Goal: Contribute content: Contribute content

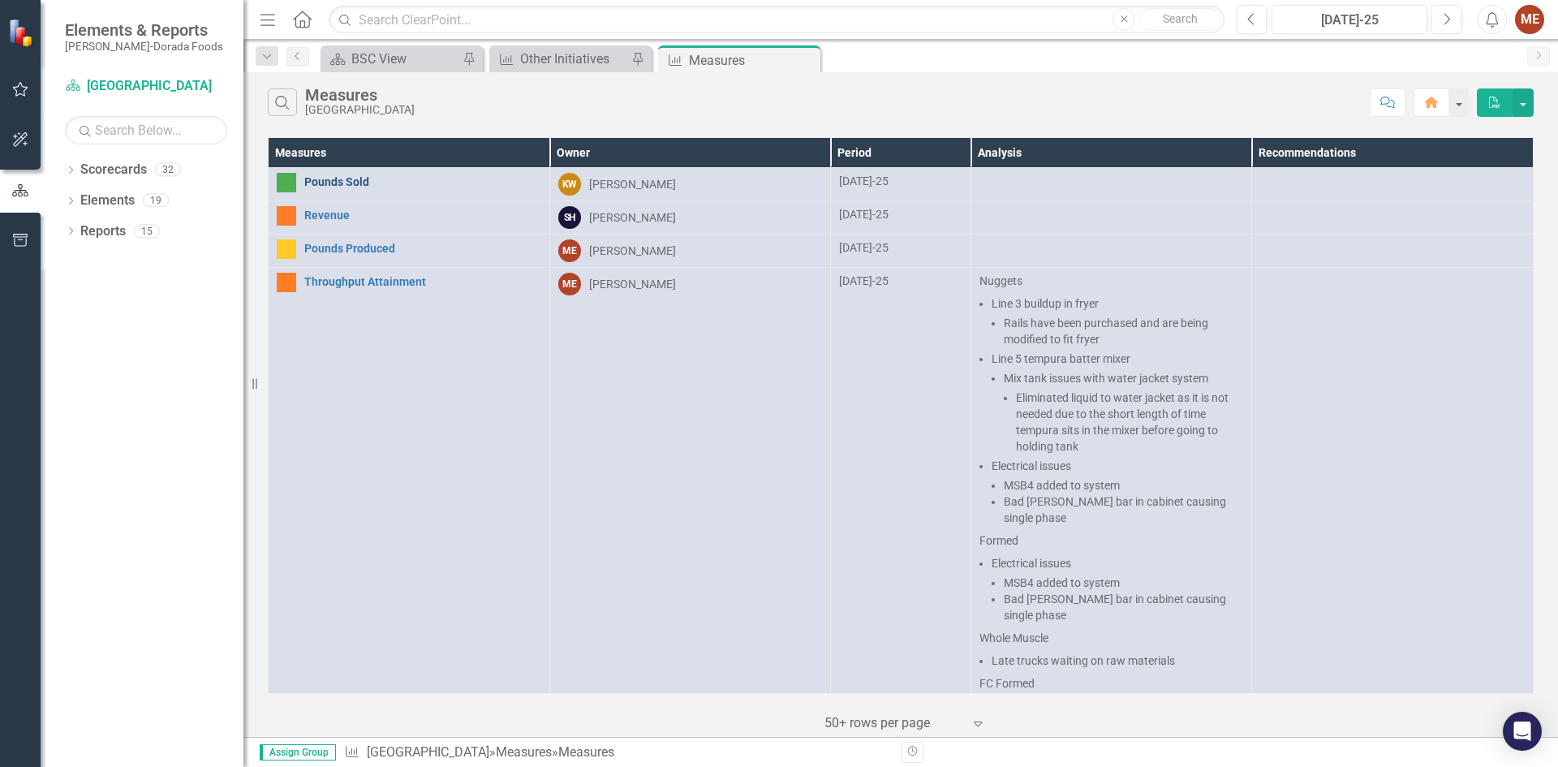
click at [337, 187] on link "Pounds Sold" at bounding box center [422, 182] width 237 height 12
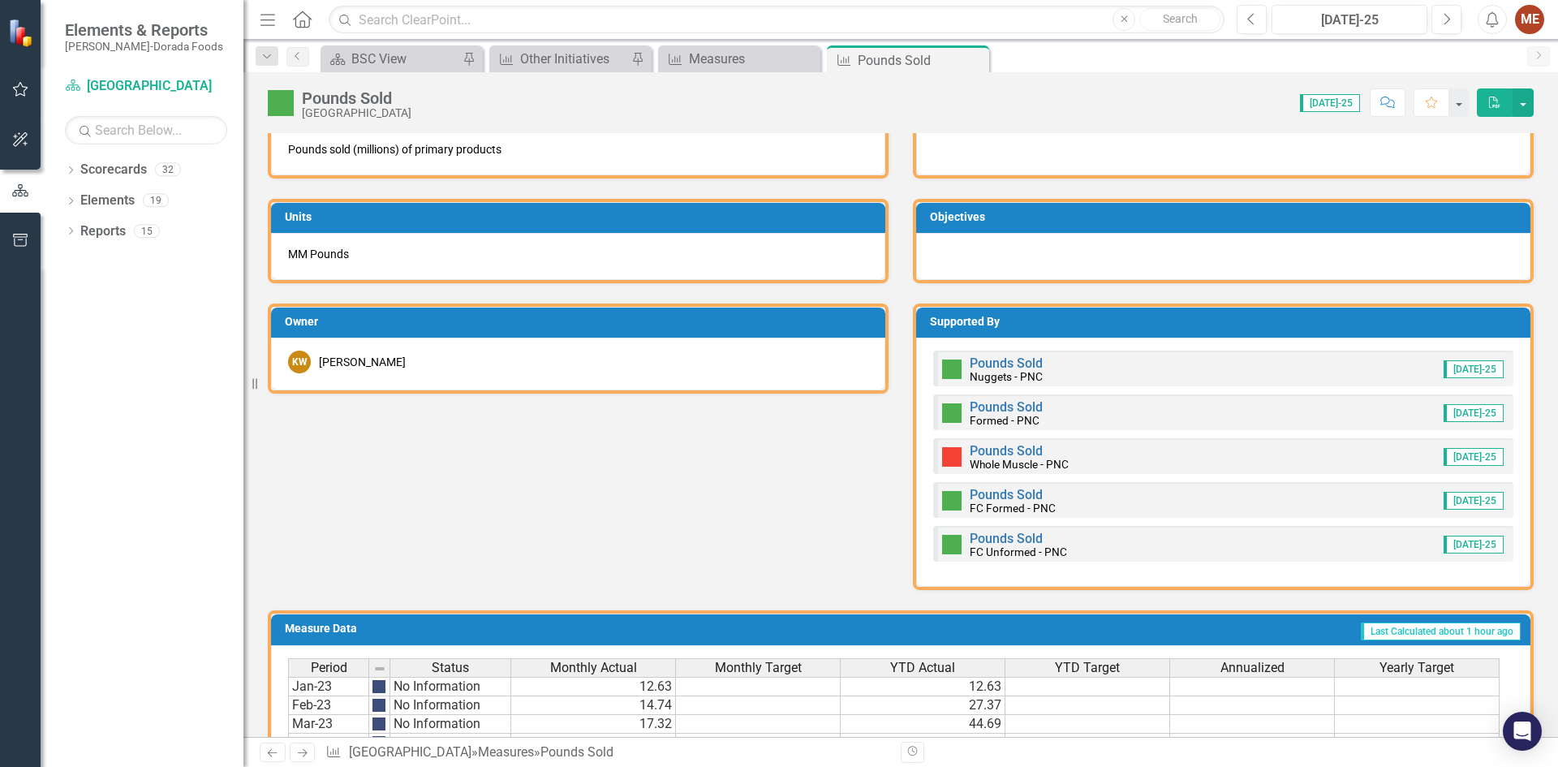
scroll to position [568, 0]
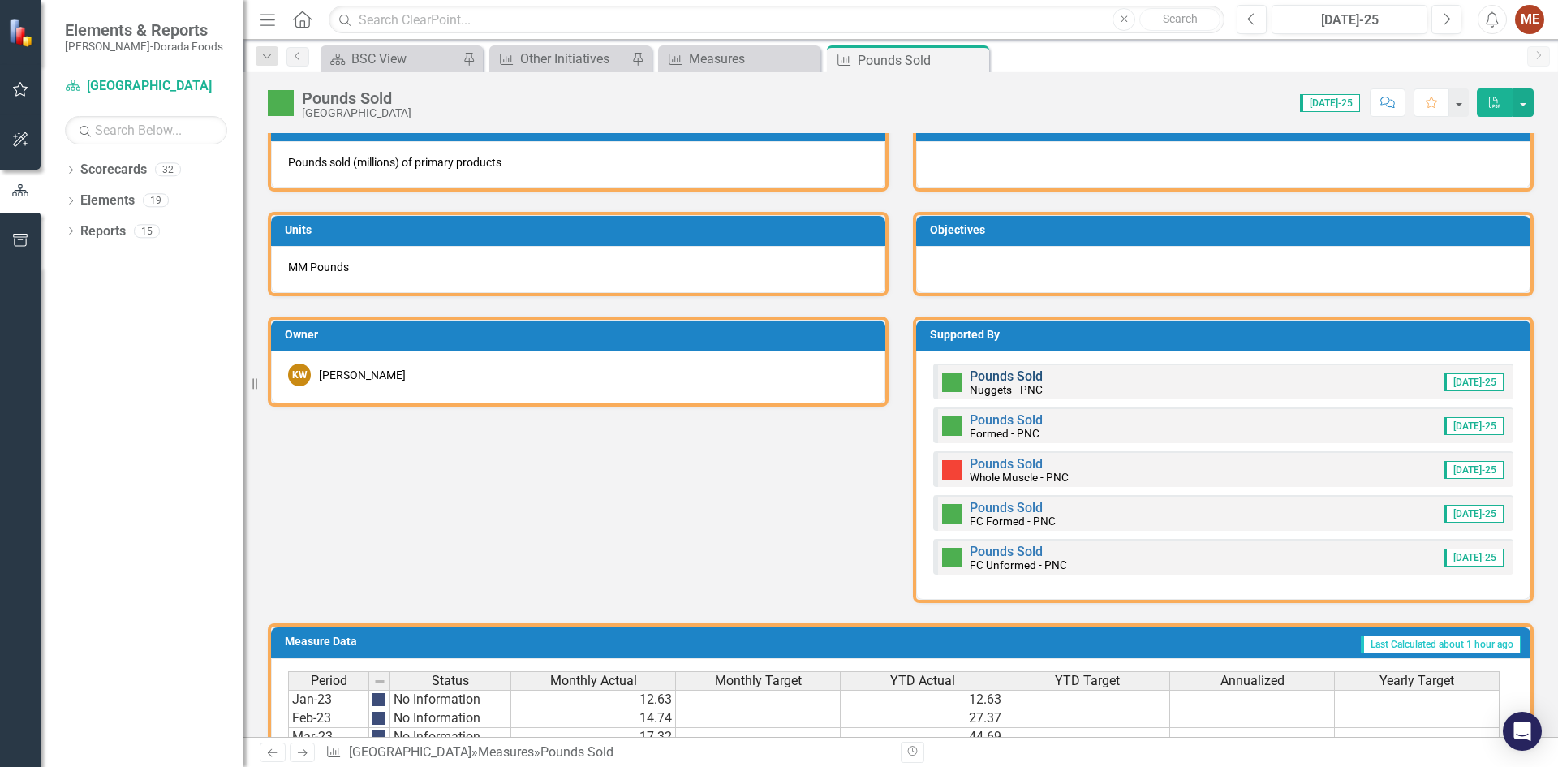
click at [1004, 372] on link "Pounds Sold" at bounding box center [1005, 375] width 73 height 15
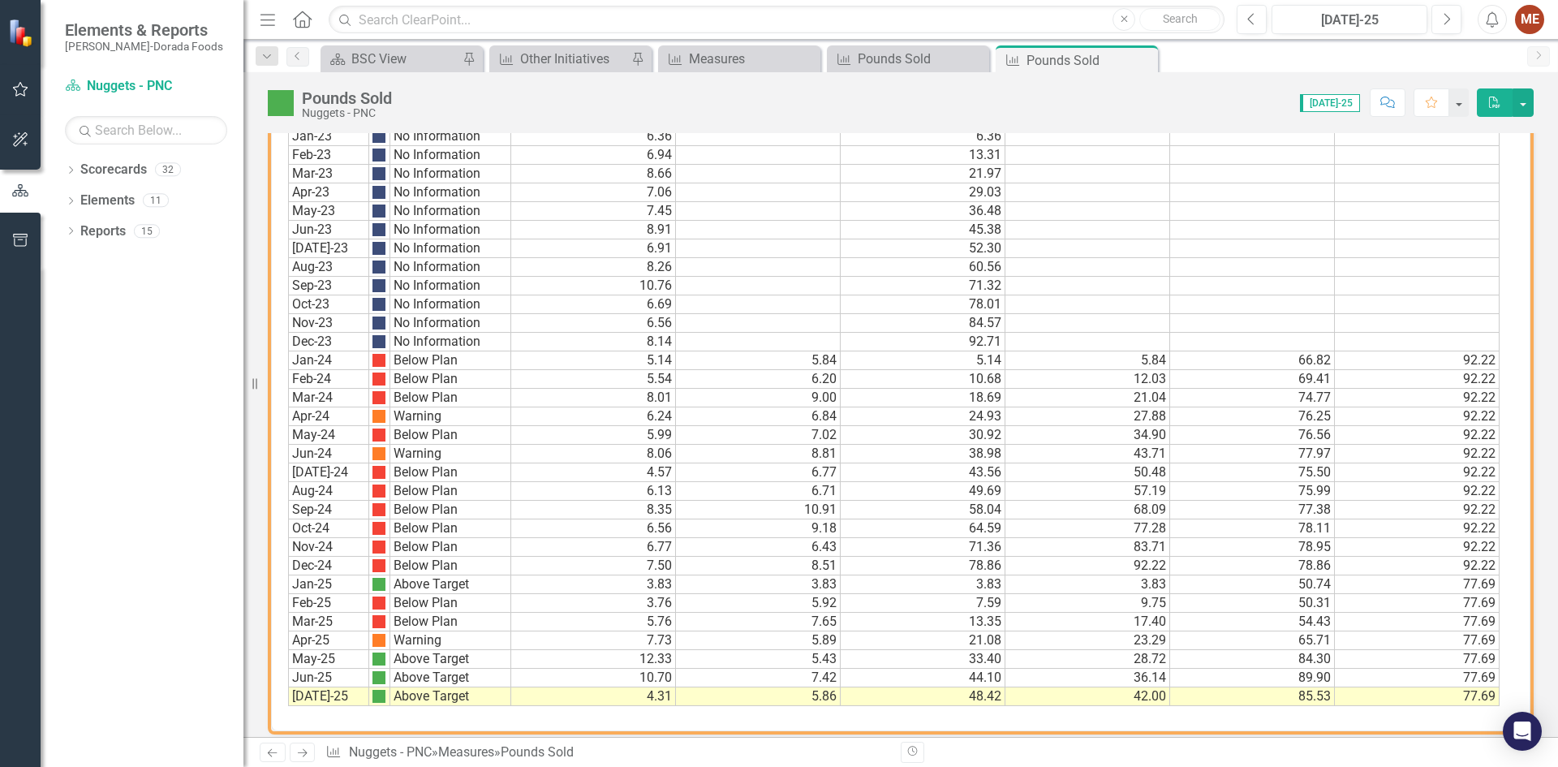
scroll to position [948, 0]
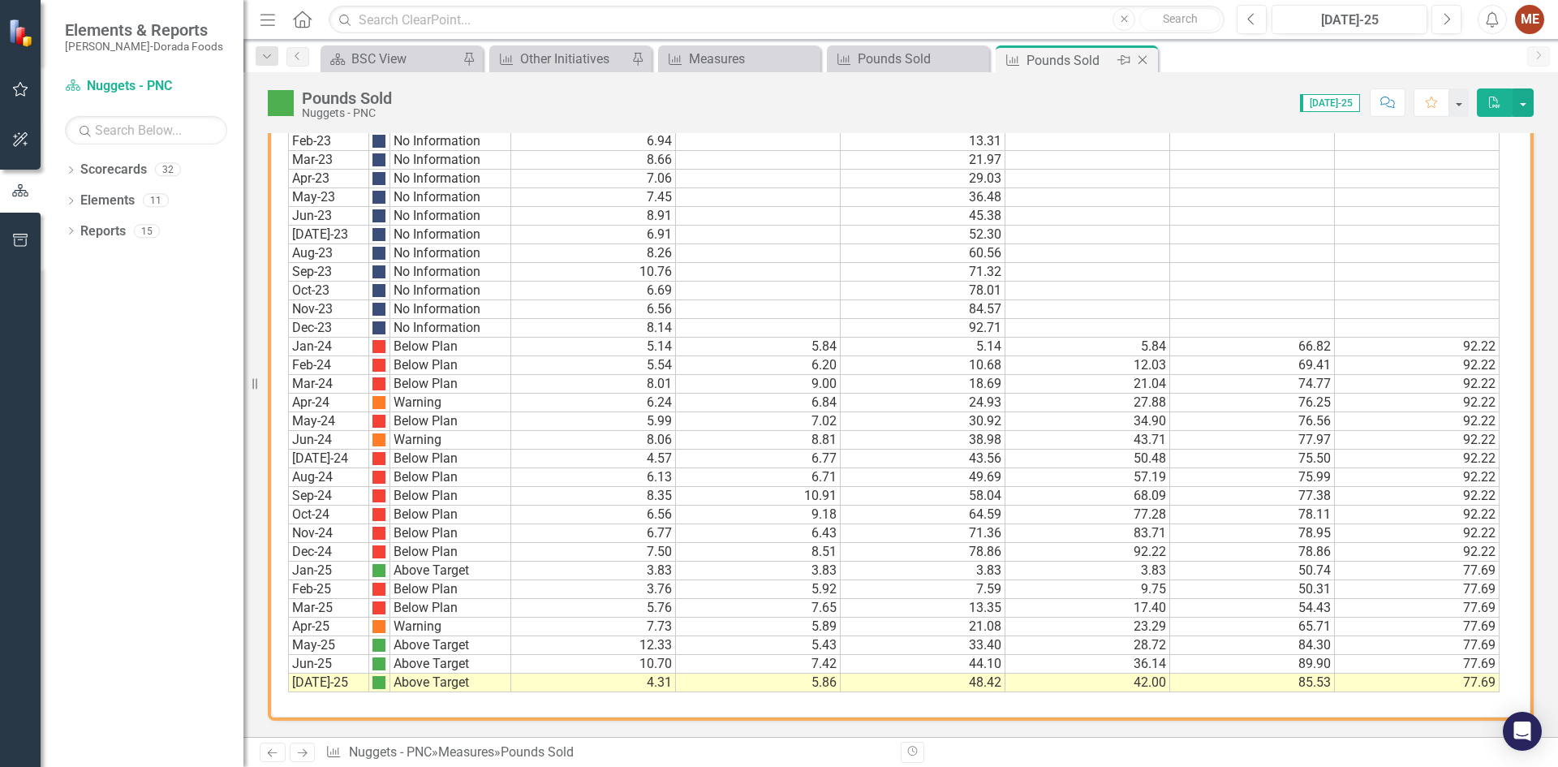
click at [1148, 60] on icon "Close" at bounding box center [1142, 60] width 16 height 13
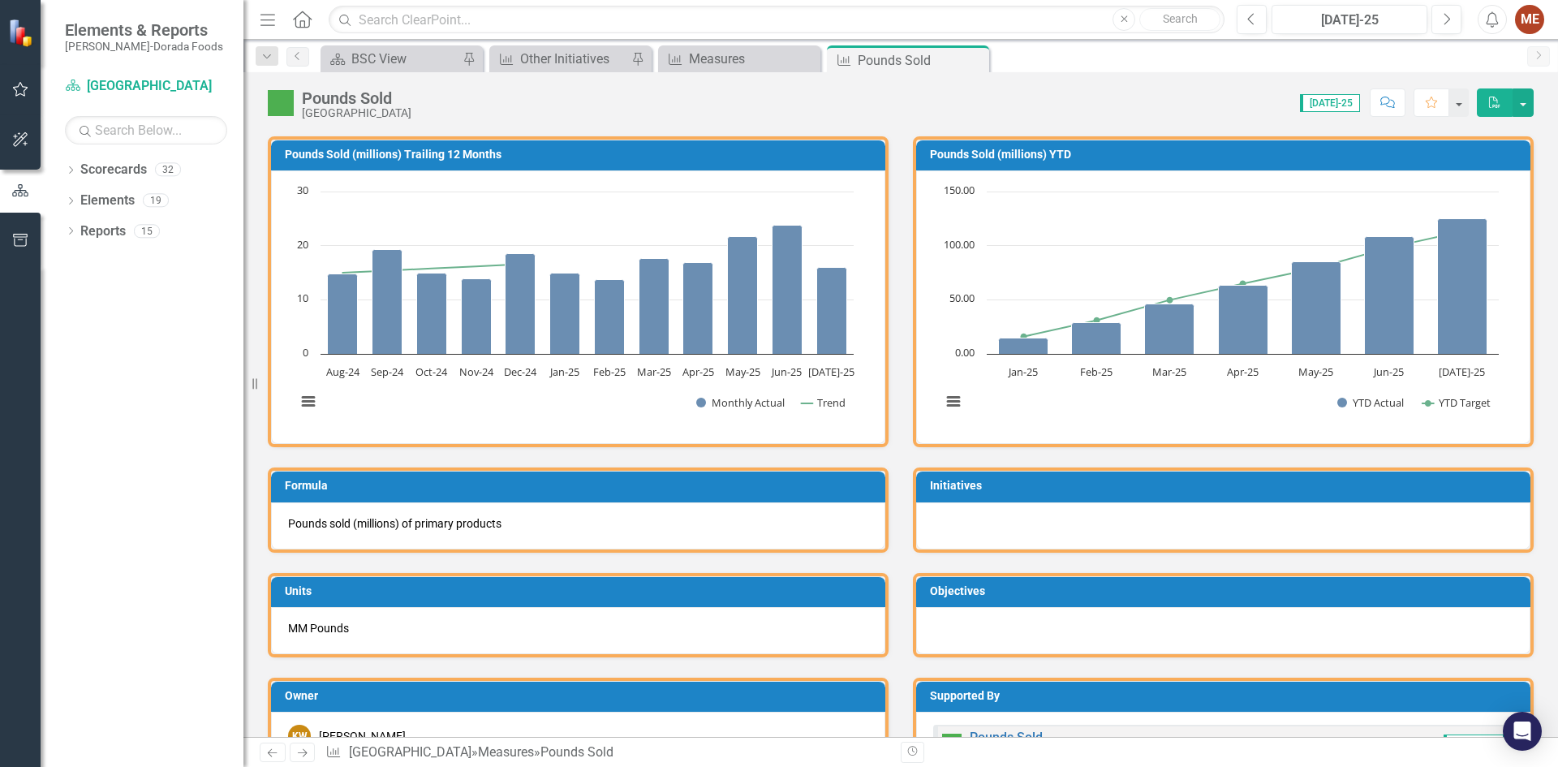
scroll to position [487, 0]
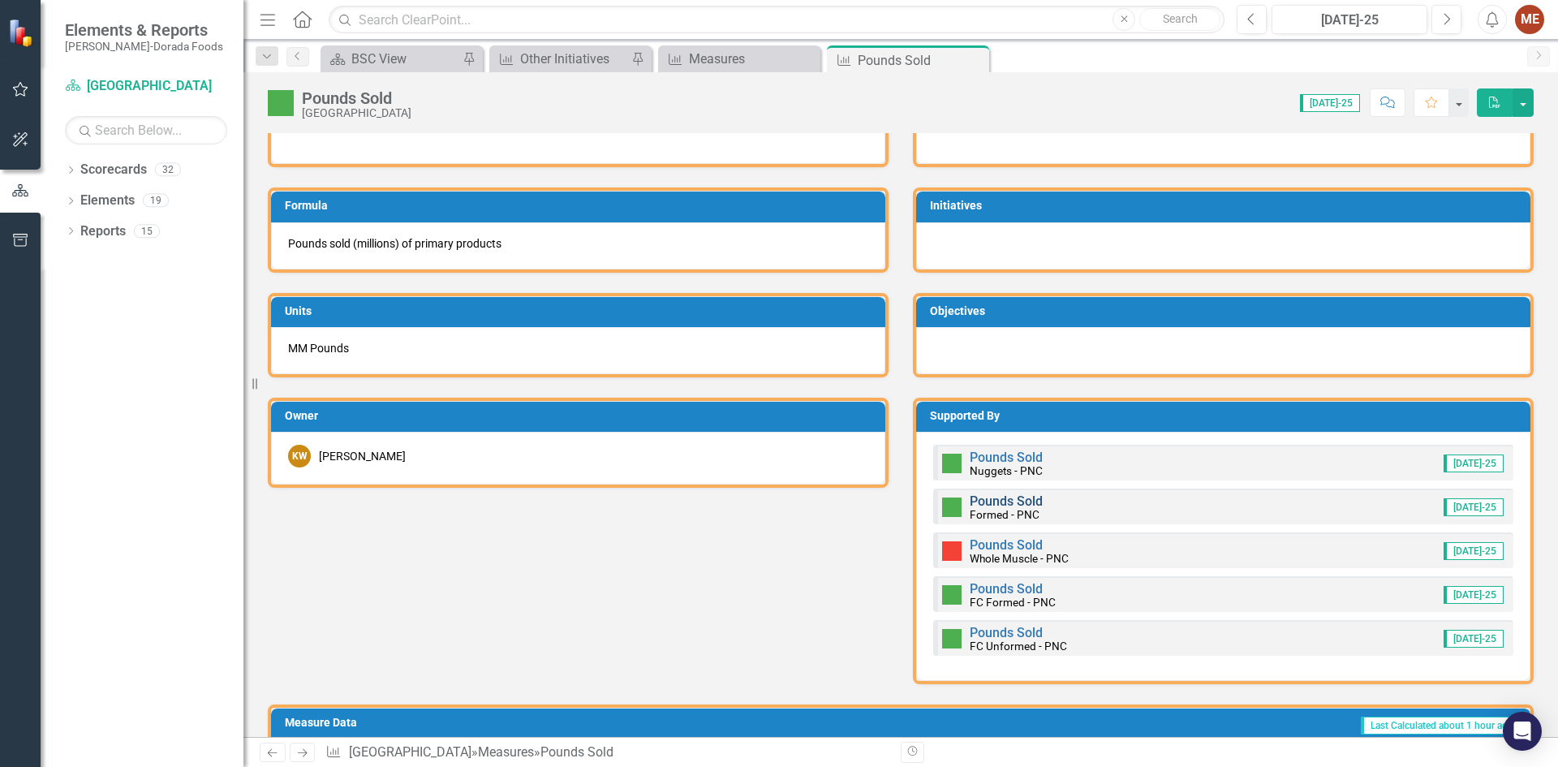
click at [985, 497] on link "Pounds Sold" at bounding box center [1005, 500] width 73 height 15
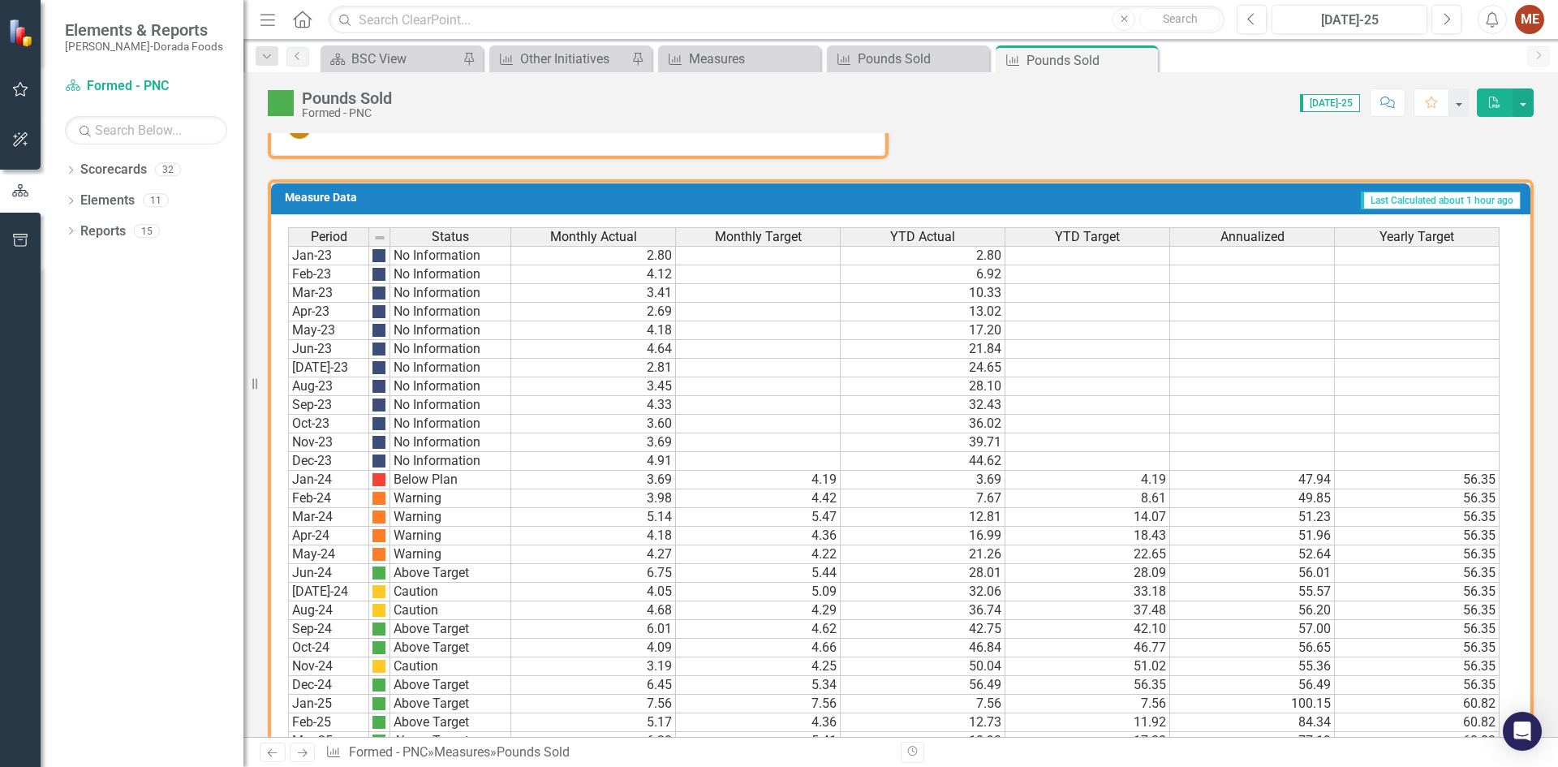
scroll to position [948, 0]
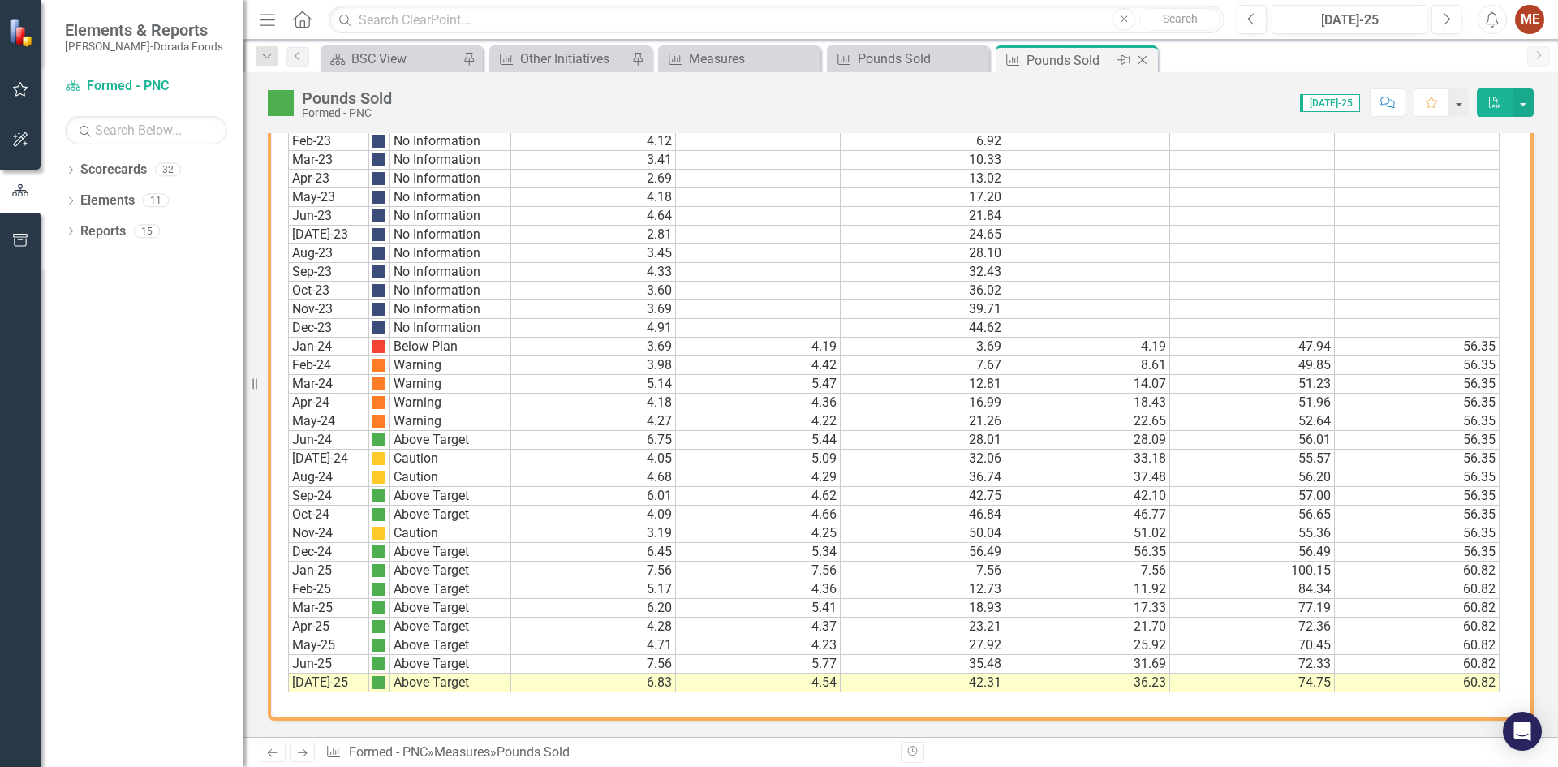
click at [1145, 59] on icon "Close" at bounding box center [1142, 60] width 16 height 13
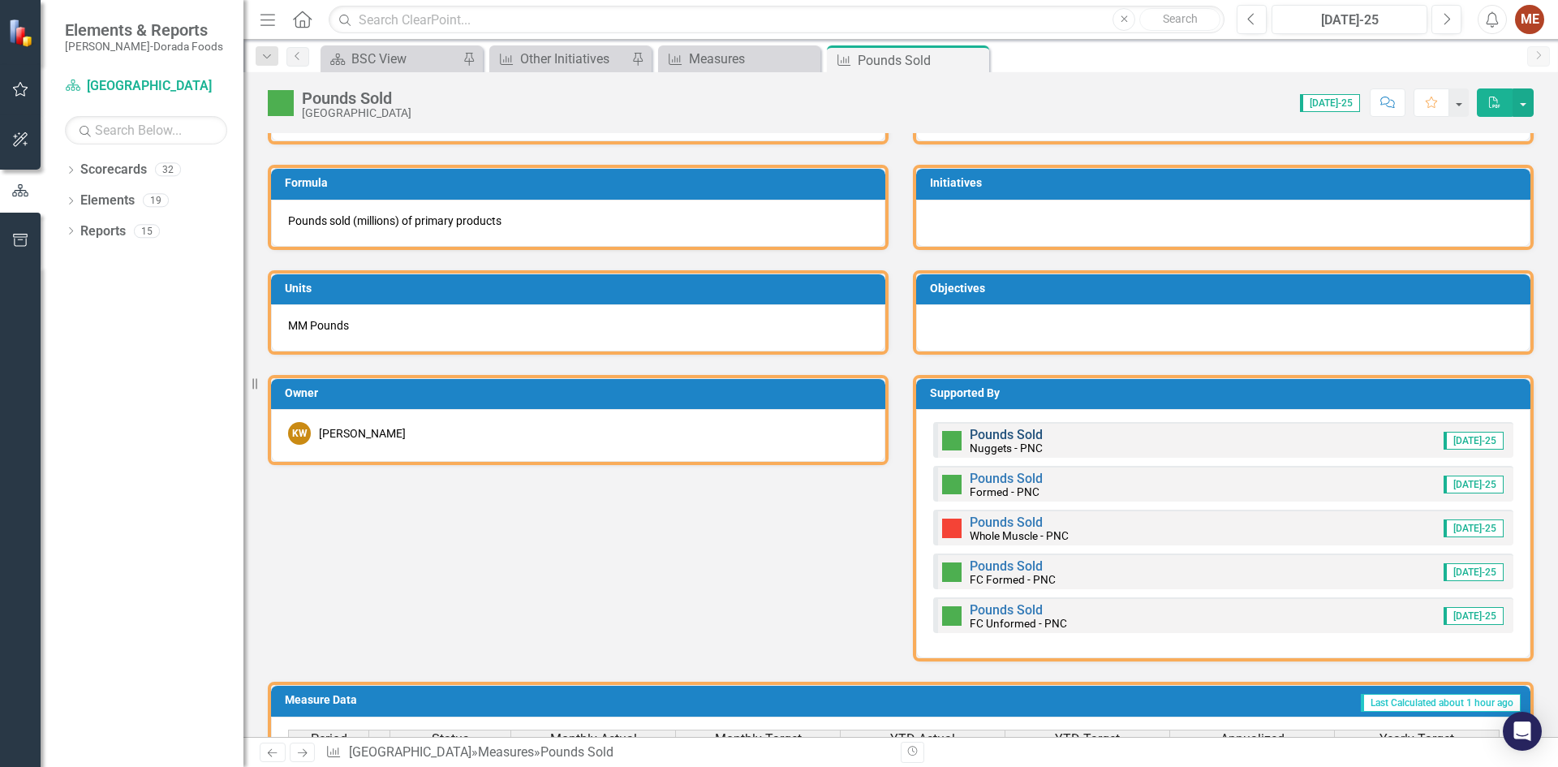
scroll to position [568, 0]
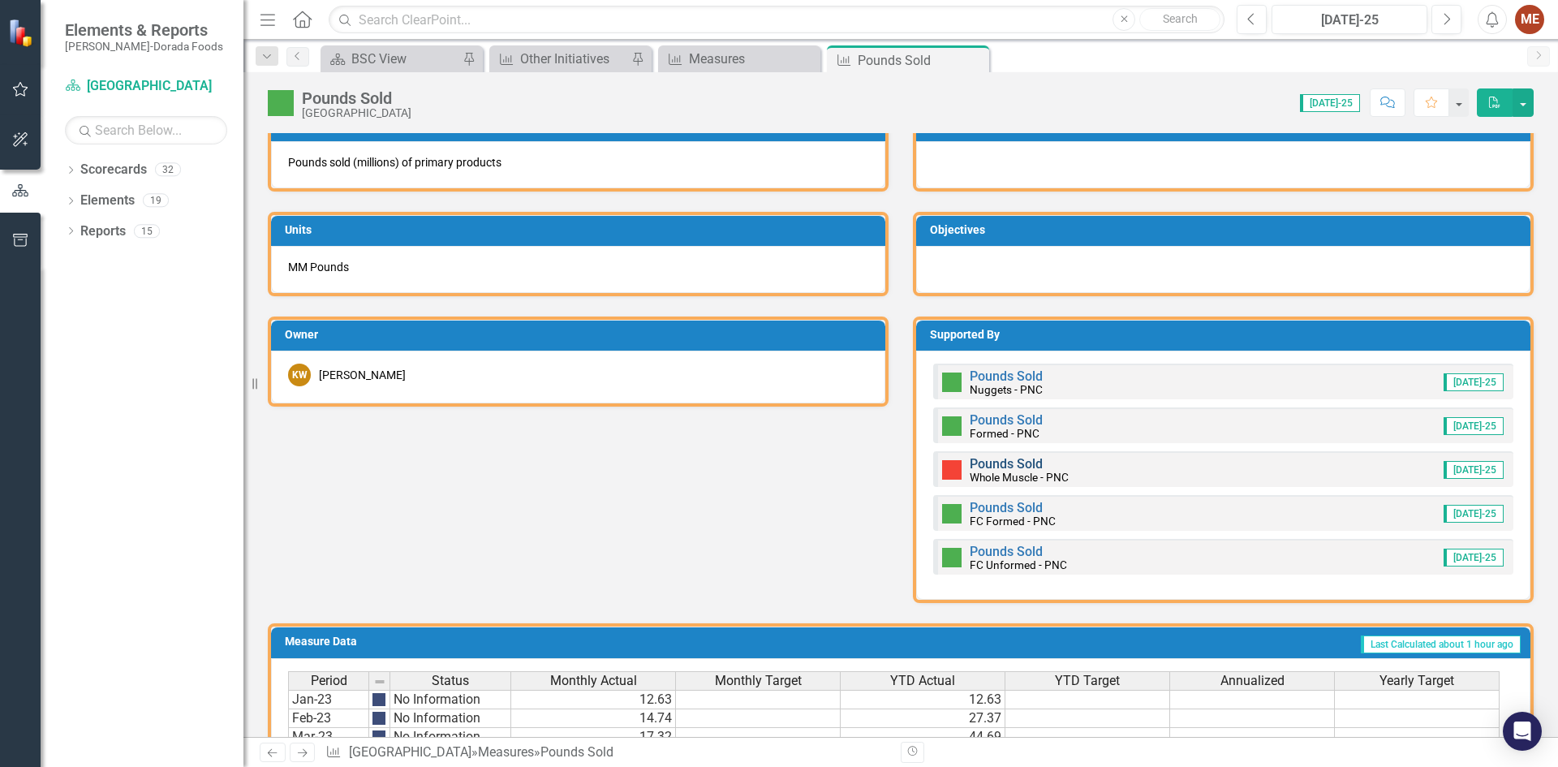
click at [985, 463] on link "Pounds Sold" at bounding box center [1005, 463] width 73 height 15
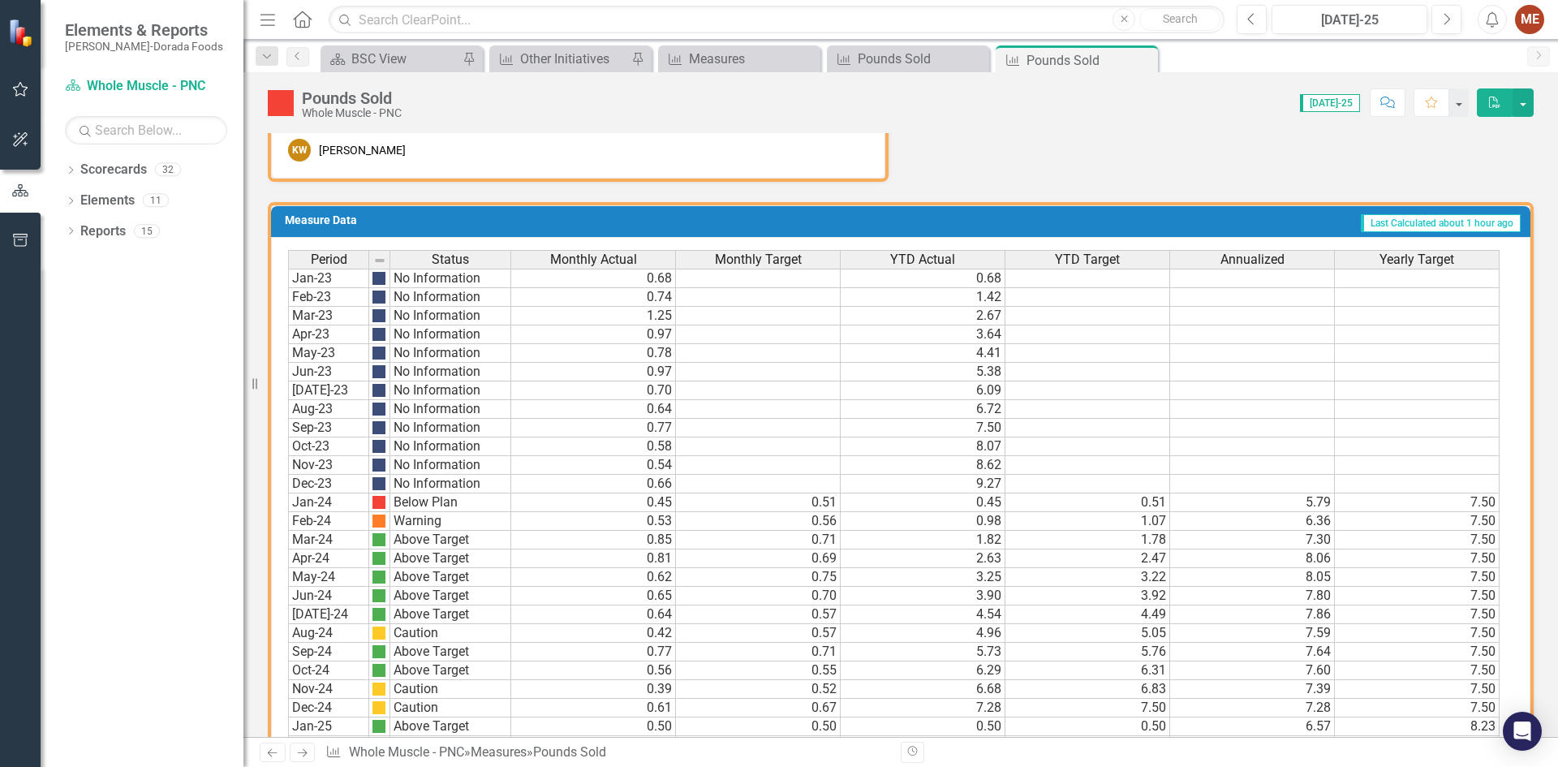
scroll to position [948, 0]
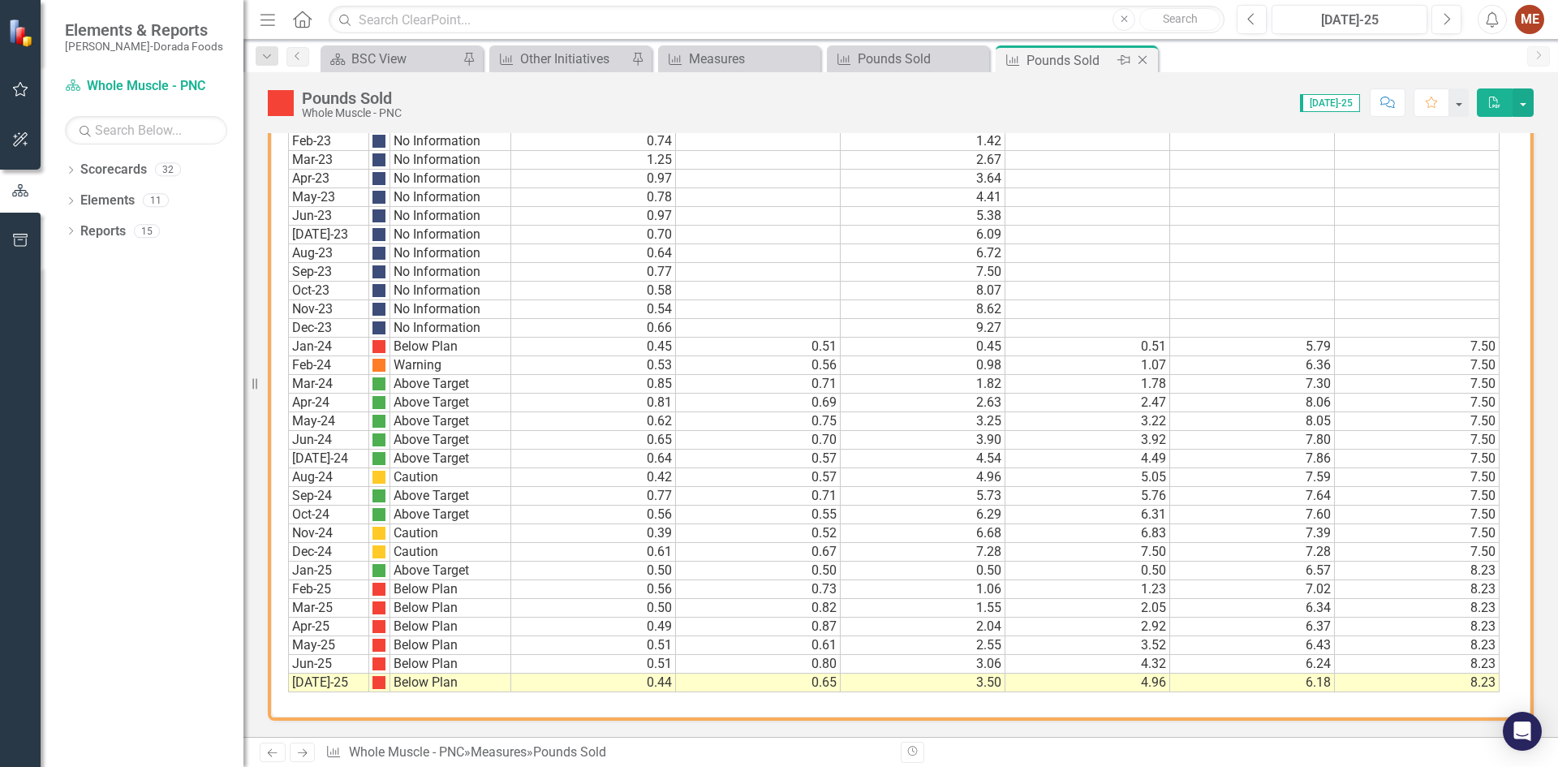
click at [1142, 58] on icon "Close" at bounding box center [1142, 60] width 16 height 13
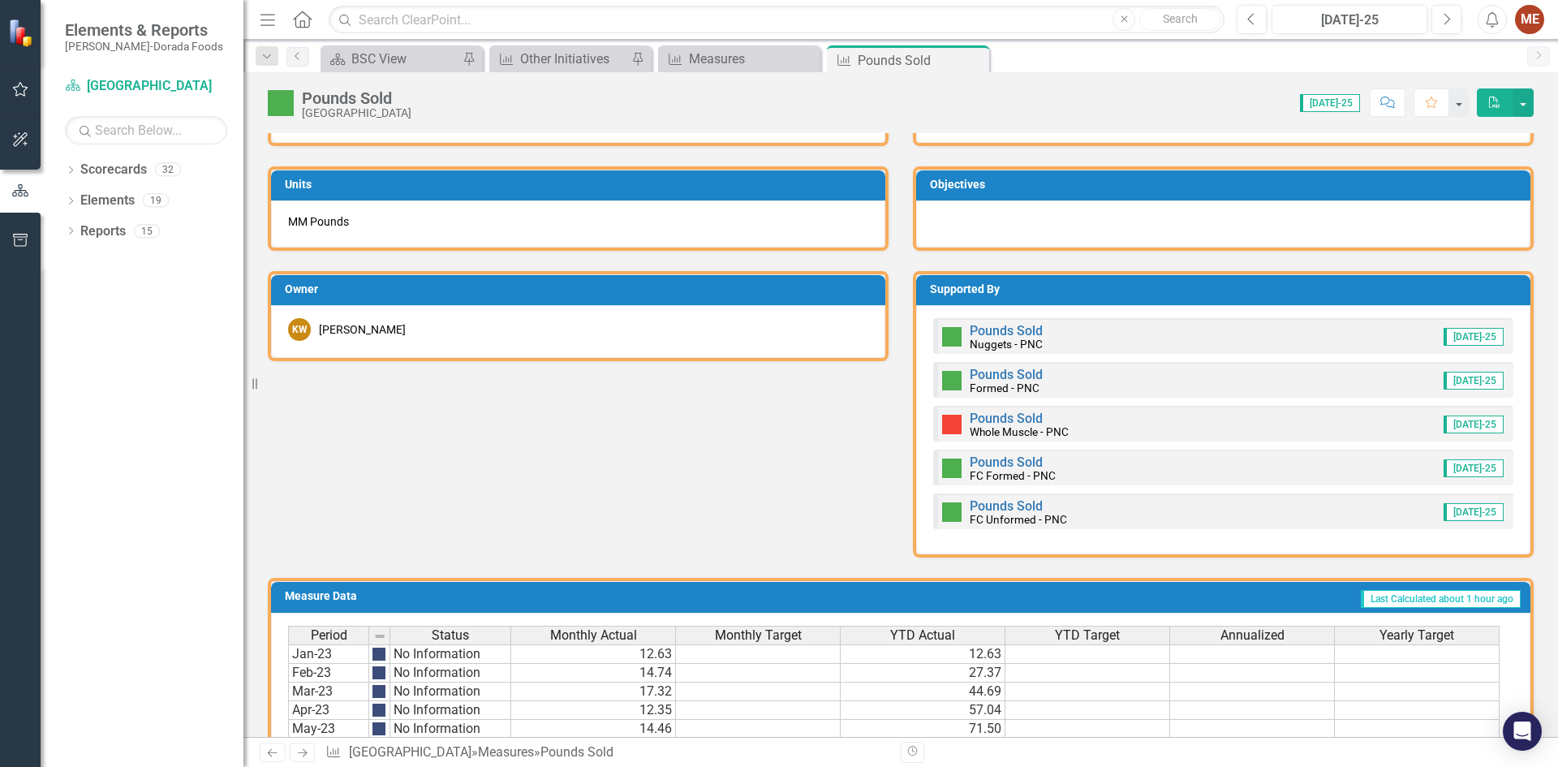
scroll to position [649, 0]
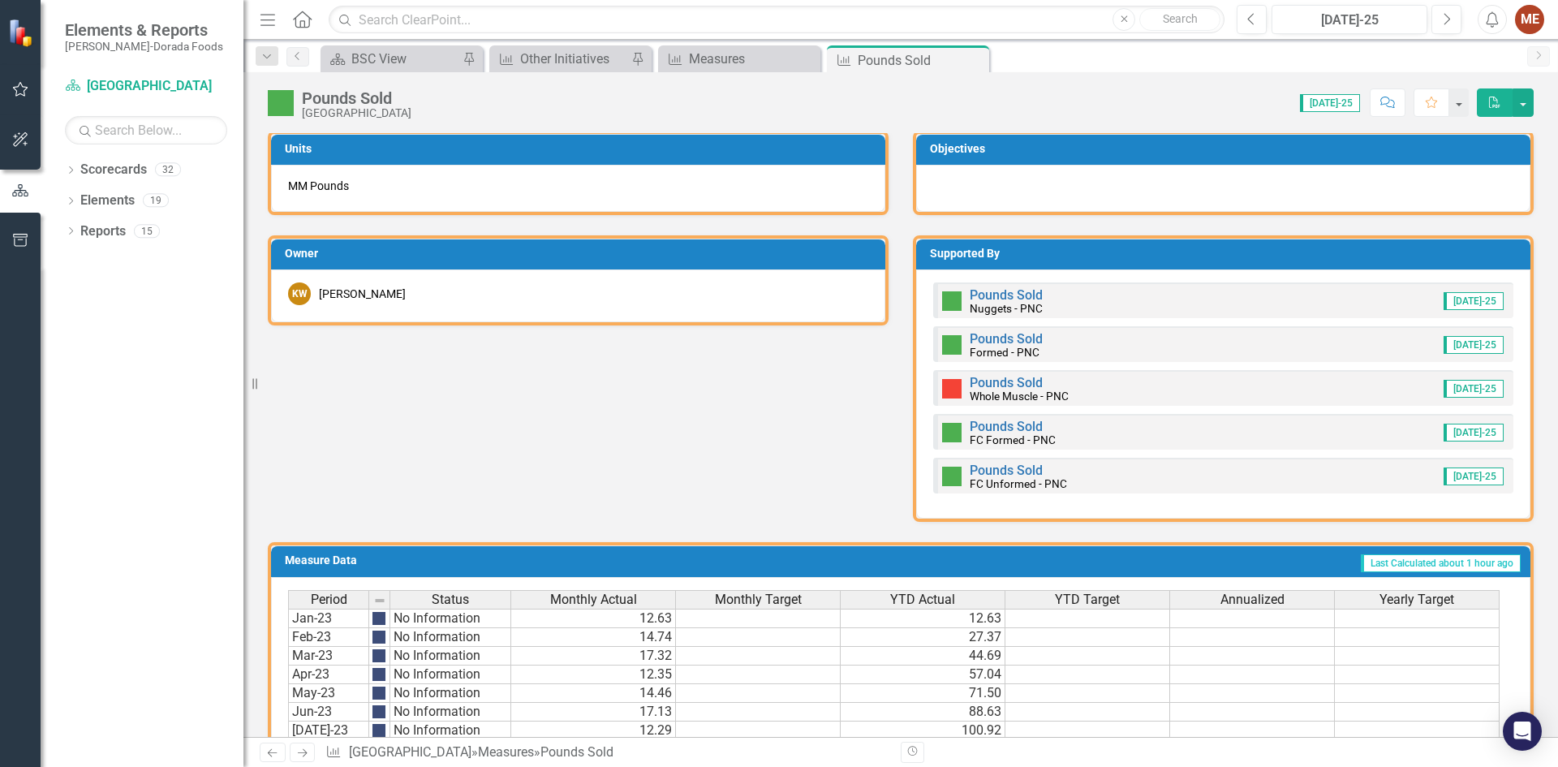
click at [987, 389] on small "Whole Muscle - PNC" at bounding box center [1018, 395] width 99 height 13
click at [991, 383] on link "Pounds Sold" at bounding box center [1005, 382] width 73 height 15
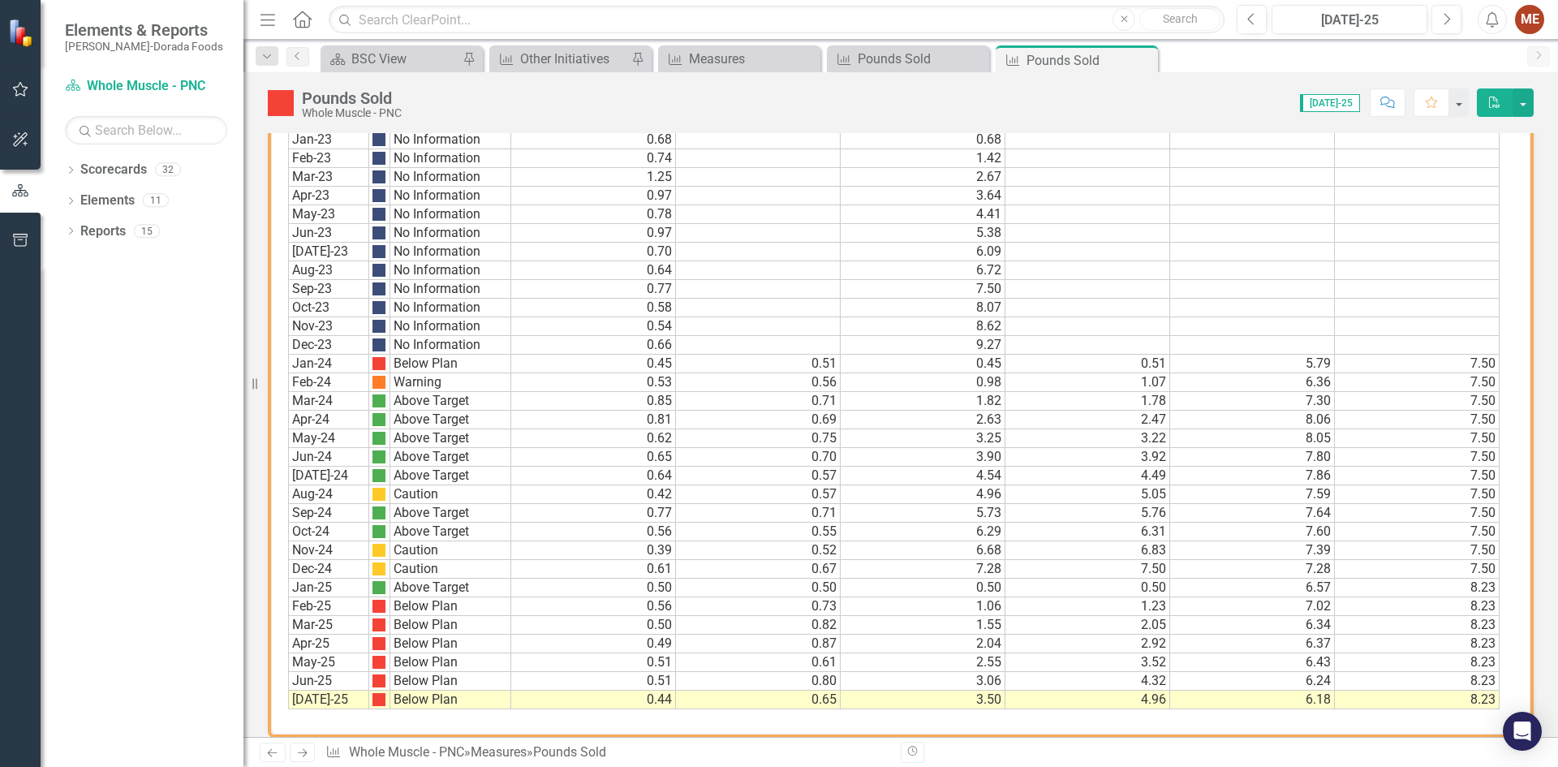
scroll to position [948, 0]
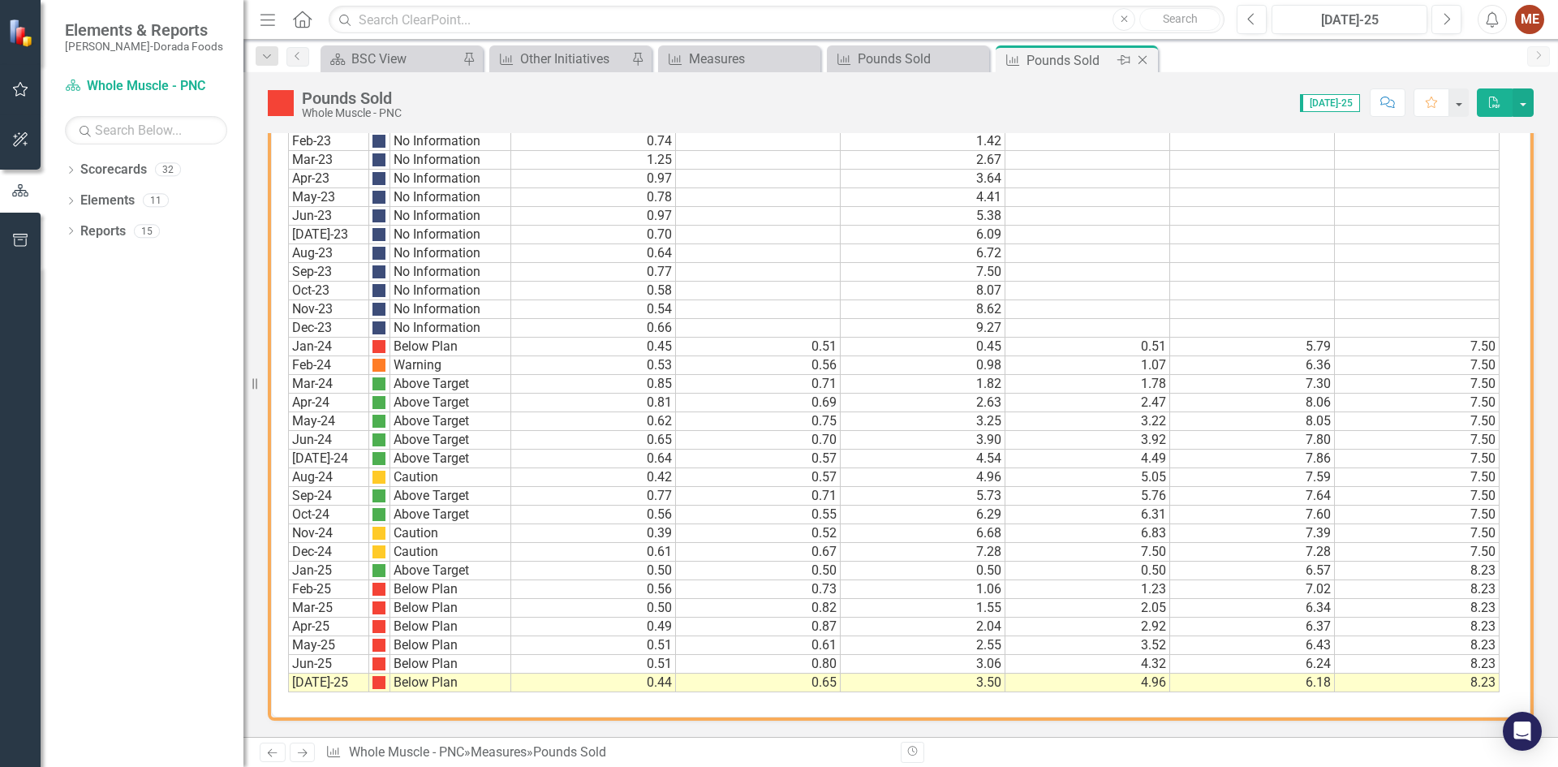
click at [1143, 59] on icon at bounding box center [1142, 60] width 9 height 9
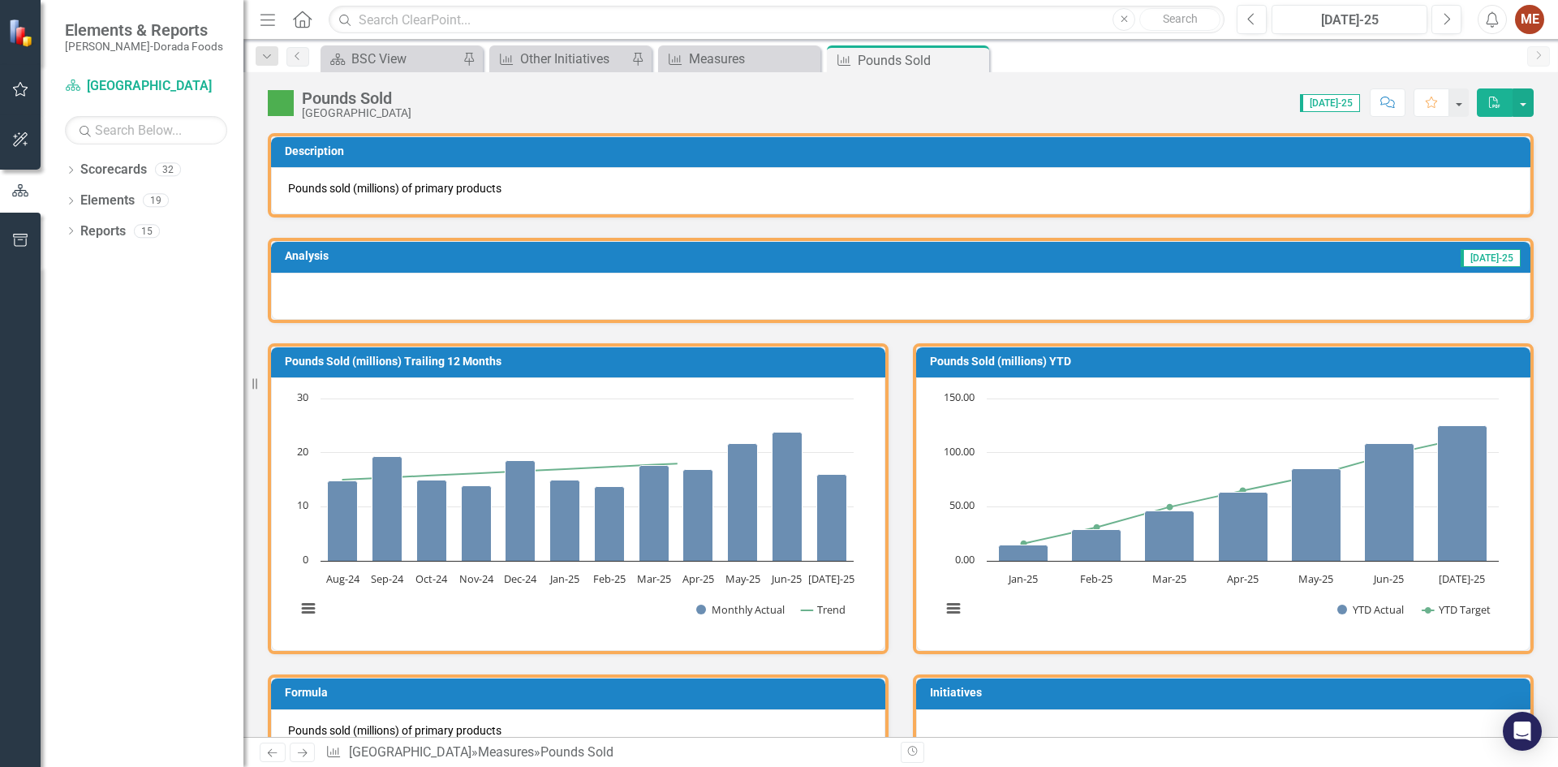
scroll to position [649, 0]
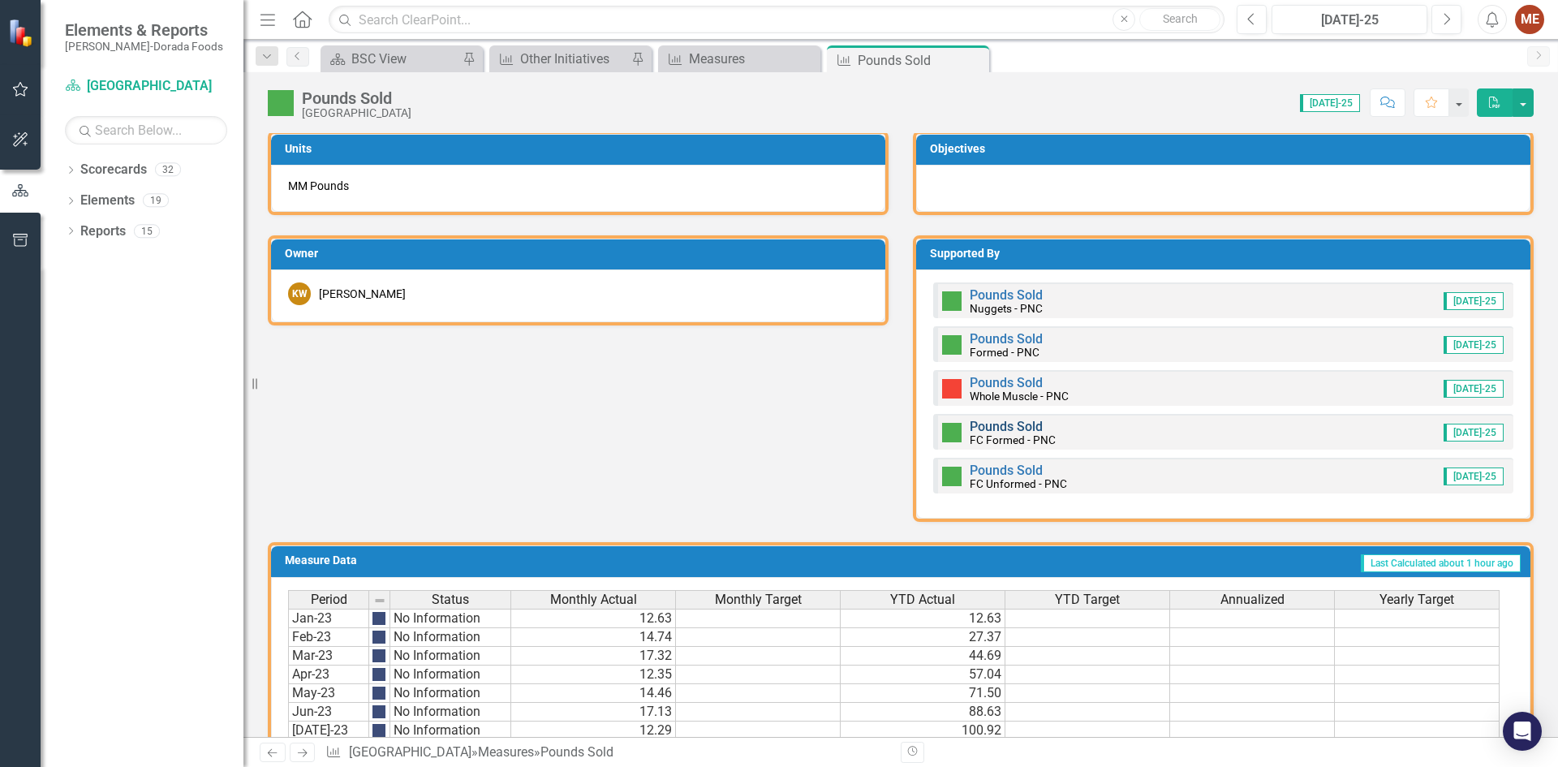
click at [1004, 427] on link "Pounds Sold" at bounding box center [1005, 426] width 73 height 15
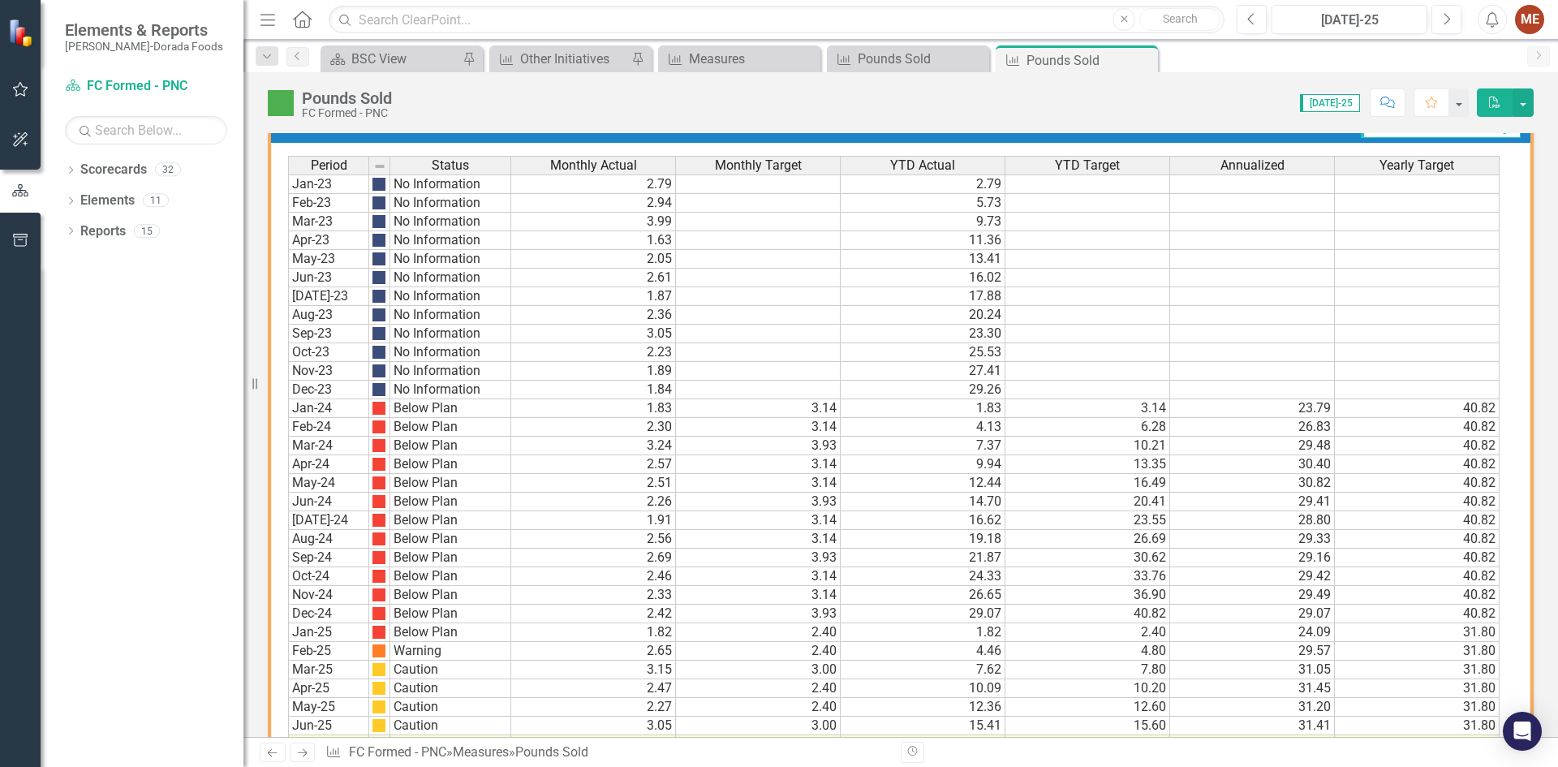
scroll to position [948, 0]
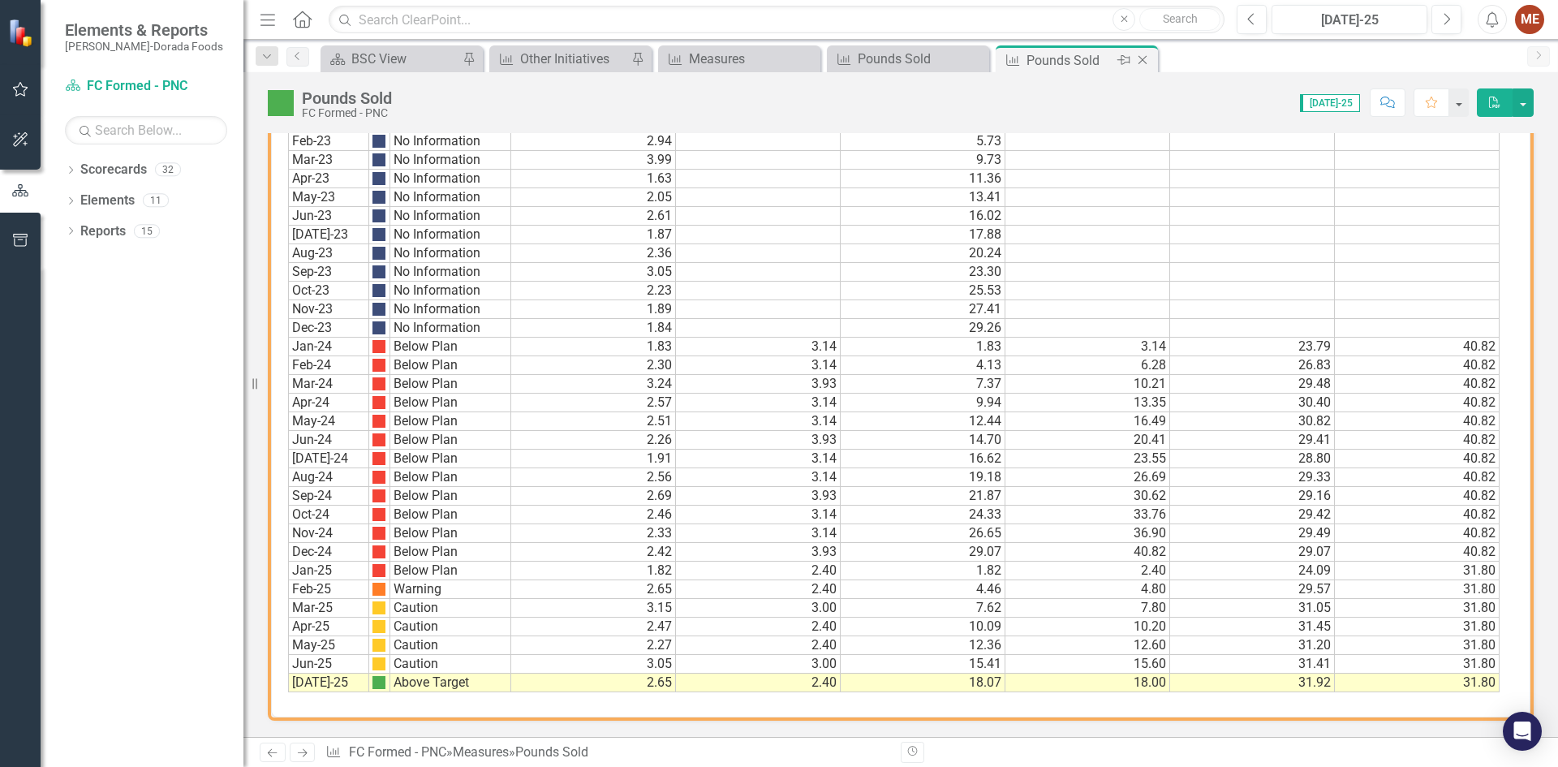
click at [1144, 61] on icon "Close" at bounding box center [1142, 60] width 16 height 13
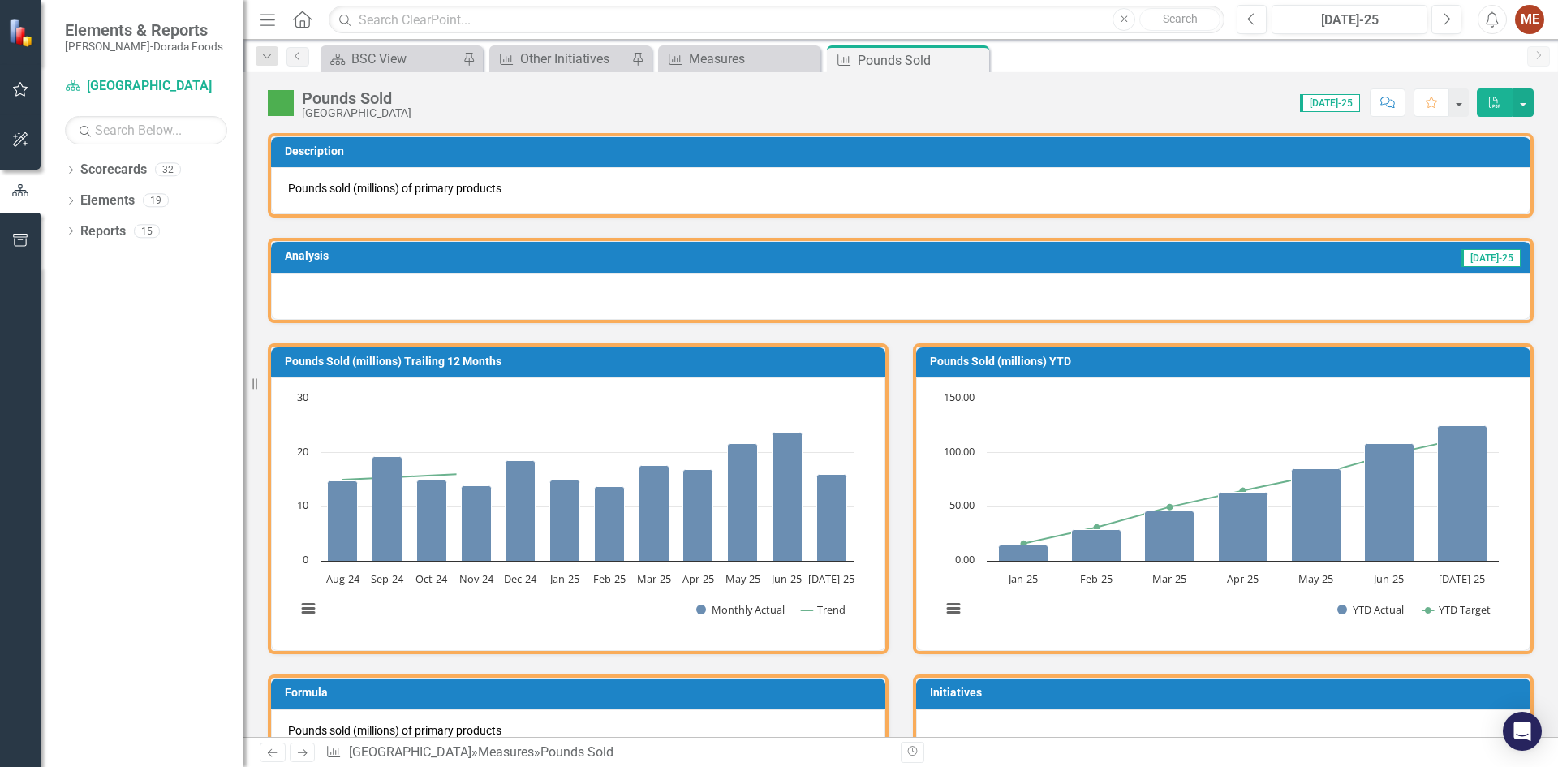
scroll to position [649, 0]
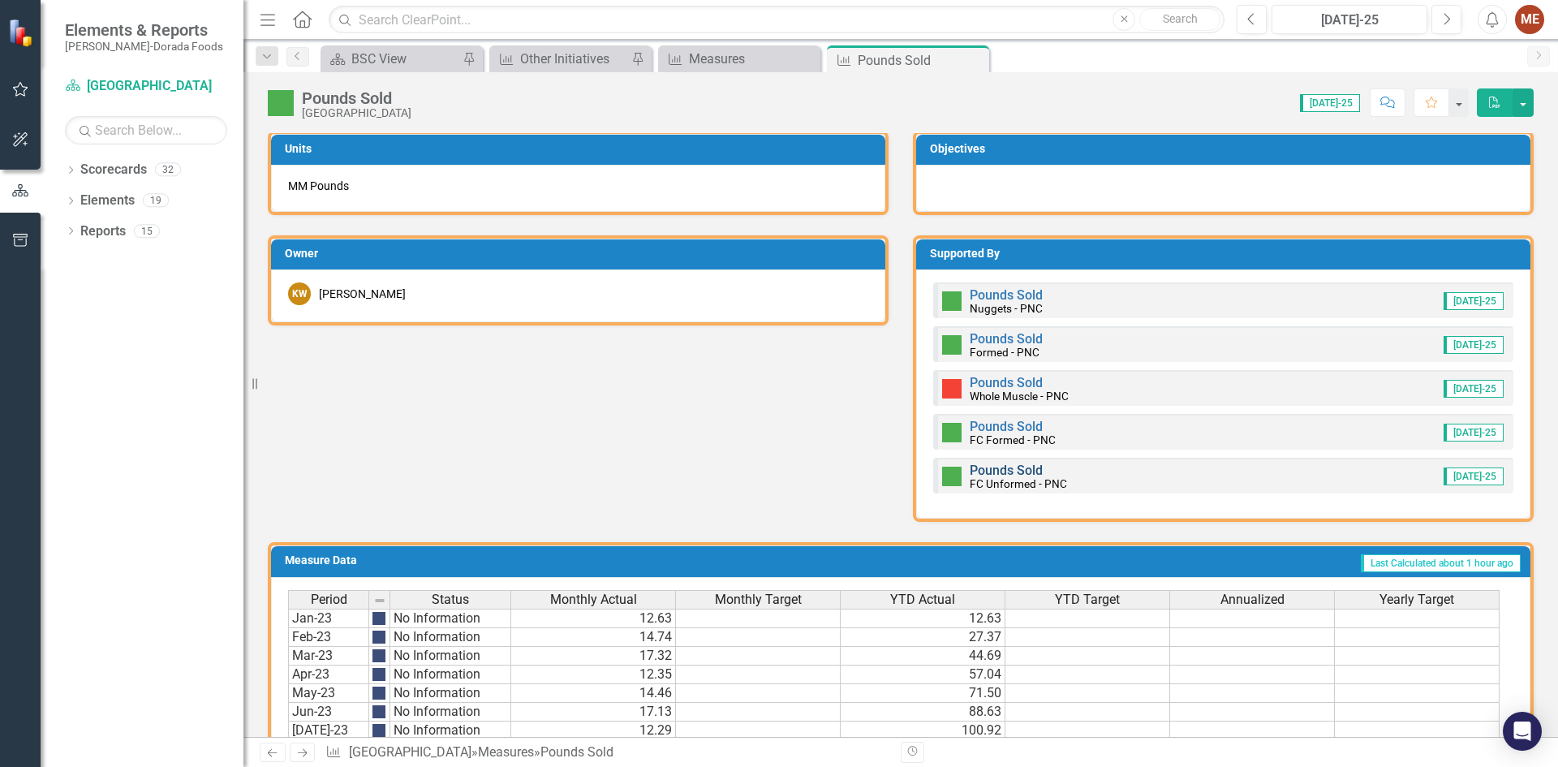
click at [1000, 472] on link "Pounds Sold" at bounding box center [1005, 469] width 73 height 15
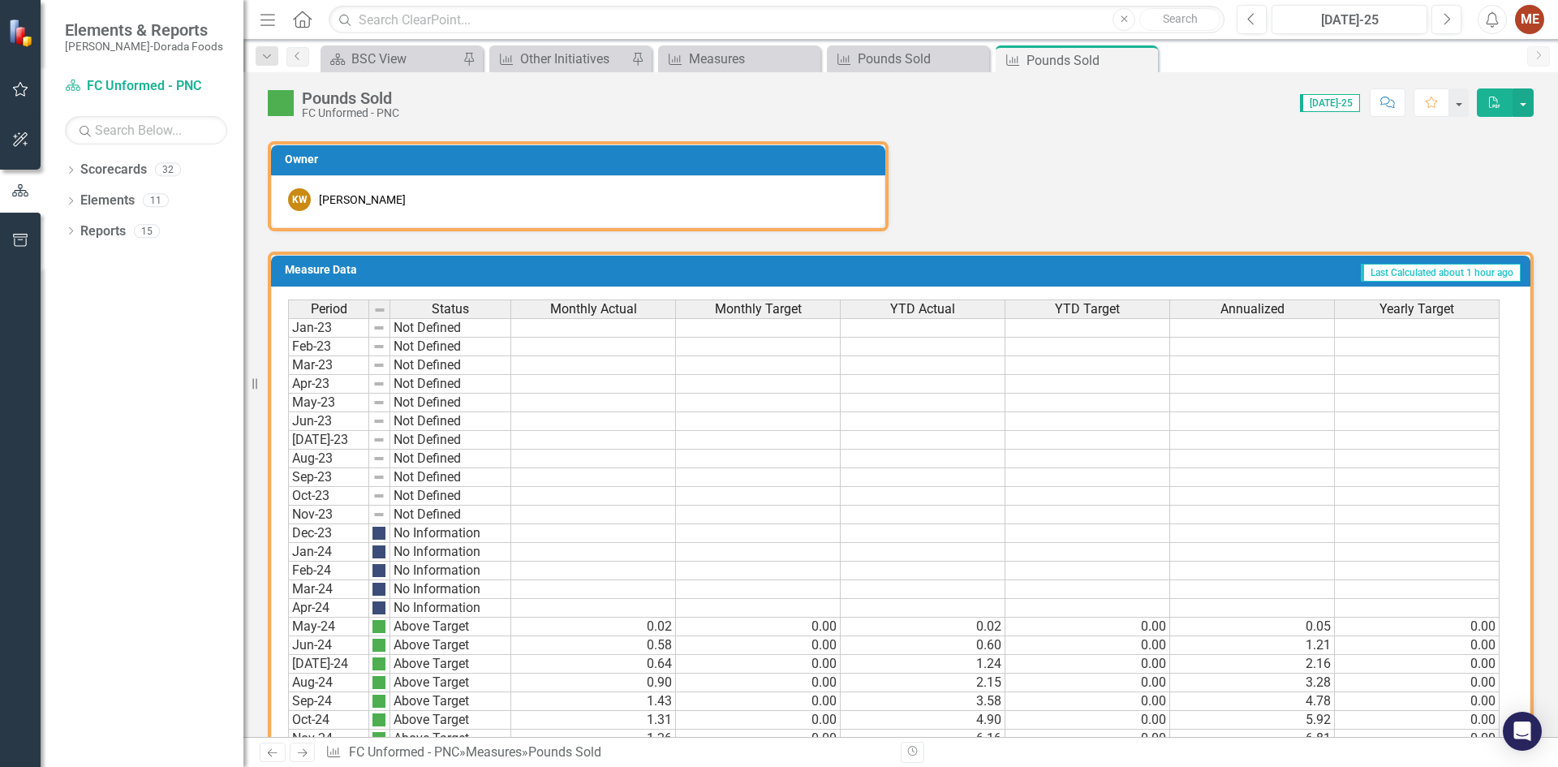
scroll to position [948, 0]
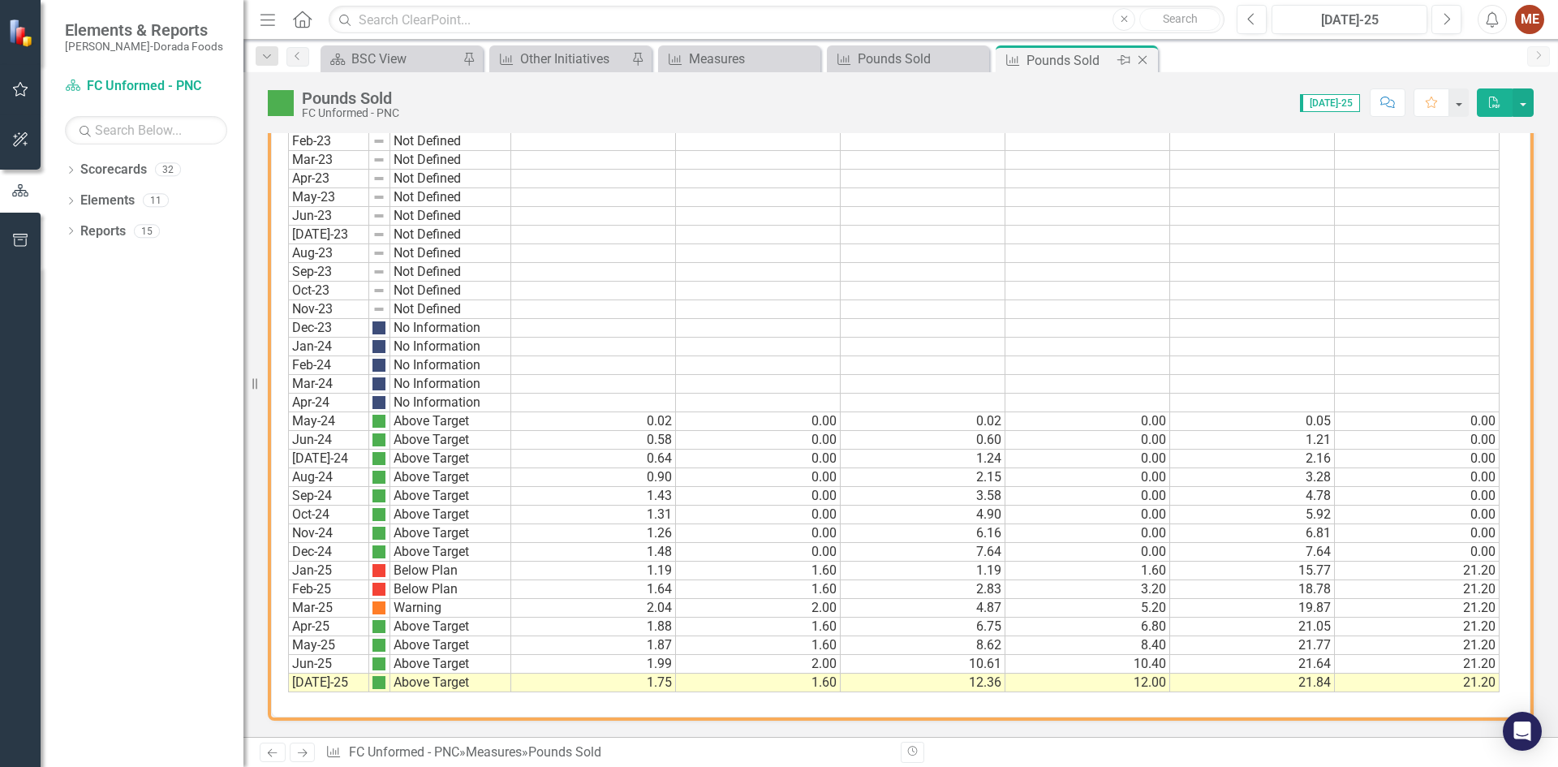
click at [1145, 61] on icon "Close" at bounding box center [1142, 60] width 16 height 13
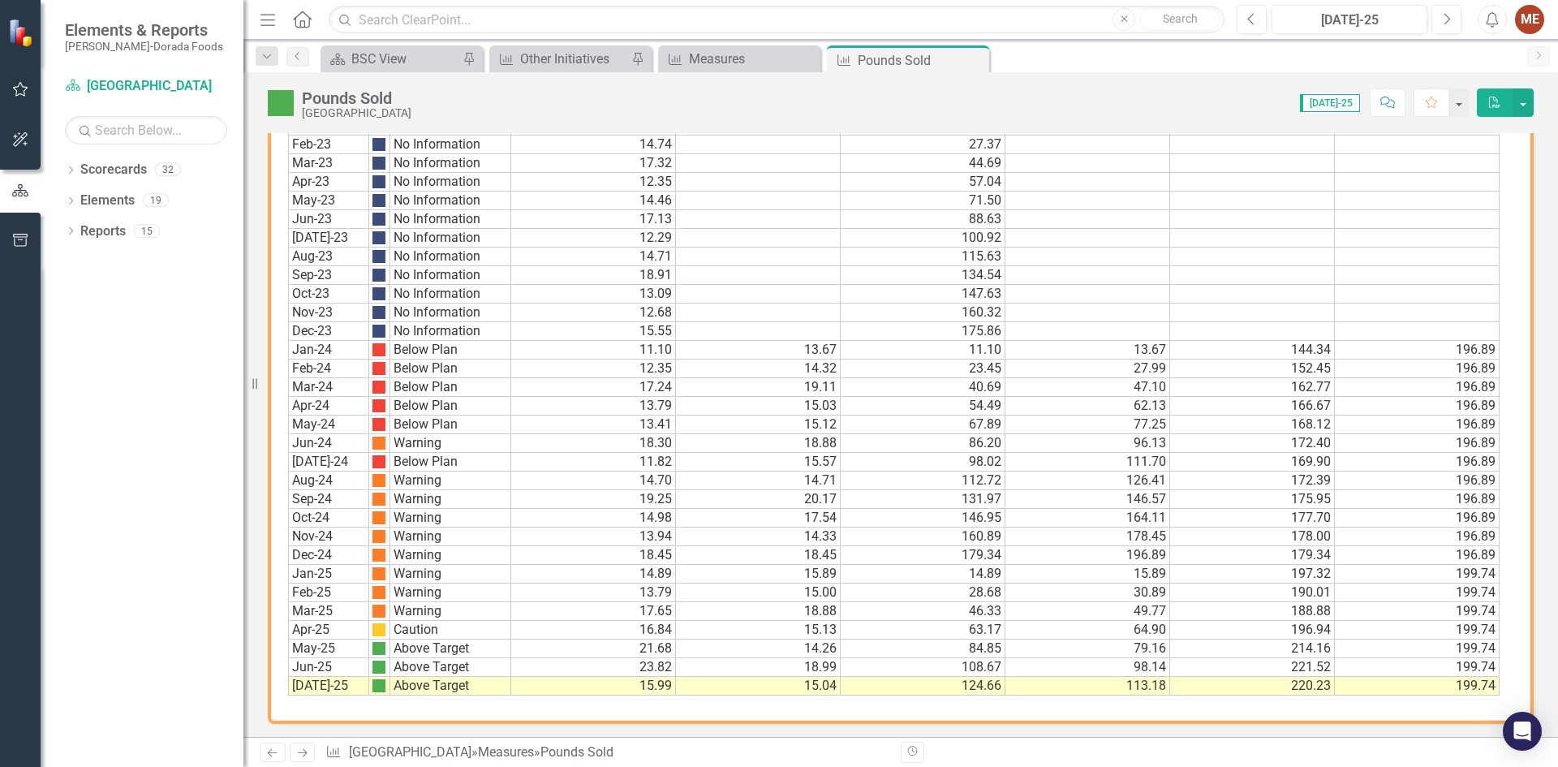
scroll to position [1145, 0]
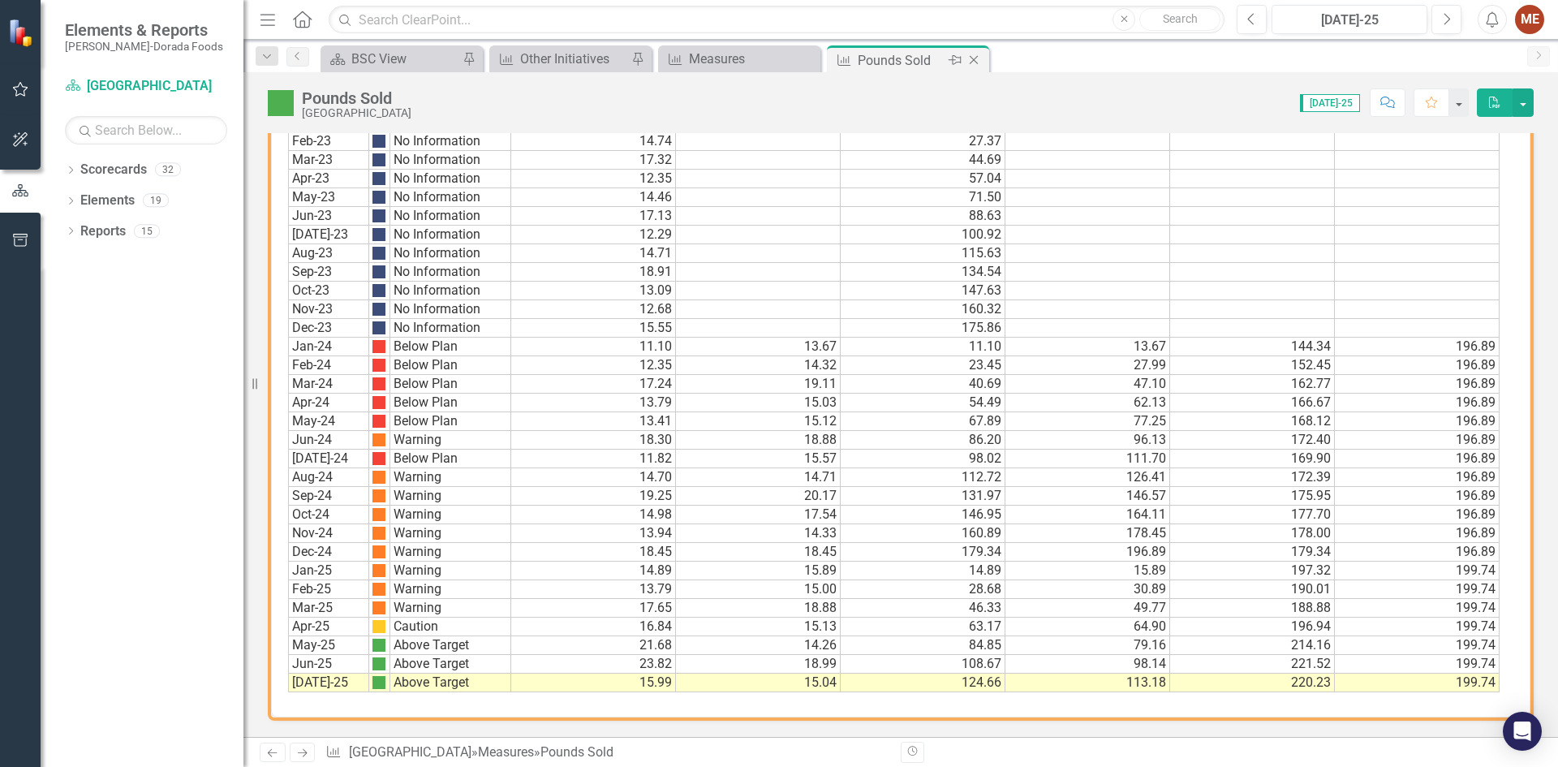
click at [976, 58] on icon "Close" at bounding box center [973, 60] width 16 height 13
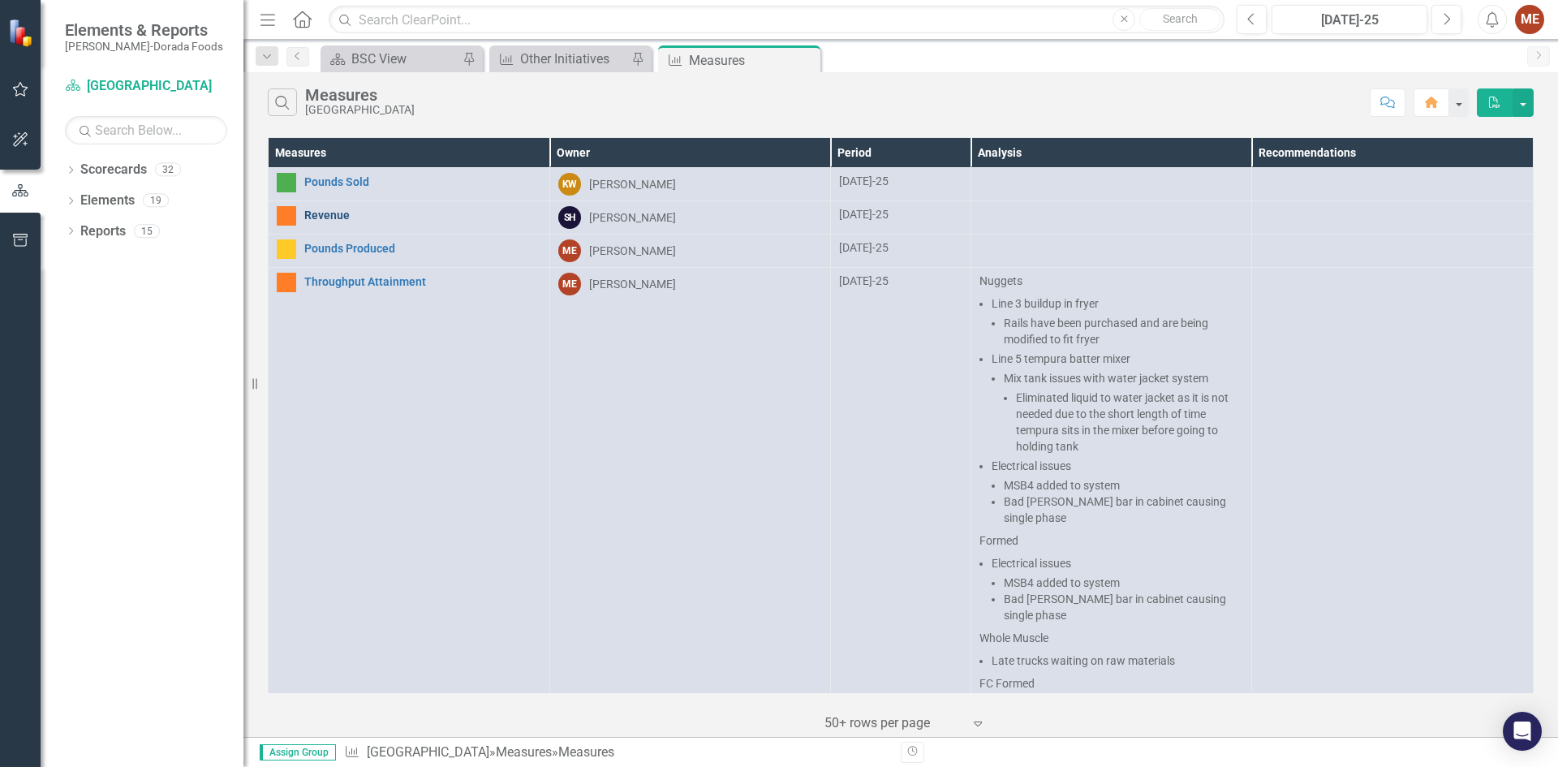
click at [311, 213] on link "Revenue" at bounding box center [422, 215] width 237 height 12
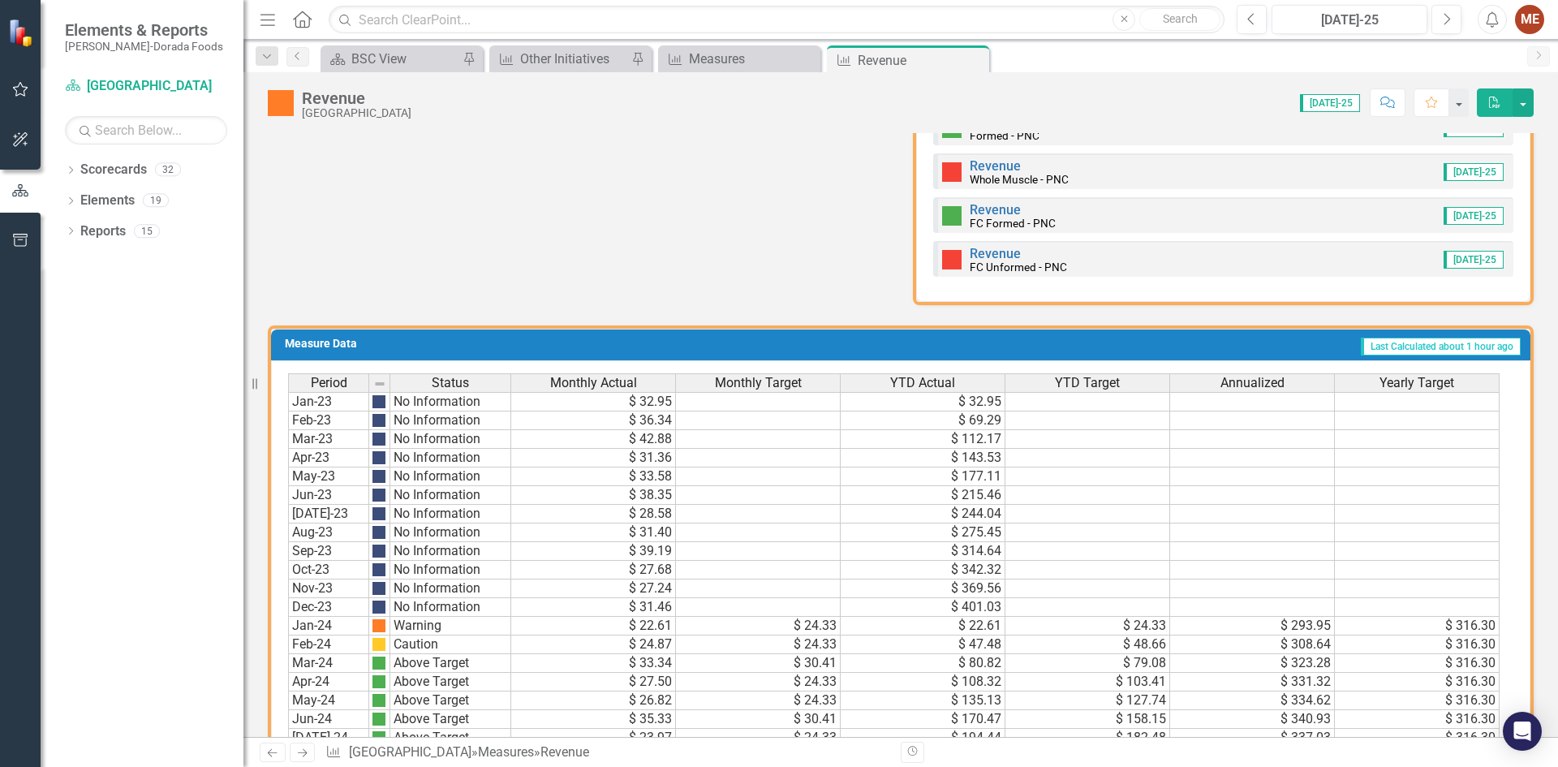
scroll to position [568, 0]
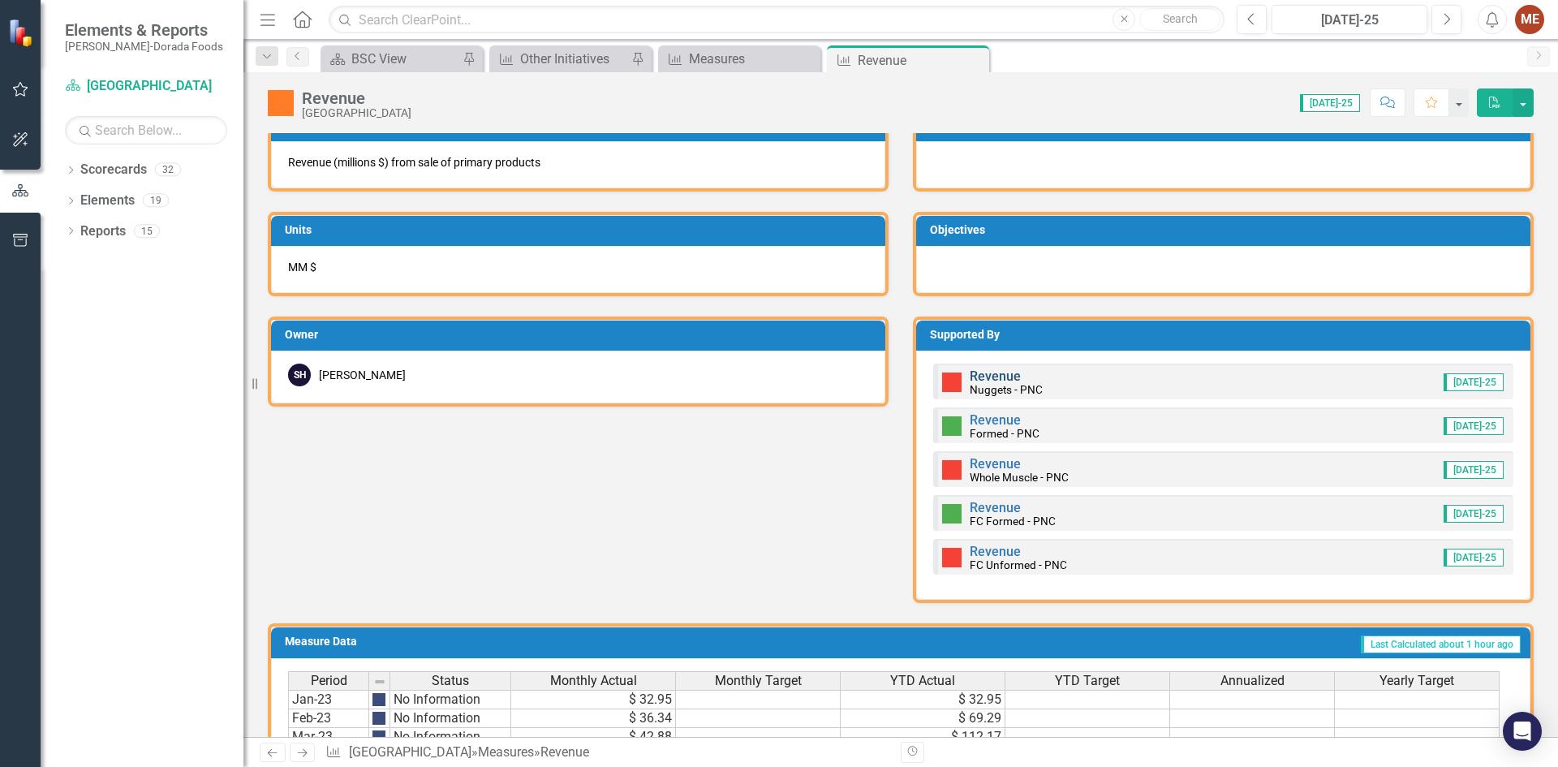
click at [991, 376] on link "Revenue" at bounding box center [994, 375] width 51 height 15
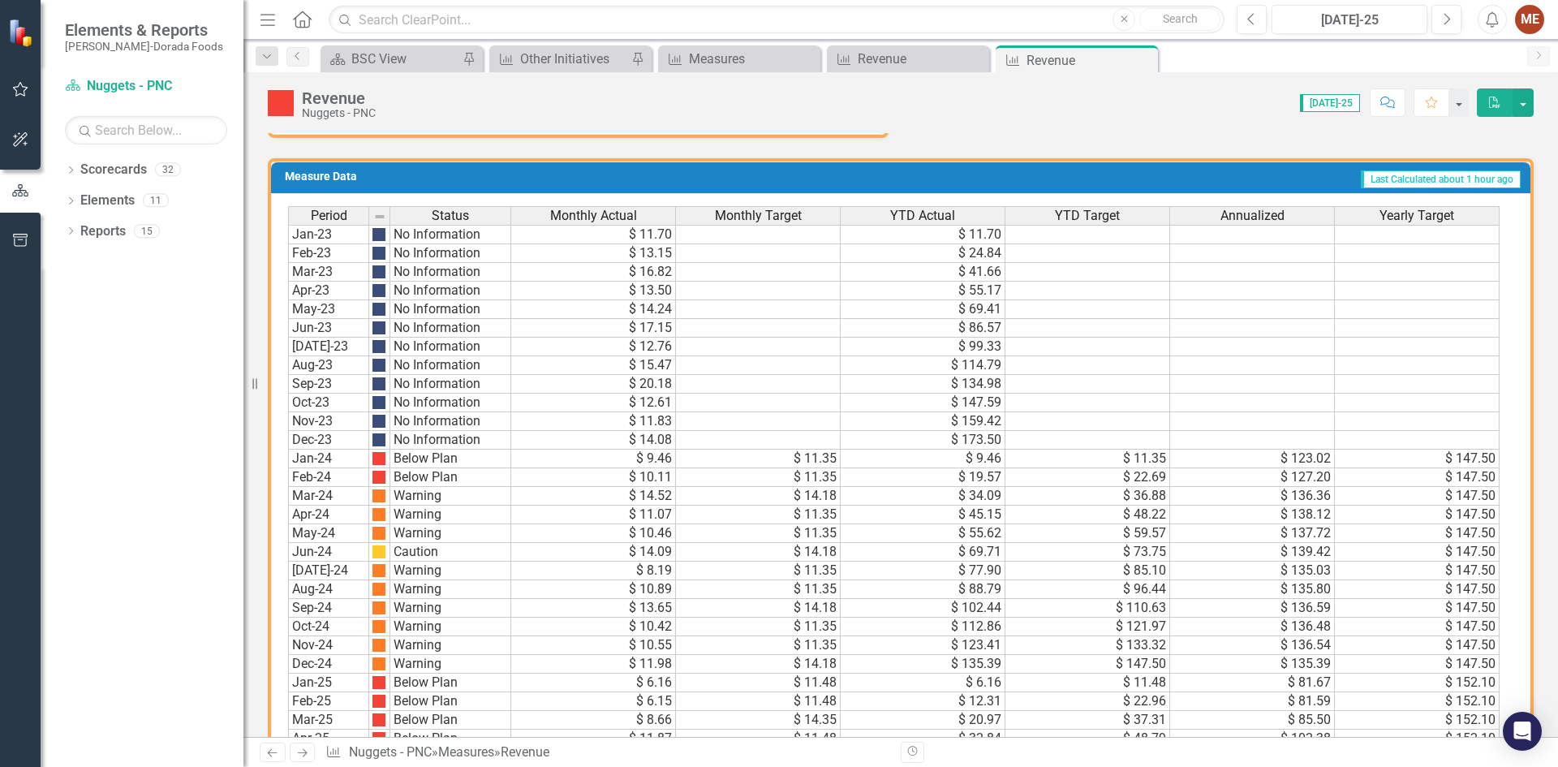
scroll to position [948, 0]
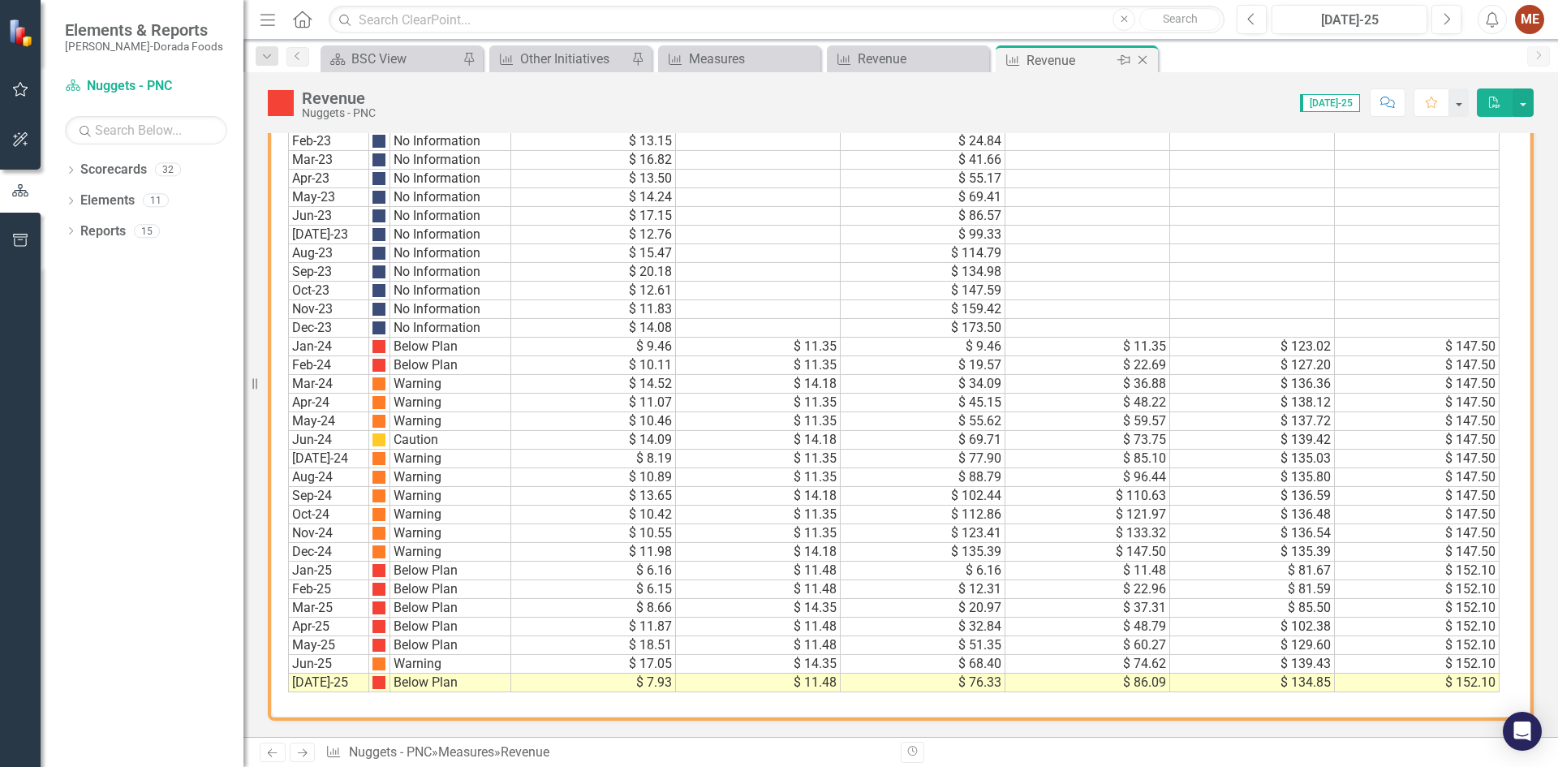
click at [1145, 60] on icon "Close" at bounding box center [1142, 60] width 16 height 13
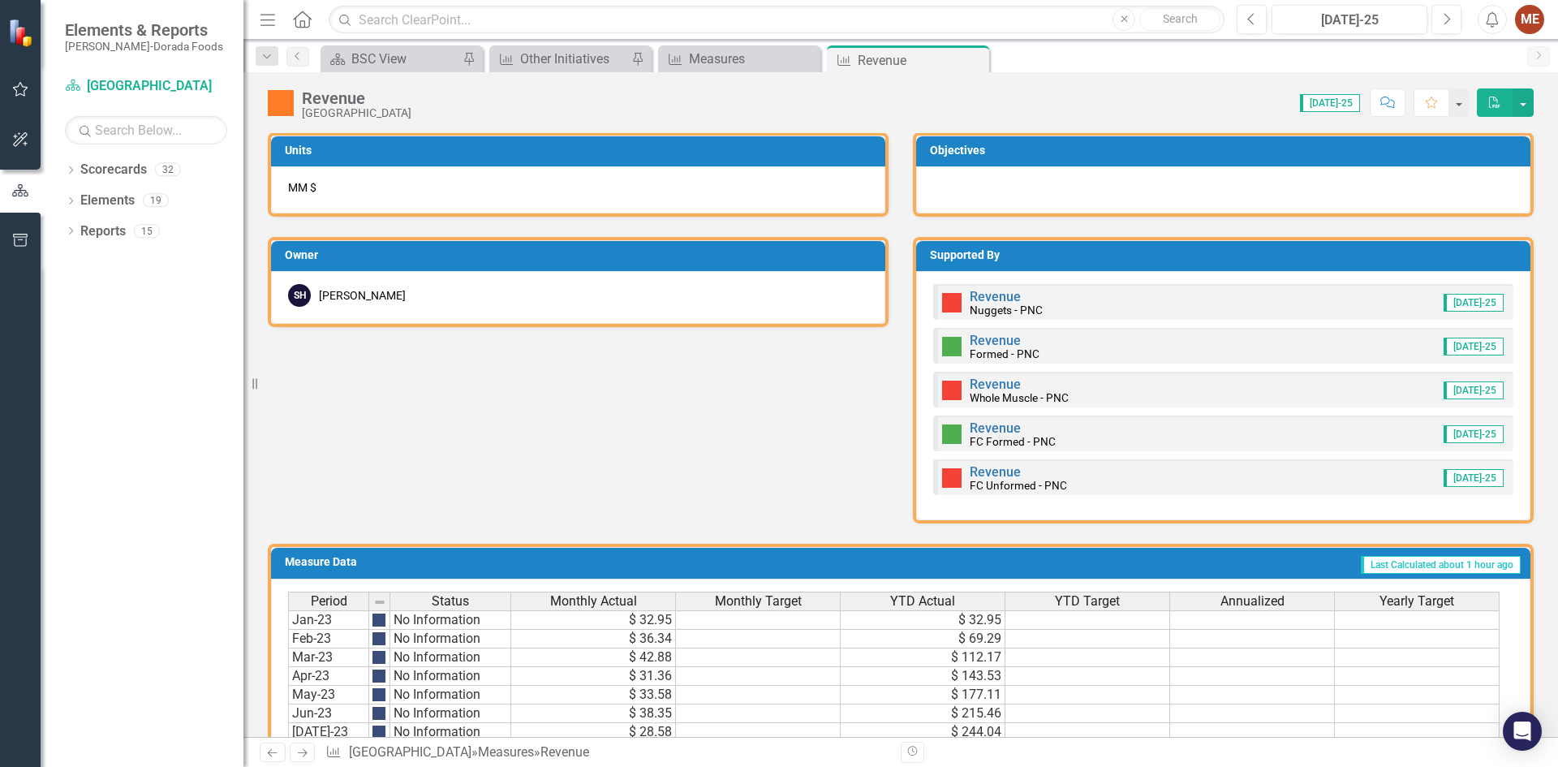
scroll to position [649, 0]
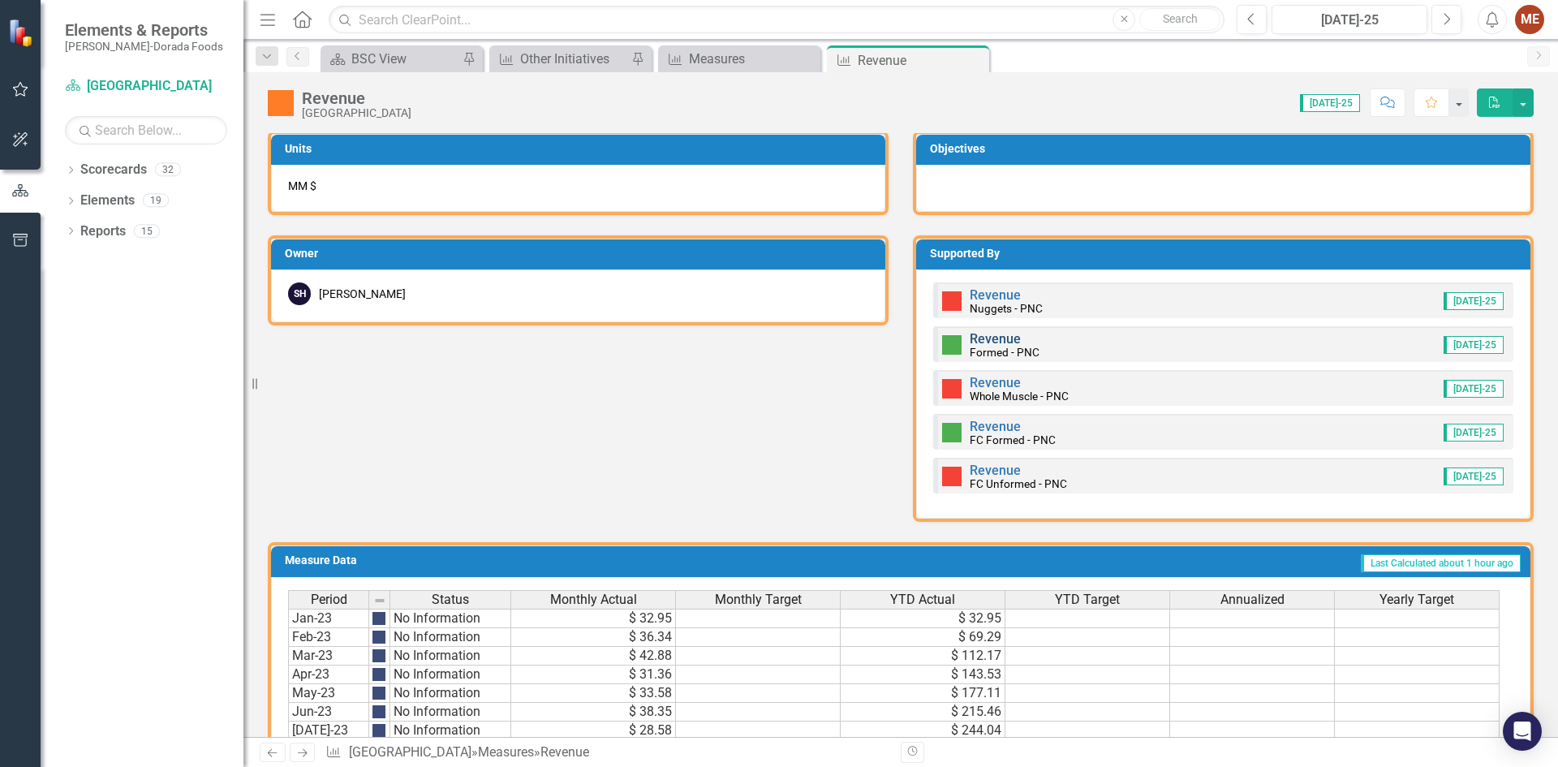
click at [979, 336] on link "Revenue" at bounding box center [994, 338] width 51 height 15
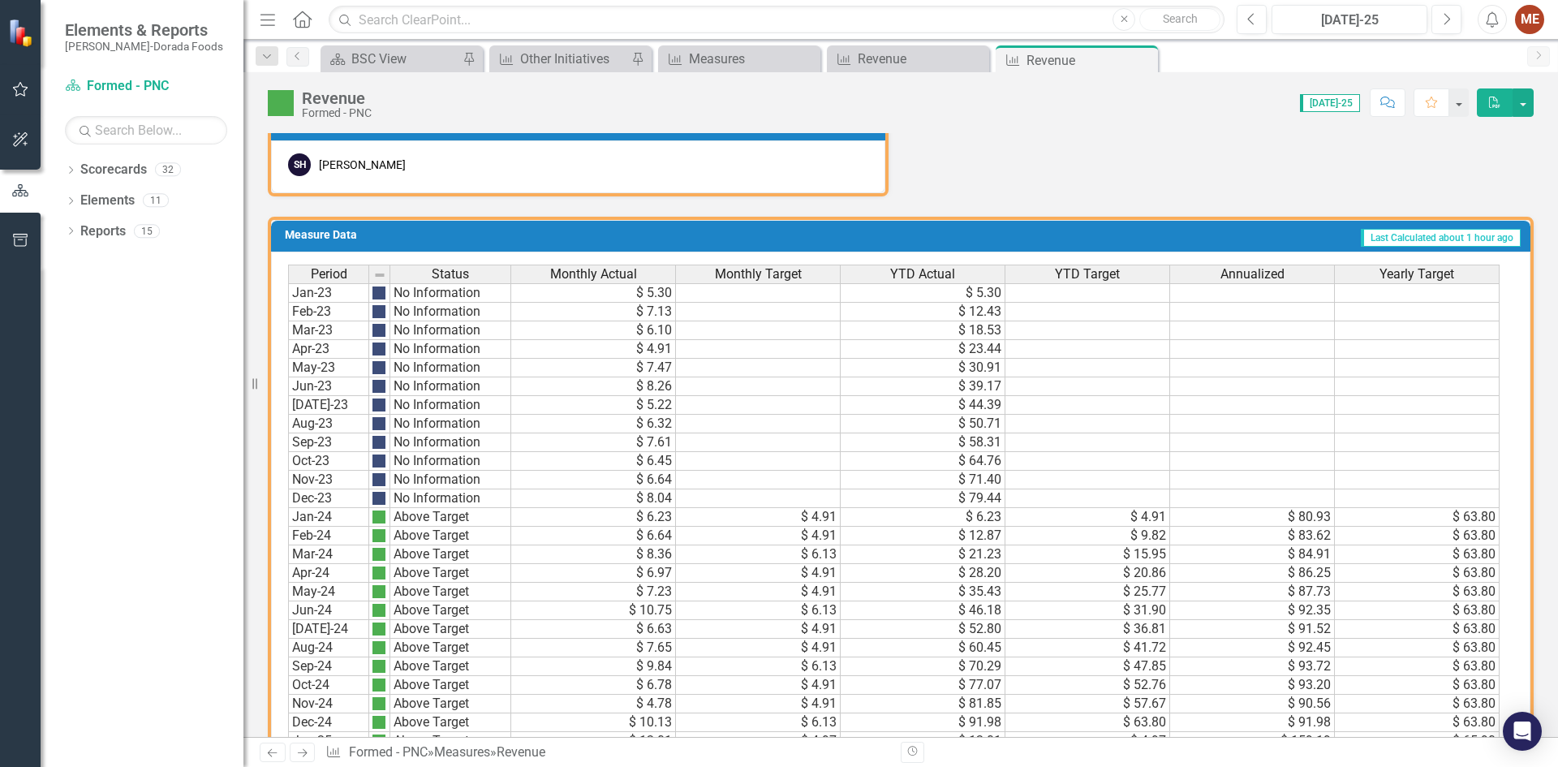
scroll to position [948, 0]
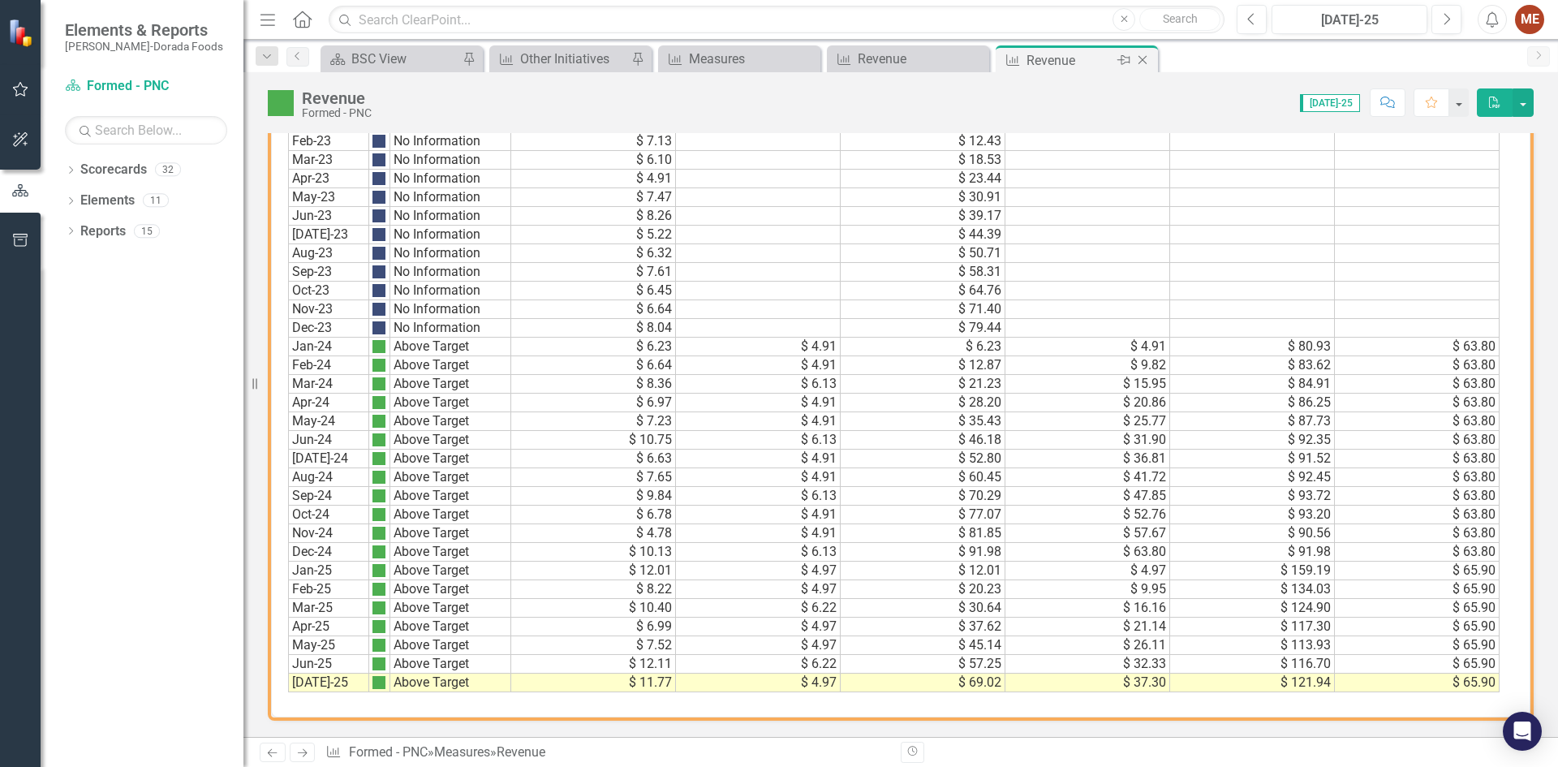
click at [1138, 57] on icon "Close" at bounding box center [1142, 60] width 16 height 13
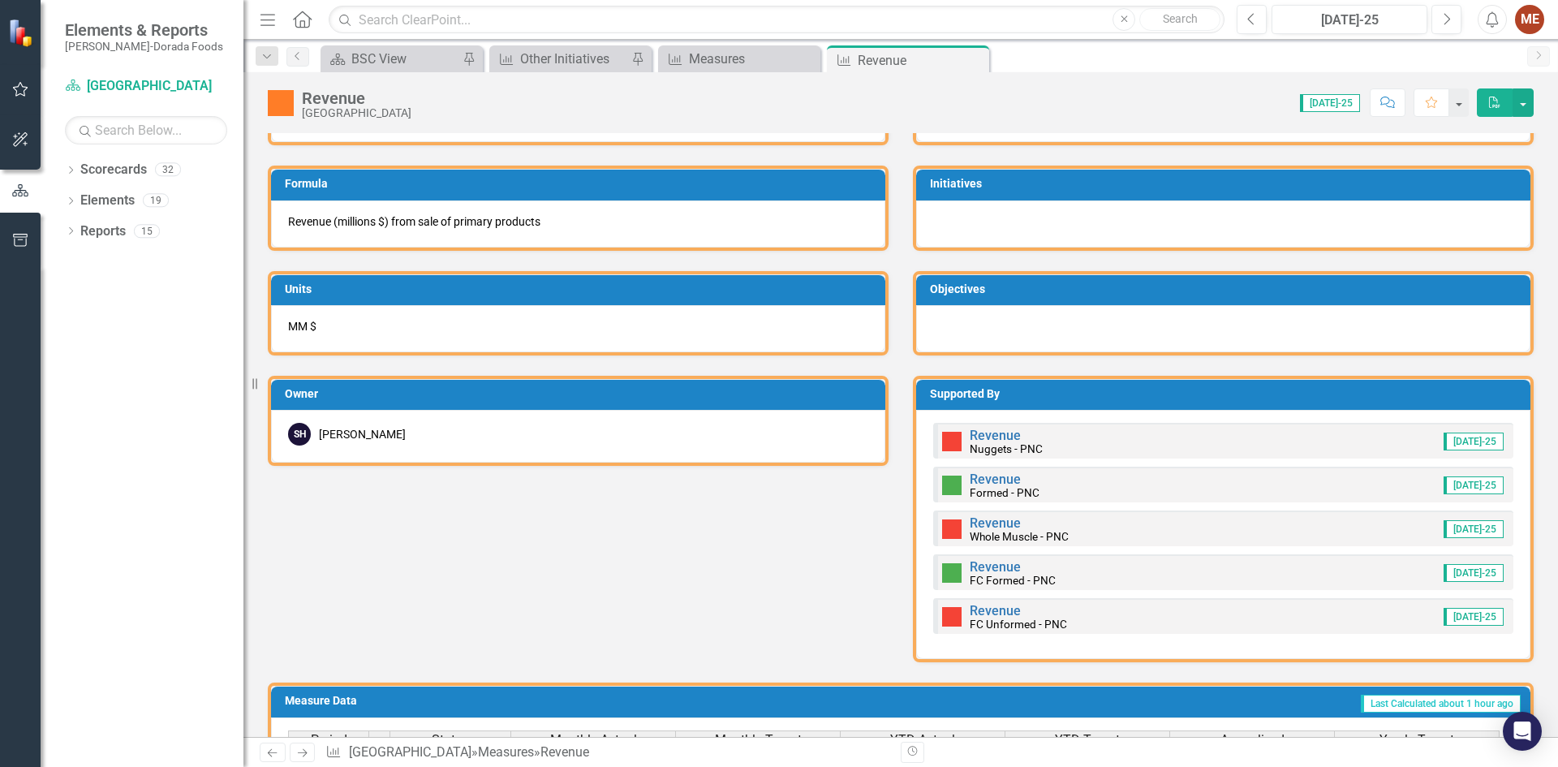
scroll to position [649, 0]
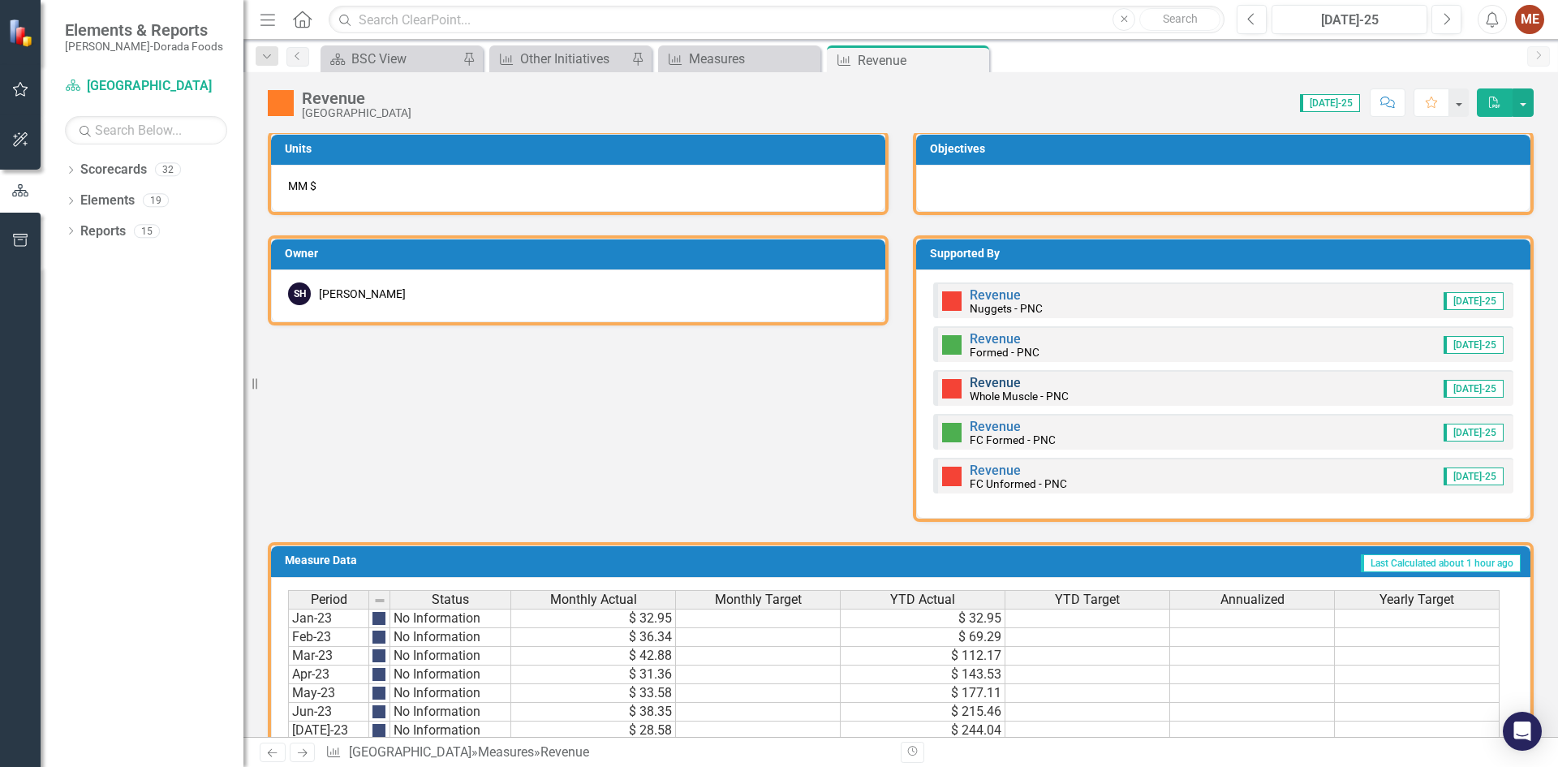
click at [995, 384] on link "Revenue" at bounding box center [994, 382] width 51 height 15
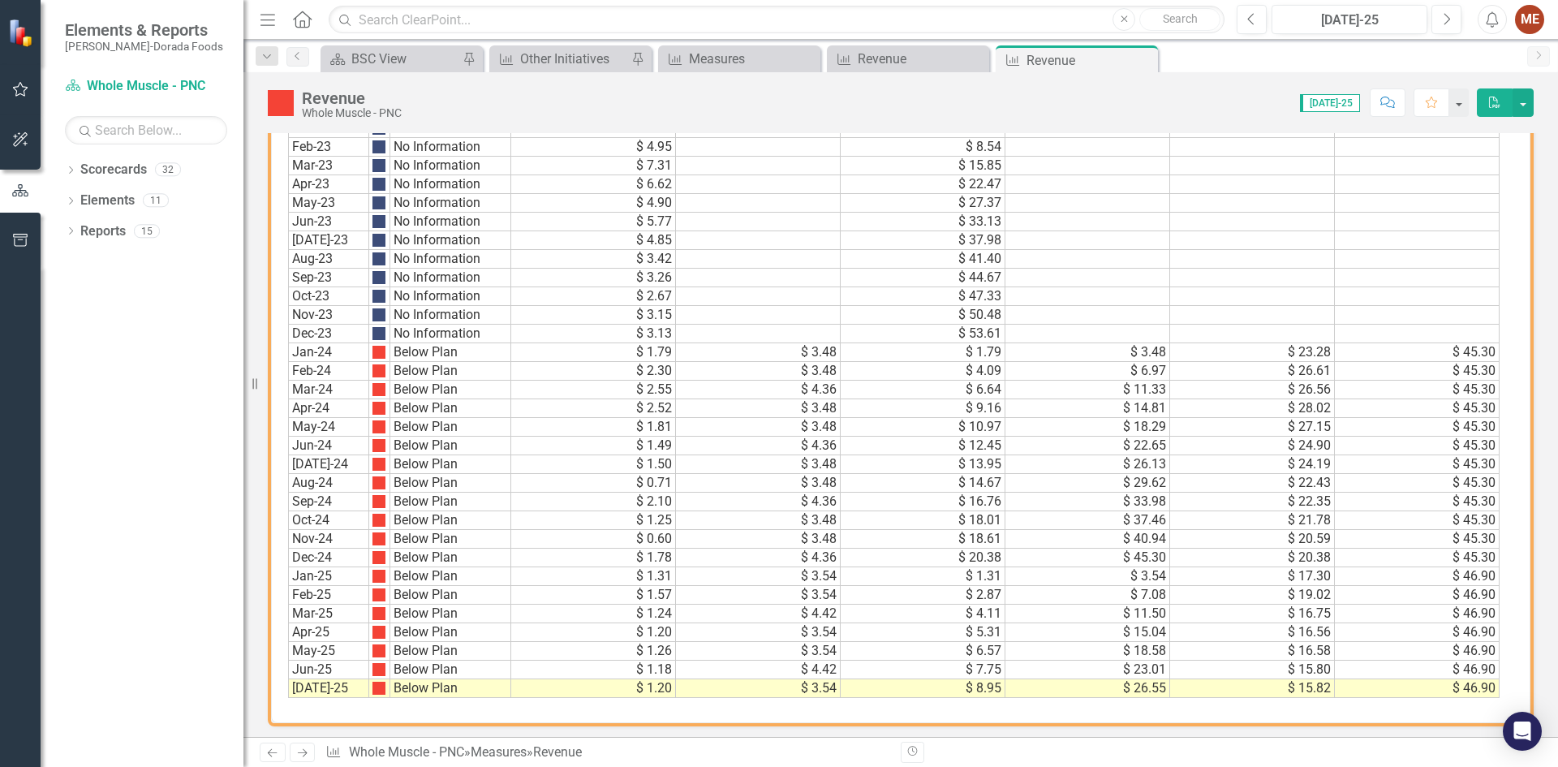
scroll to position [948, 0]
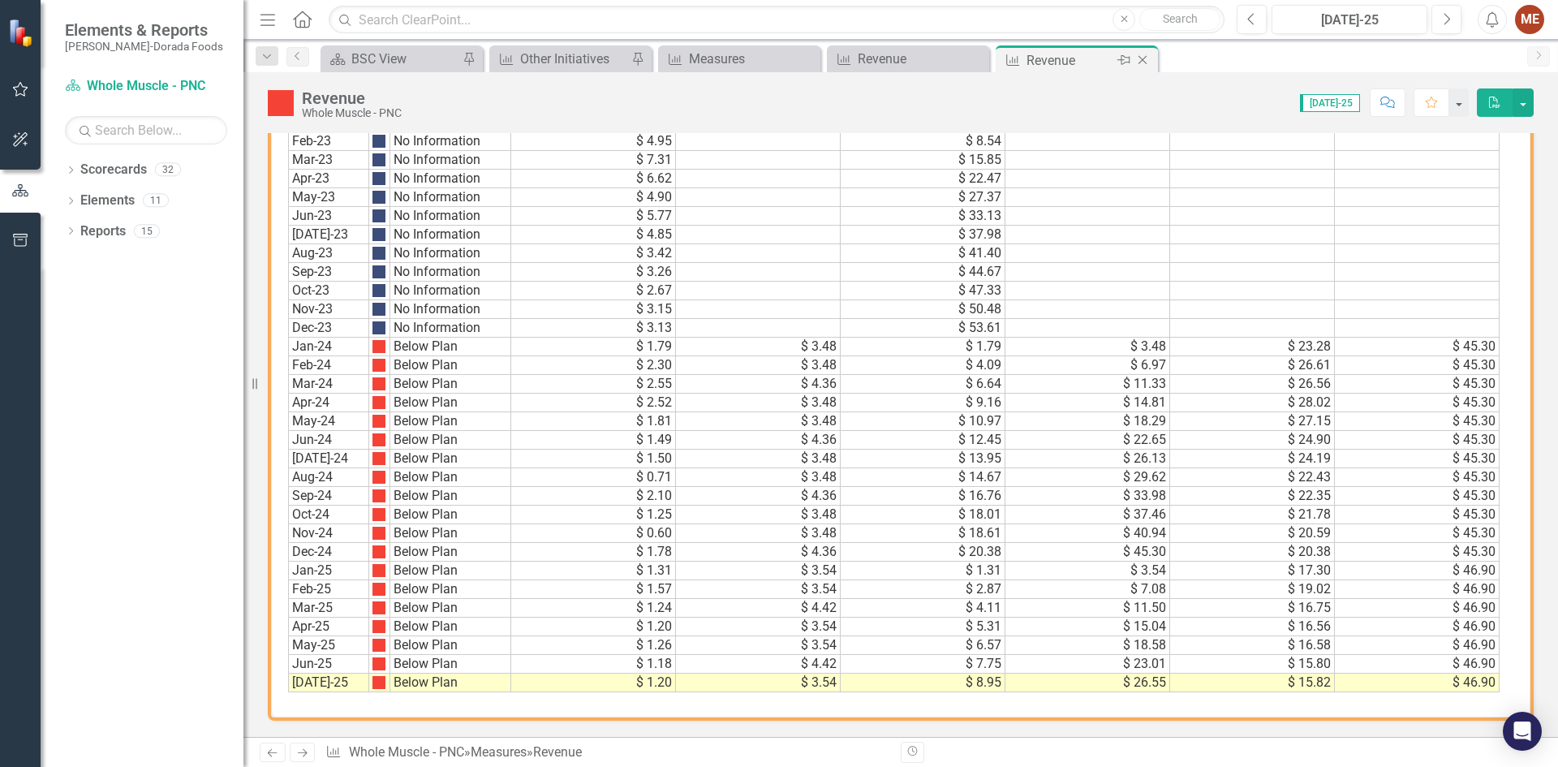
click at [1143, 62] on icon "Close" at bounding box center [1142, 60] width 16 height 13
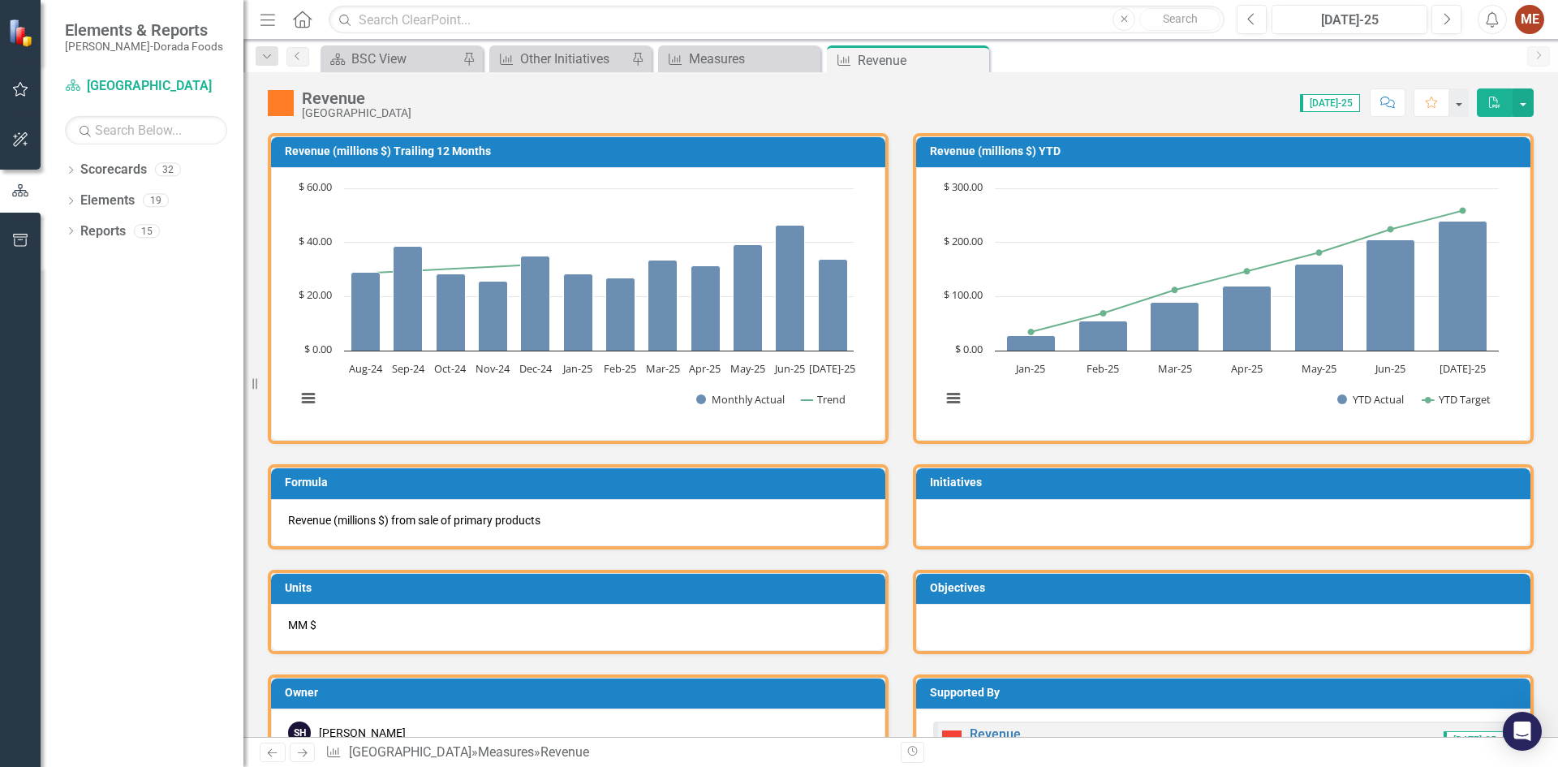
scroll to position [649, 0]
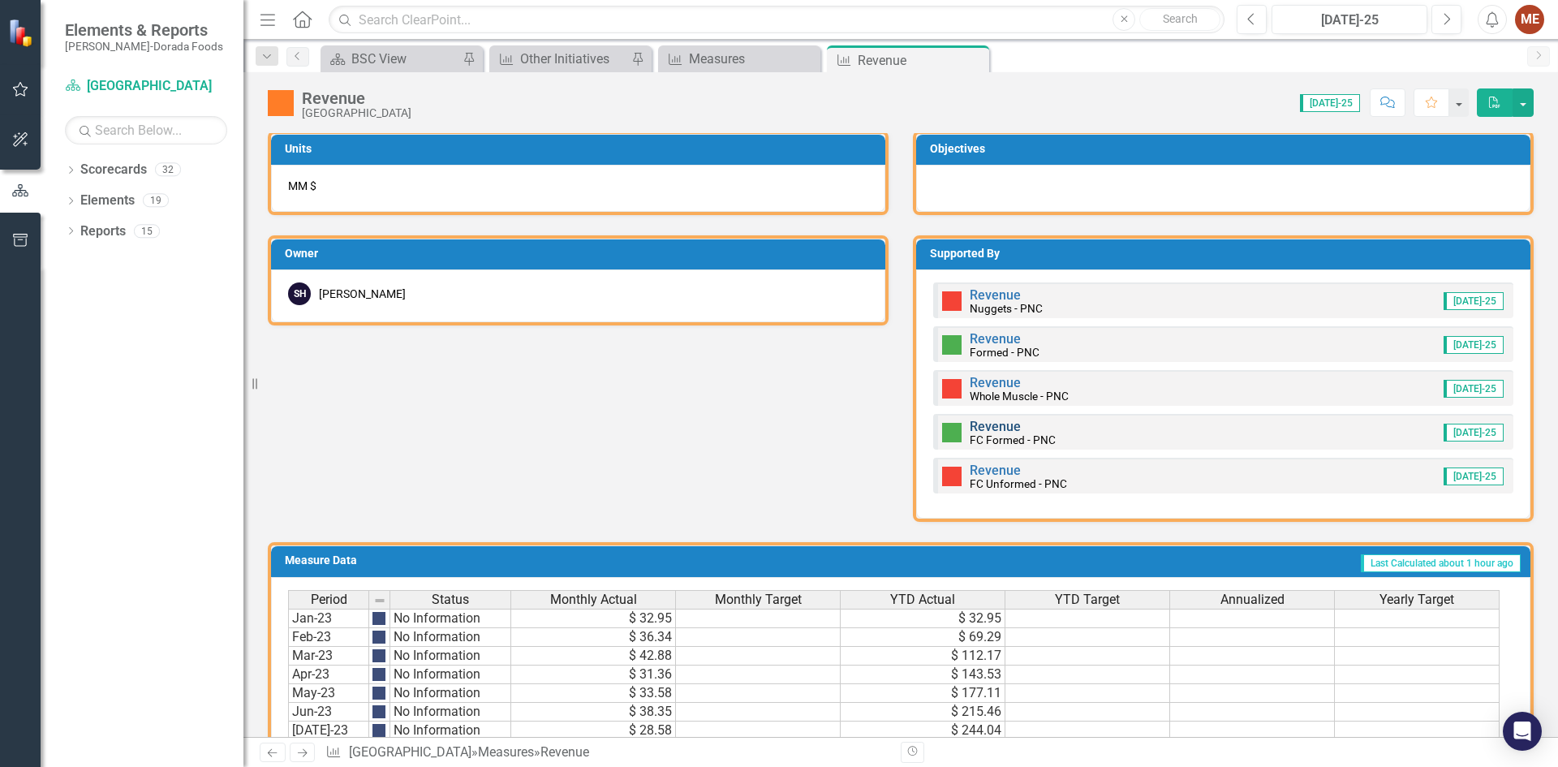
click at [1001, 425] on link "Revenue" at bounding box center [994, 426] width 51 height 15
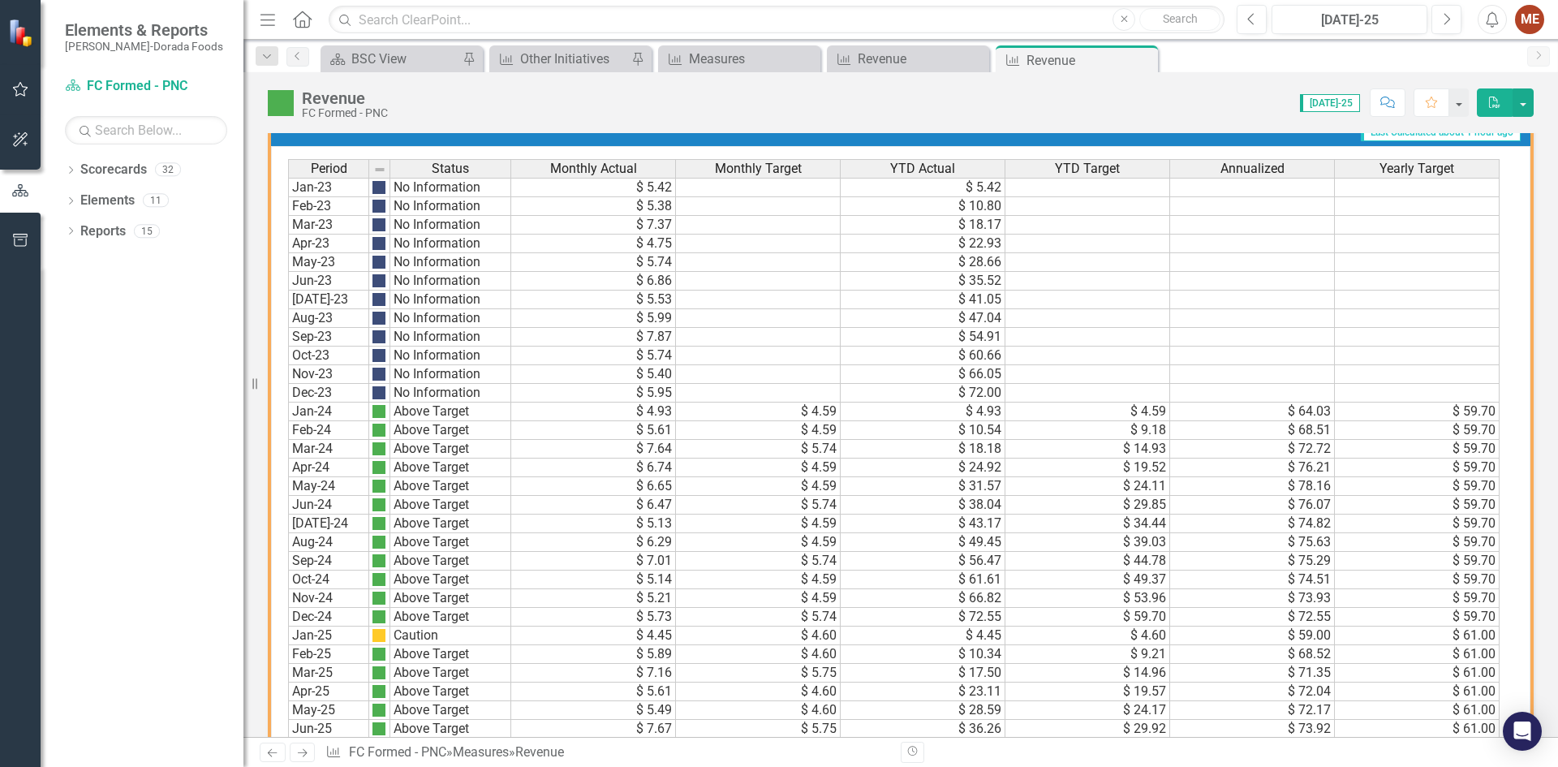
scroll to position [948, 0]
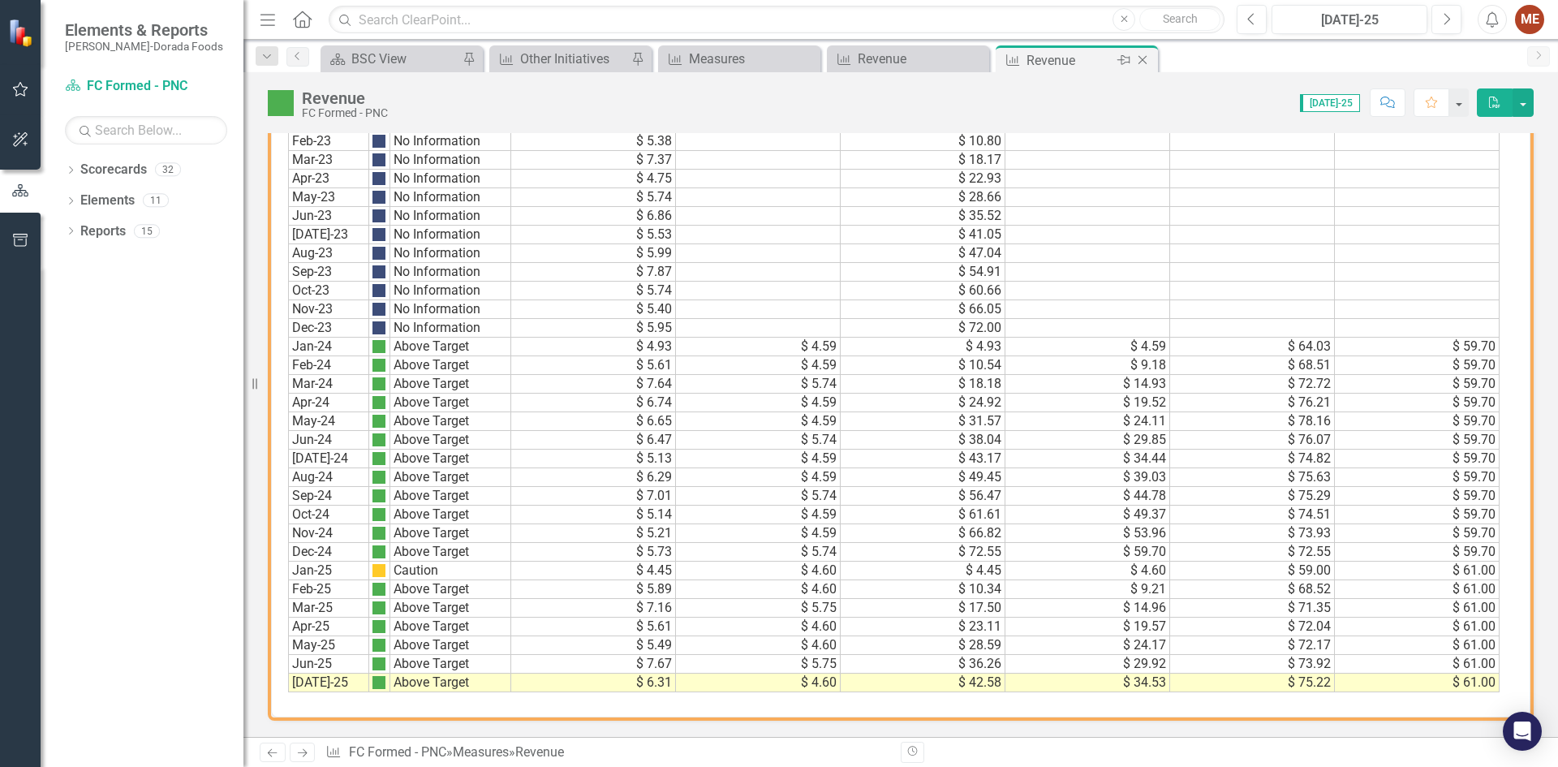
click at [1141, 56] on icon "Close" at bounding box center [1142, 60] width 16 height 13
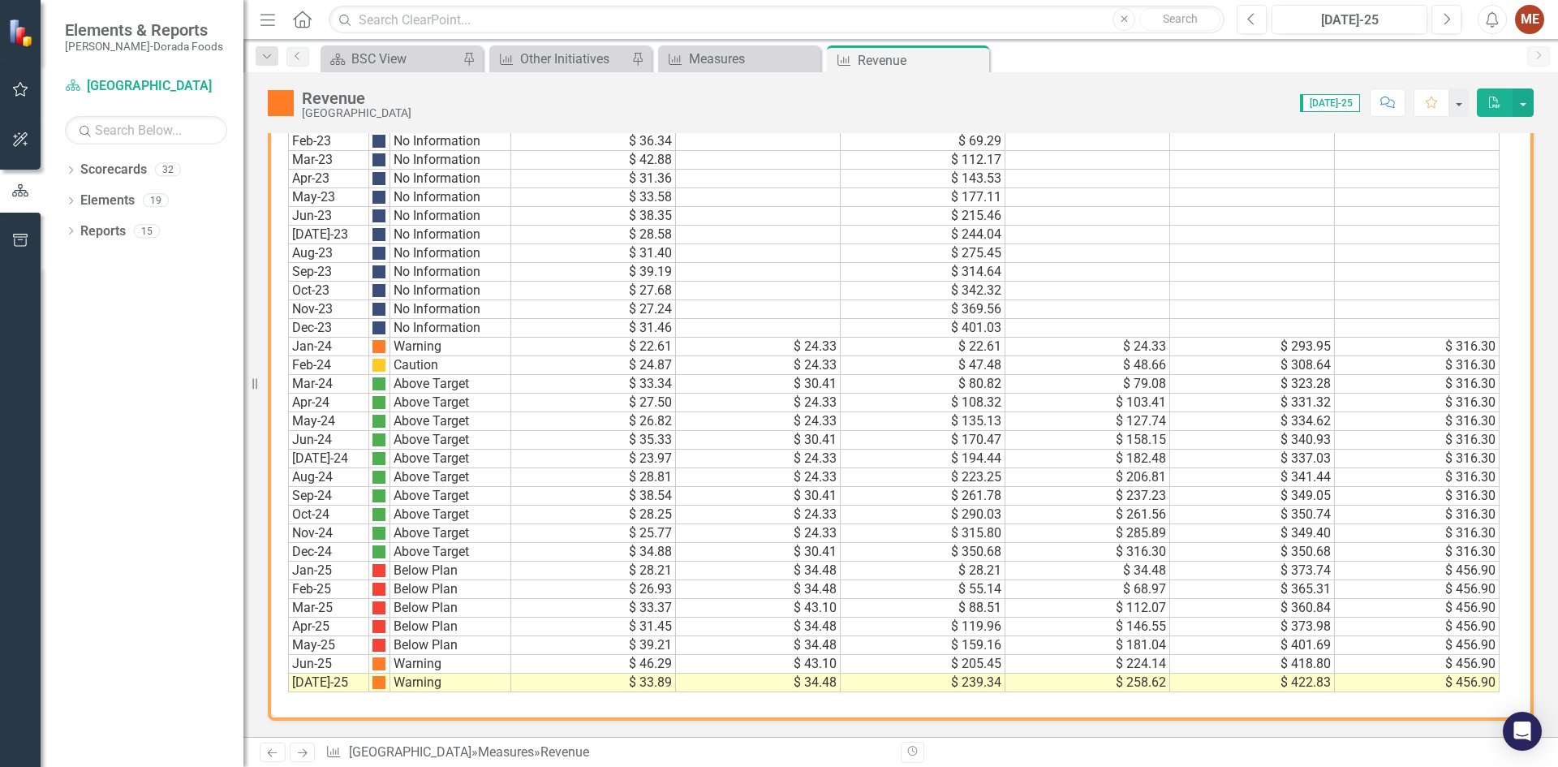
scroll to position [577, 0]
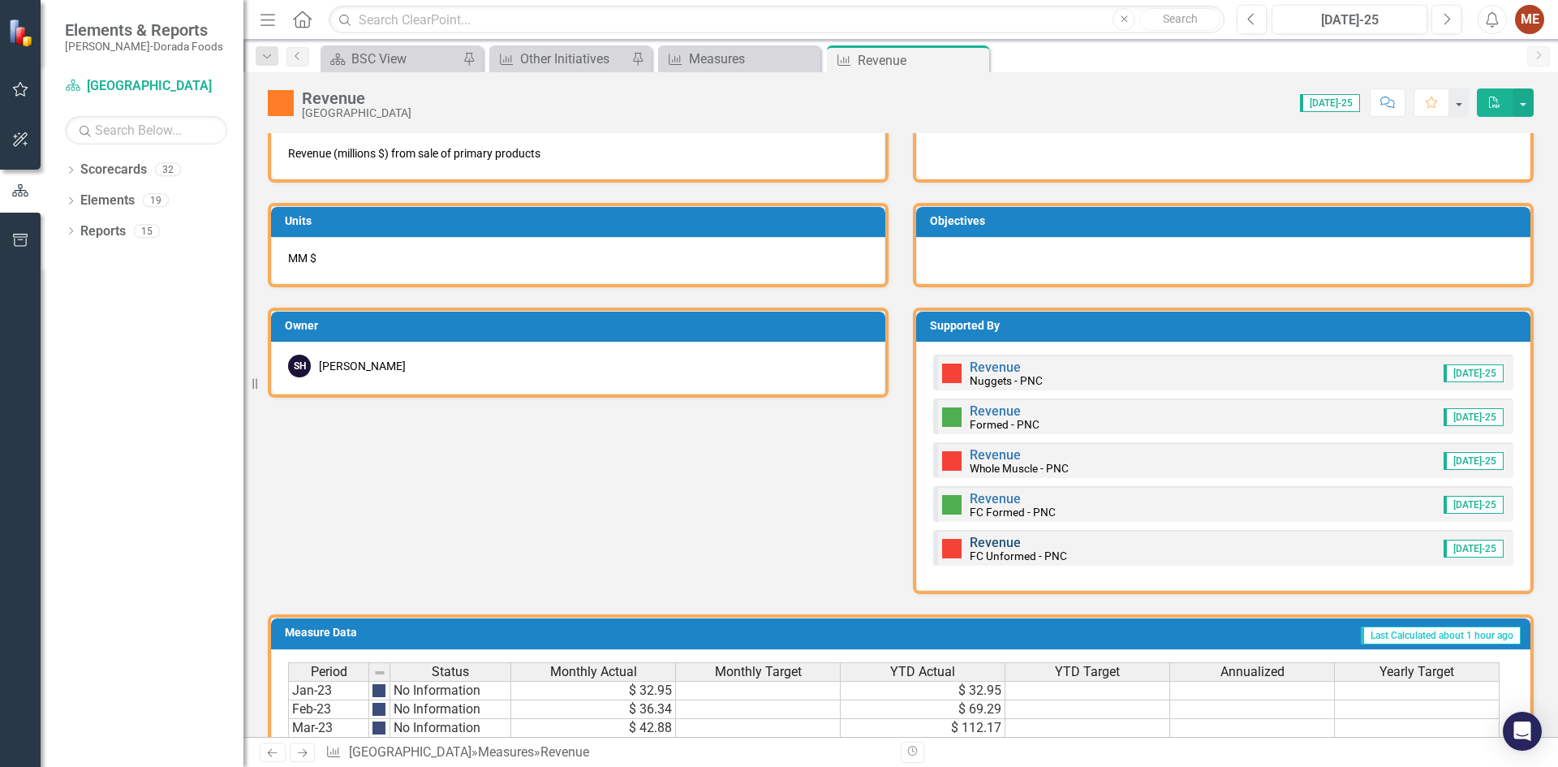
click at [1002, 544] on link "Revenue" at bounding box center [994, 542] width 51 height 15
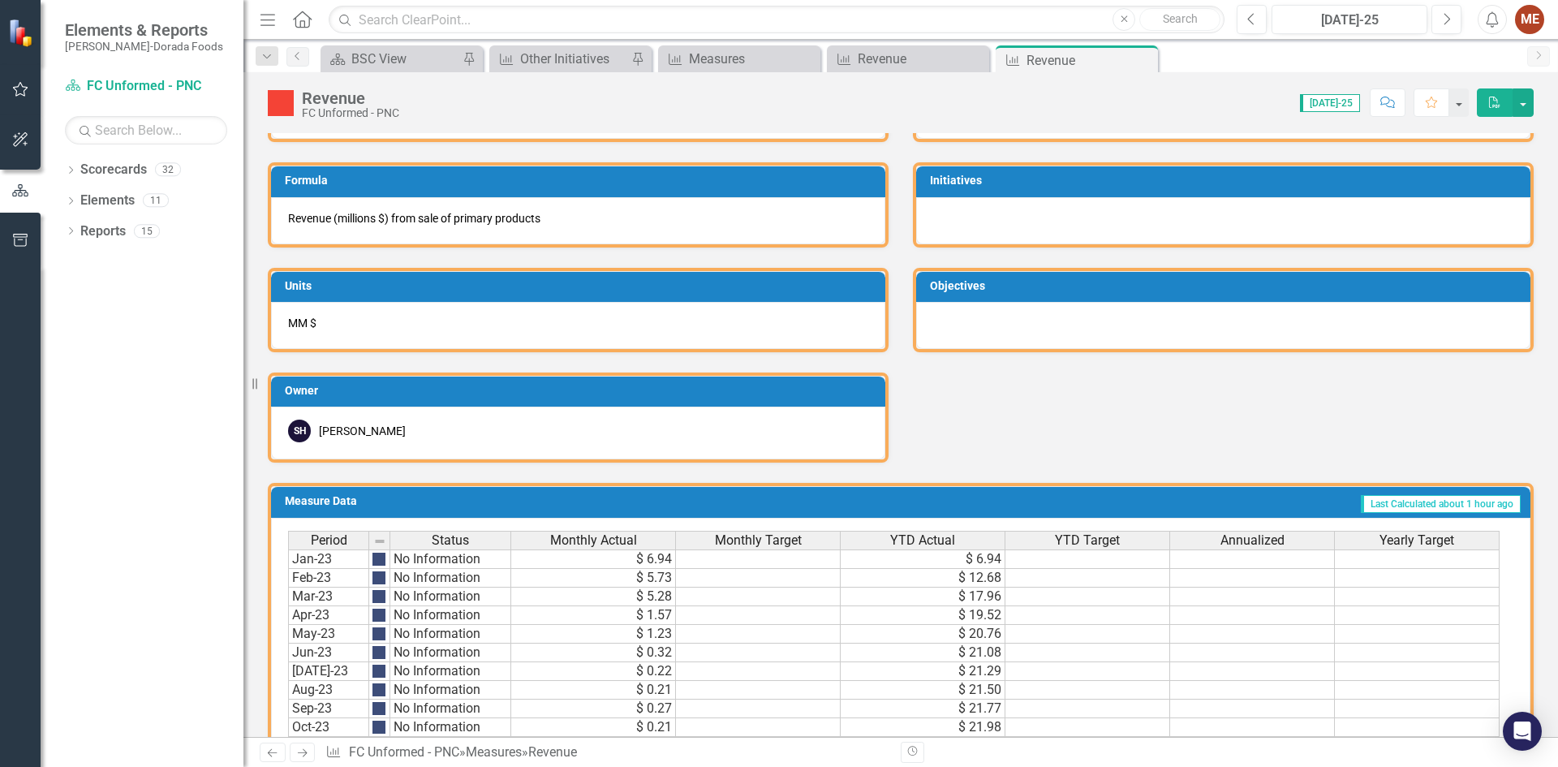
scroll to position [948, 0]
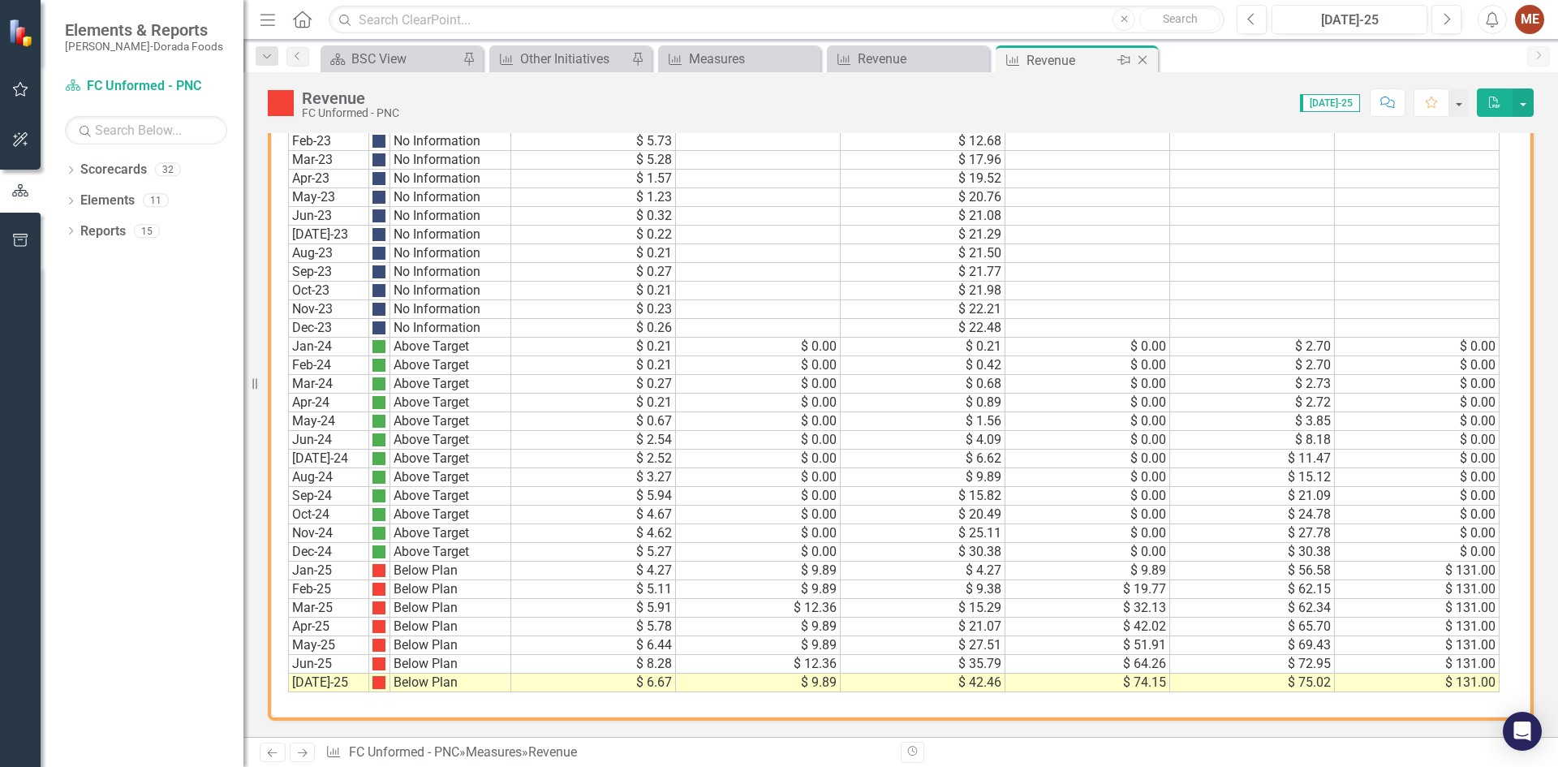
click at [1146, 58] on icon "Close" at bounding box center [1142, 60] width 16 height 13
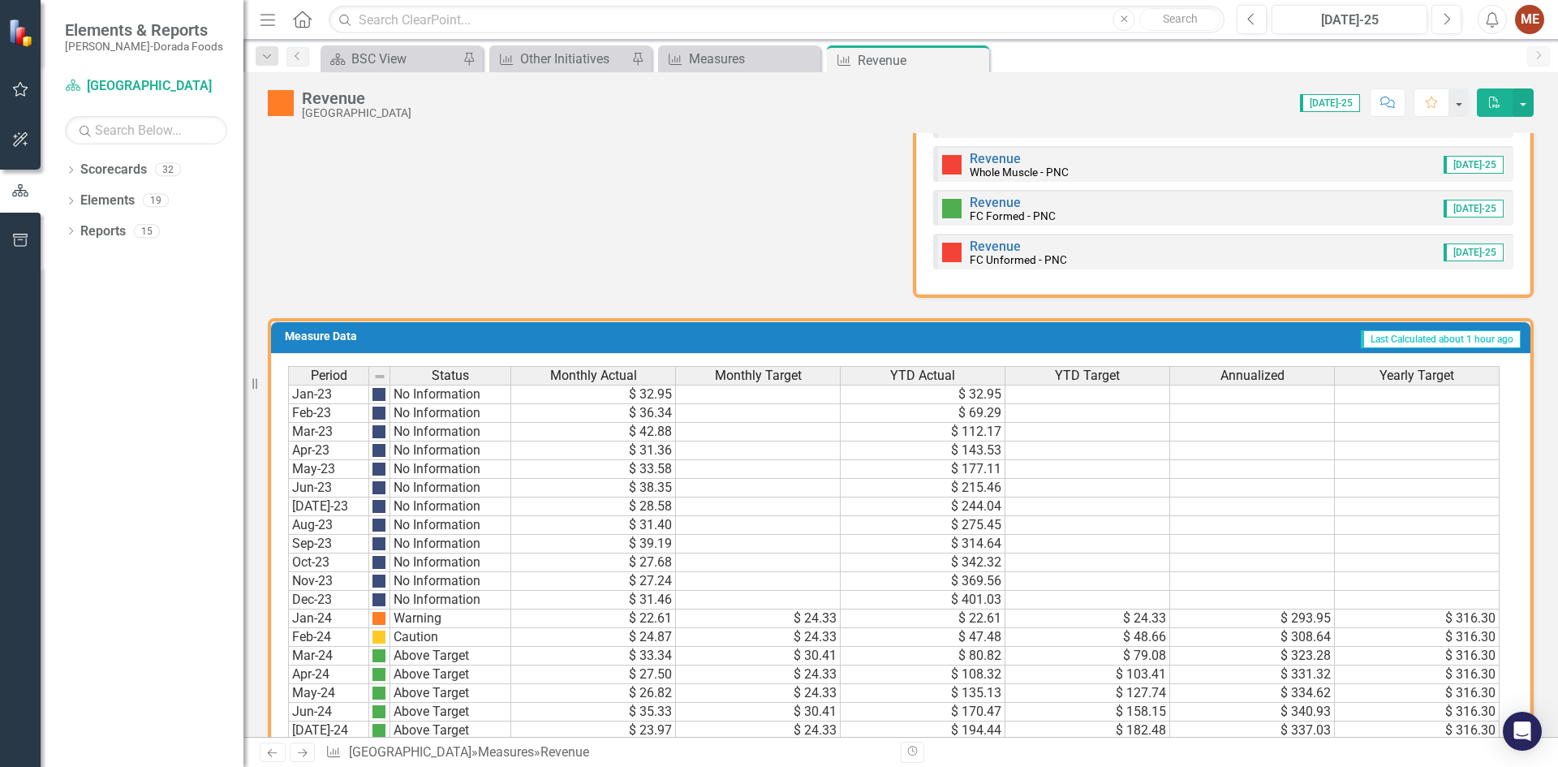
scroll to position [577, 0]
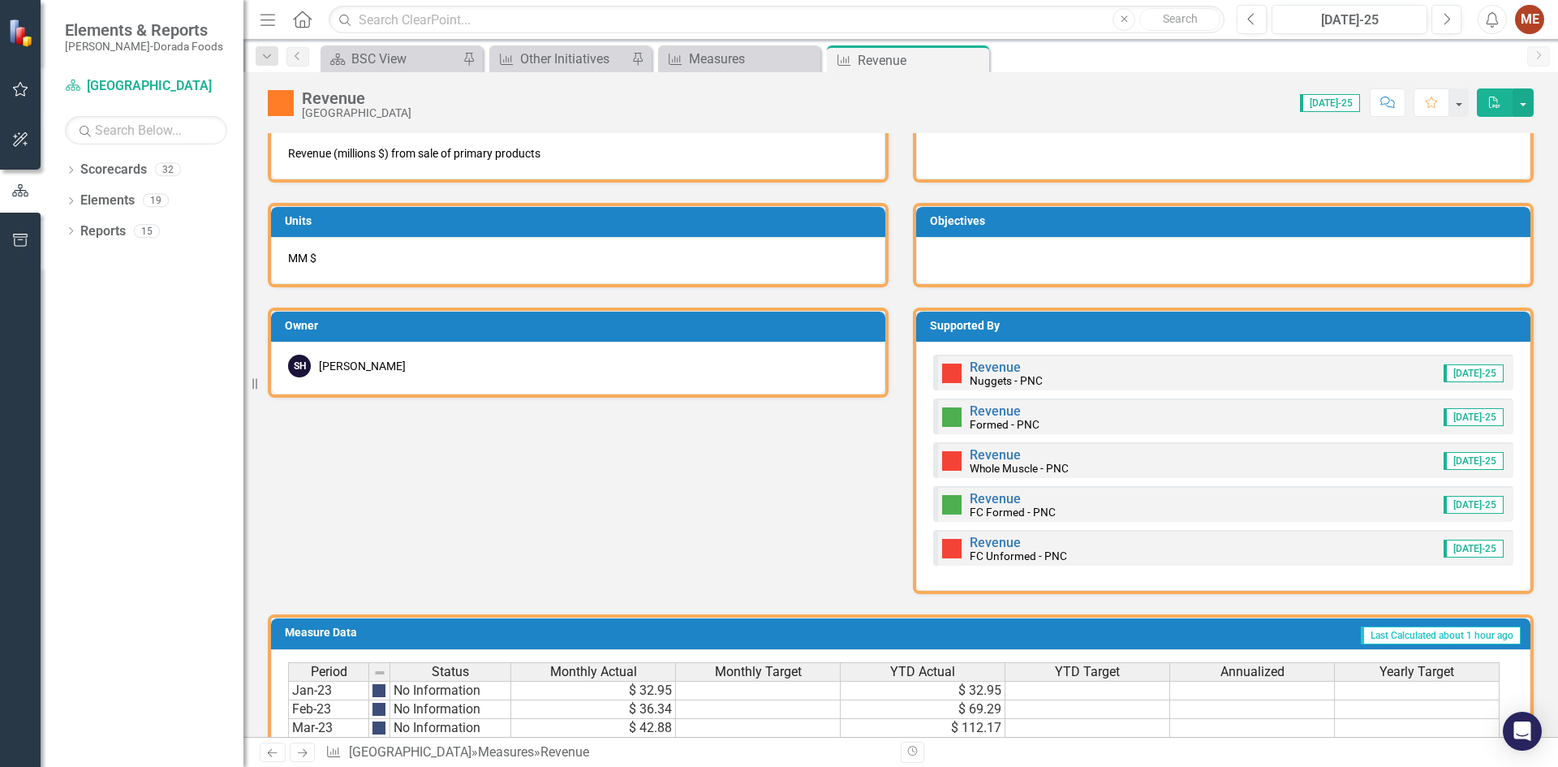
click at [0, 0] on icon "Close" at bounding box center [0, 0] width 0 height 0
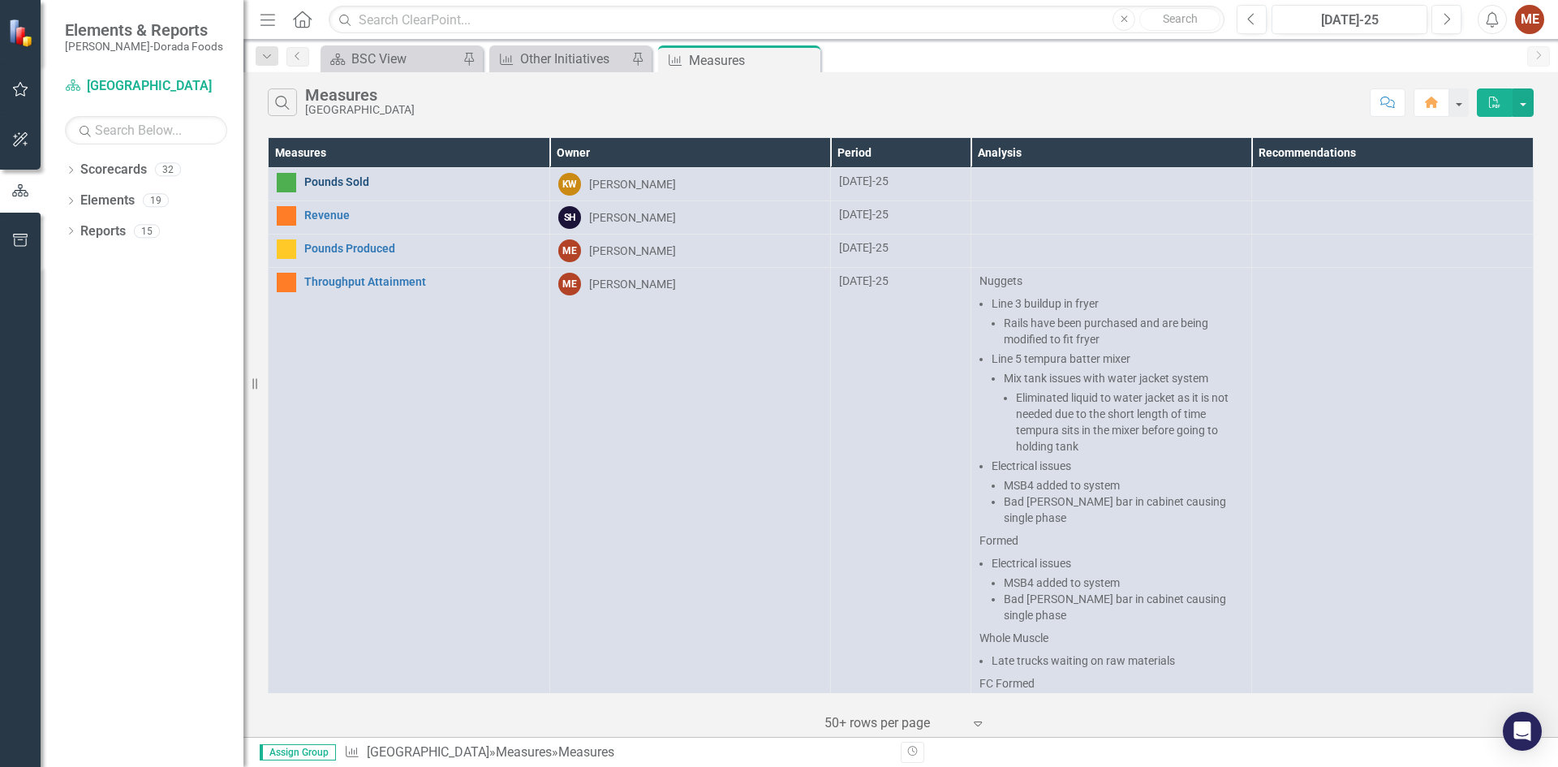
click at [337, 184] on link "Pounds Sold" at bounding box center [422, 182] width 237 height 12
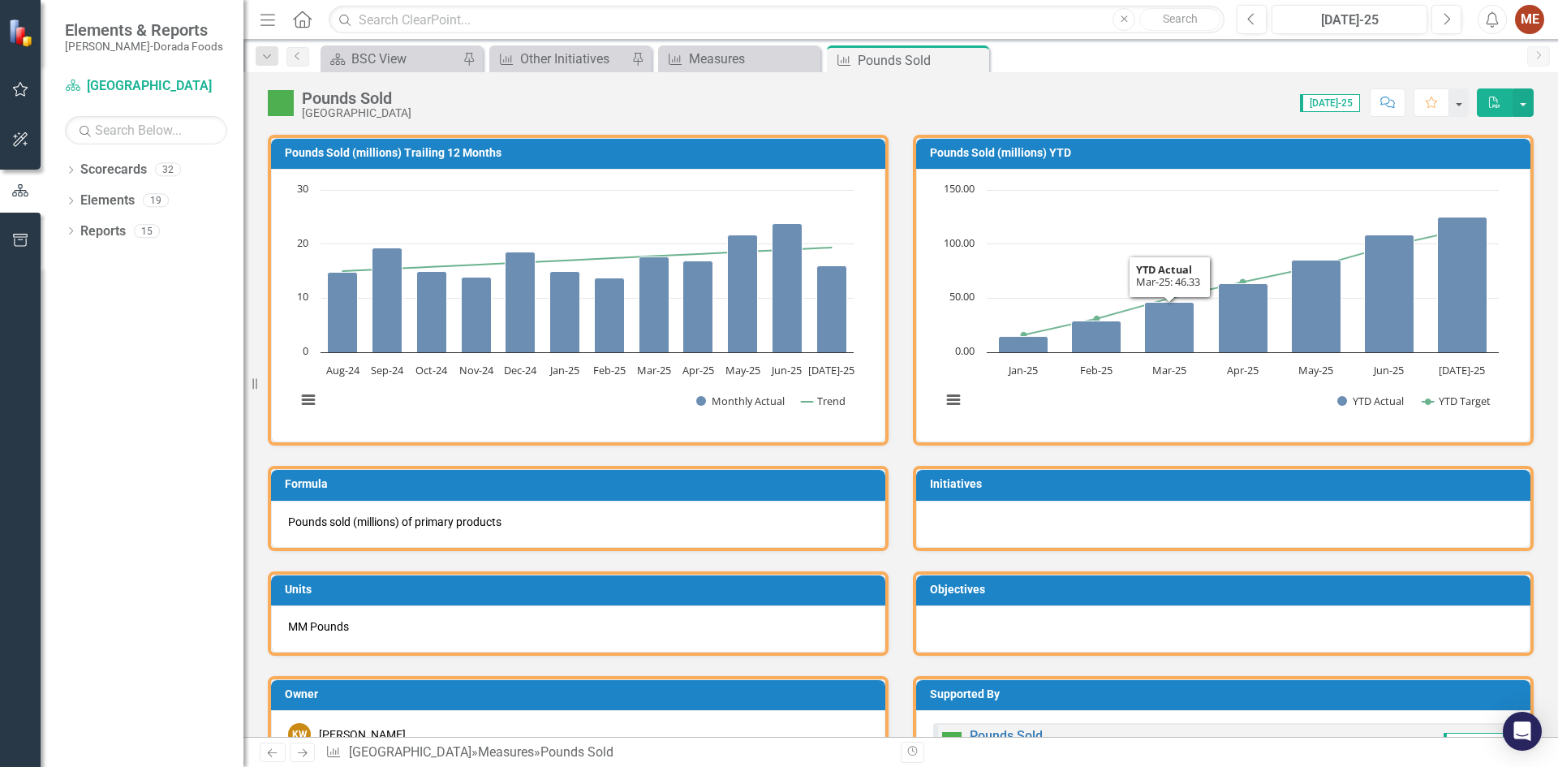
scroll to position [568, 0]
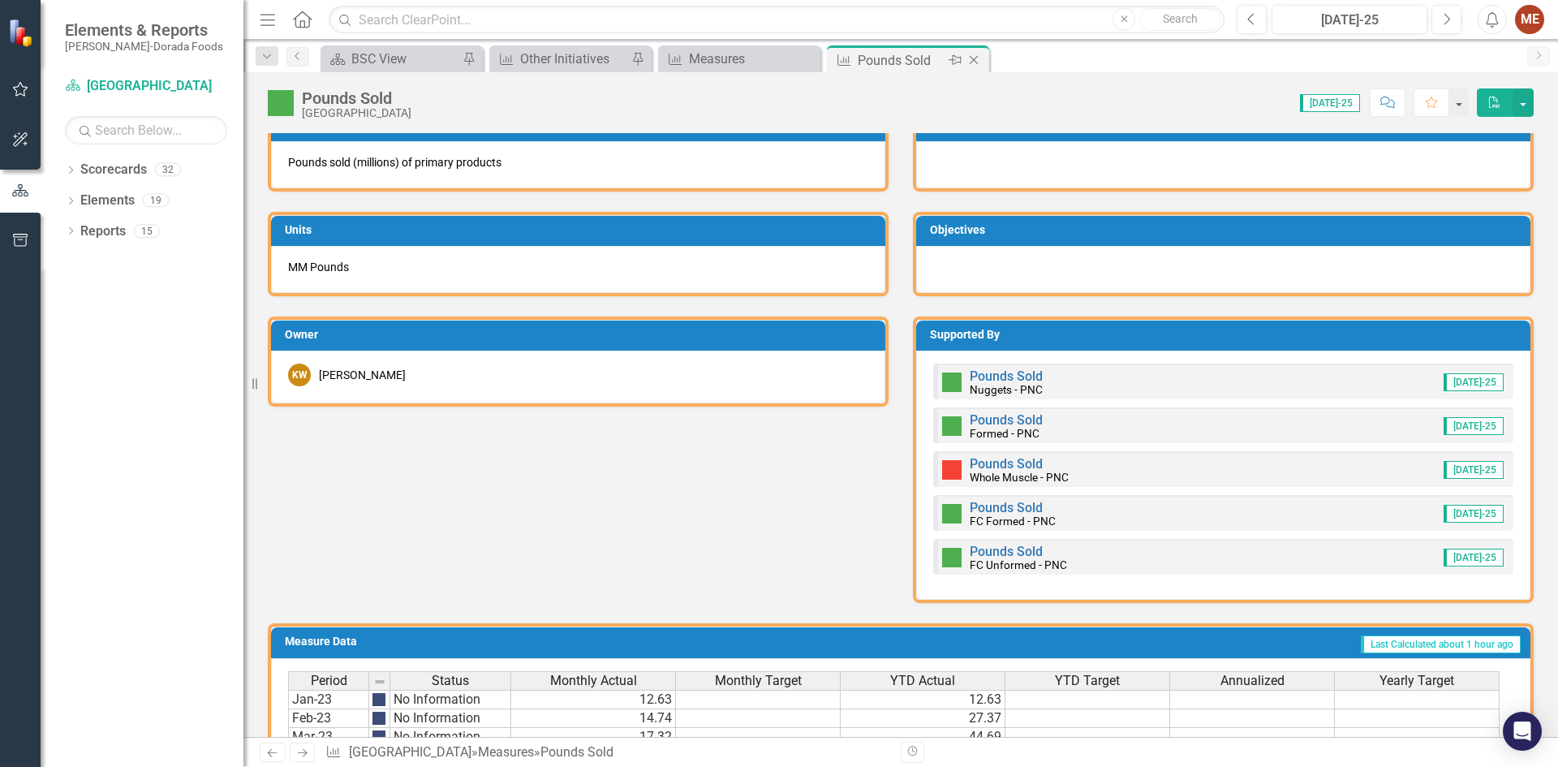
click at [968, 59] on icon "Close" at bounding box center [973, 60] width 16 height 13
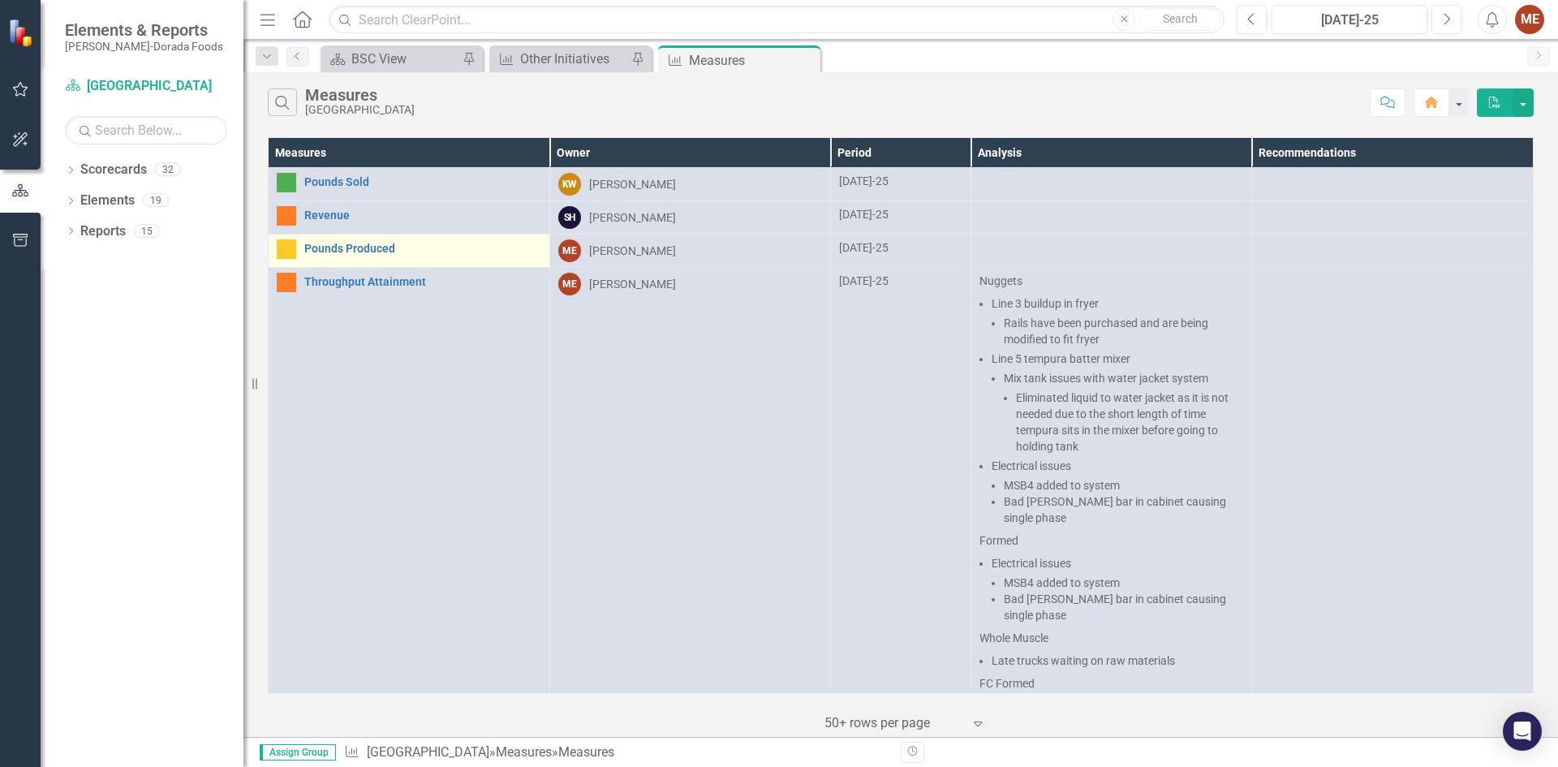
click at [336, 241] on div "Pounds Produced" at bounding box center [409, 248] width 264 height 19
click at [328, 243] on link "Pounds Produced" at bounding box center [422, 249] width 237 height 12
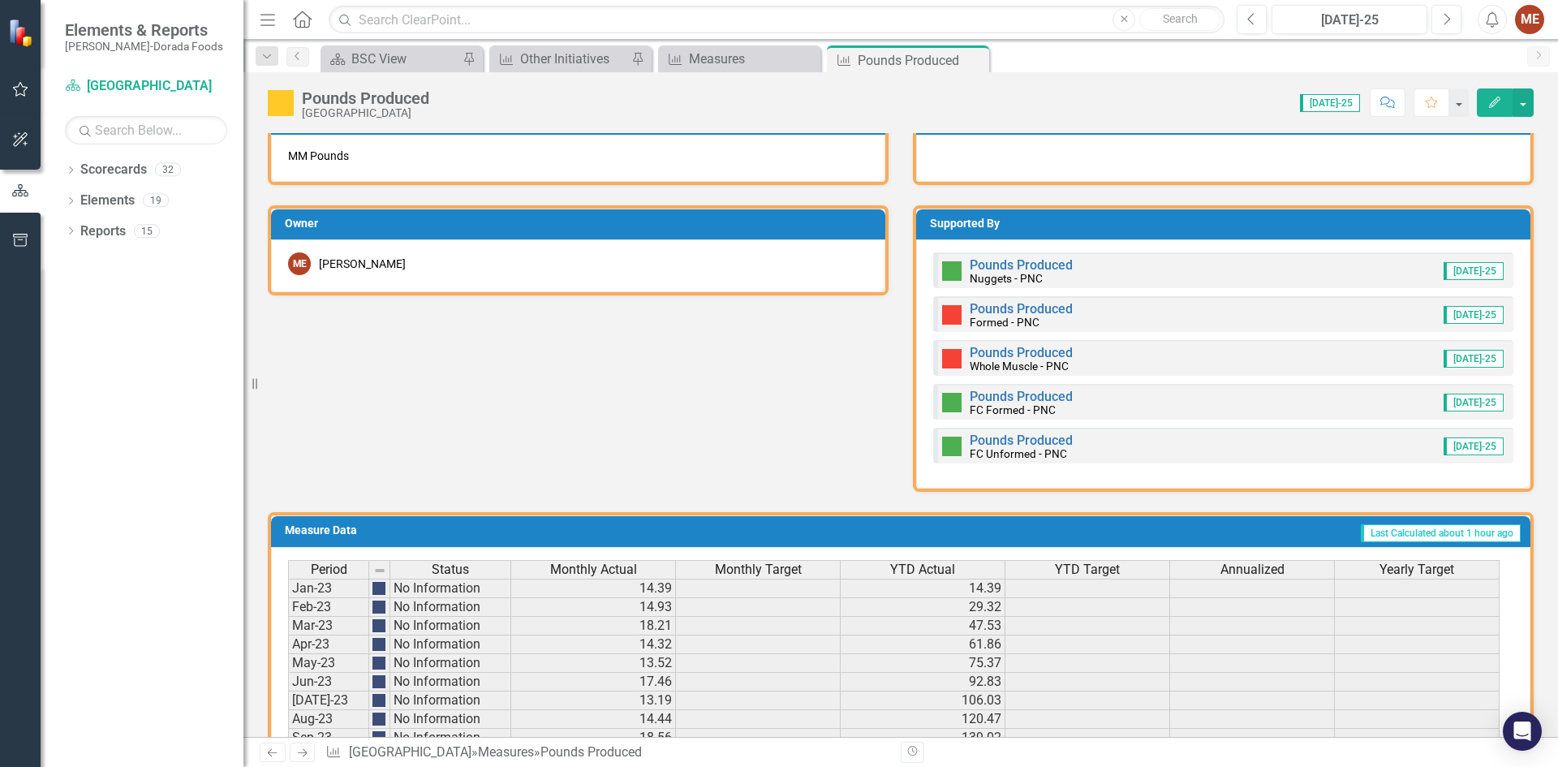
scroll to position [677, 0]
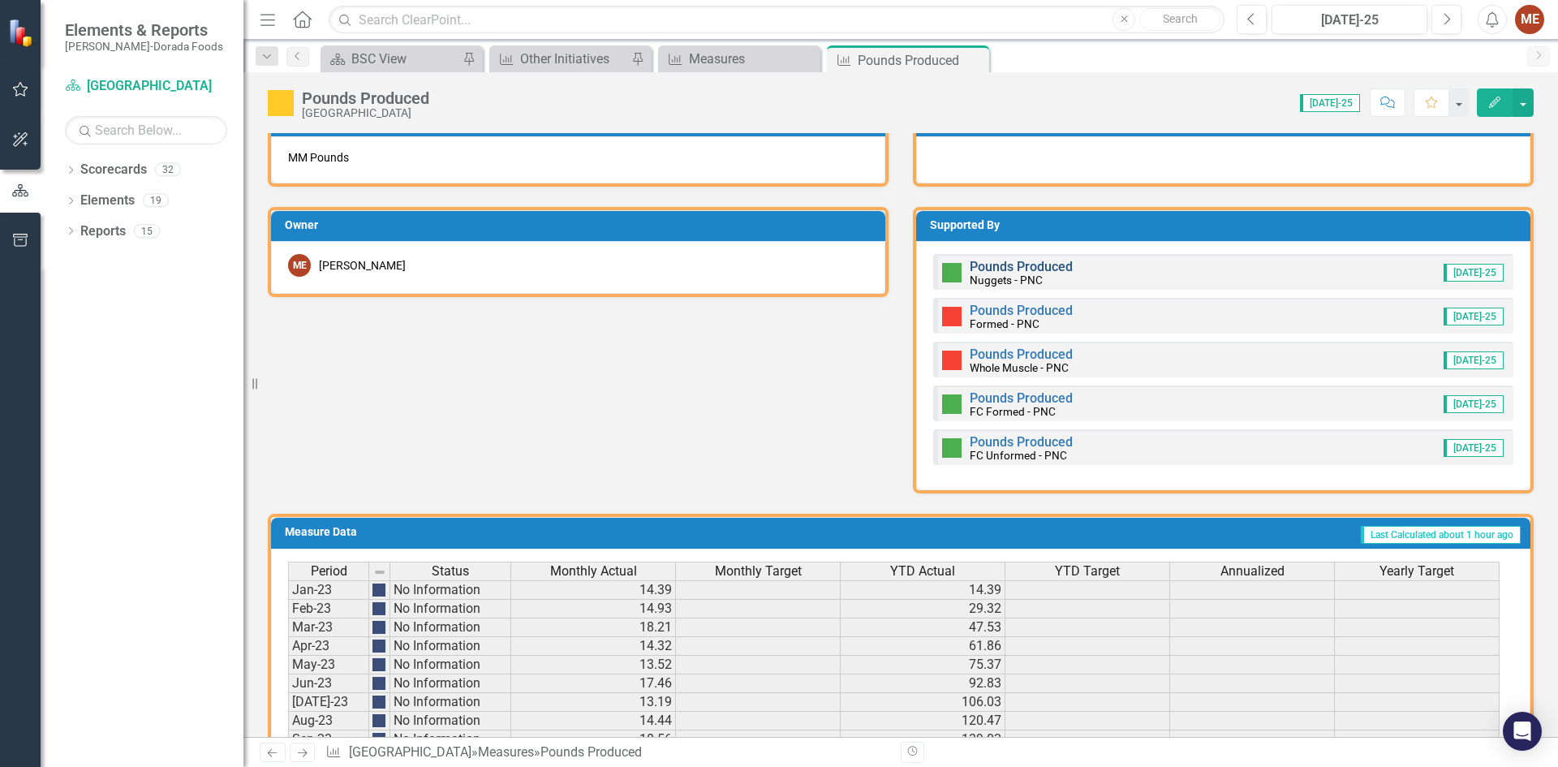
click at [1009, 267] on link "Pounds Produced" at bounding box center [1020, 266] width 103 height 15
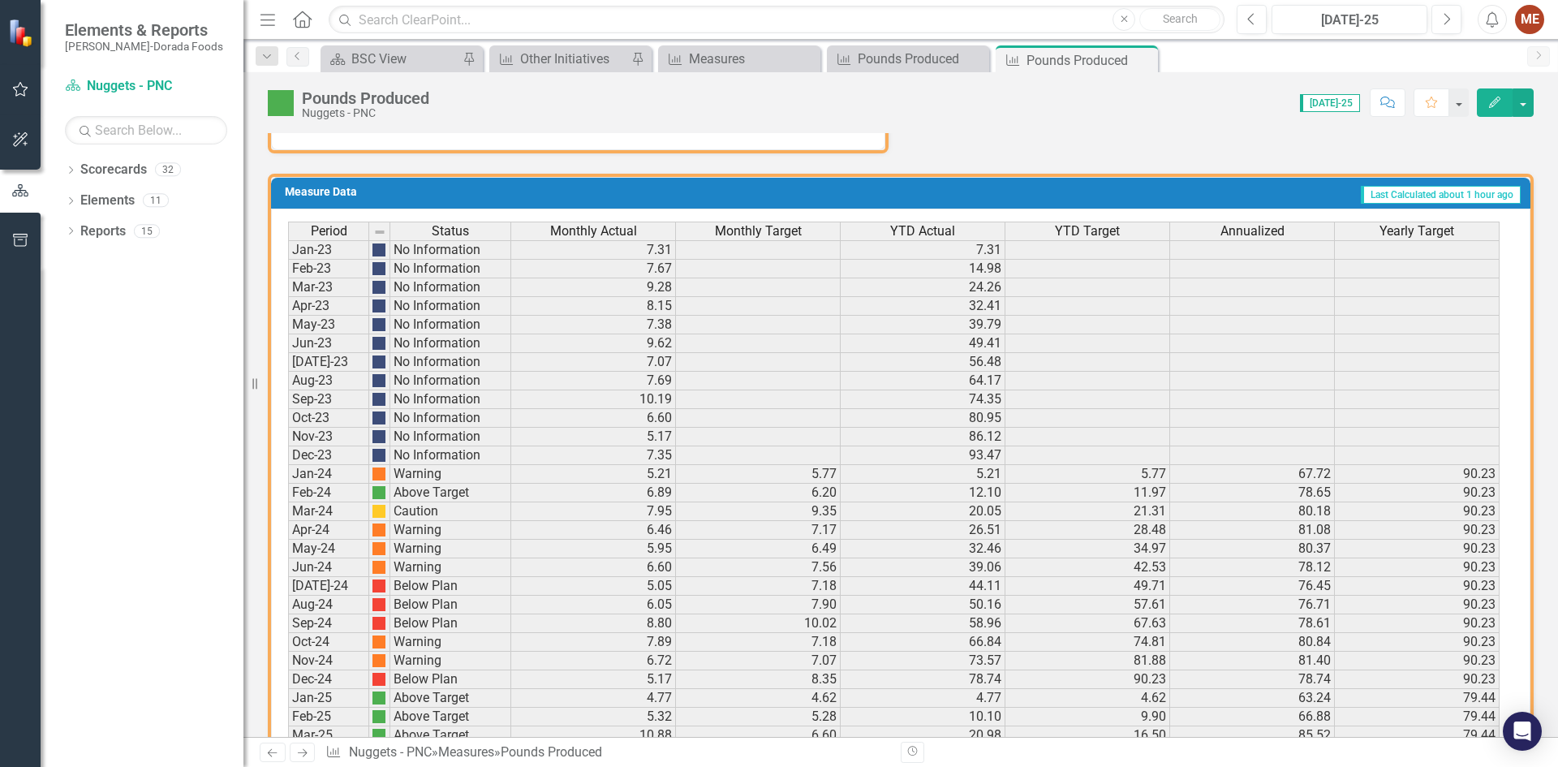
scroll to position [948, 0]
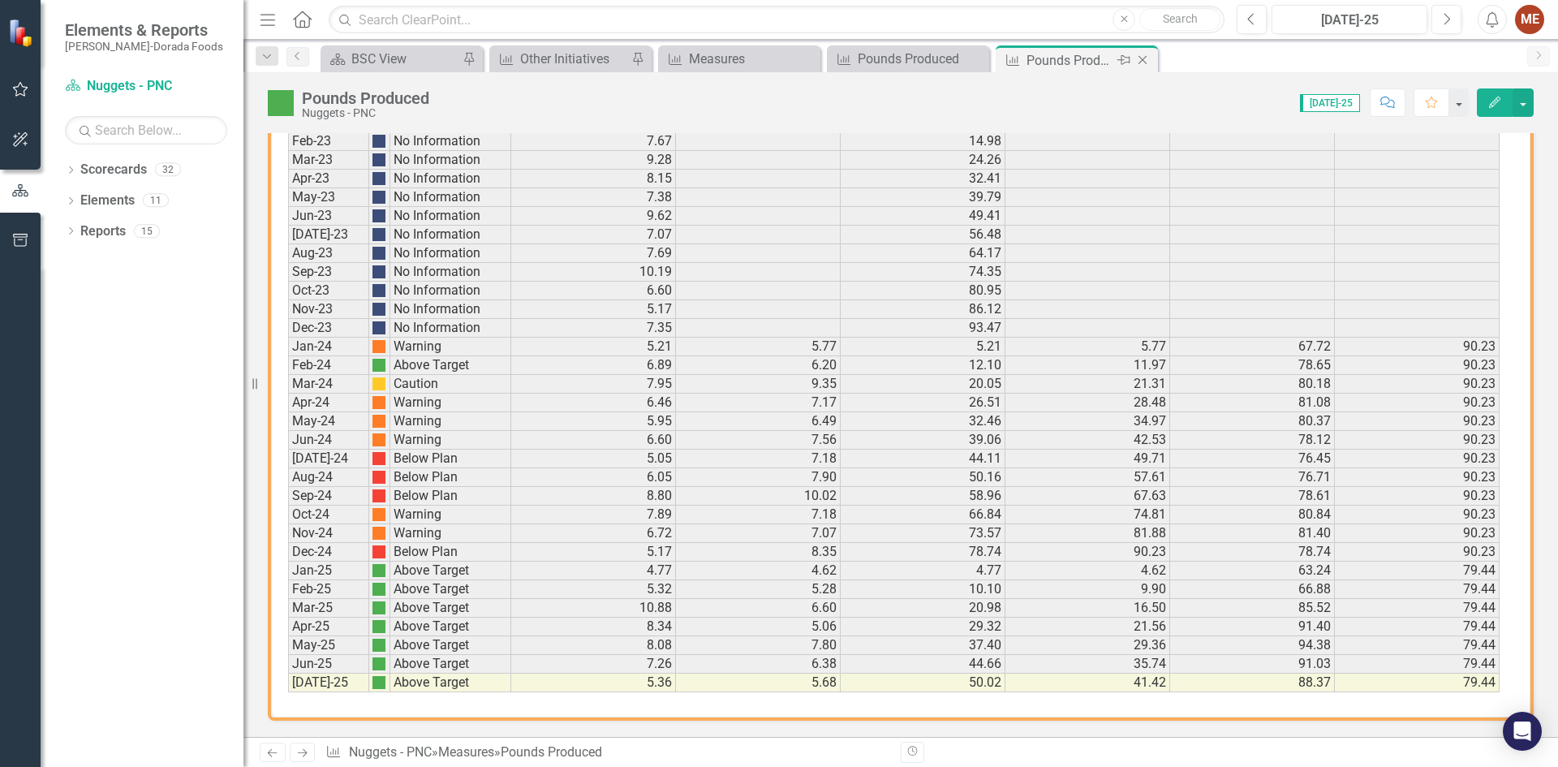
click at [1152, 59] on div "Close" at bounding box center [1143, 60] width 20 height 20
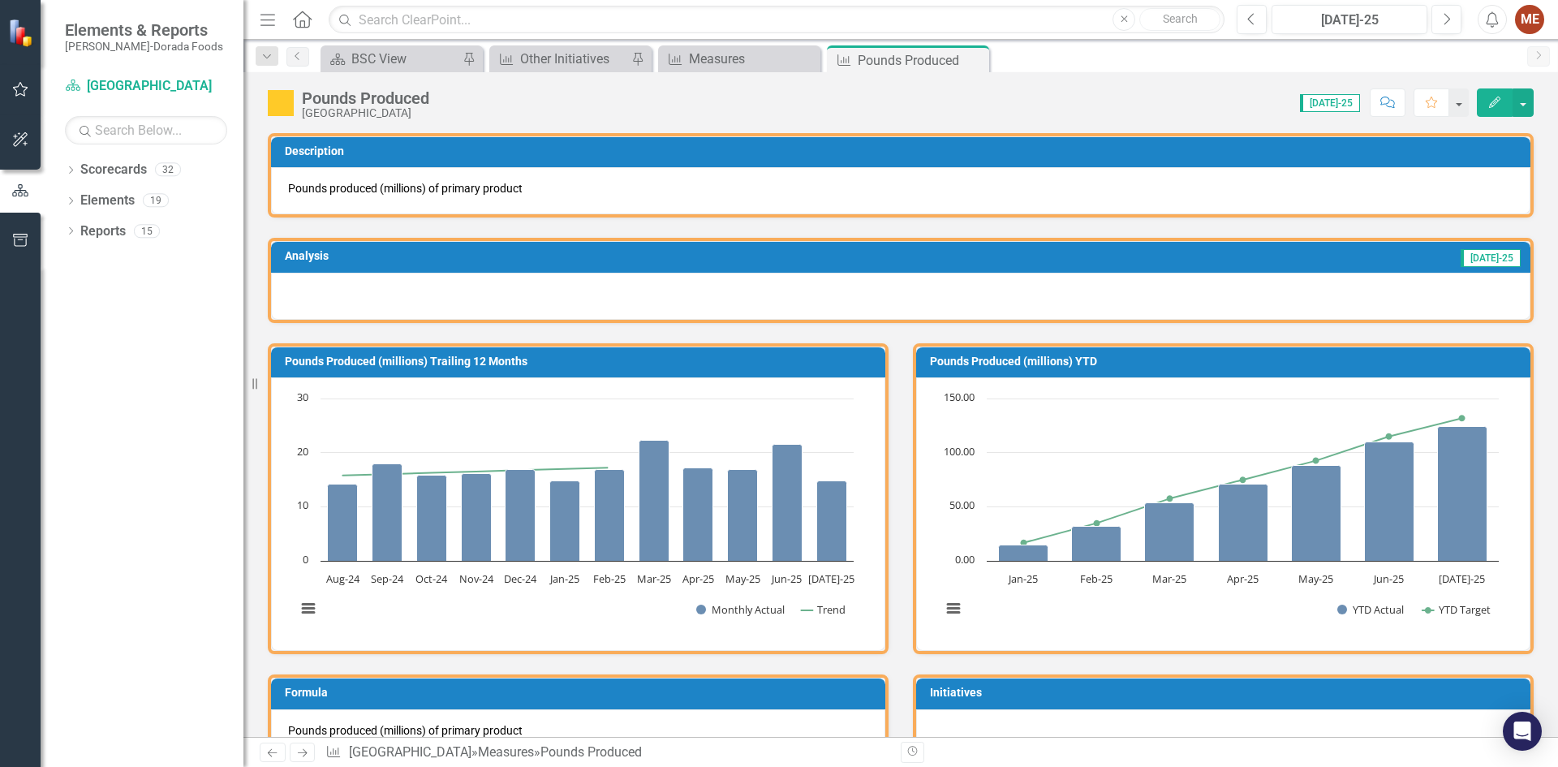
scroll to position [568, 0]
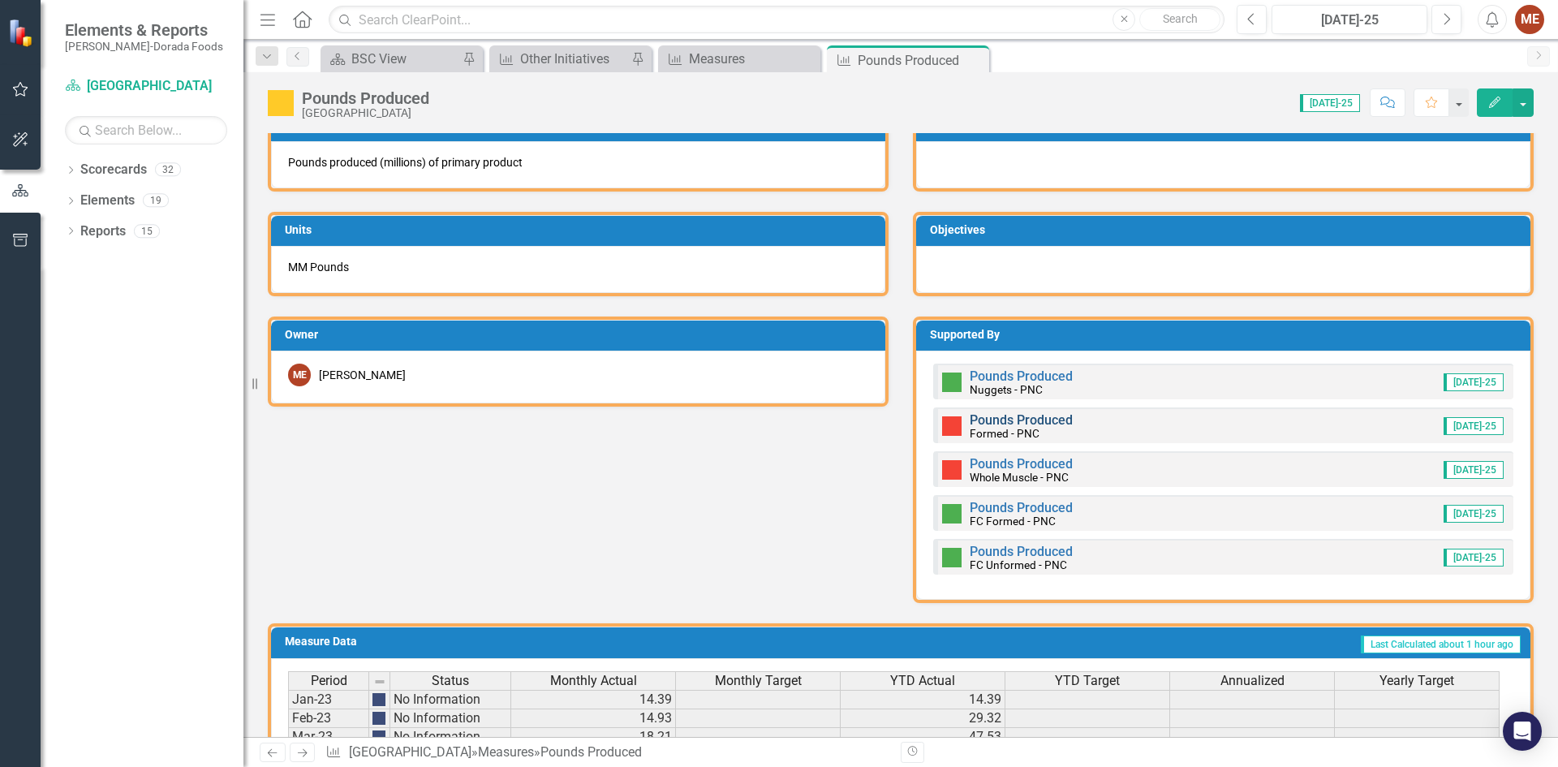
click at [990, 415] on link "Pounds Produced" at bounding box center [1020, 419] width 103 height 15
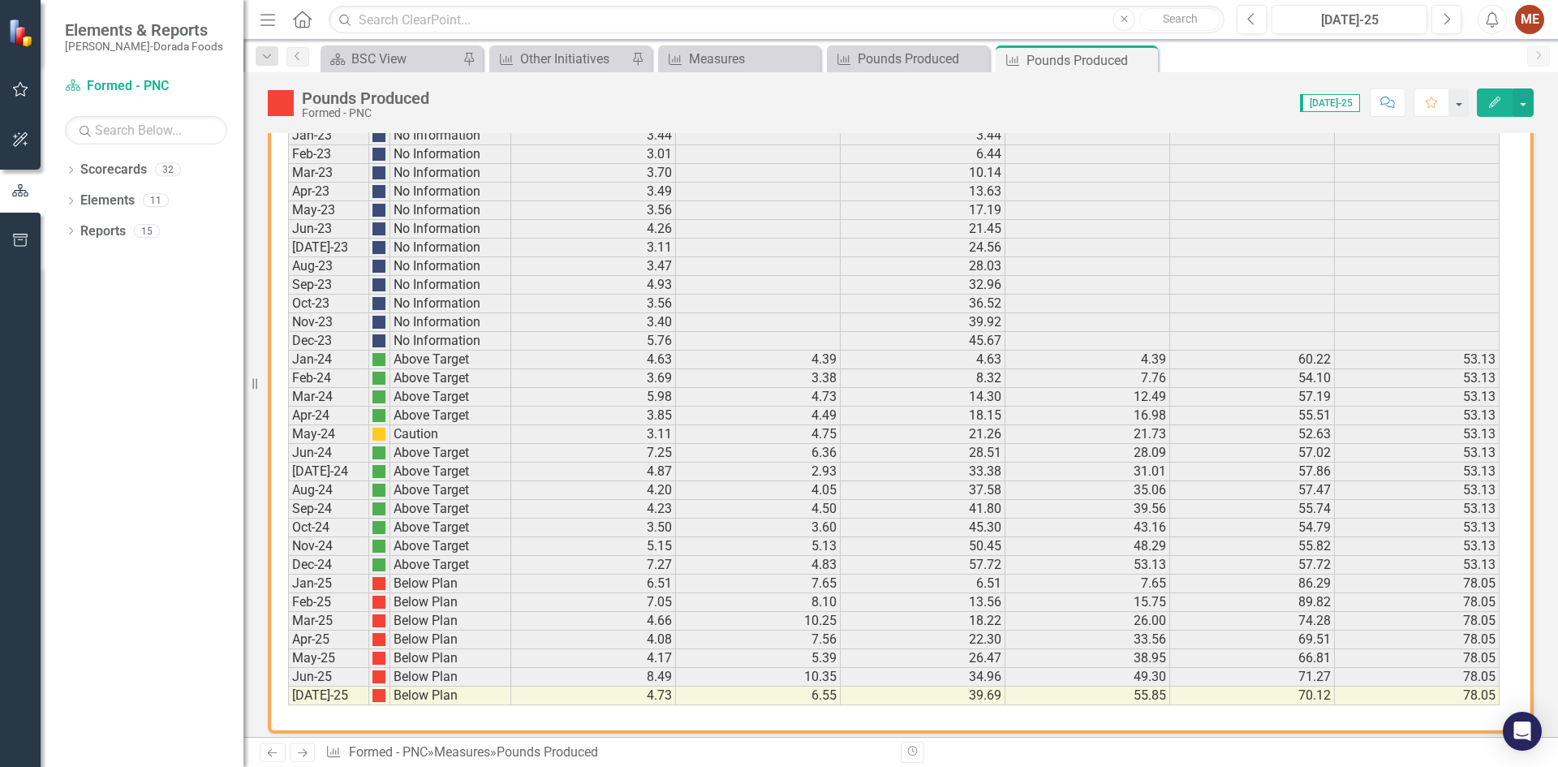
scroll to position [948, 0]
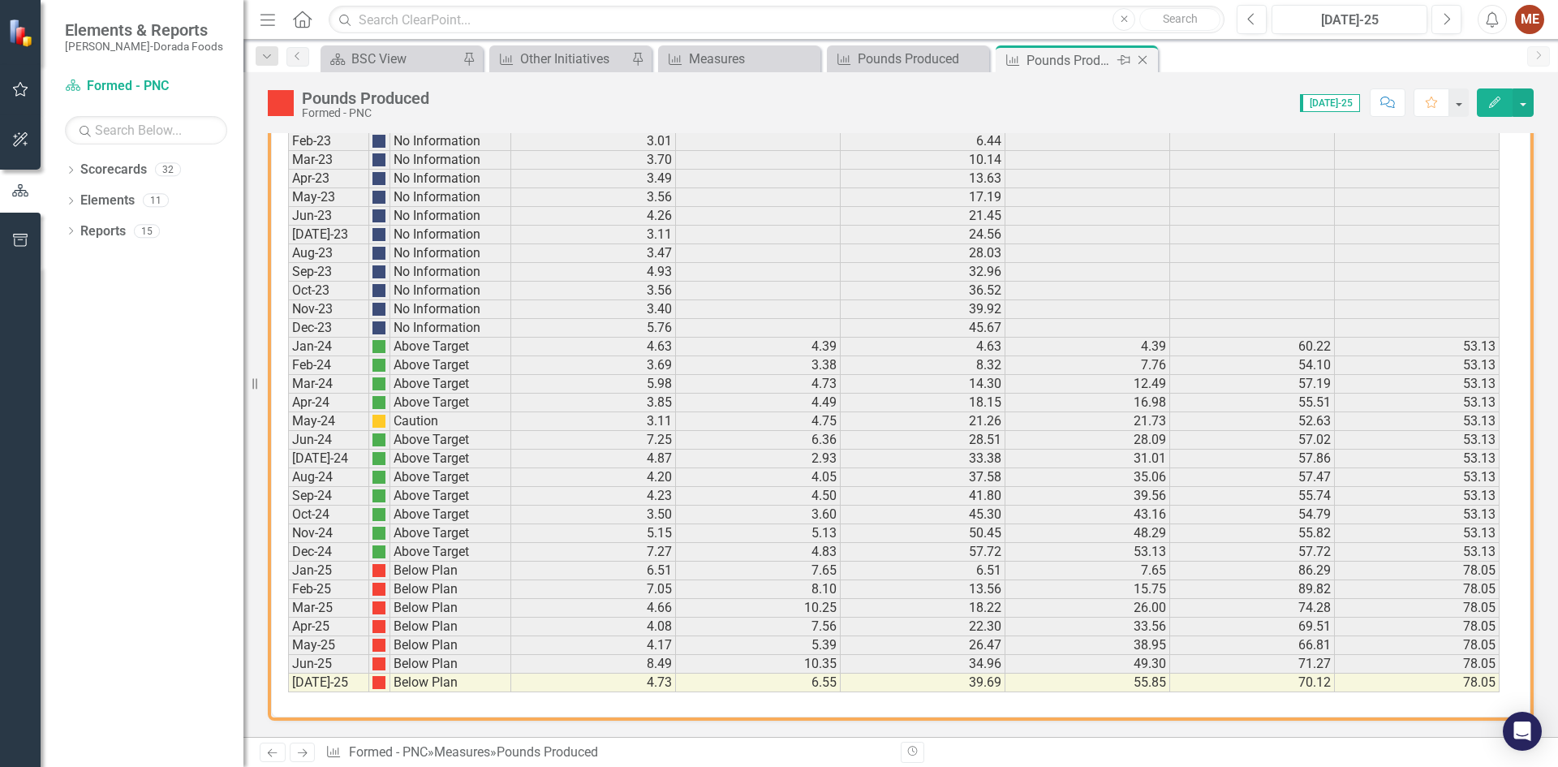
click at [1144, 59] on icon "Close" at bounding box center [1142, 60] width 16 height 13
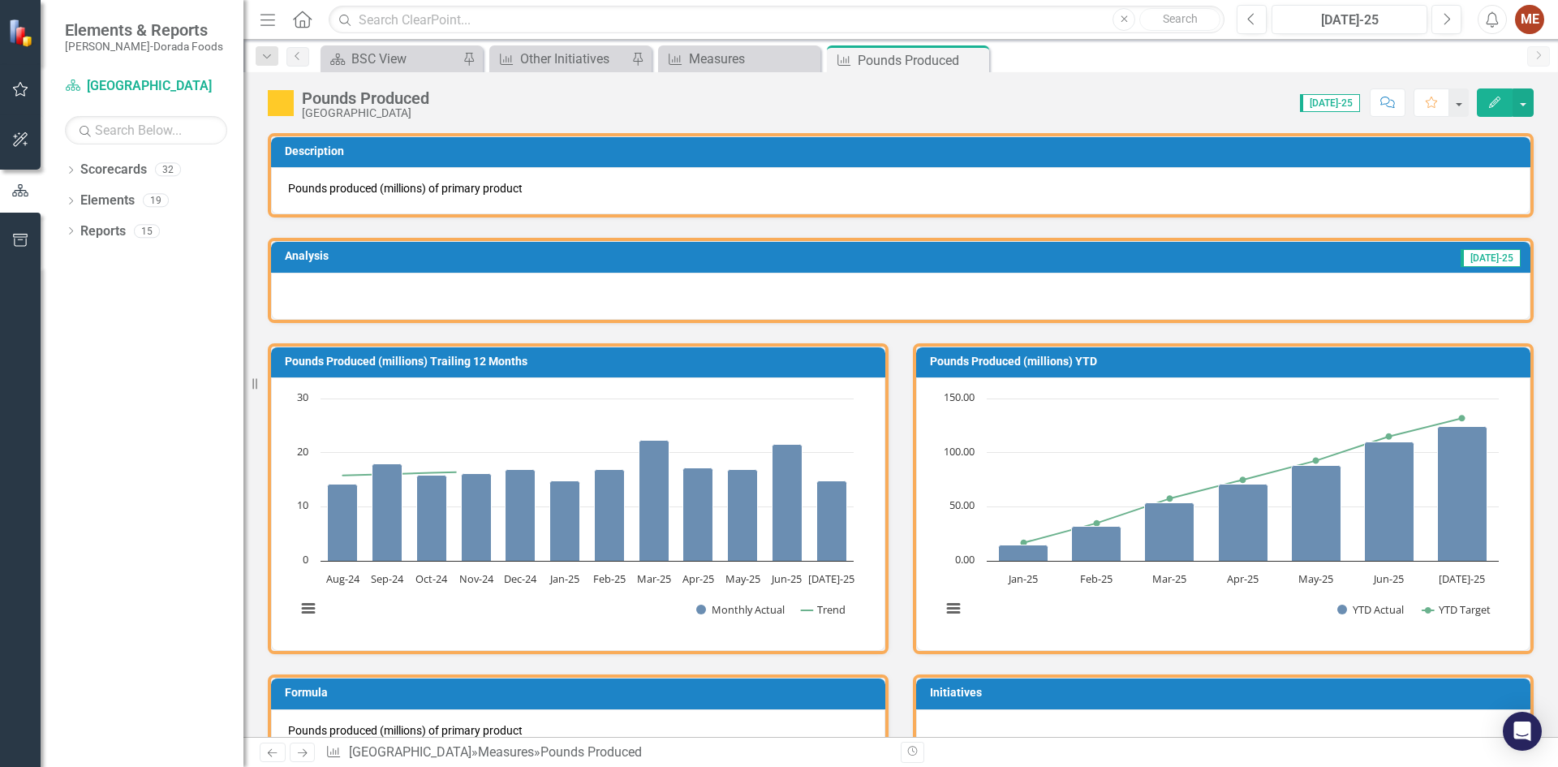
scroll to position [730, 0]
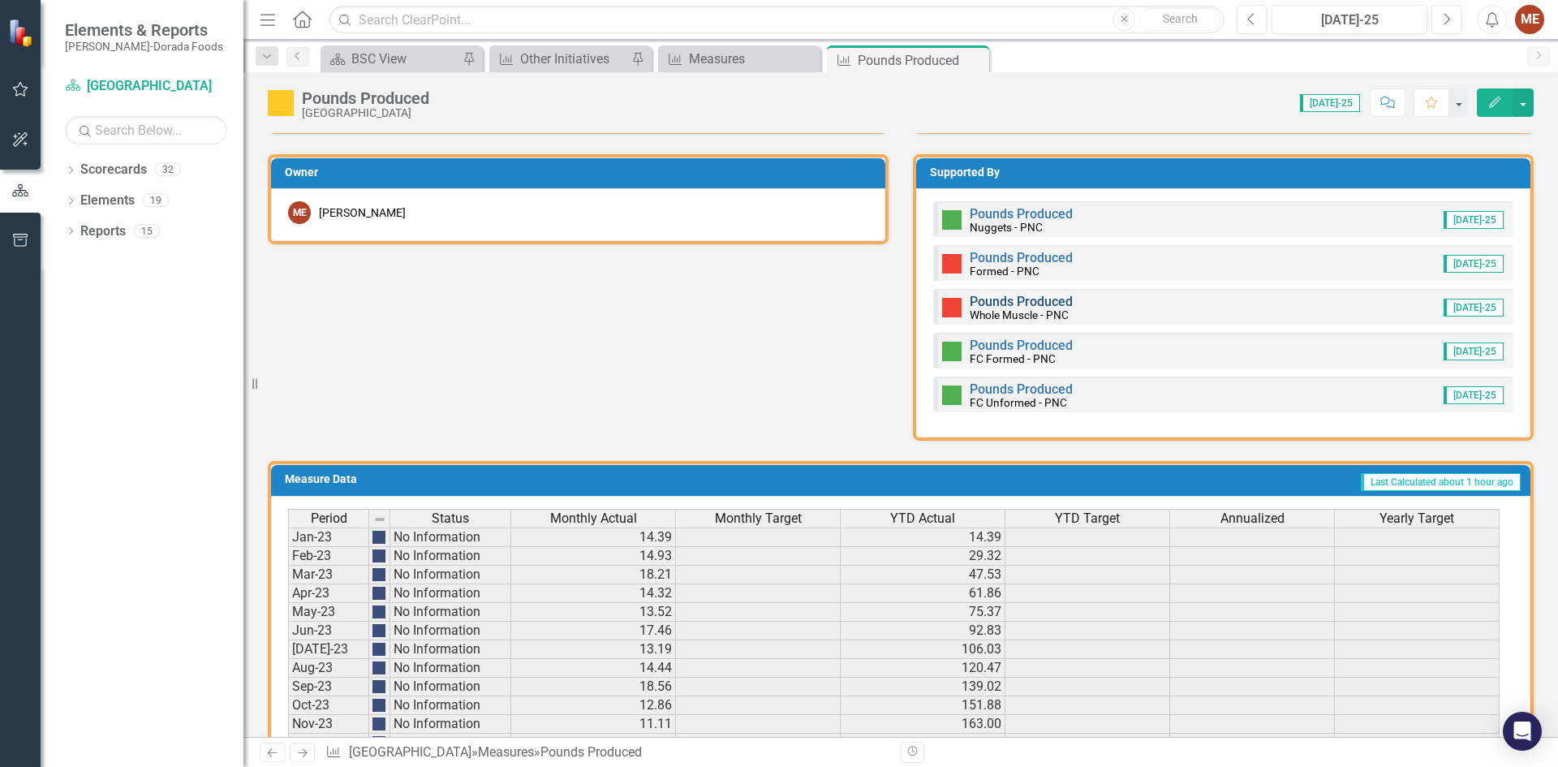
click at [976, 306] on link "Pounds Produced" at bounding box center [1020, 301] width 103 height 15
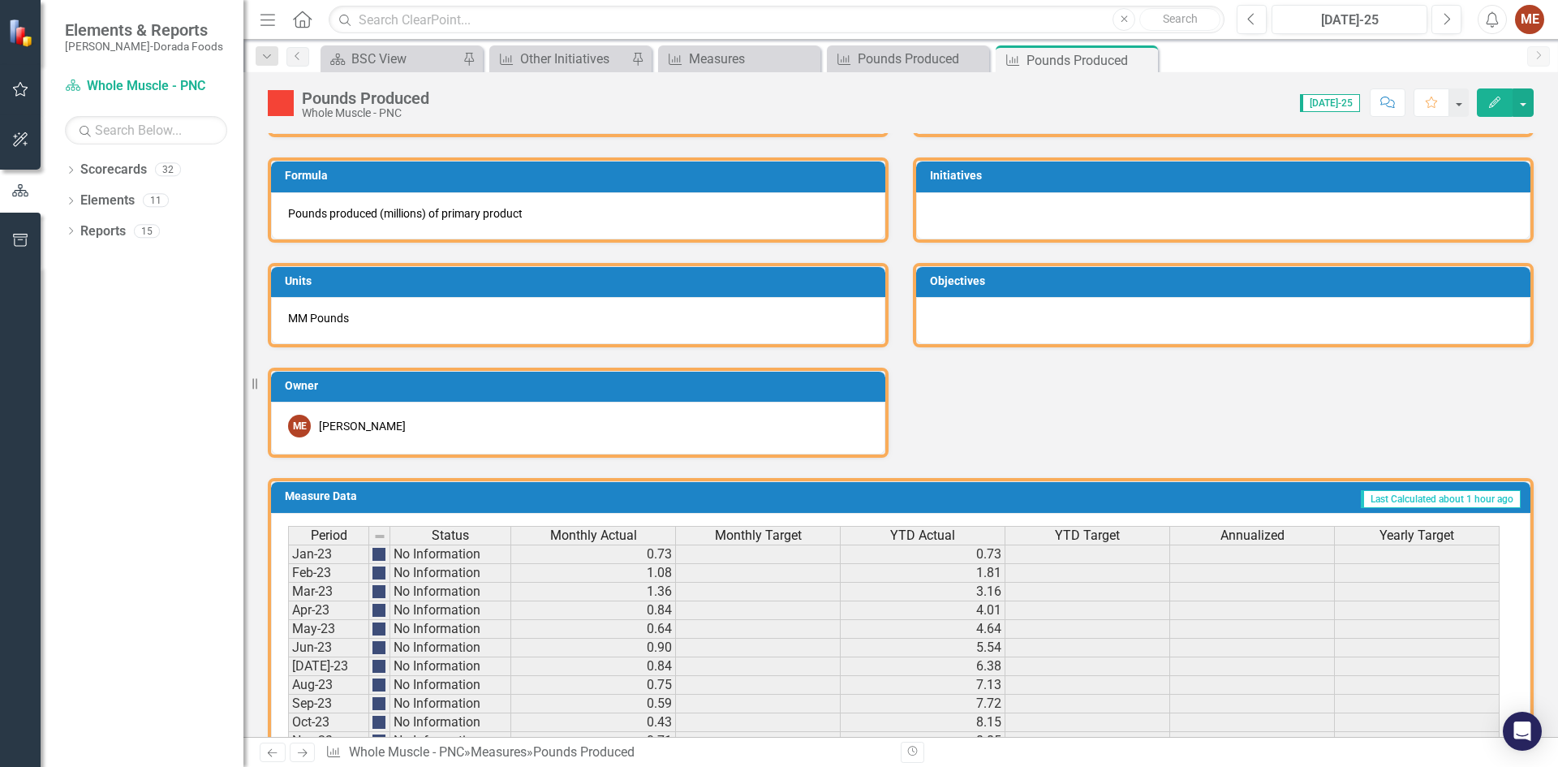
scroll to position [948, 0]
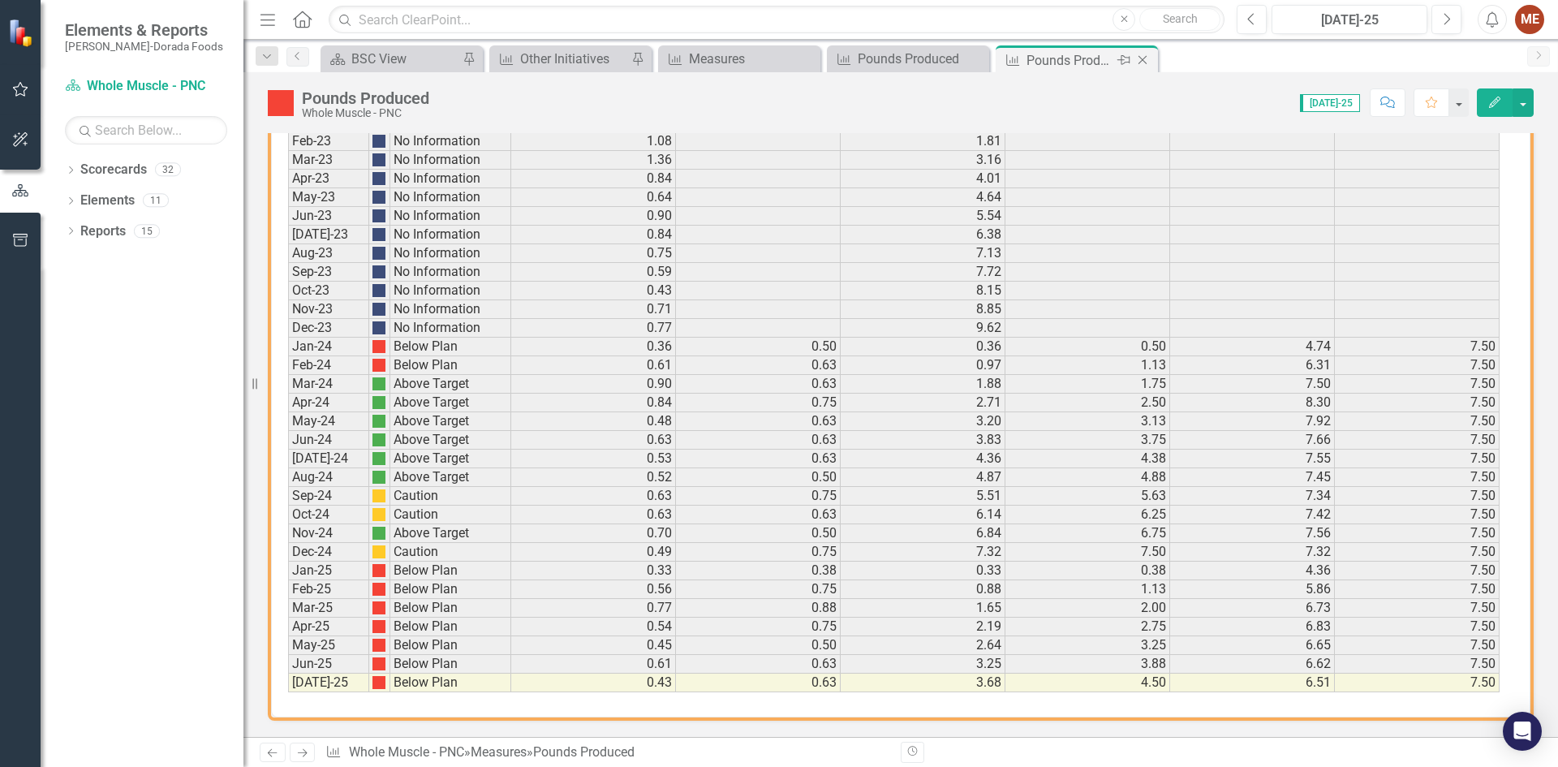
click at [1148, 55] on icon "Close" at bounding box center [1142, 60] width 16 height 13
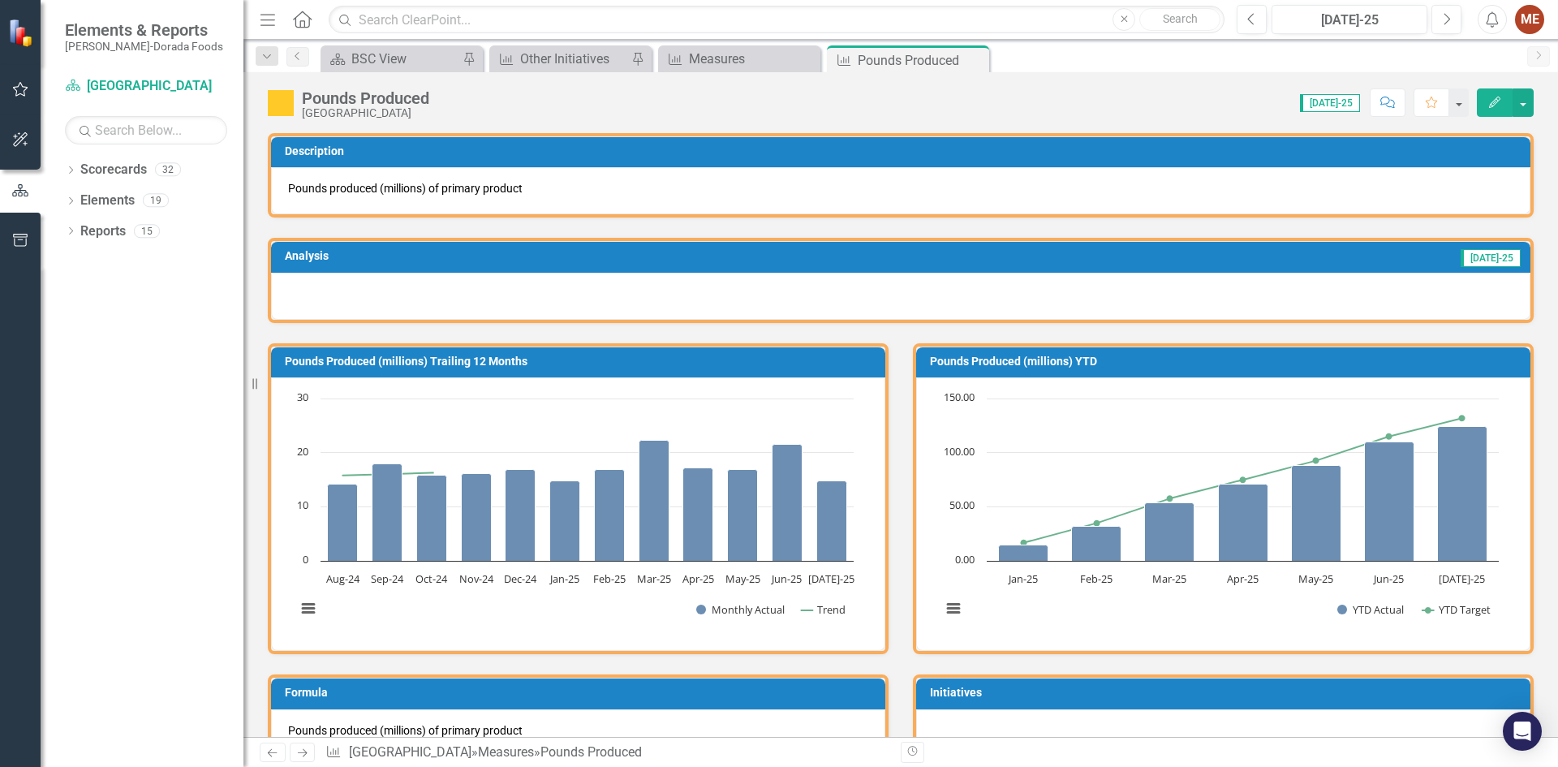
scroll to position [730, 0]
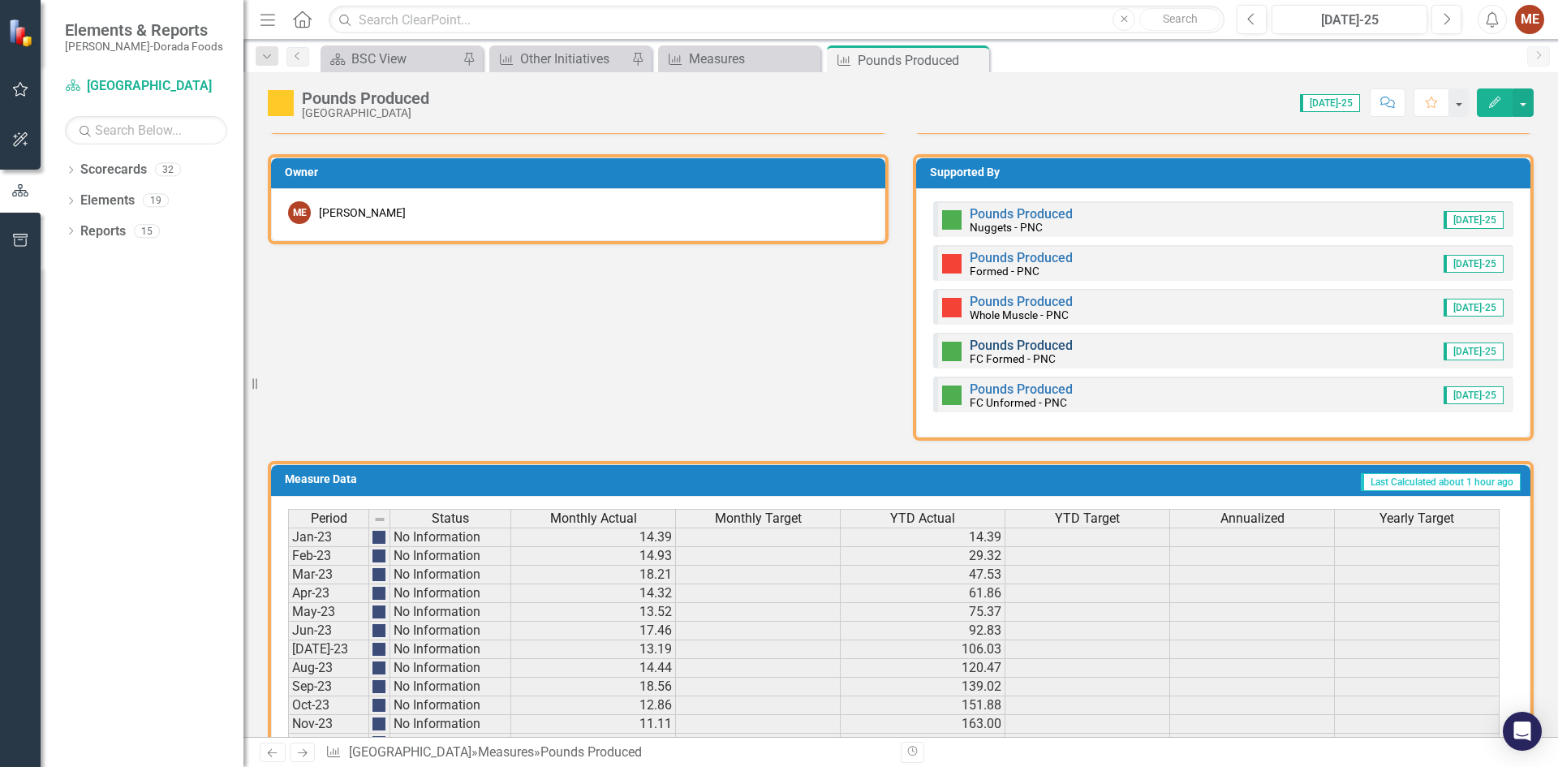
click at [1008, 343] on link "Pounds Produced" at bounding box center [1020, 344] width 103 height 15
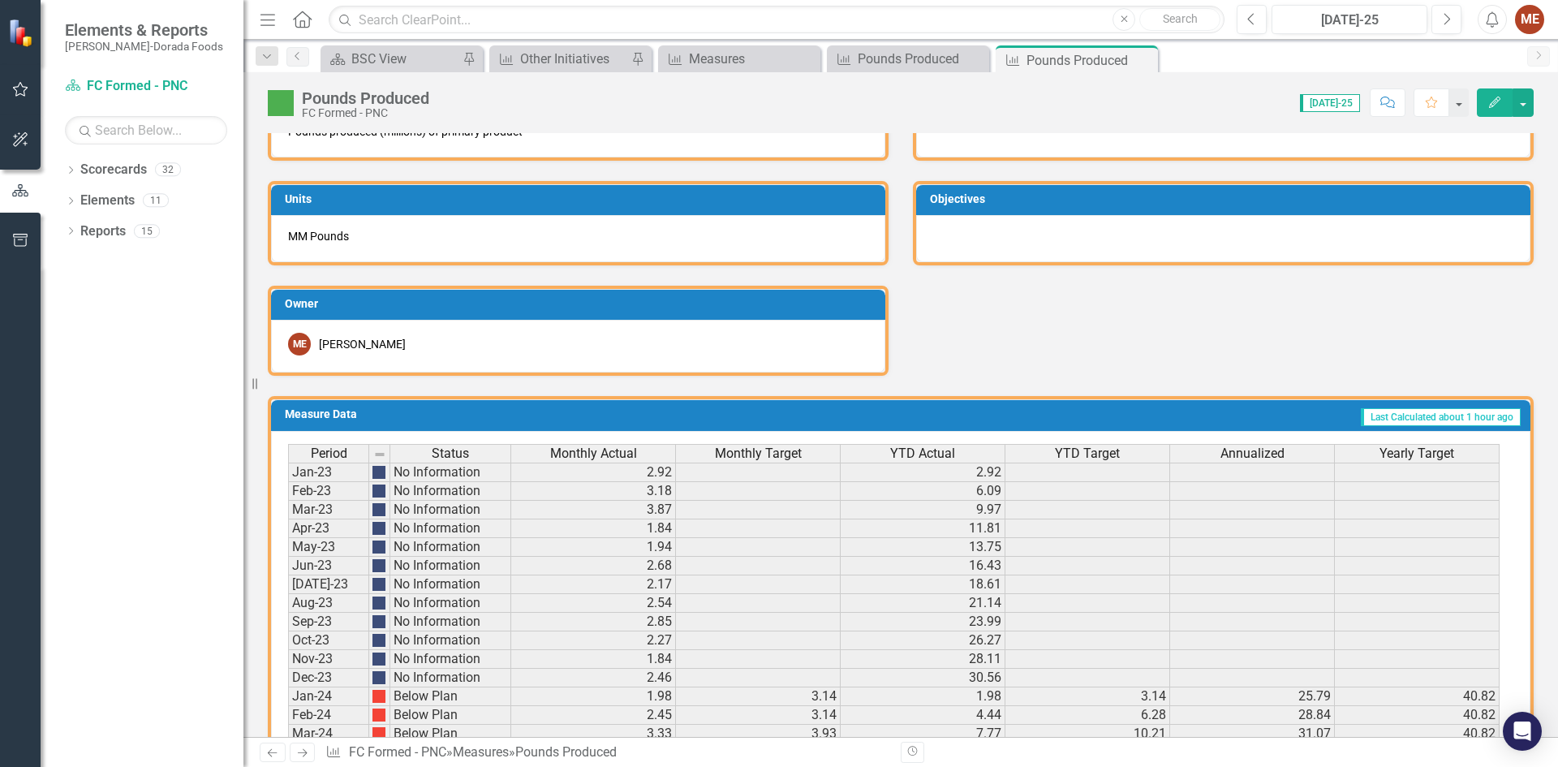
scroll to position [948, 0]
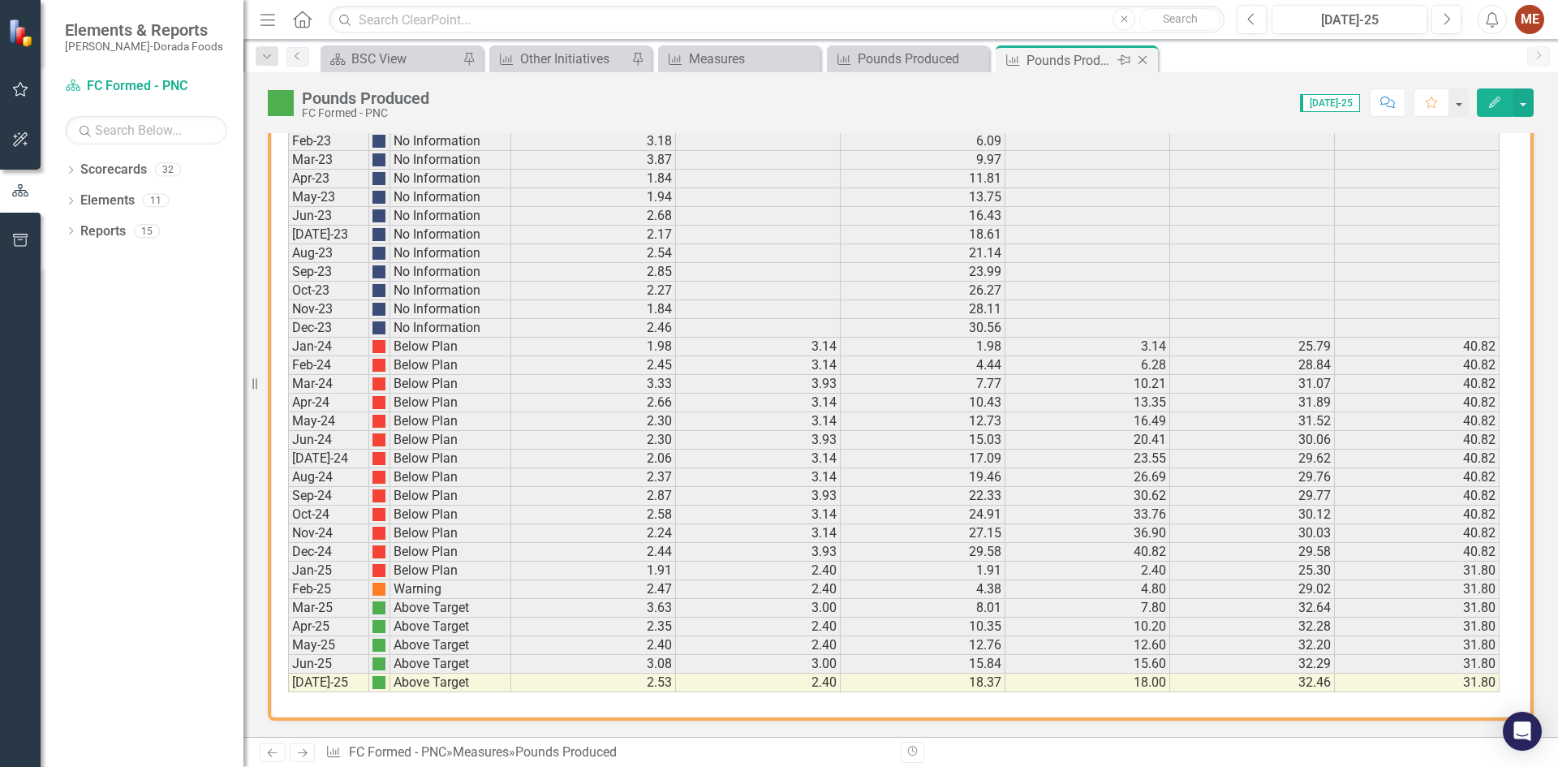
click at [1144, 58] on icon at bounding box center [1142, 60] width 9 height 9
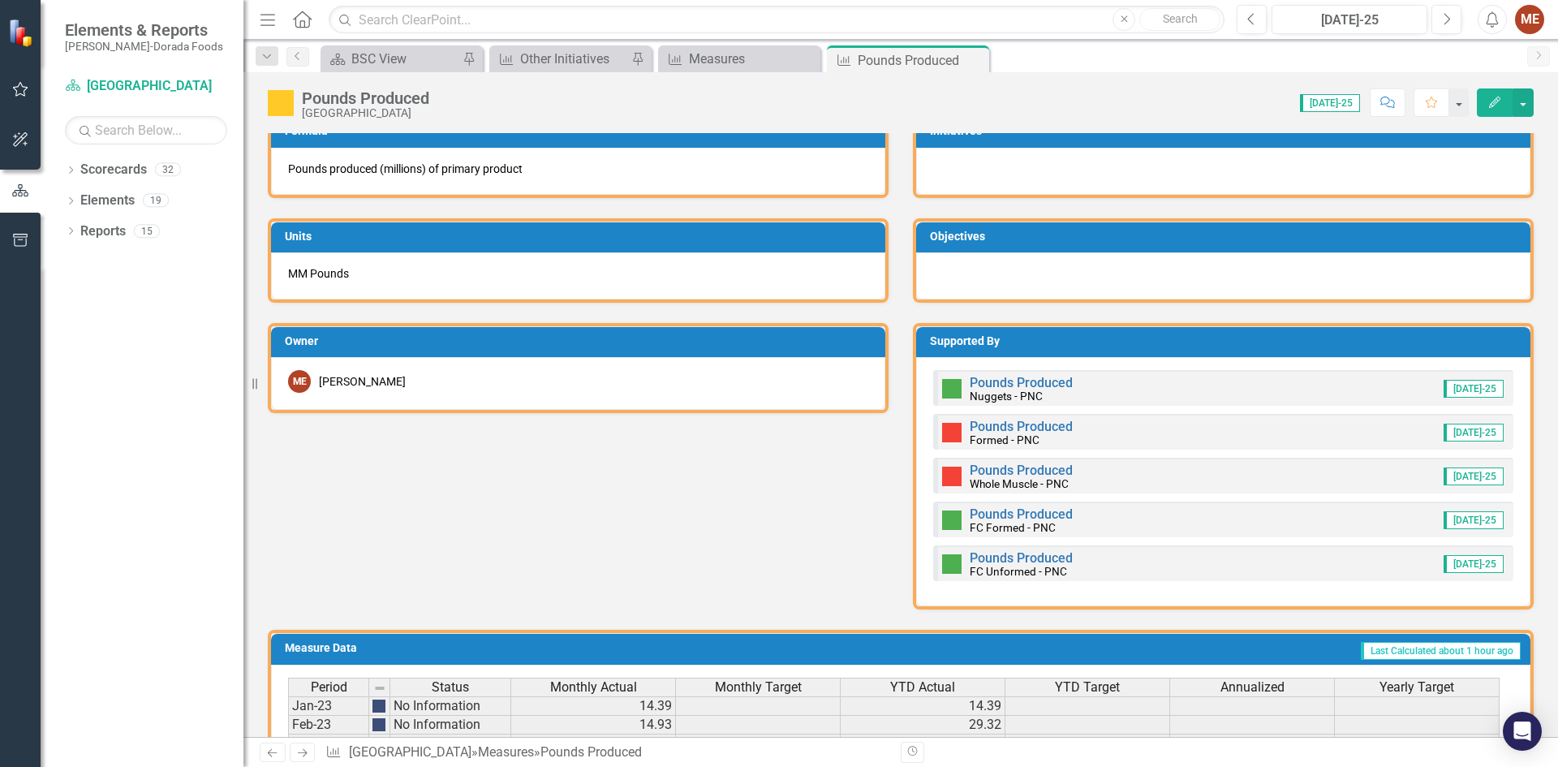
scroll to position [730, 0]
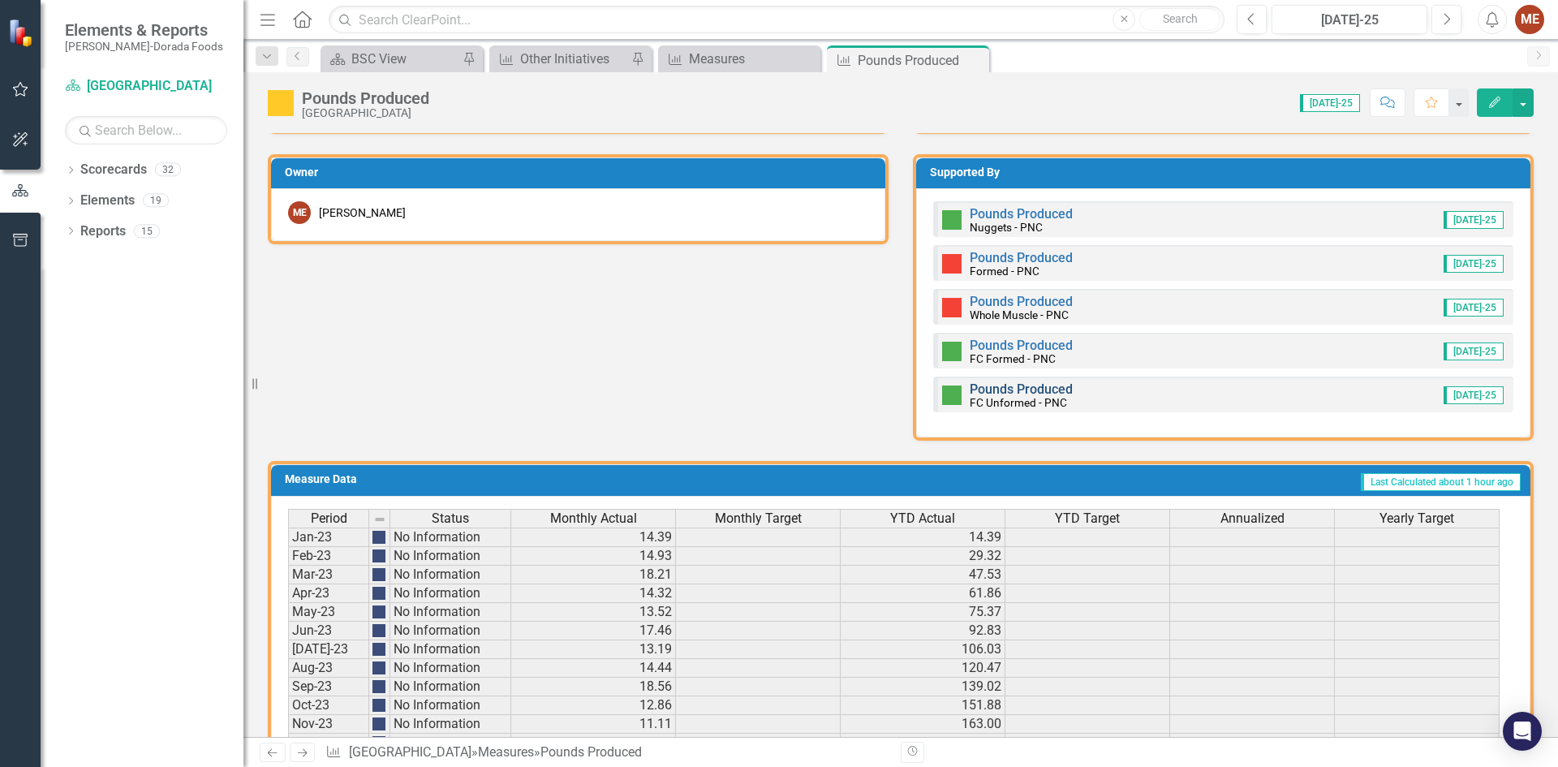
click at [1011, 391] on link "Pounds Produced" at bounding box center [1020, 388] width 103 height 15
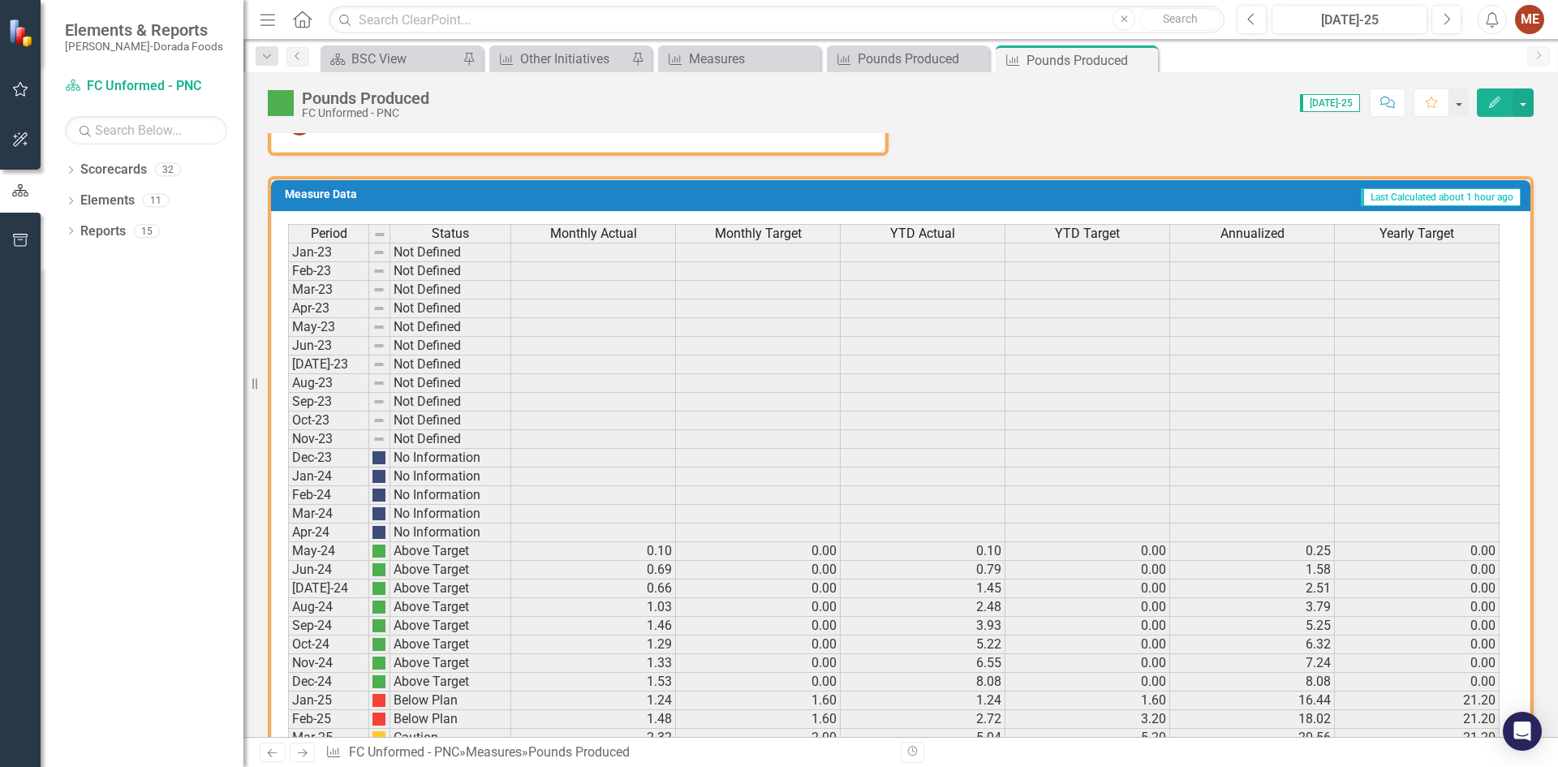
scroll to position [948, 0]
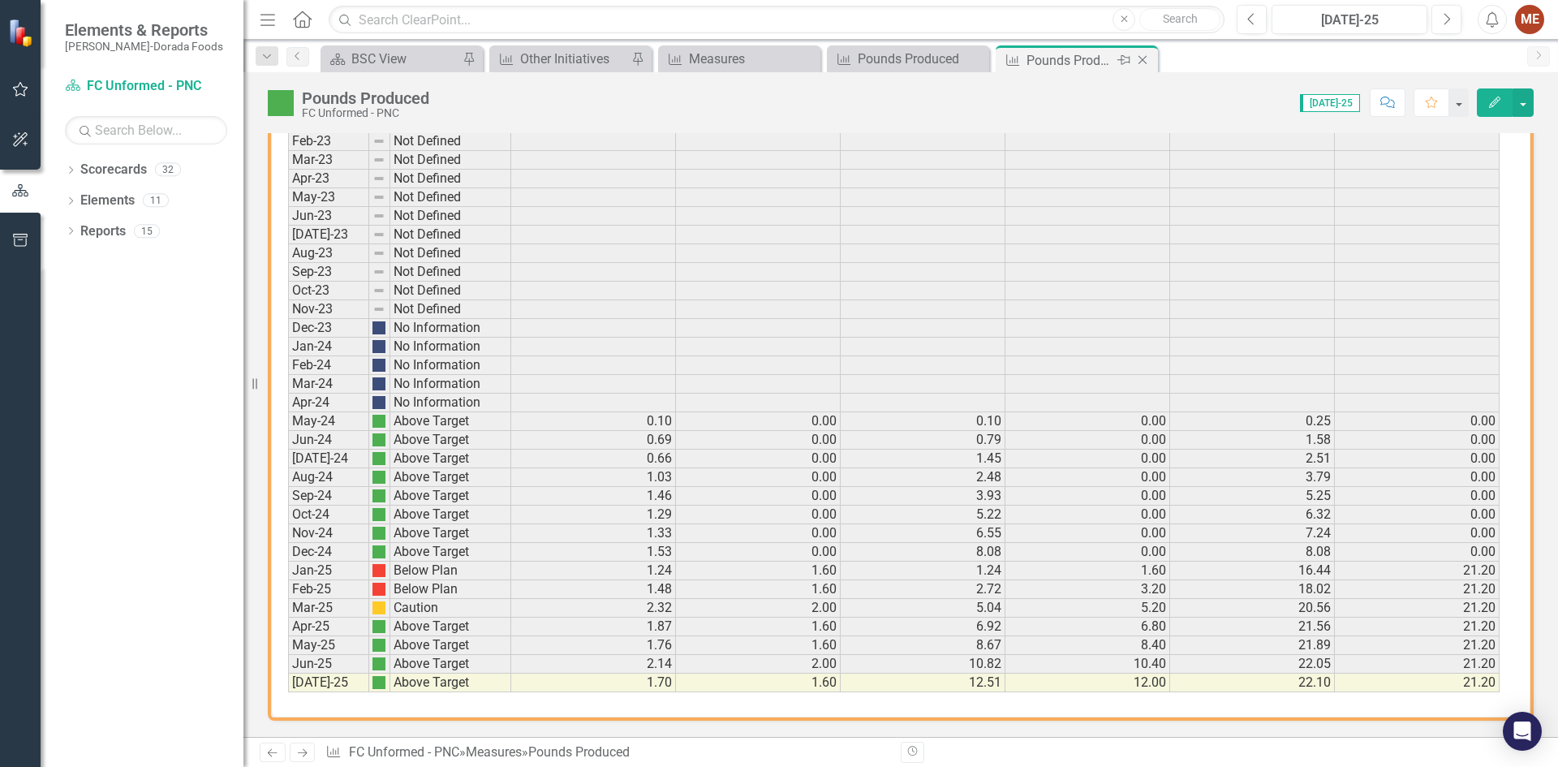
click at [1139, 58] on icon "Close" at bounding box center [1142, 60] width 16 height 13
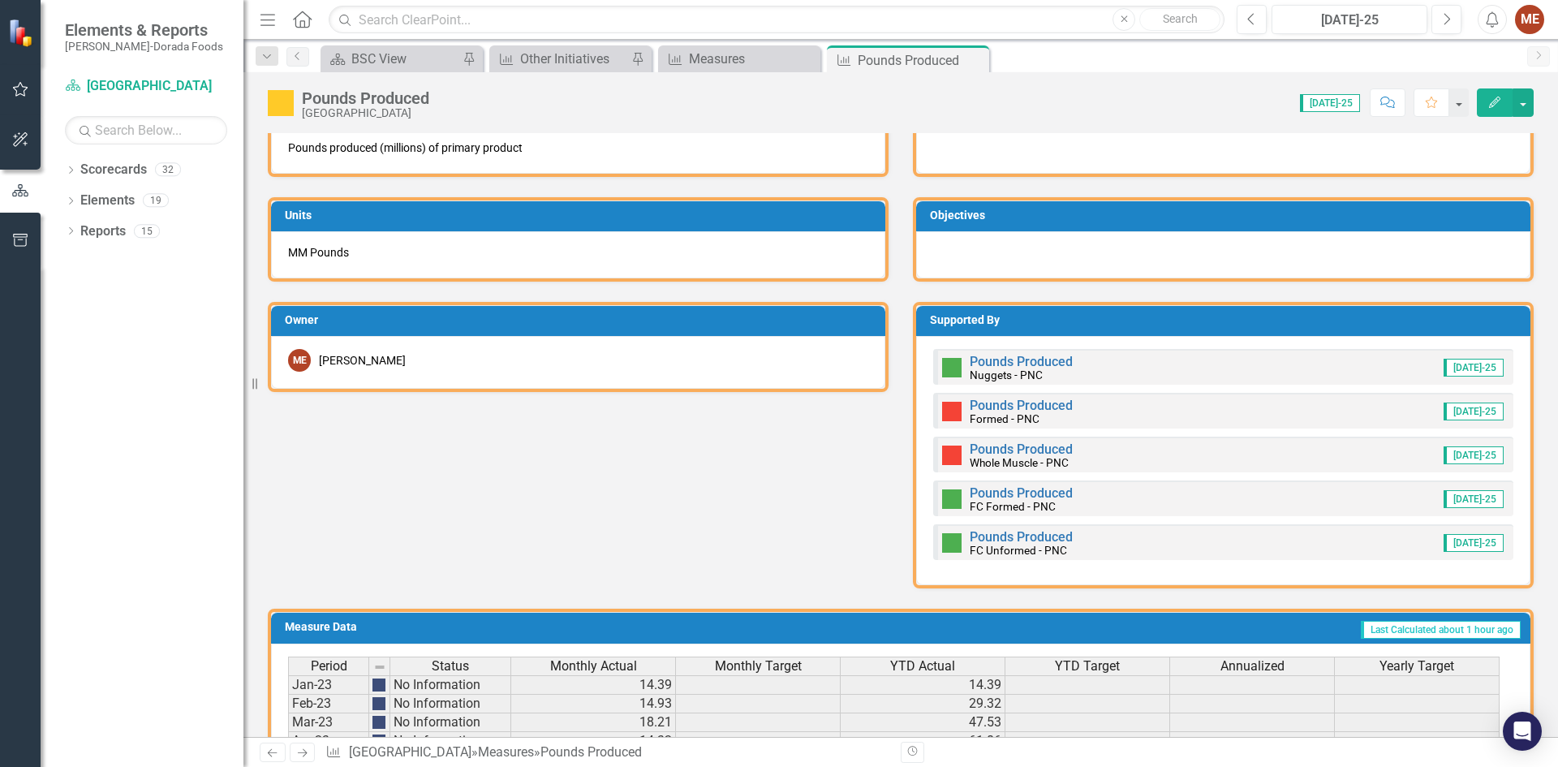
scroll to position [577, 0]
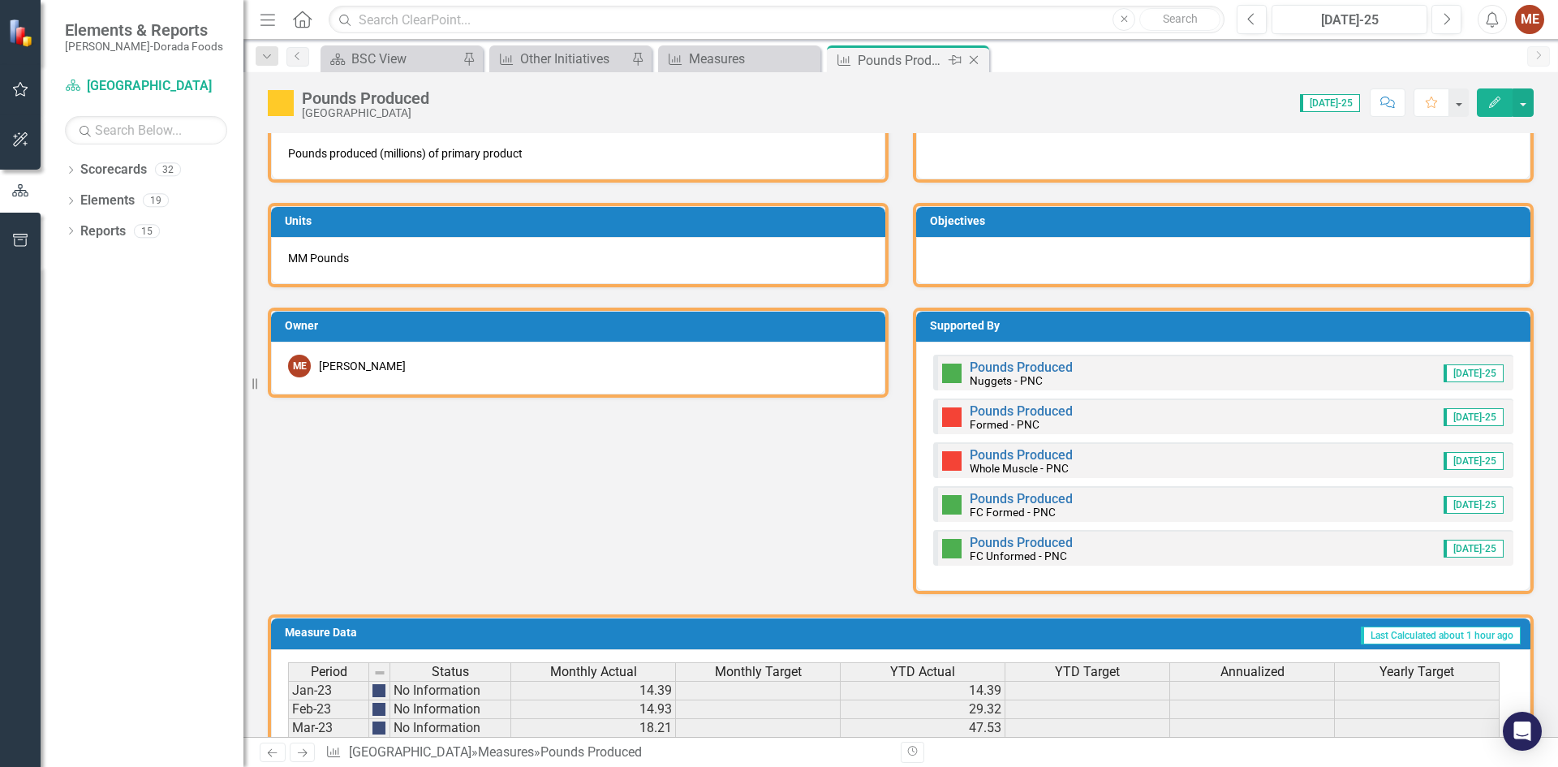
click at [985, 58] on div "Measure Pounds Produced Pin Close" at bounding box center [908, 58] width 162 height 27
click at [0, 0] on icon "Close" at bounding box center [0, 0] width 0 height 0
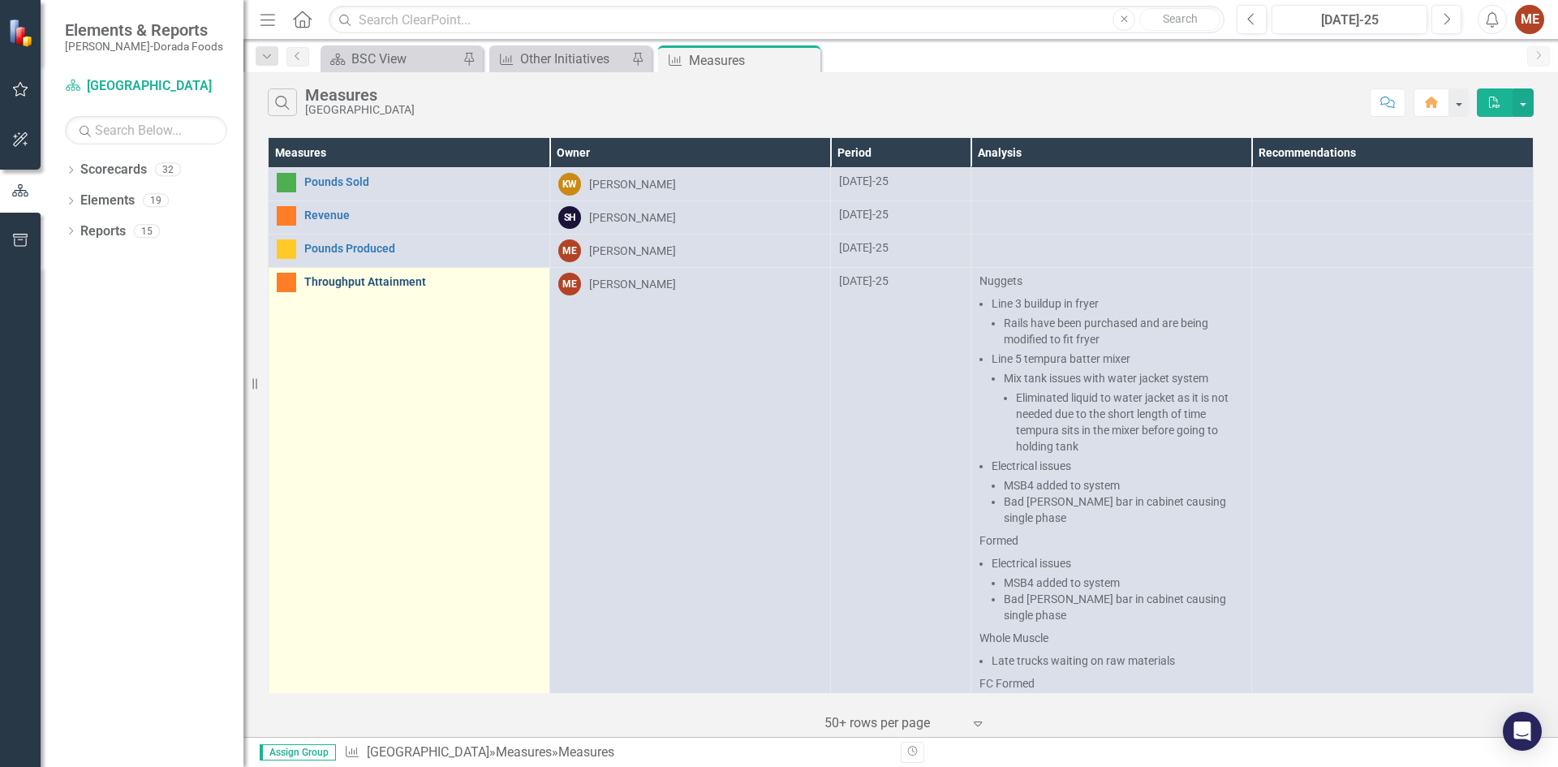
click at [356, 286] on link "Throughput Attainment" at bounding box center [422, 282] width 237 height 12
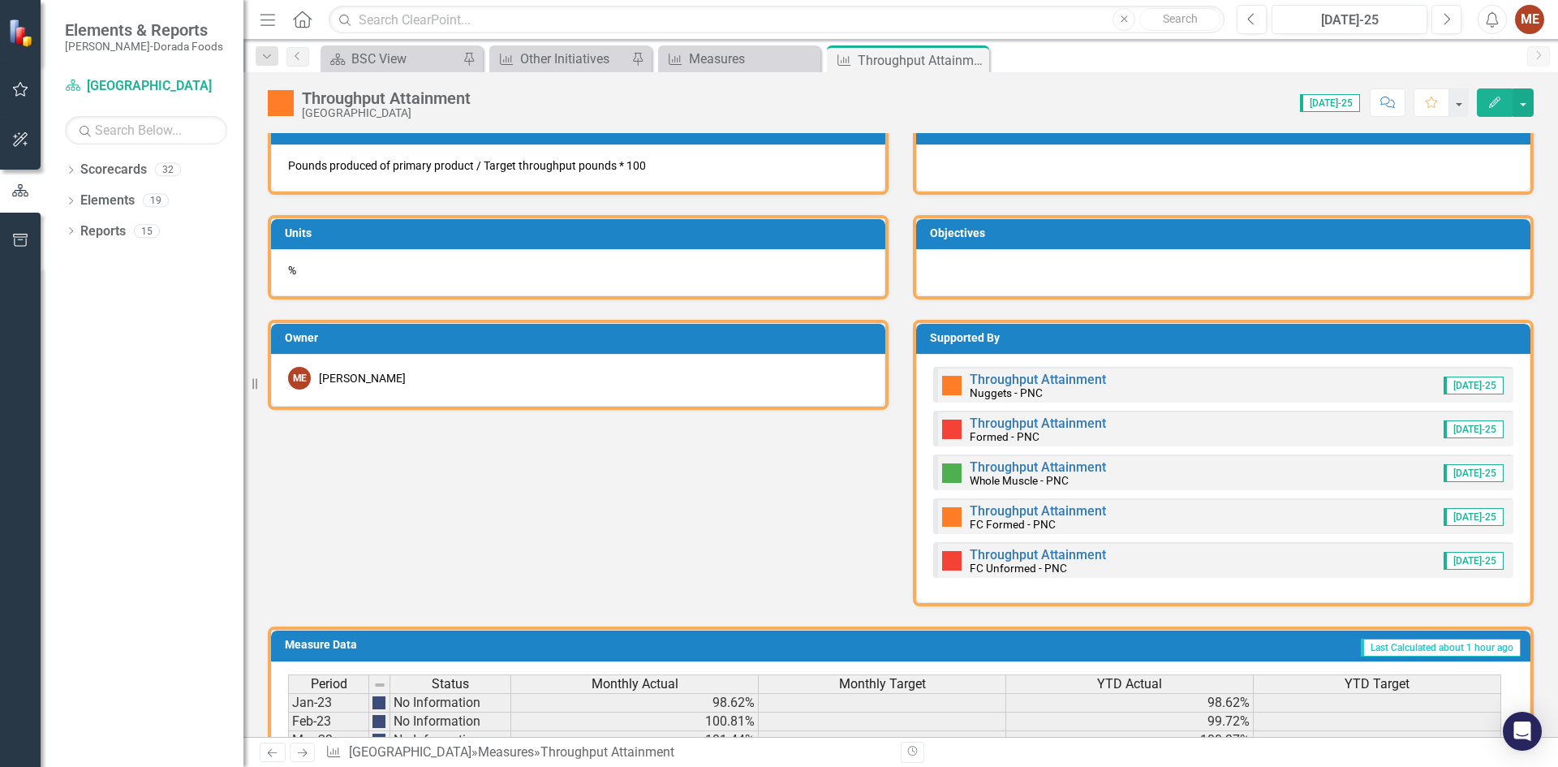
scroll to position [1055, 0]
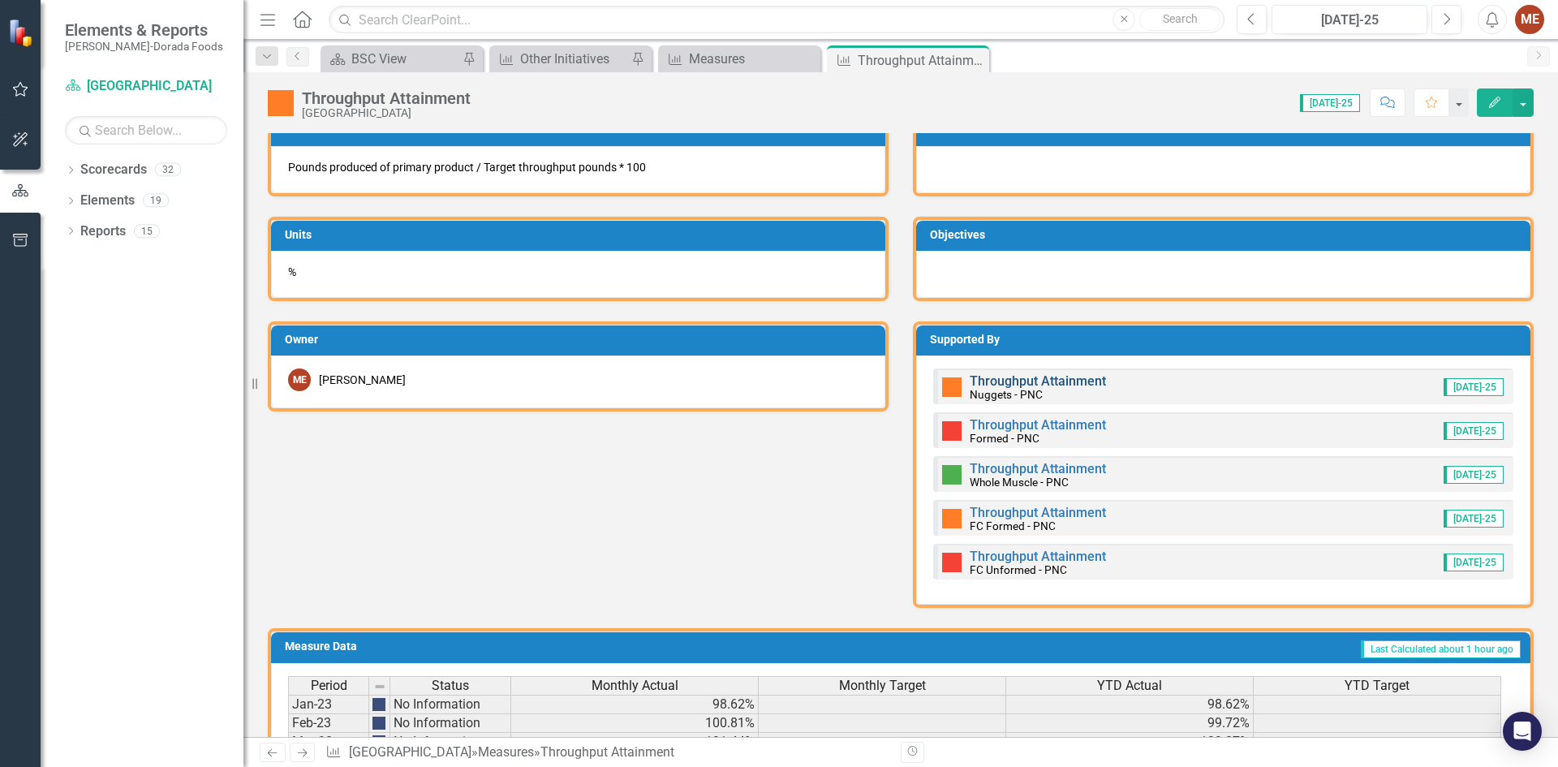
click at [1008, 379] on link "Throughput Attainment" at bounding box center [1037, 380] width 136 height 15
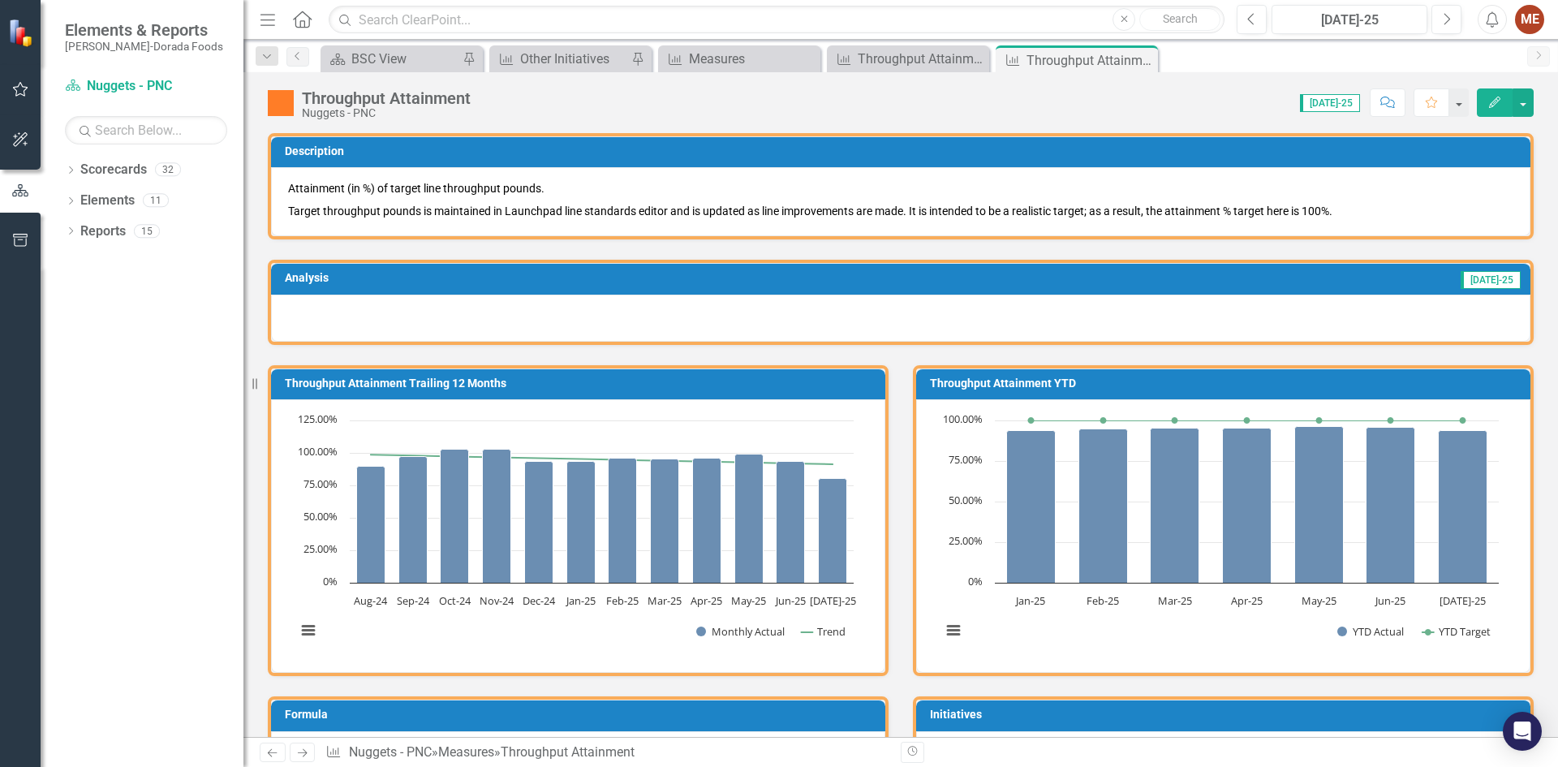
click at [0, 0] on icon "Close" at bounding box center [0, 0] width 0 height 0
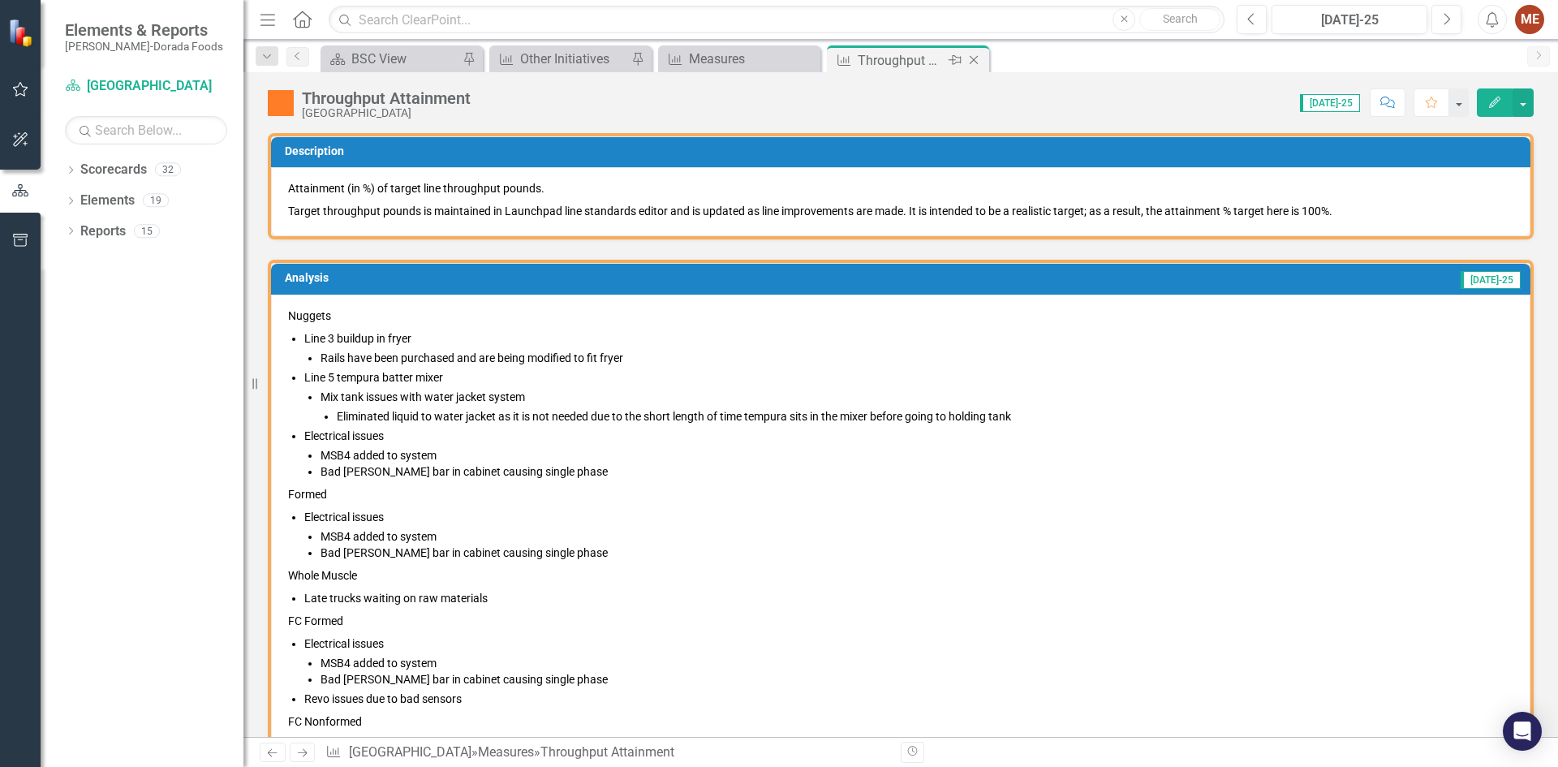
click at [973, 58] on icon "Close" at bounding box center [973, 60] width 16 height 13
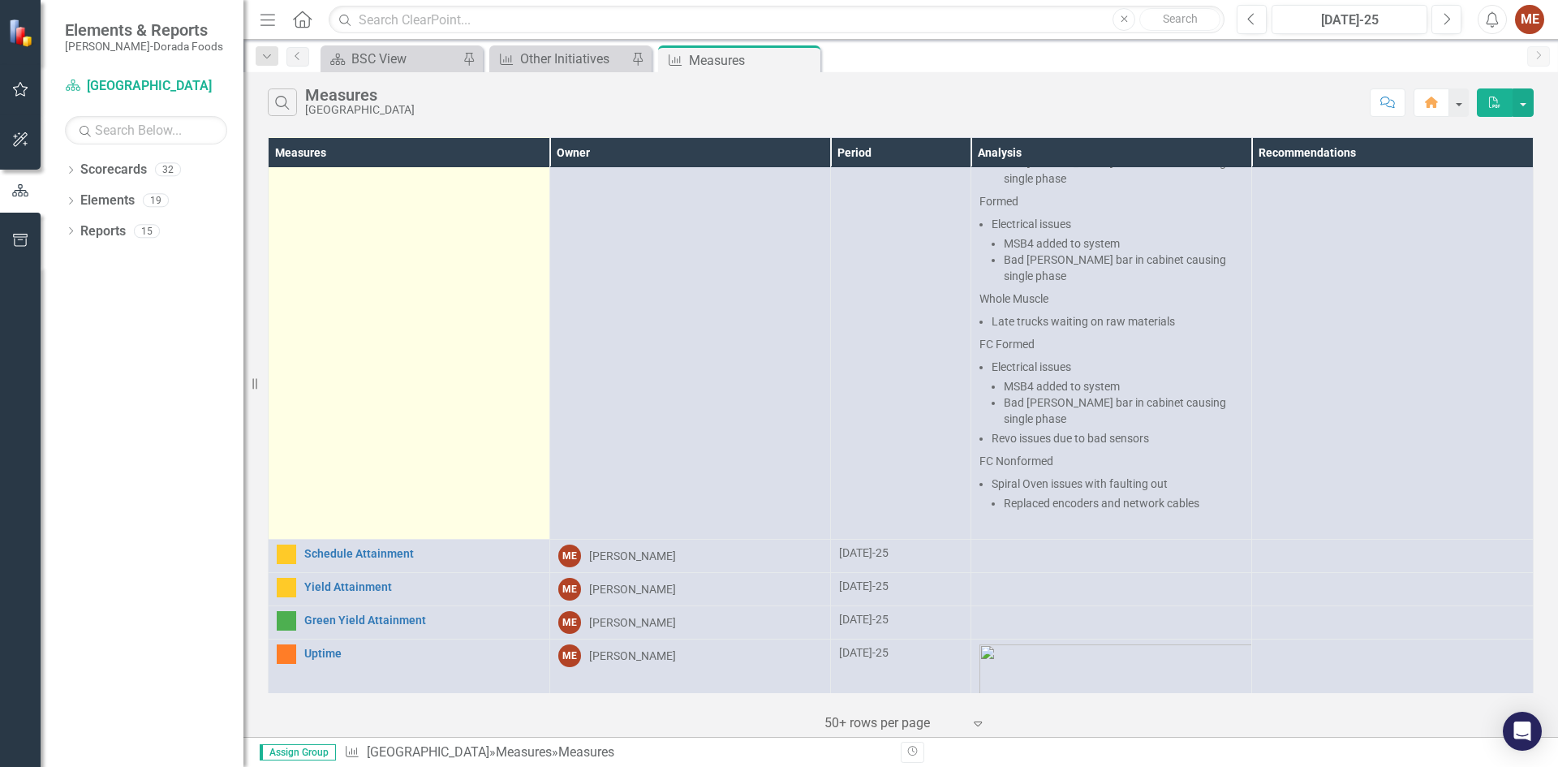
scroll to position [568, 0]
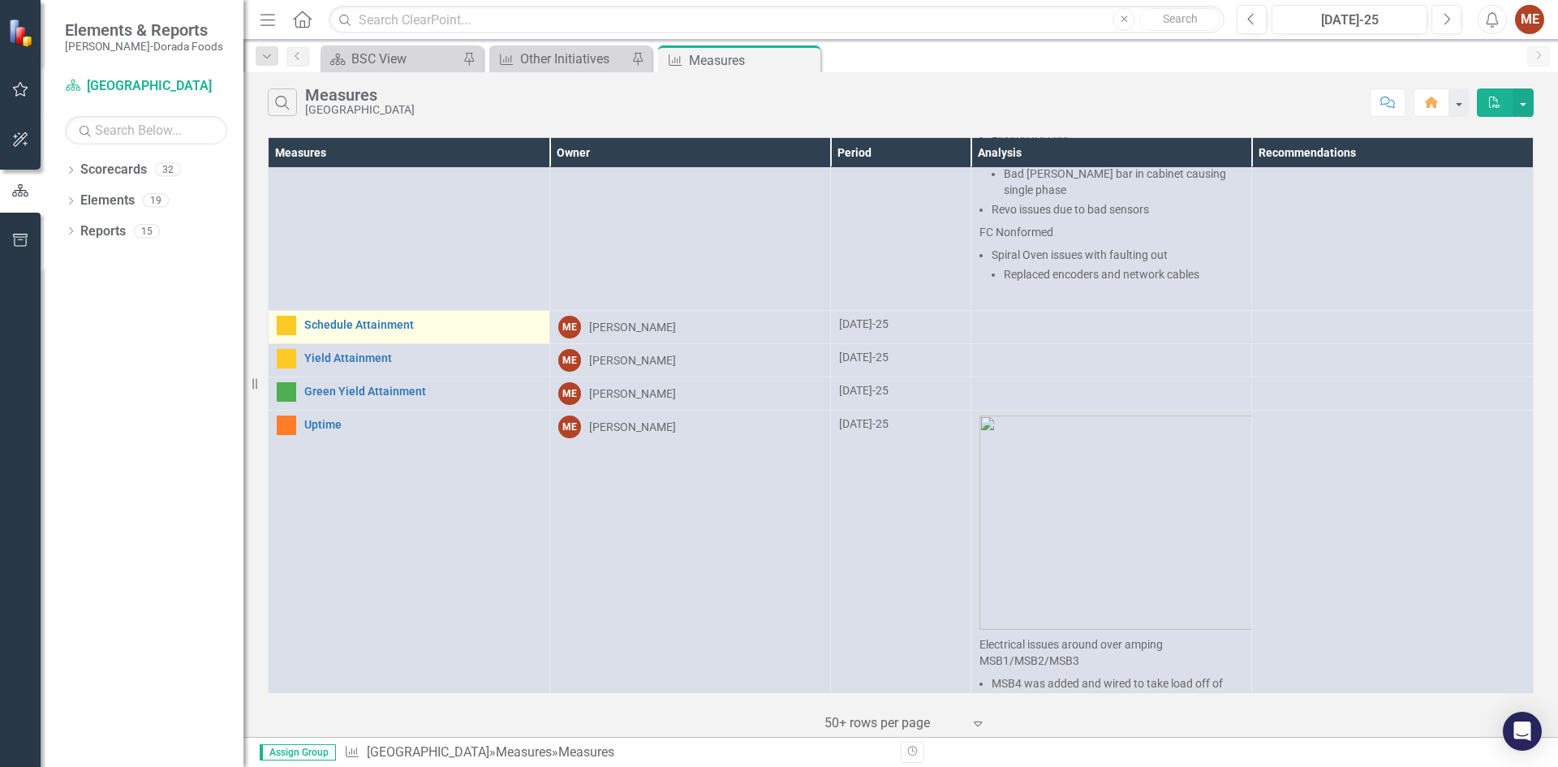
click at [350, 316] on div "Schedule Attainment" at bounding box center [409, 325] width 264 height 19
click at [398, 319] on link "Schedule Attainment" at bounding box center [422, 325] width 237 height 12
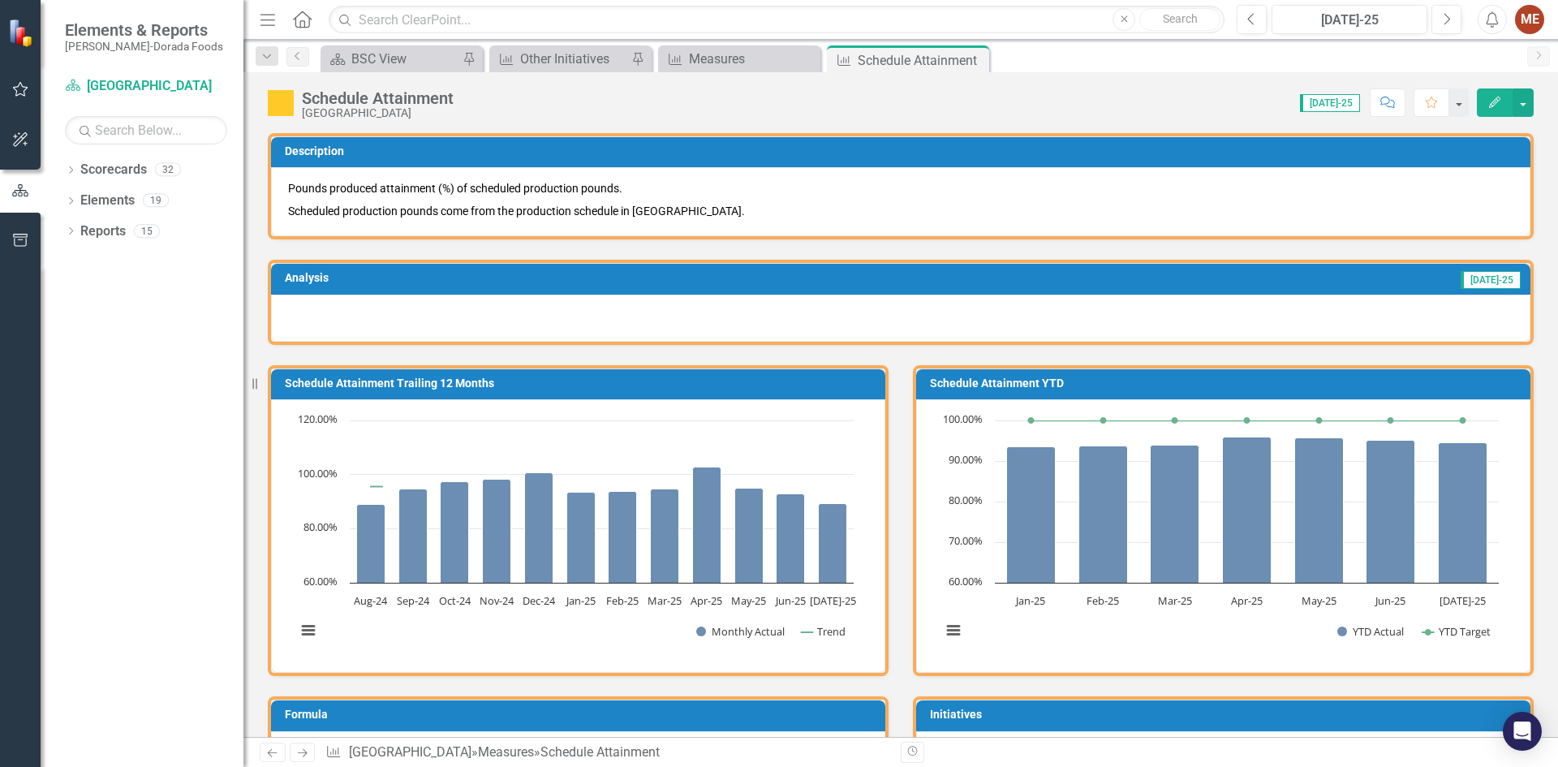
scroll to position [649, 0]
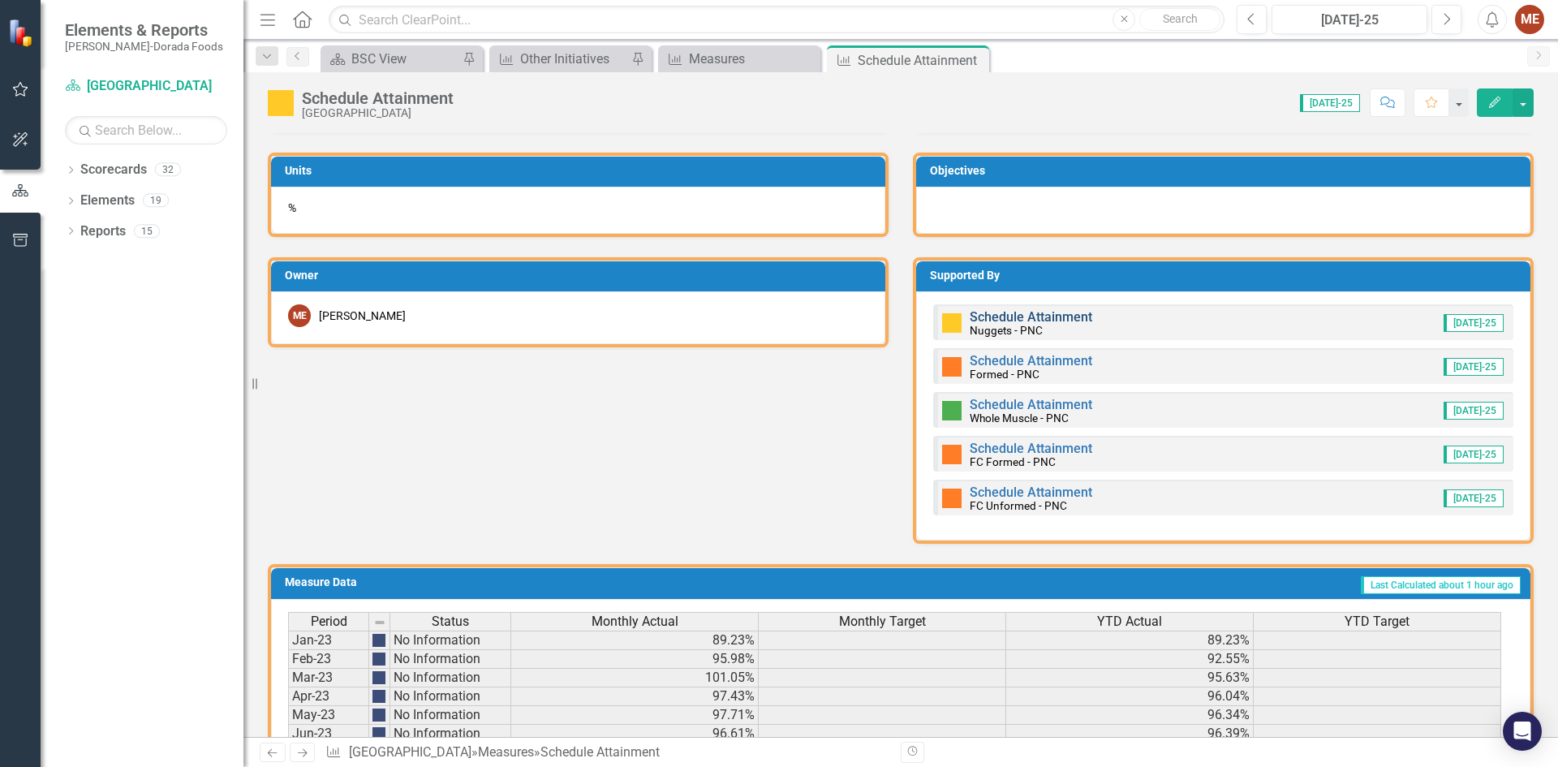
click at [1012, 317] on link "Schedule Attainment" at bounding box center [1030, 316] width 123 height 15
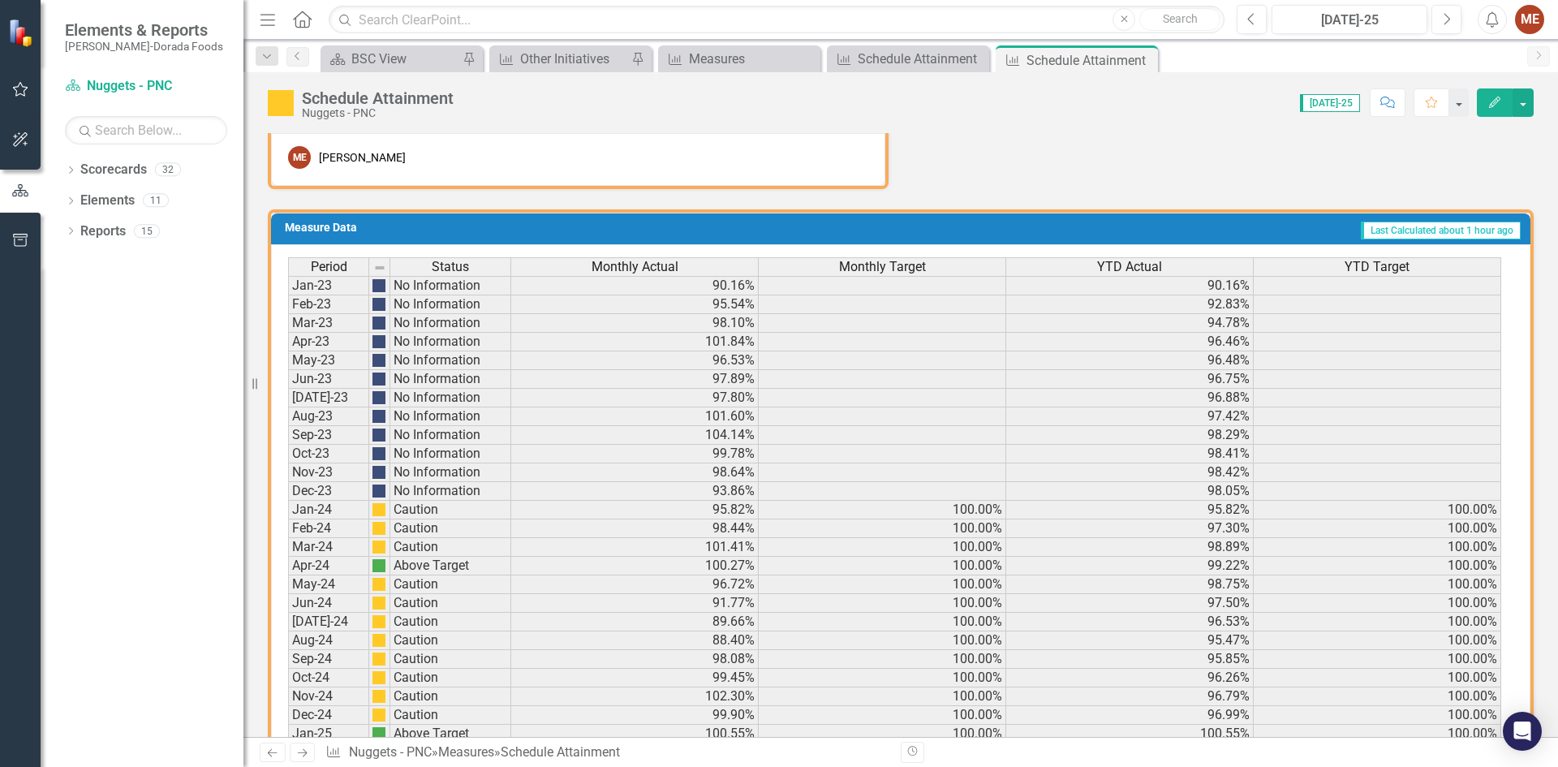
scroll to position [970, 0]
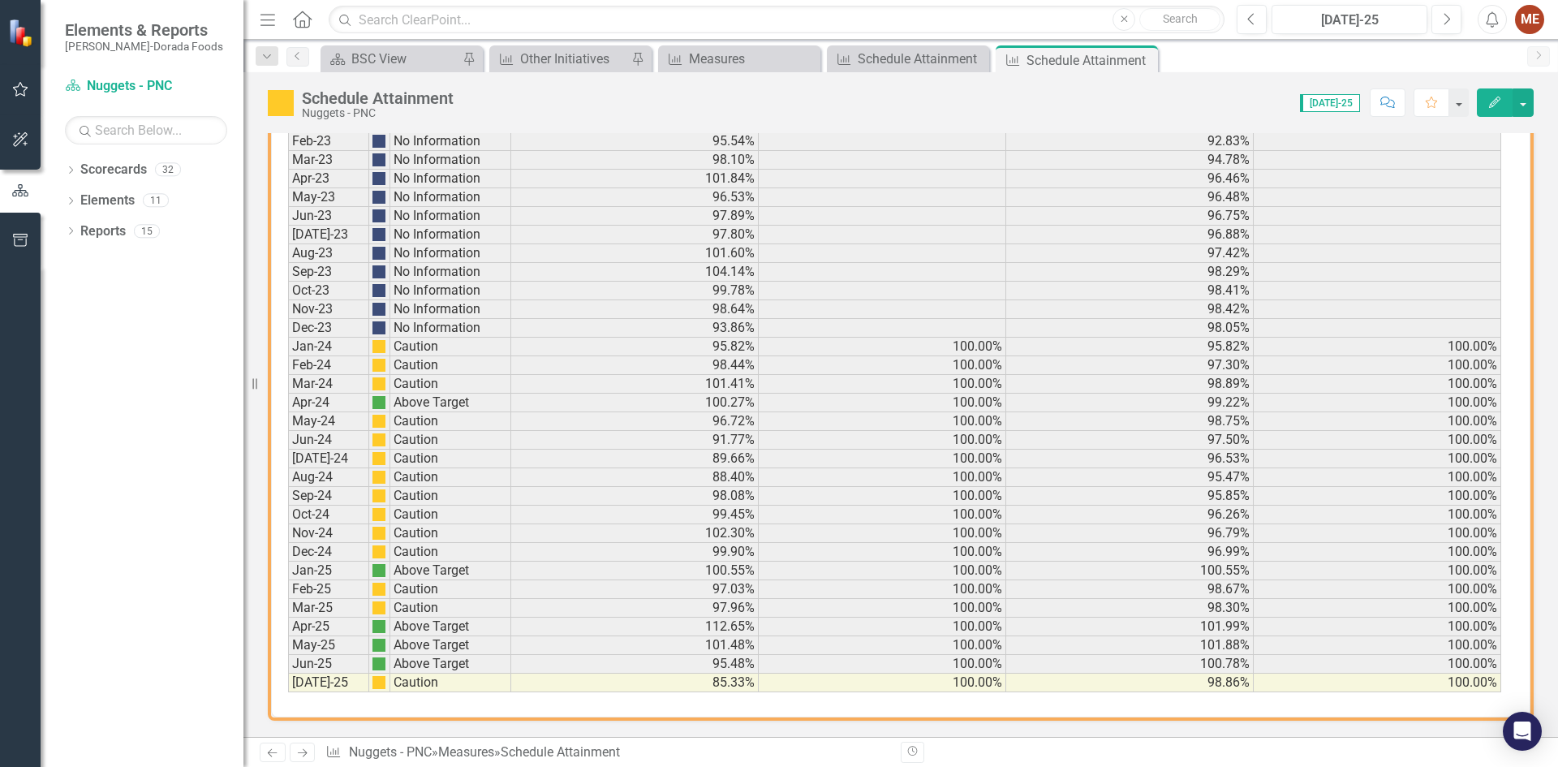
drag, startPoint x: 1144, startPoint y: 58, endPoint x: 1138, endPoint y: 77, distance: 19.5
click at [0, 0] on icon at bounding box center [0, 0] width 0 height 0
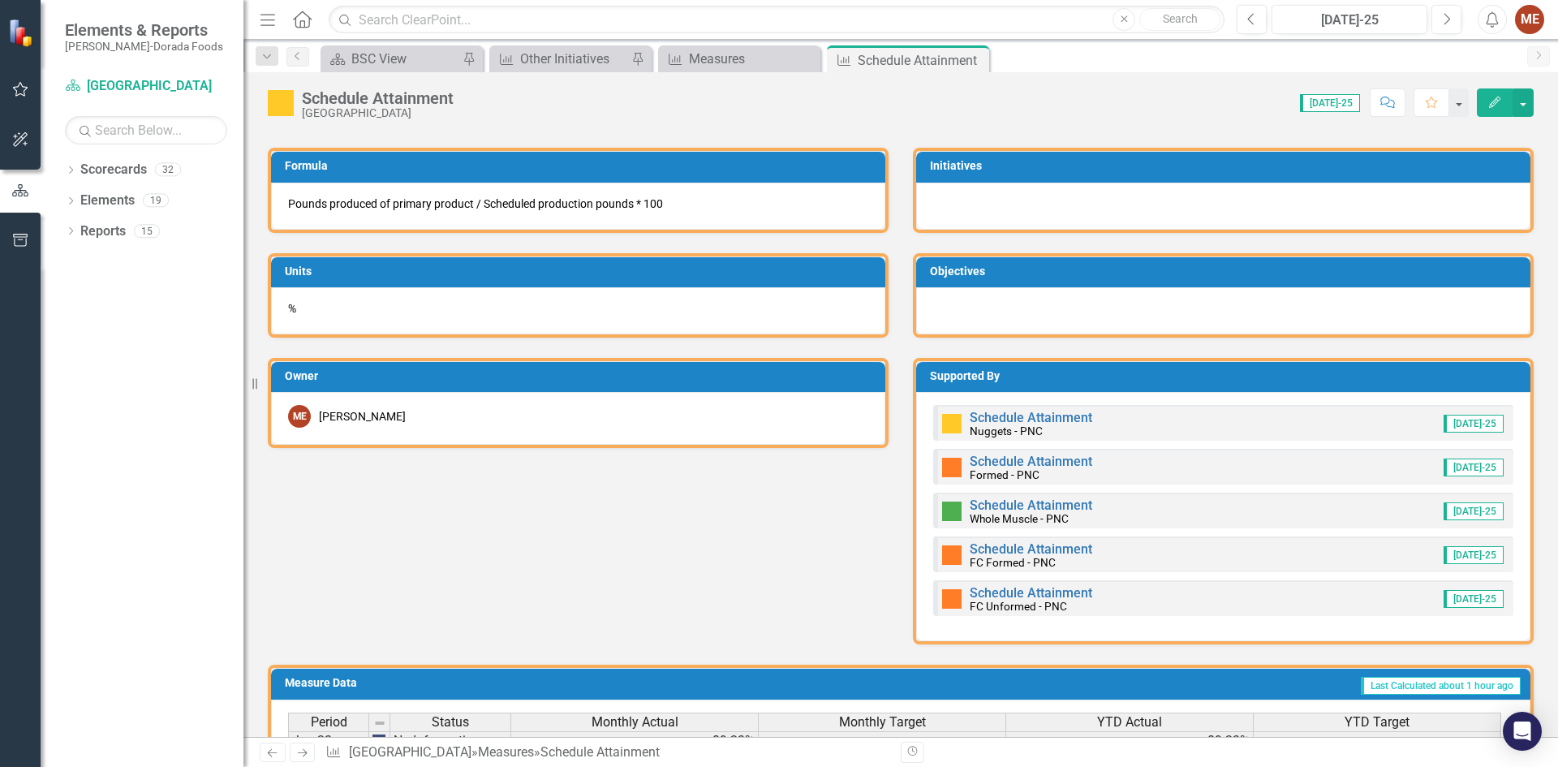
scroll to position [730, 0]
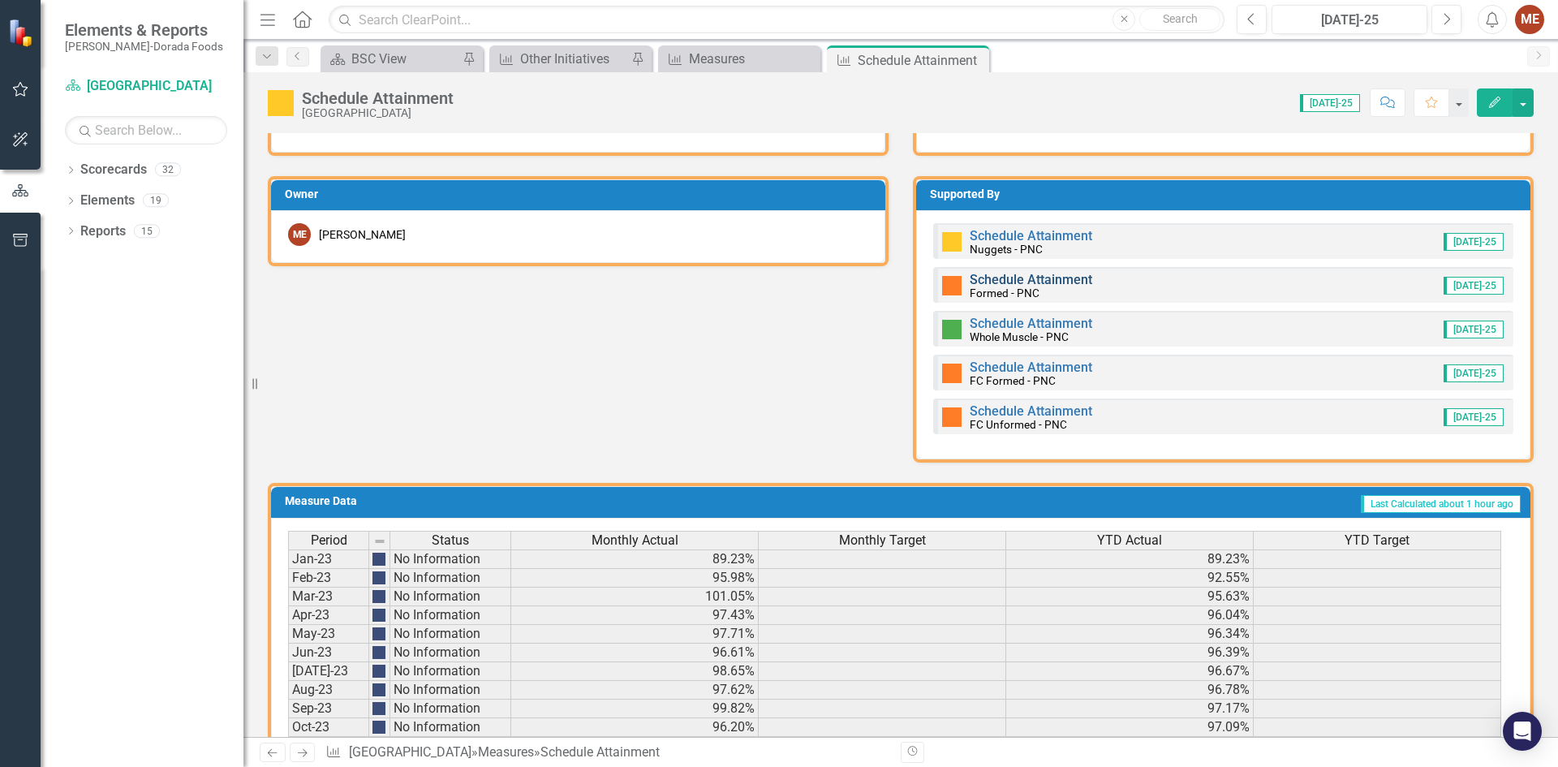
click at [1025, 279] on link "Schedule Attainment" at bounding box center [1030, 279] width 123 height 15
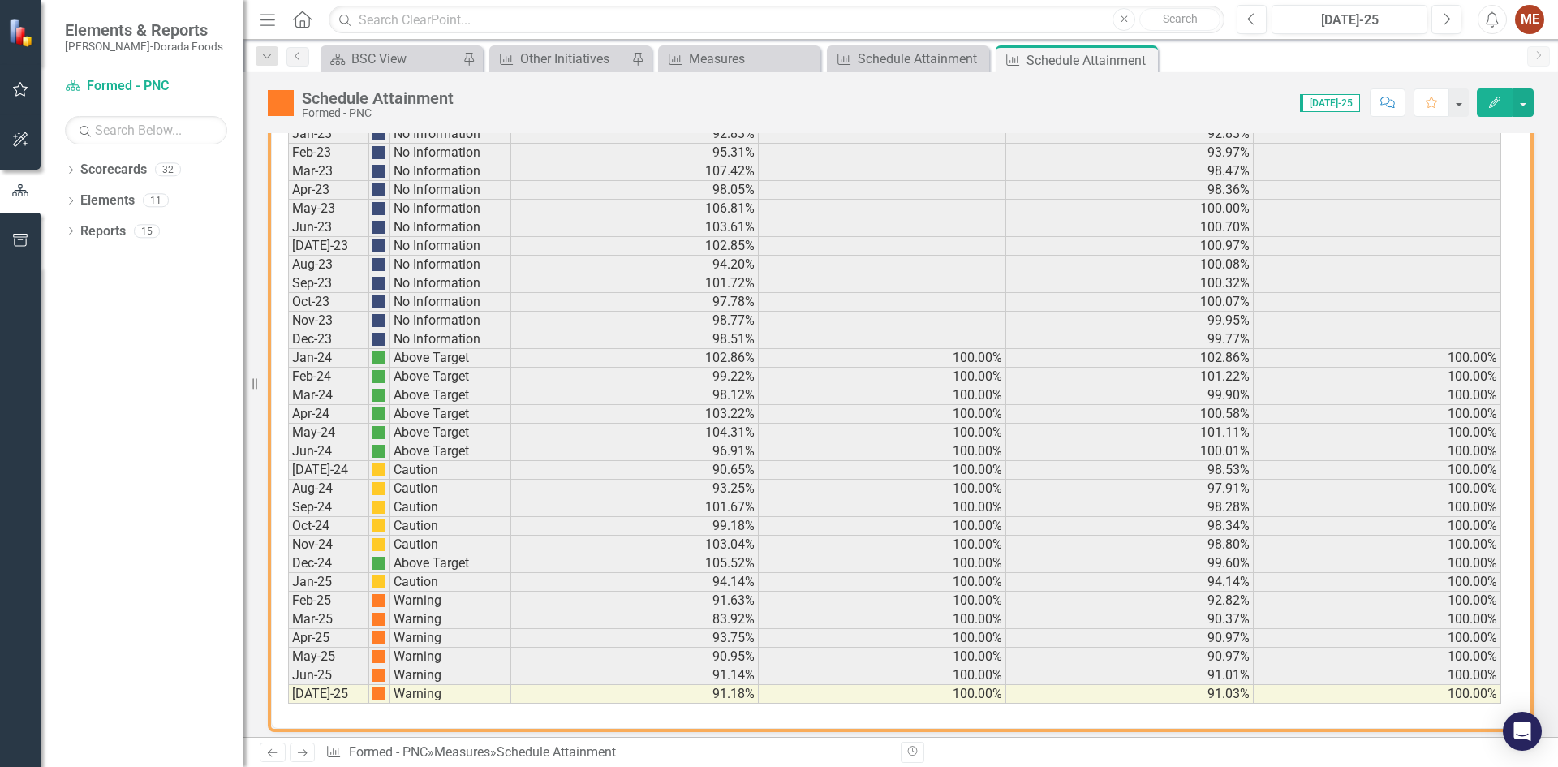
scroll to position [970, 0]
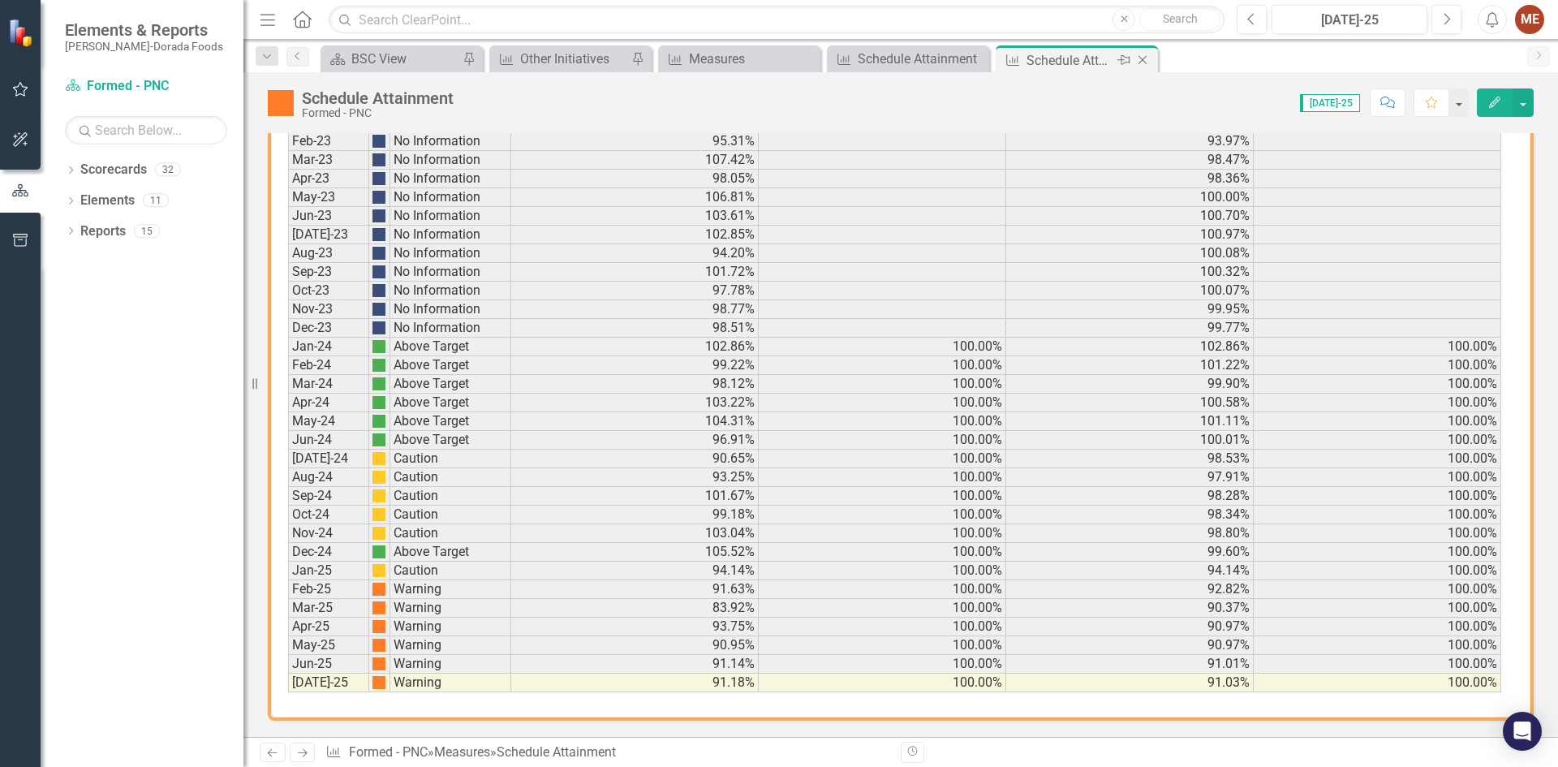
click at [1143, 59] on icon at bounding box center [1142, 60] width 9 height 9
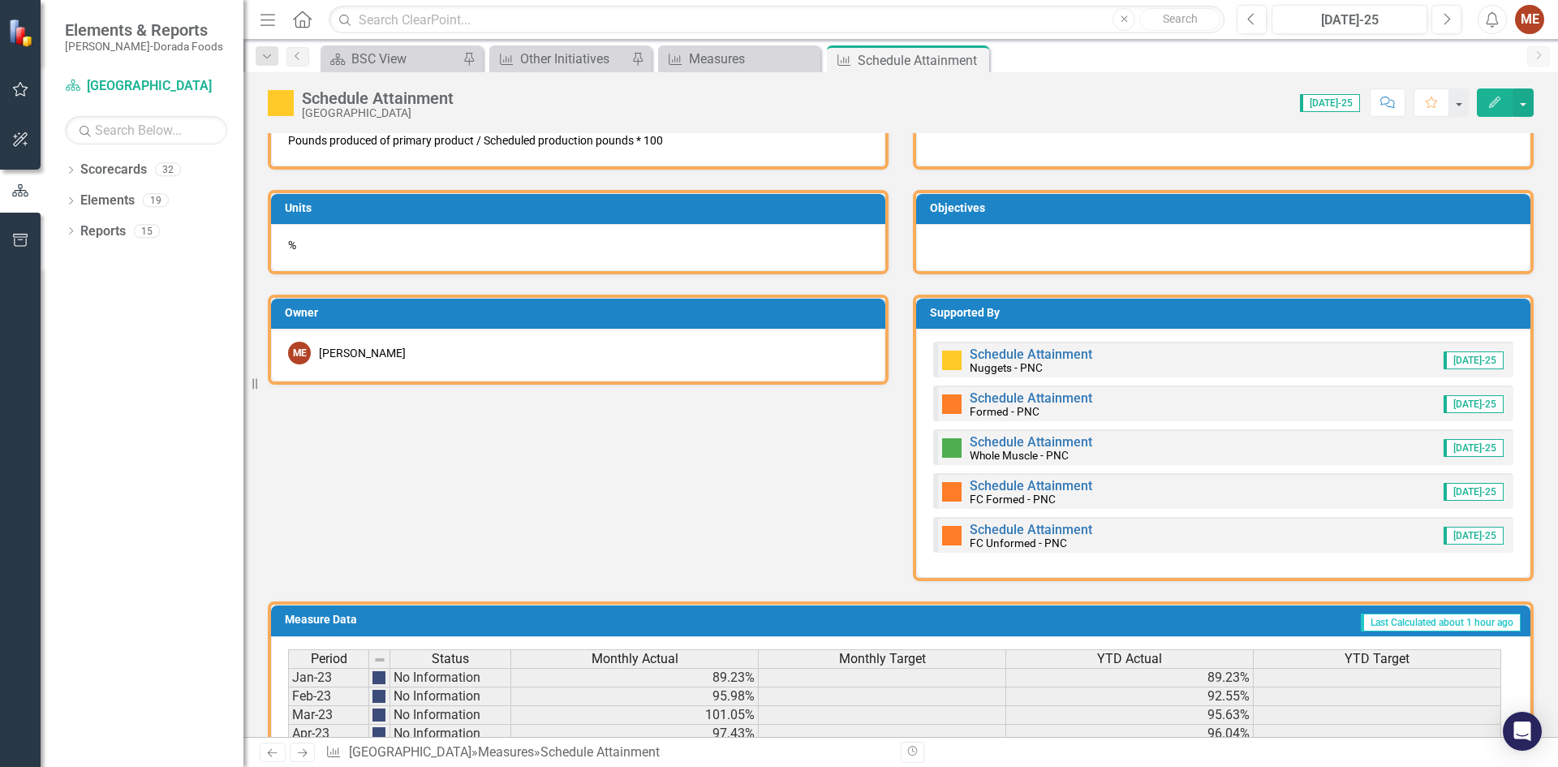
scroll to position [599, 0]
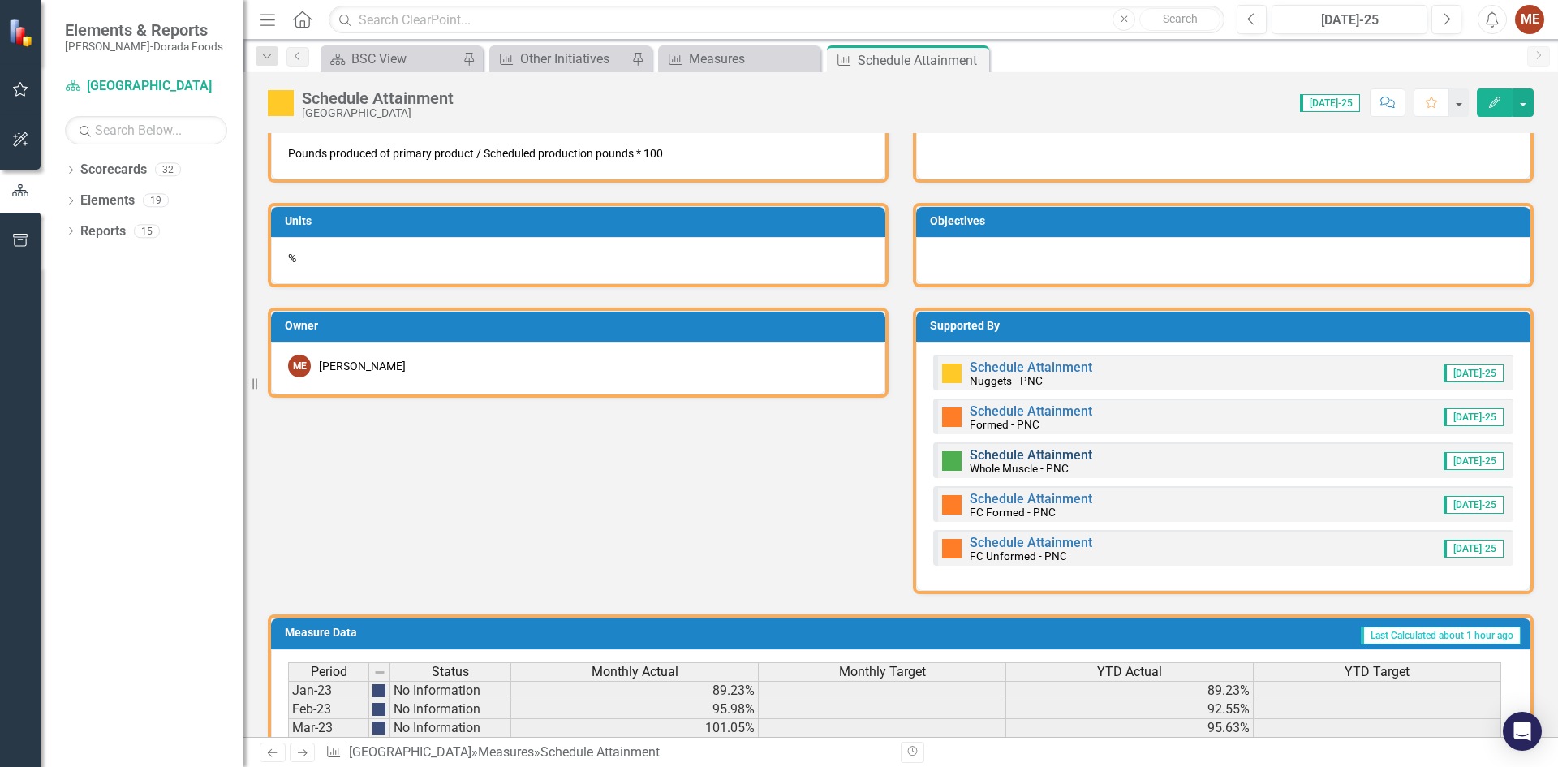
click at [1011, 456] on link "Schedule Attainment" at bounding box center [1030, 454] width 123 height 15
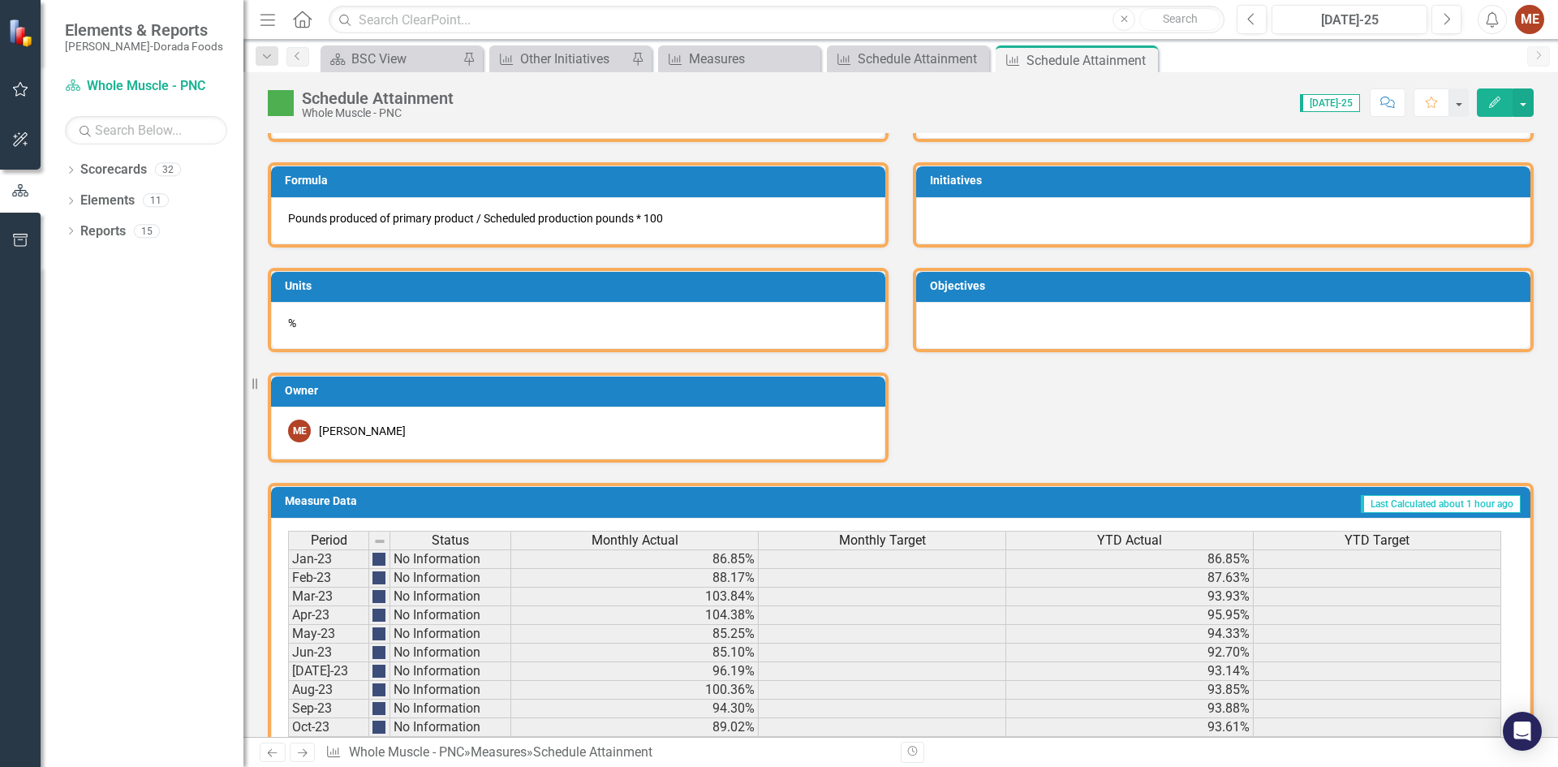
scroll to position [970, 0]
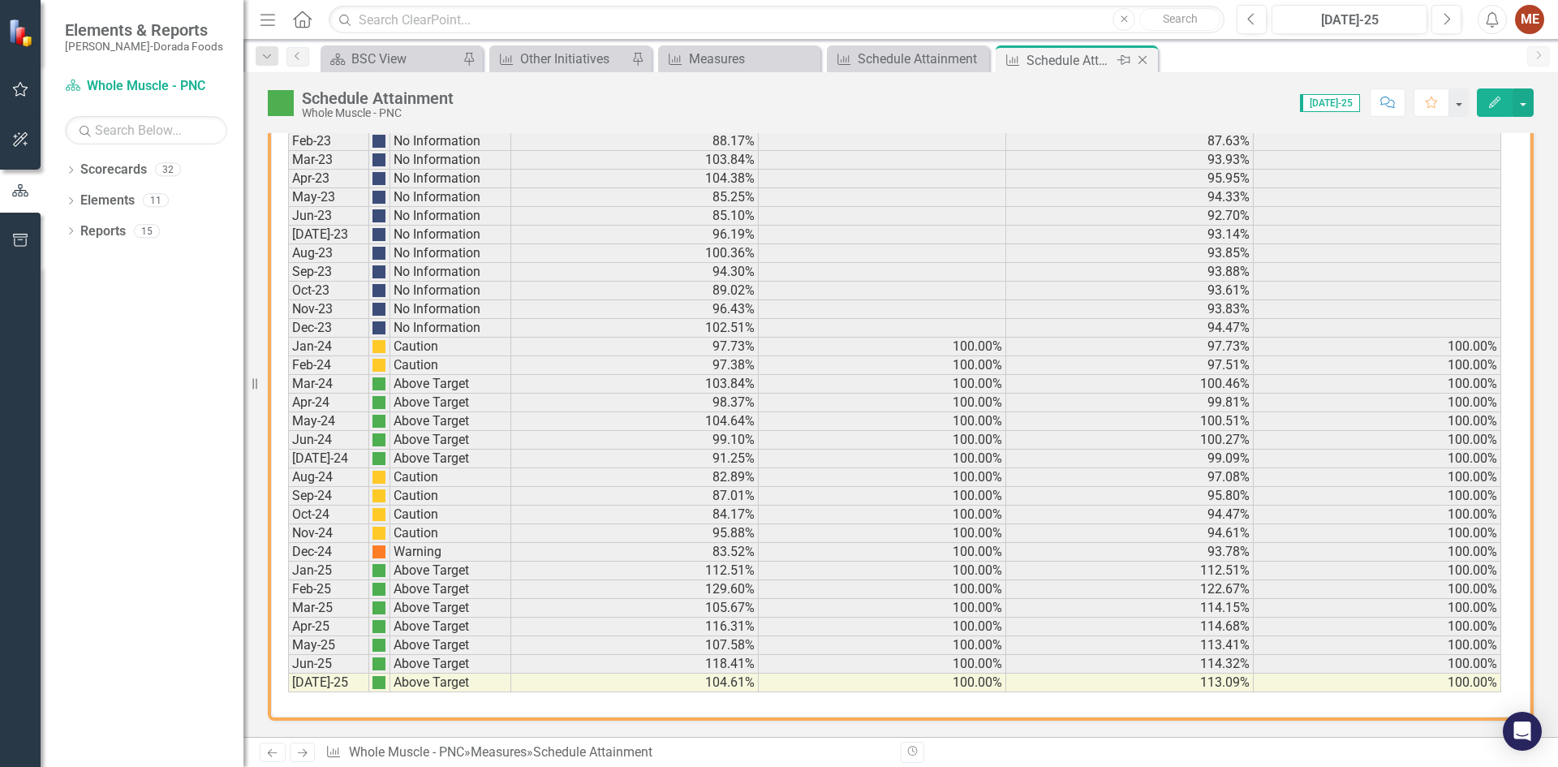
click at [1150, 54] on icon "Close" at bounding box center [1142, 60] width 16 height 13
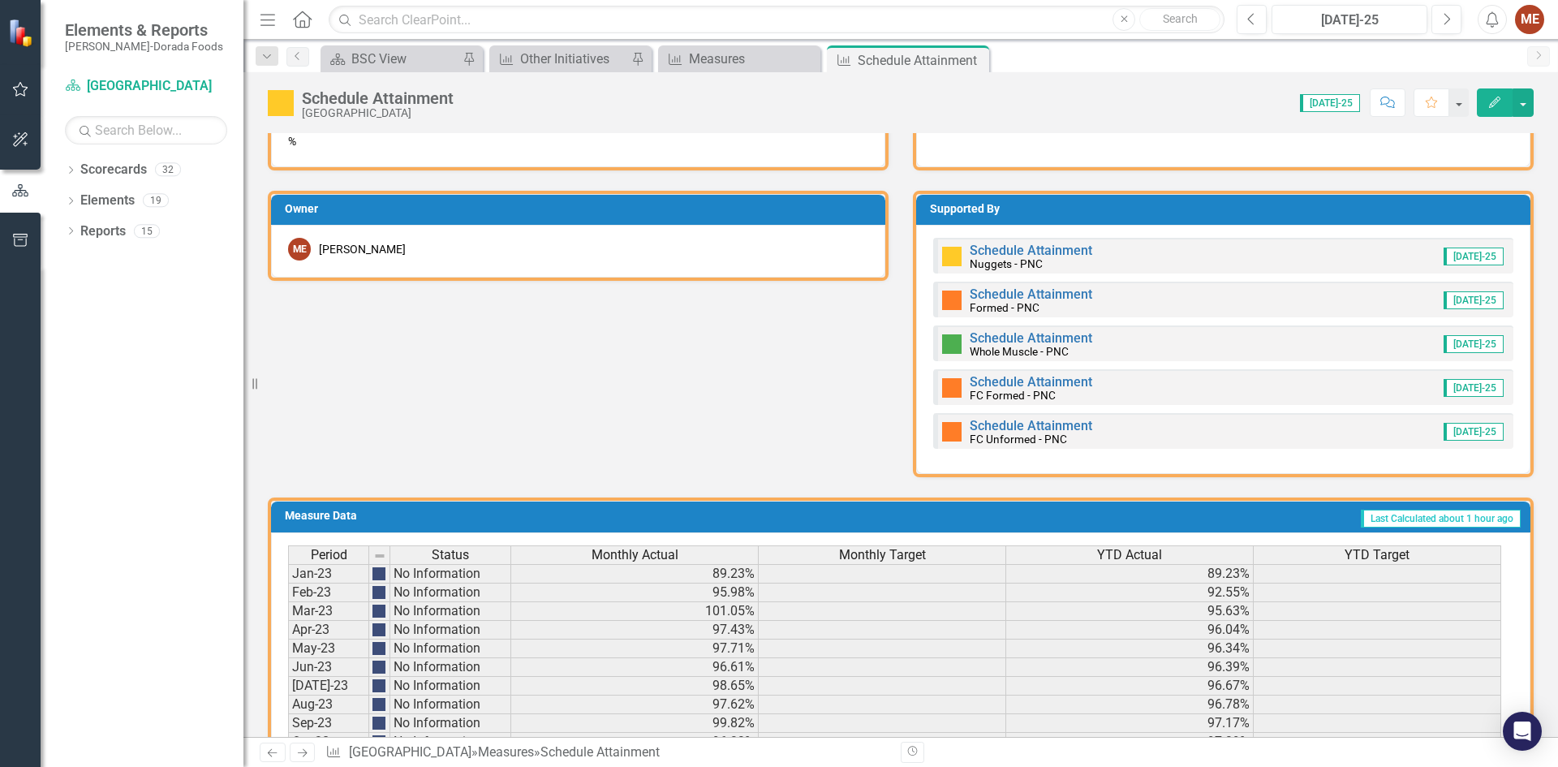
scroll to position [811, 0]
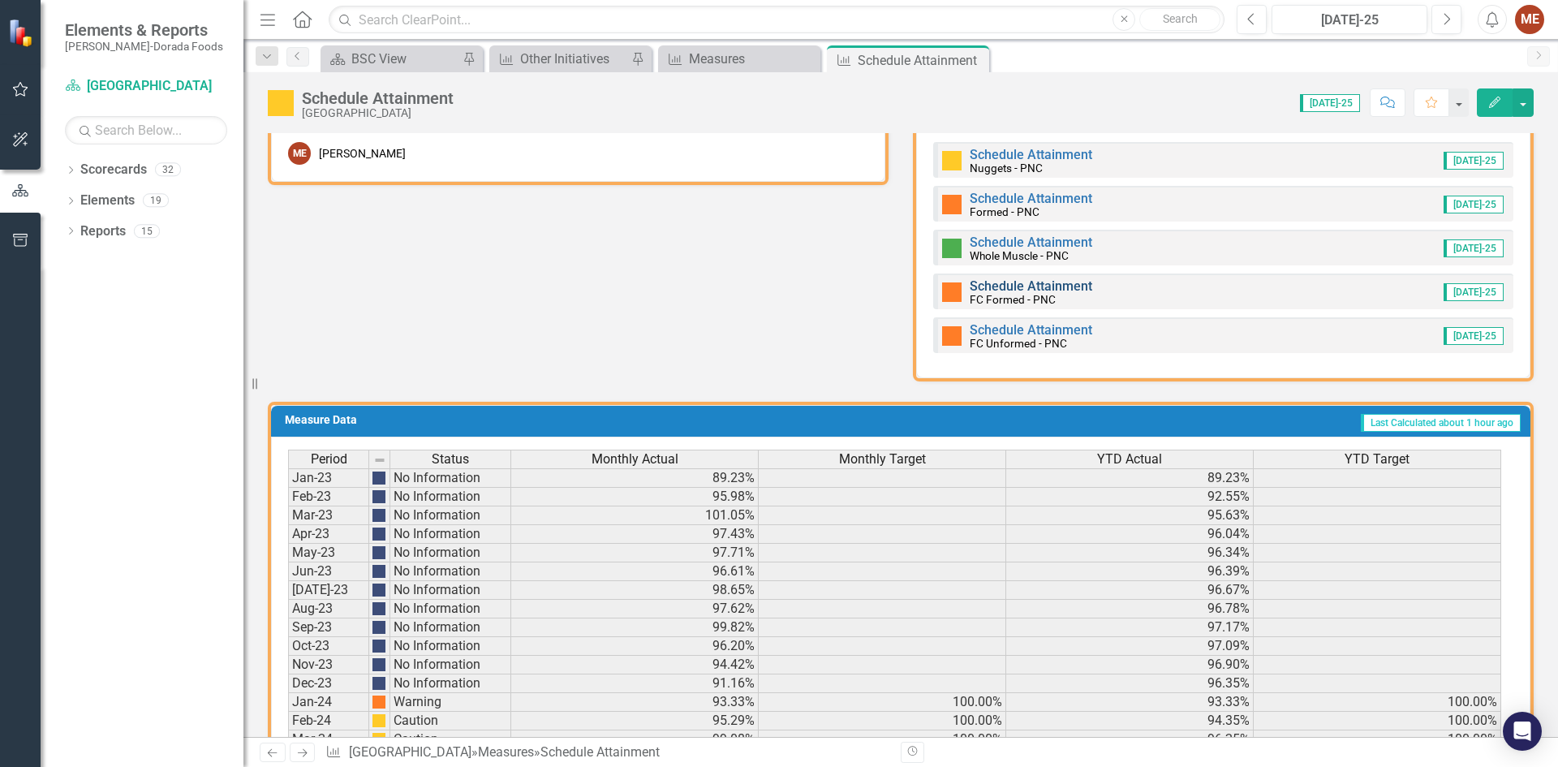
click at [999, 286] on link "Schedule Attainment" at bounding box center [1030, 285] width 123 height 15
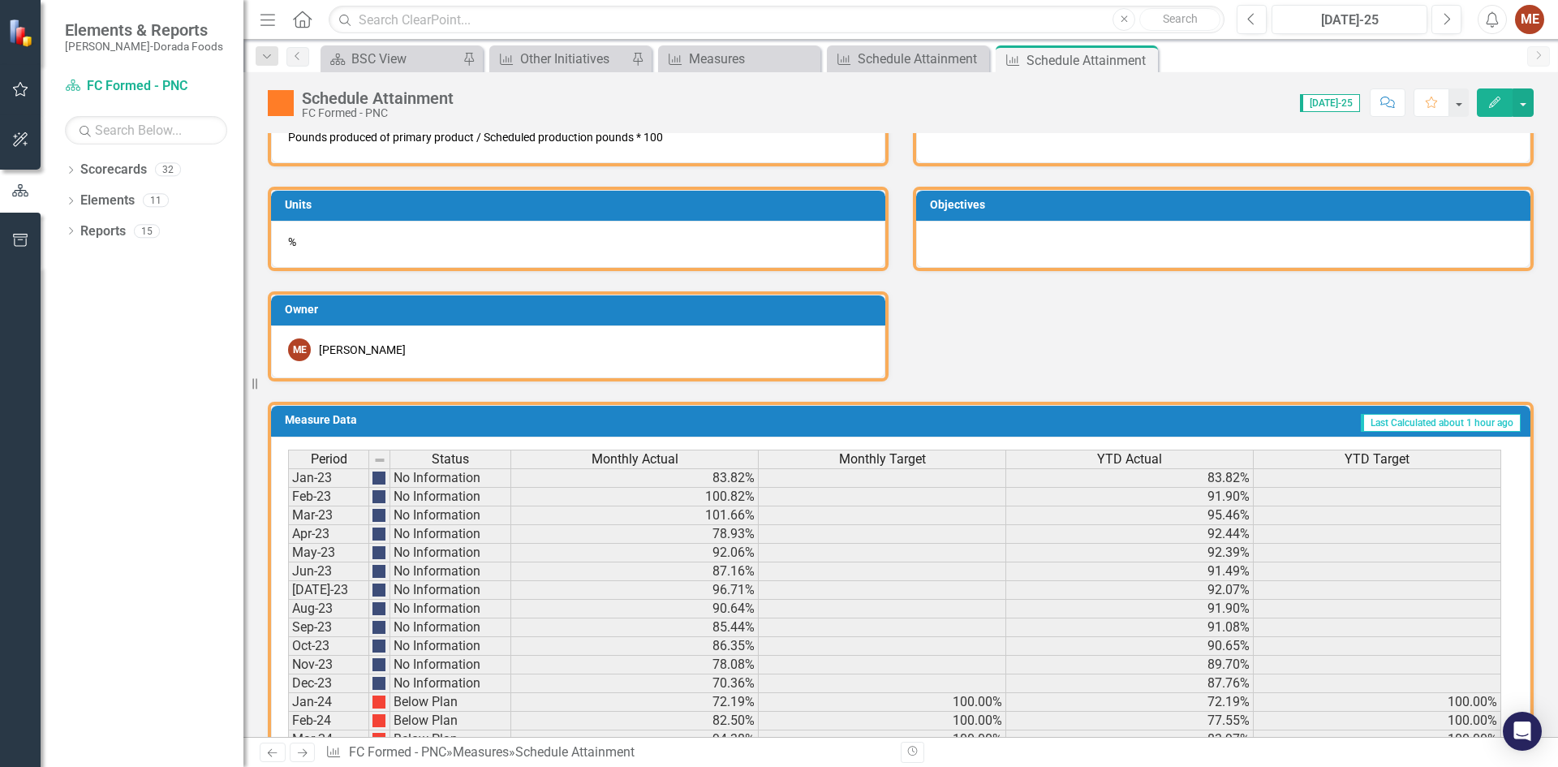
scroll to position [970, 0]
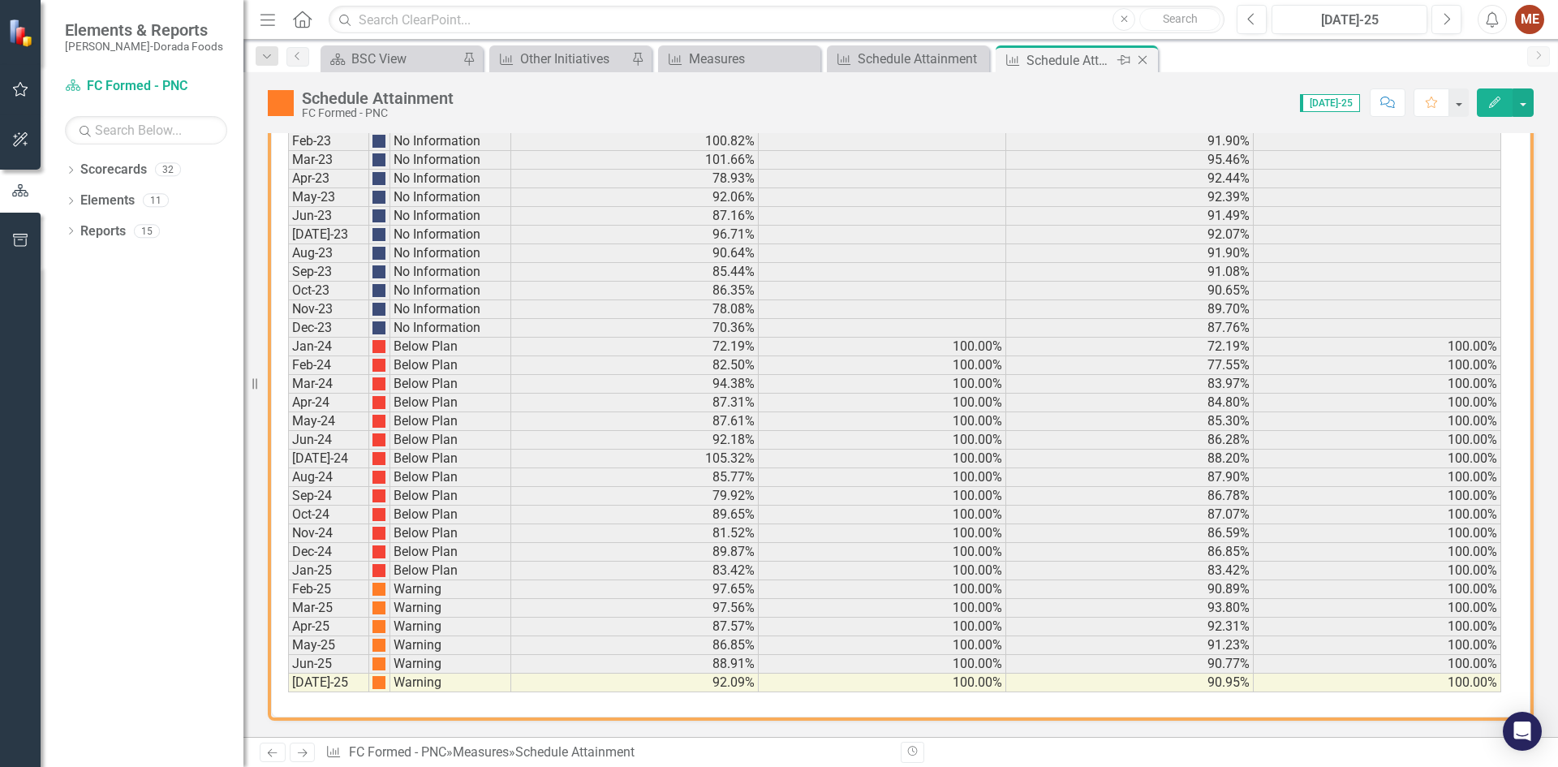
click at [1146, 62] on icon "Close" at bounding box center [1142, 60] width 16 height 13
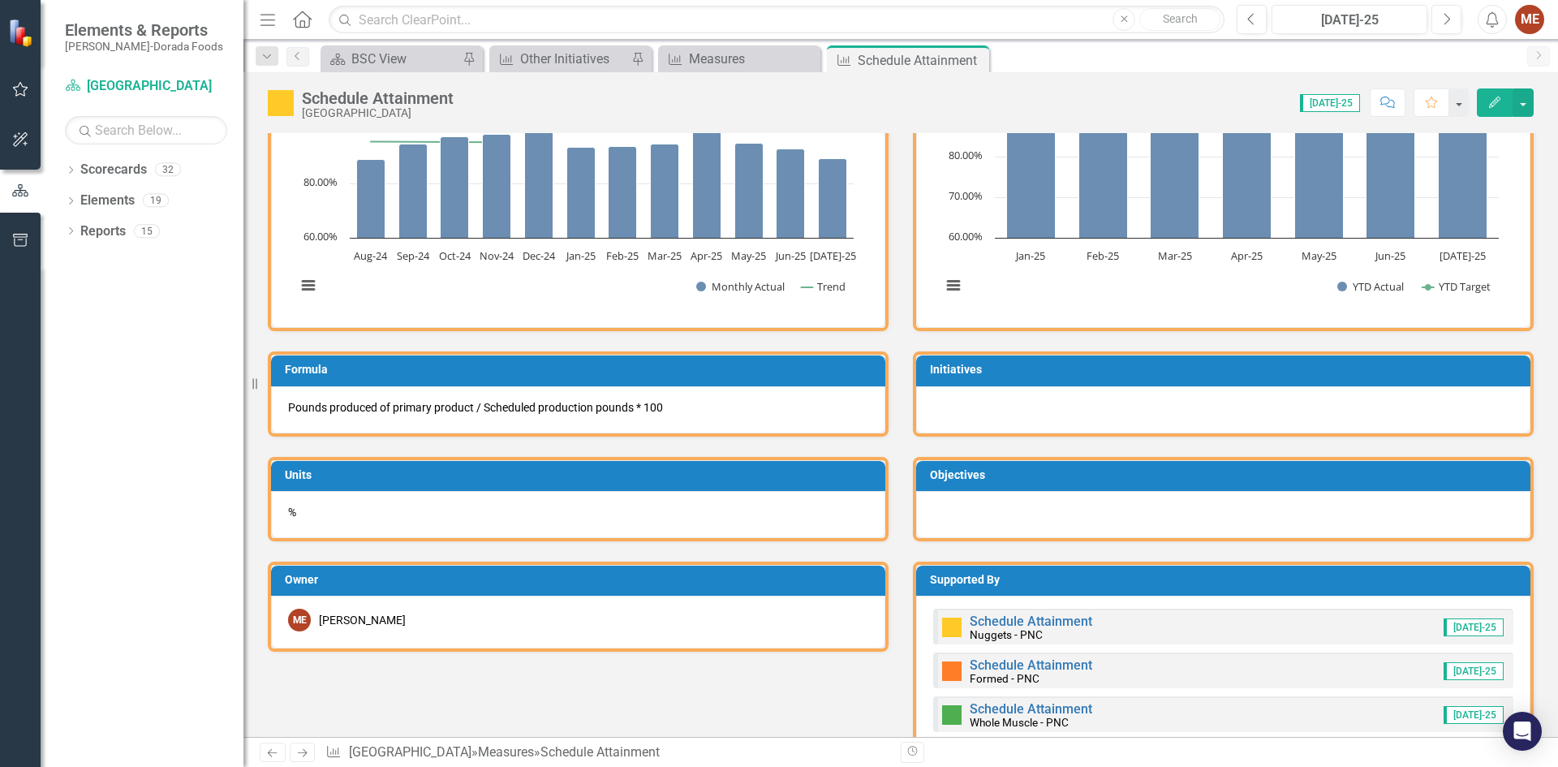
scroll to position [811, 0]
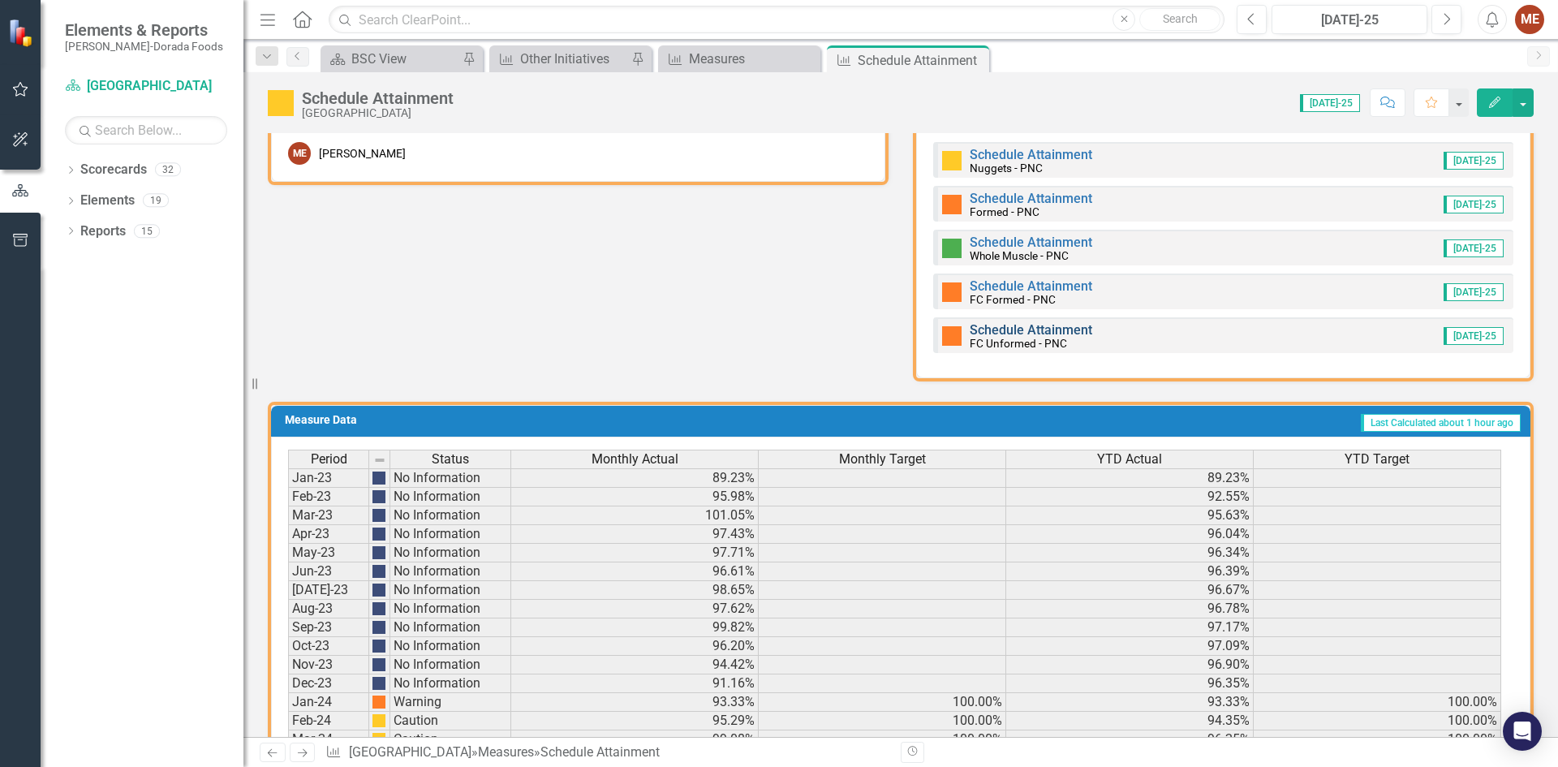
click at [1019, 332] on link "Schedule Attainment" at bounding box center [1030, 329] width 123 height 15
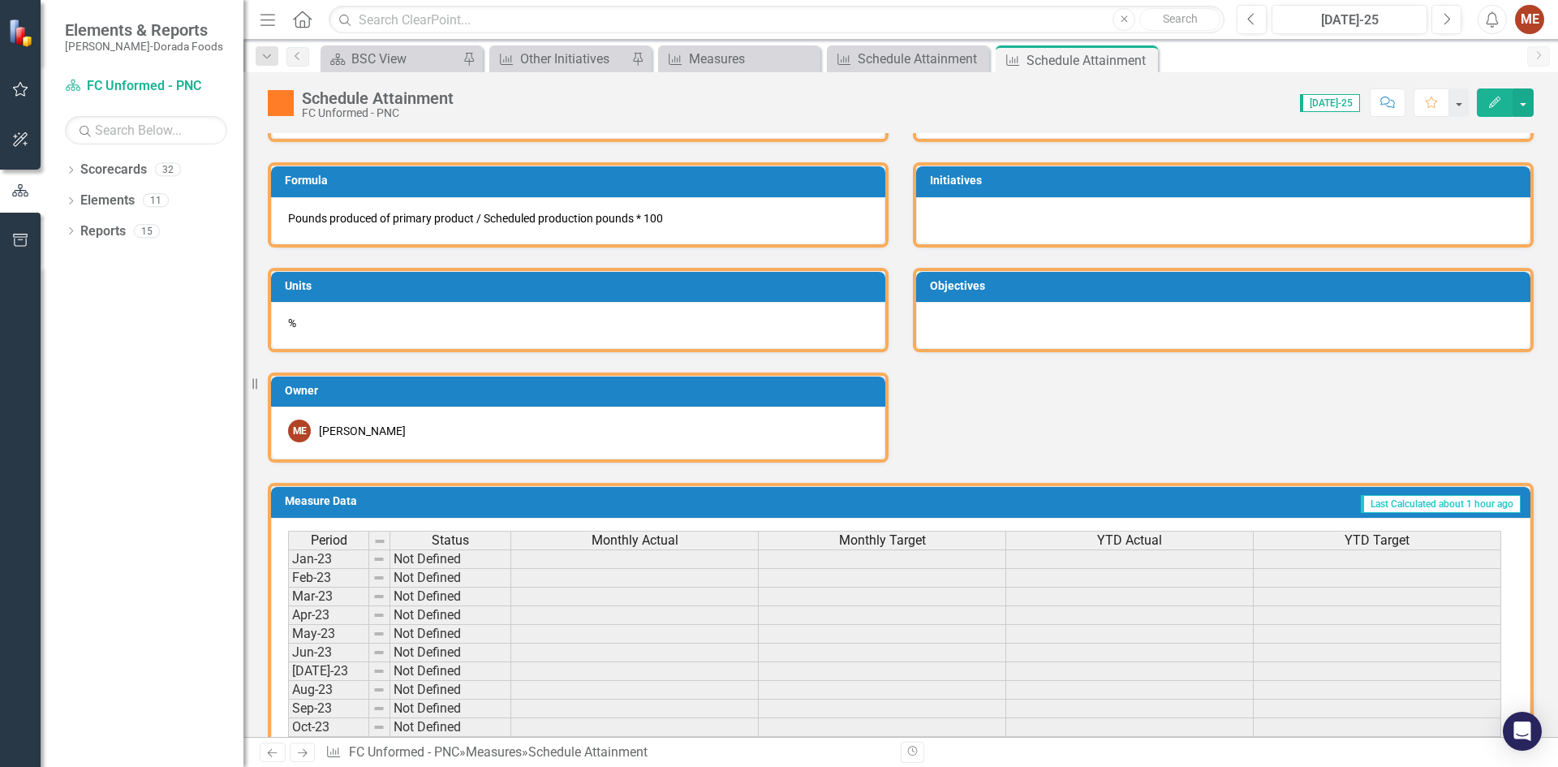
scroll to position [970, 0]
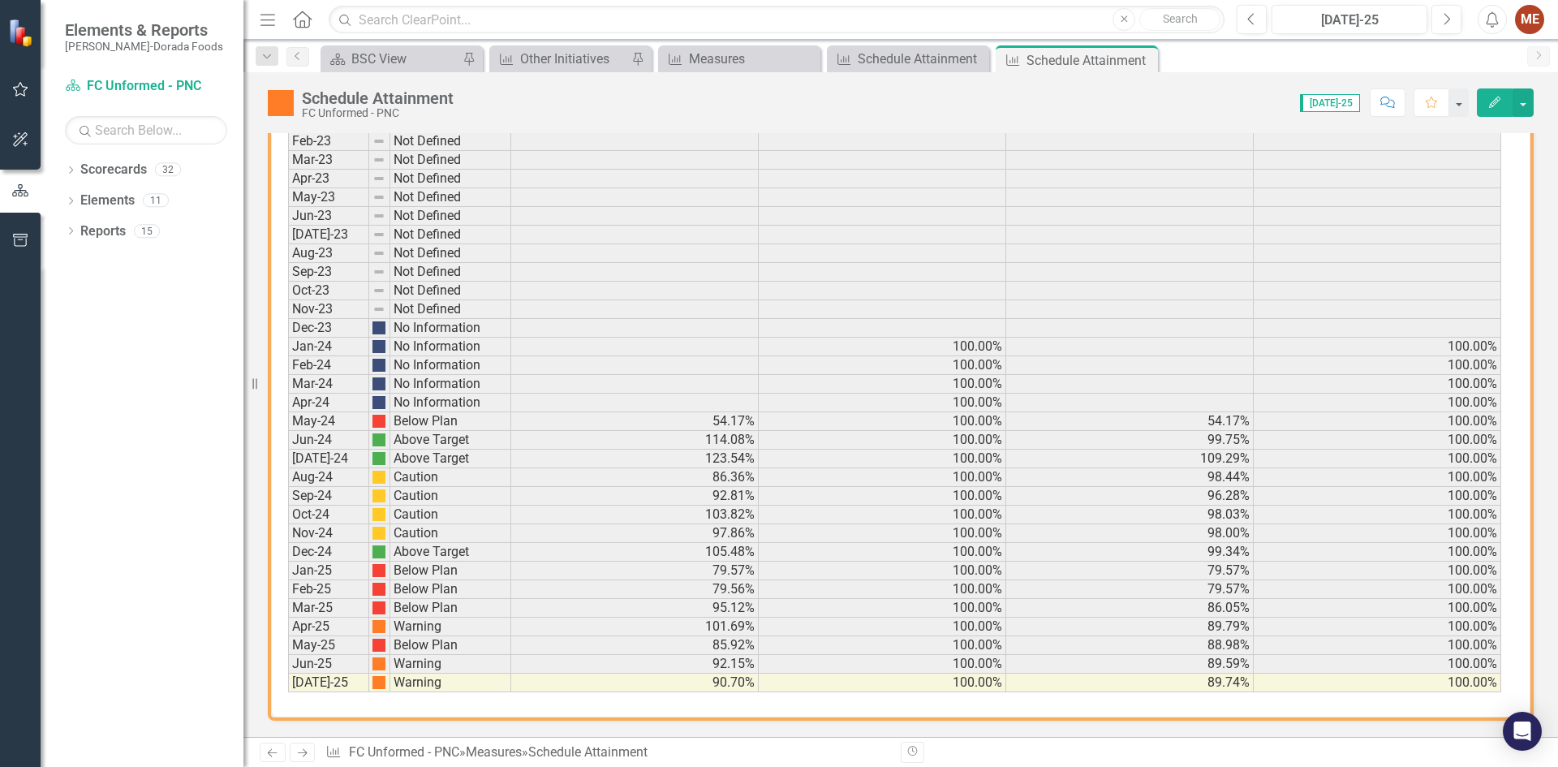
click at [0, 0] on icon "Close" at bounding box center [0, 0] width 0 height 0
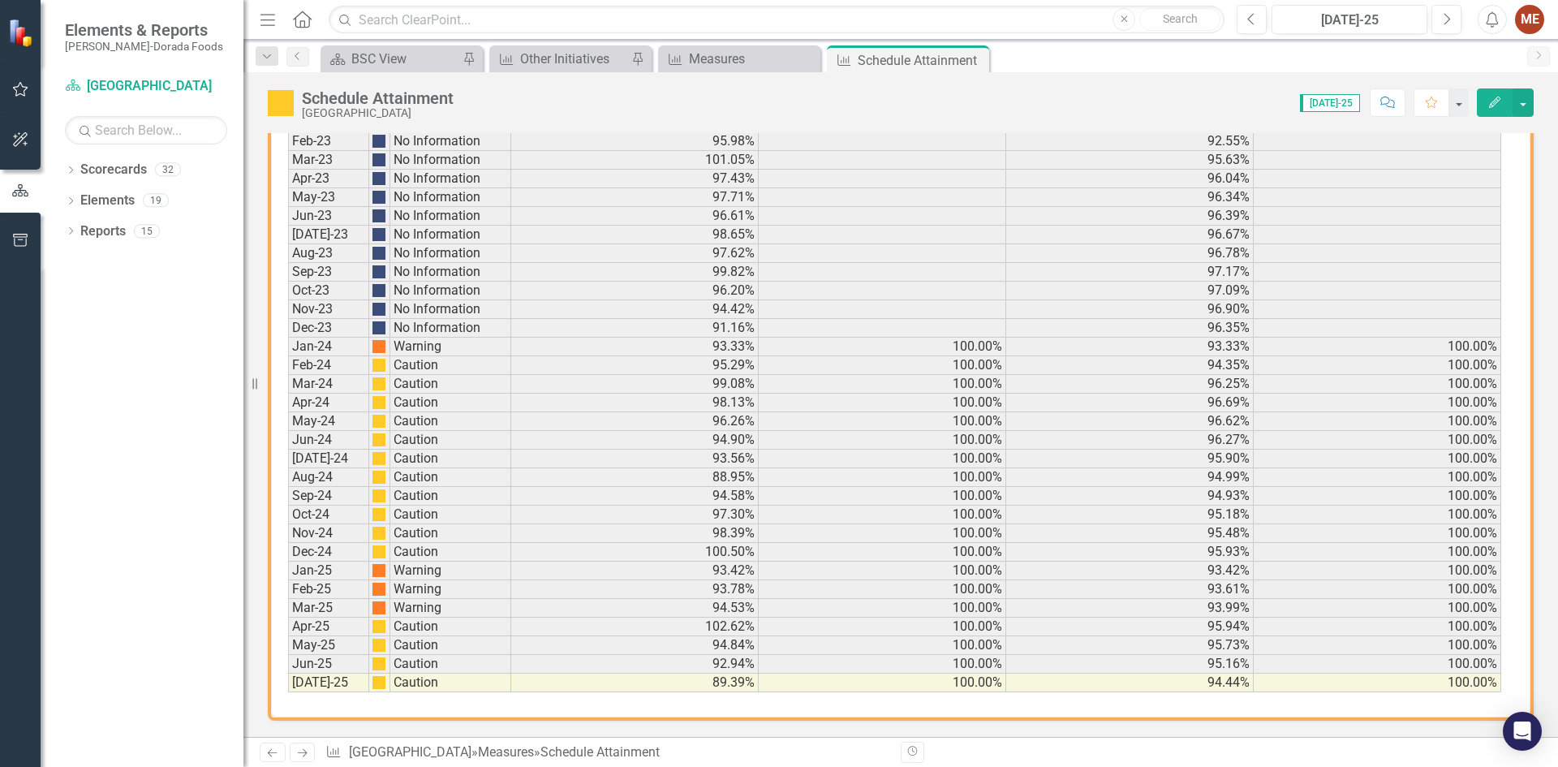
scroll to position [518, 0]
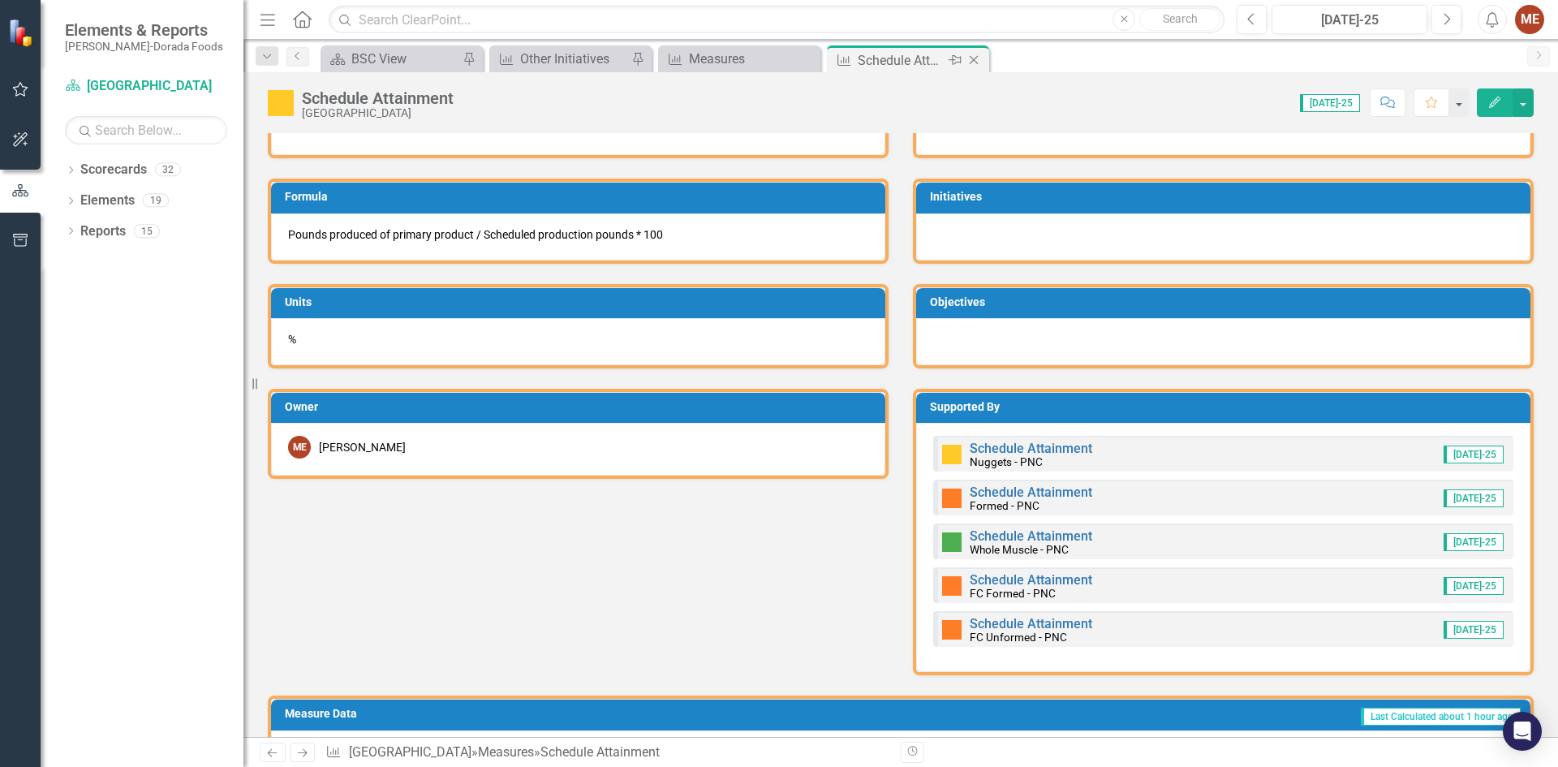
click at [972, 58] on icon at bounding box center [973, 60] width 9 height 9
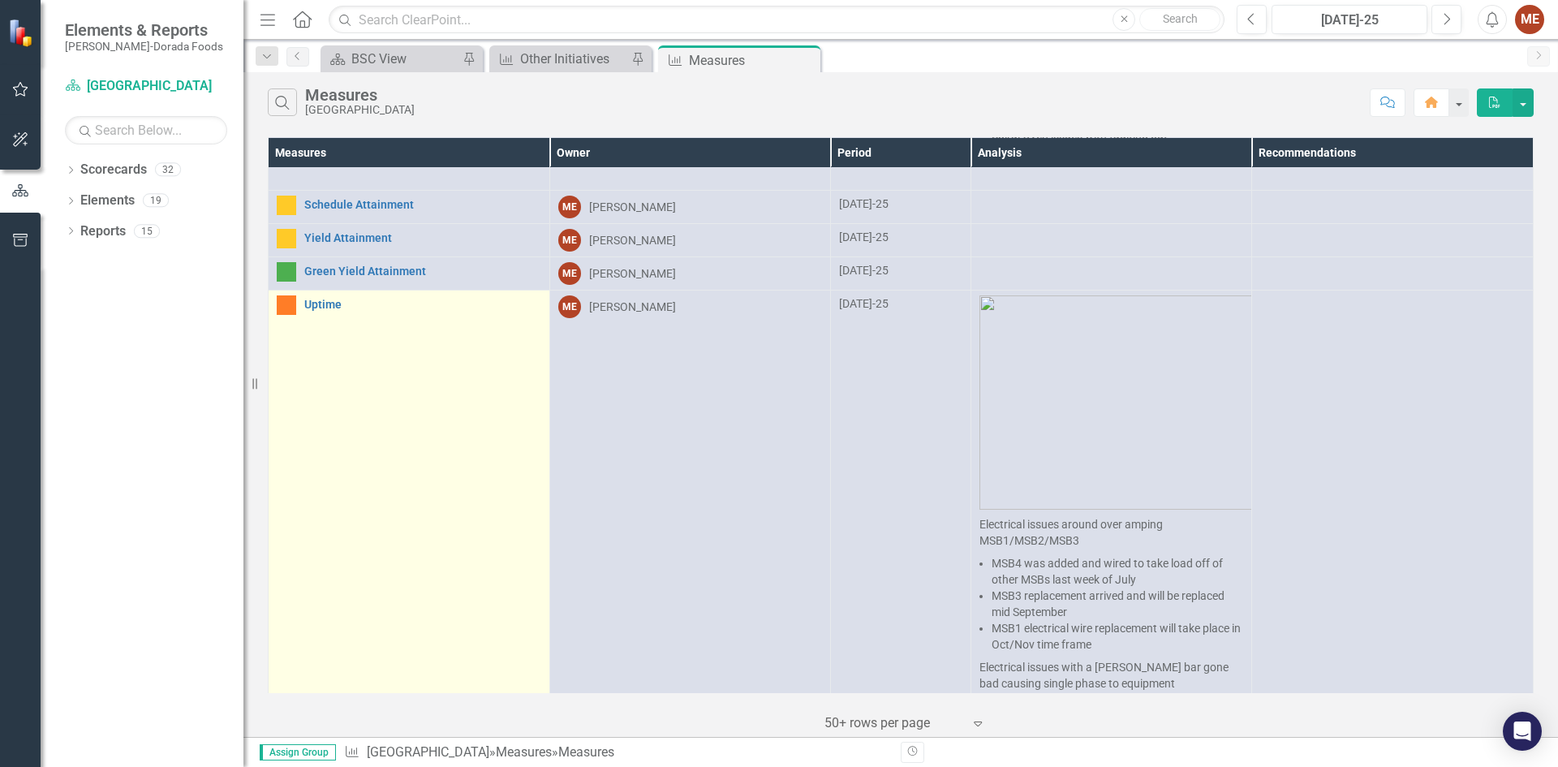
scroll to position [568, 0]
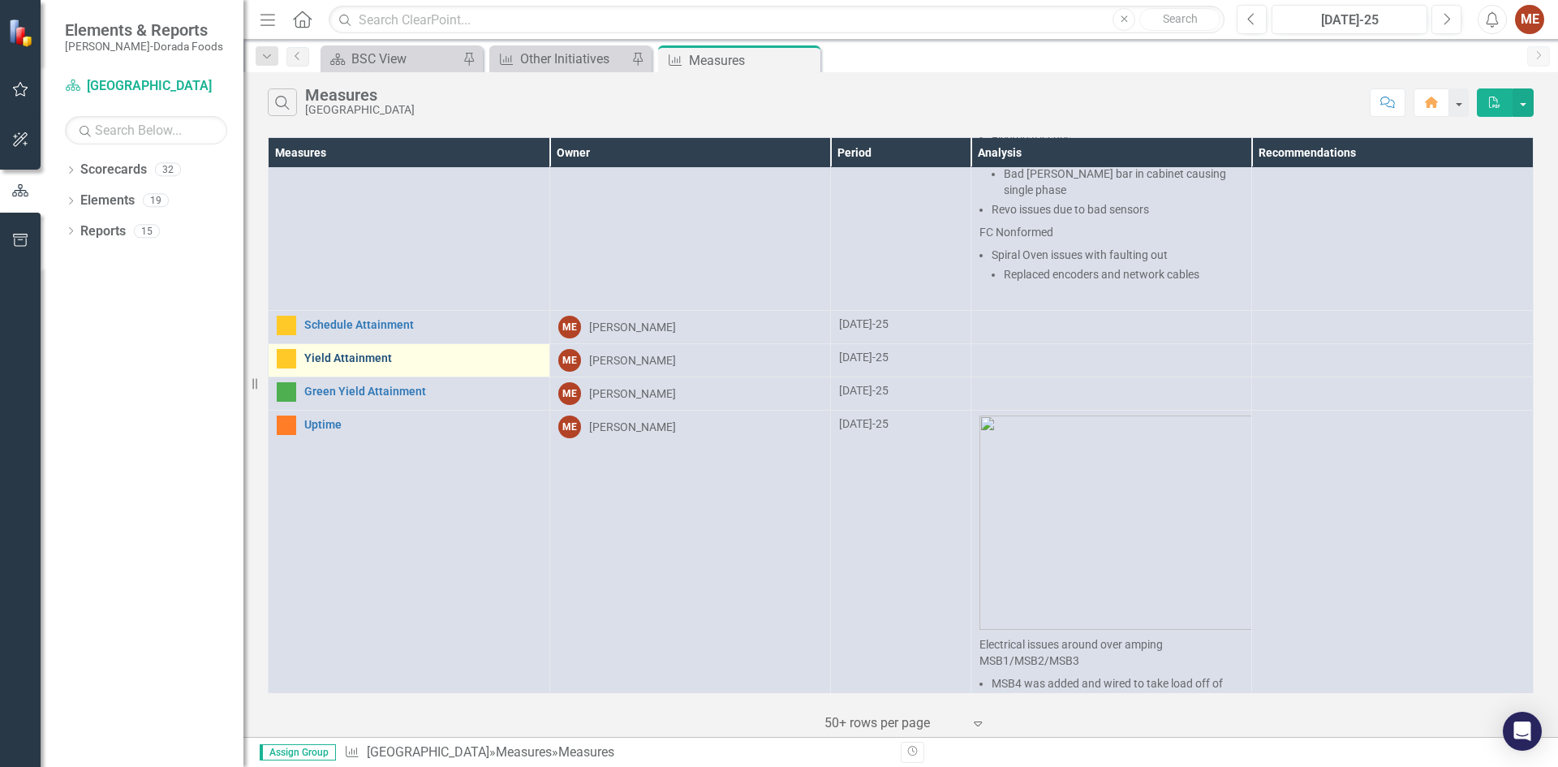
click at [367, 352] on link "Yield Attainment" at bounding box center [422, 358] width 237 height 12
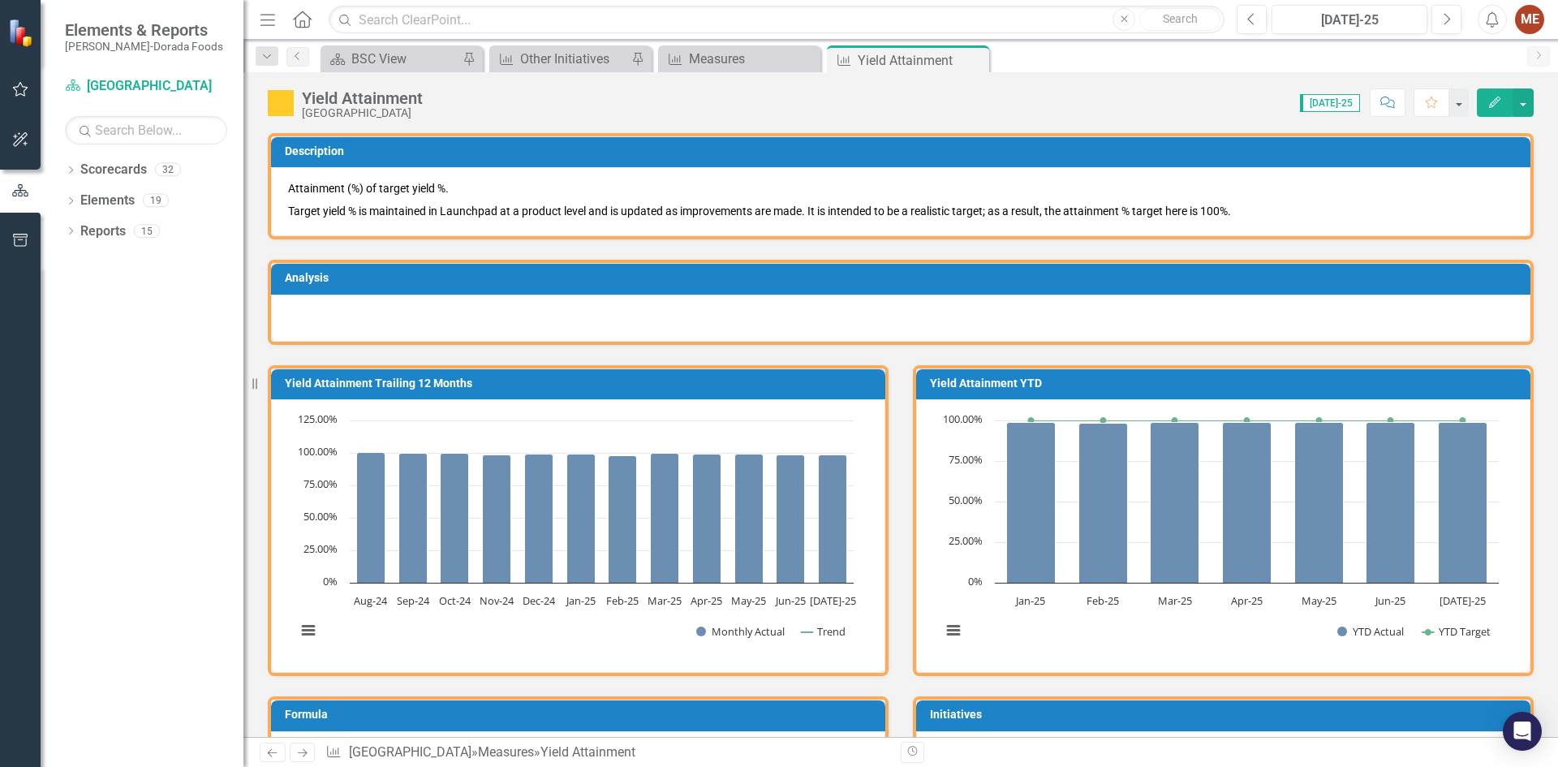
scroll to position [649, 0]
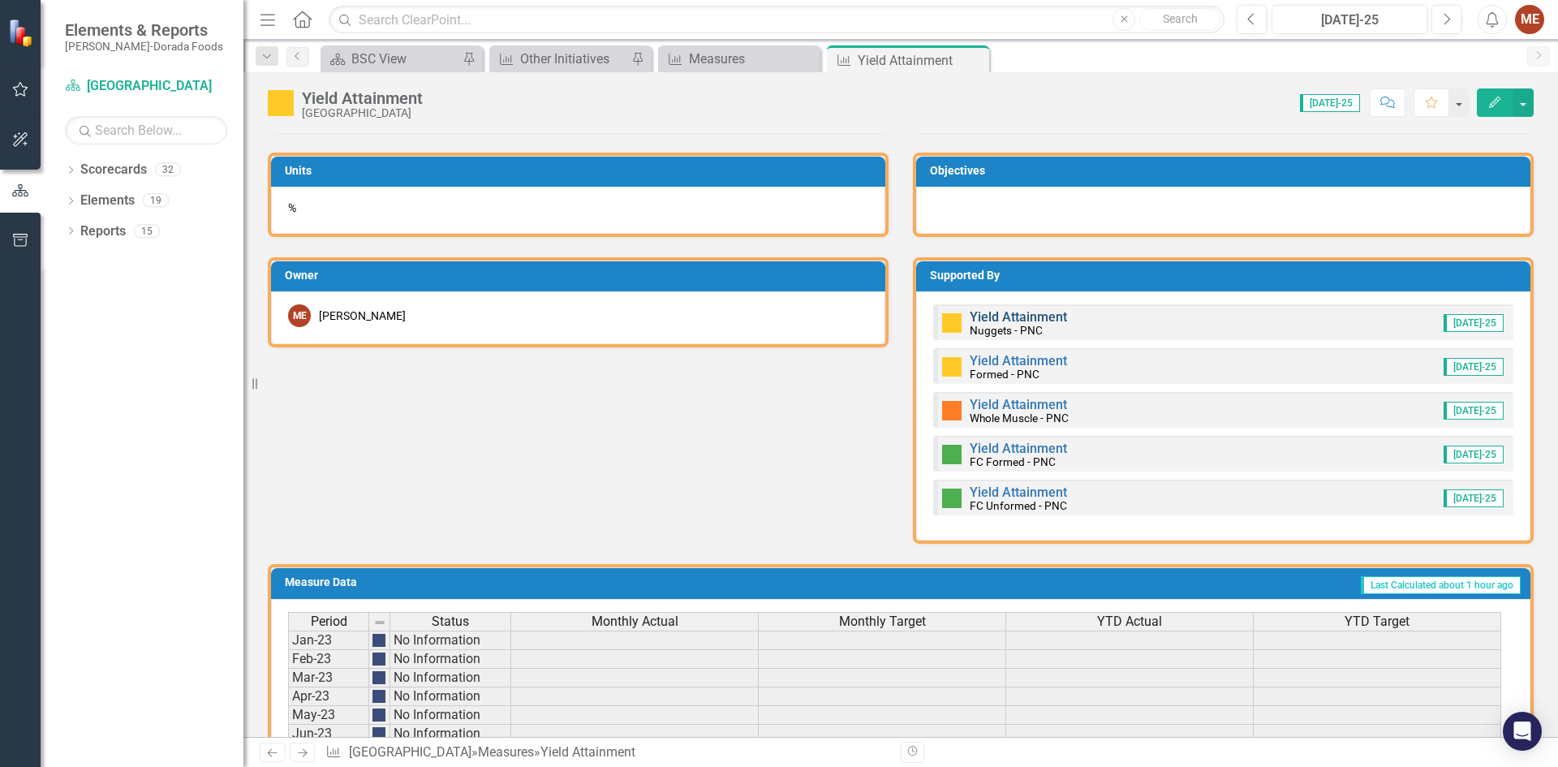
click at [1012, 319] on link "Yield Attainment" at bounding box center [1017, 316] width 97 height 15
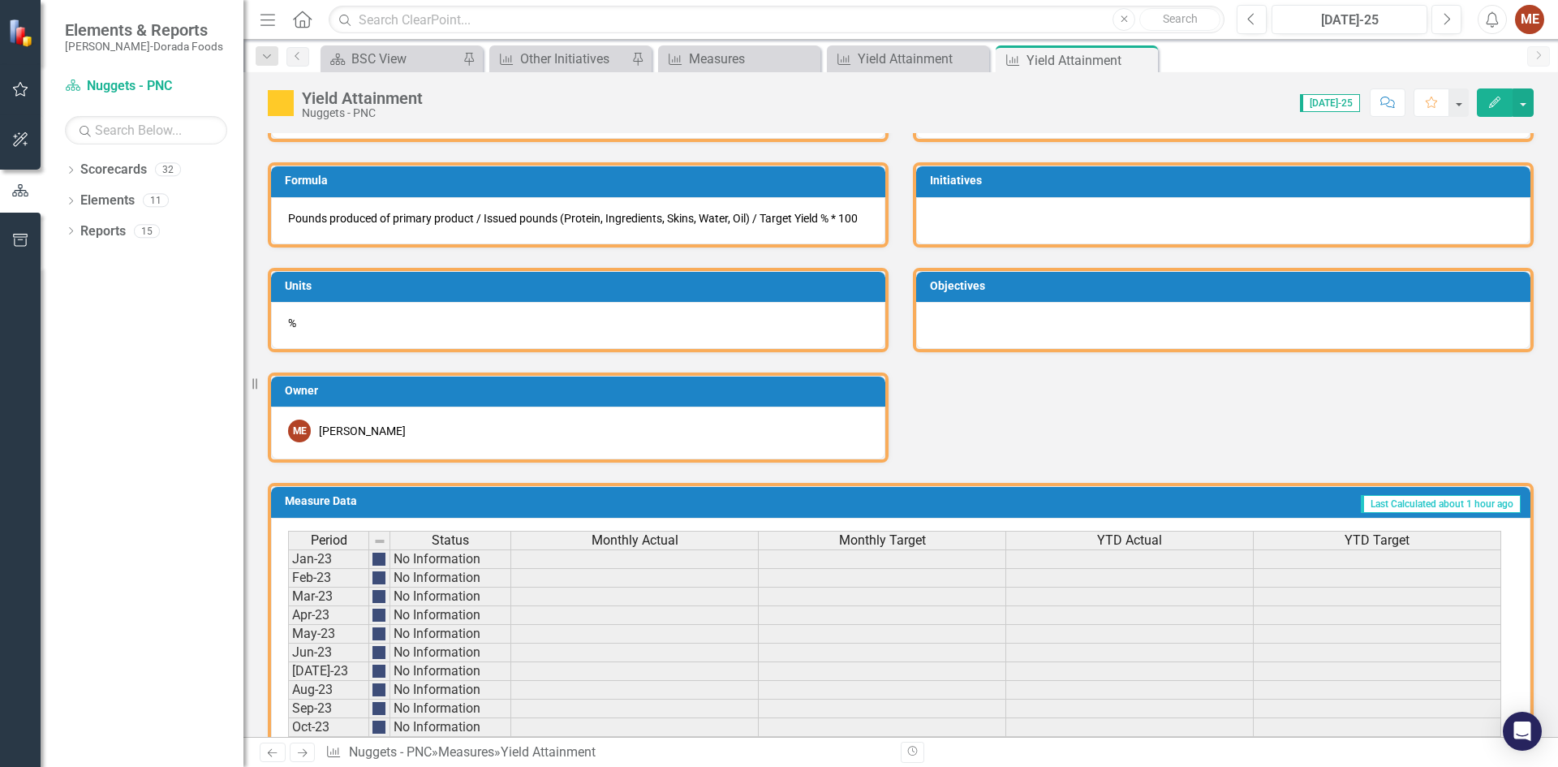
scroll to position [970, 0]
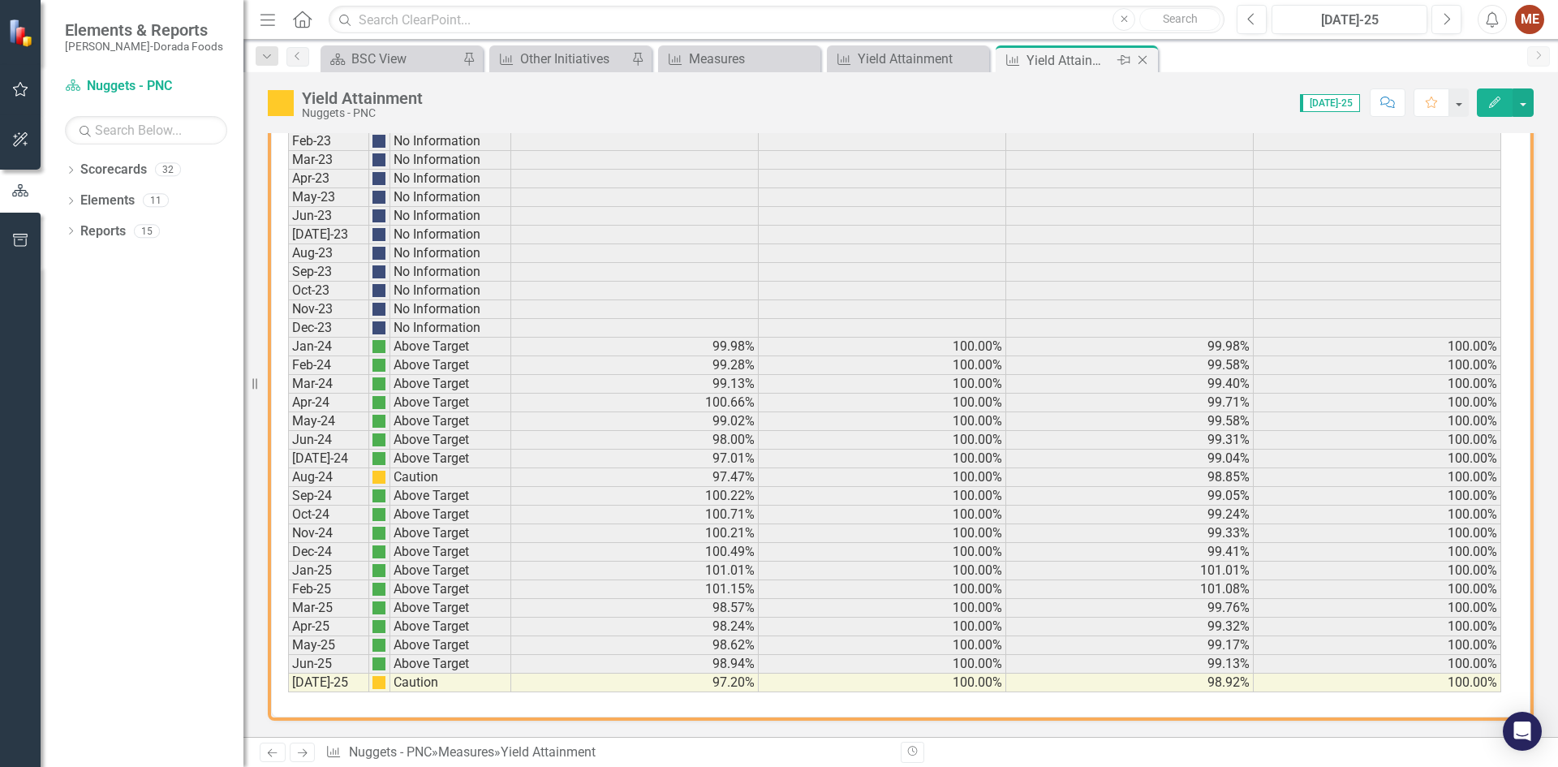
click at [1146, 62] on icon "Close" at bounding box center [1142, 60] width 16 height 13
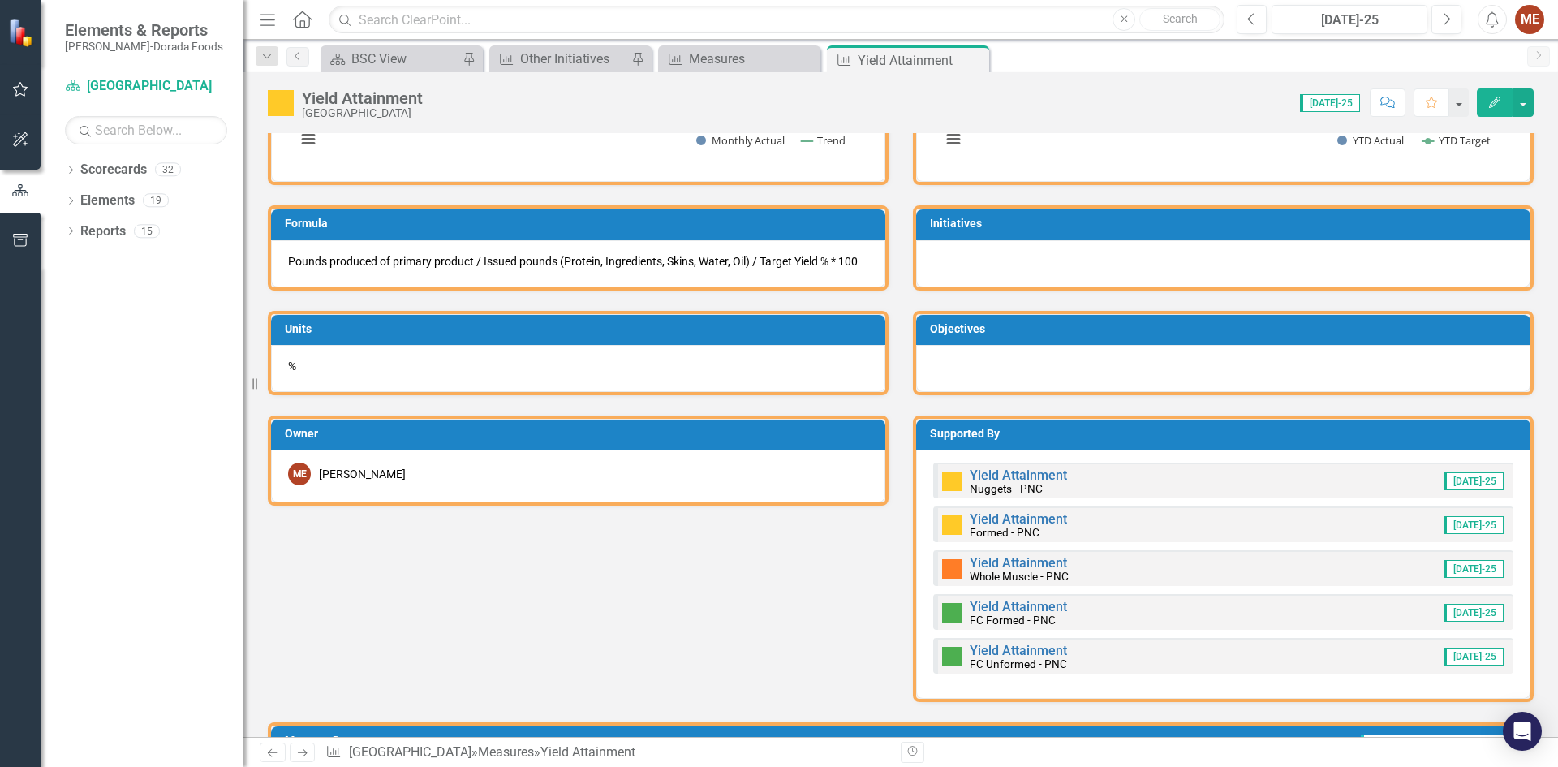
scroll to position [649, 0]
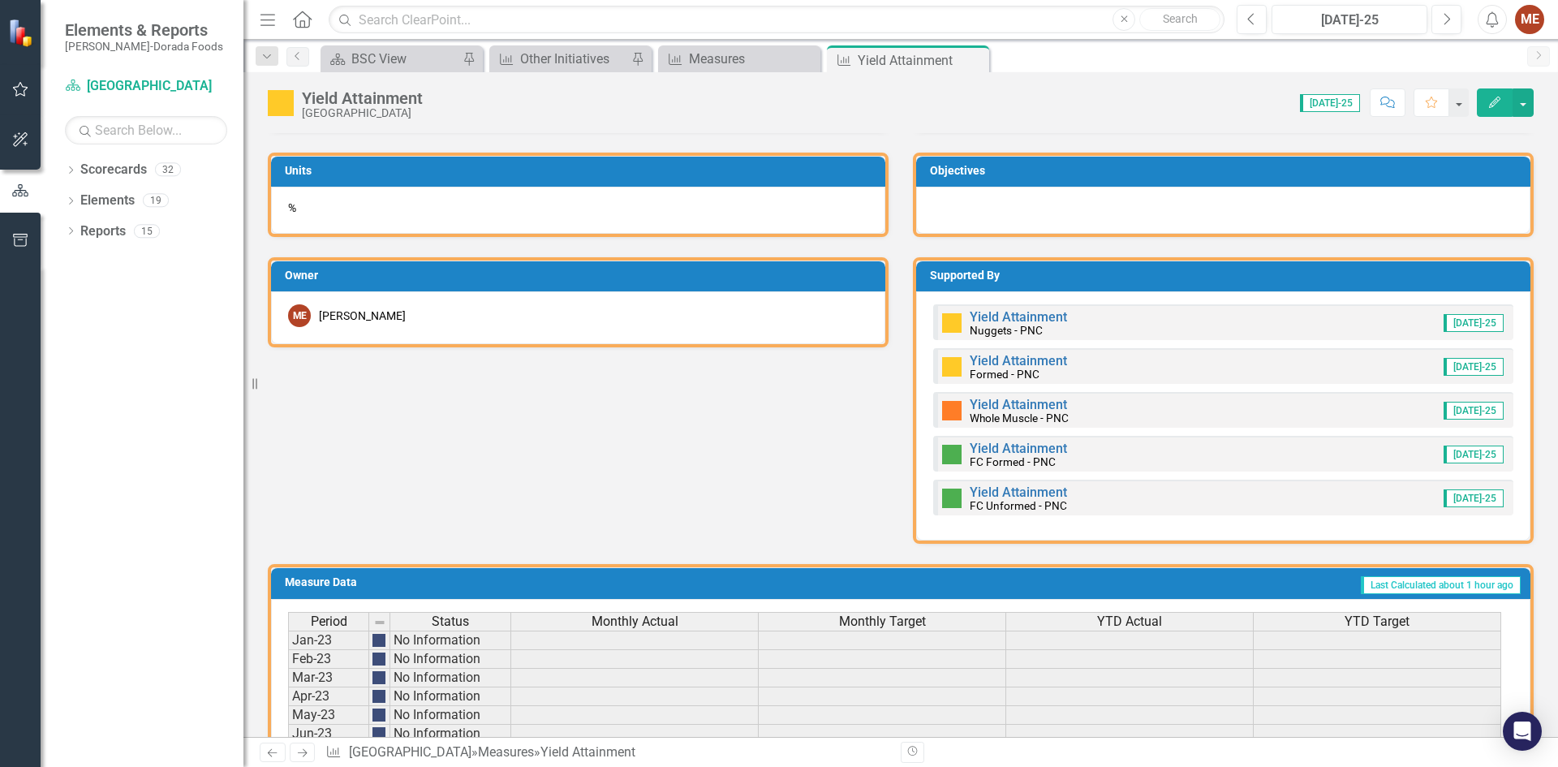
click at [996, 353] on div "Yield Attainment Formed - PNC" at bounding box center [1004, 367] width 125 height 28
click at [996, 363] on link "Yield Attainment" at bounding box center [1017, 360] width 97 height 15
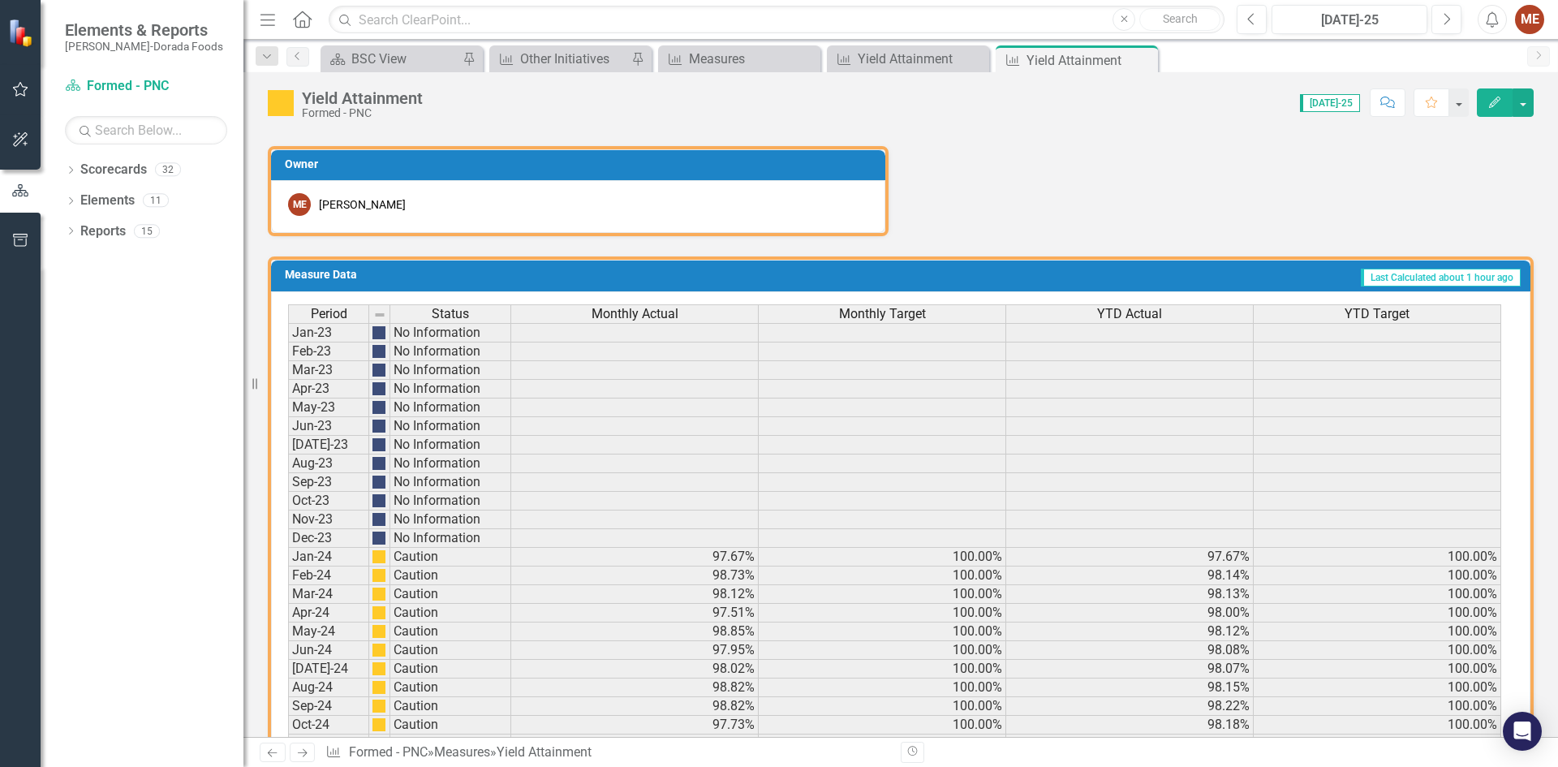
scroll to position [970, 0]
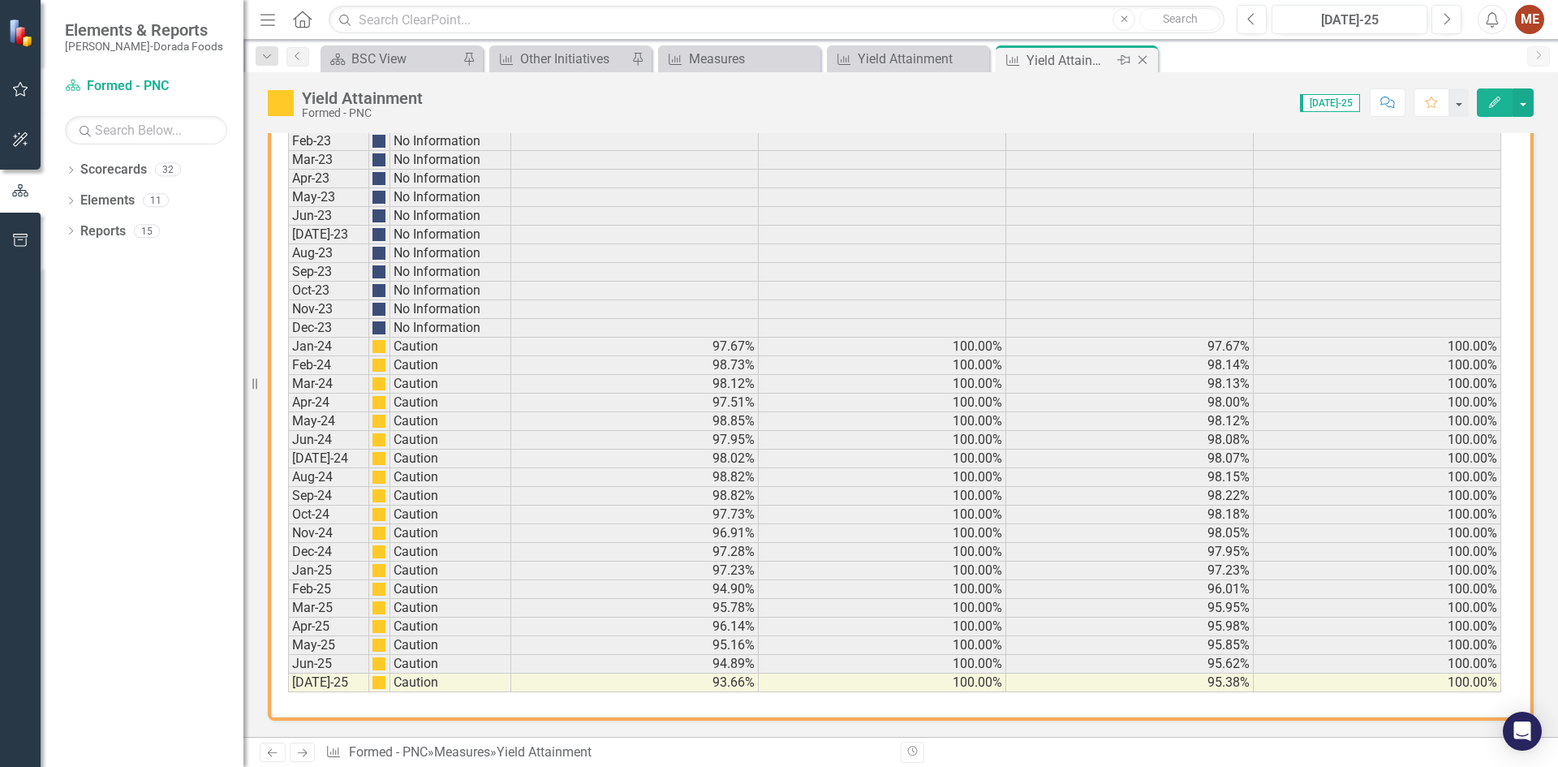
click at [1143, 61] on icon "Close" at bounding box center [1142, 60] width 16 height 13
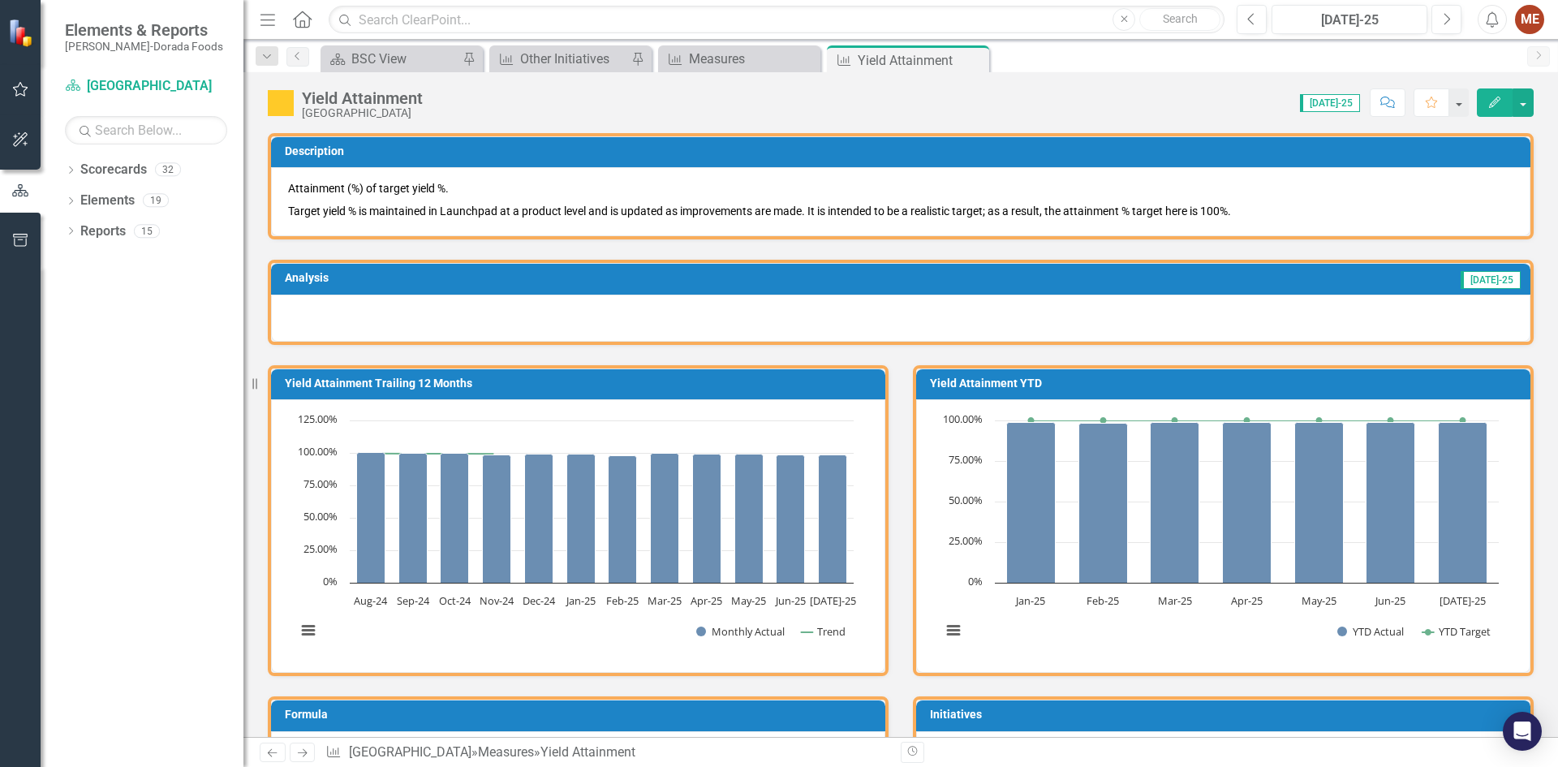
scroll to position [730, 0]
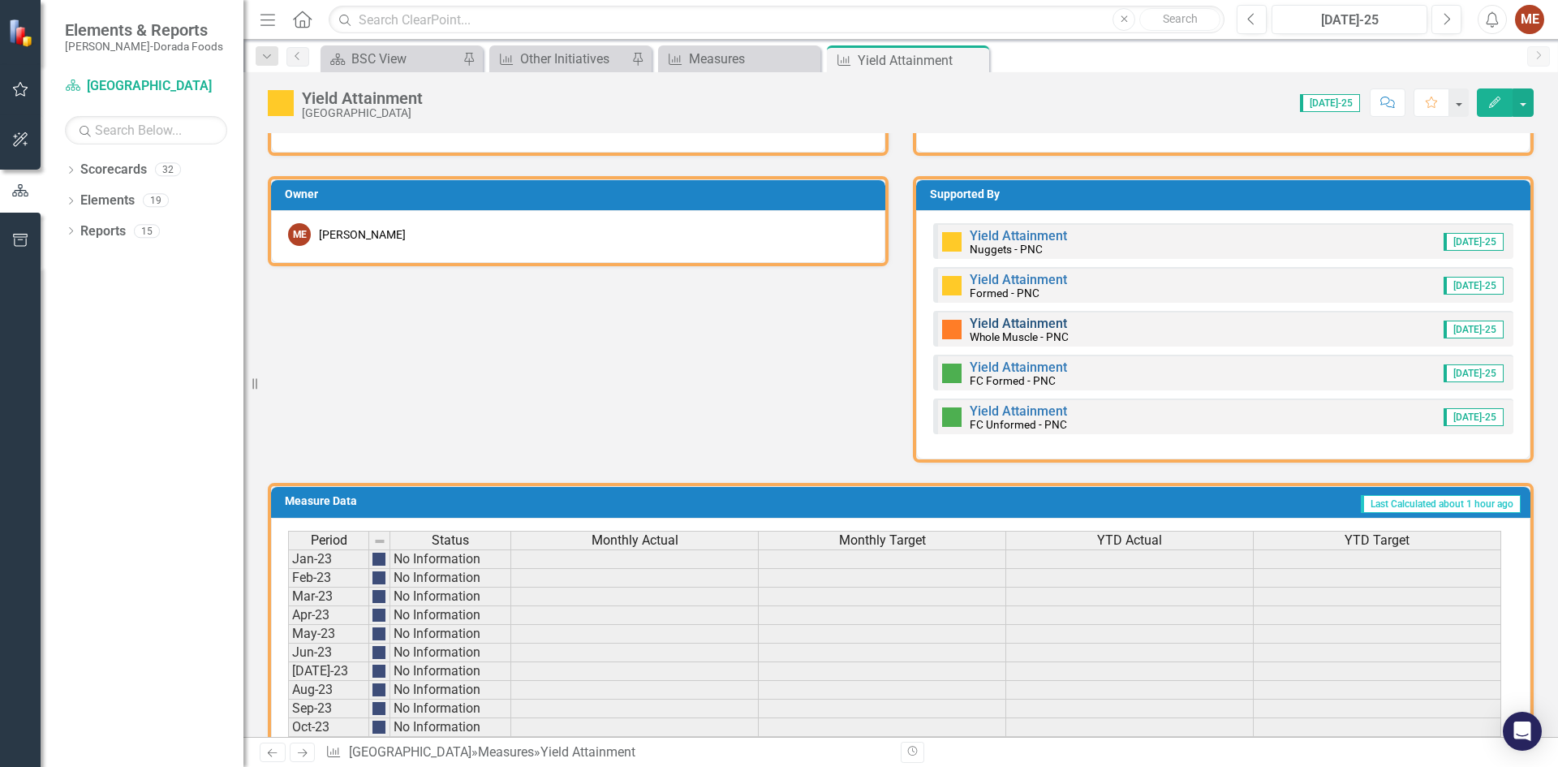
click at [1017, 325] on link "Yield Attainment" at bounding box center [1017, 323] width 97 height 15
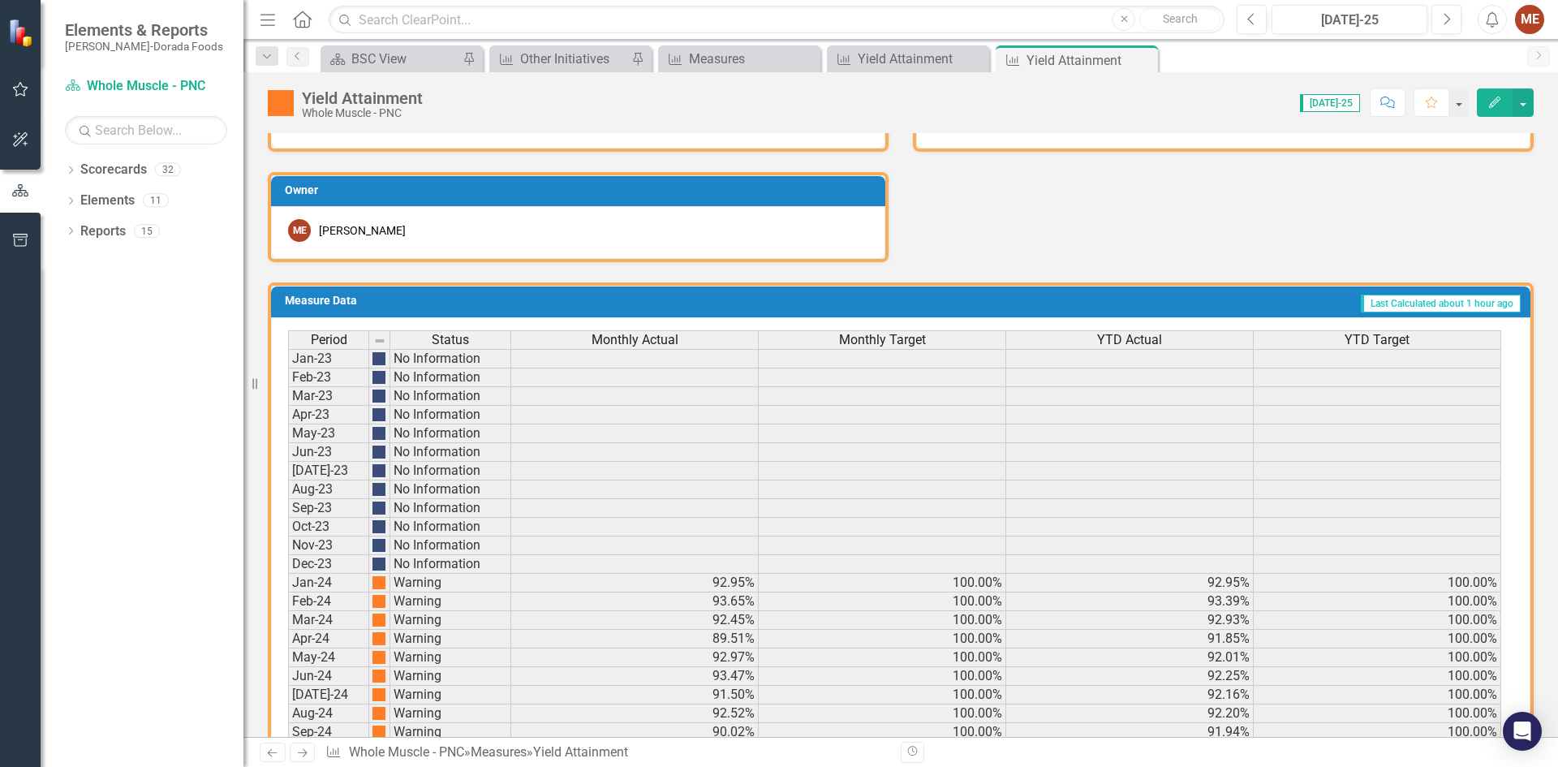
scroll to position [970, 0]
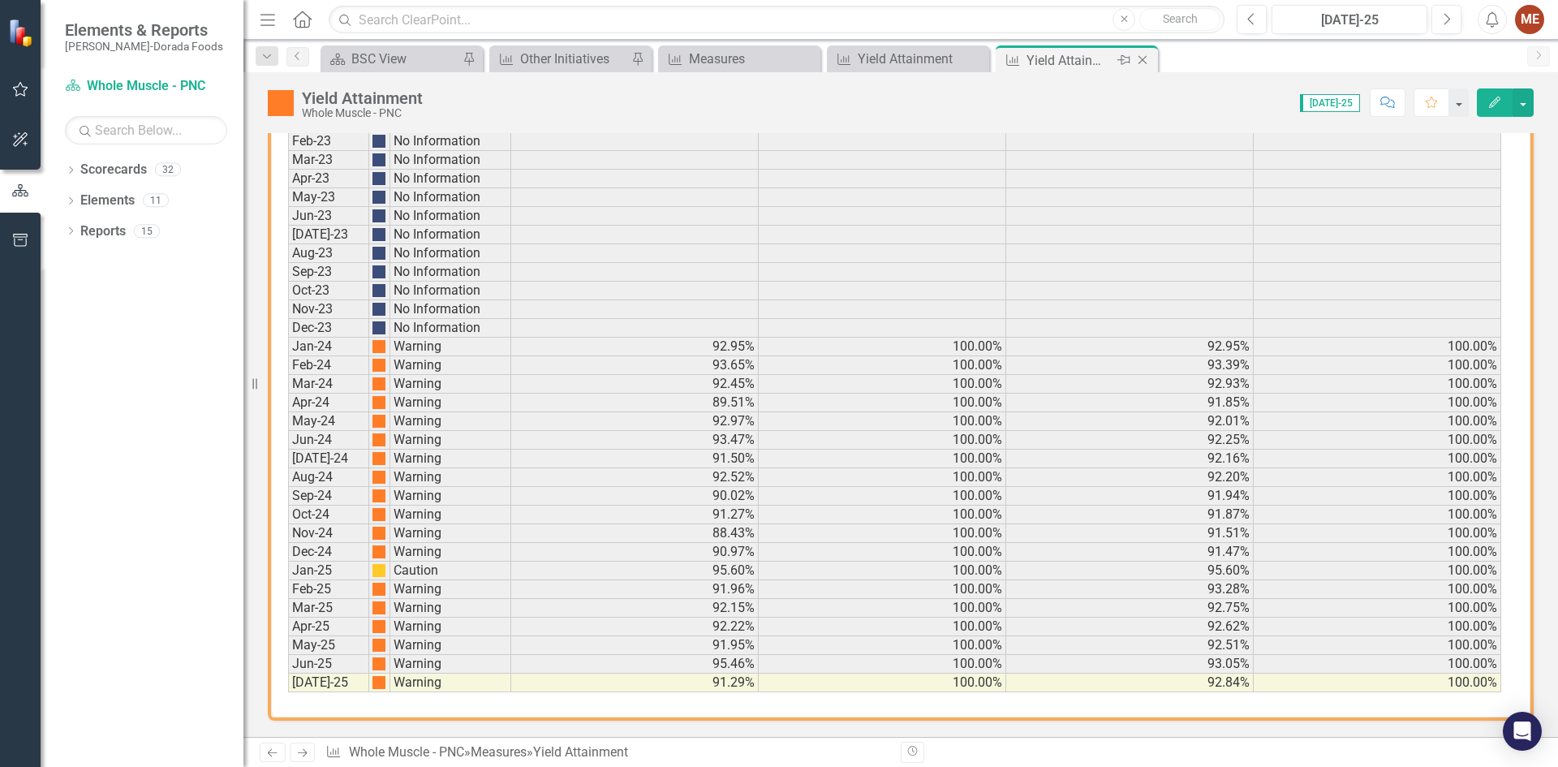
click at [1144, 58] on icon "Close" at bounding box center [1142, 60] width 16 height 13
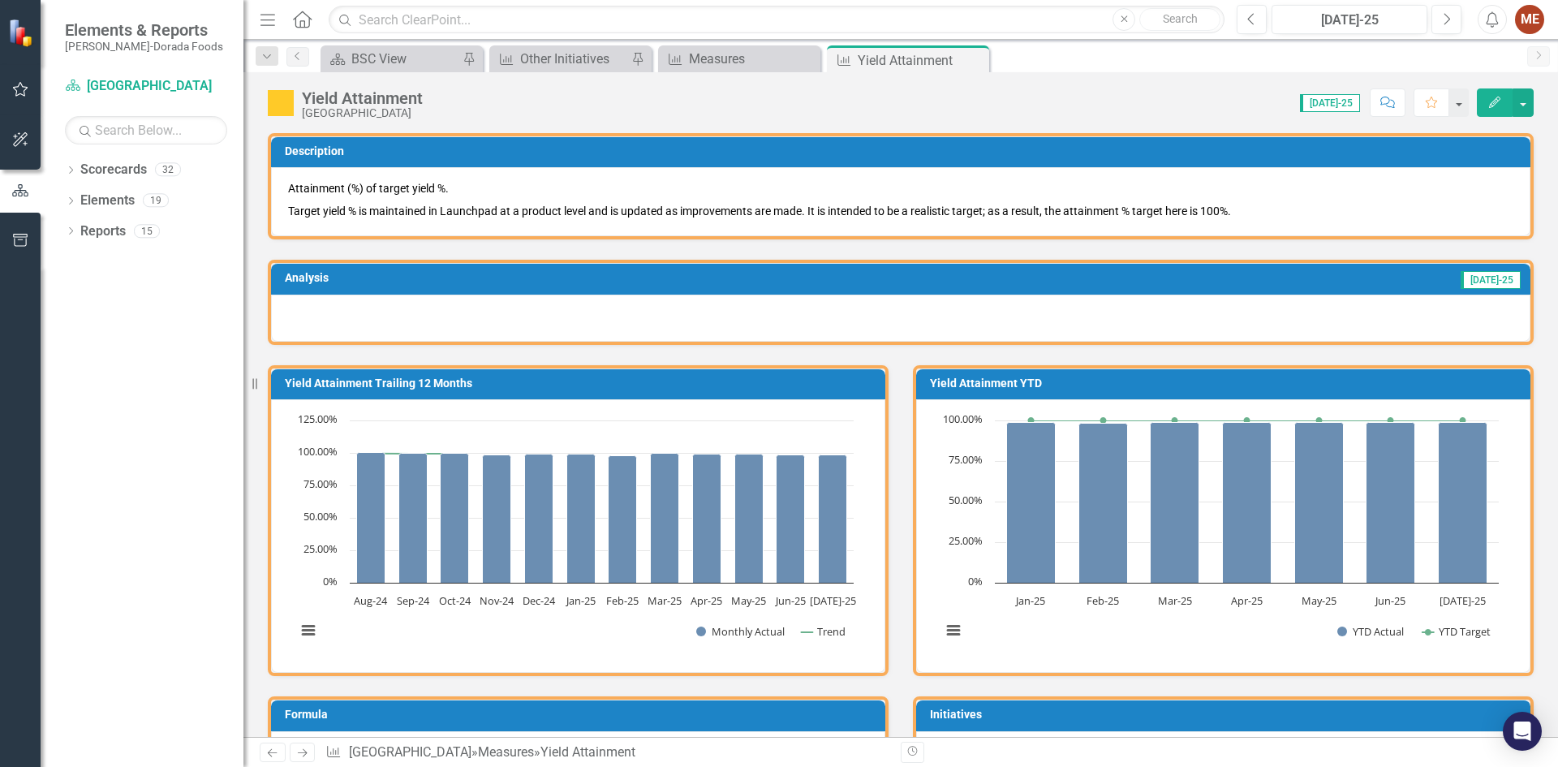
scroll to position [730, 0]
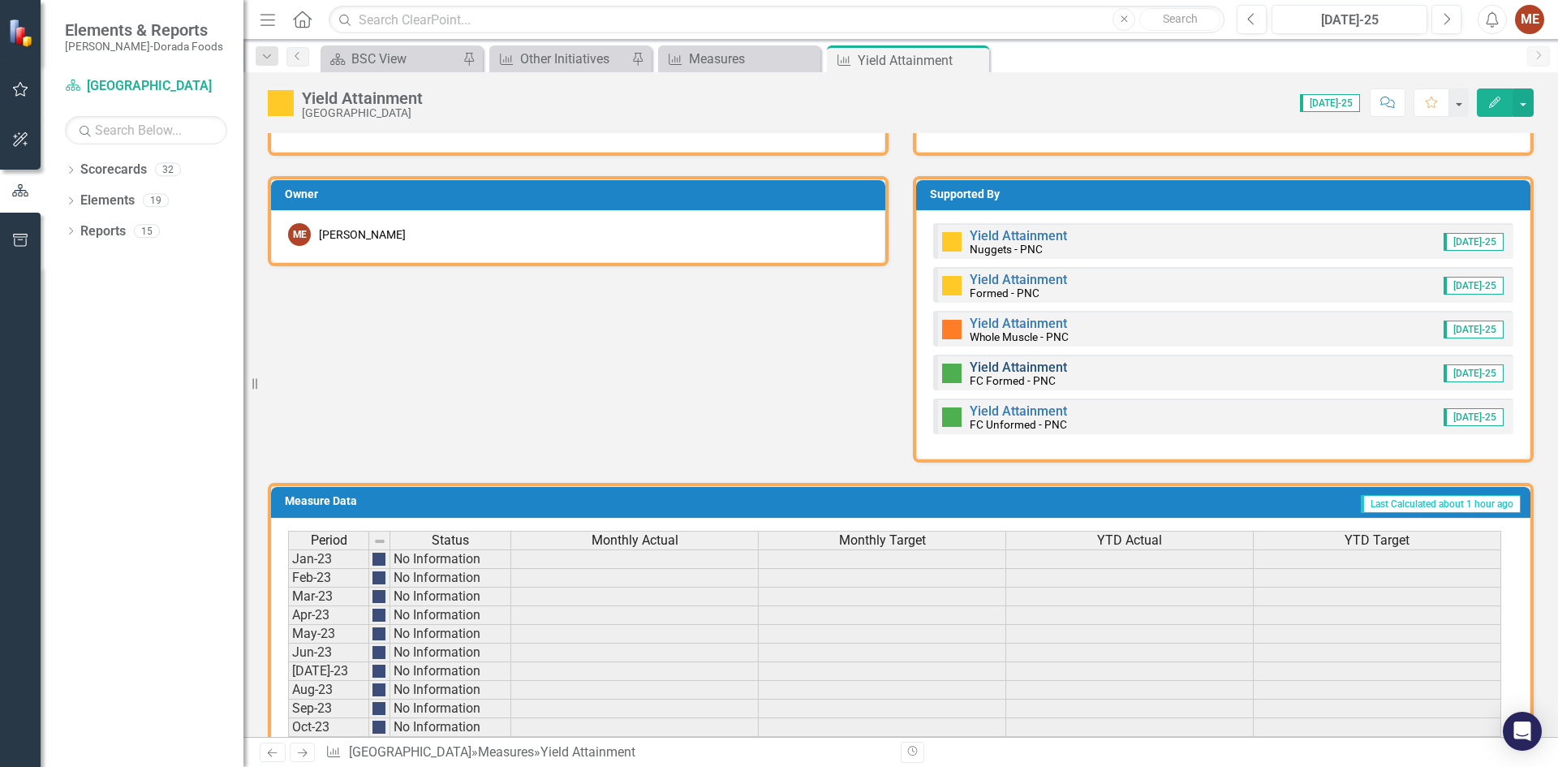
click at [992, 367] on link "Yield Attainment" at bounding box center [1017, 366] width 97 height 15
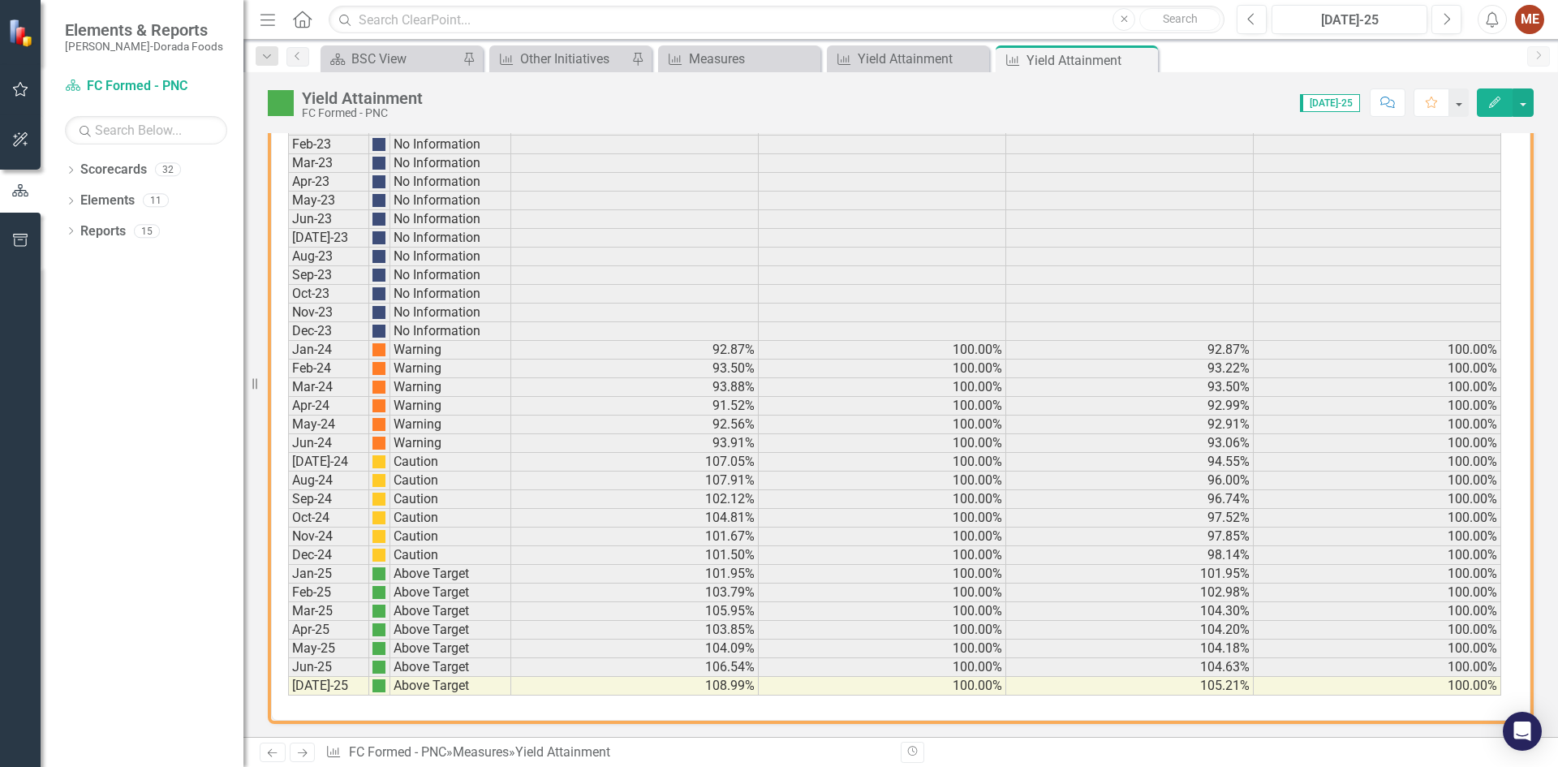
scroll to position [970, 0]
click at [0, 0] on icon "Close" at bounding box center [0, 0] width 0 height 0
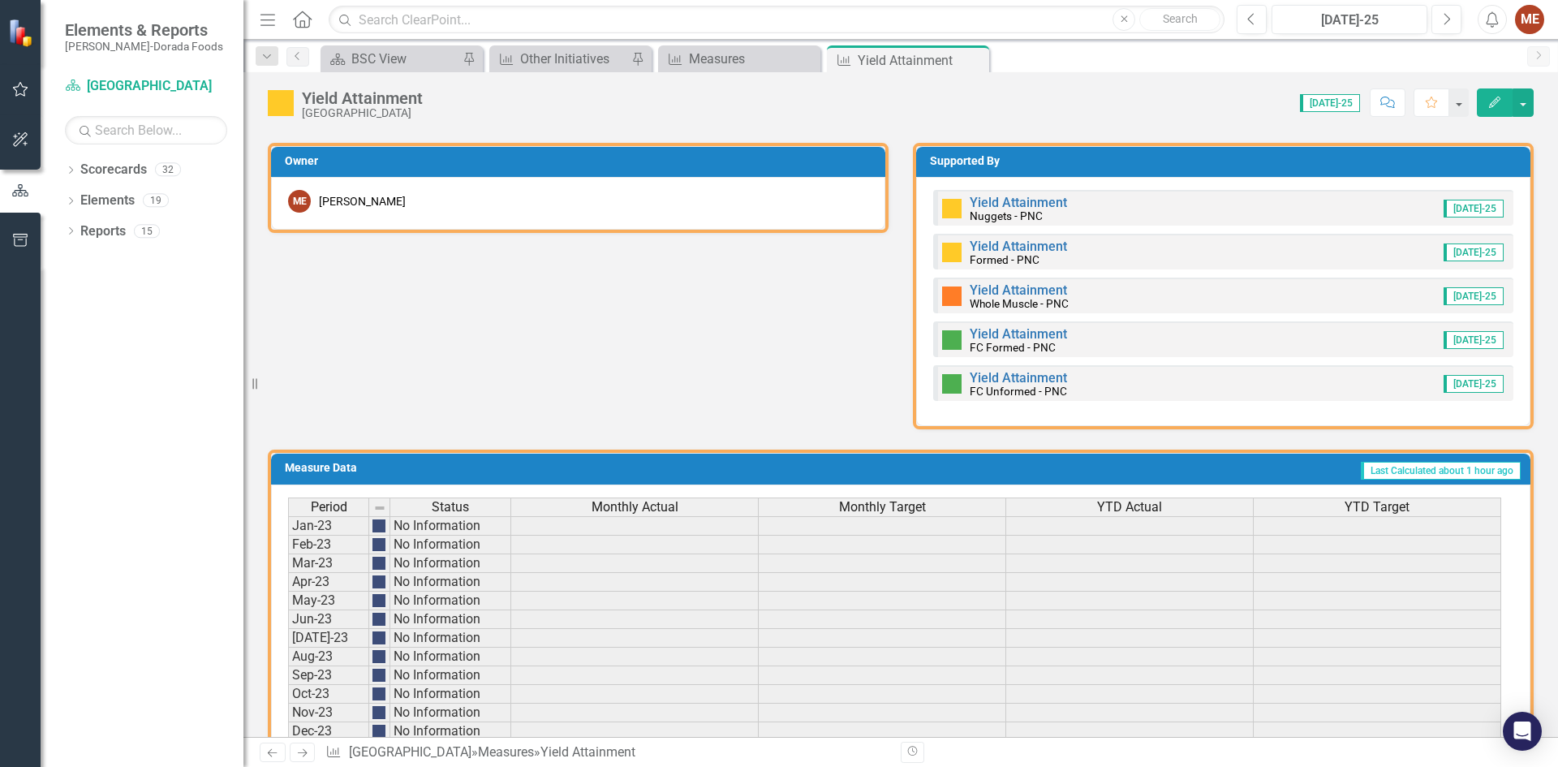
scroll to position [761, 0]
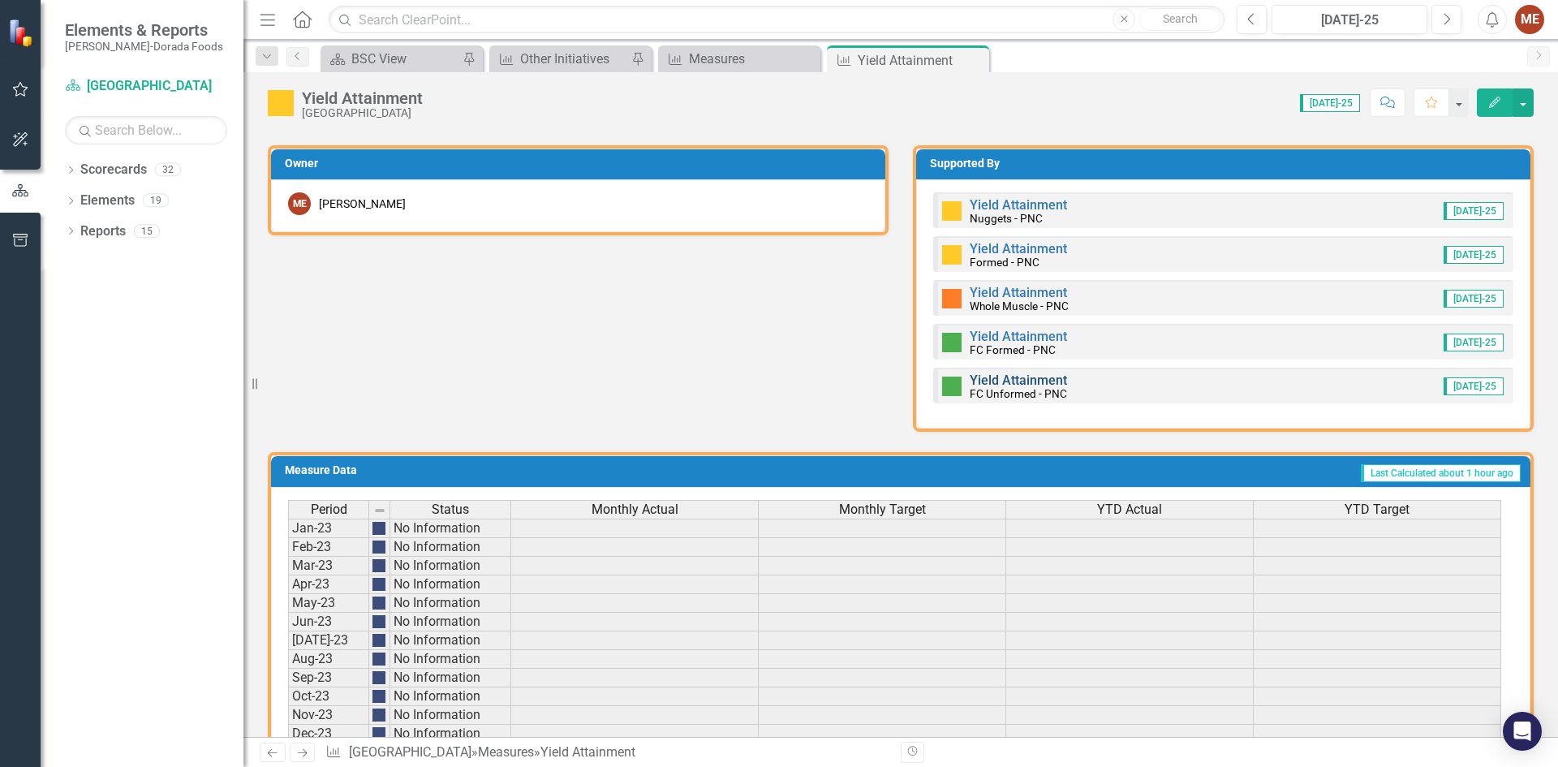
click at [984, 379] on link "Yield Attainment" at bounding box center [1017, 379] width 97 height 15
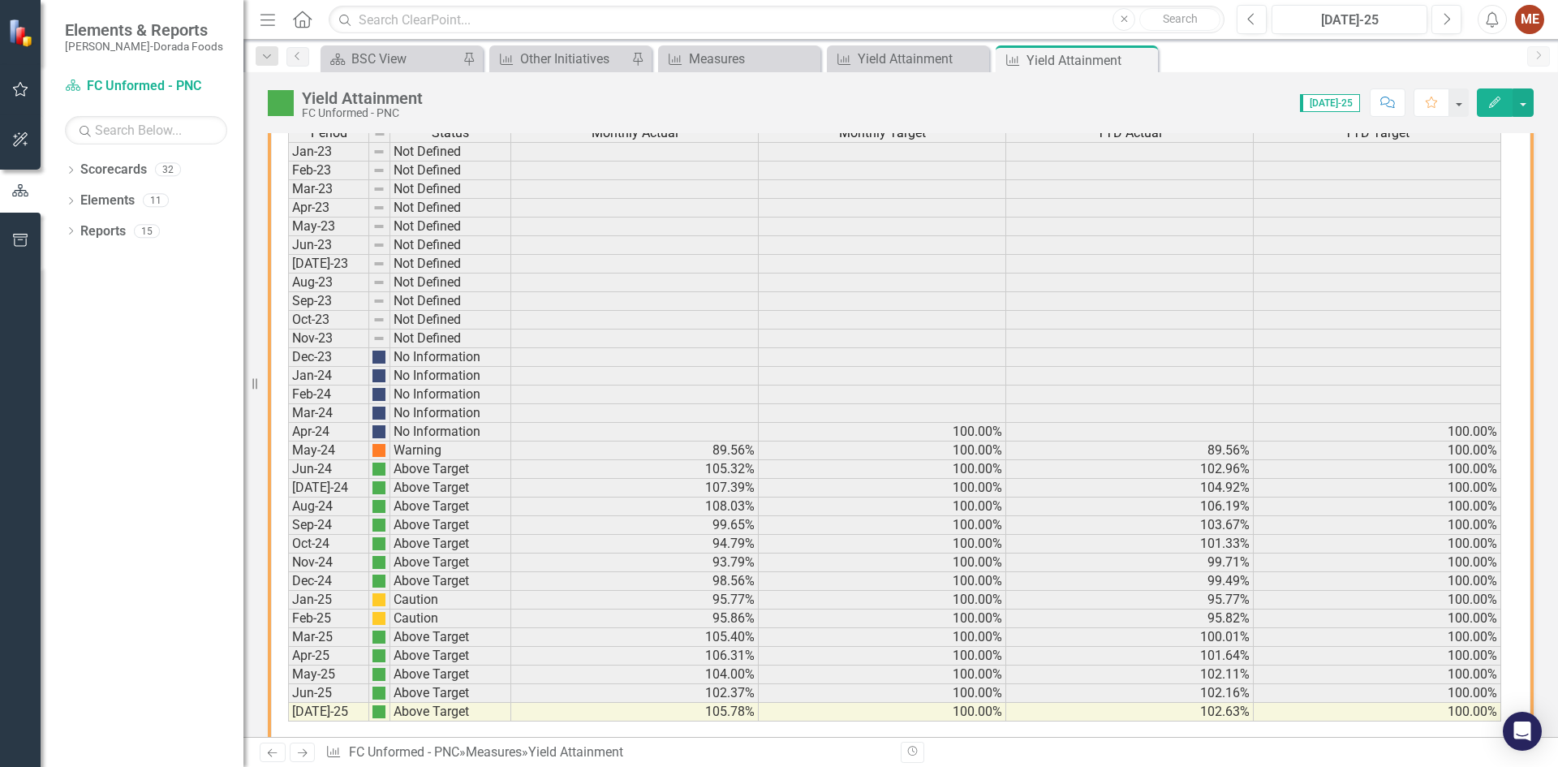
scroll to position [970, 0]
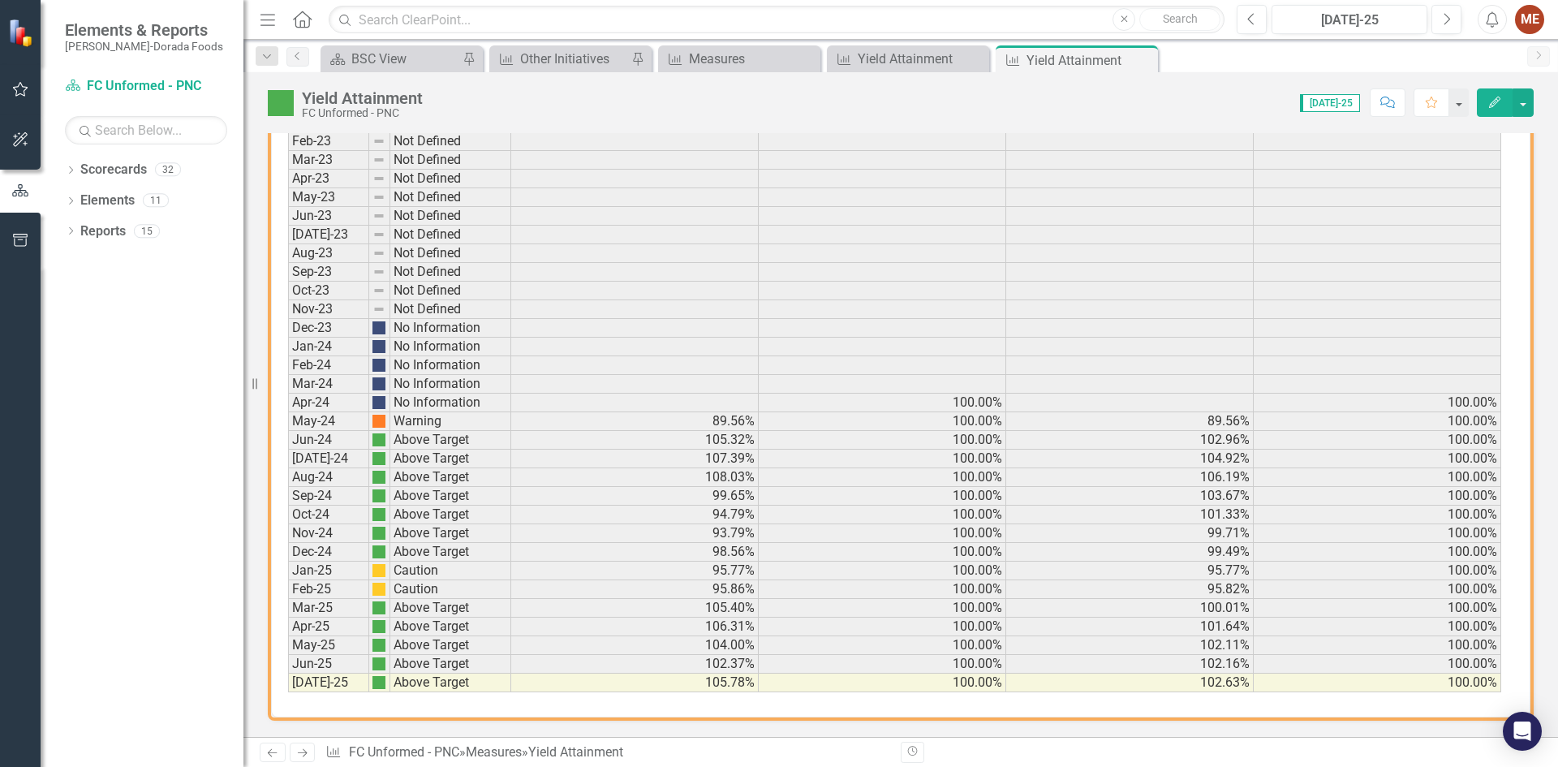
drag, startPoint x: 1148, startPoint y: 62, endPoint x: 1382, endPoint y: 264, distance: 309.4
click at [0, 0] on icon "Close" at bounding box center [0, 0] width 0 height 0
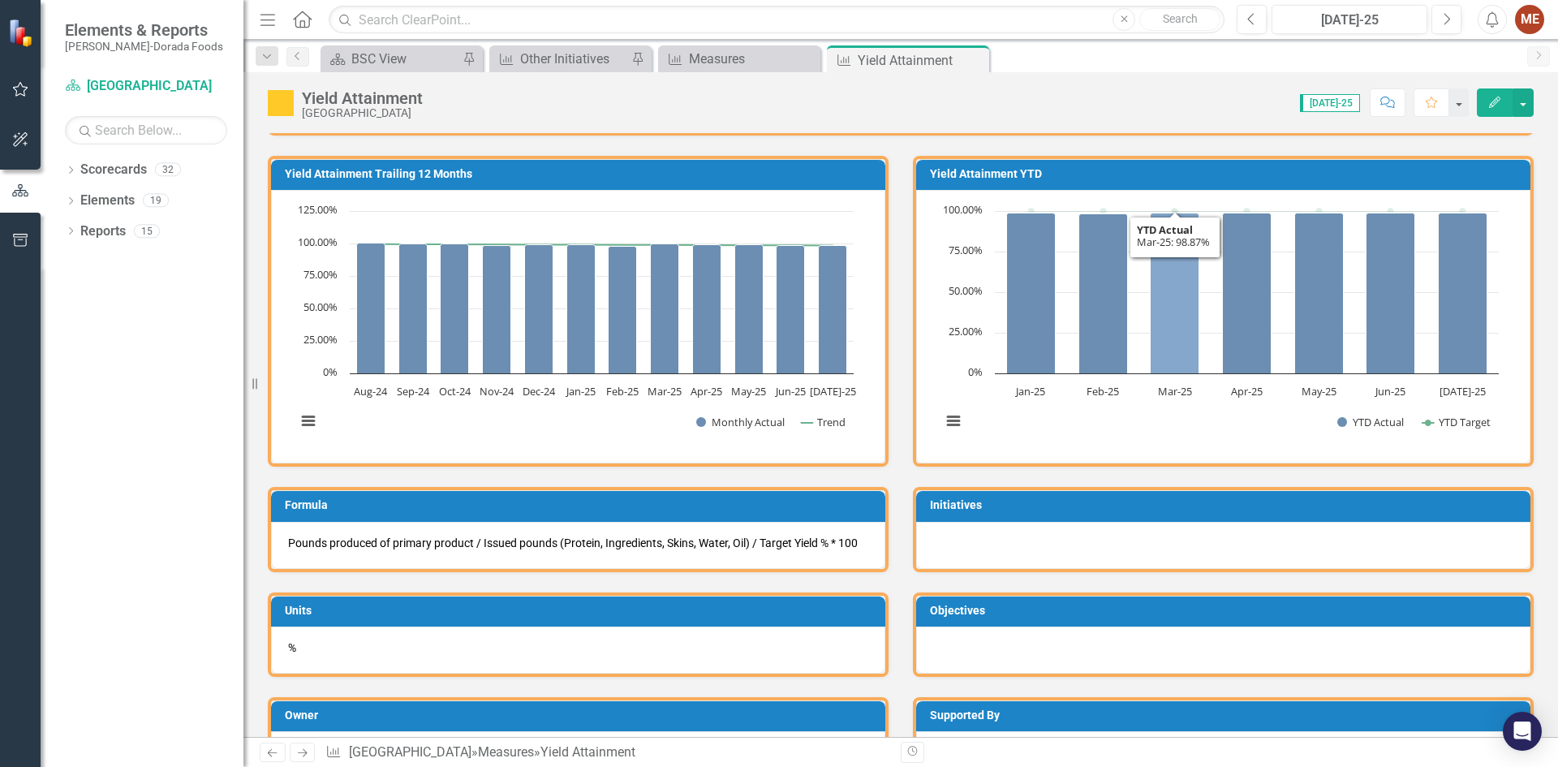
scroll to position [649, 0]
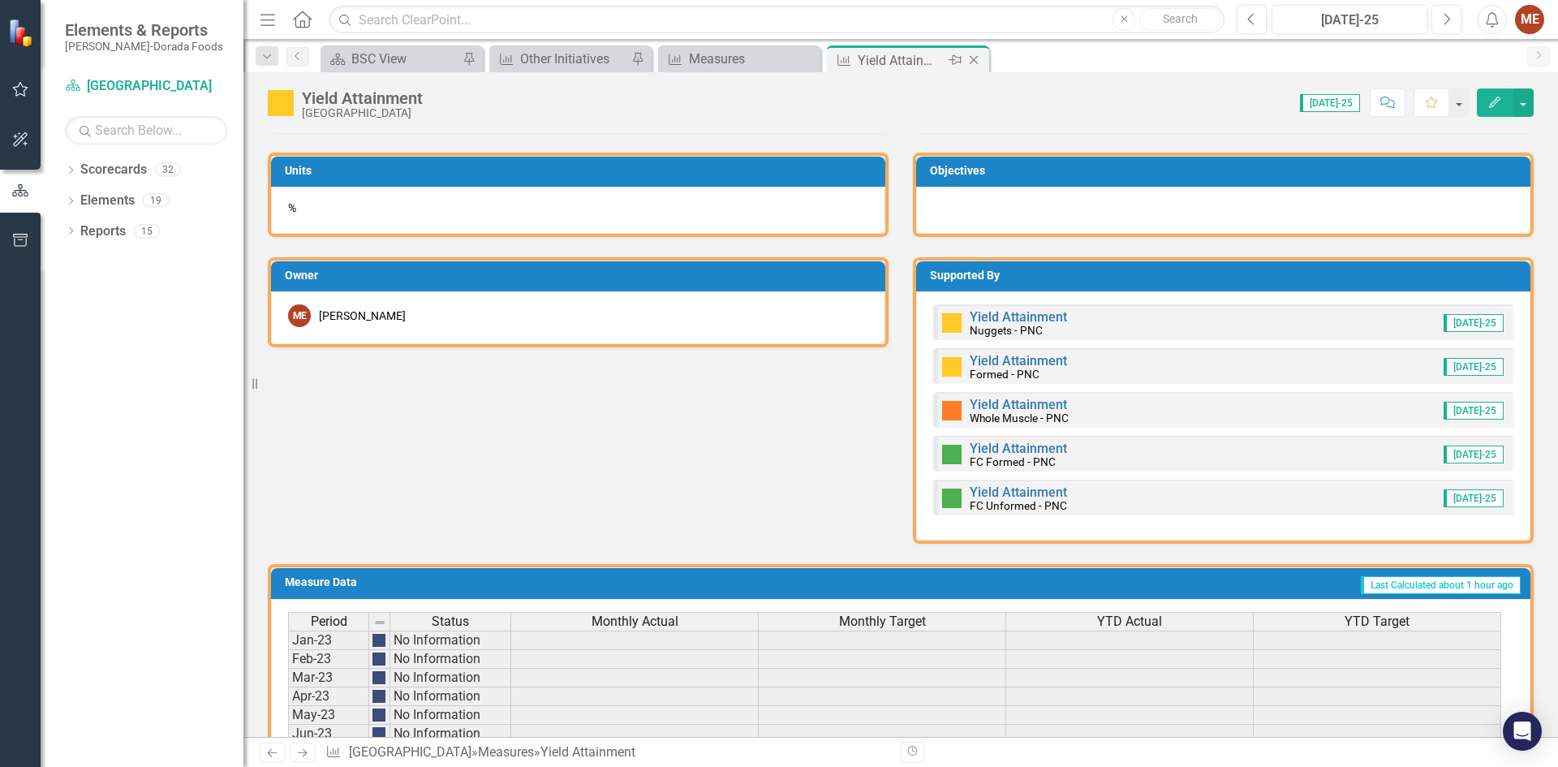
click at [975, 56] on icon "Close" at bounding box center [973, 60] width 16 height 13
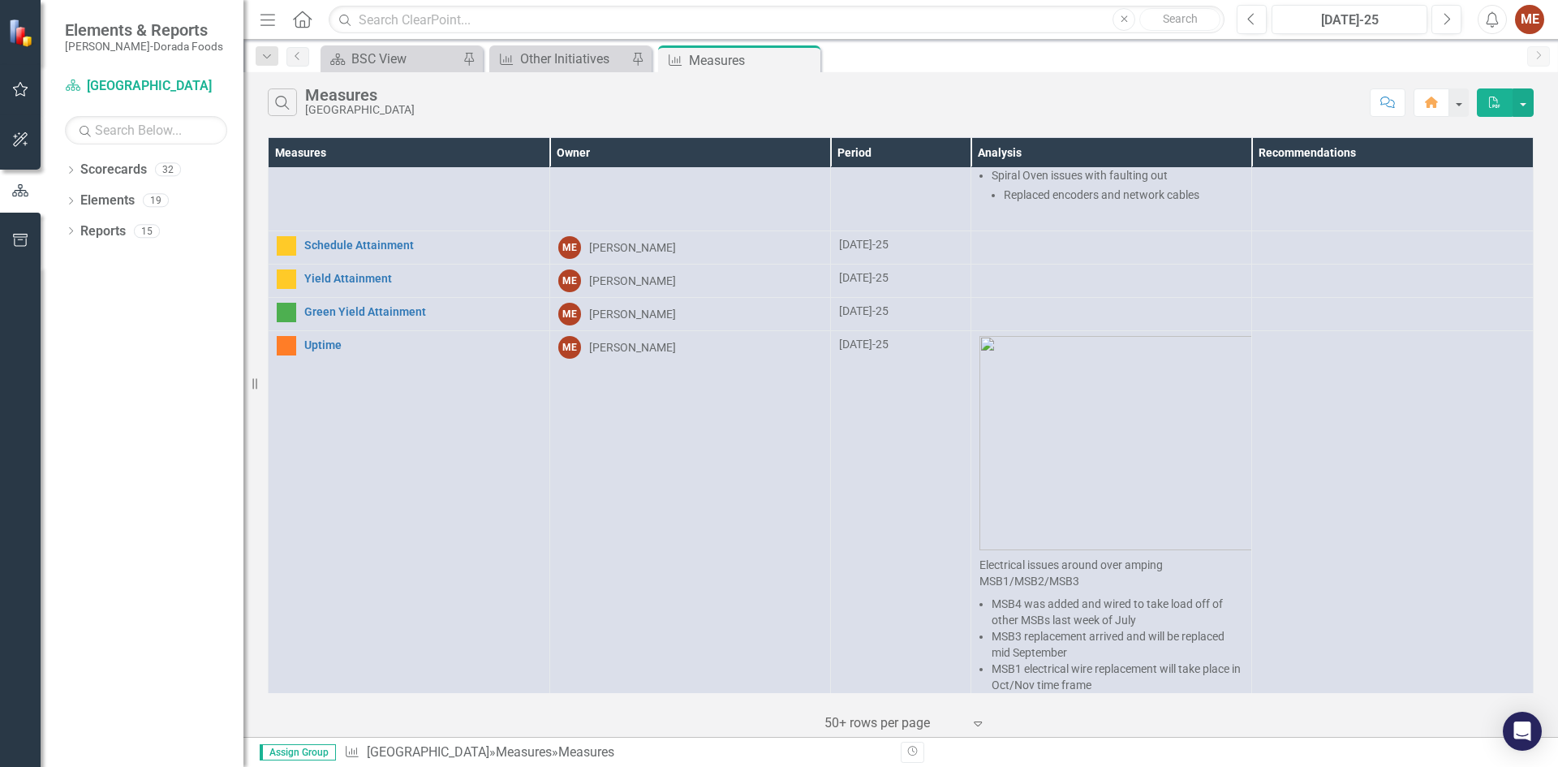
scroll to position [649, 0]
click at [385, 304] on link "Green Yield Attainment" at bounding box center [422, 310] width 237 height 12
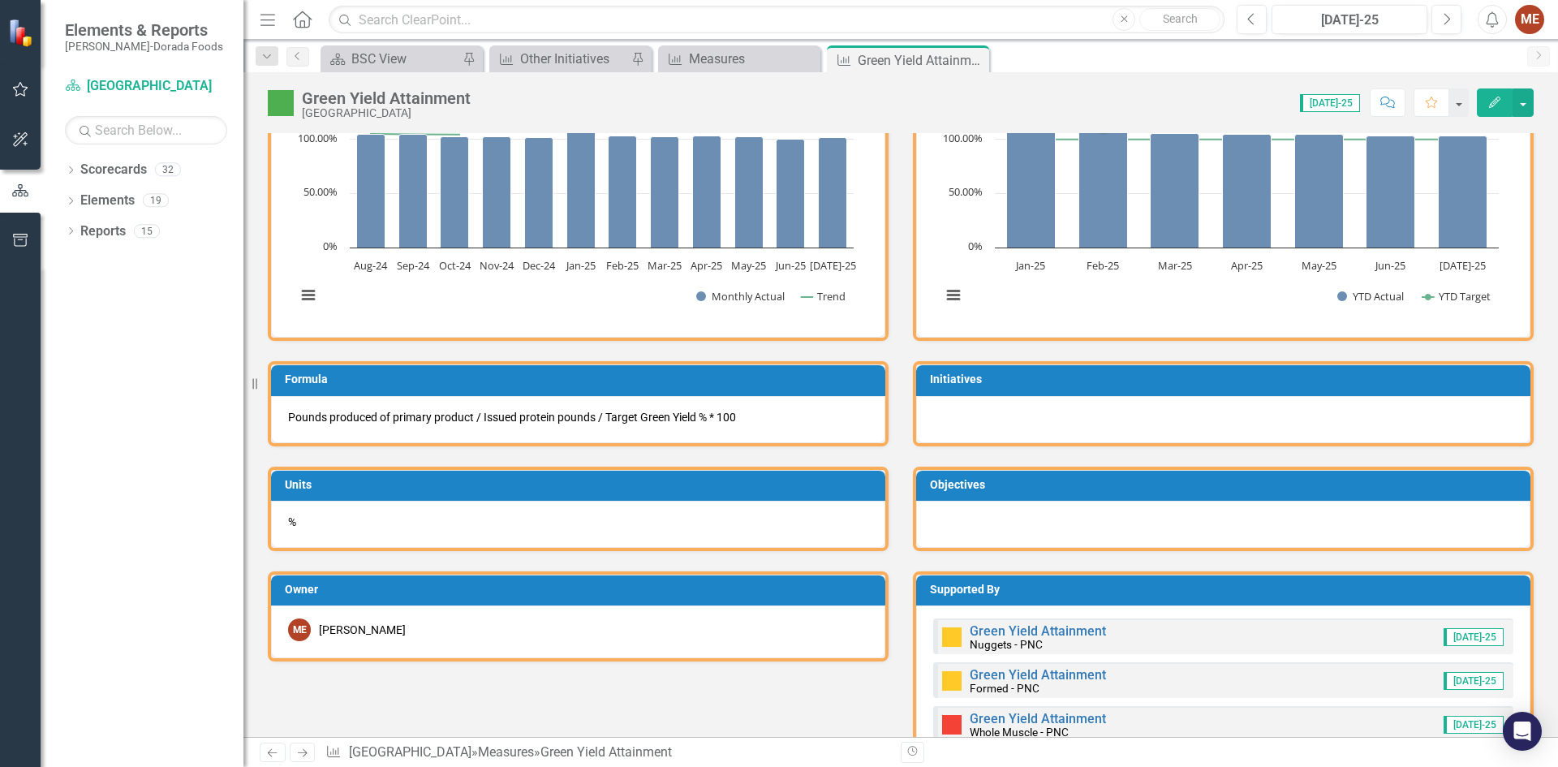
scroll to position [649, 0]
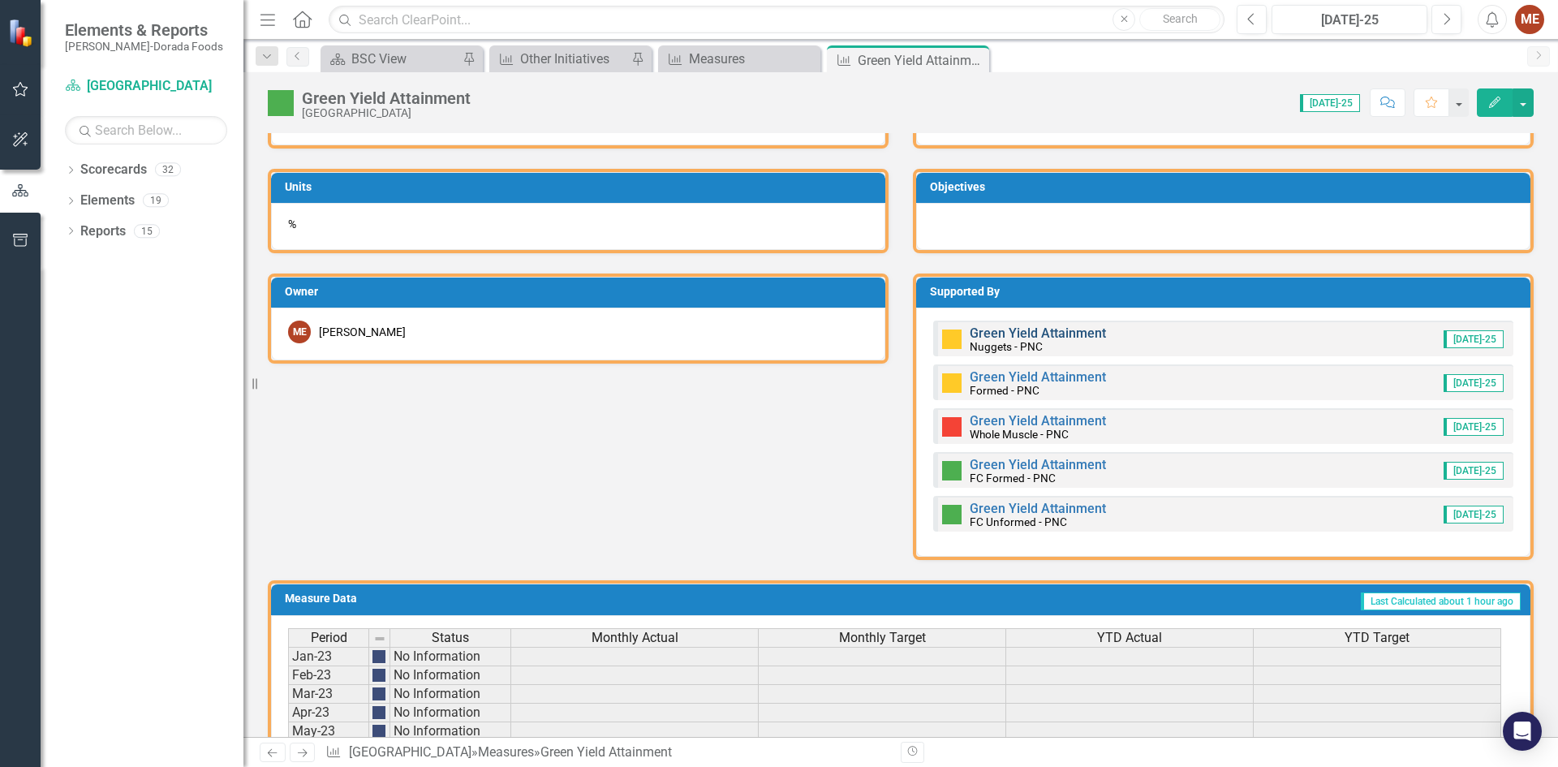
click at [996, 332] on link "Green Yield Attainment" at bounding box center [1037, 332] width 136 height 15
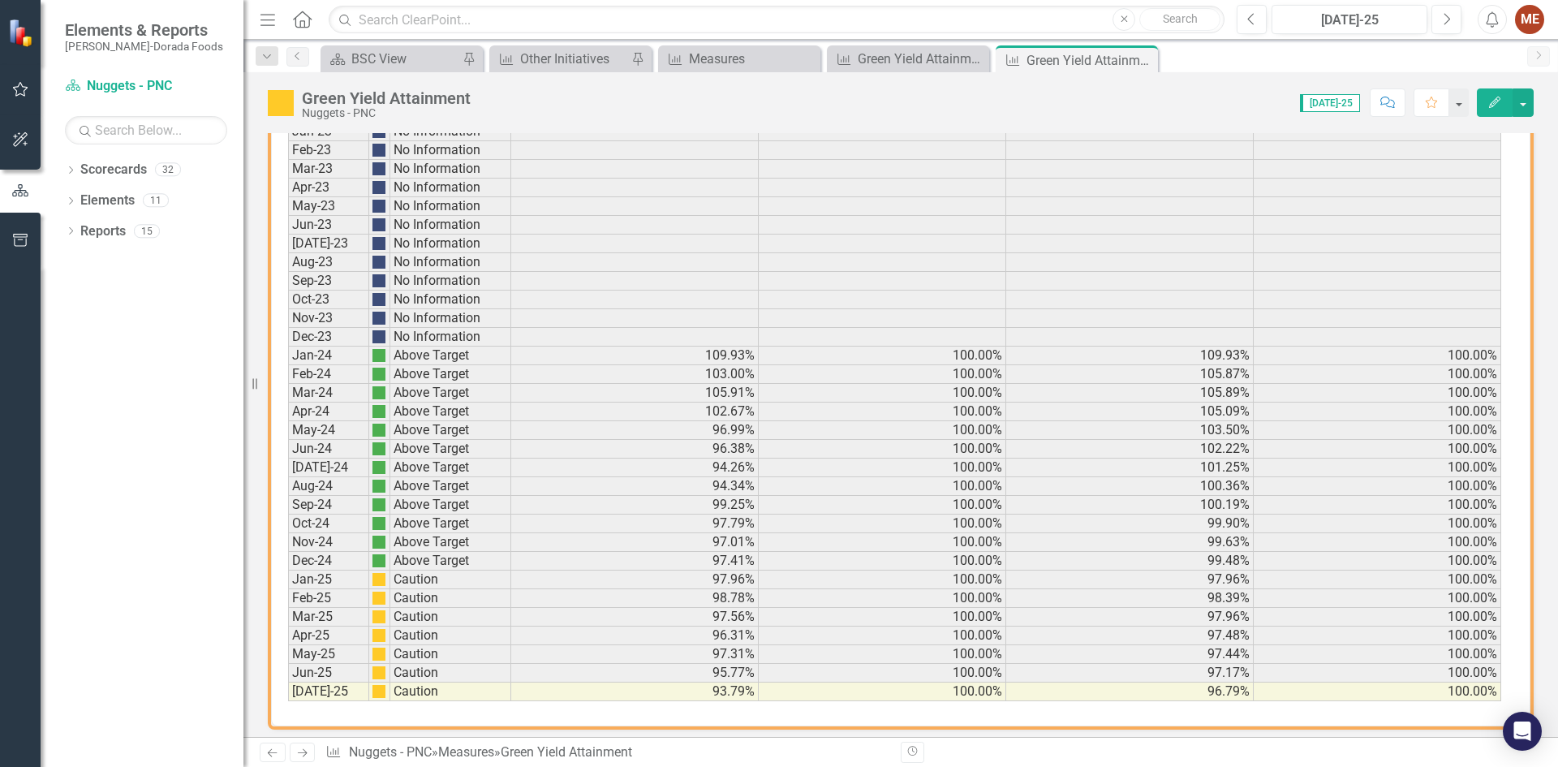
scroll to position [987, 0]
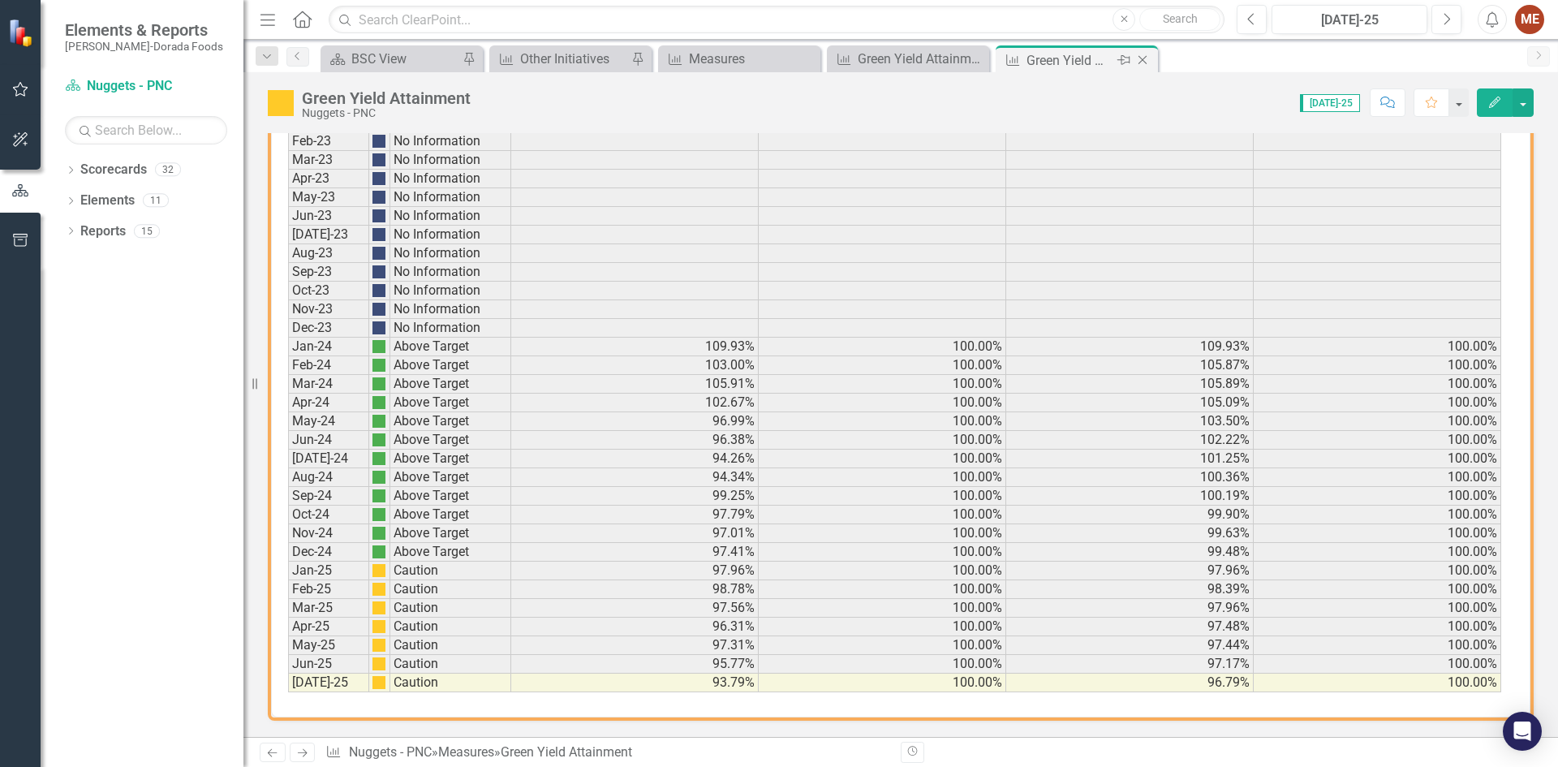
click at [1149, 58] on icon "Close" at bounding box center [1142, 60] width 16 height 13
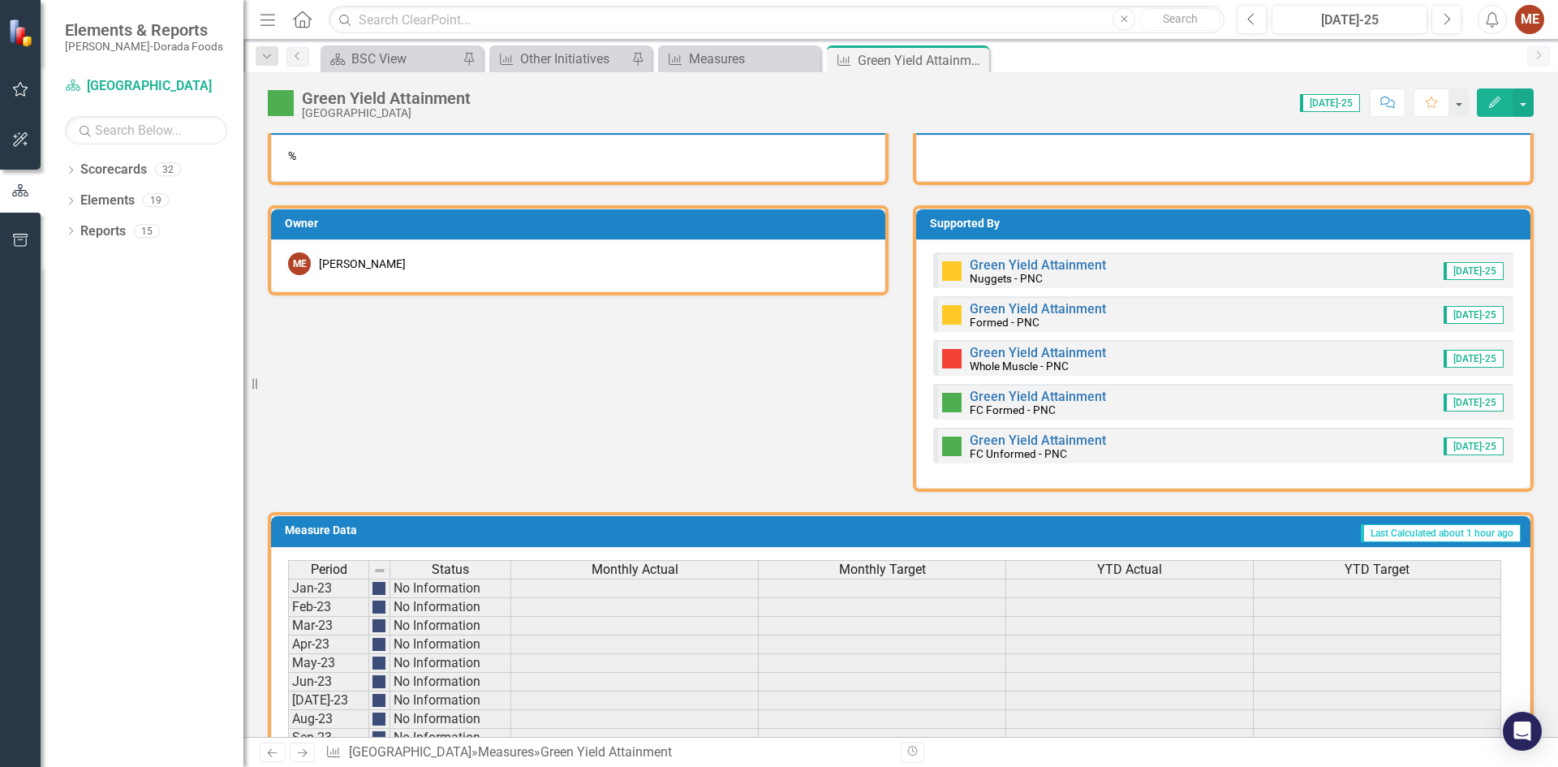
scroll to position [730, 0]
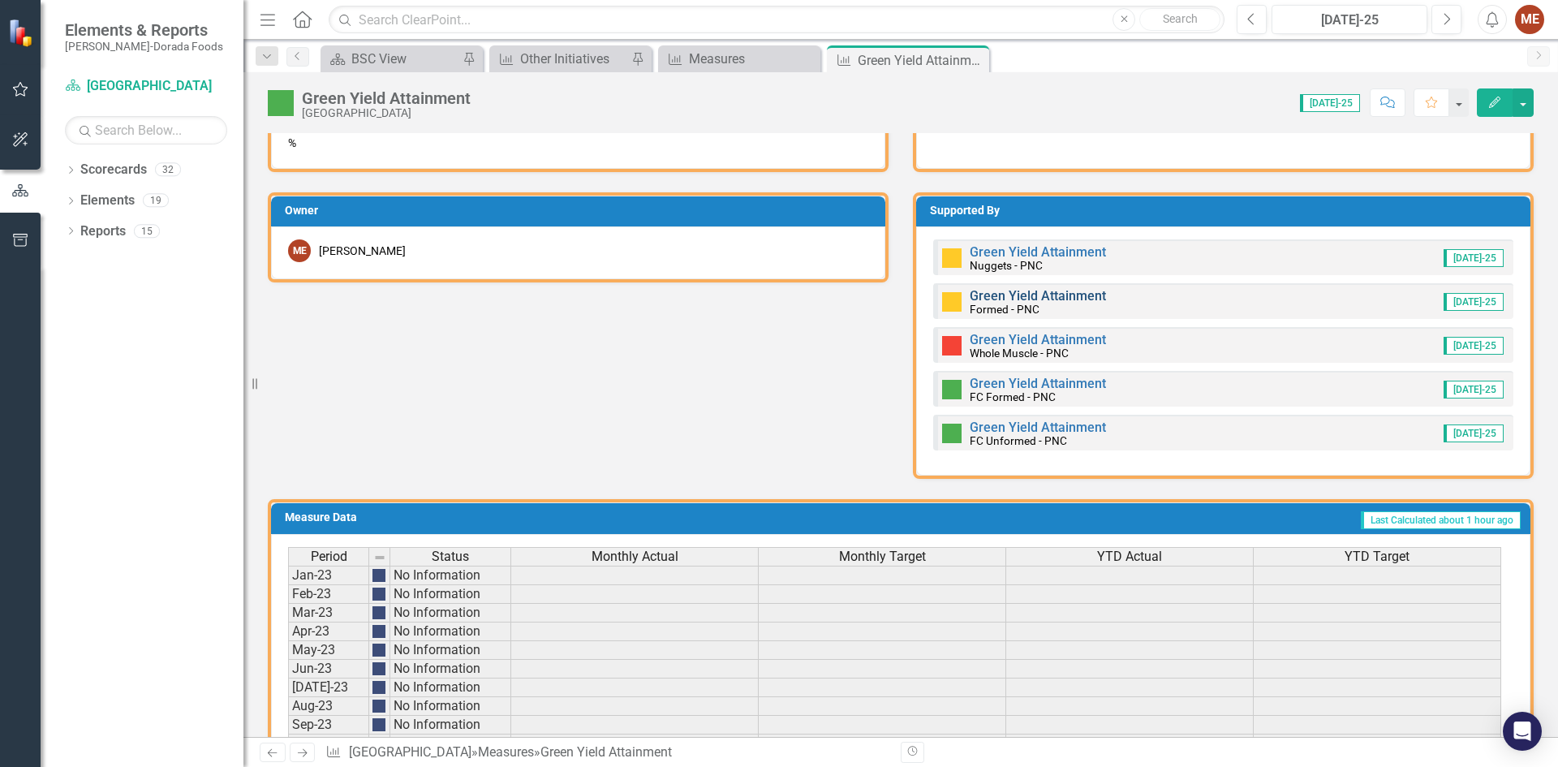
click at [992, 291] on link "Green Yield Attainment" at bounding box center [1037, 295] width 136 height 15
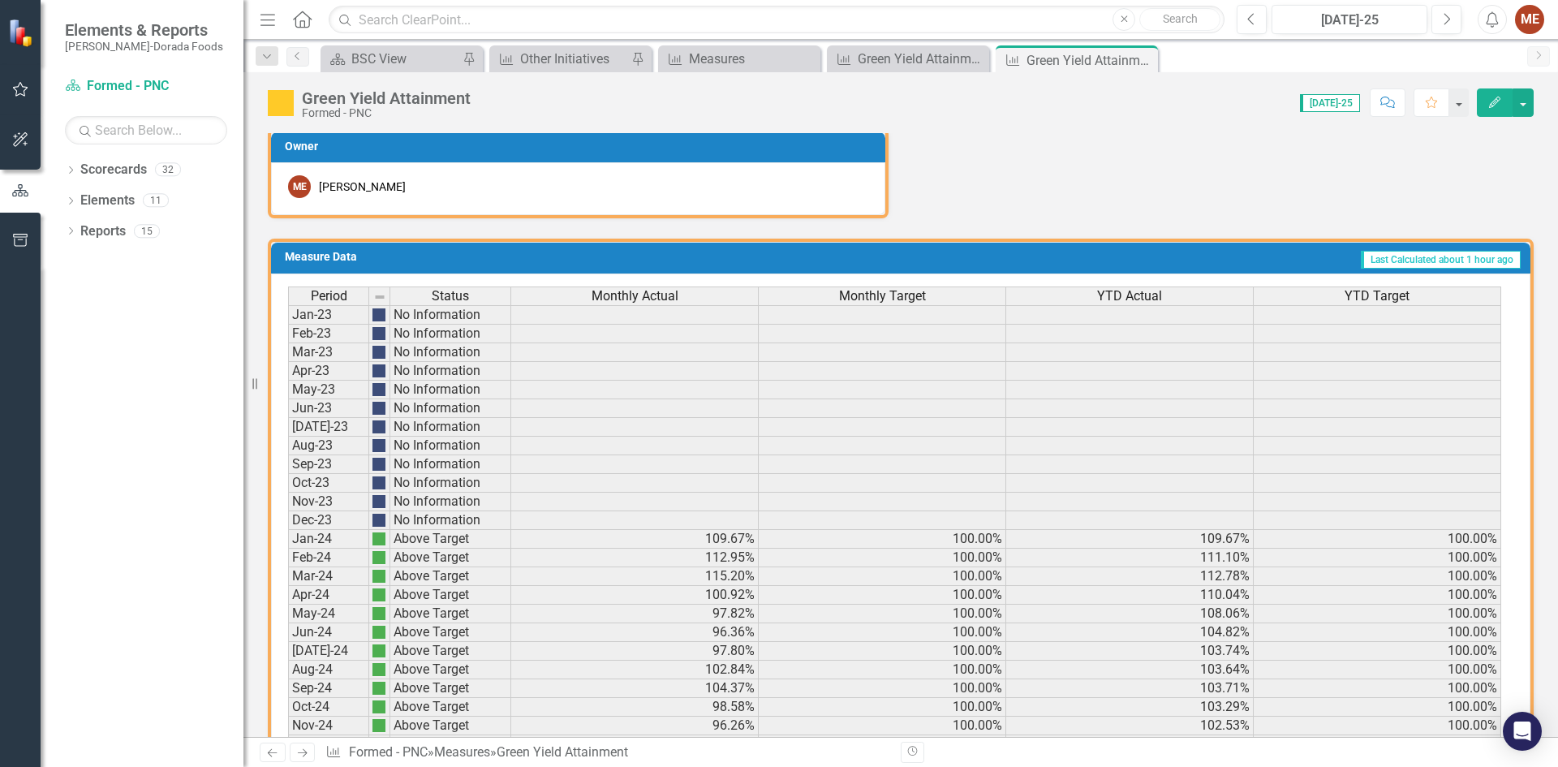
scroll to position [987, 0]
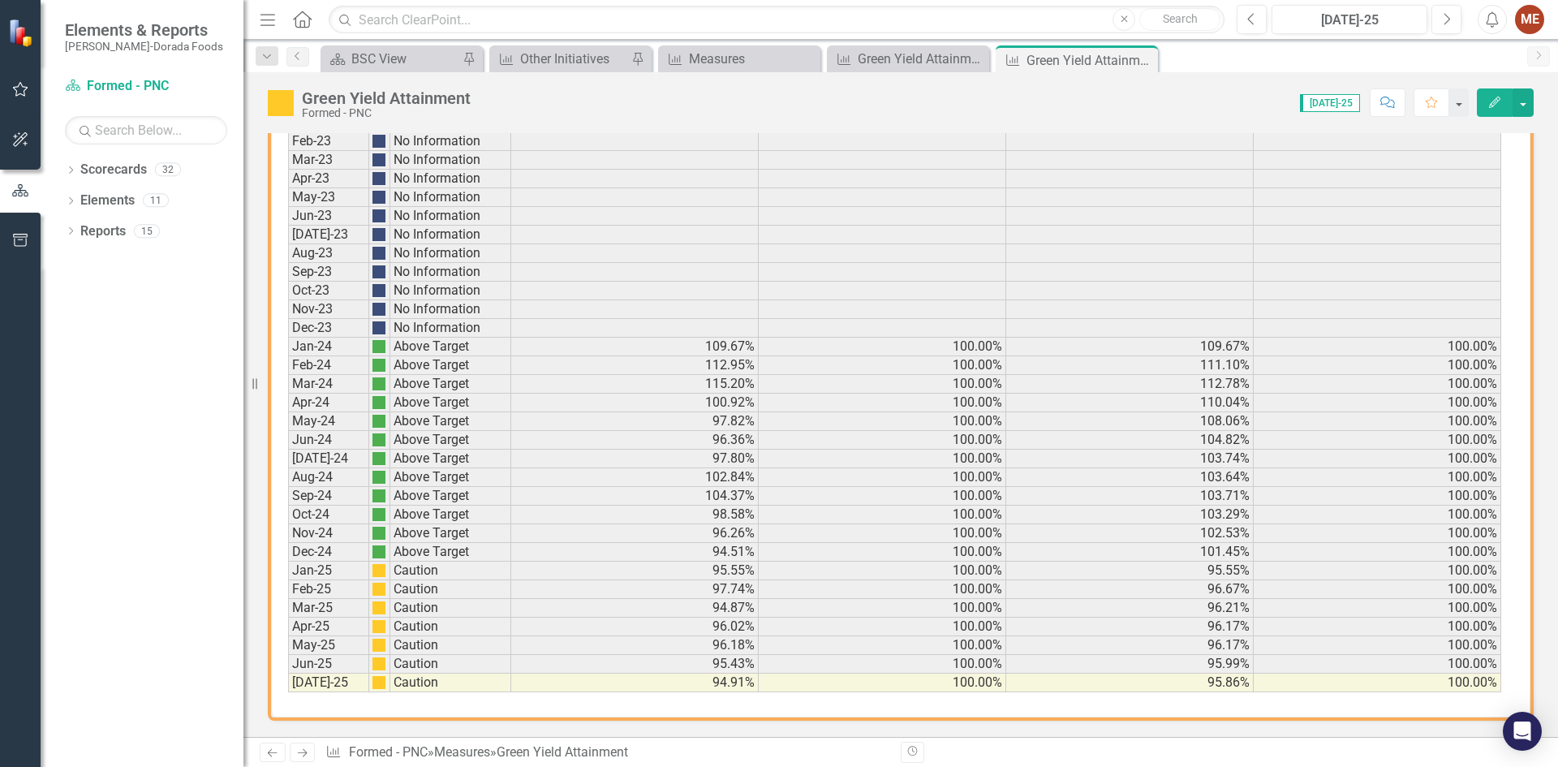
drag, startPoint x: 1145, startPoint y: 59, endPoint x: 1143, endPoint y: 82, distance: 22.8
click at [0, 0] on icon "Close" at bounding box center [0, 0] width 0 height 0
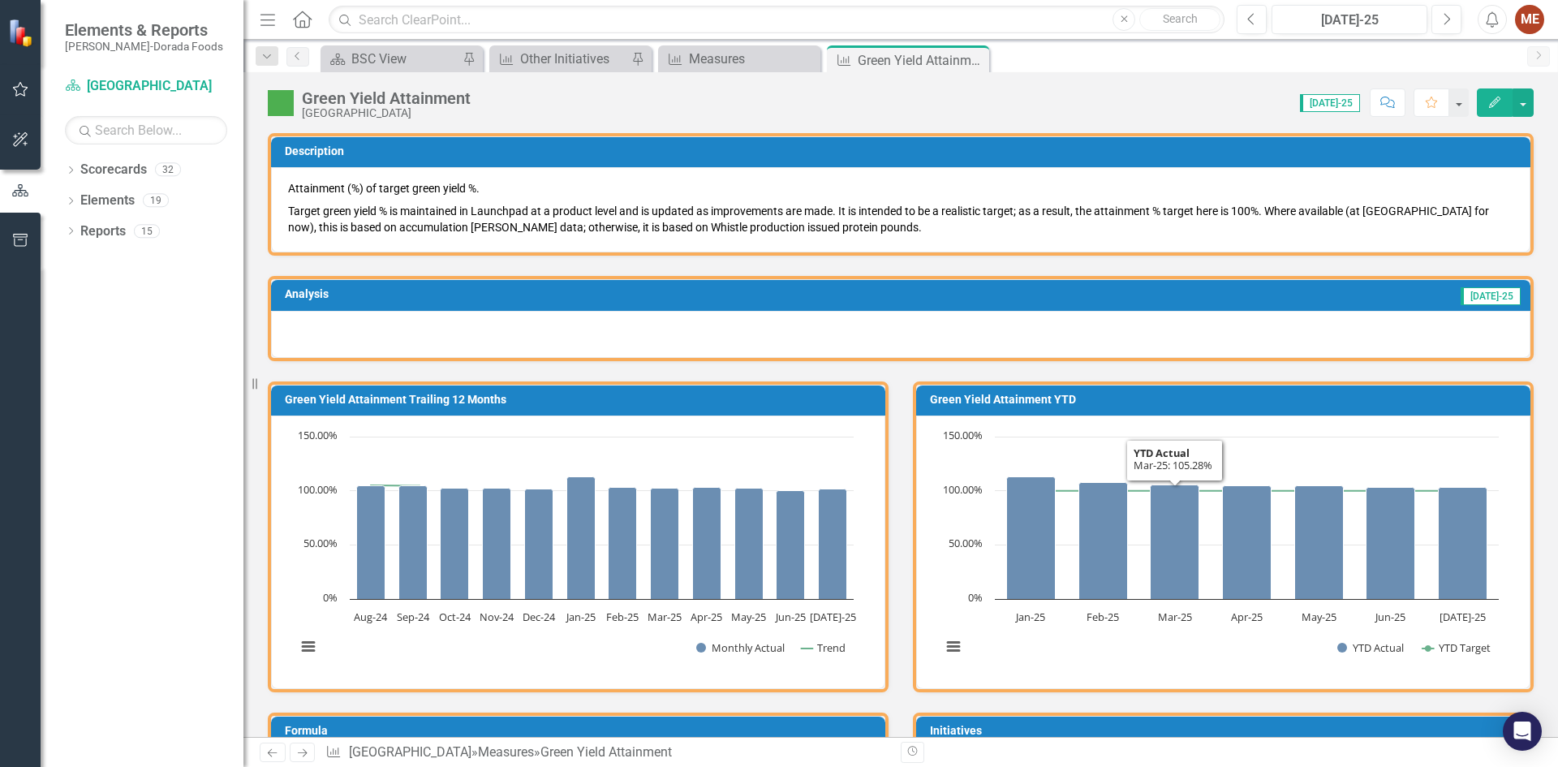
scroll to position [730, 0]
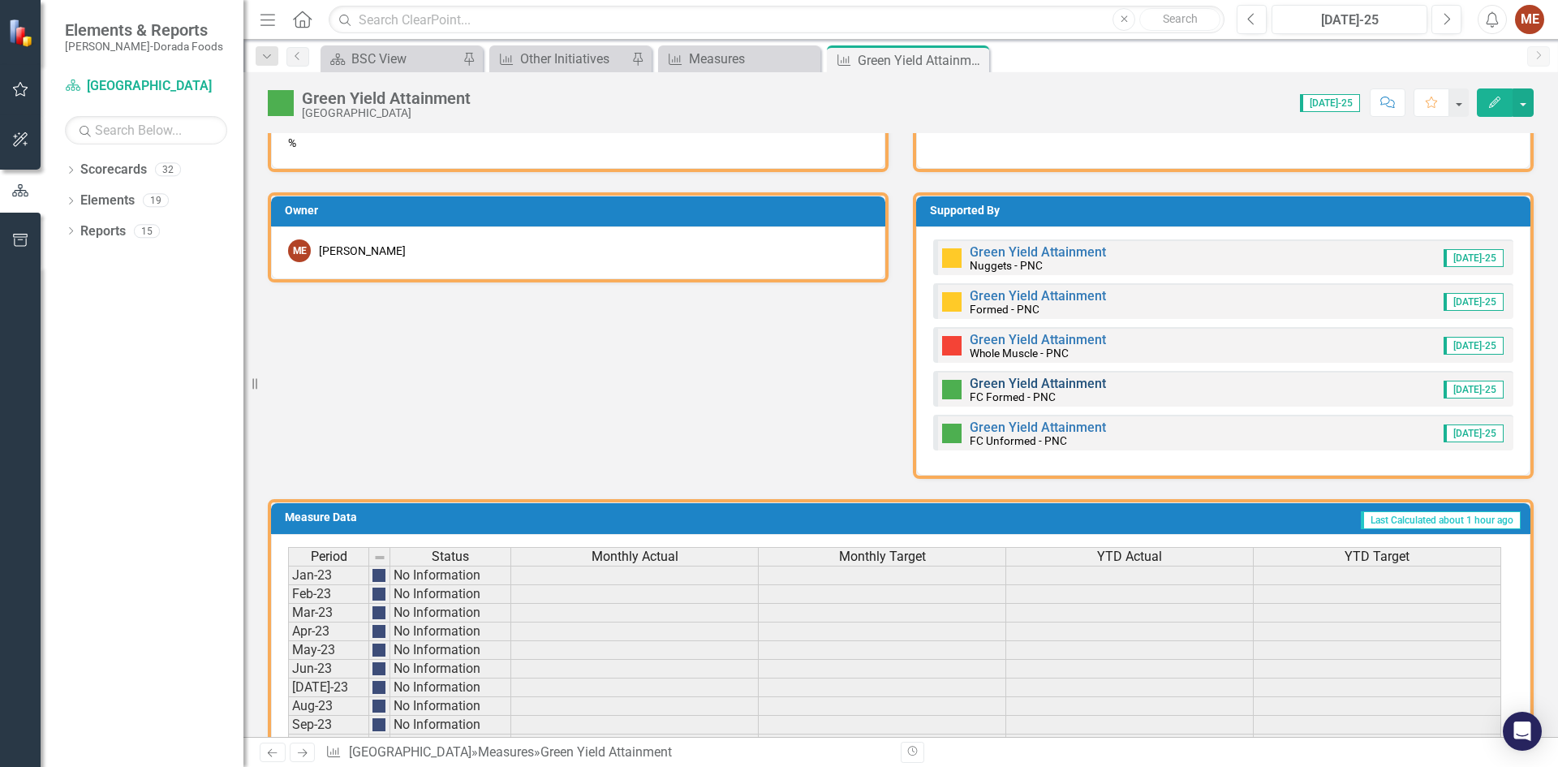
click at [1031, 381] on link "Green Yield Attainment" at bounding box center [1037, 383] width 136 height 15
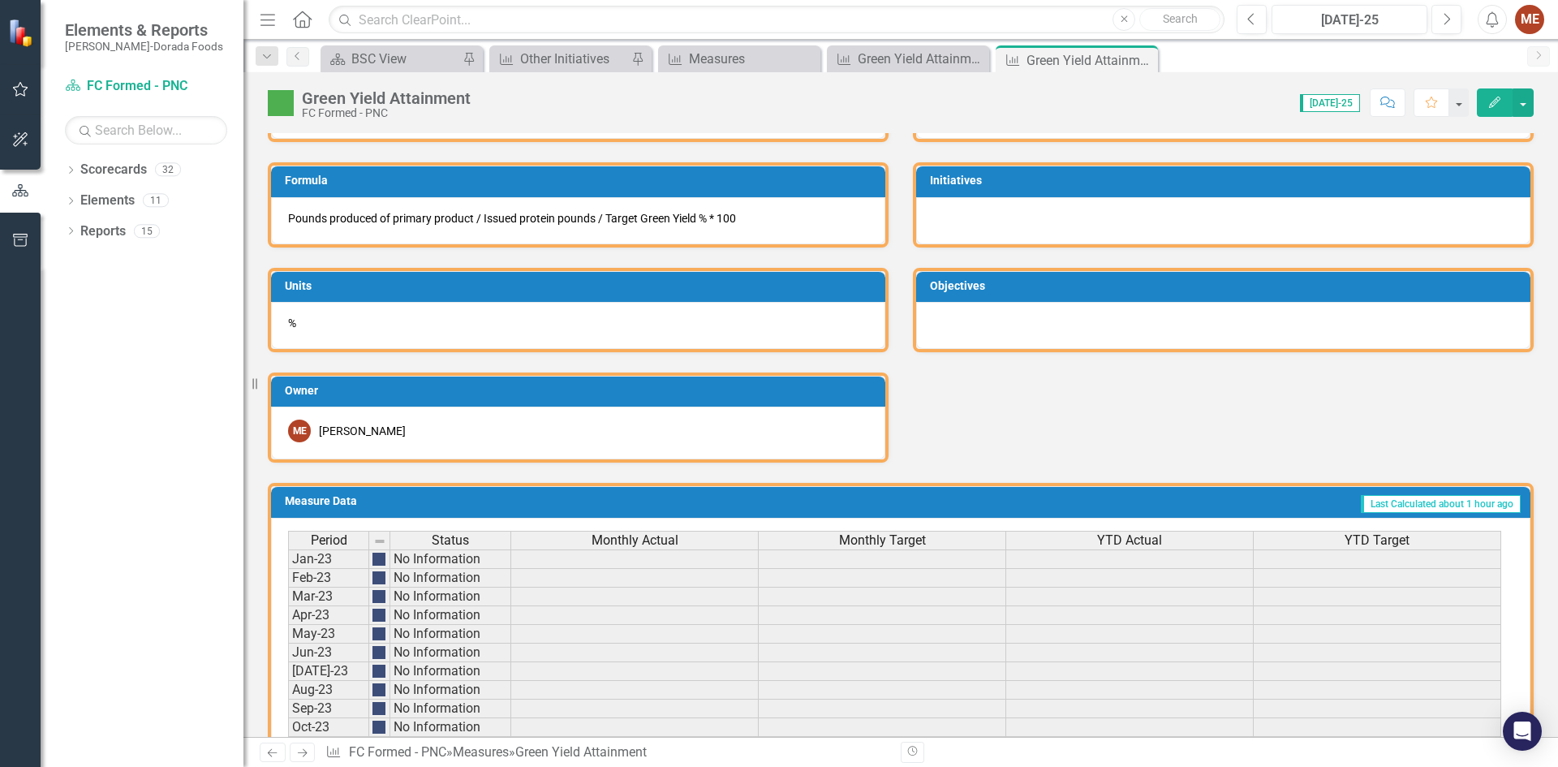
scroll to position [987, 0]
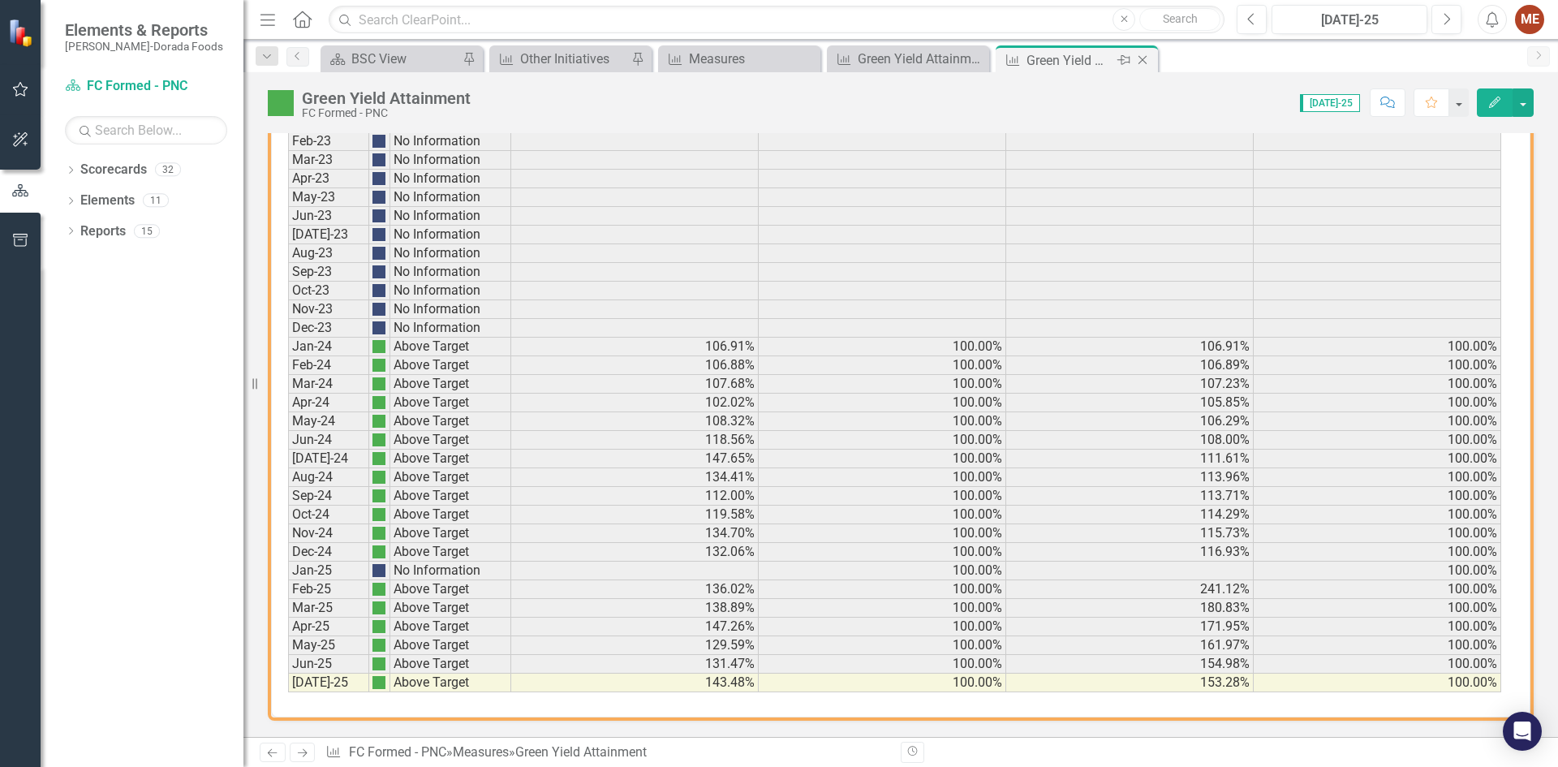
click at [1145, 58] on icon at bounding box center [1142, 60] width 9 height 9
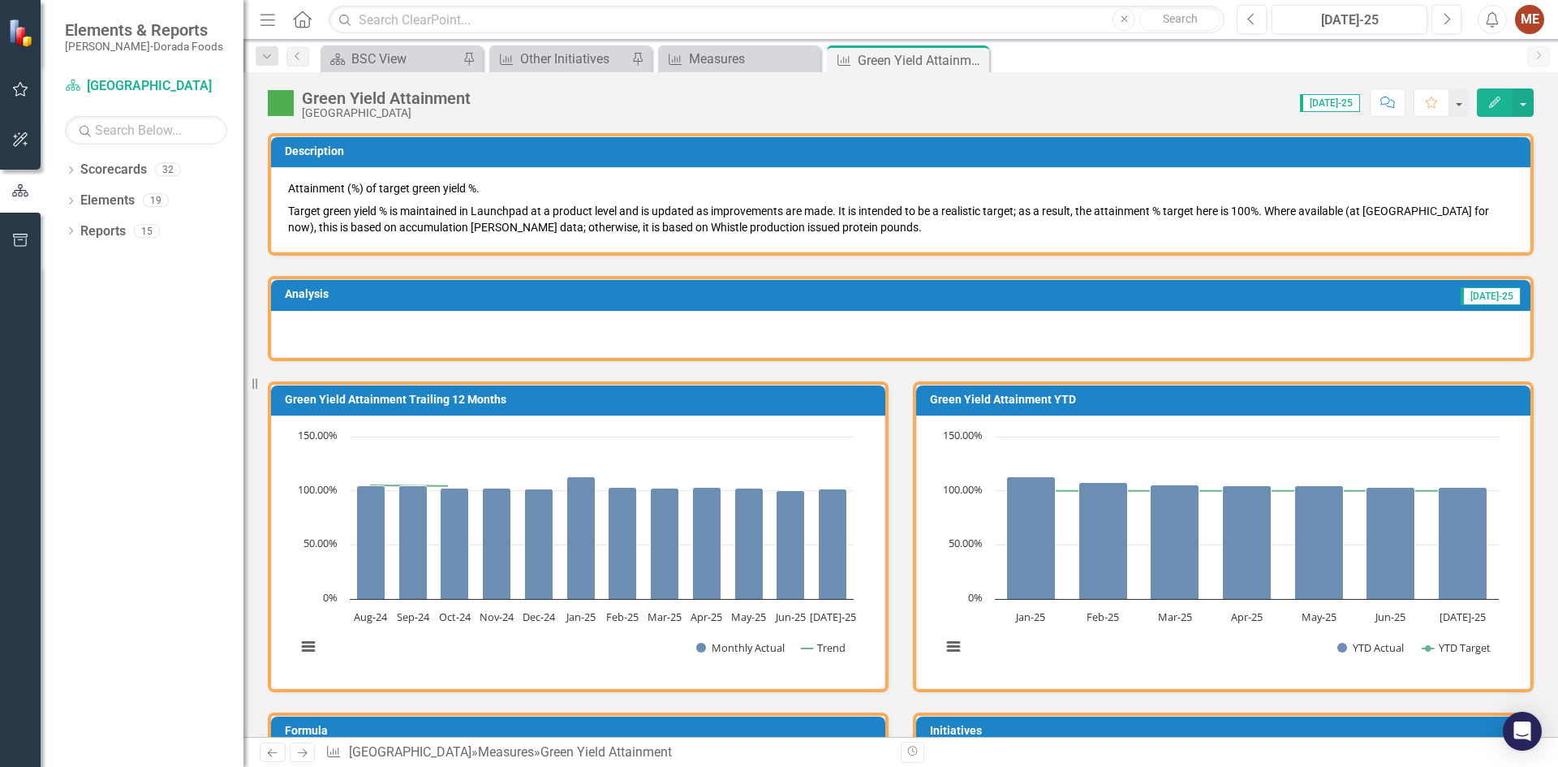
scroll to position [730, 0]
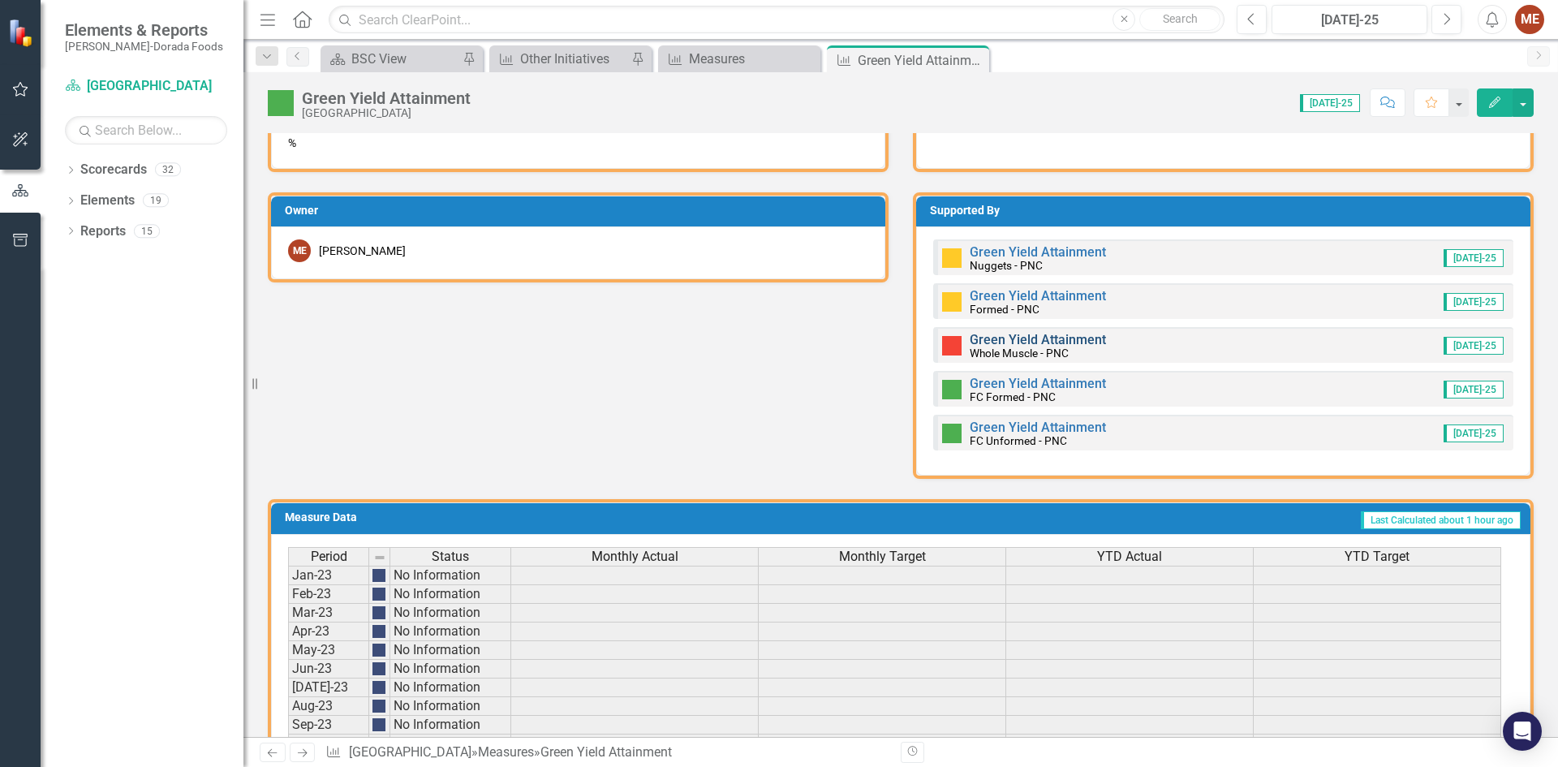
click at [984, 344] on link "Green Yield Attainment" at bounding box center [1037, 339] width 136 height 15
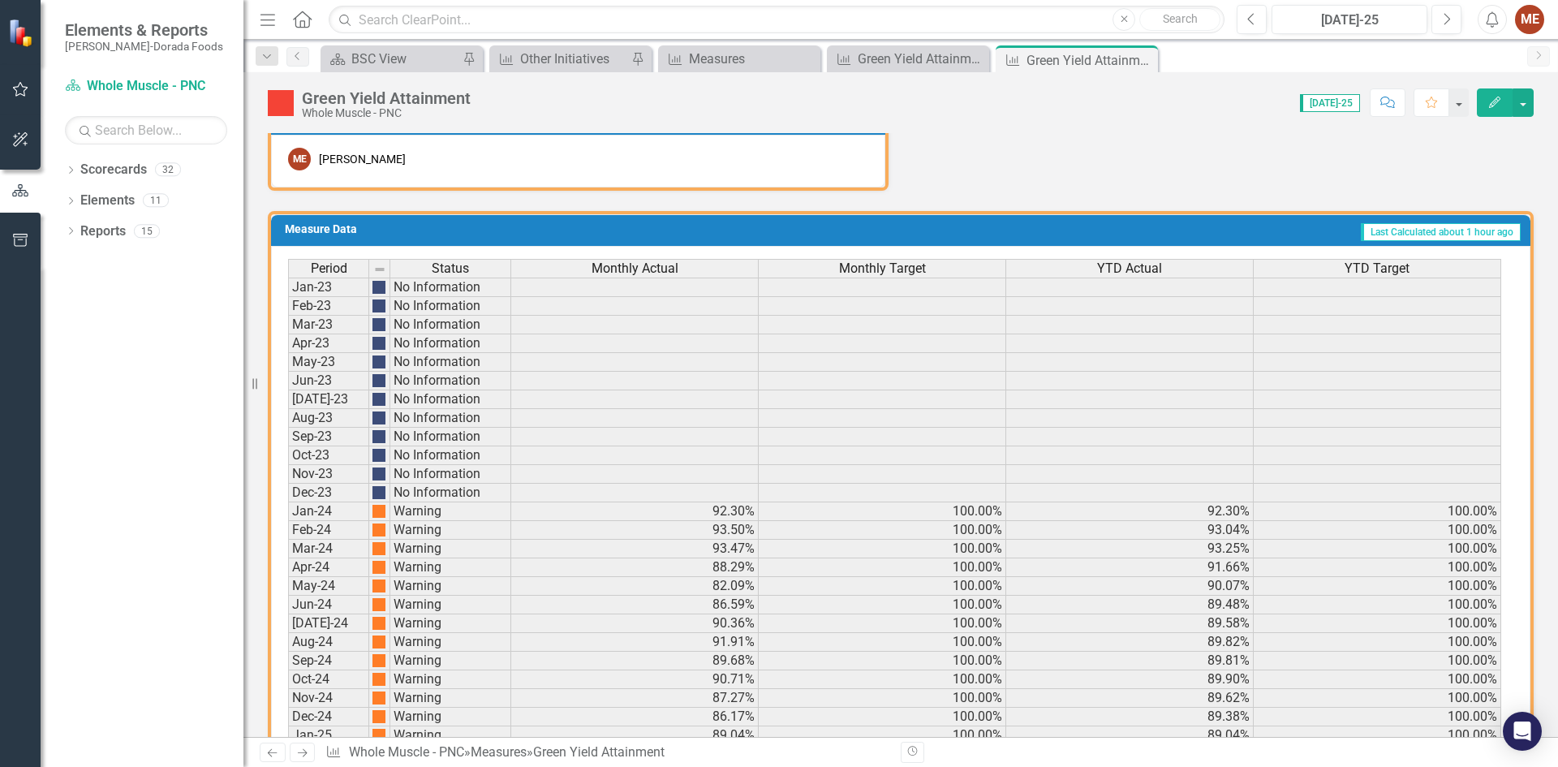
scroll to position [987, 0]
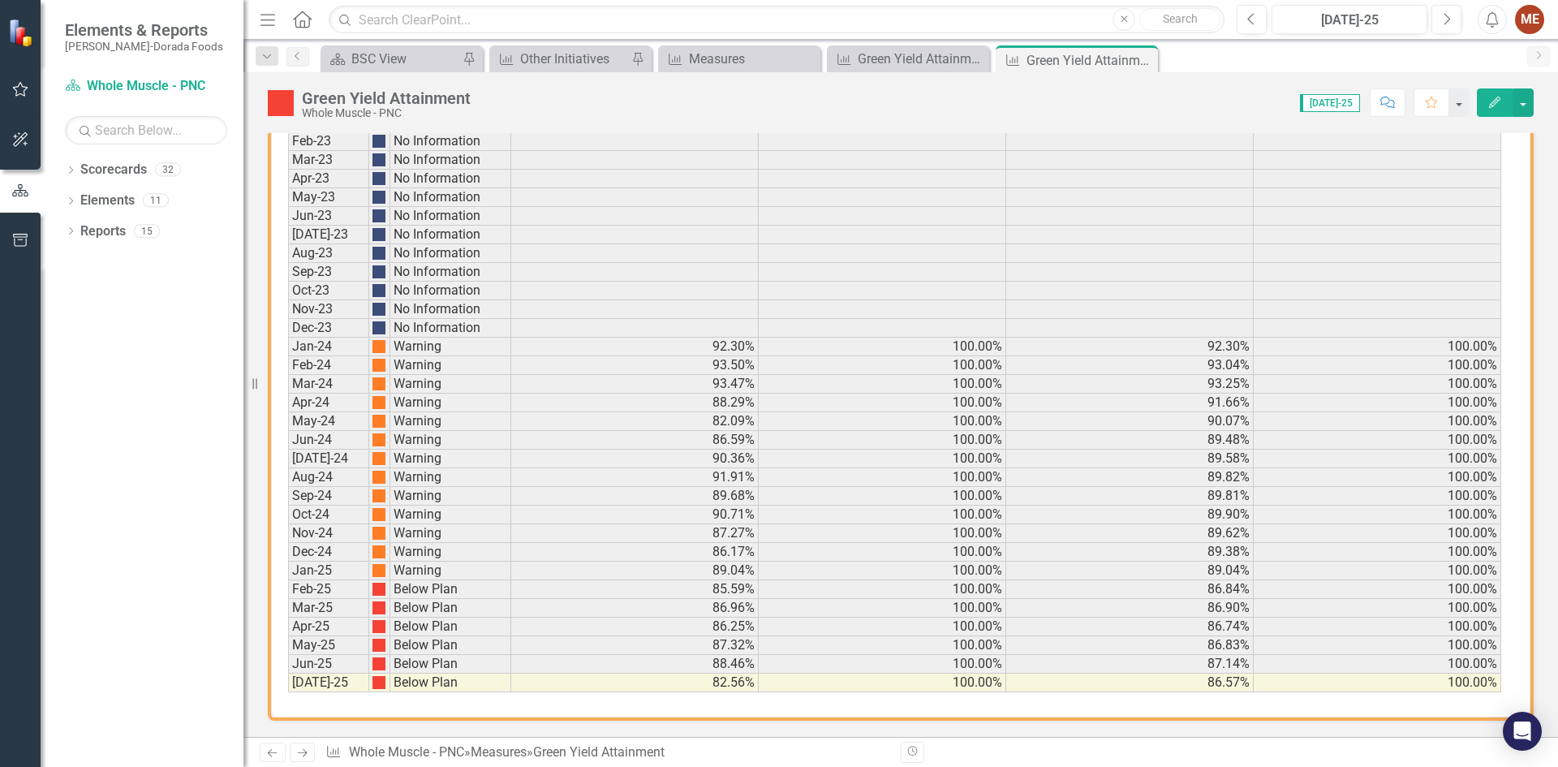
click at [0, 0] on div "Close" at bounding box center [0, 0] width 0 height 0
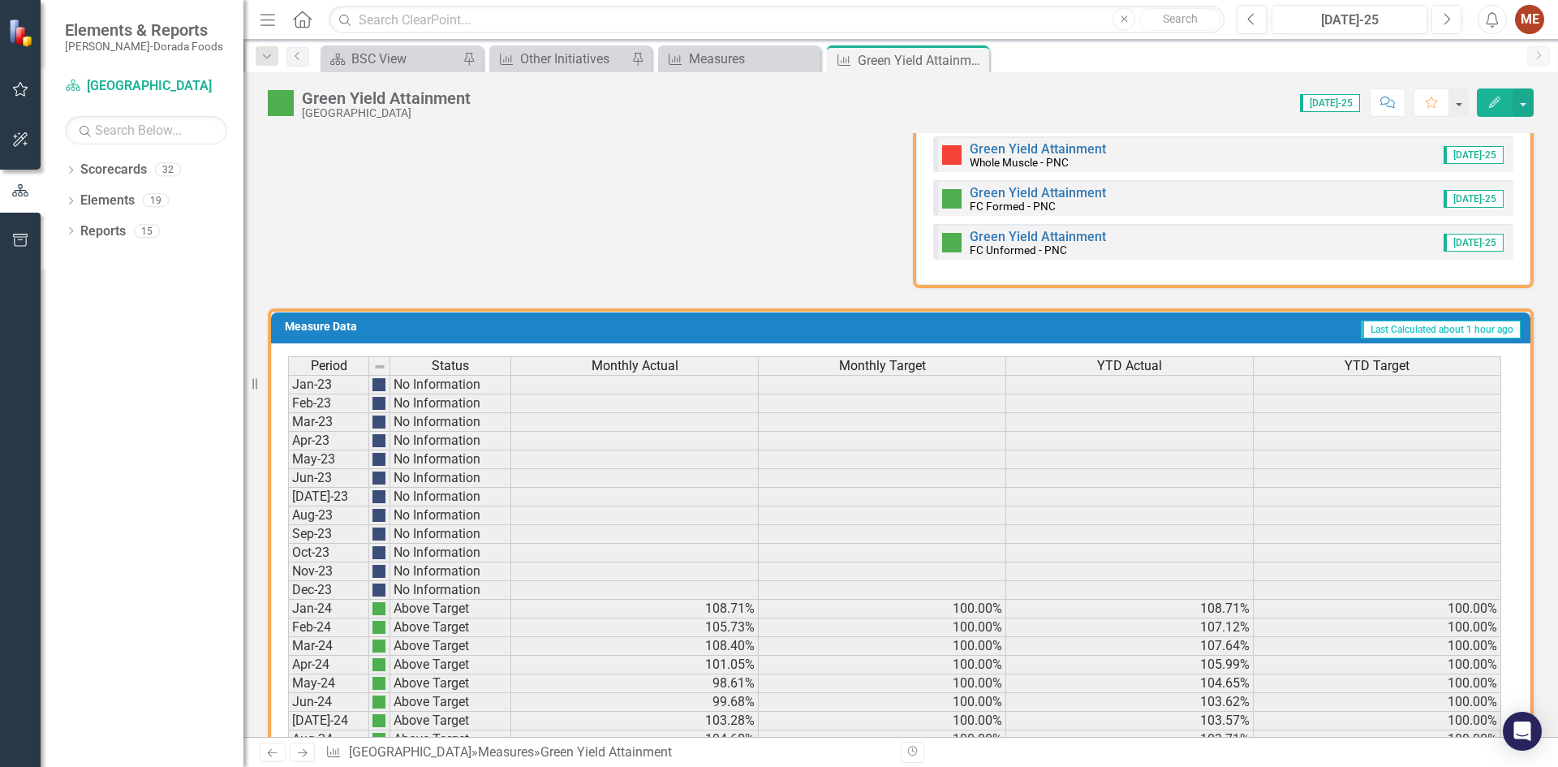
scroll to position [615, 0]
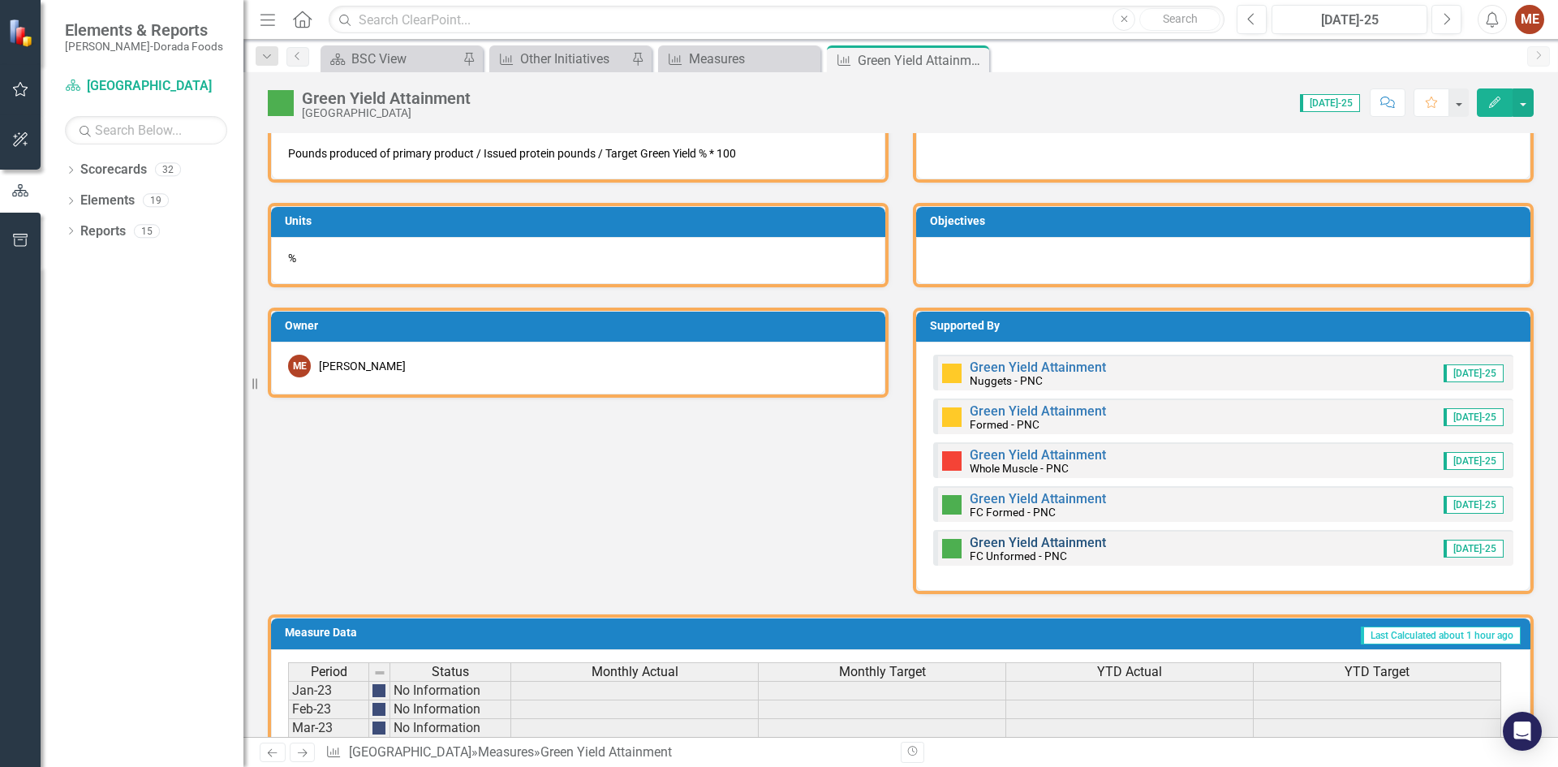
click at [1047, 545] on link "Green Yield Attainment" at bounding box center [1037, 542] width 136 height 15
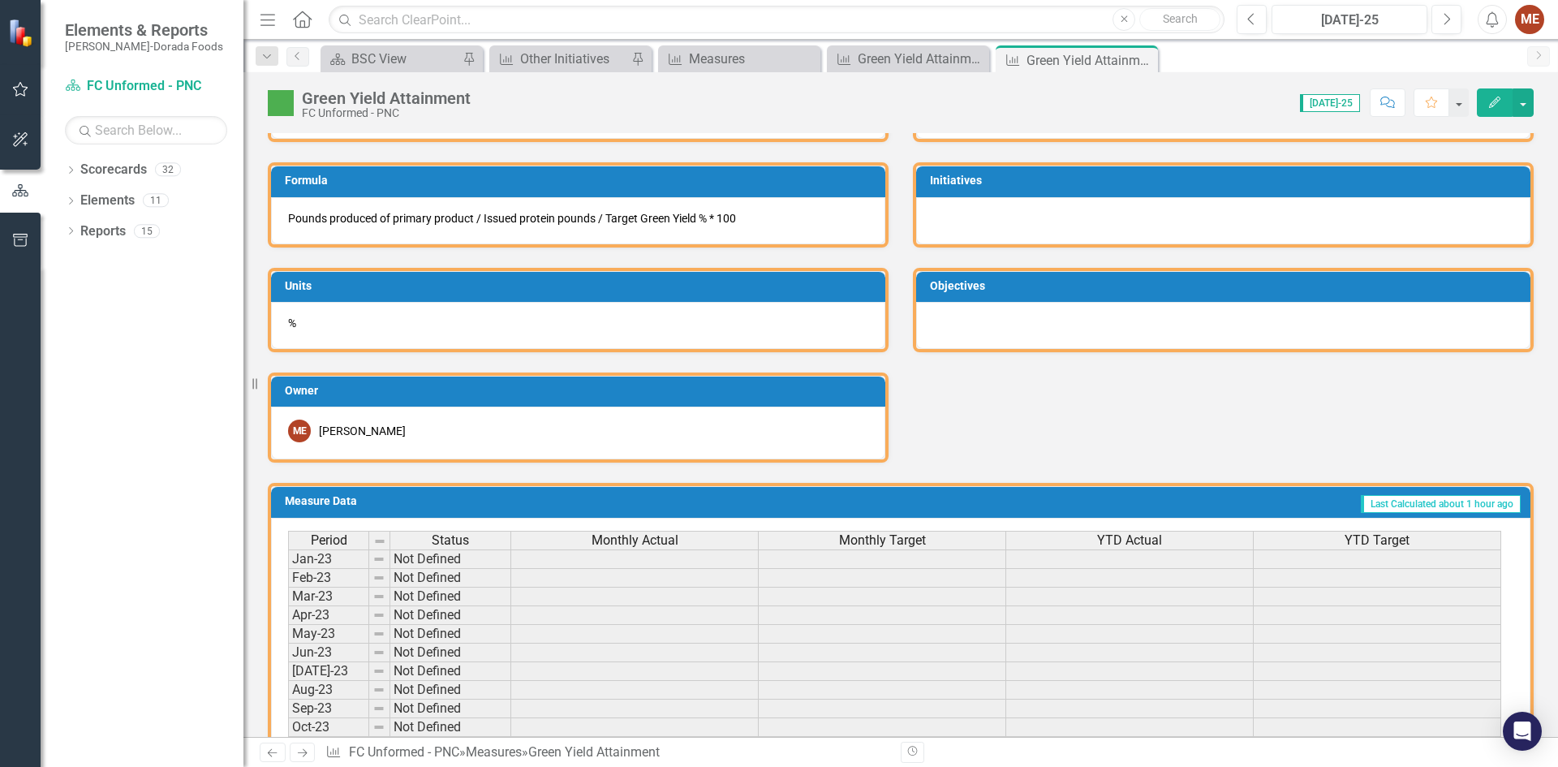
scroll to position [987, 0]
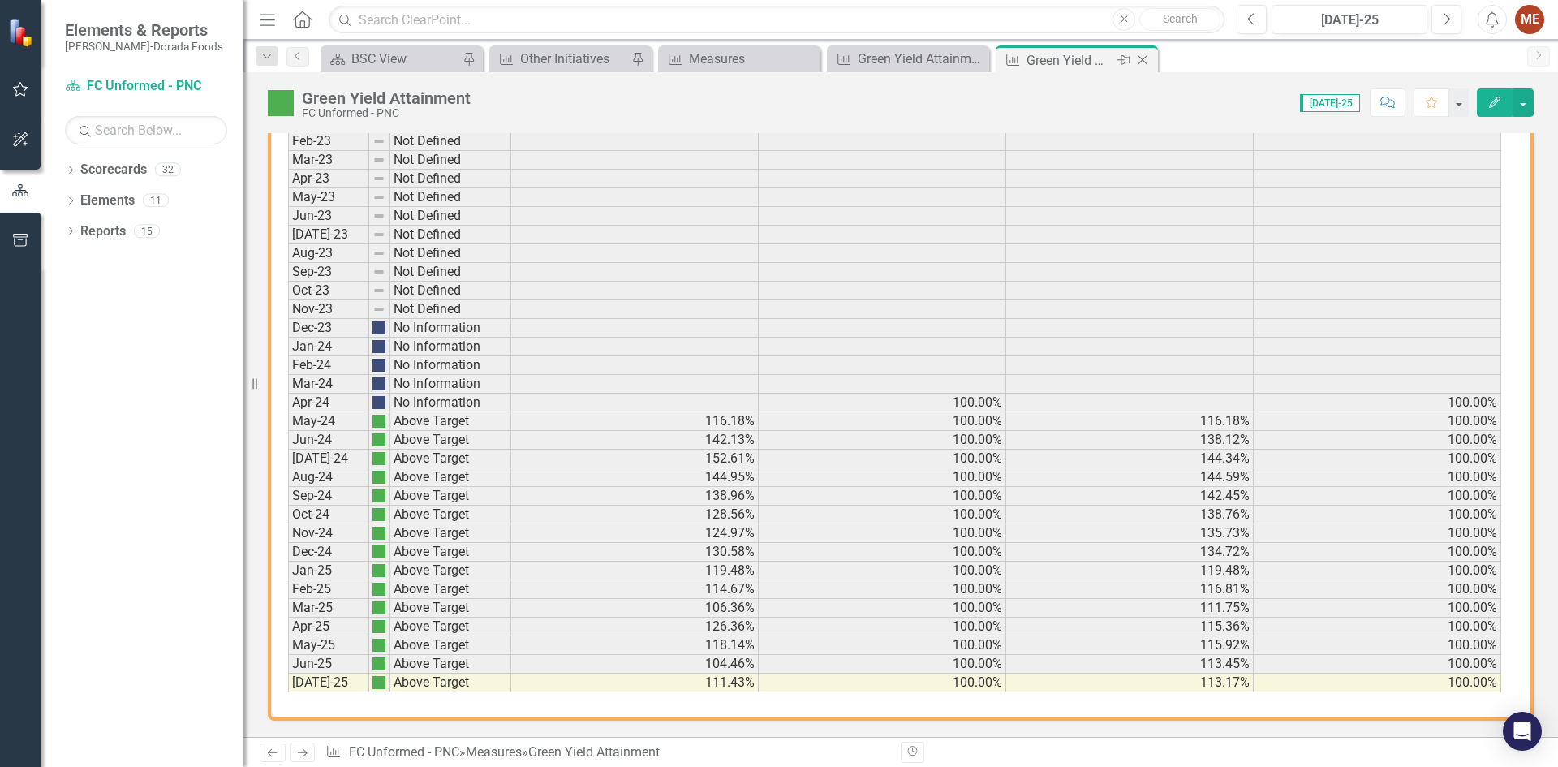
click at [1146, 58] on icon "Close" at bounding box center [1142, 60] width 16 height 13
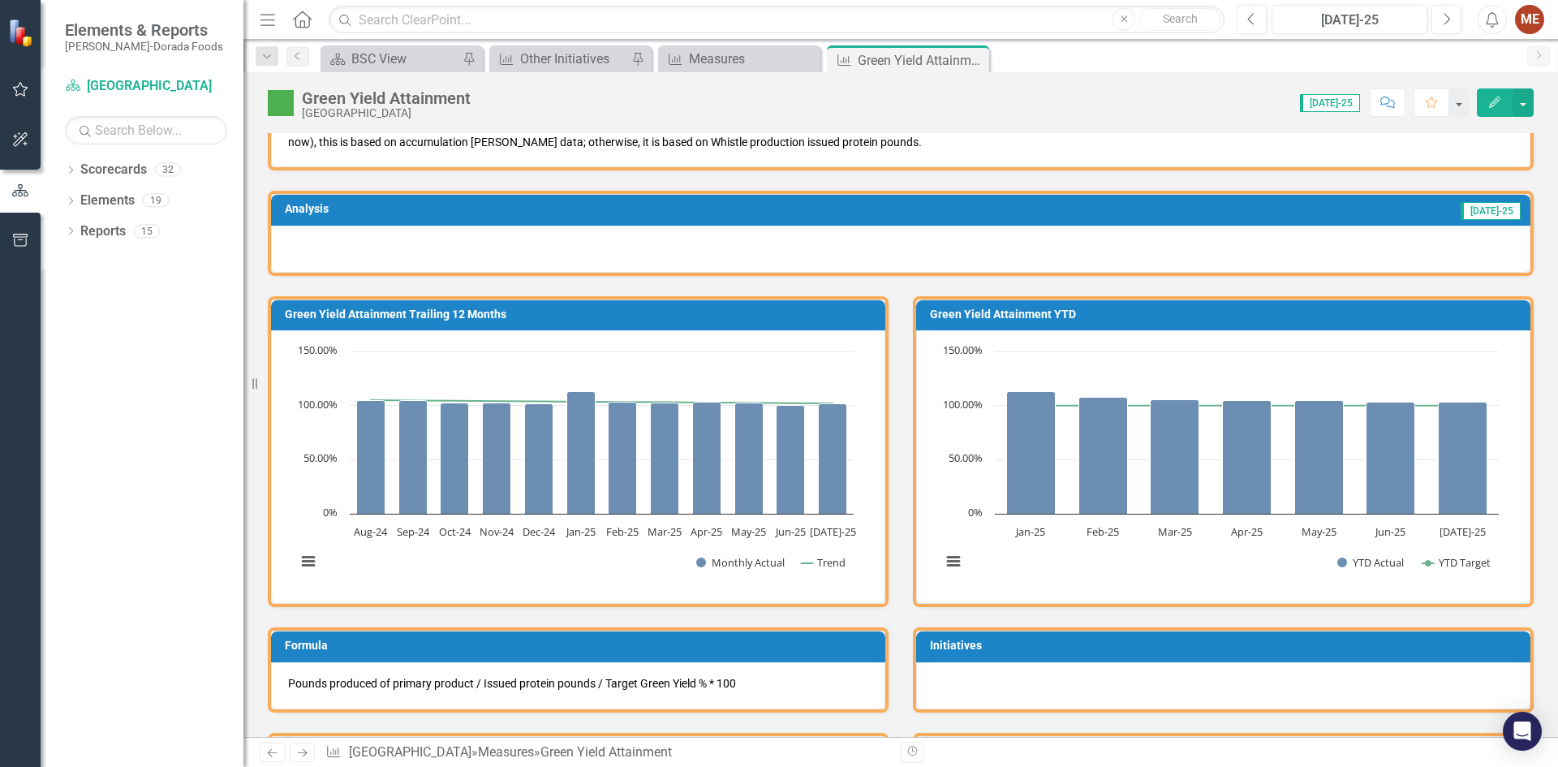
scroll to position [81, 0]
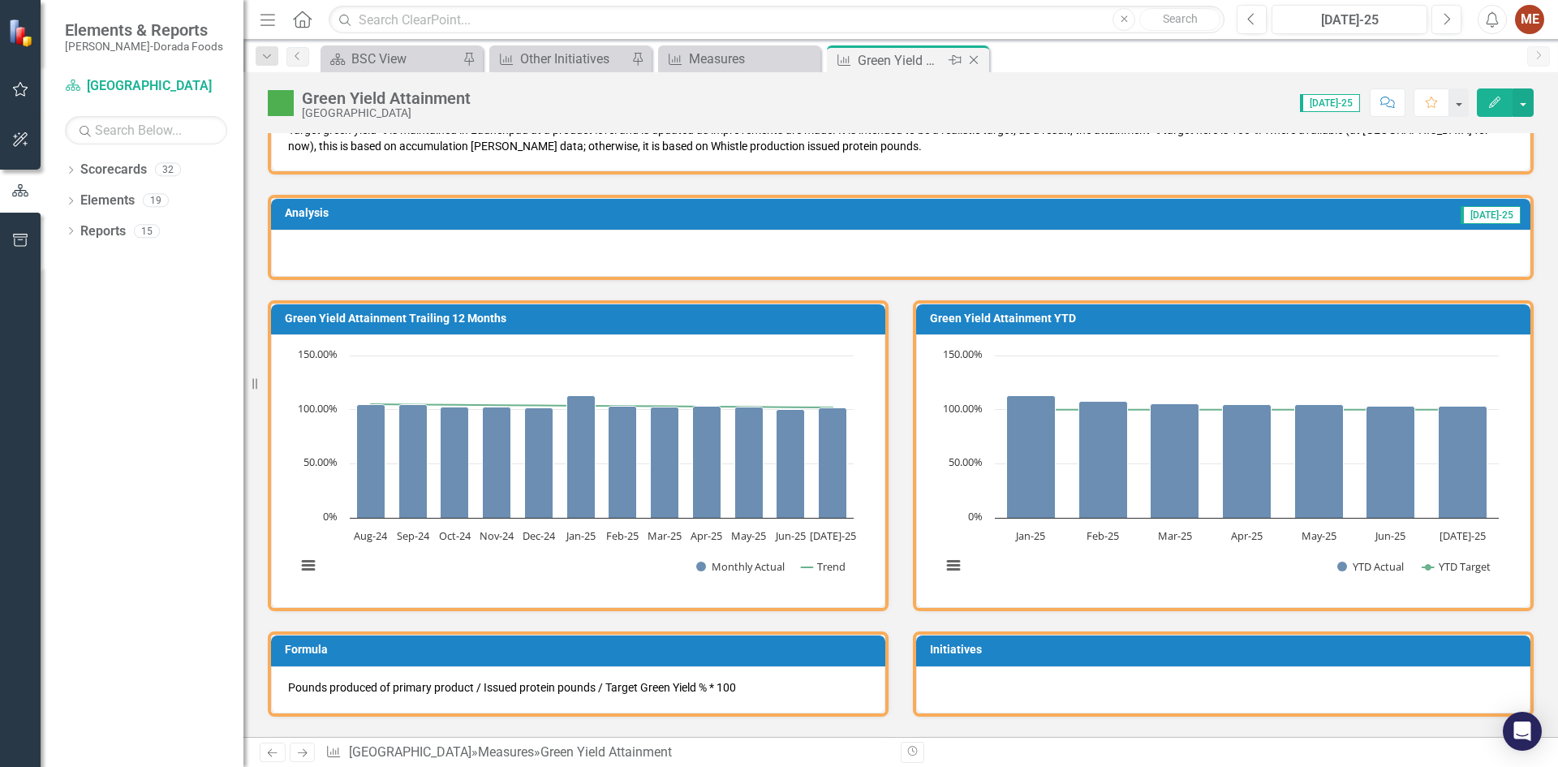
click at [976, 60] on icon "Close" at bounding box center [973, 60] width 16 height 13
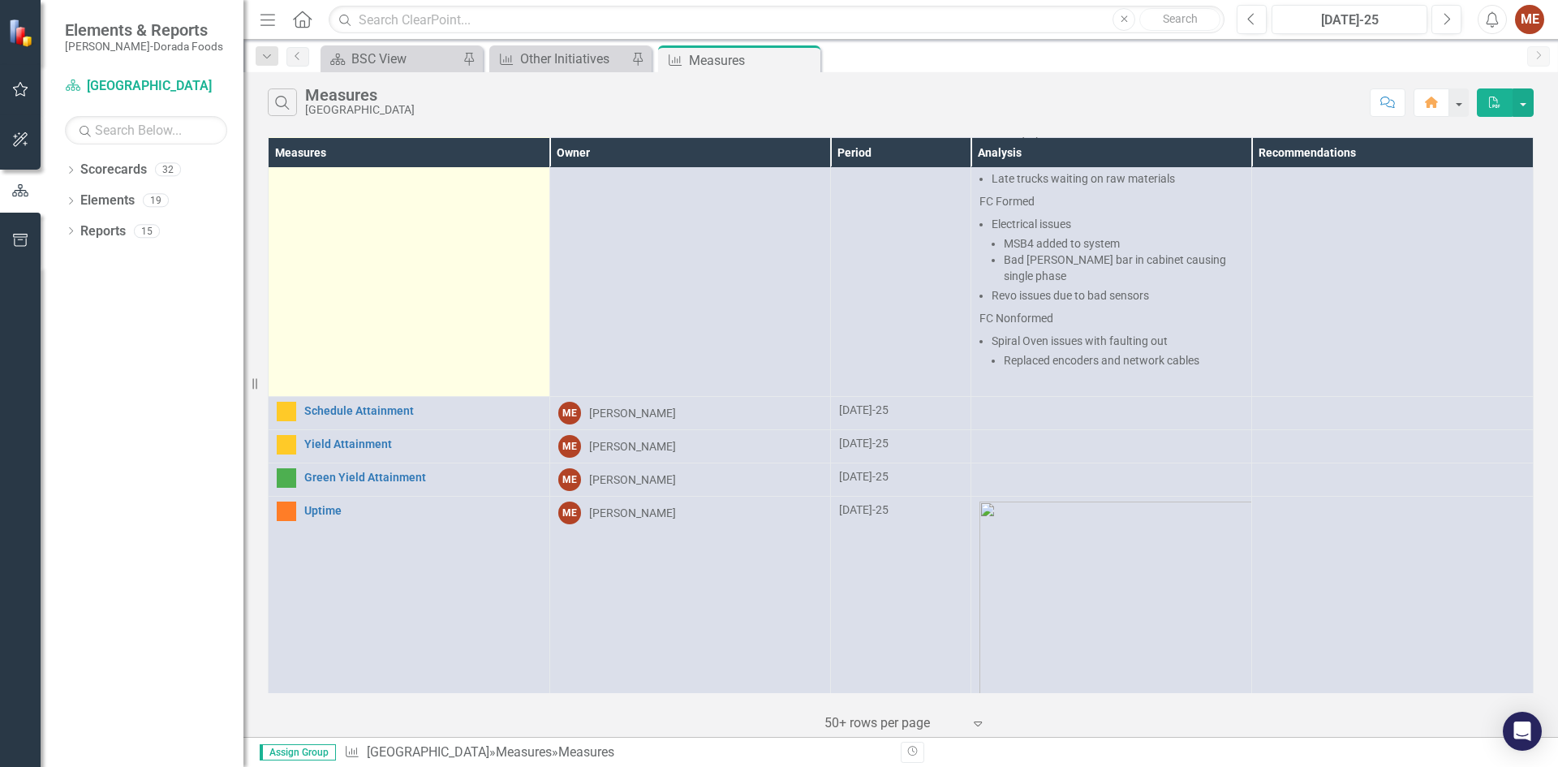
scroll to position [487, 0]
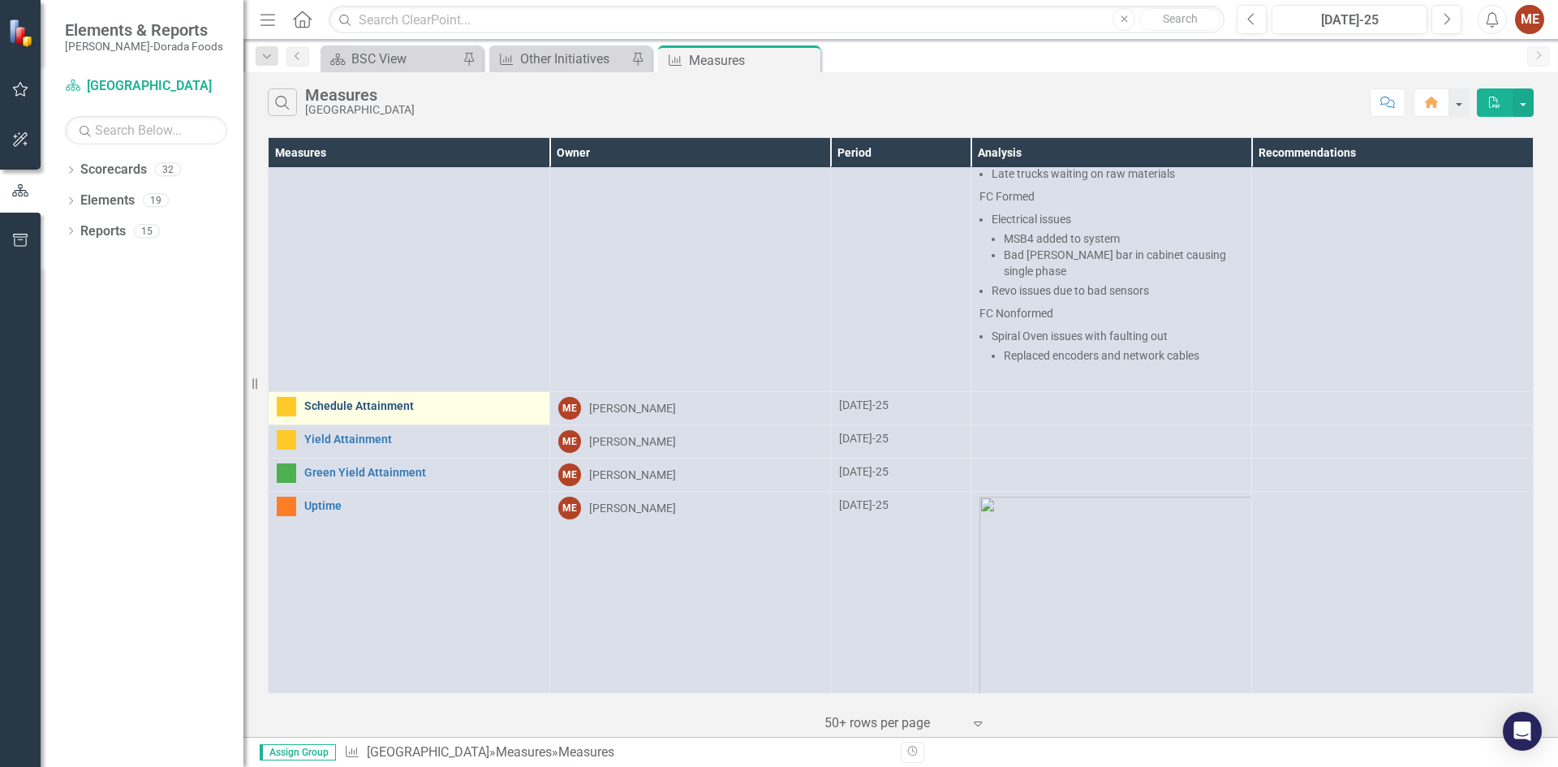
click at [346, 400] on link "Schedule Attainment" at bounding box center [422, 406] width 237 height 12
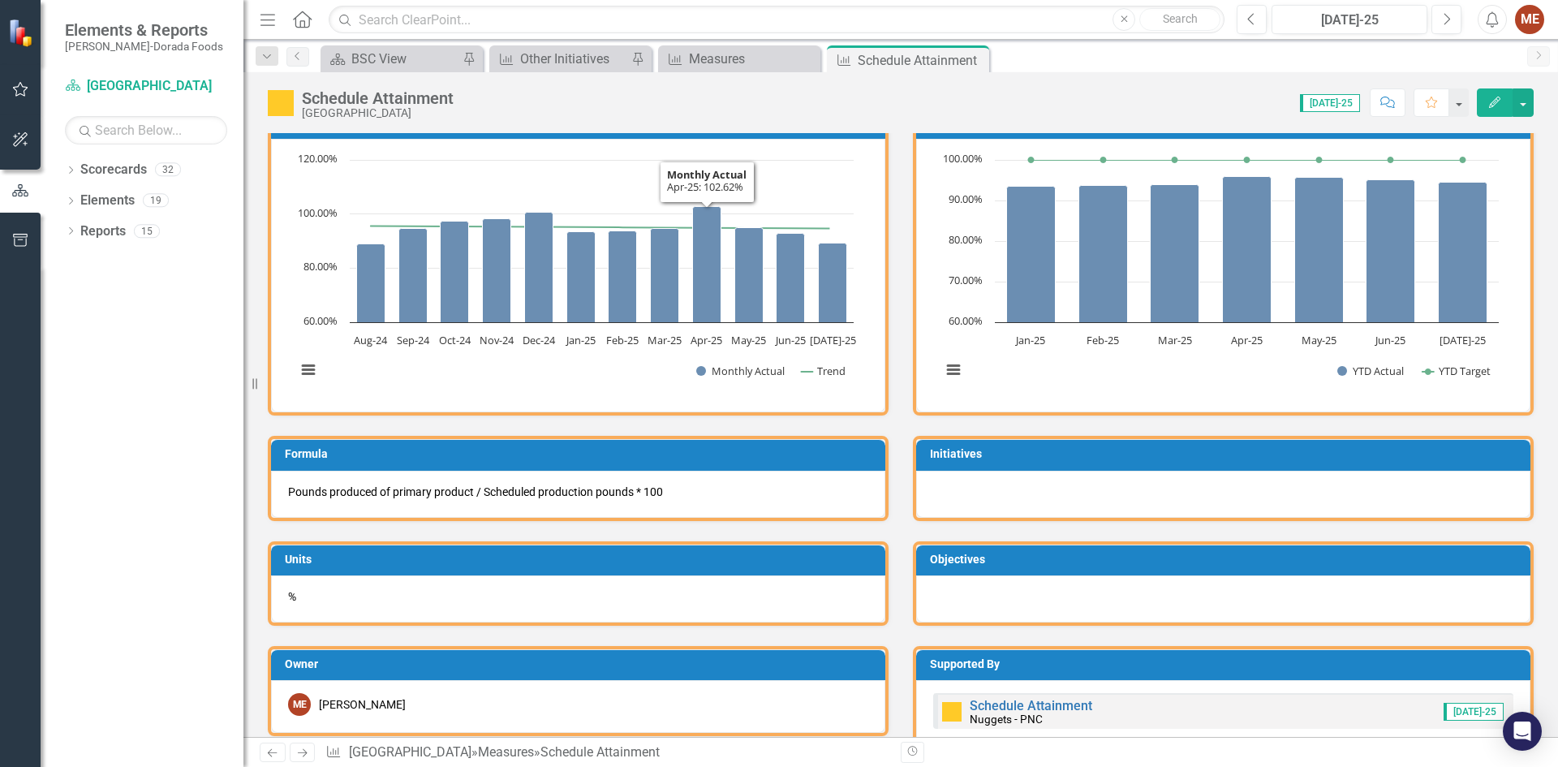
scroll to position [730, 0]
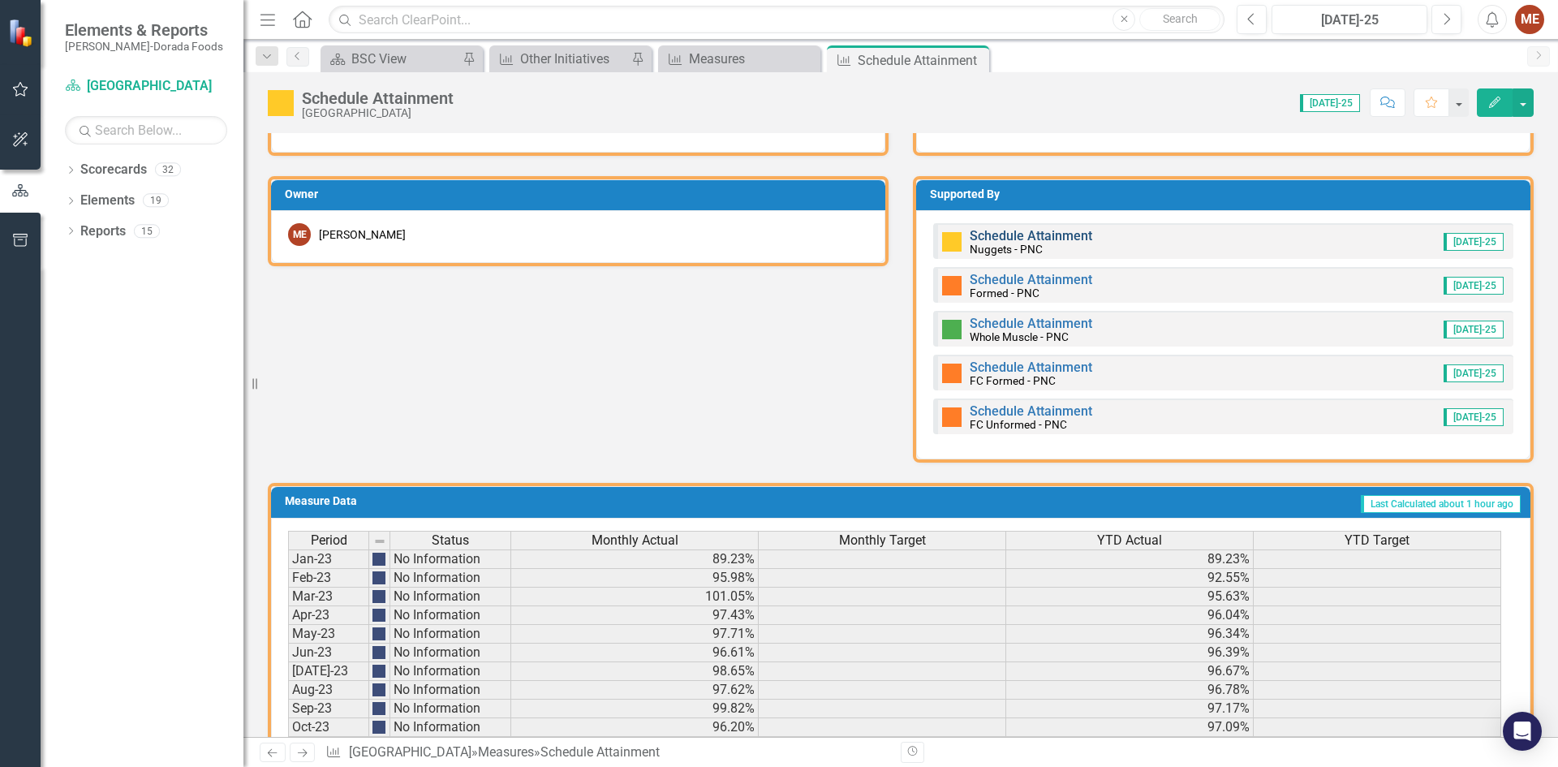
click at [1034, 231] on link "Schedule Attainment" at bounding box center [1030, 235] width 123 height 15
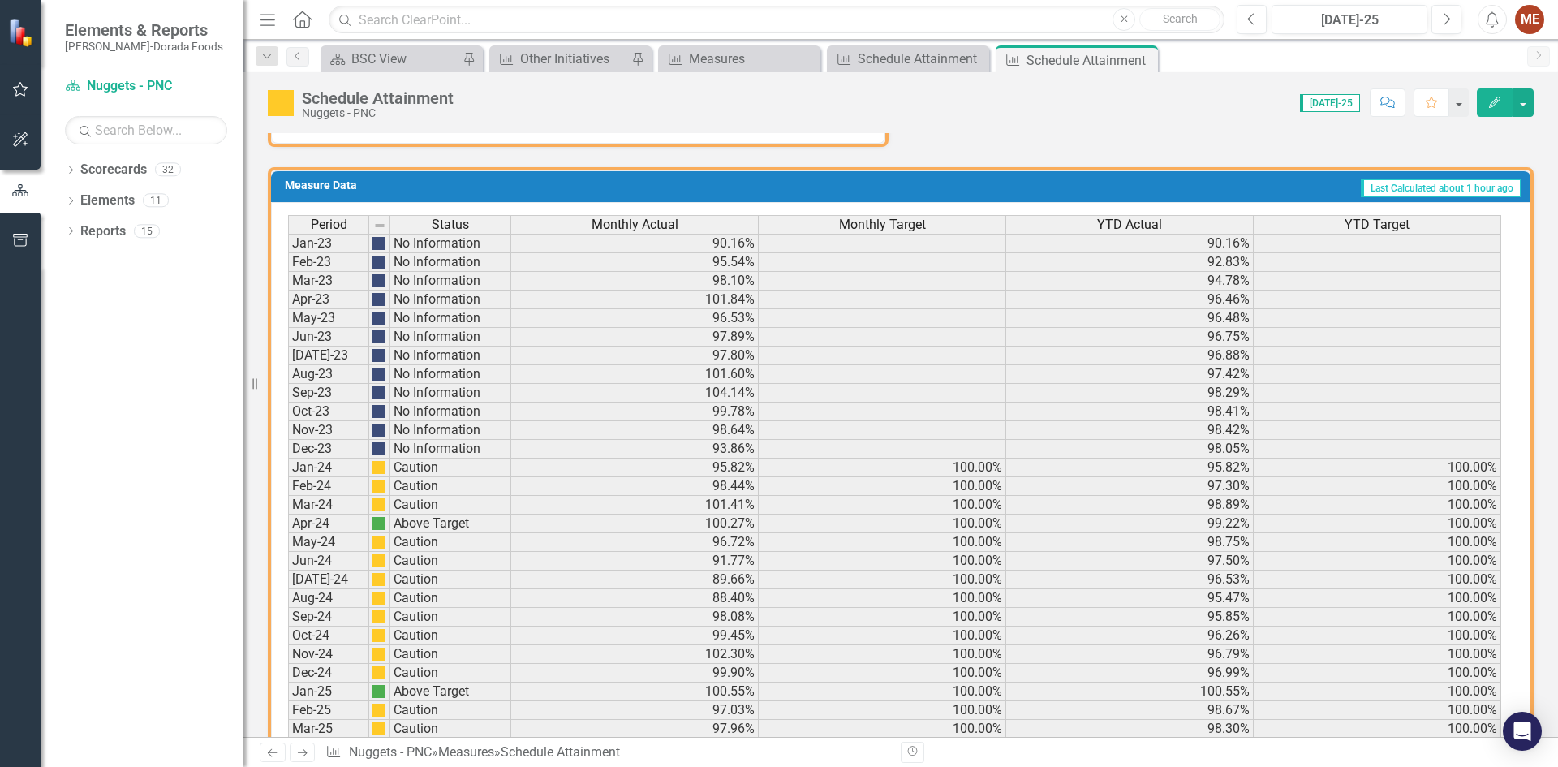
scroll to position [970, 0]
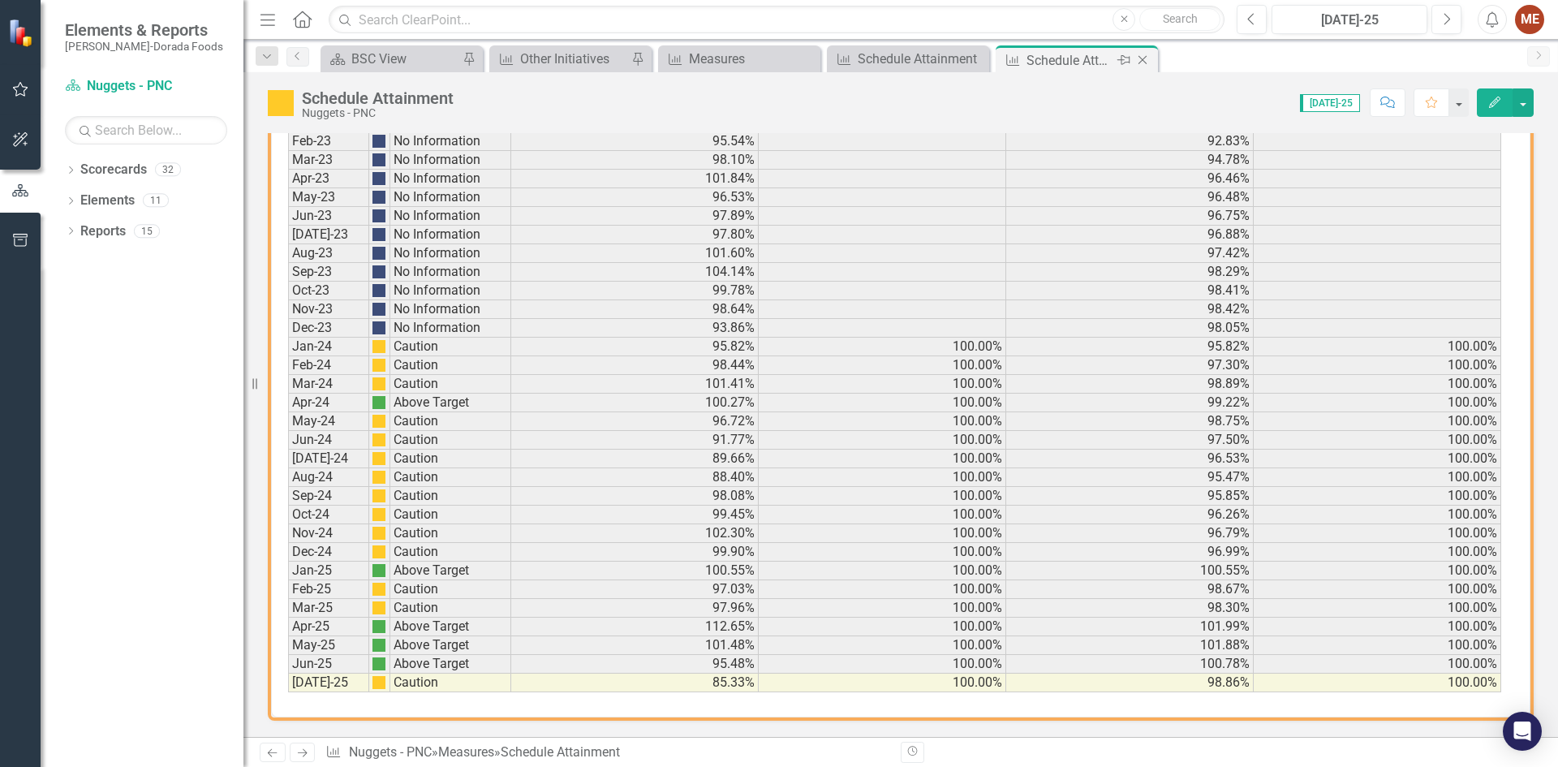
click at [1144, 58] on icon at bounding box center [1142, 60] width 9 height 9
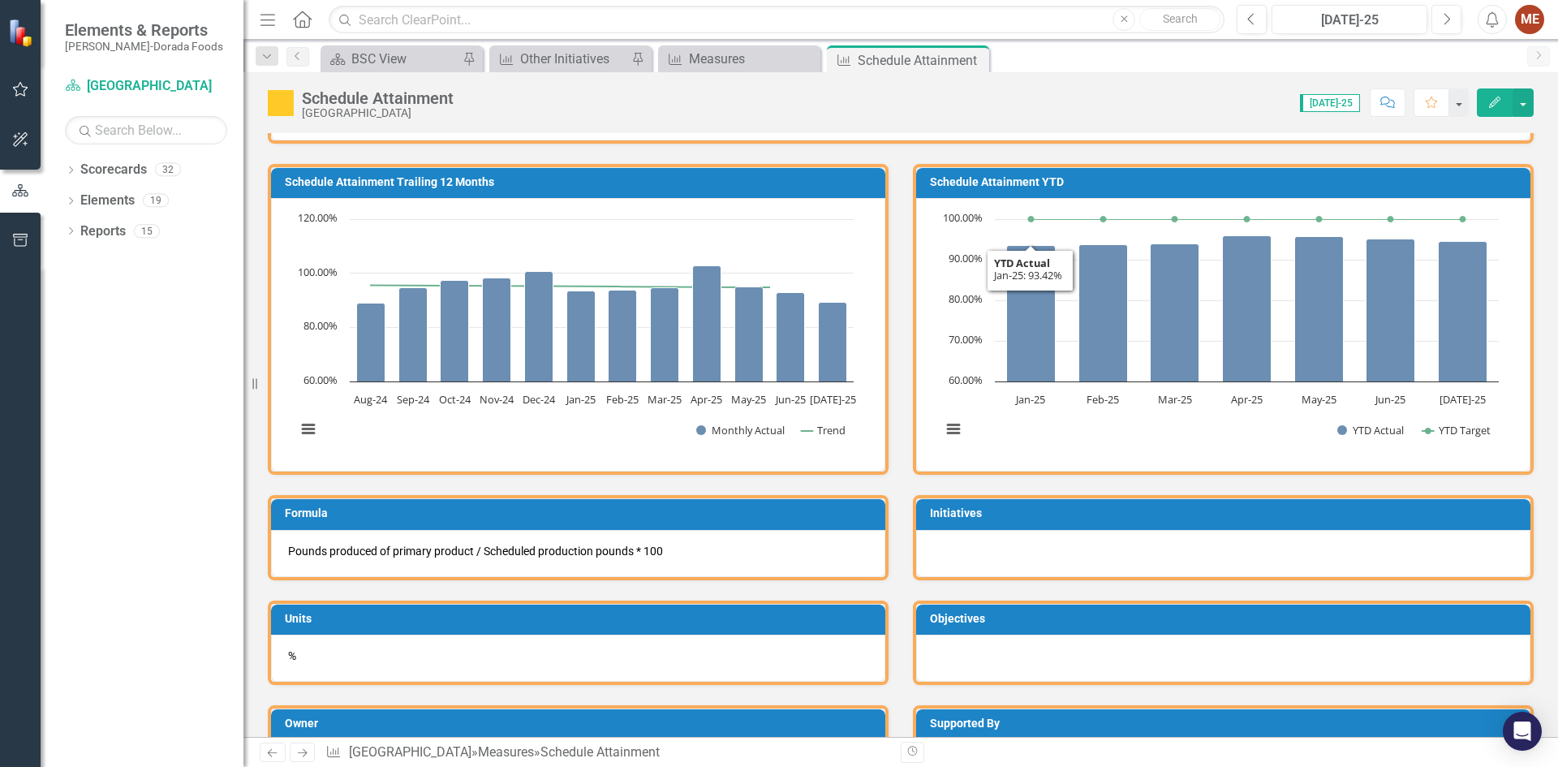
scroll to position [487, 0]
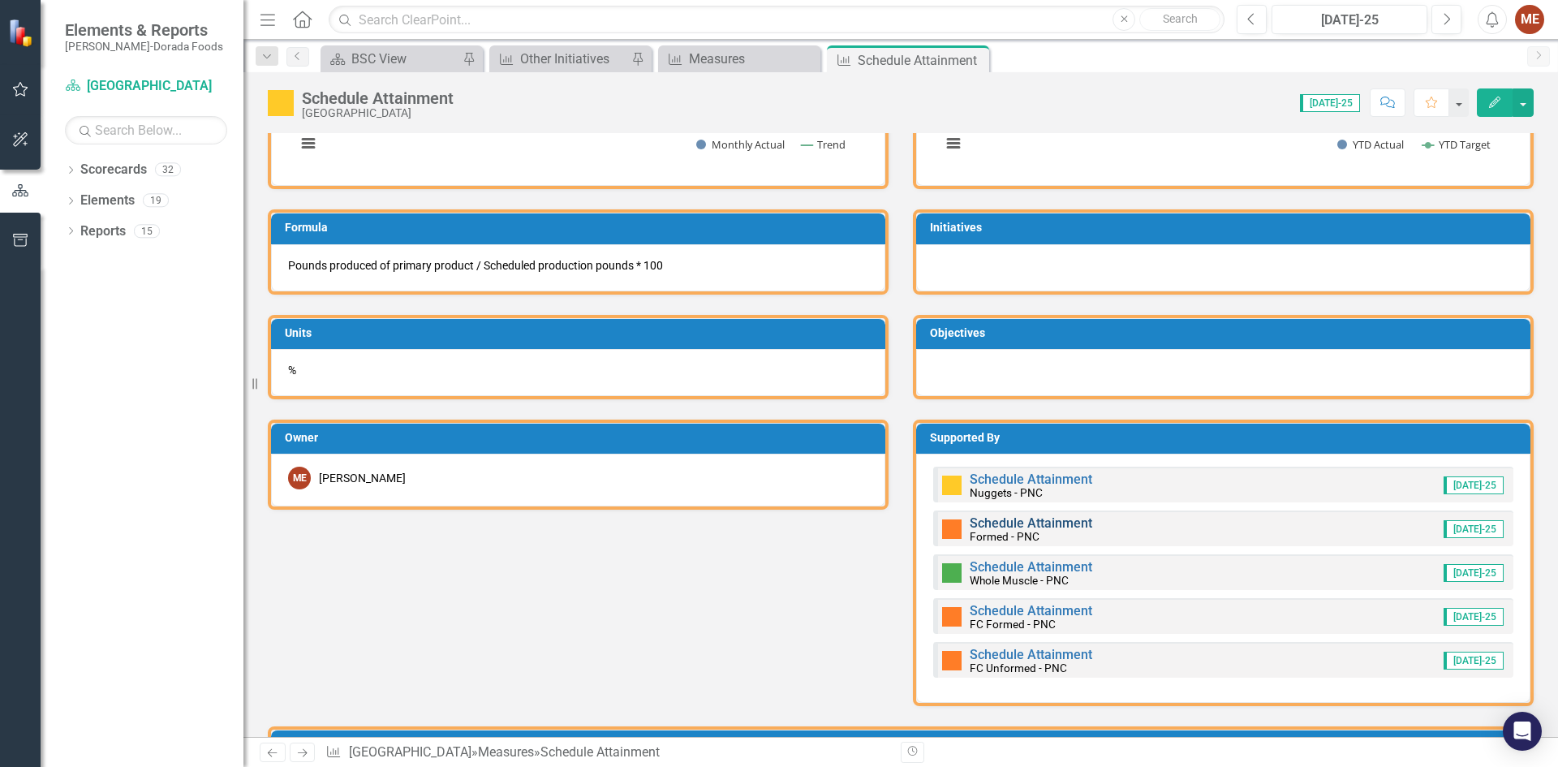
click at [1026, 525] on link "Schedule Attainment" at bounding box center [1030, 522] width 123 height 15
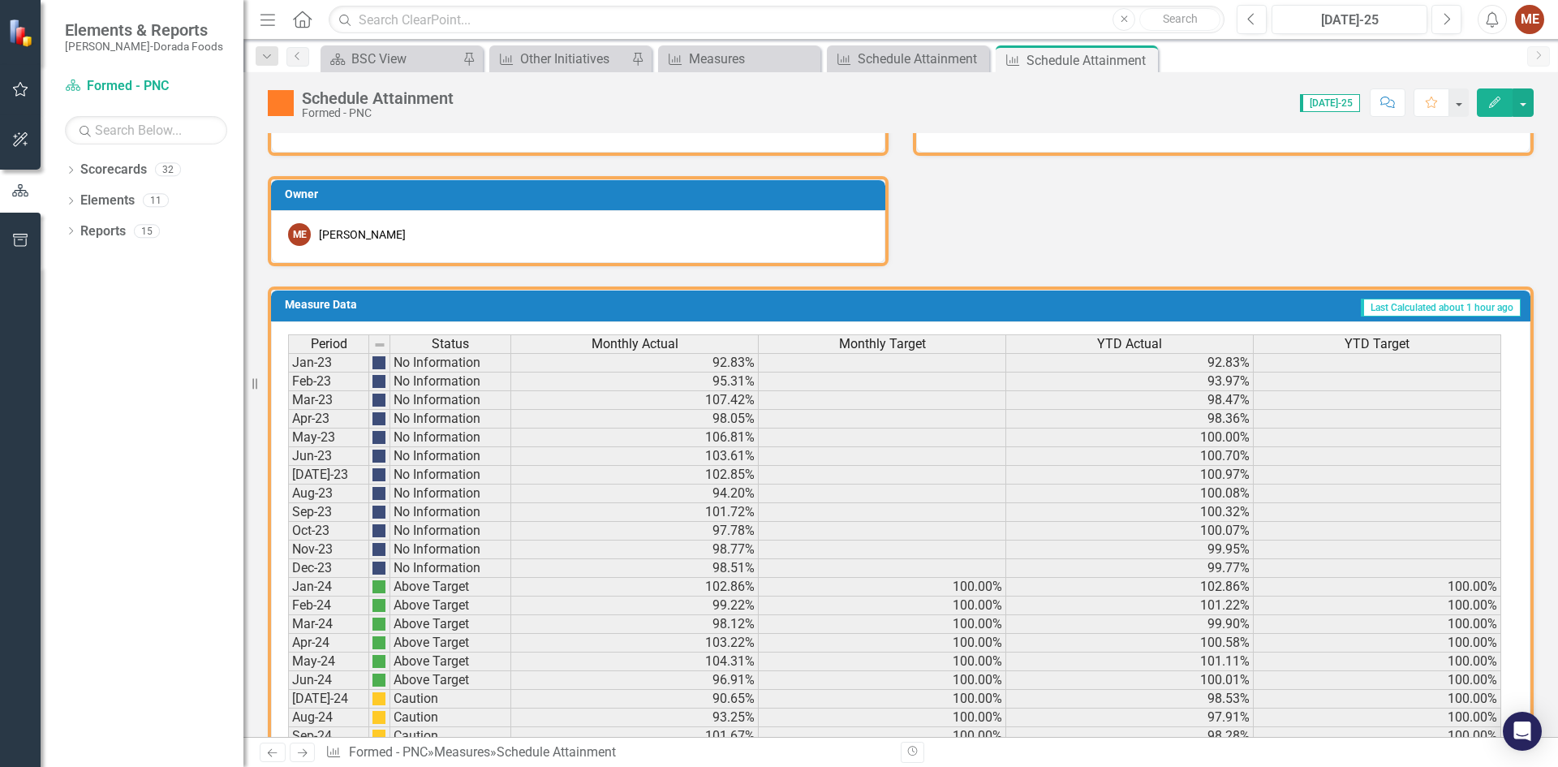
scroll to position [970, 0]
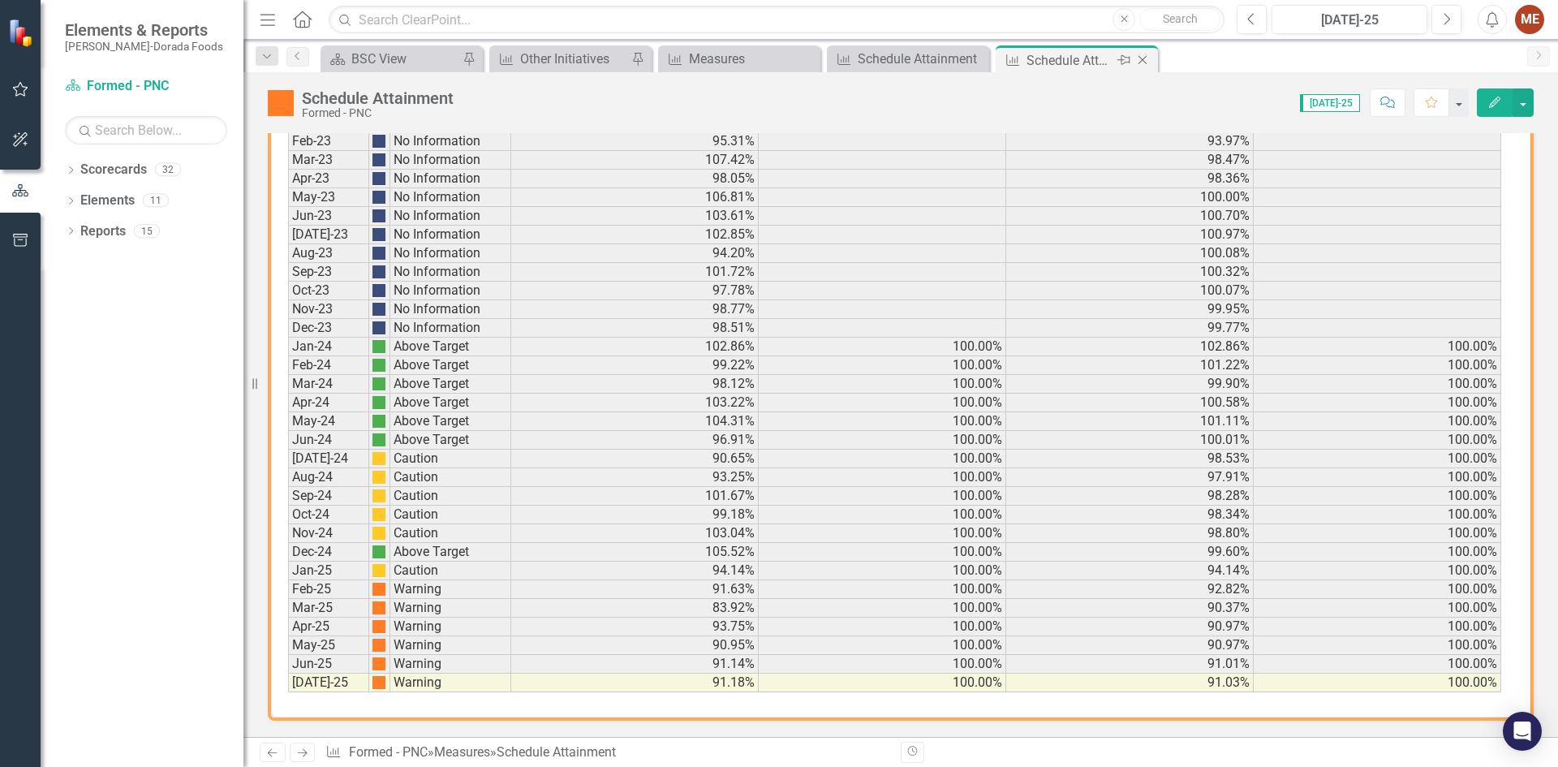
click at [1147, 58] on icon "Close" at bounding box center [1142, 60] width 16 height 13
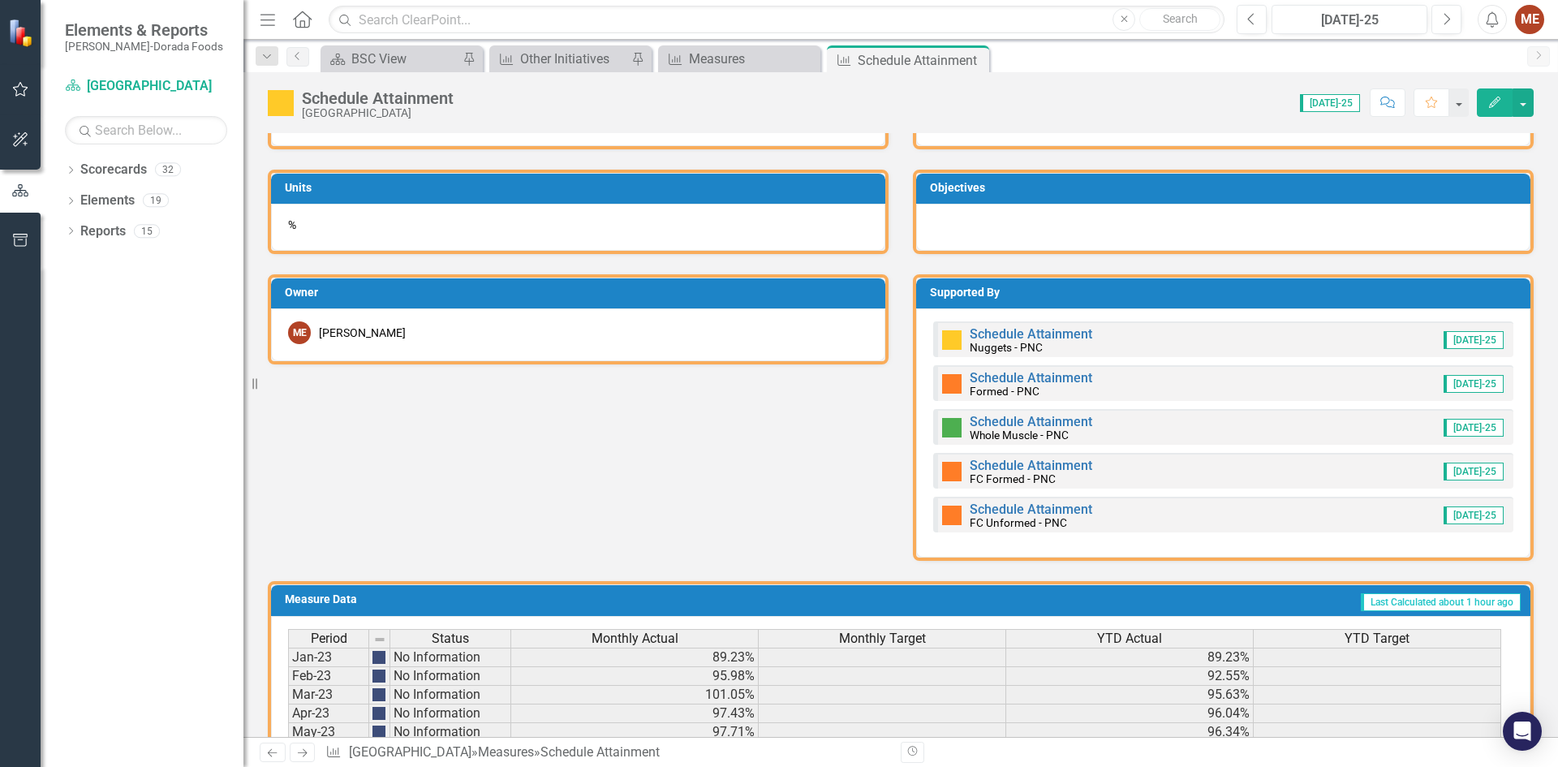
scroll to position [649, 0]
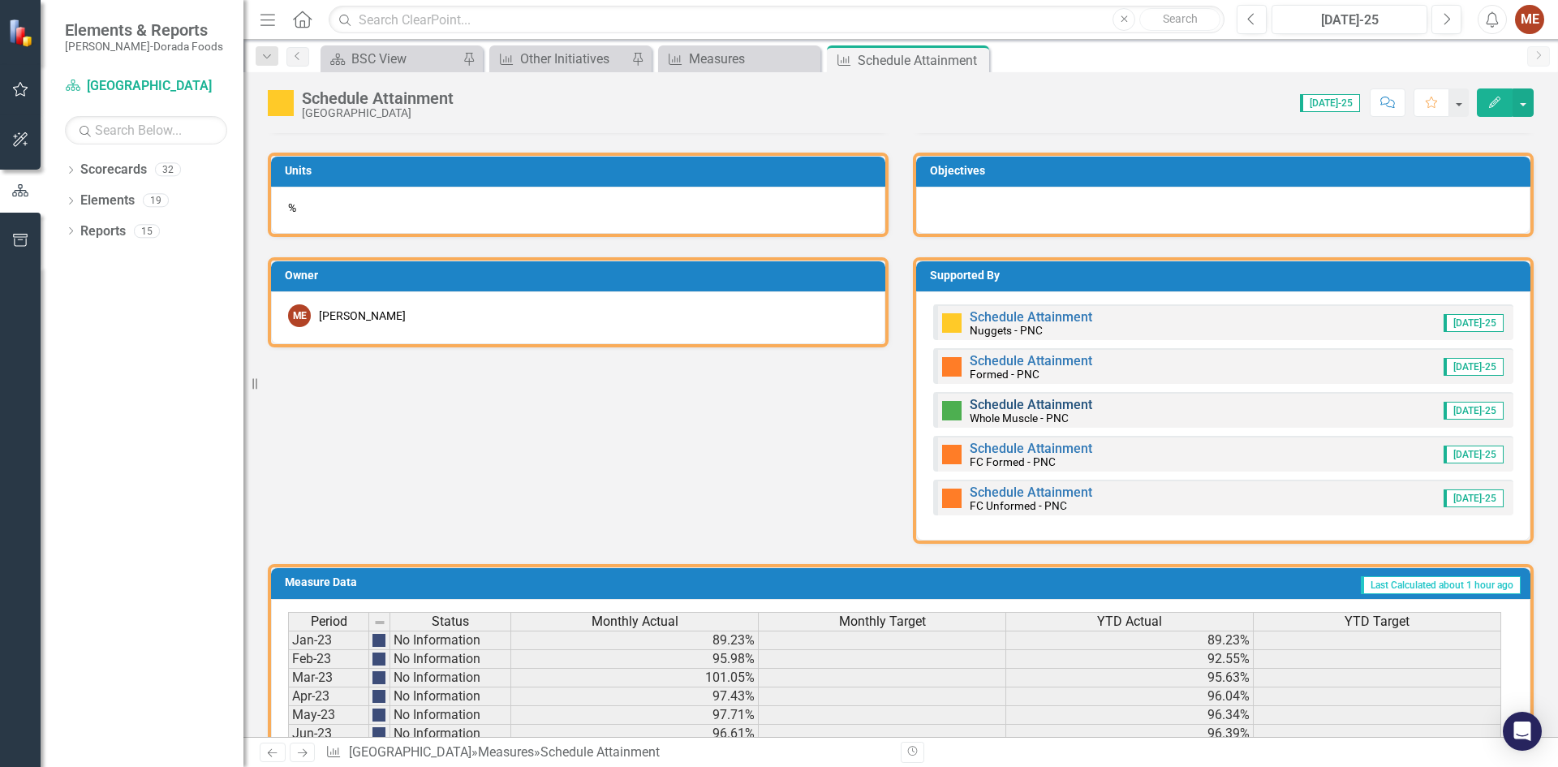
click at [1044, 406] on link "Schedule Attainment" at bounding box center [1030, 404] width 123 height 15
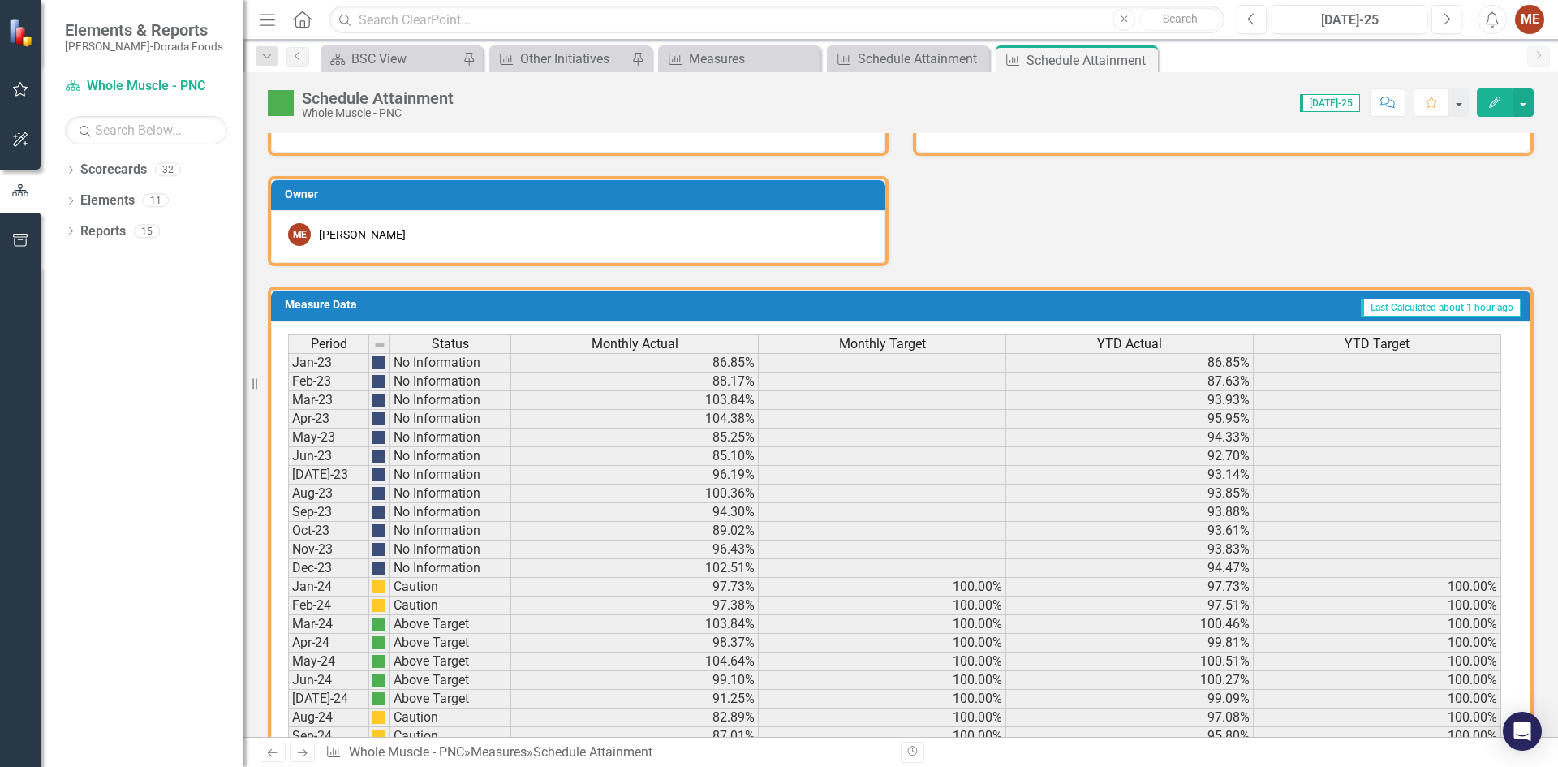
scroll to position [970, 0]
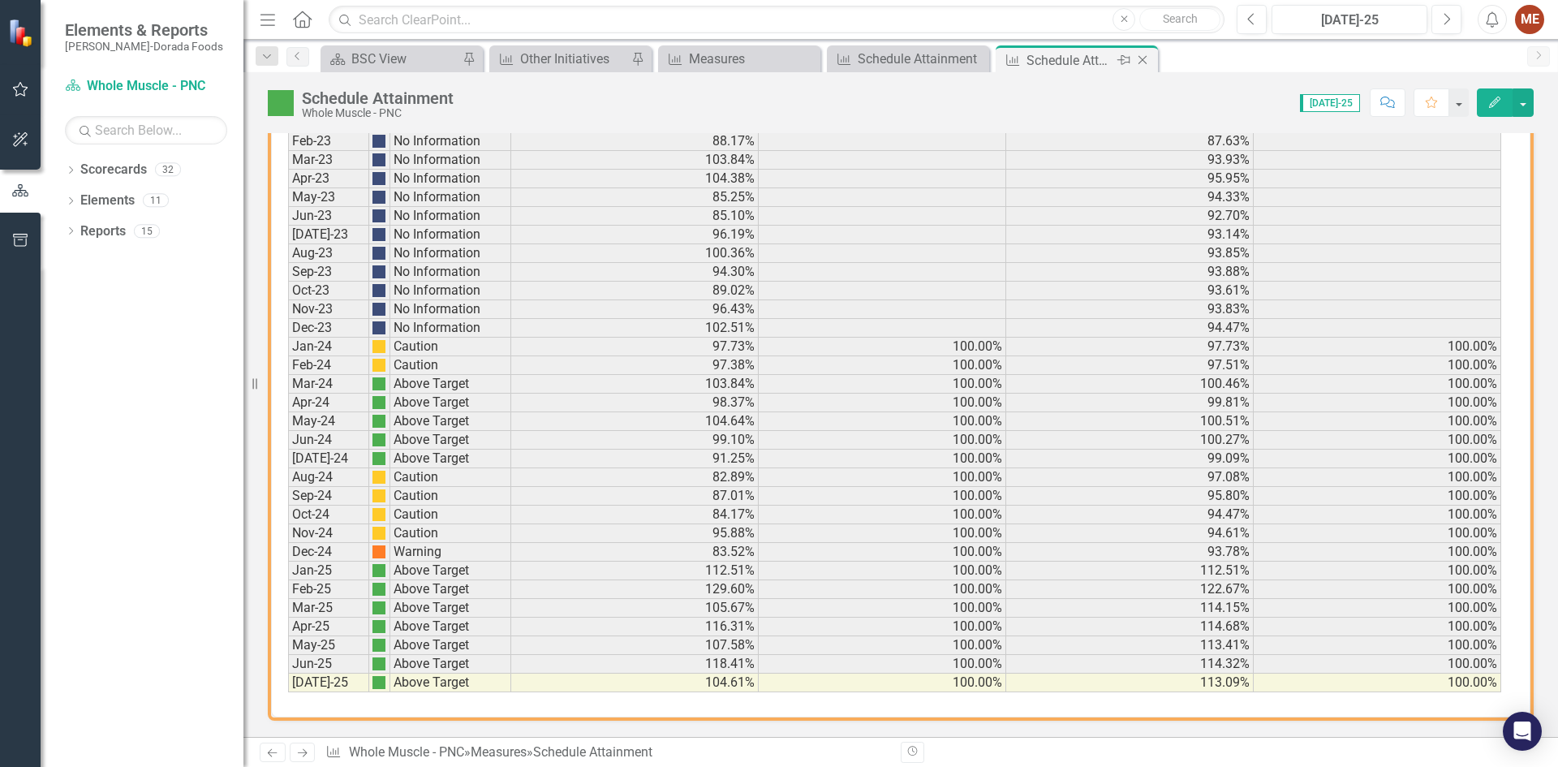
click at [1141, 57] on icon "Close" at bounding box center [1142, 60] width 16 height 13
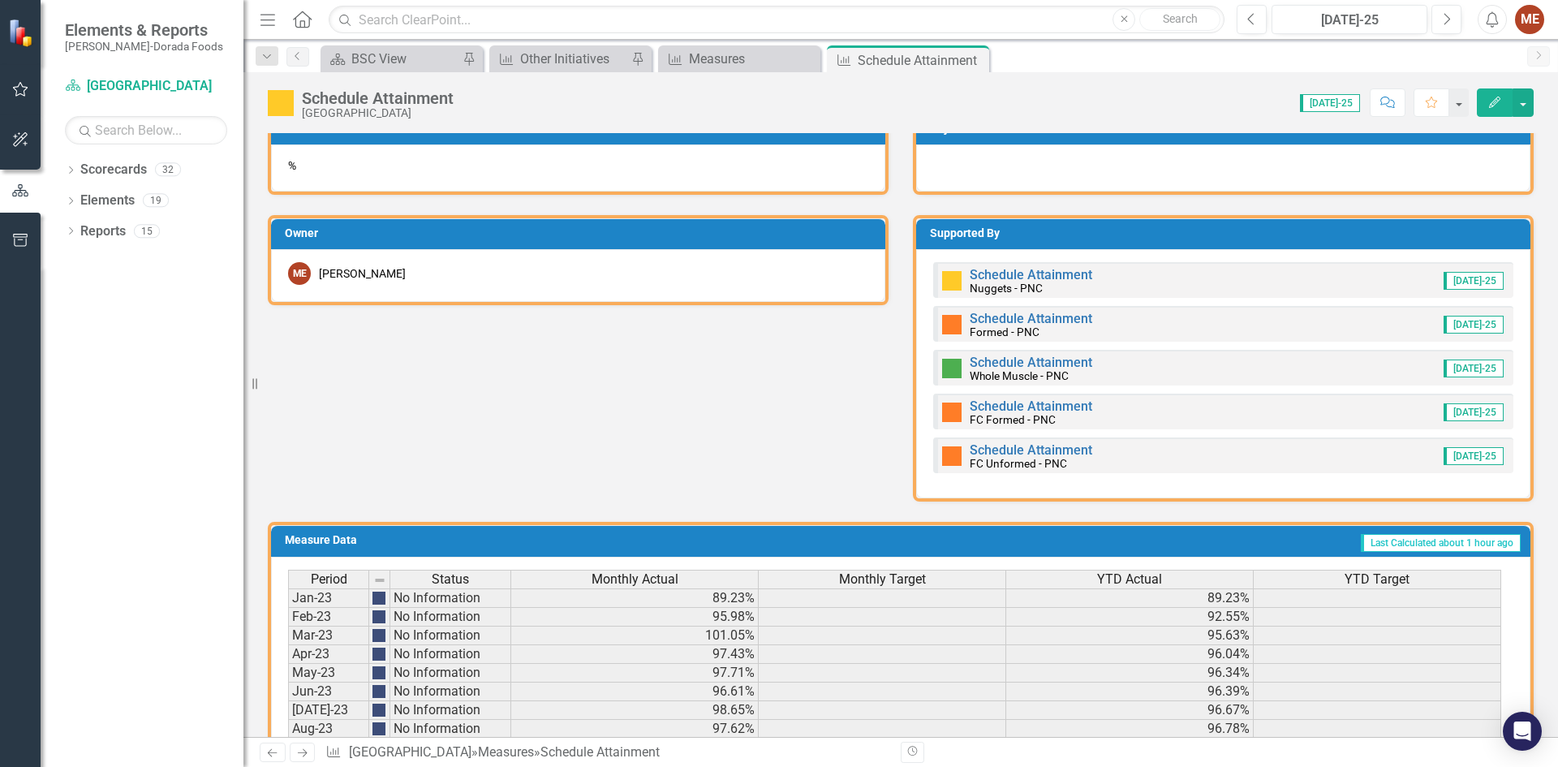
scroll to position [811, 0]
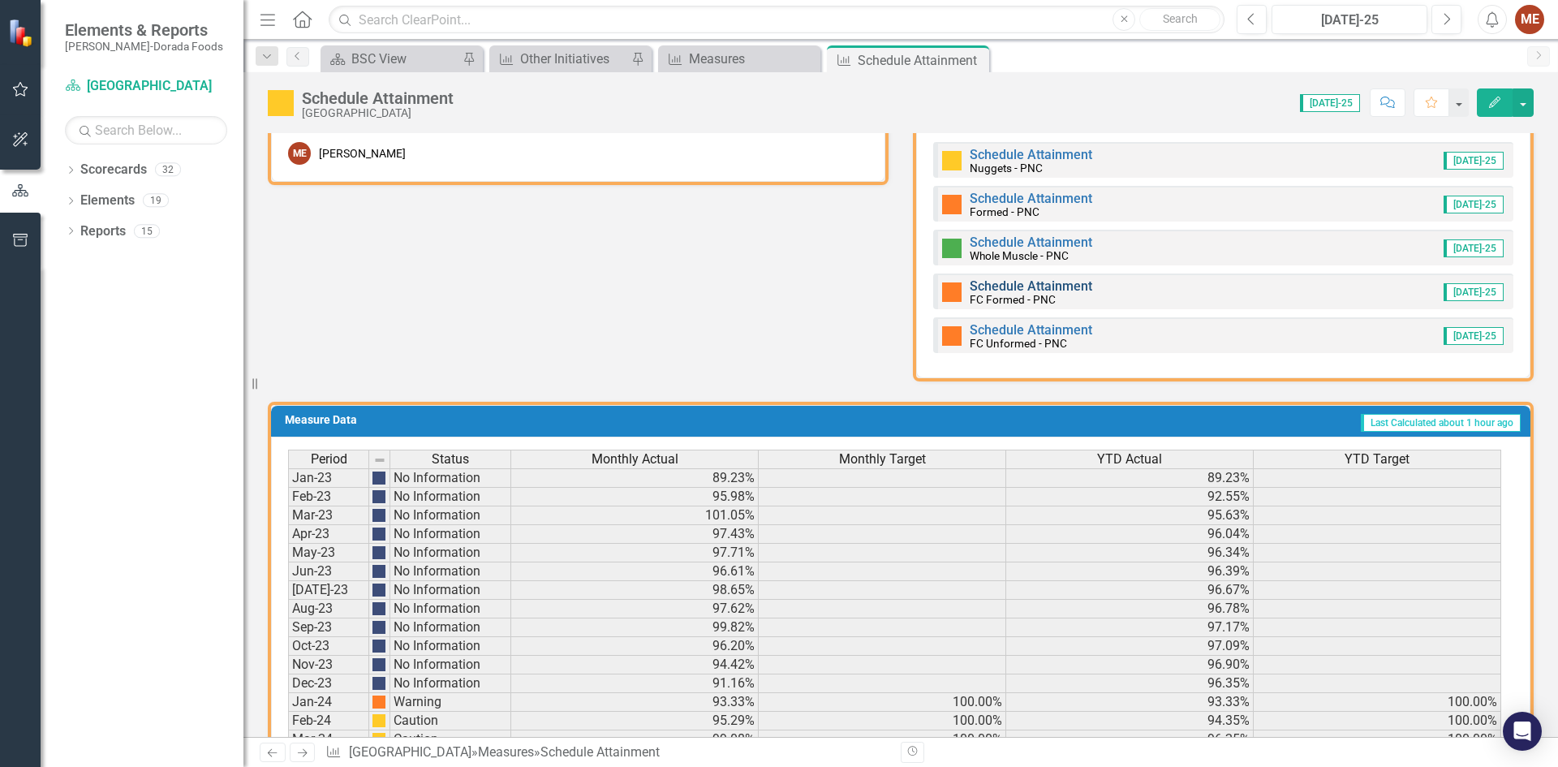
click at [1037, 284] on link "Schedule Attainment" at bounding box center [1030, 285] width 123 height 15
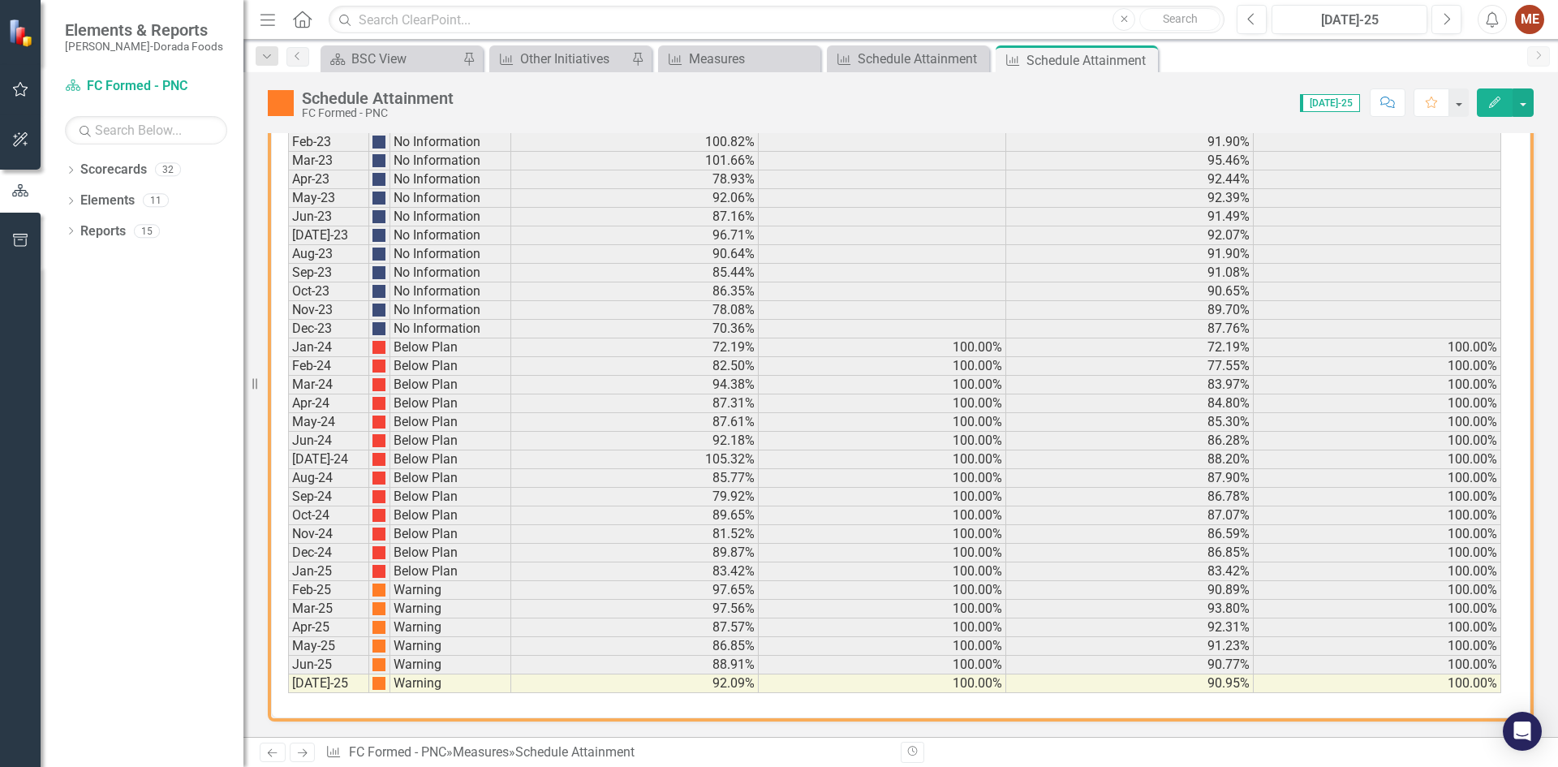
scroll to position [970, 0]
click at [1147, 60] on icon "Close" at bounding box center [1142, 60] width 16 height 13
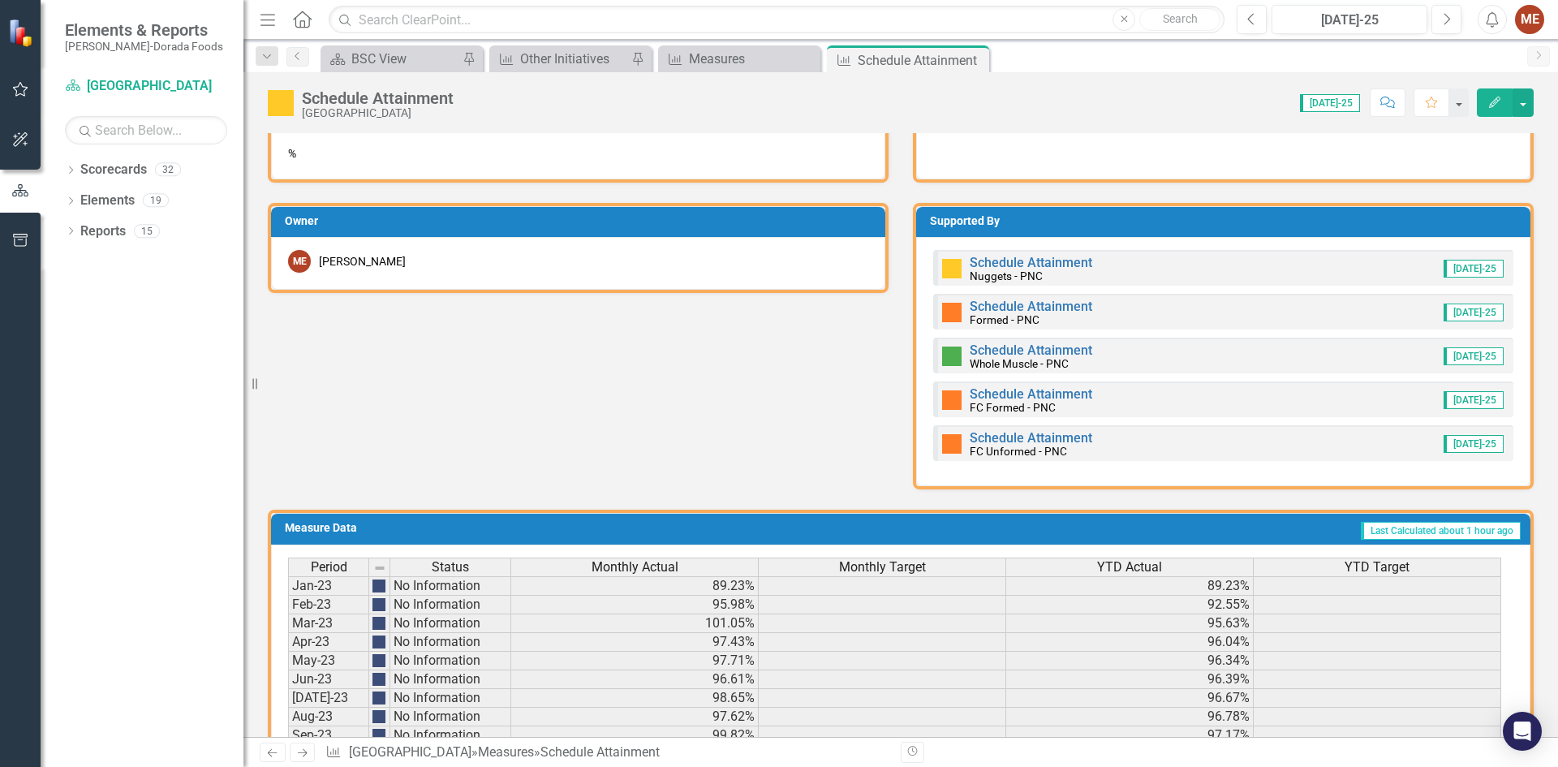
scroll to position [811, 0]
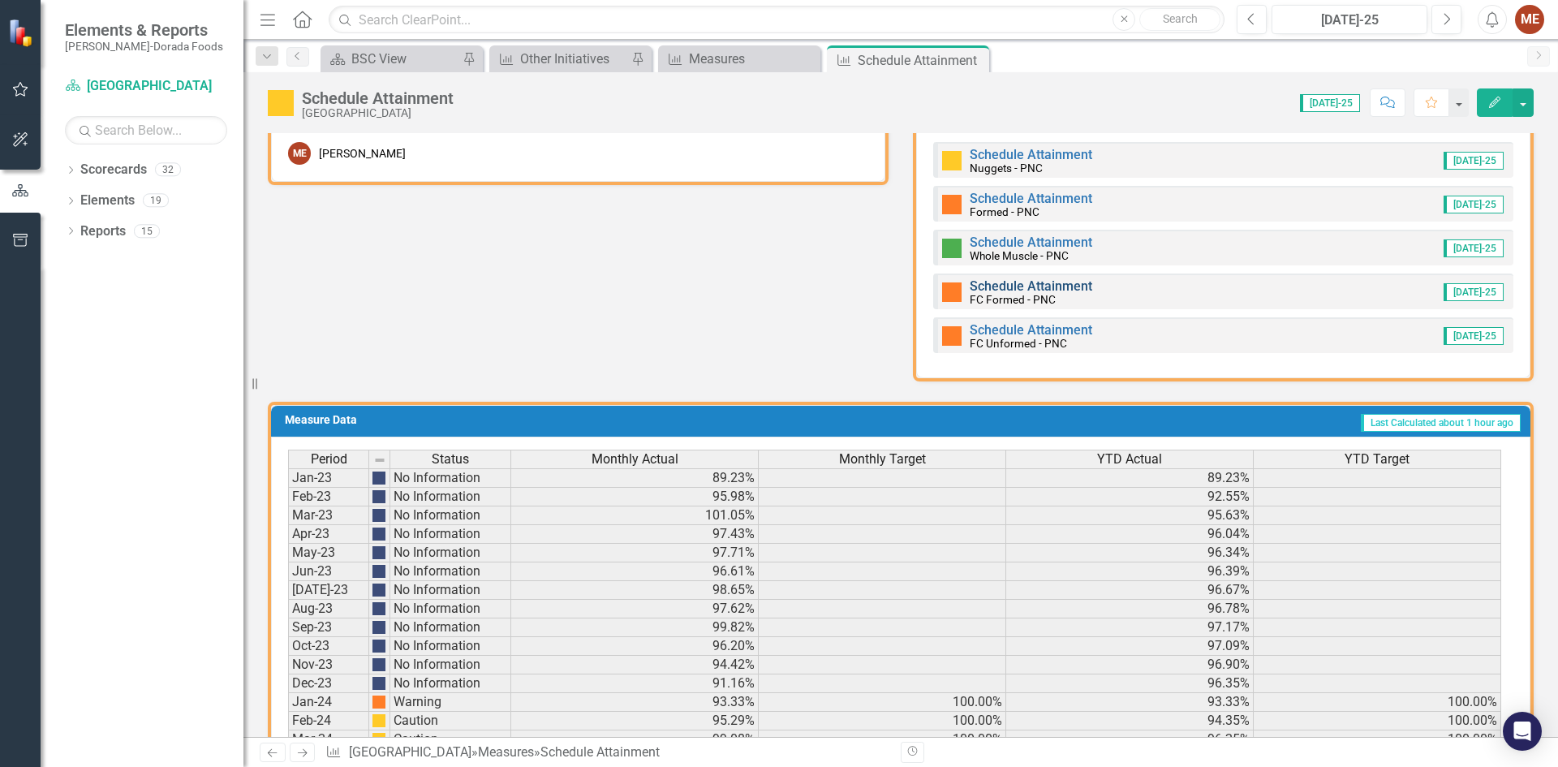
click at [1041, 283] on link "Schedule Attainment" at bounding box center [1030, 285] width 123 height 15
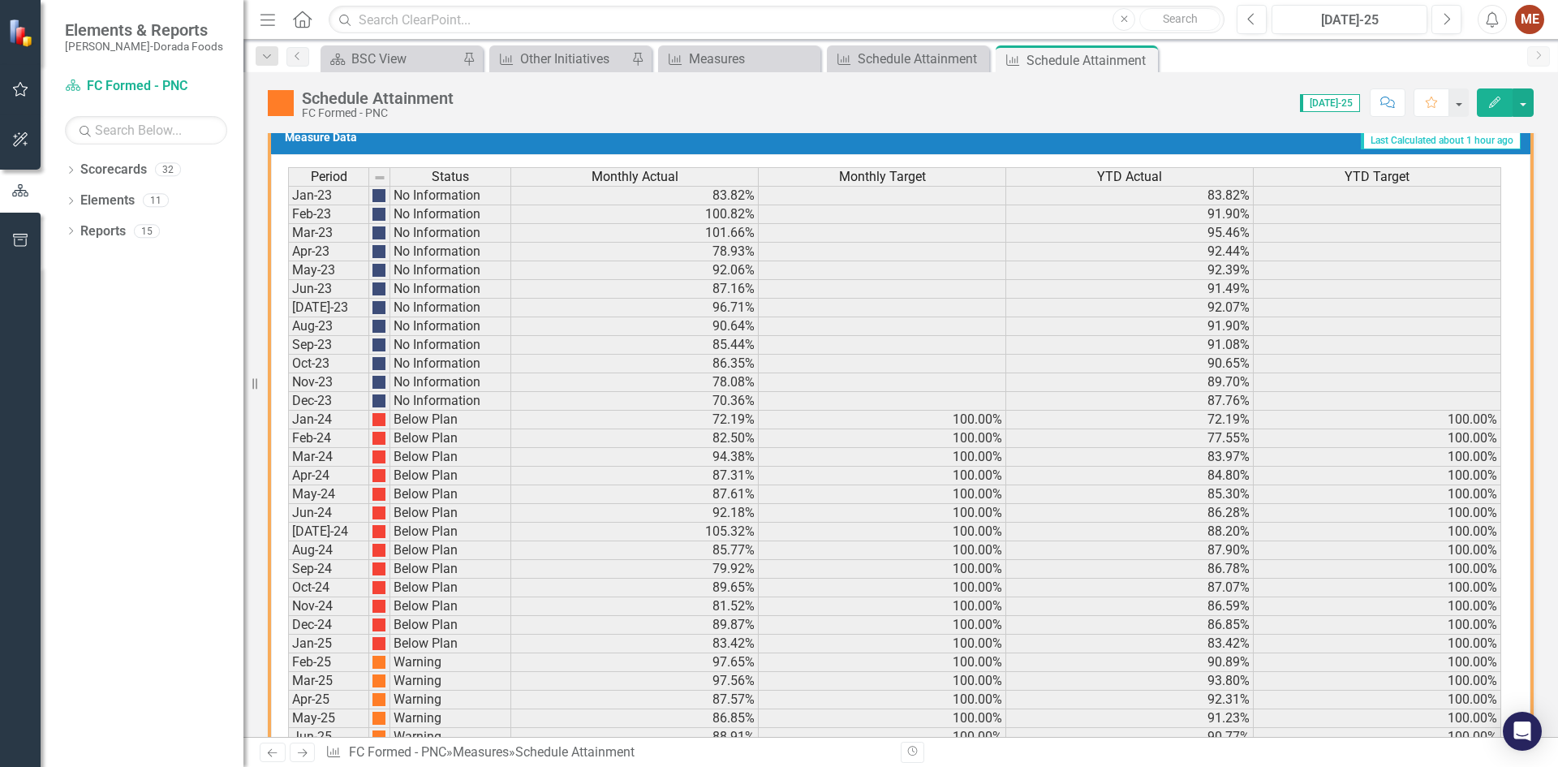
scroll to position [970, 0]
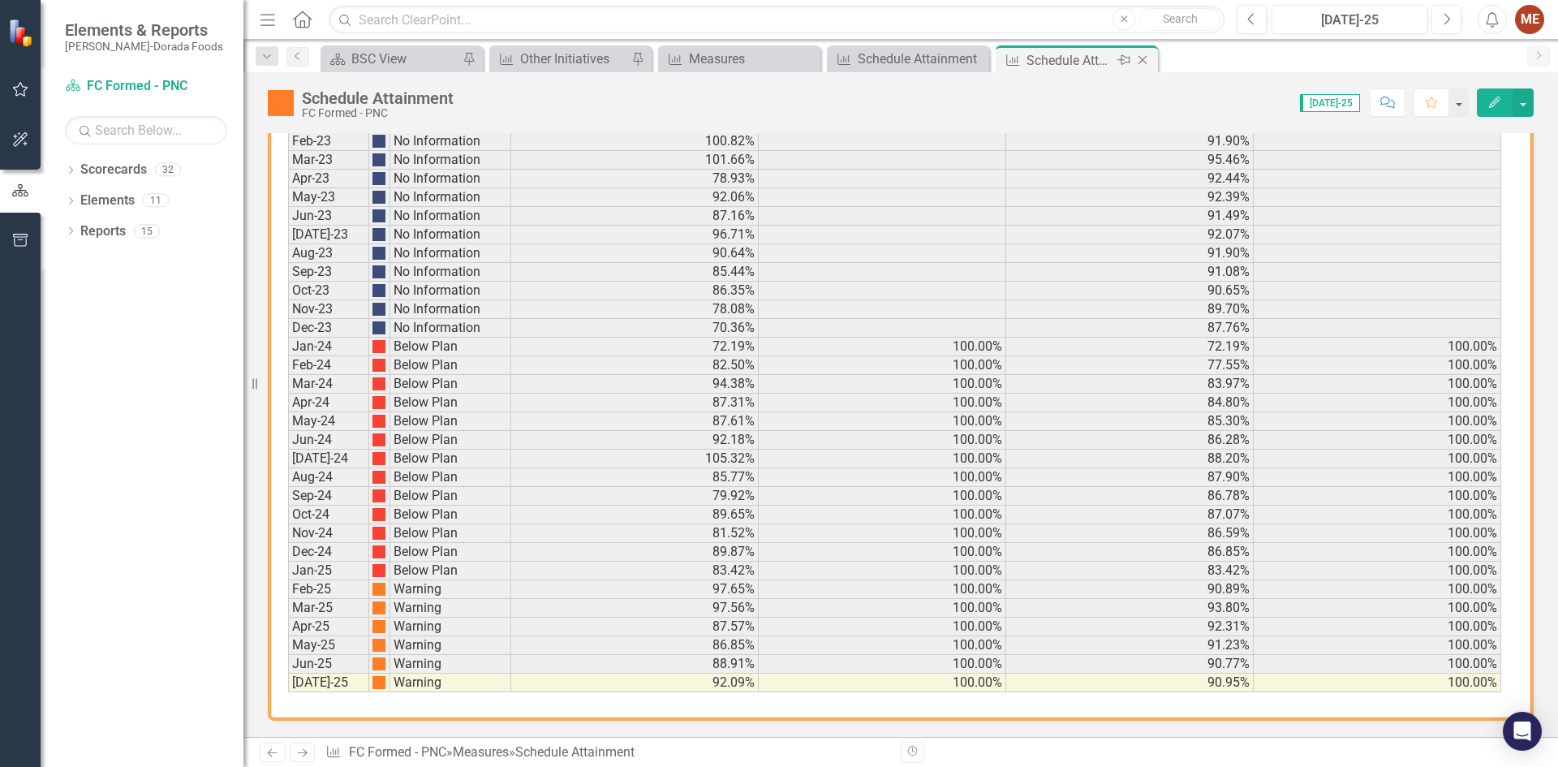
click at [1152, 61] on div "Close" at bounding box center [1143, 60] width 20 height 20
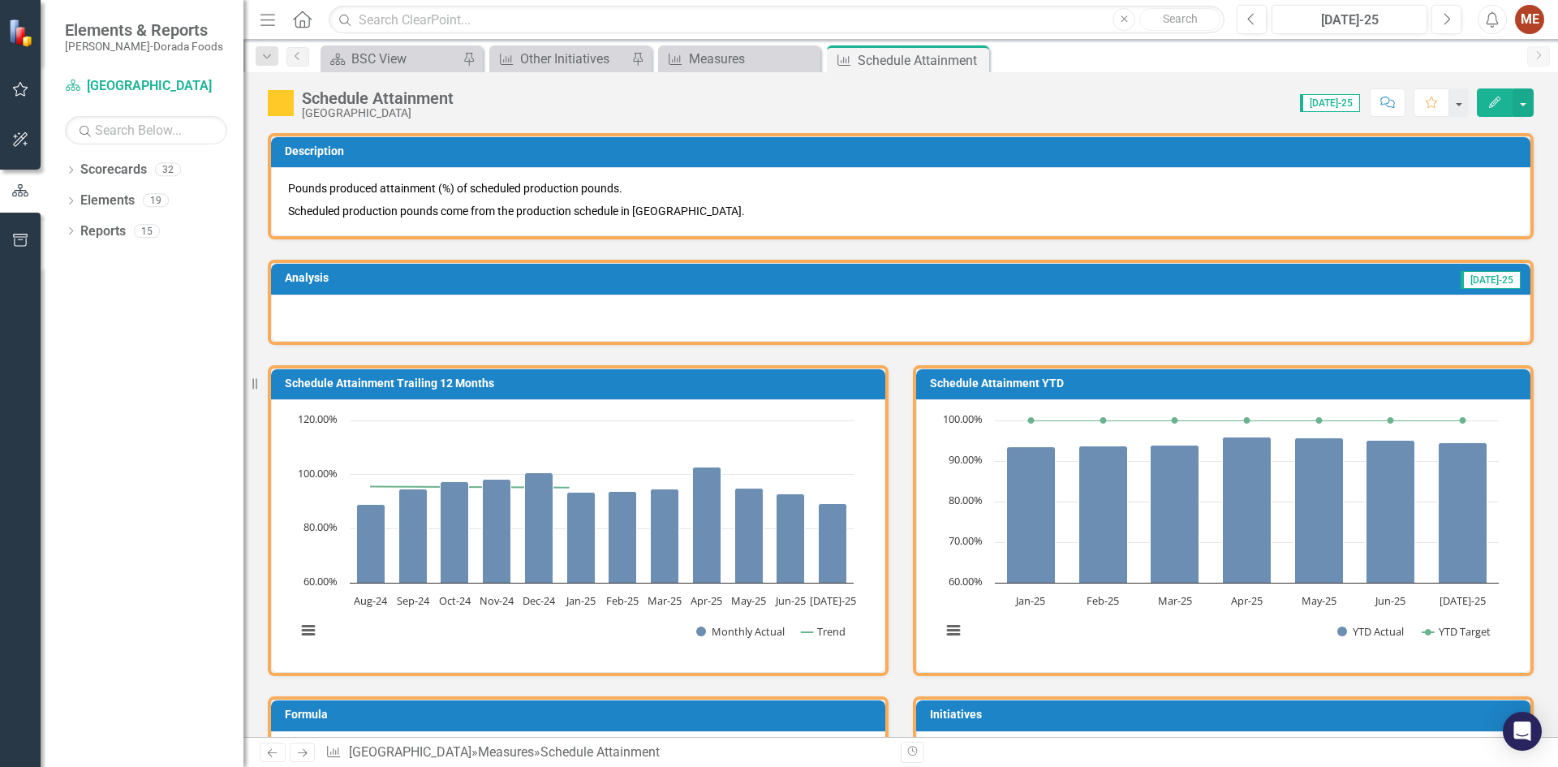
scroll to position [730, 0]
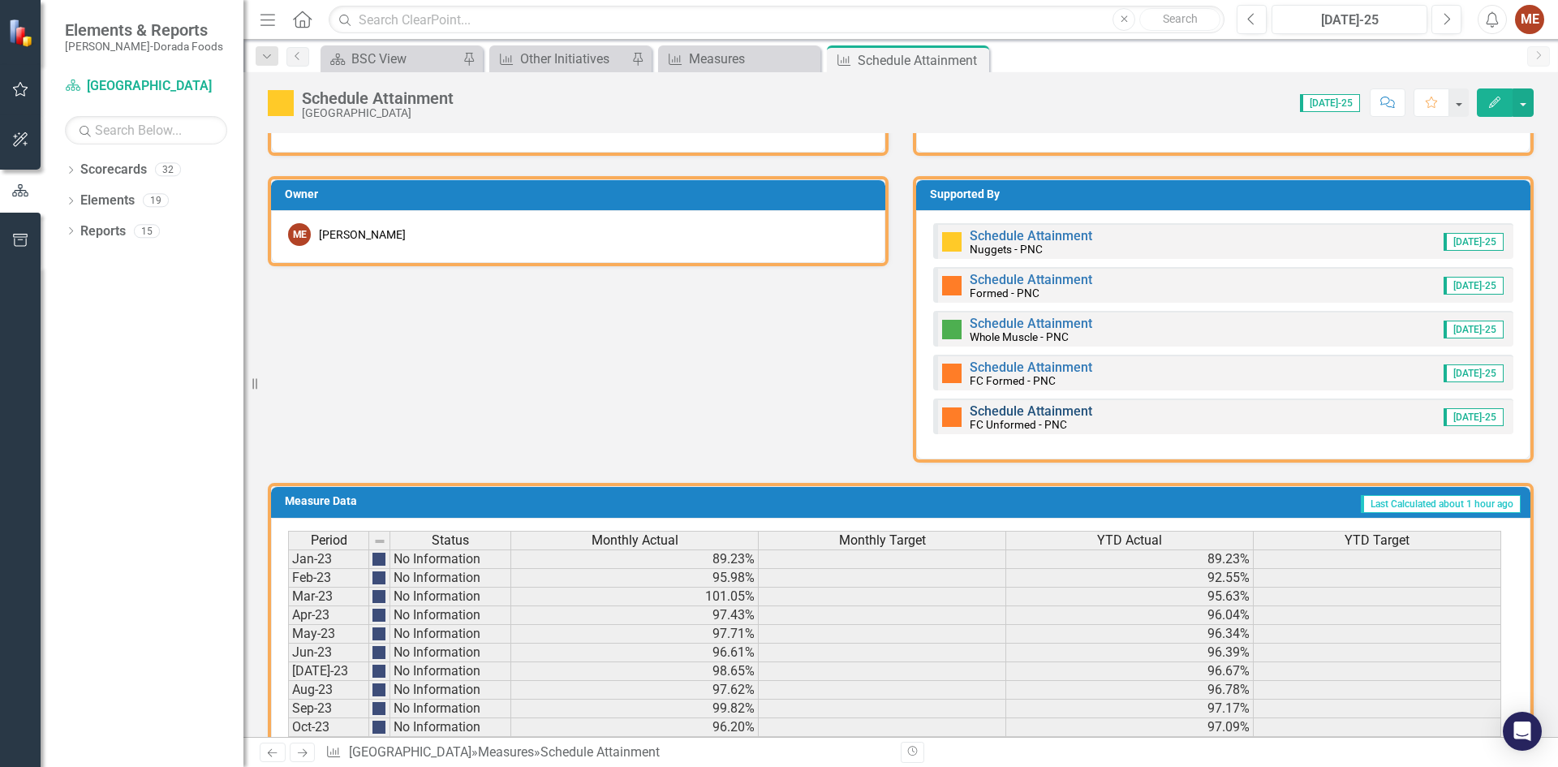
click at [1006, 409] on link "Schedule Attainment" at bounding box center [1030, 410] width 123 height 15
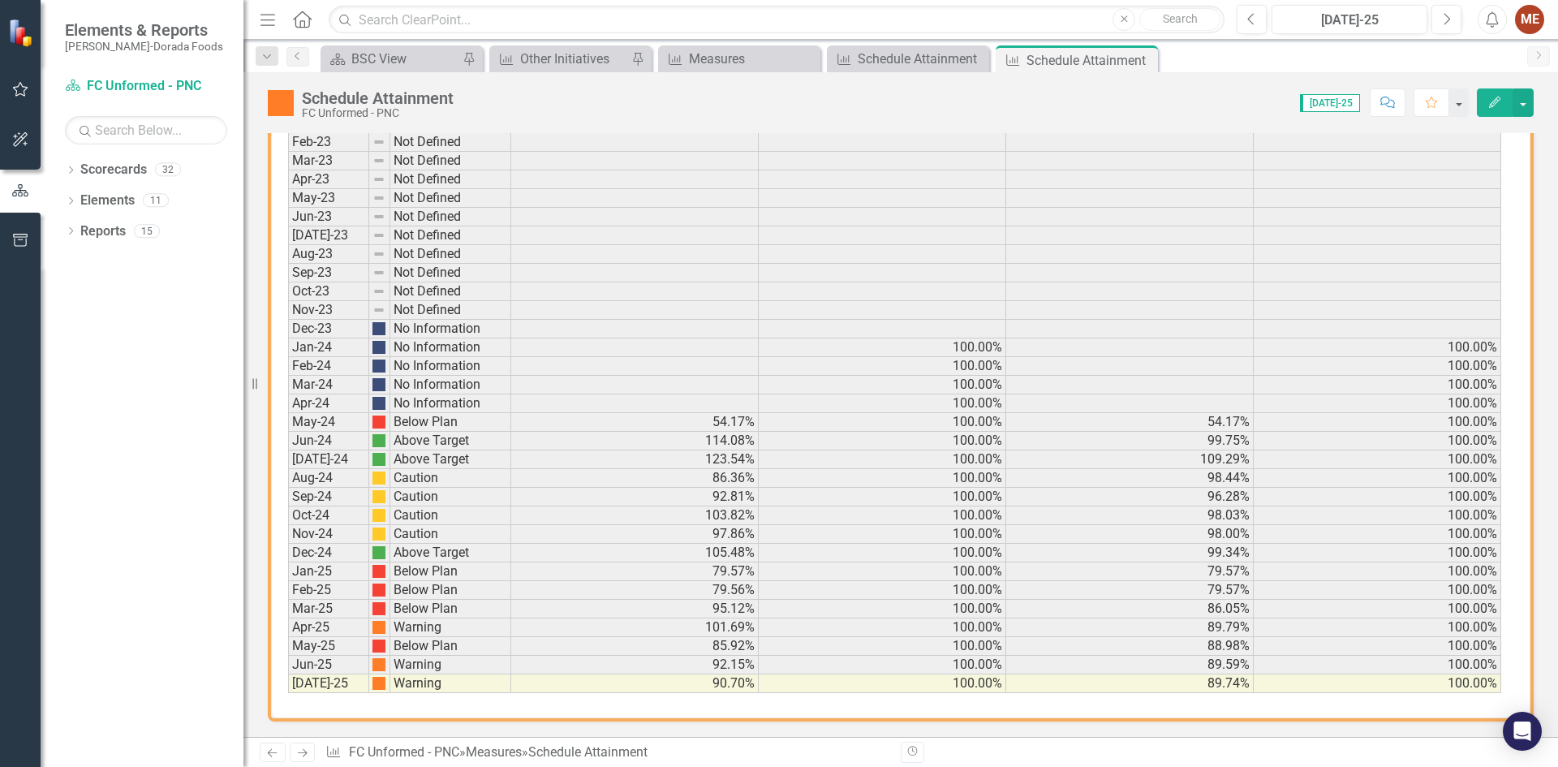
scroll to position [970, 0]
click at [1137, 58] on icon "Close" at bounding box center [1142, 60] width 16 height 13
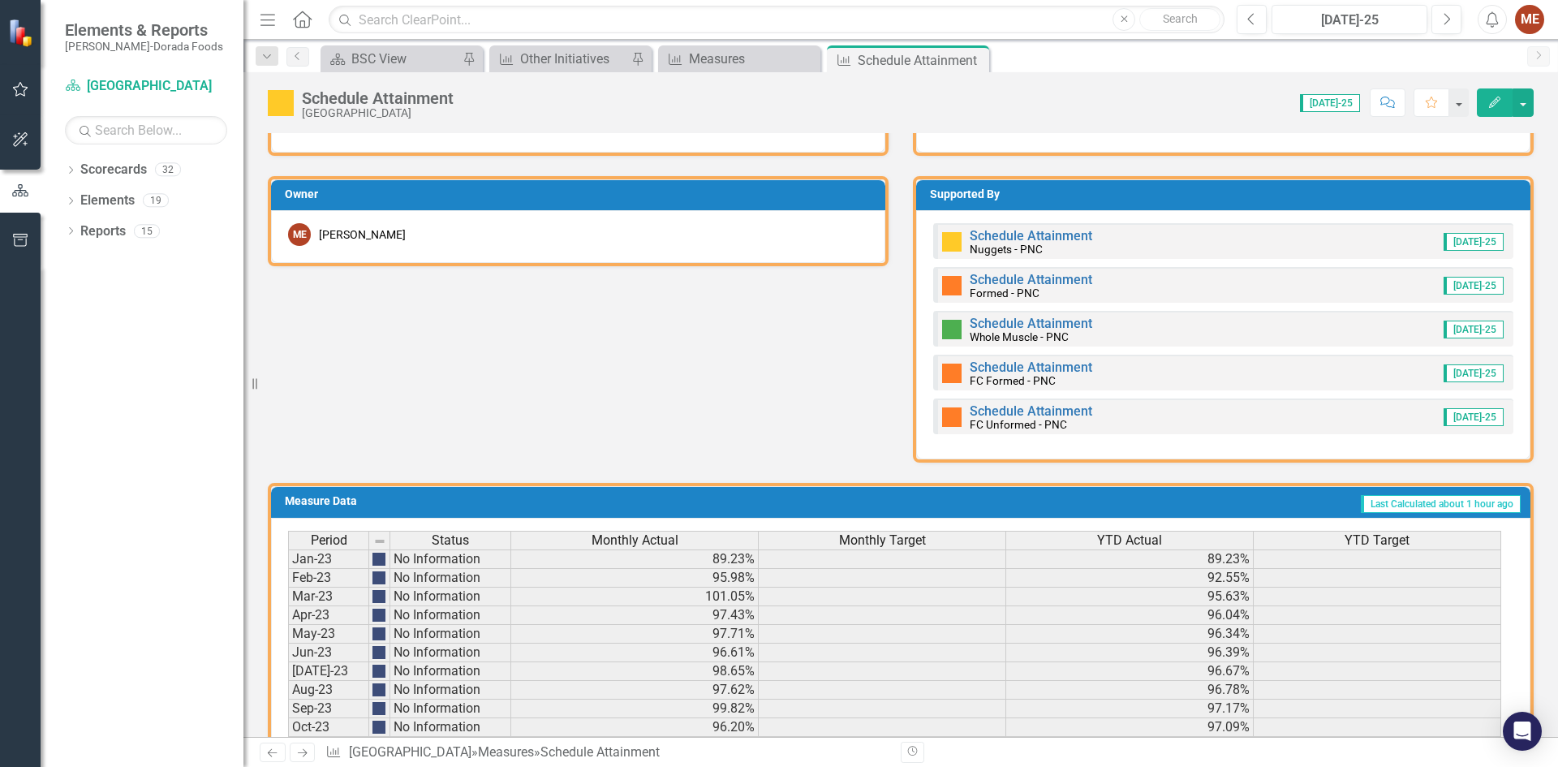
scroll to position [1167, 0]
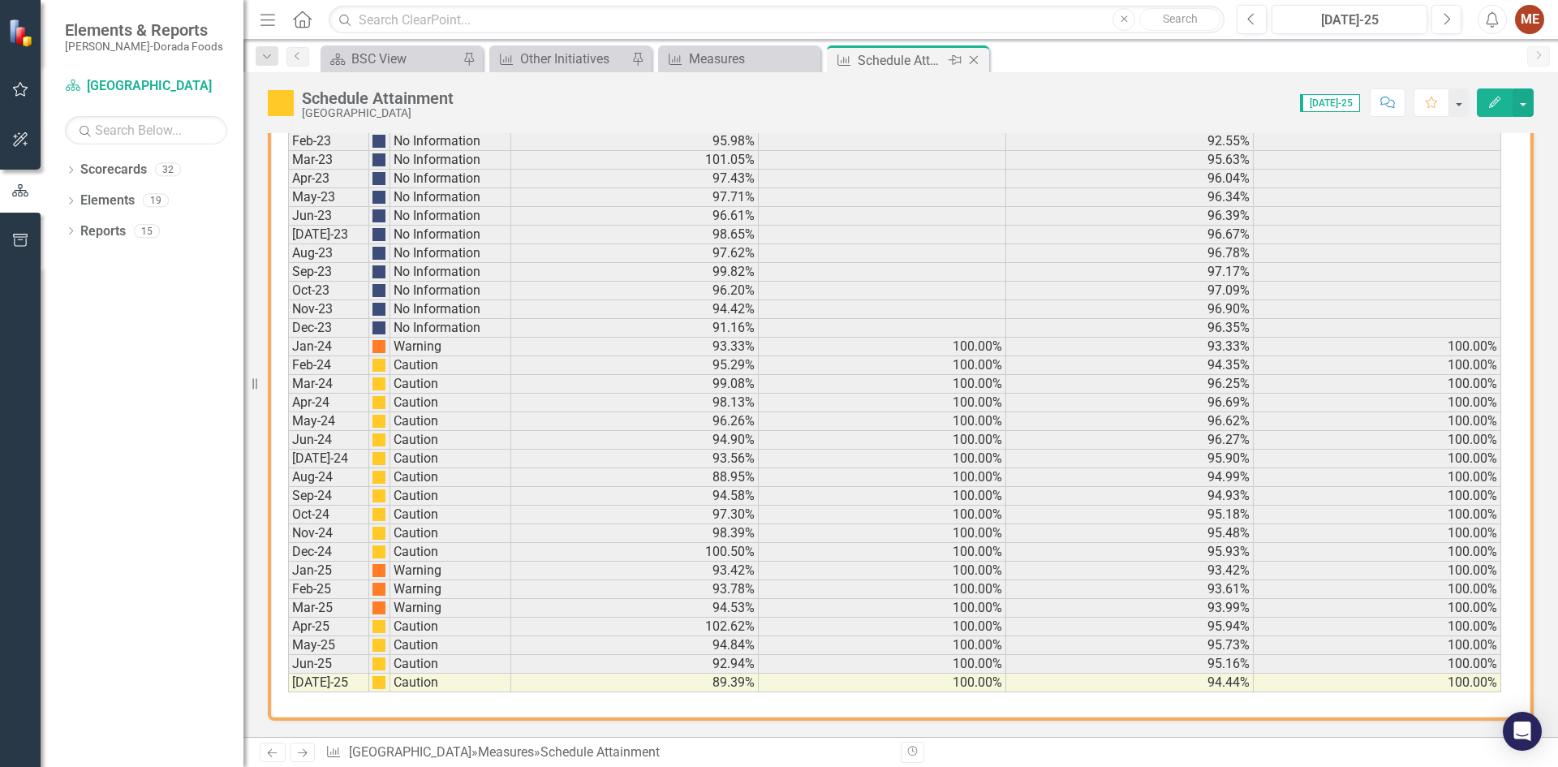
click at [975, 59] on icon "Close" at bounding box center [973, 60] width 16 height 13
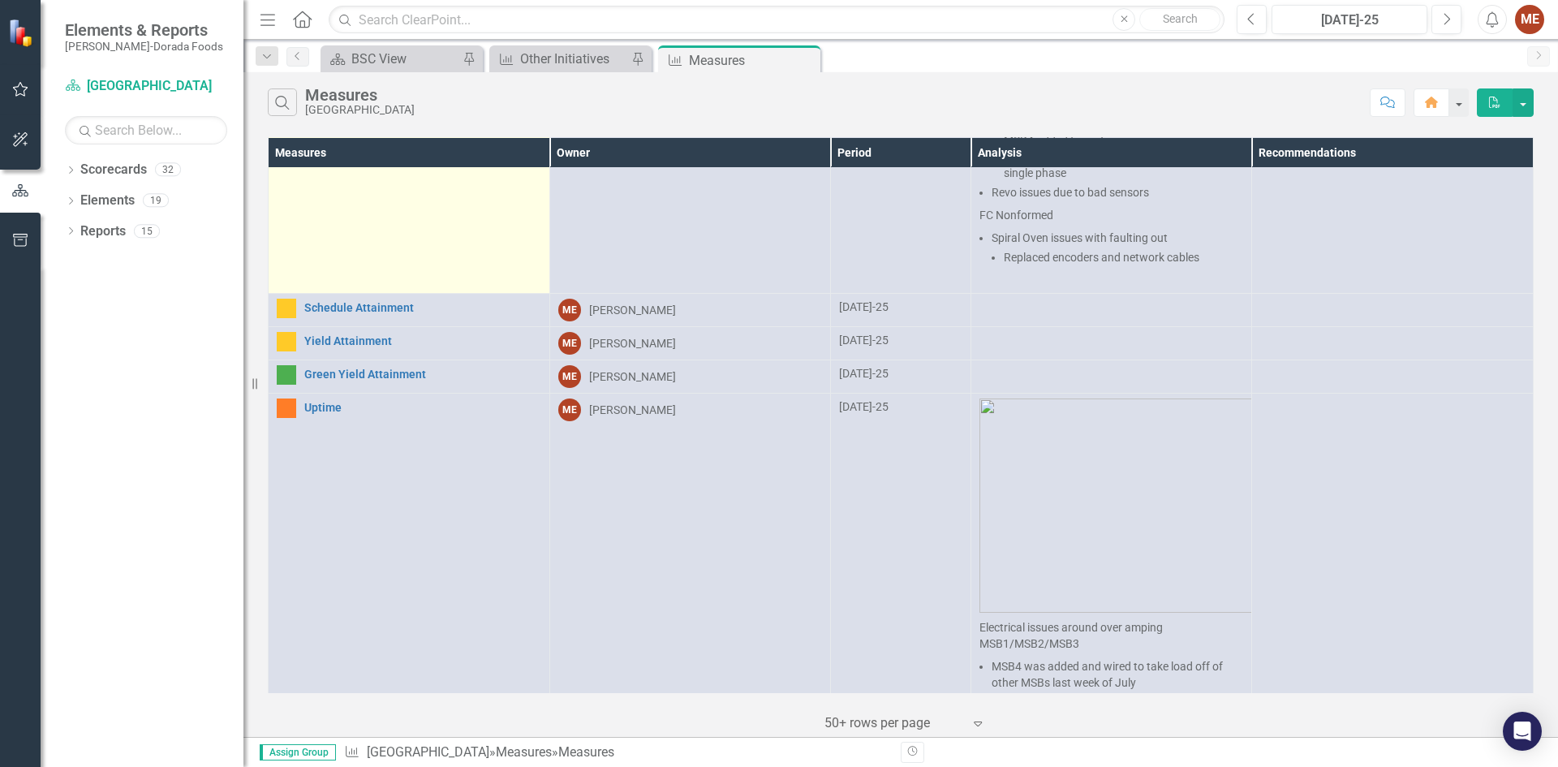
scroll to position [568, 0]
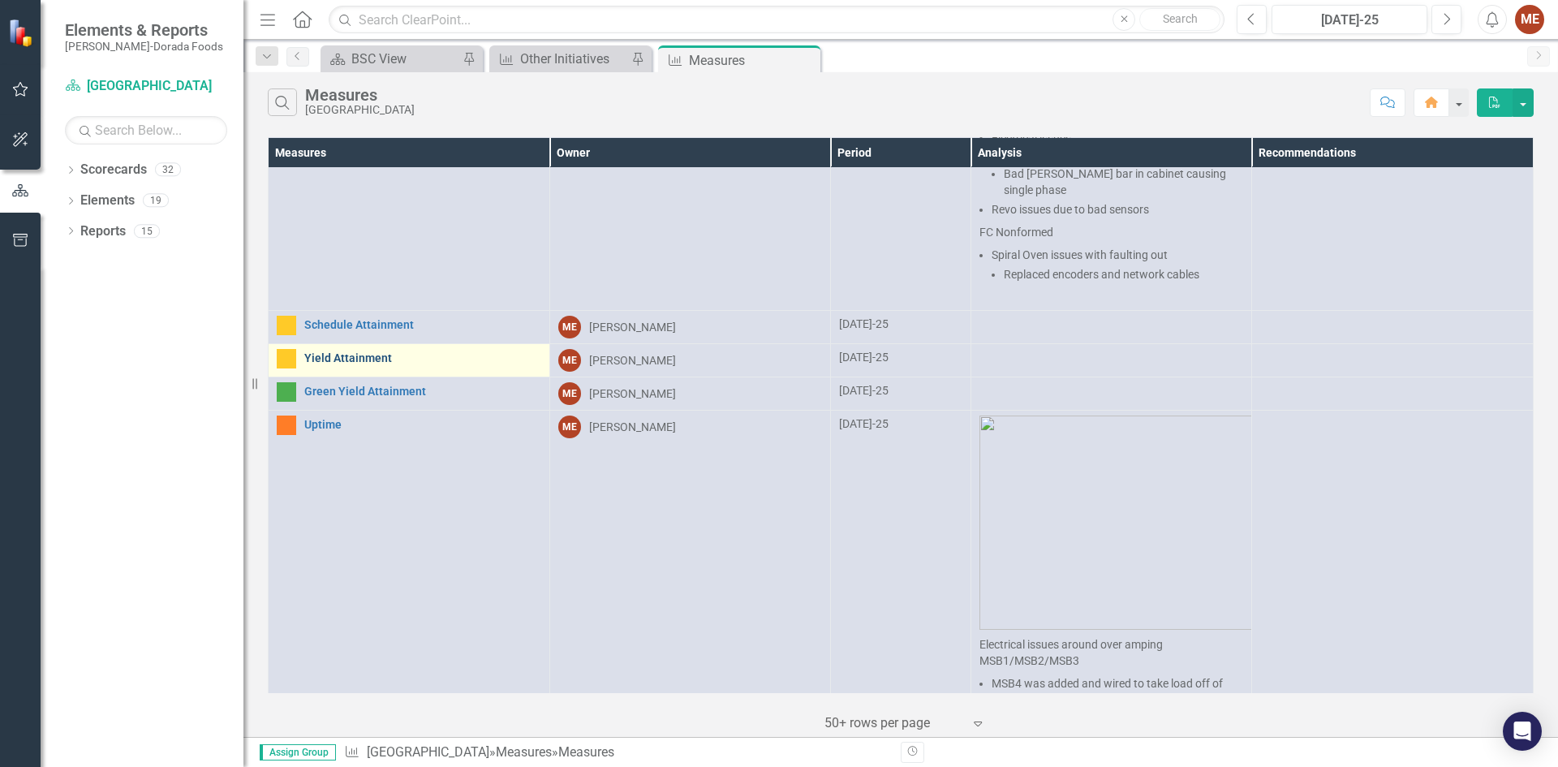
click at [372, 352] on link "Yield Attainment" at bounding box center [422, 358] width 237 height 12
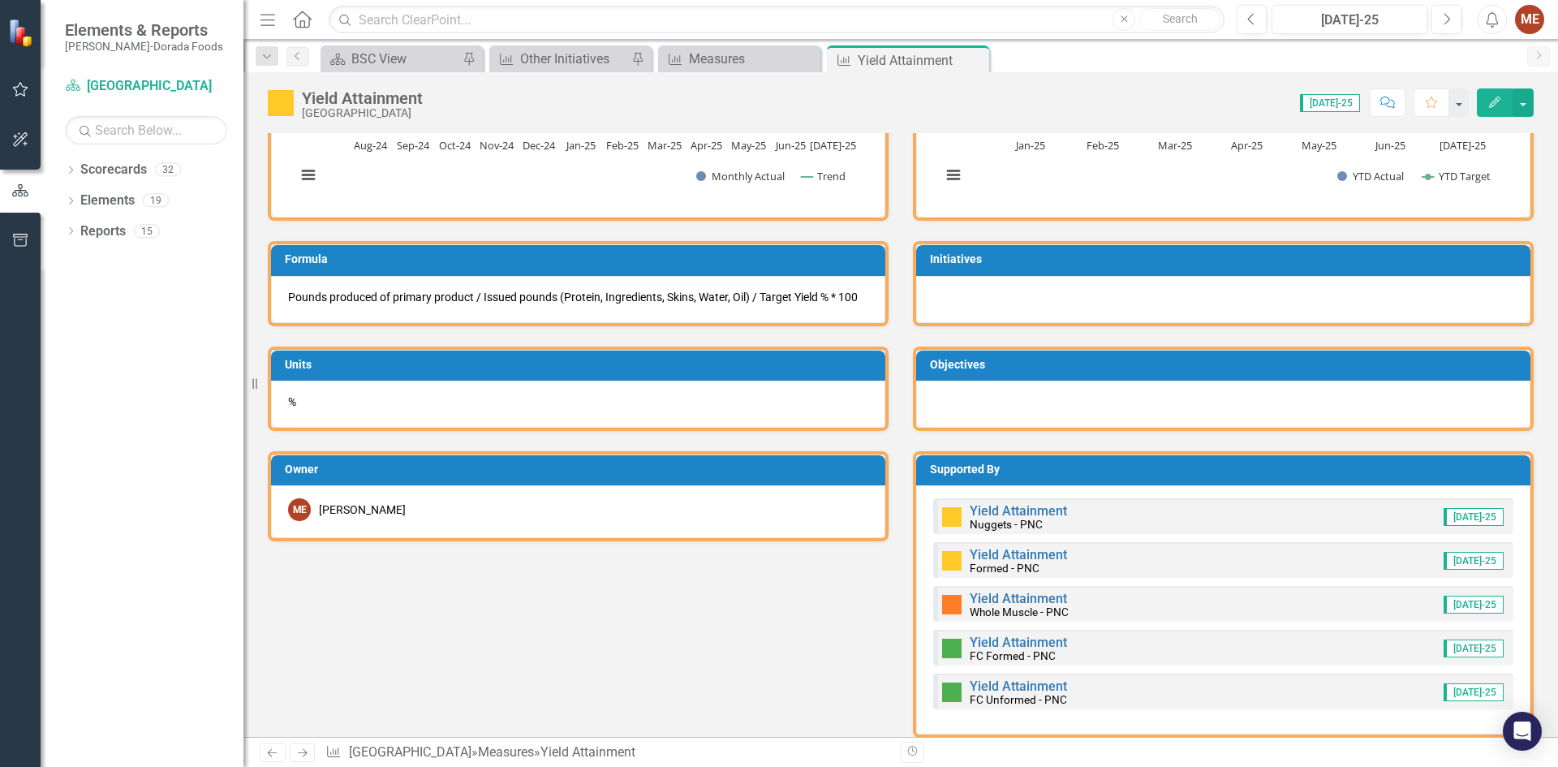
scroll to position [487, 0]
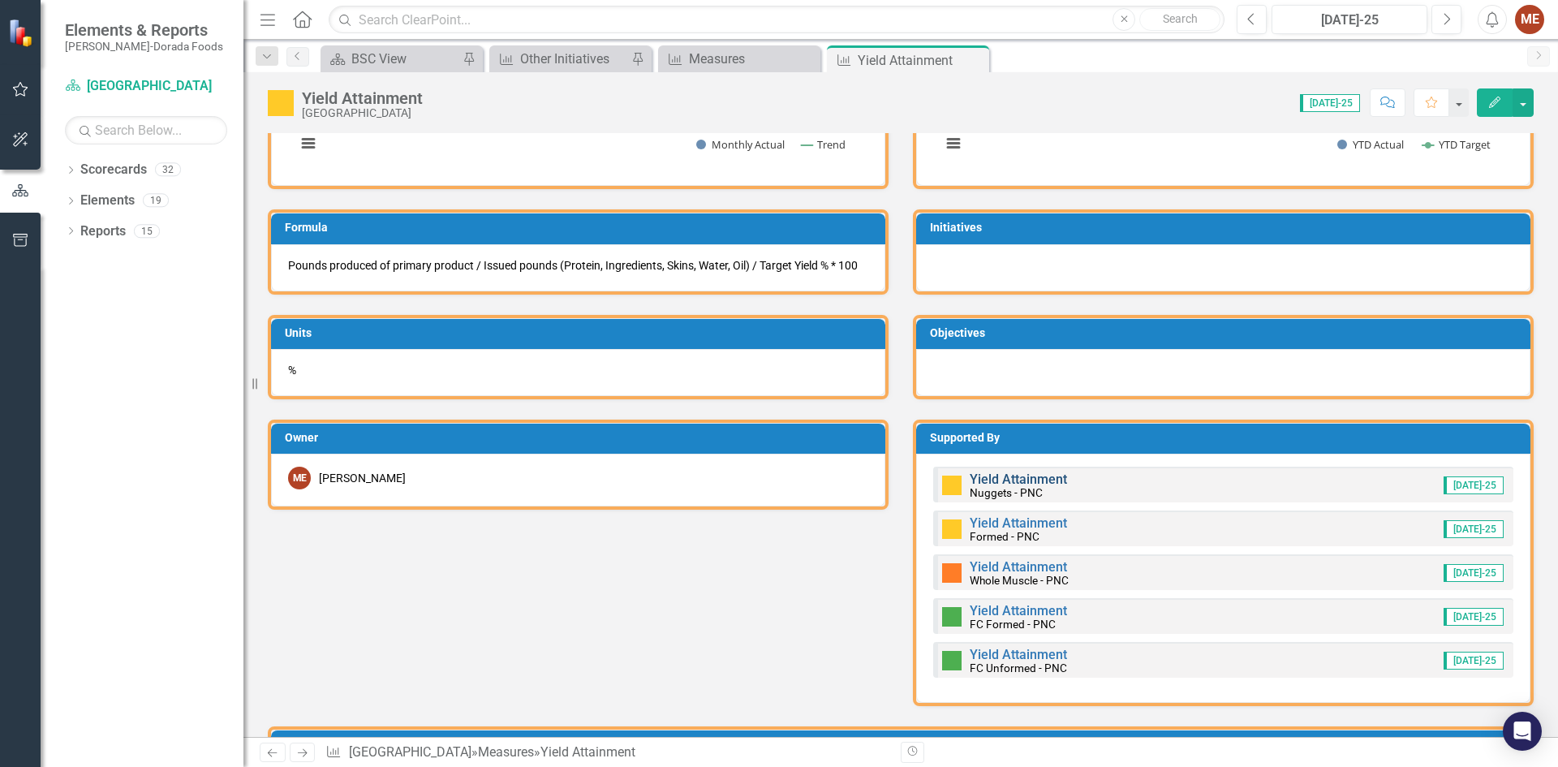
click at [1038, 483] on link "Yield Attainment" at bounding box center [1017, 478] width 97 height 15
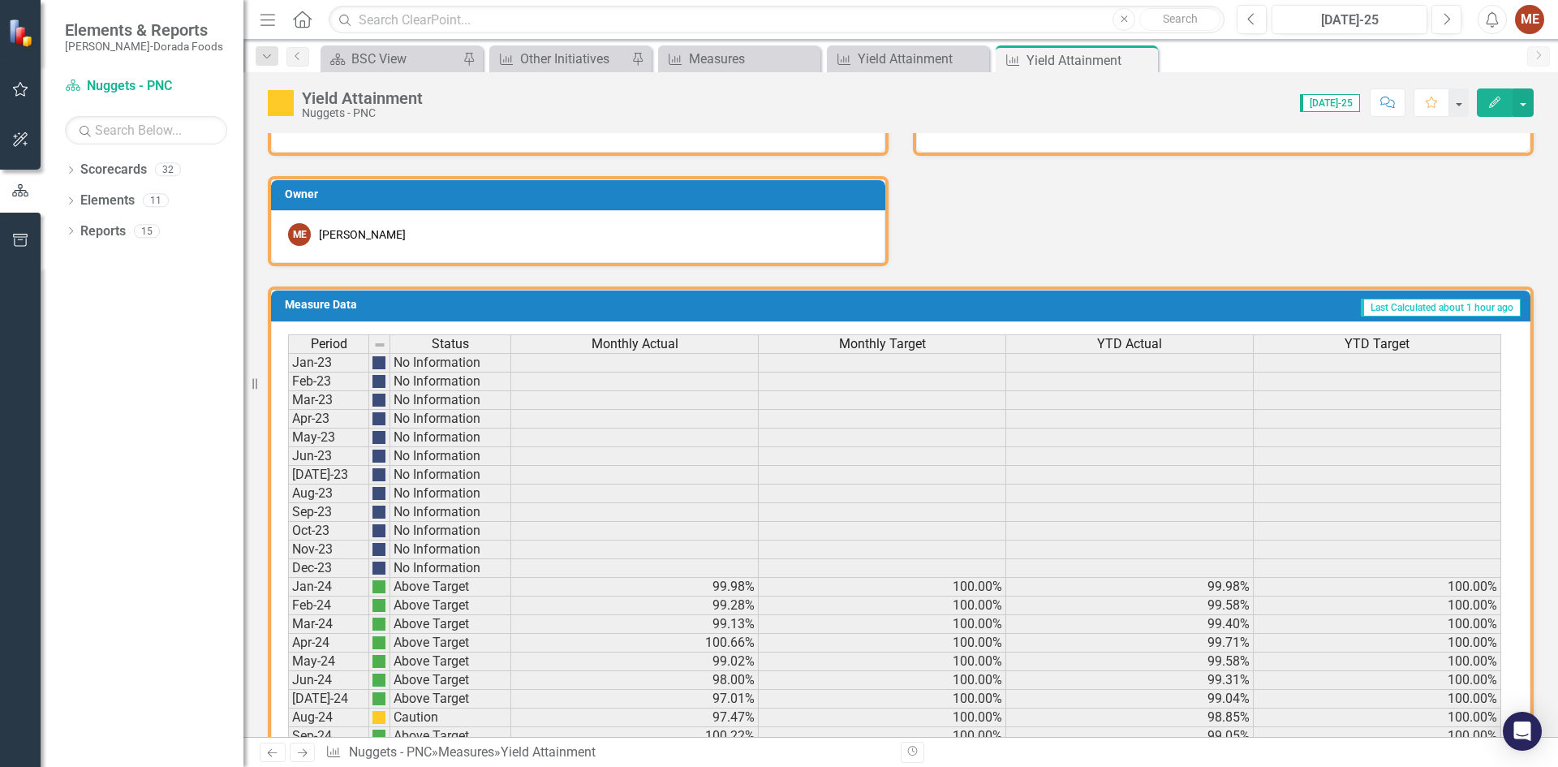
scroll to position [970, 0]
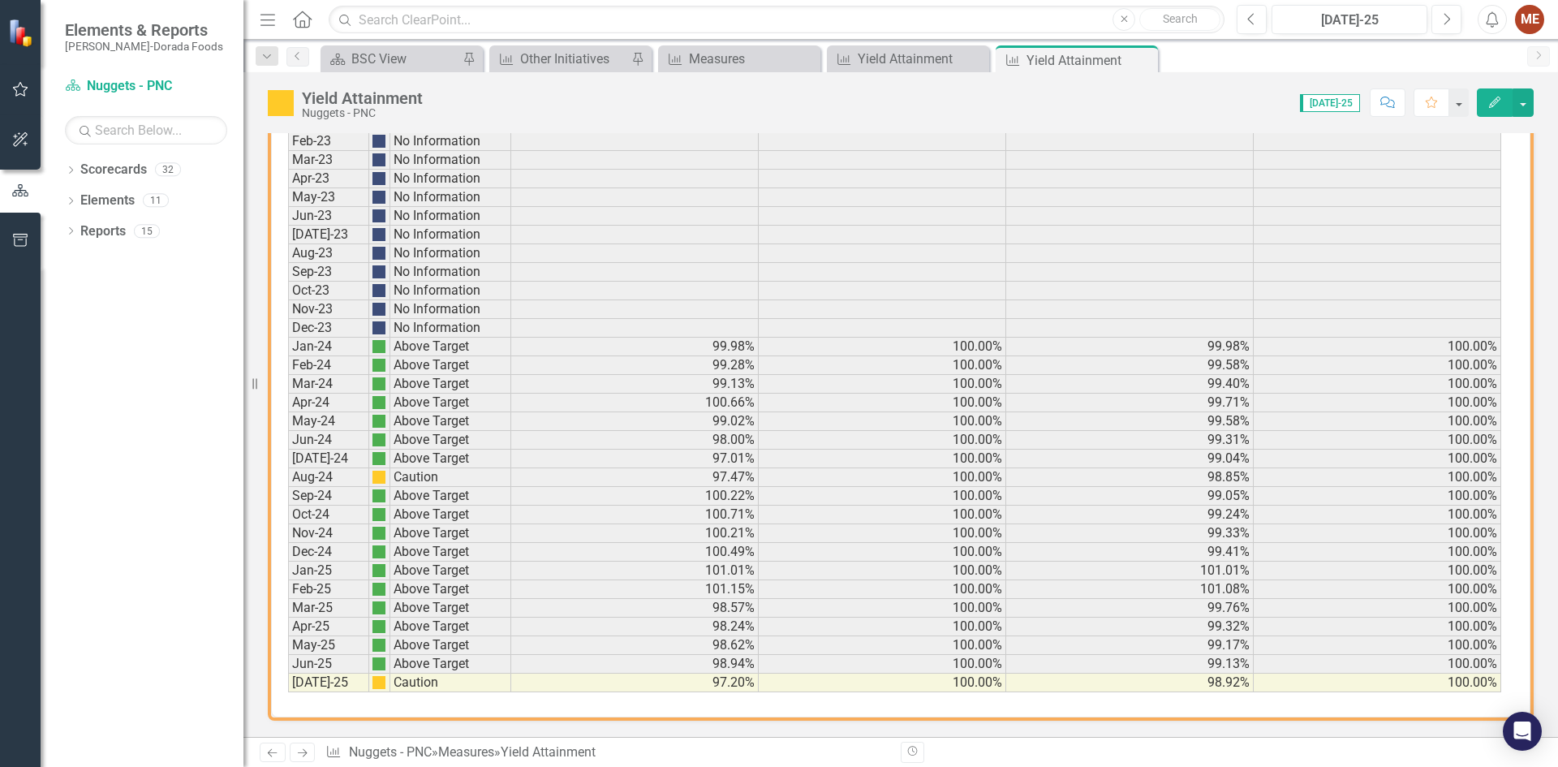
drag, startPoint x: 1138, startPoint y: 59, endPoint x: 1163, endPoint y: 259, distance: 201.1
click at [0, 0] on icon "Close" at bounding box center [0, 0] width 0 height 0
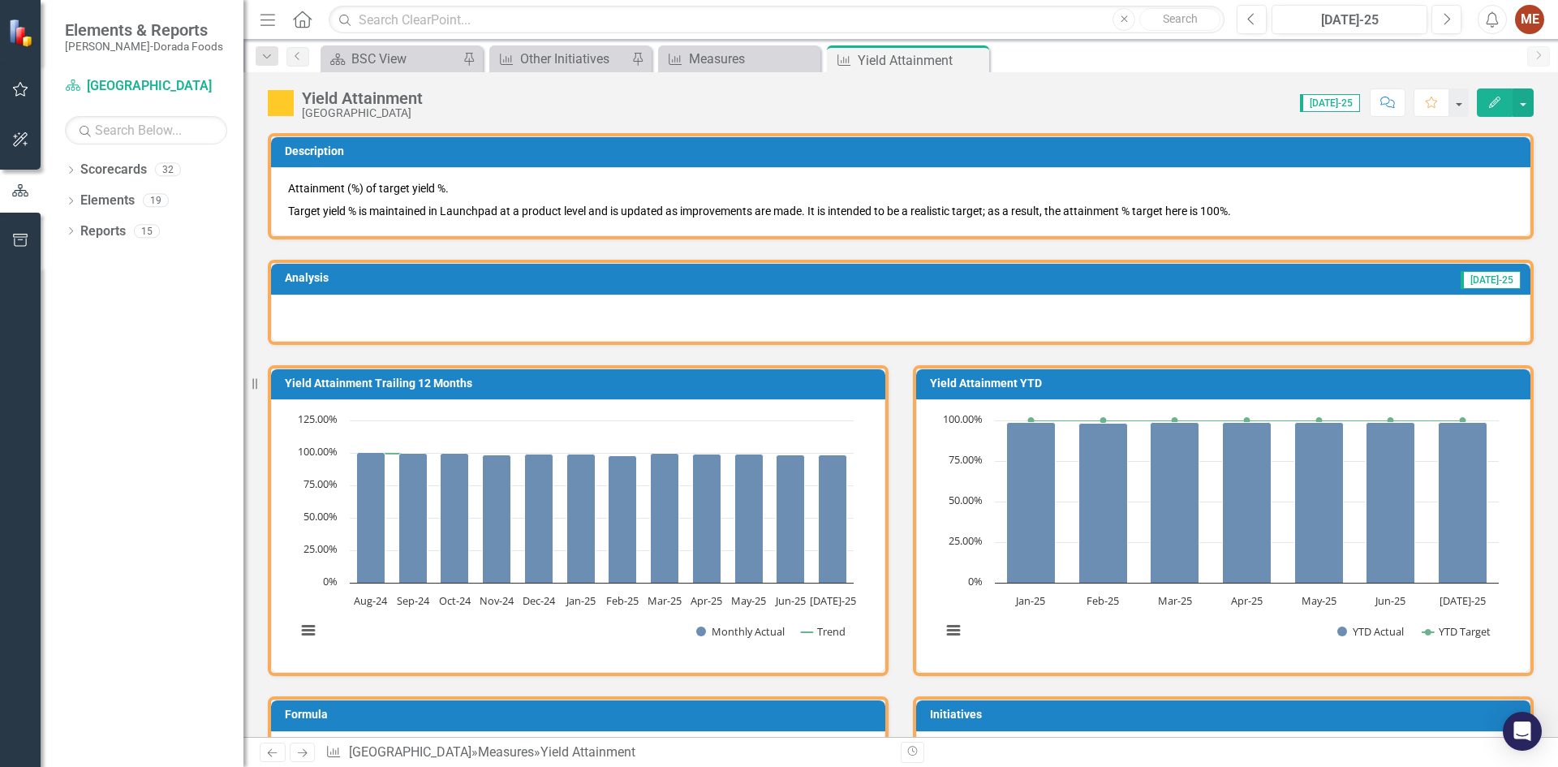
scroll to position [406, 0]
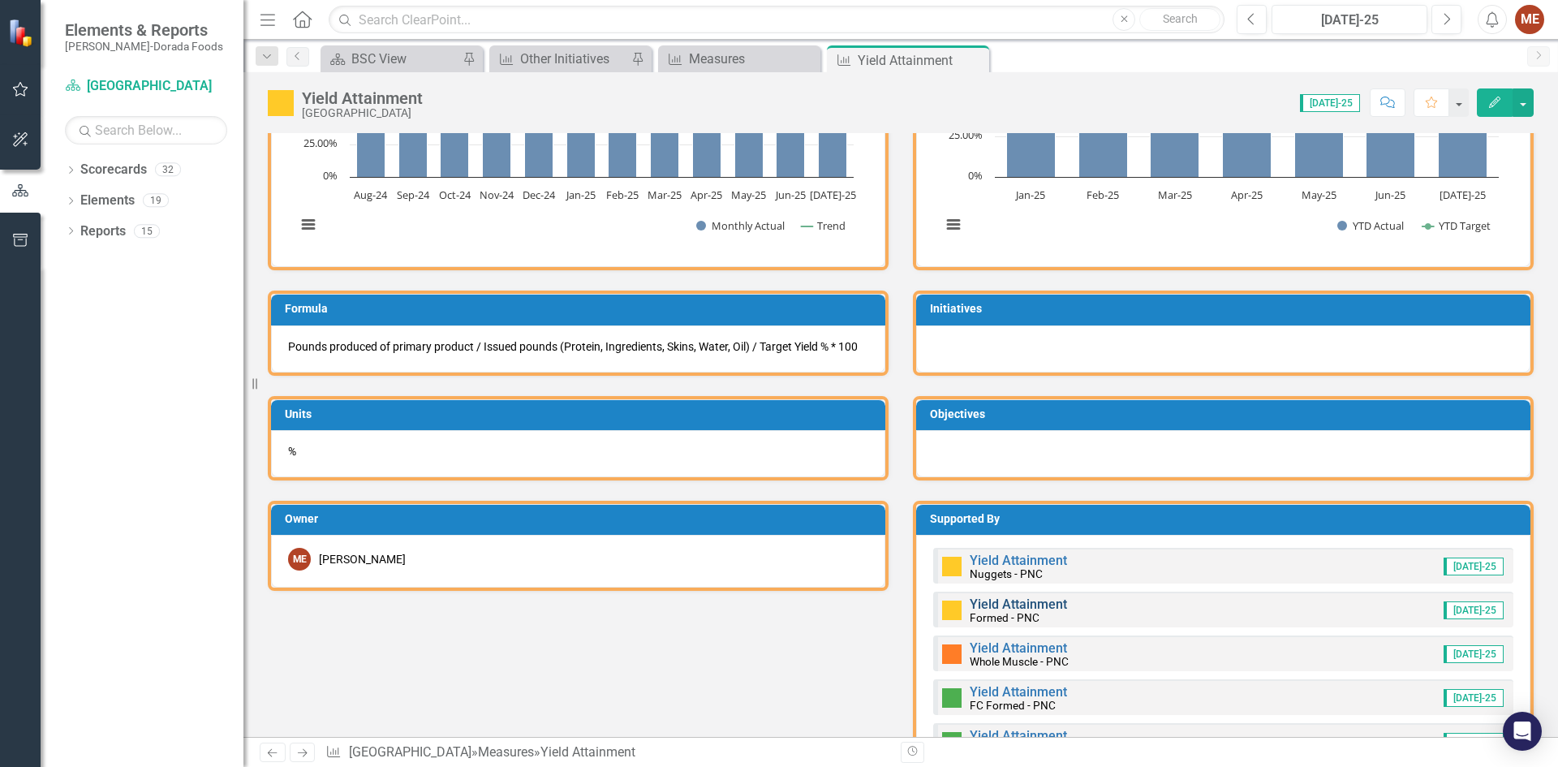
click at [982, 604] on link "Yield Attainment" at bounding box center [1017, 603] width 97 height 15
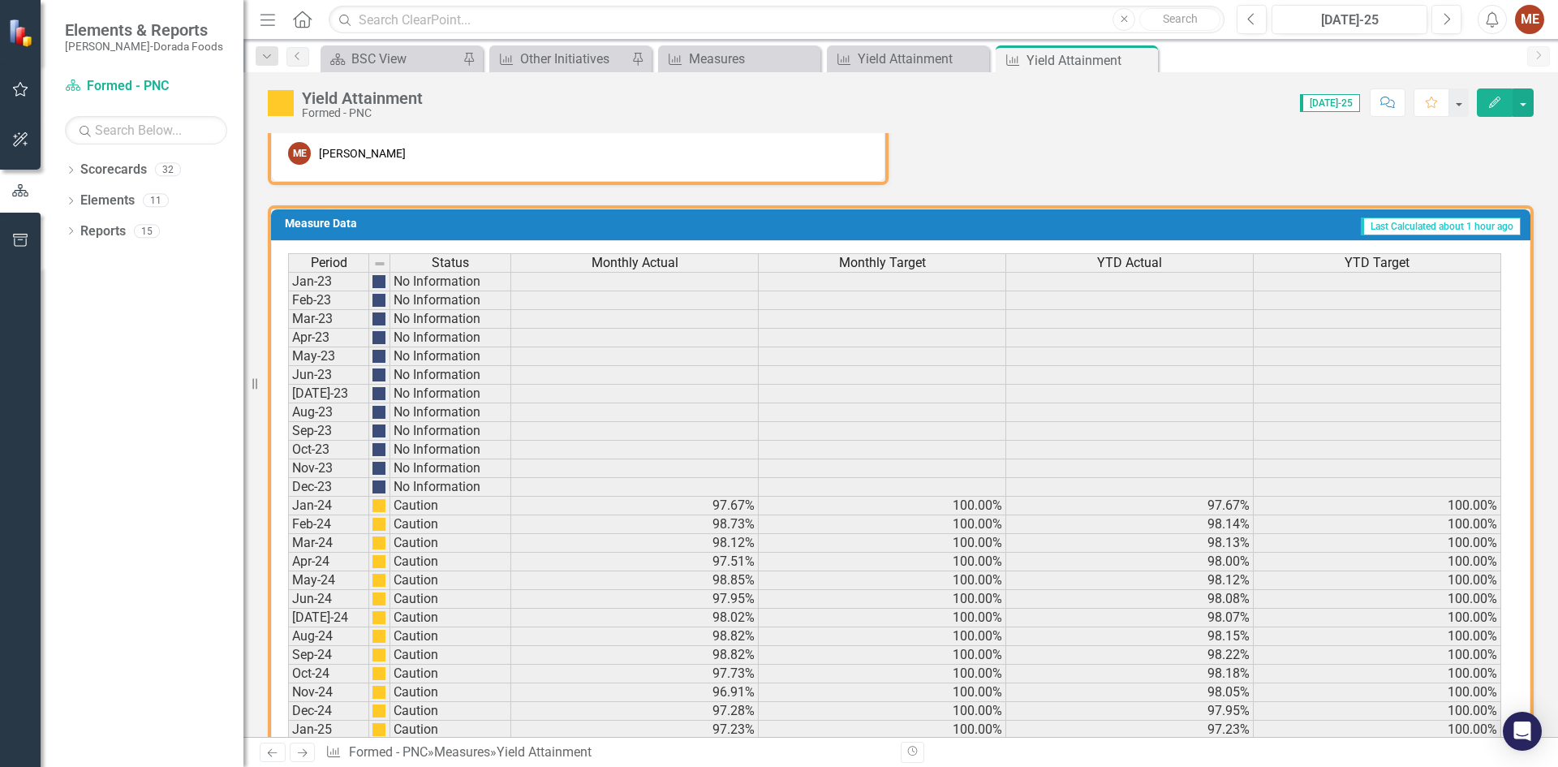
scroll to position [970, 0]
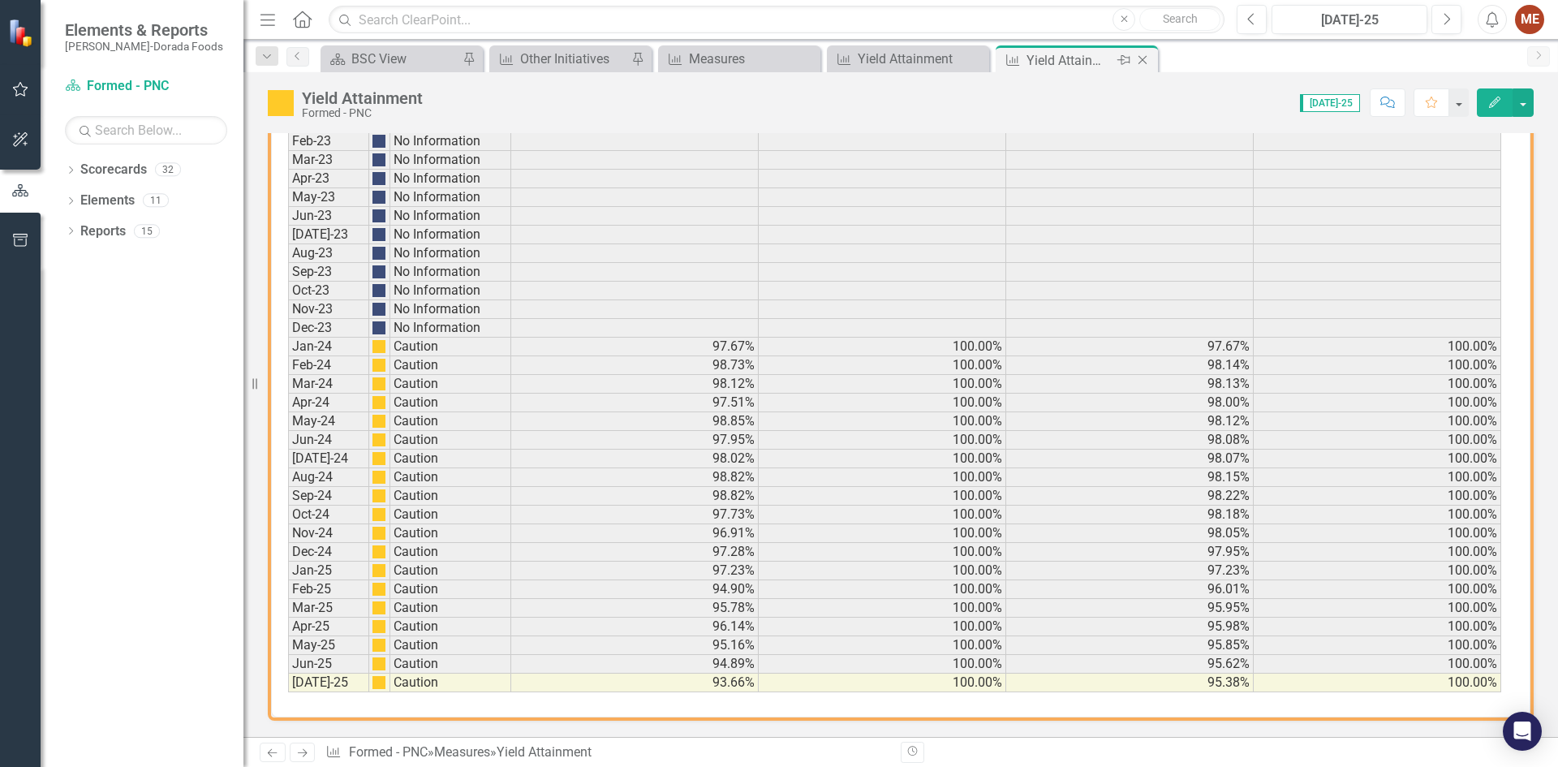
click at [1146, 54] on icon "Close" at bounding box center [1142, 60] width 16 height 13
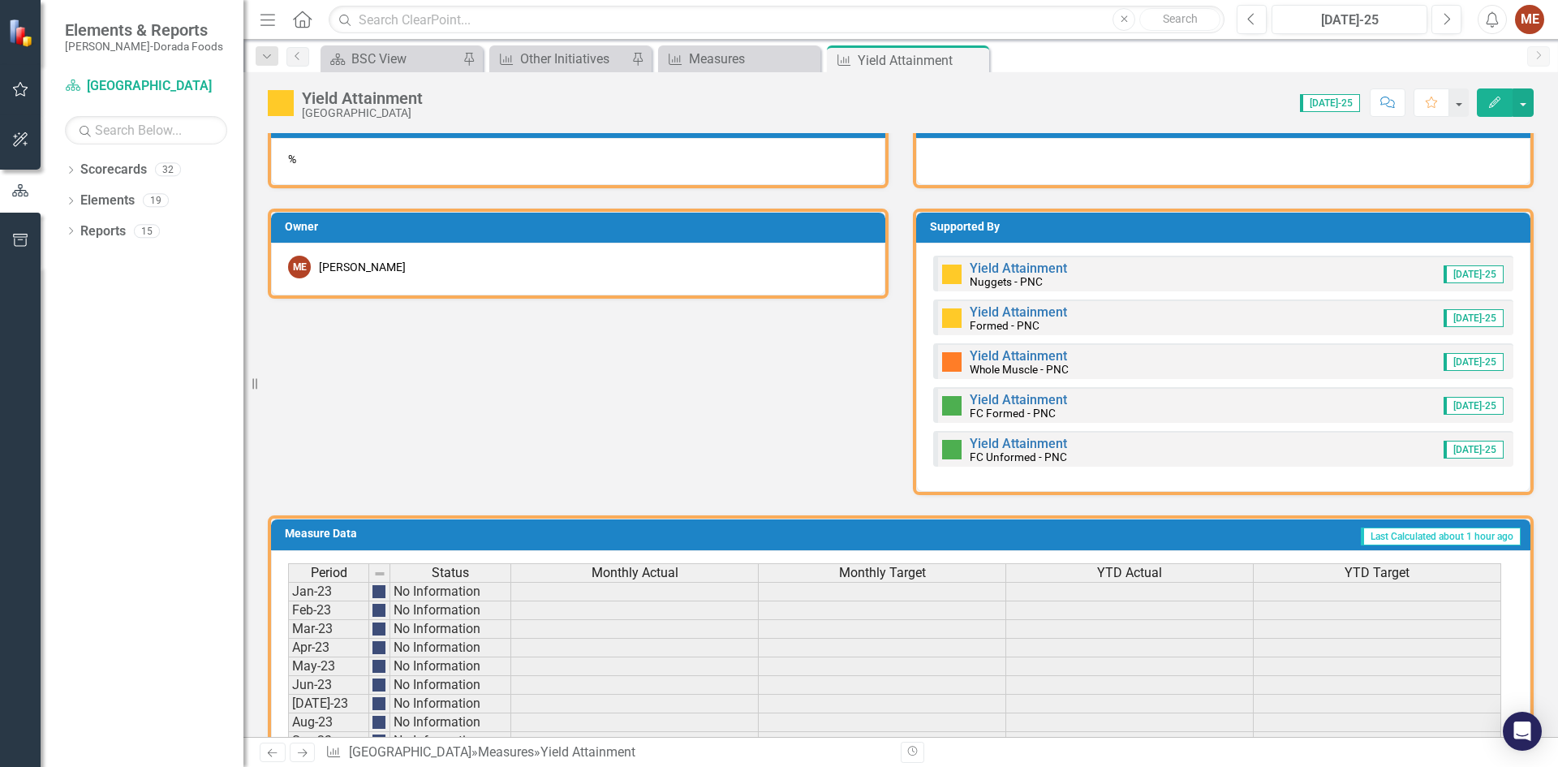
scroll to position [811, 0]
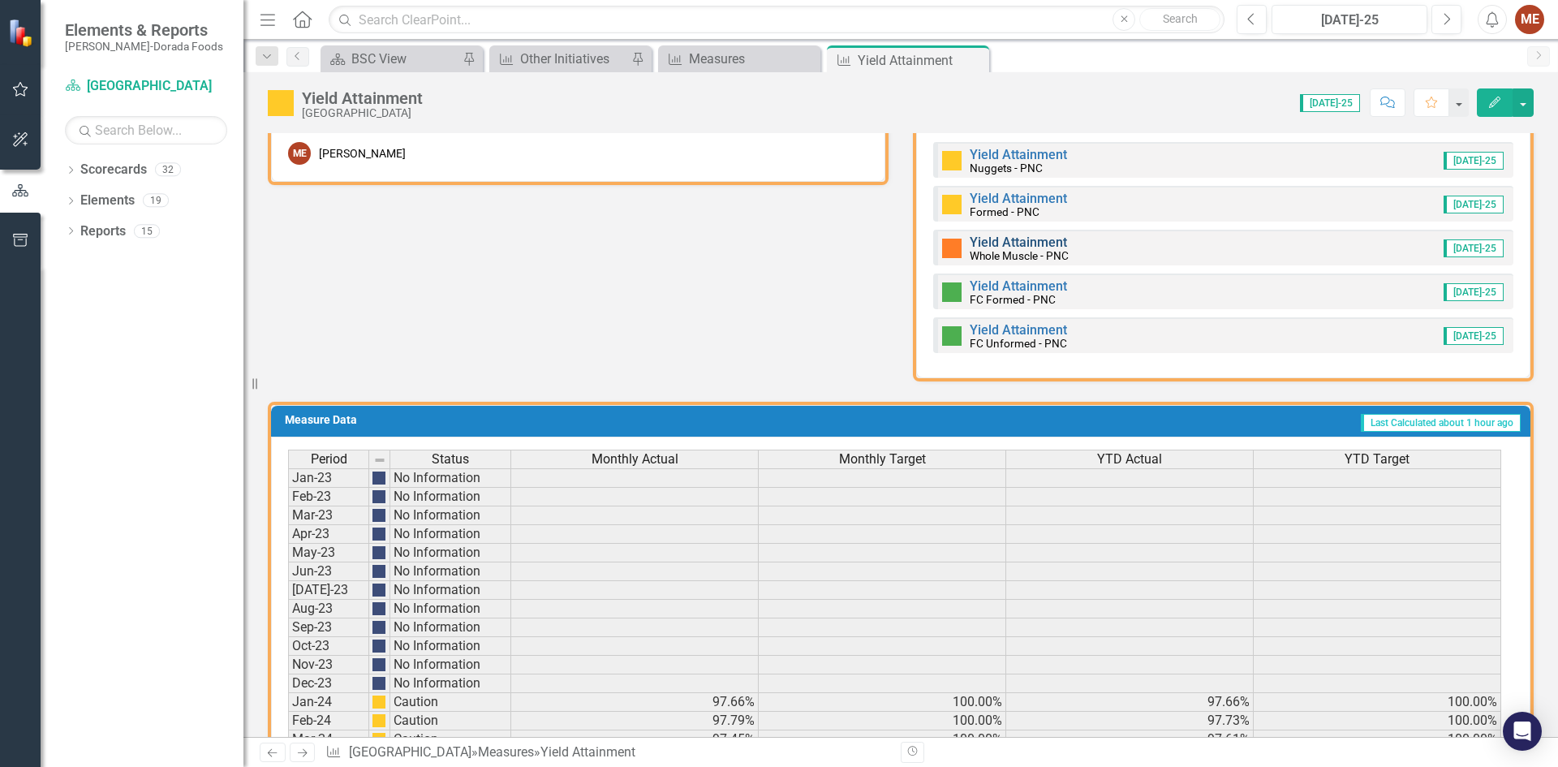
click at [1000, 243] on link "Yield Attainment" at bounding box center [1017, 241] width 97 height 15
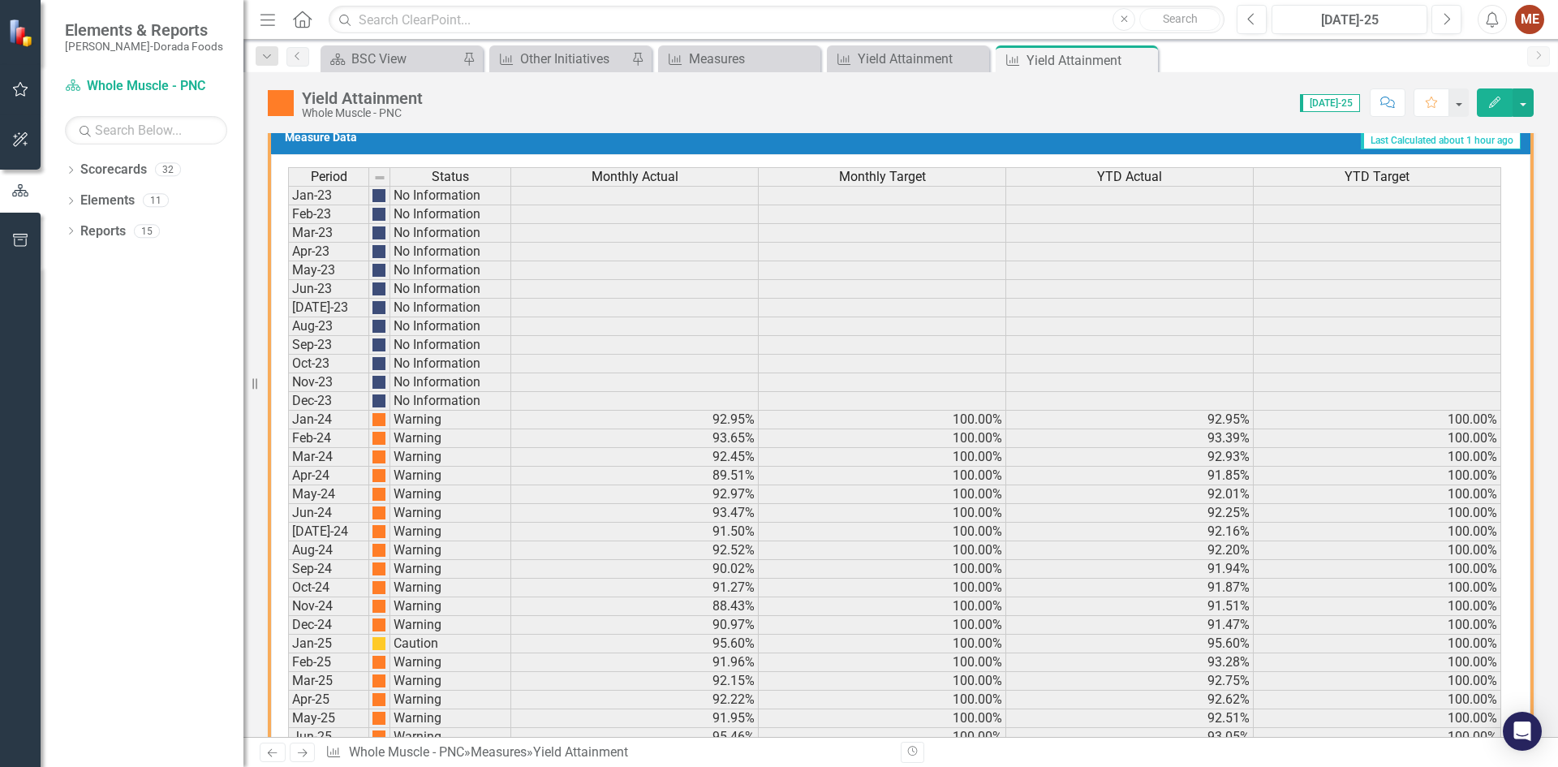
scroll to position [970, 0]
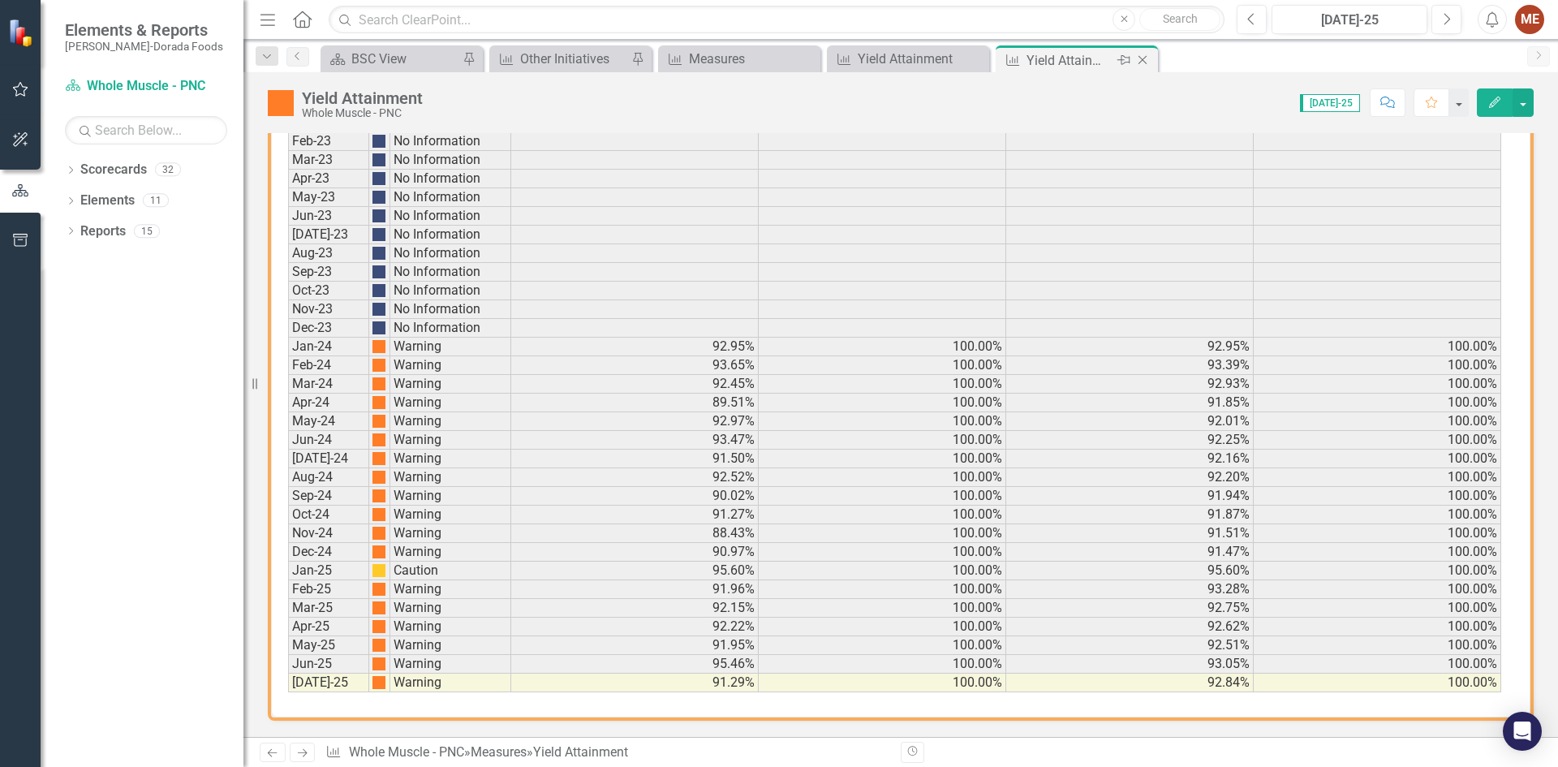
click at [1143, 59] on icon at bounding box center [1142, 60] width 9 height 9
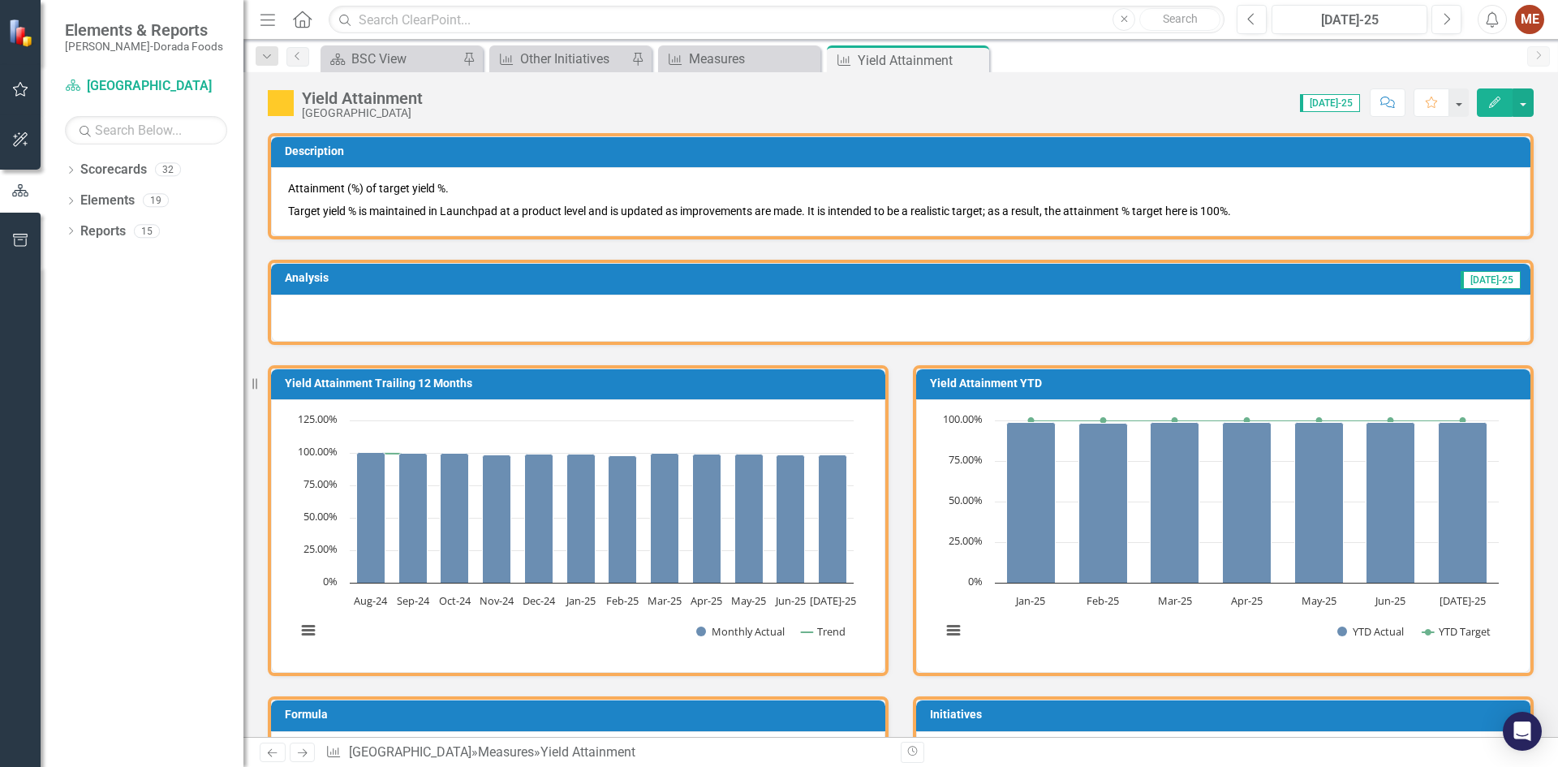
scroll to position [811, 0]
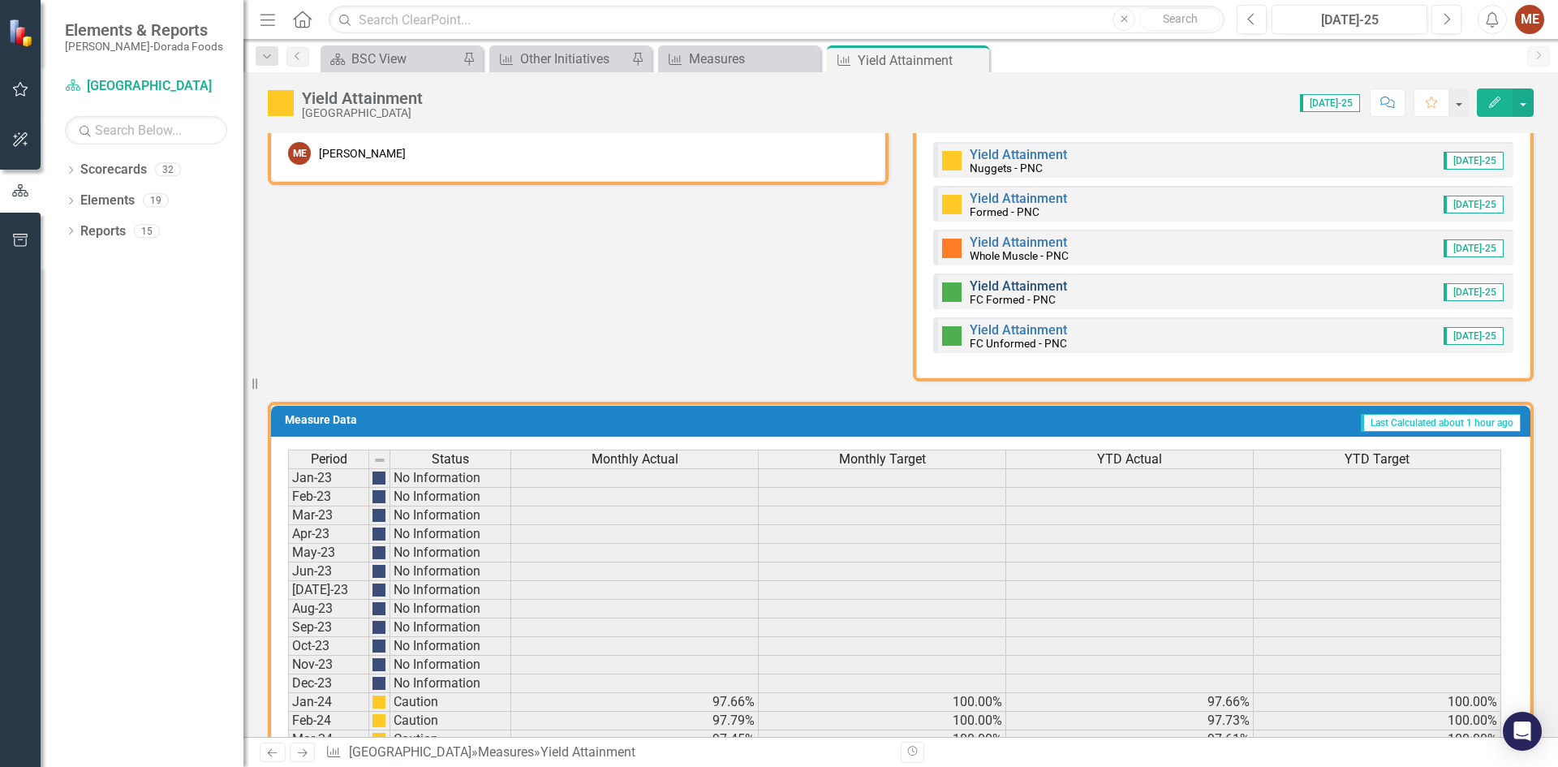
click at [1030, 286] on link "Yield Attainment" at bounding box center [1017, 285] width 97 height 15
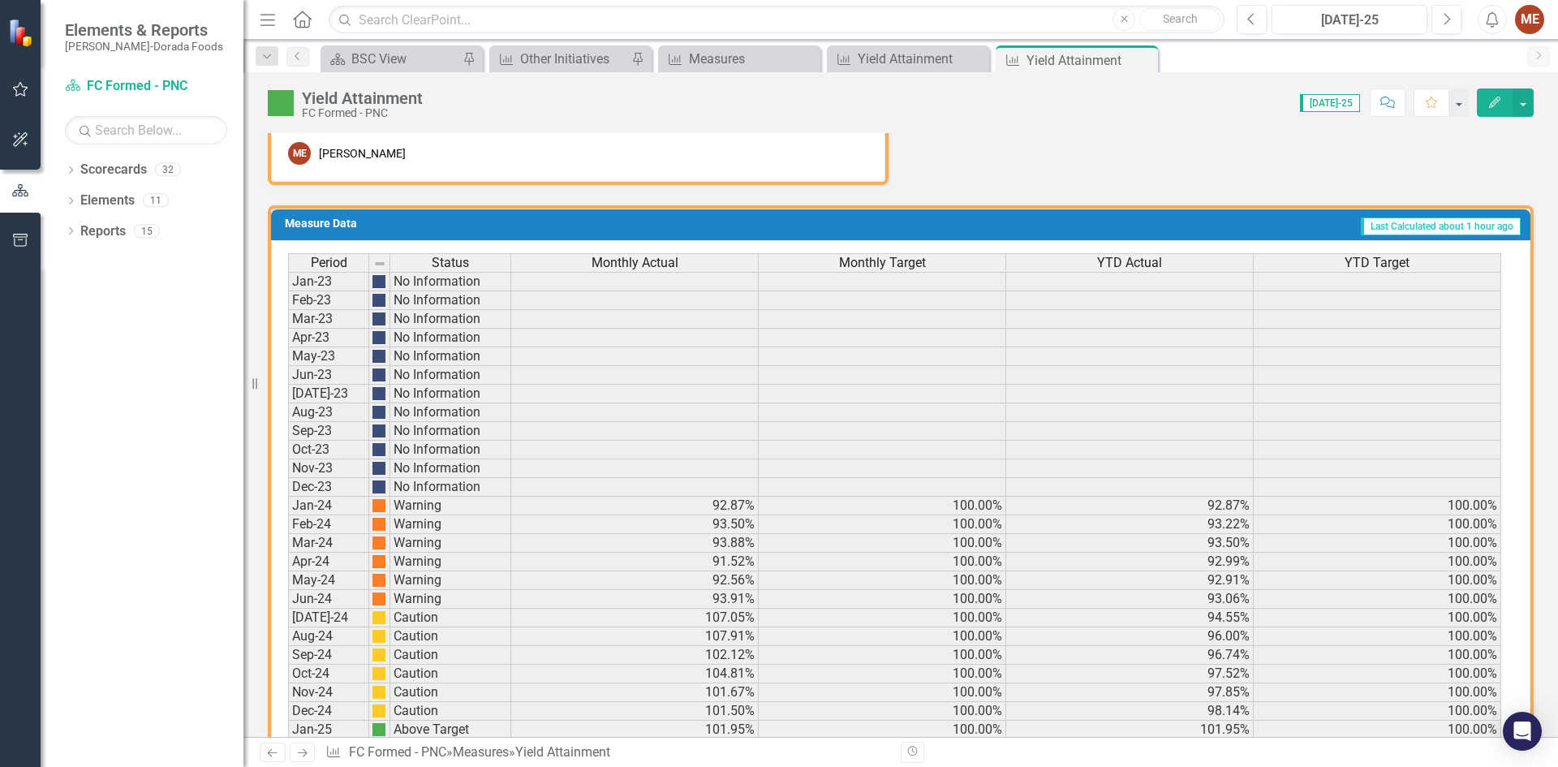
scroll to position [970, 0]
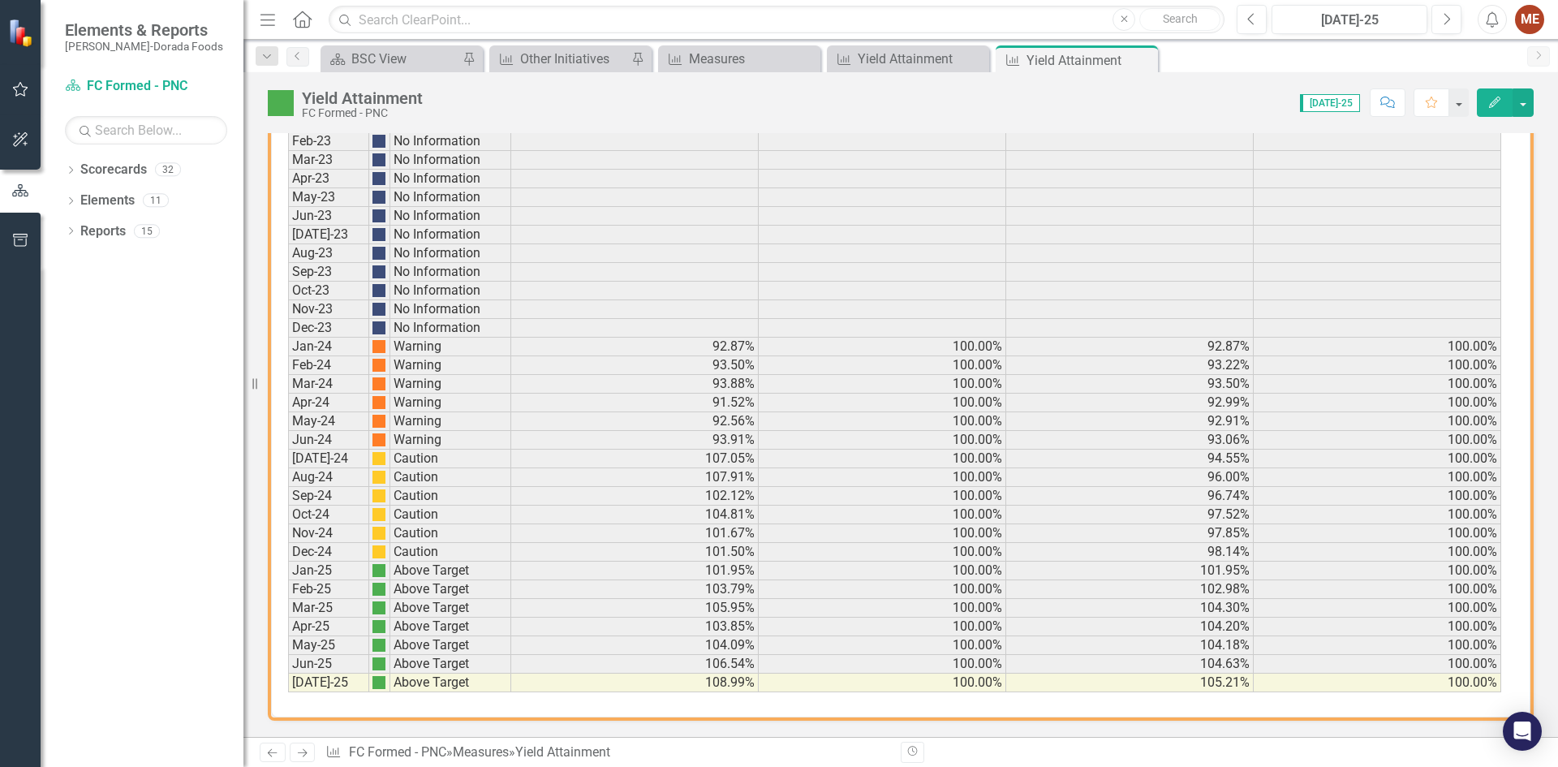
drag, startPoint x: 1144, startPoint y: 61, endPoint x: 1168, endPoint y: 117, distance: 61.0
click at [0, 0] on icon "Close" at bounding box center [0, 0] width 0 height 0
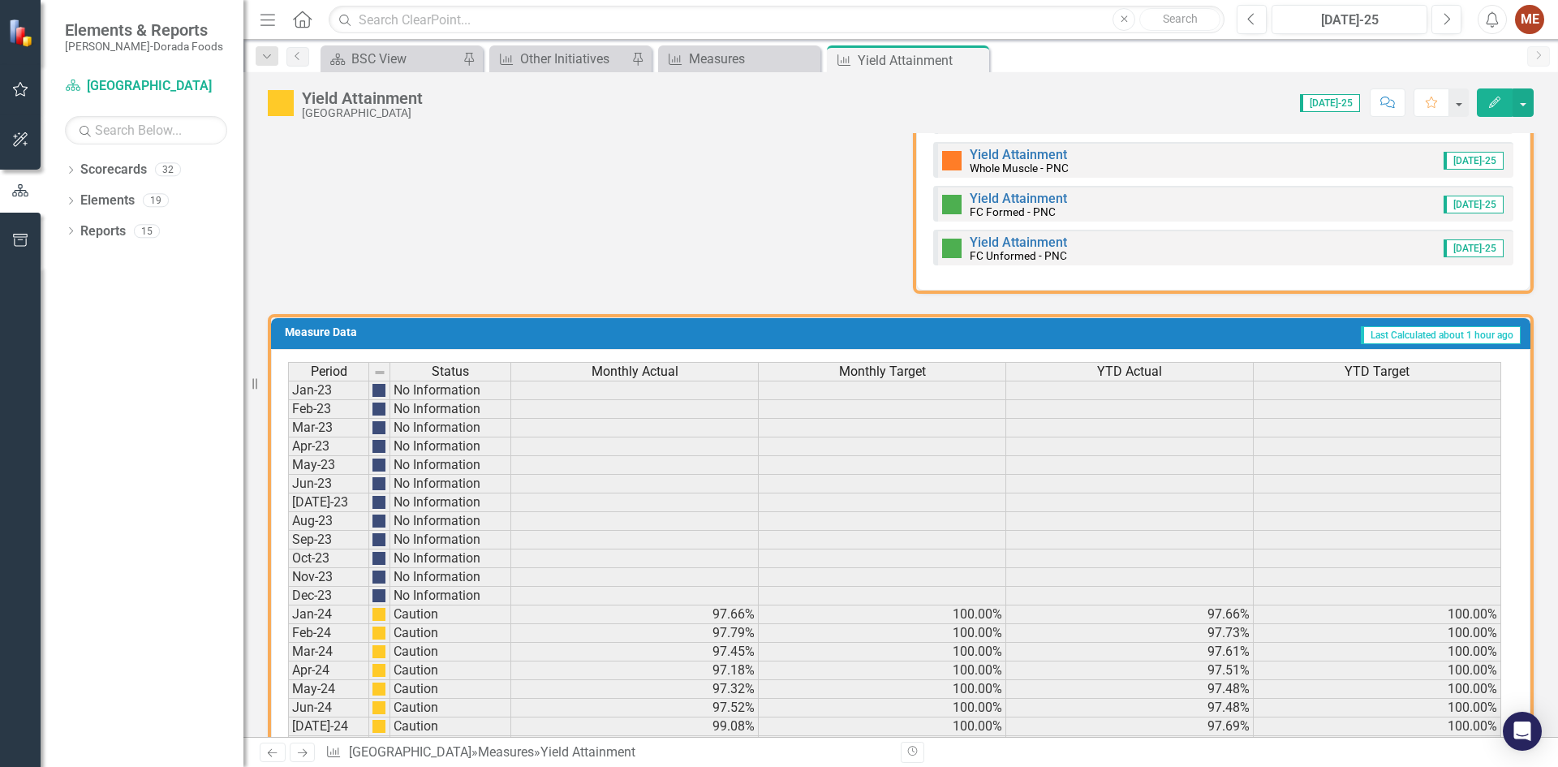
scroll to position [599, 0]
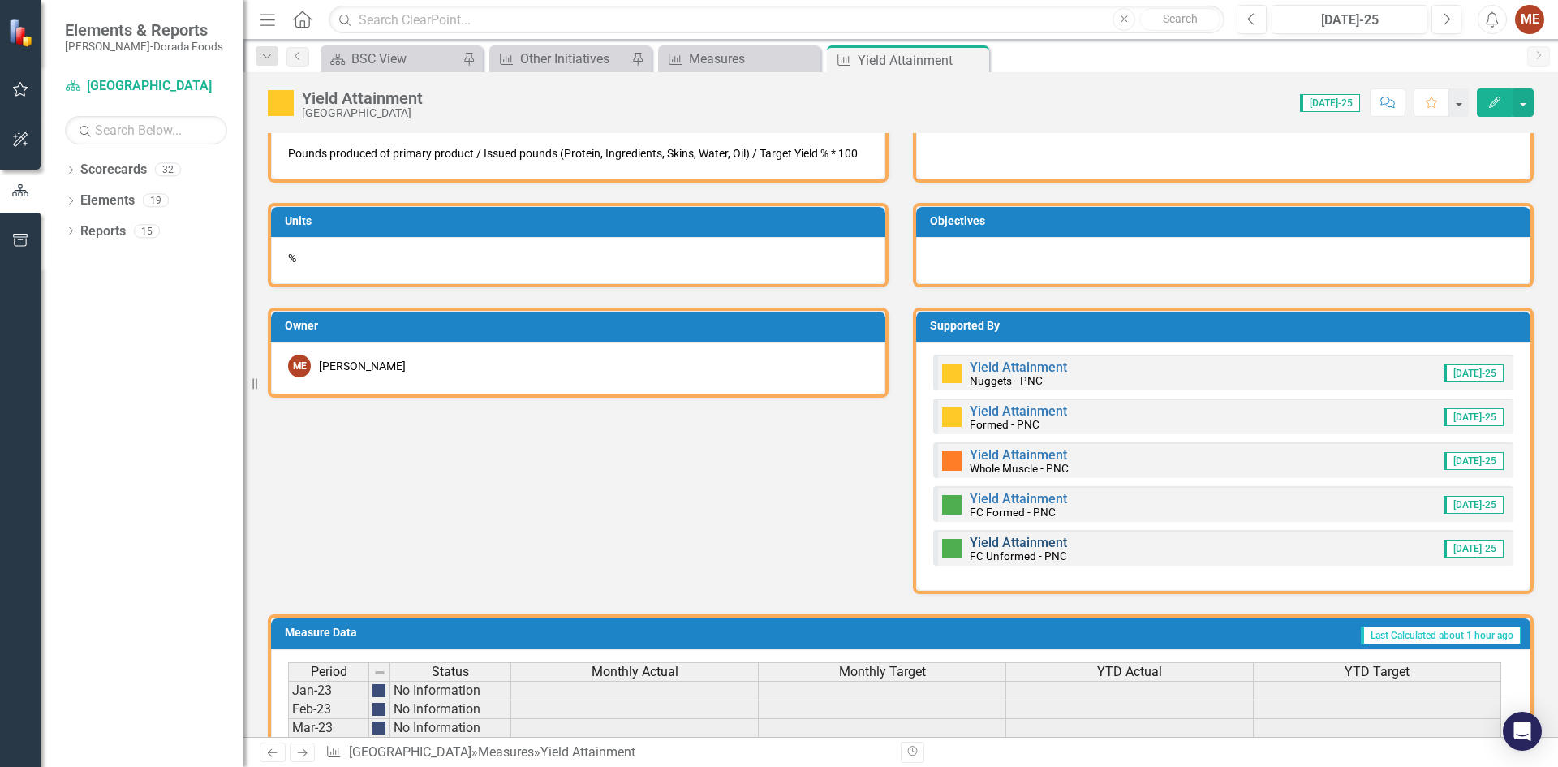
click at [1007, 543] on link "Yield Attainment" at bounding box center [1017, 542] width 97 height 15
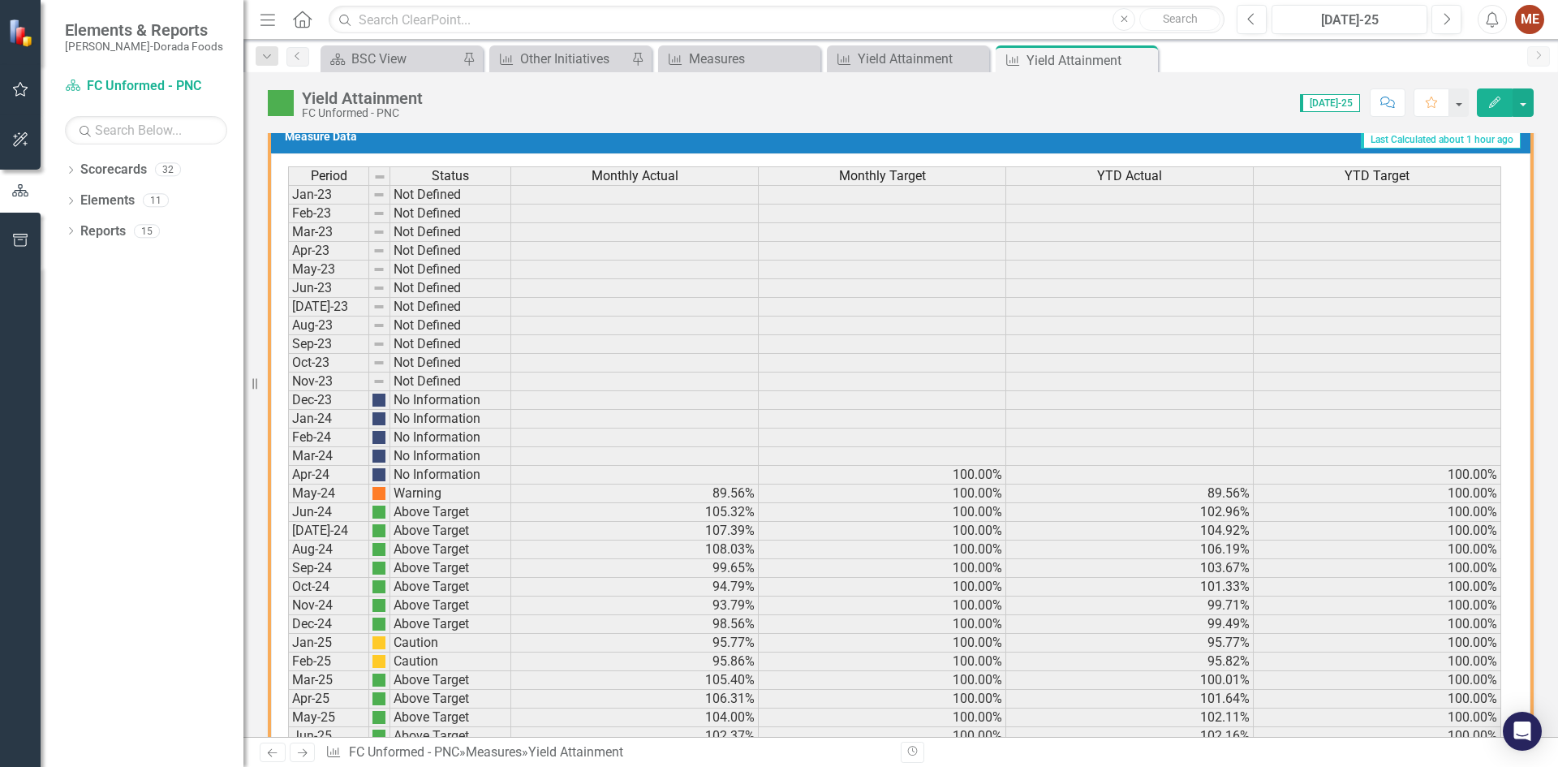
scroll to position [970, 0]
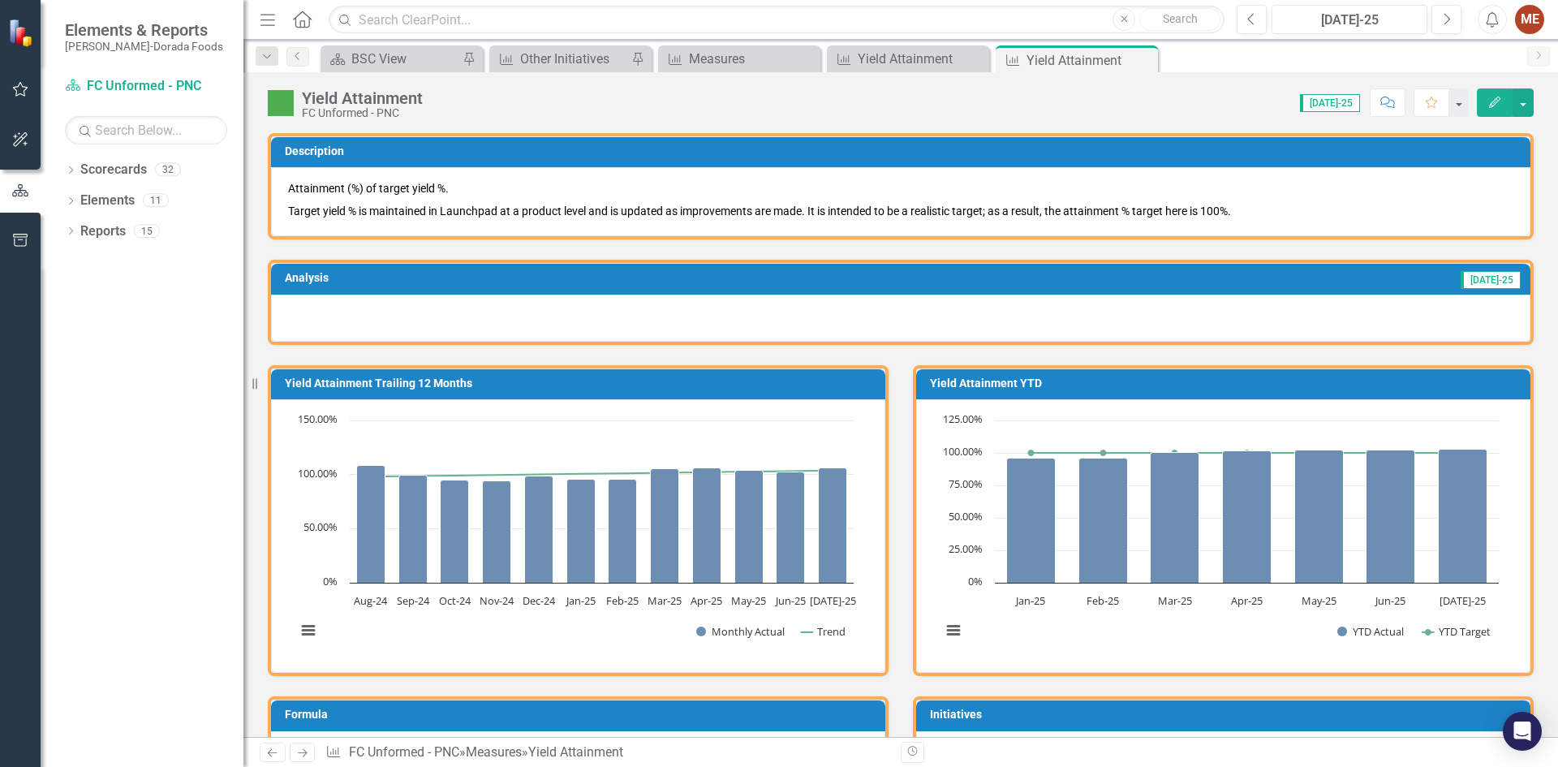
scroll to position [970, 0]
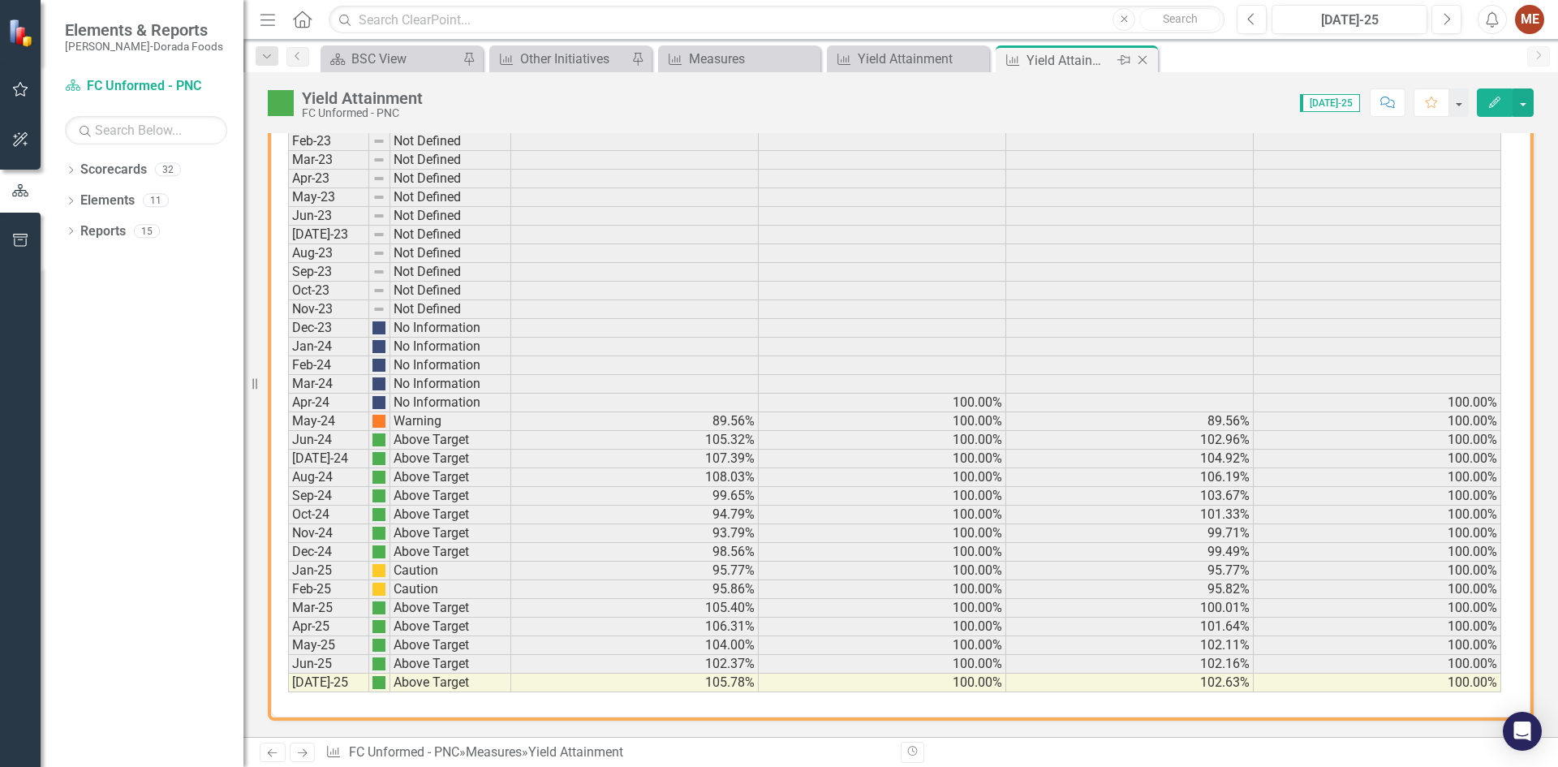
click at [1145, 56] on icon "Close" at bounding box center [1142, 60] width 16 height 13
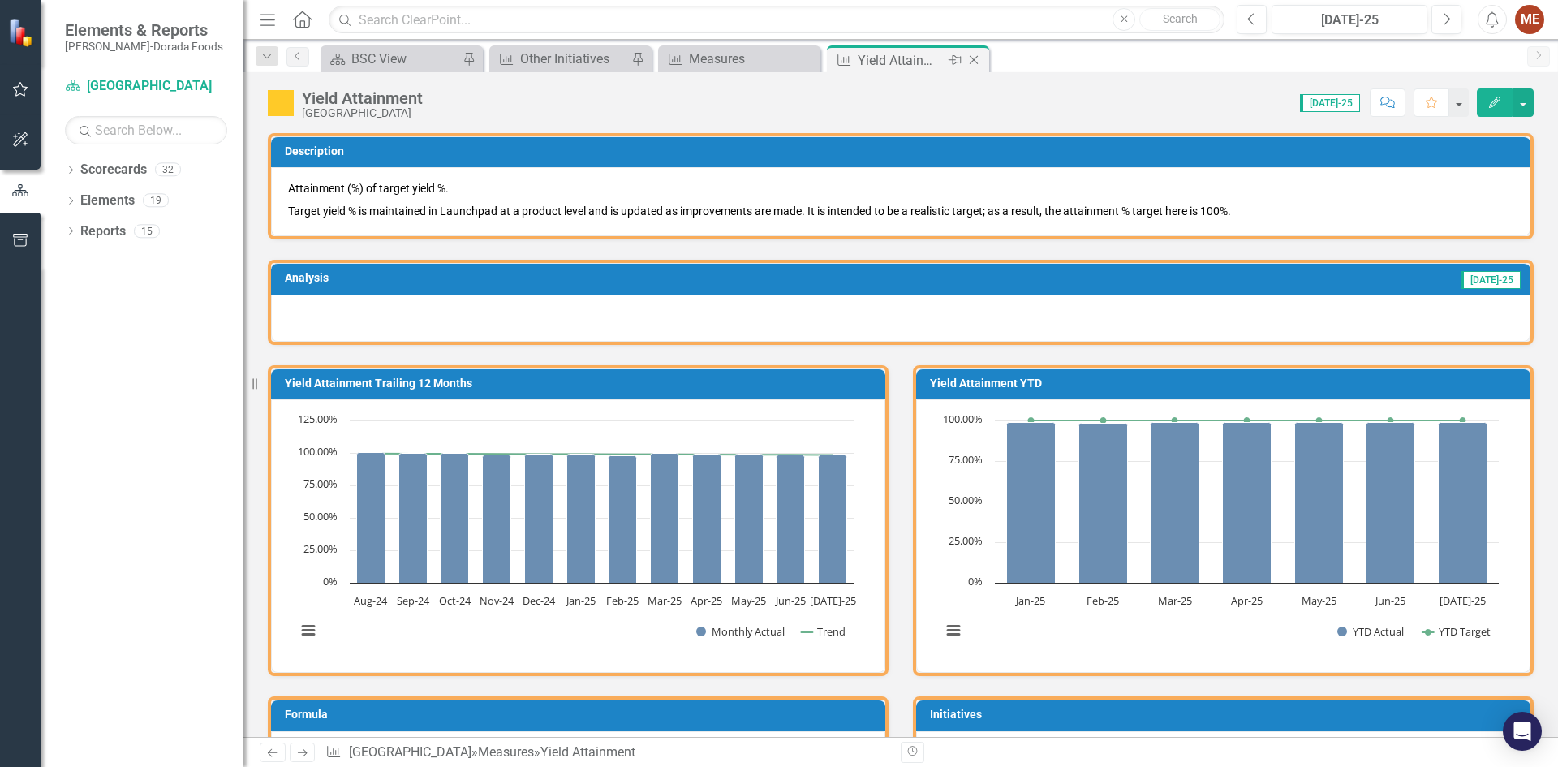
click at [969, 62] on icon "Close" at bounding box center [973, 60] width 16 height 13
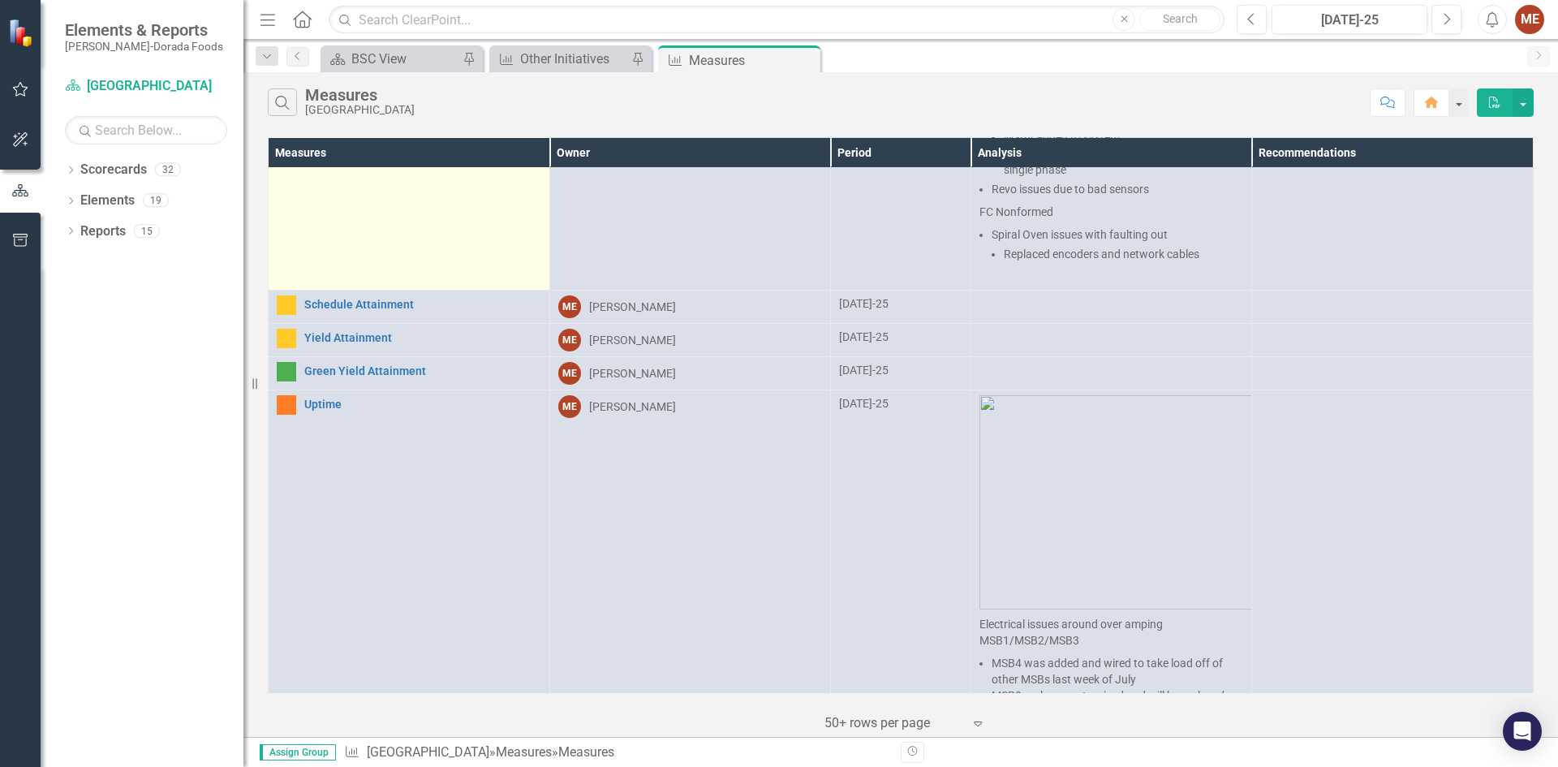
scroll to position [649, 0]
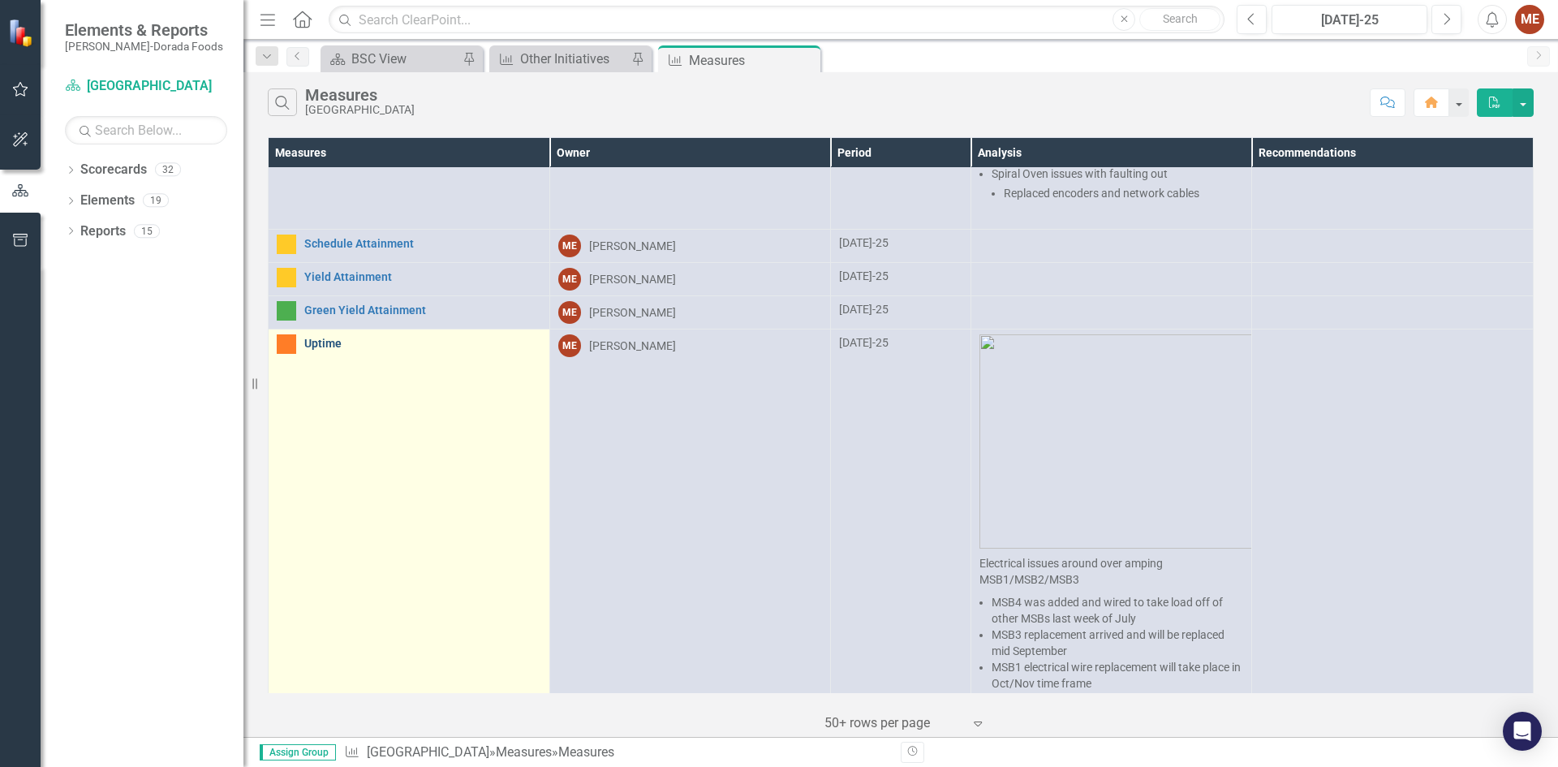
click at [324, 337] on link "Uptime" at bounding box center [422, 343] width 237 height 12
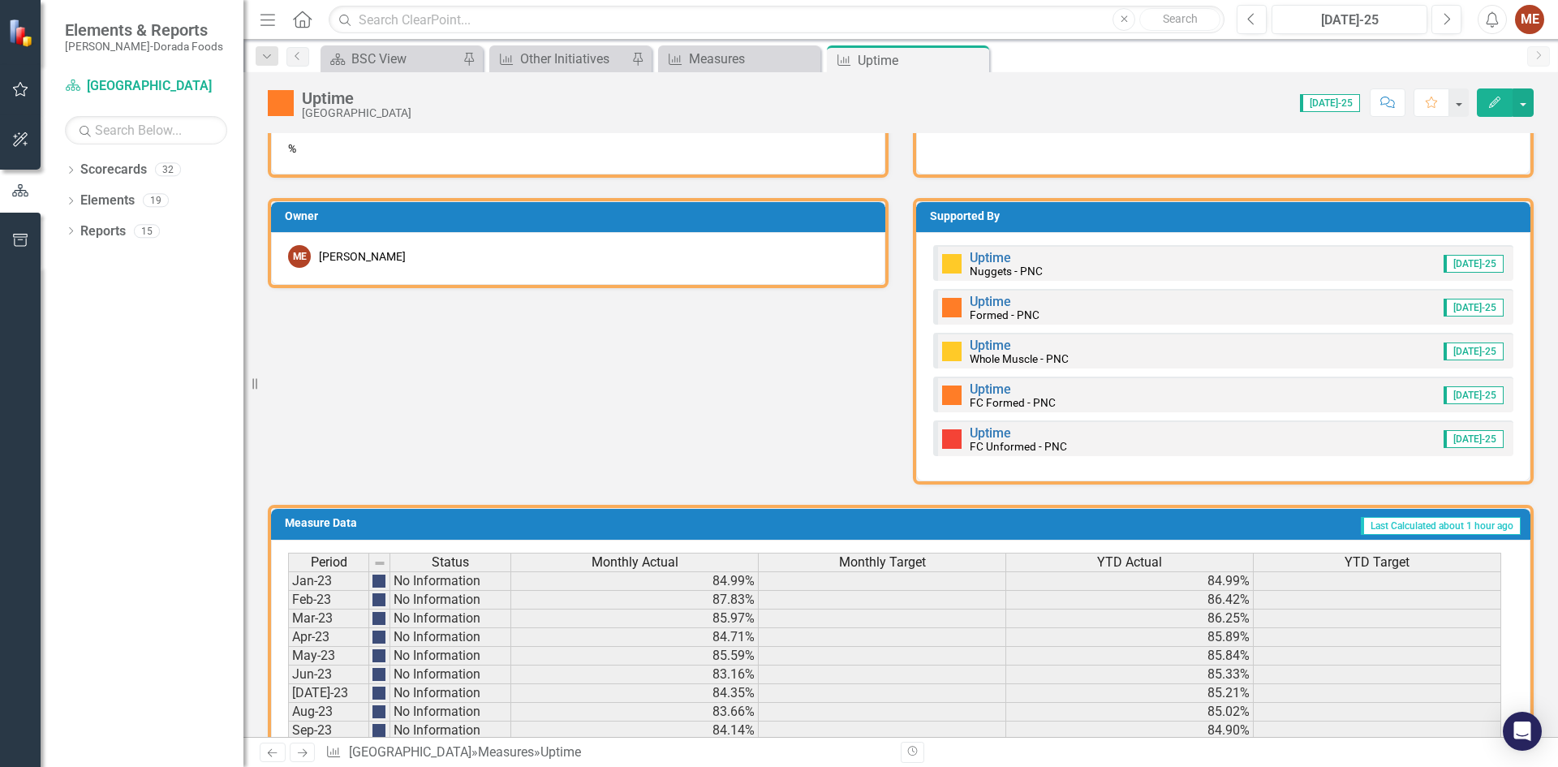
scroll to position [1091, 0]
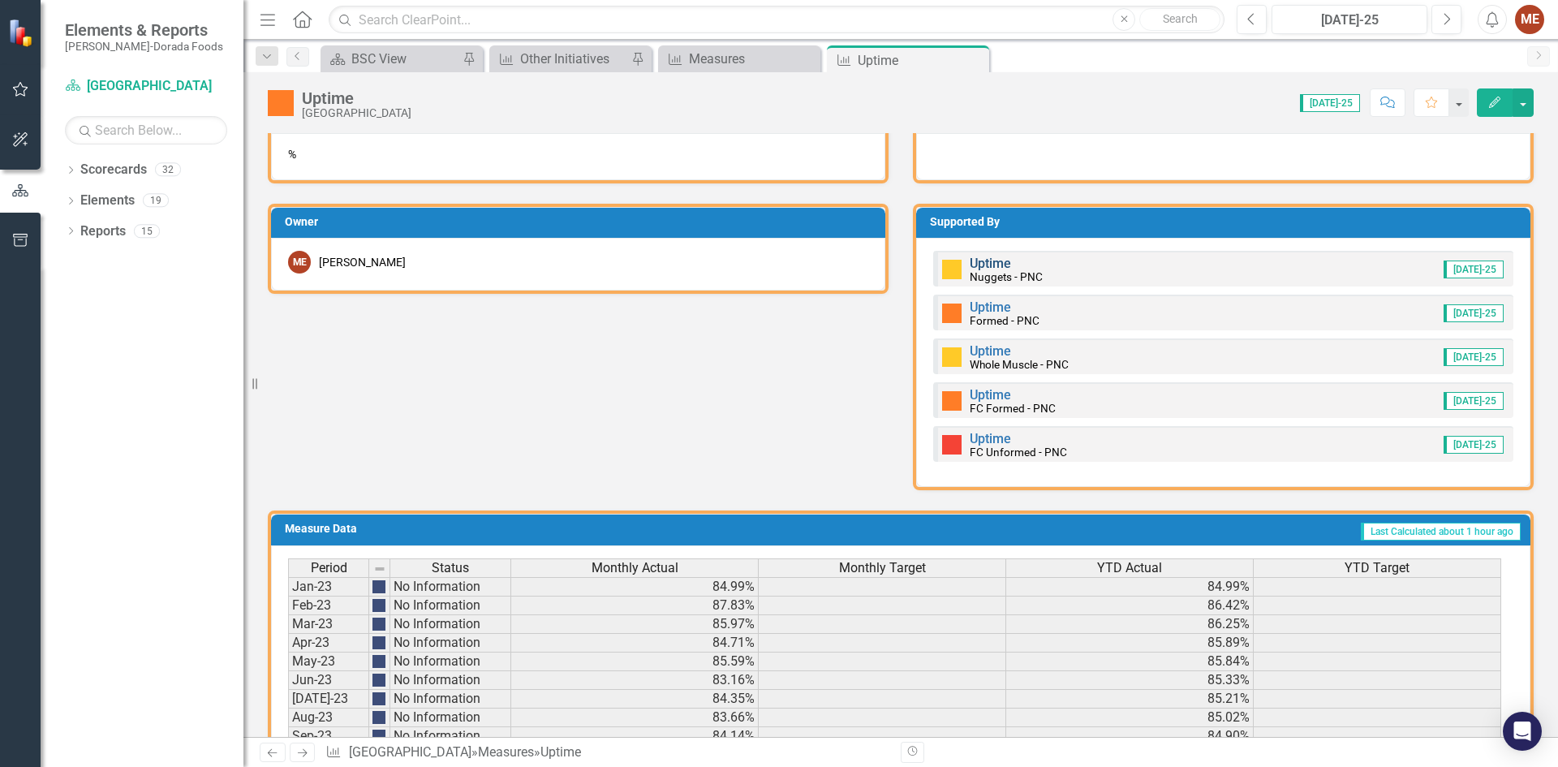
click at [993, 260] on link "Uptime" at bounding box center [989, 263] width 41 height 15
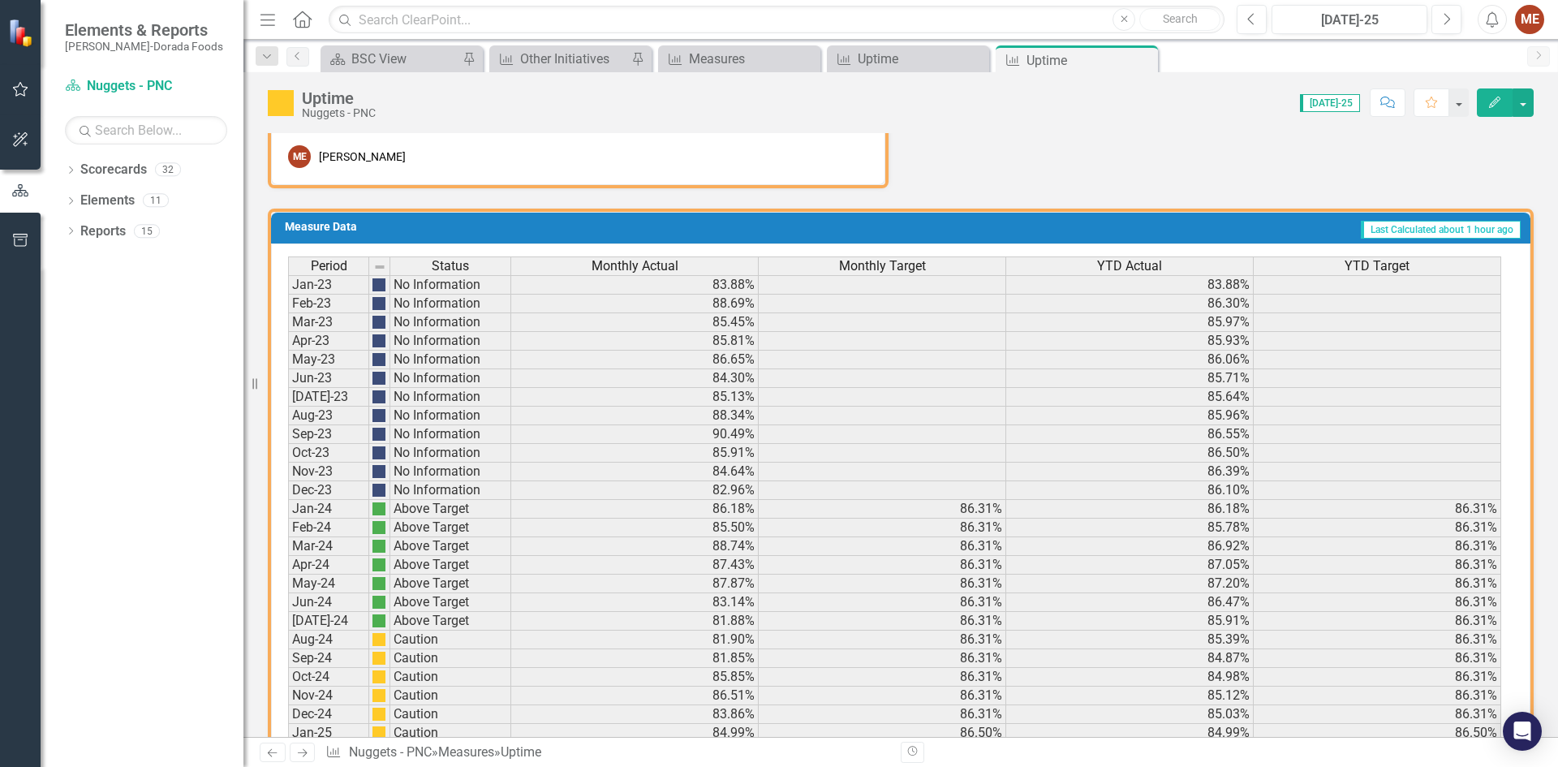
scroll to position [970, 0]
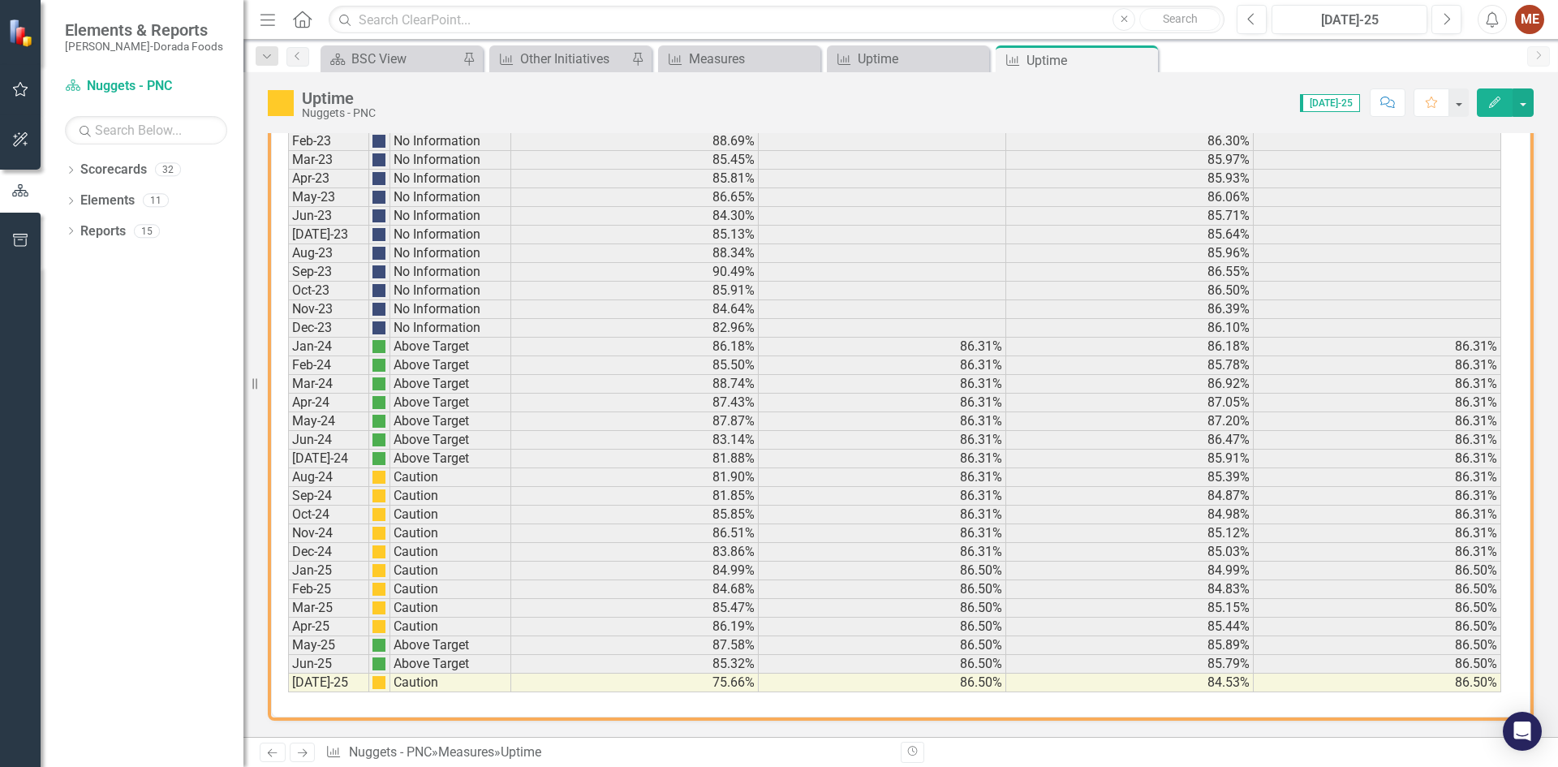
click at [0, 0] on icon "Close" at bounding box center [0, 0] width 0 height 0
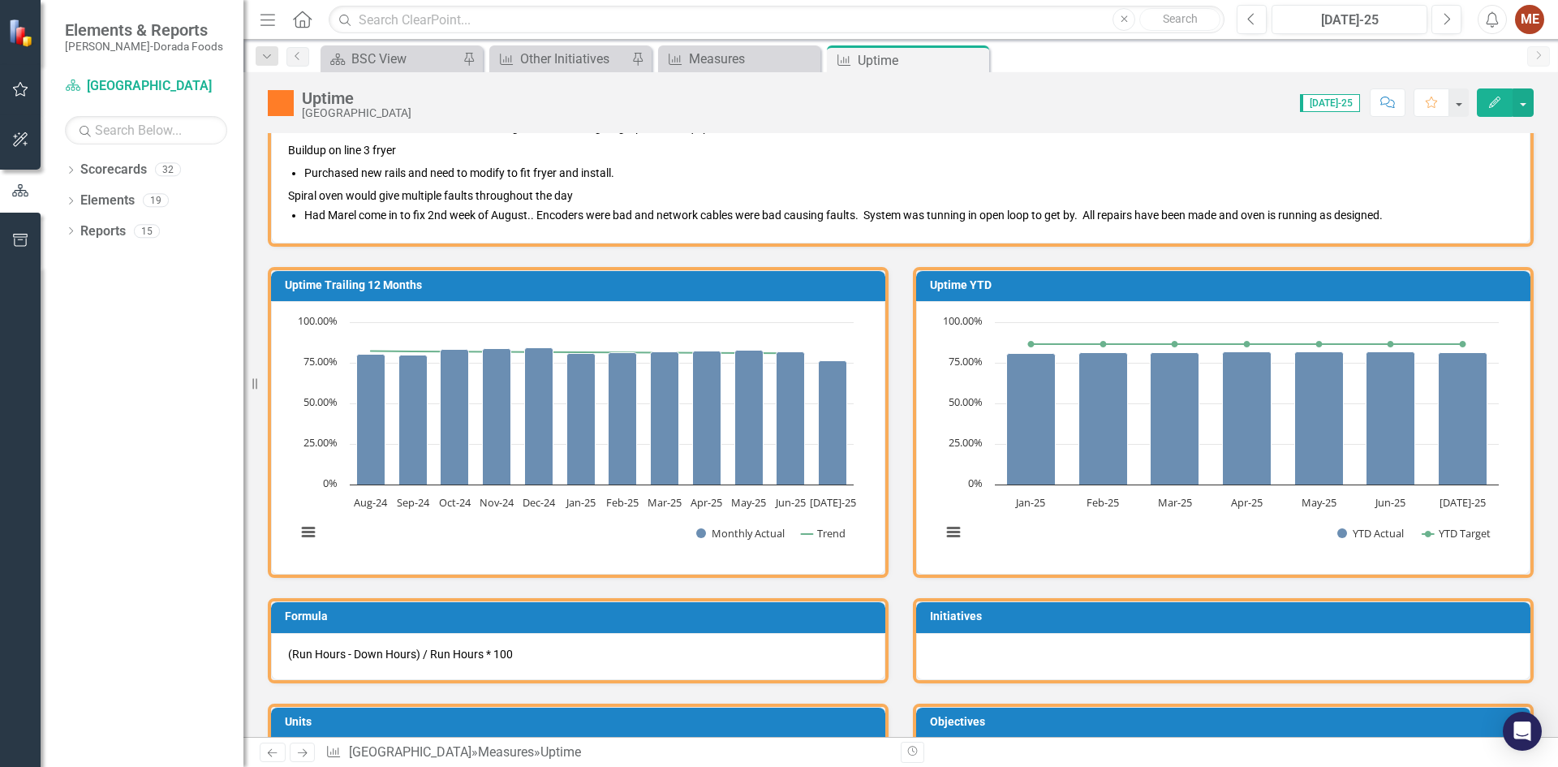
scroll to position [892, 0]
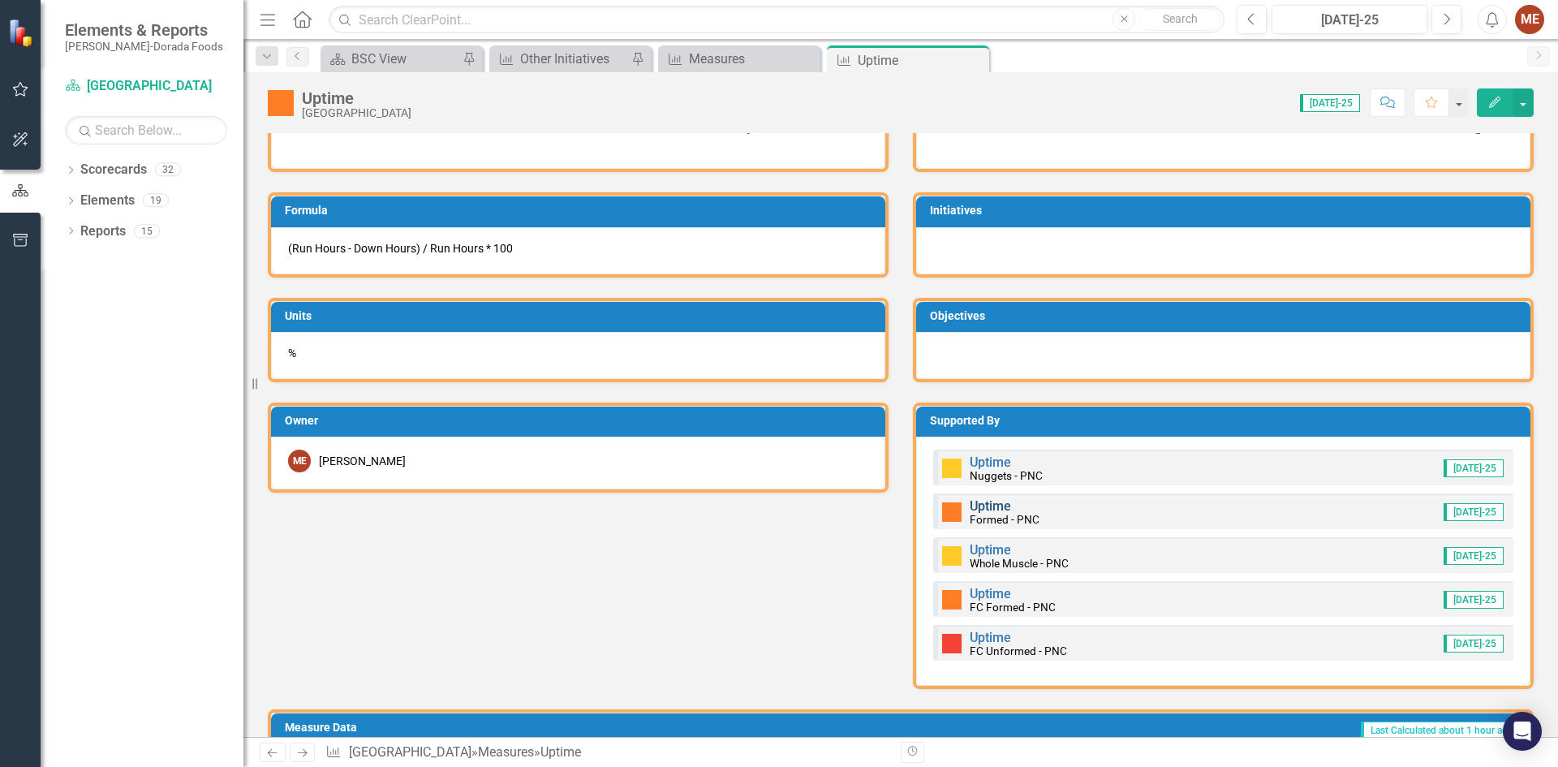
click at [1000, 508] on link "Uptime" at bounding box center [989, 505] width 41 height 15
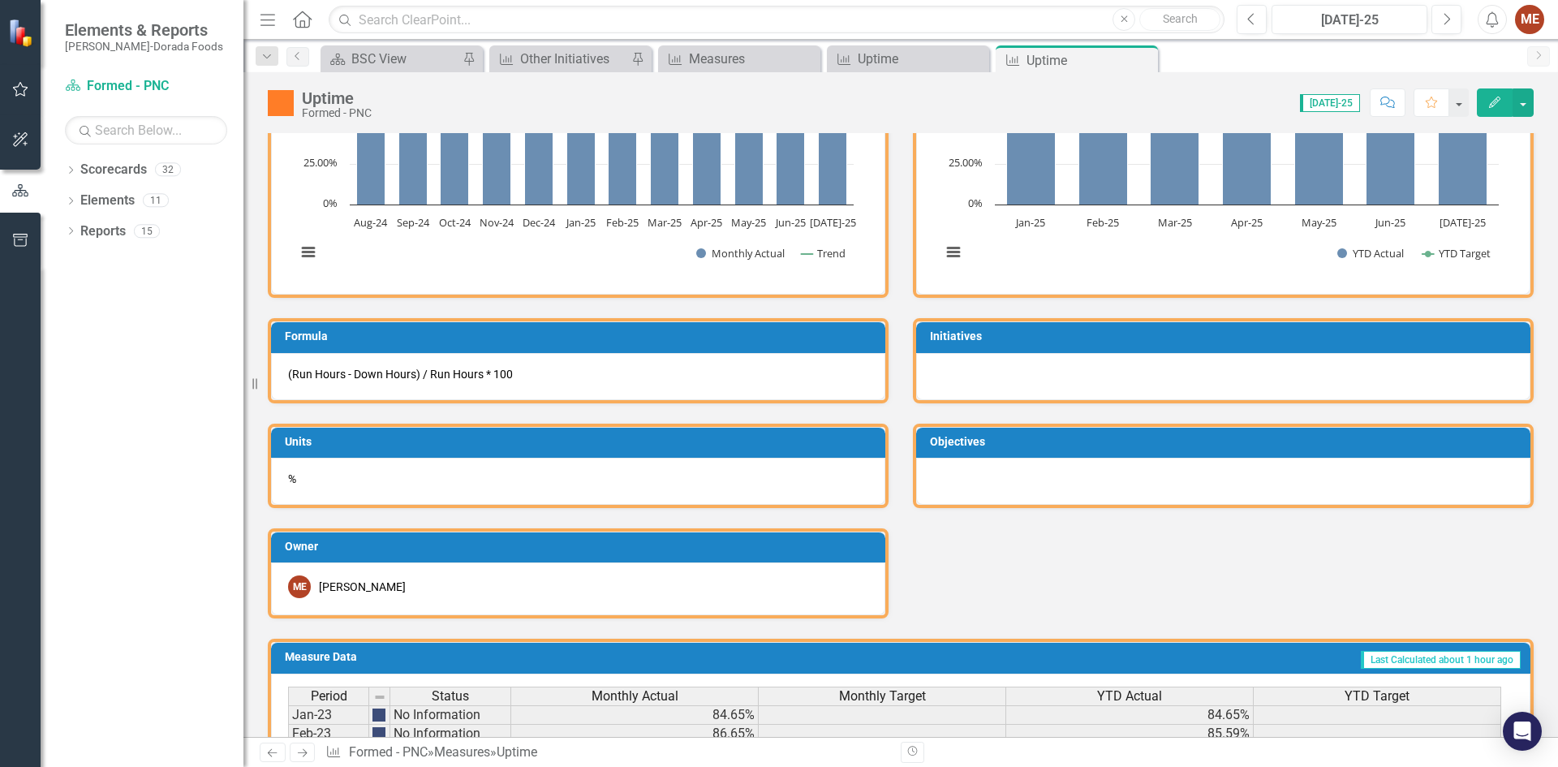
scroll to position [970, 0]
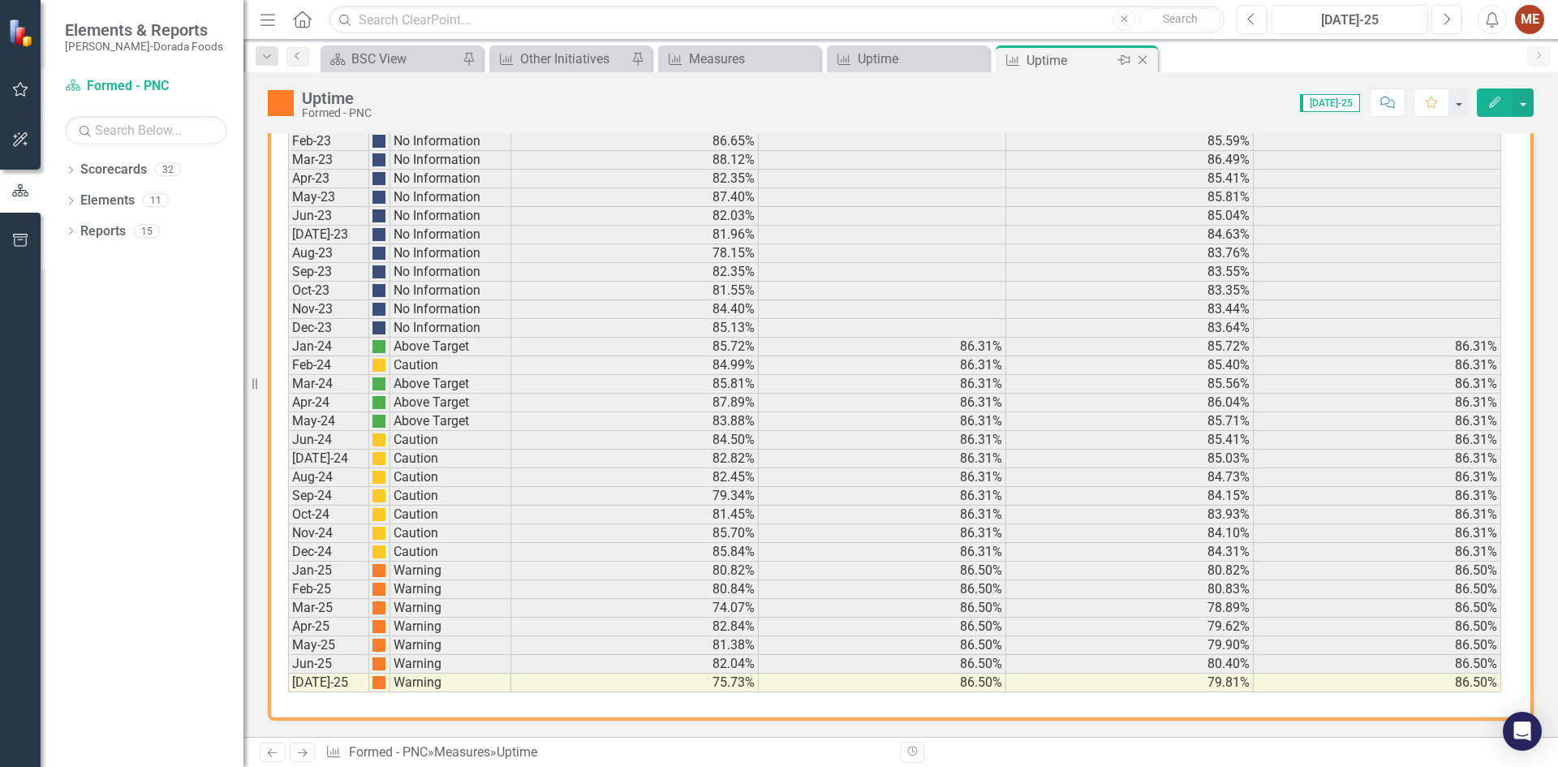
click at [1138, 57] on icon "Close" at bounding box center [1142, 60] width 16 height 13
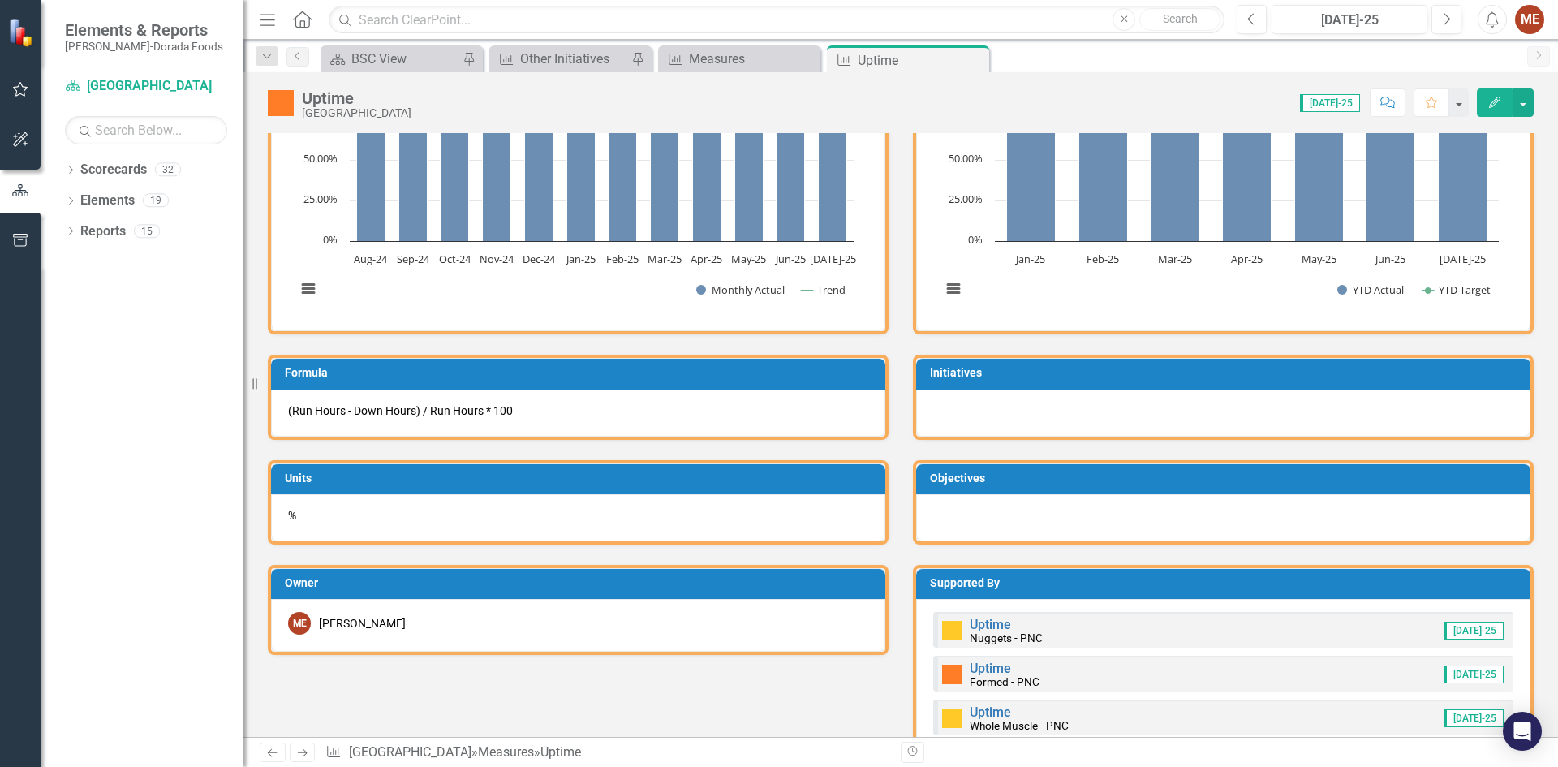
scroll to position [1055, 0]
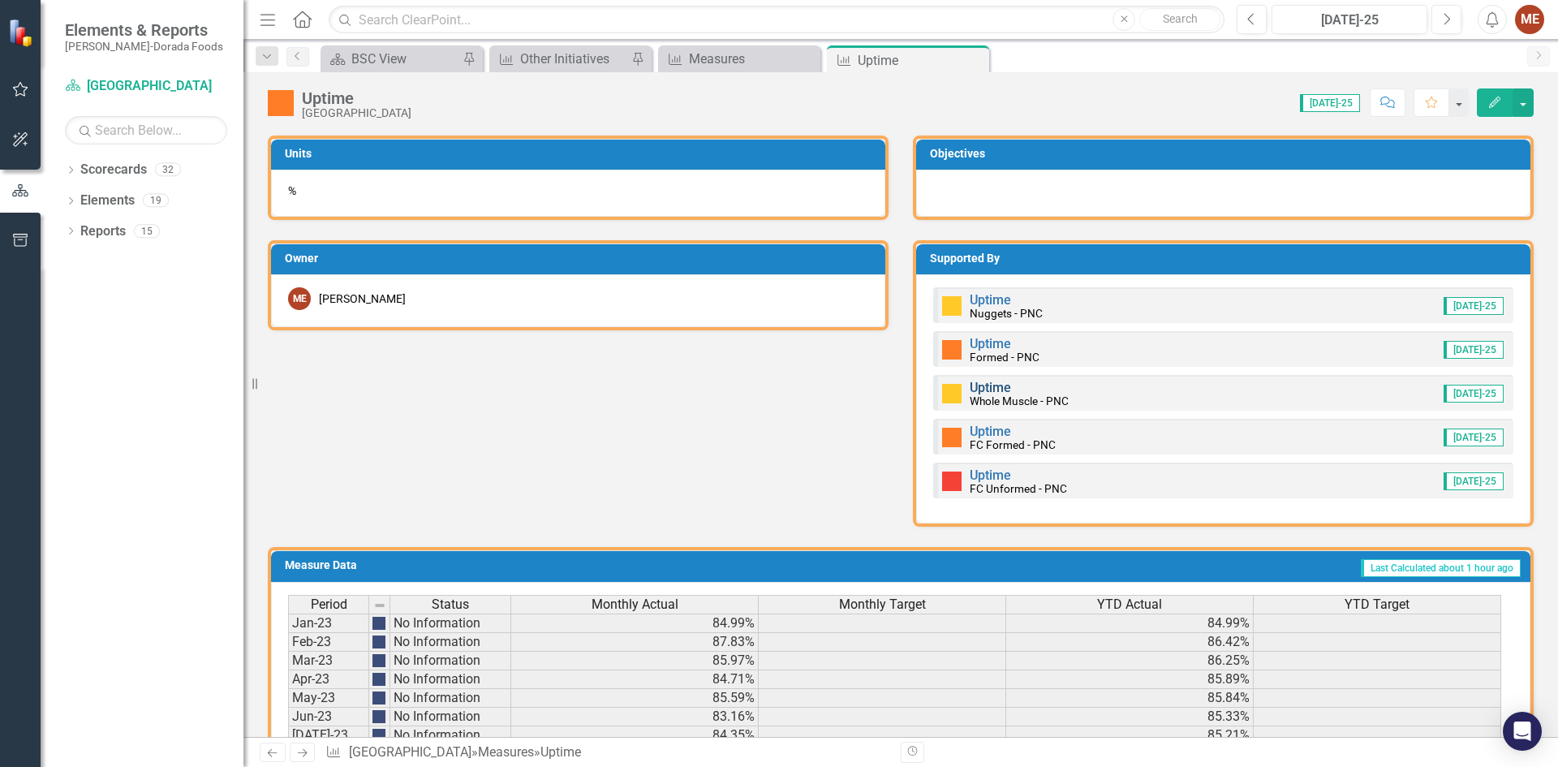
click at [988, 380] on link "Uptime" at bounding box center [989, 387] width 41 height 15
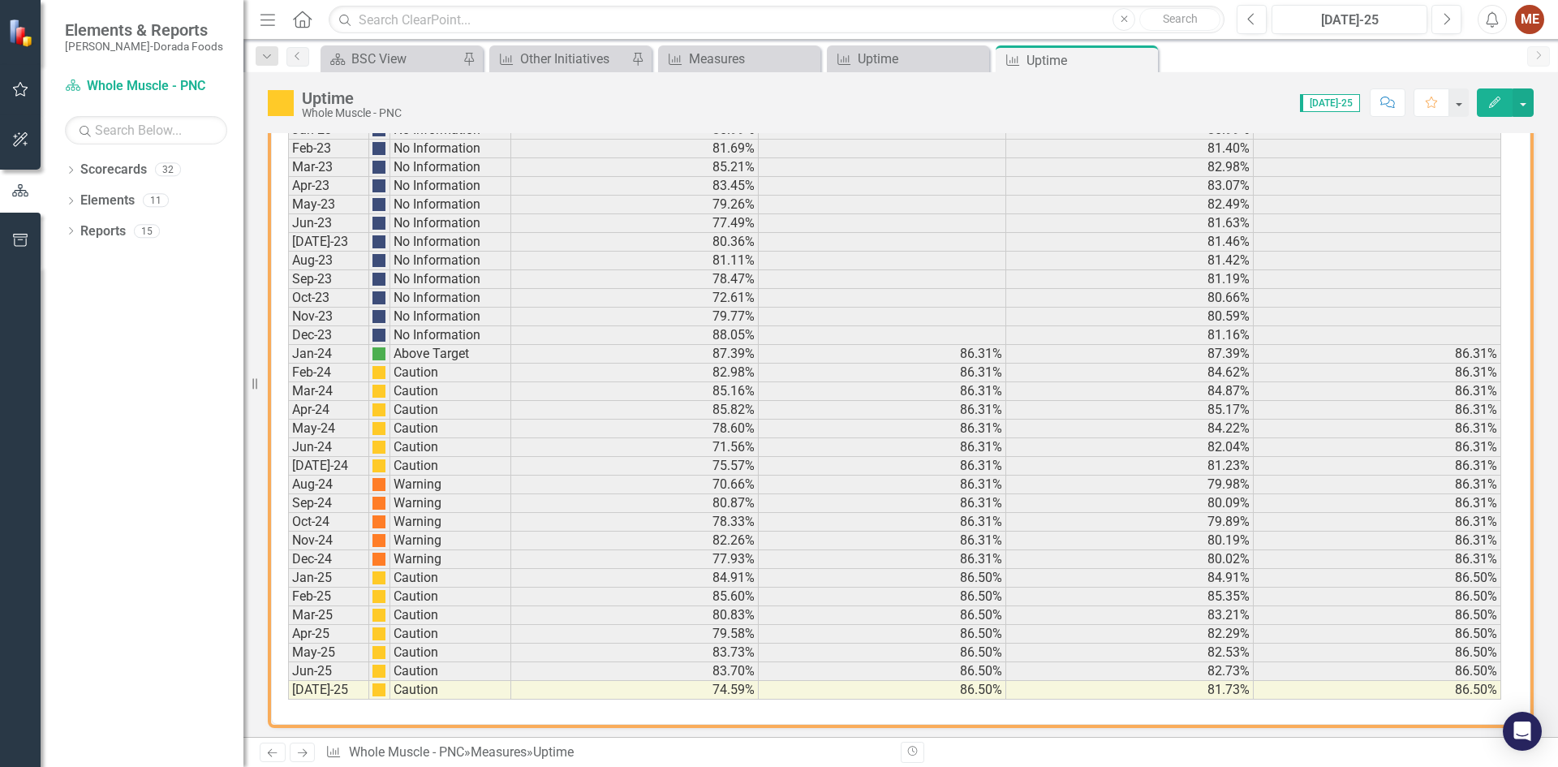
scroll to position [970, 0]
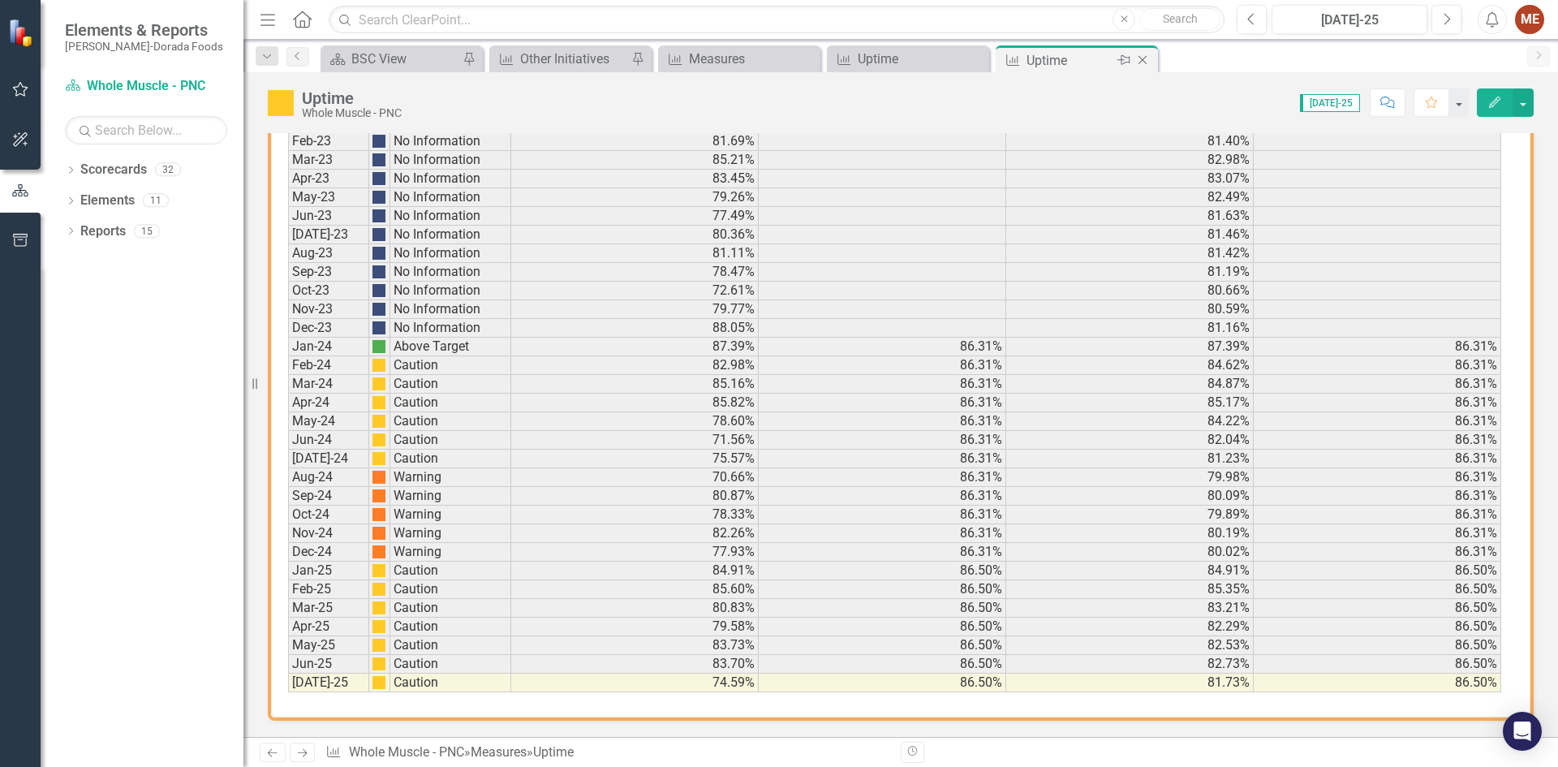
click at [1137, 60] on icon "Close" at bounding box center [1142, 60] width 16 height 13
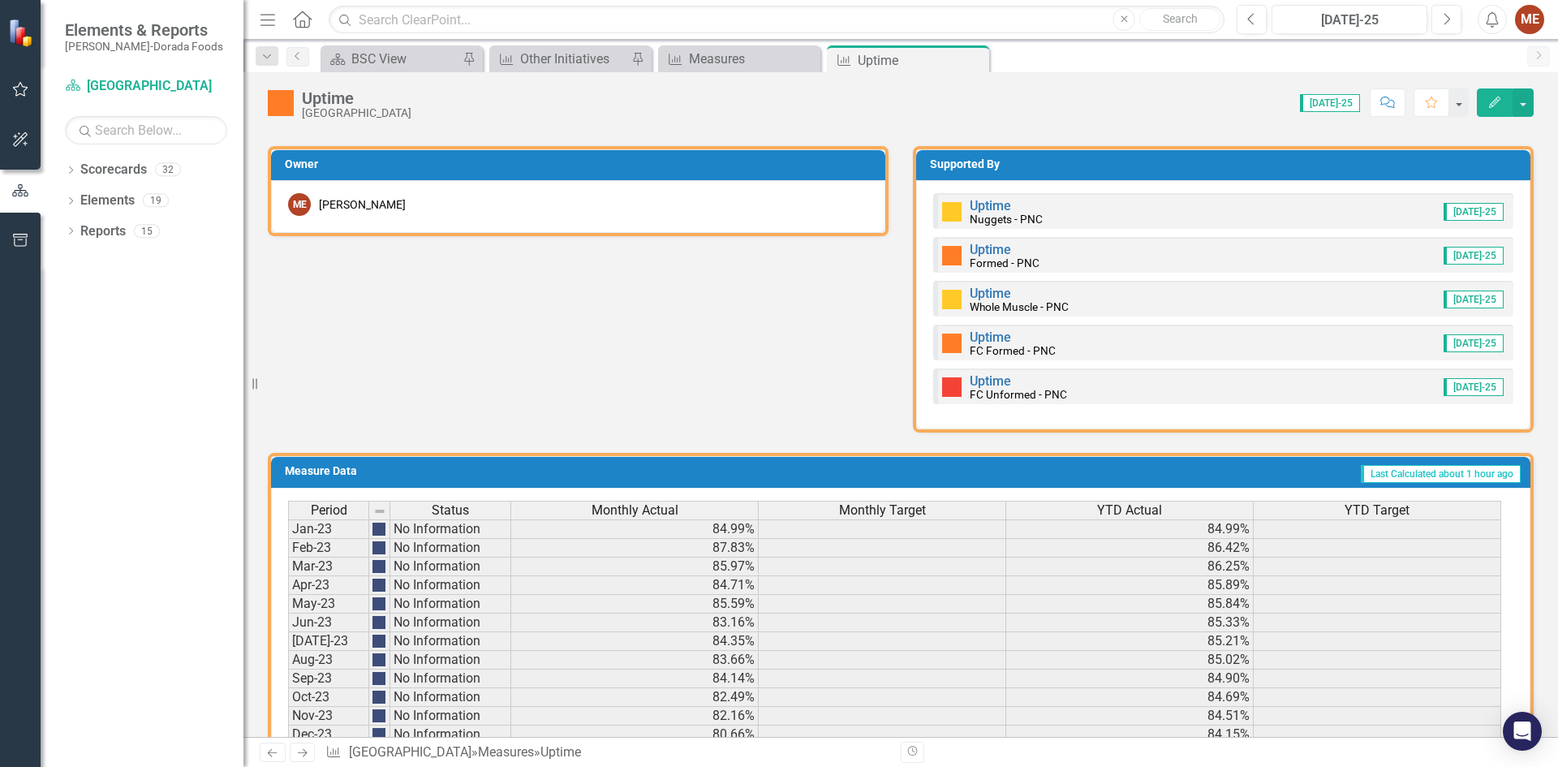
scroll to position [1136, 0]
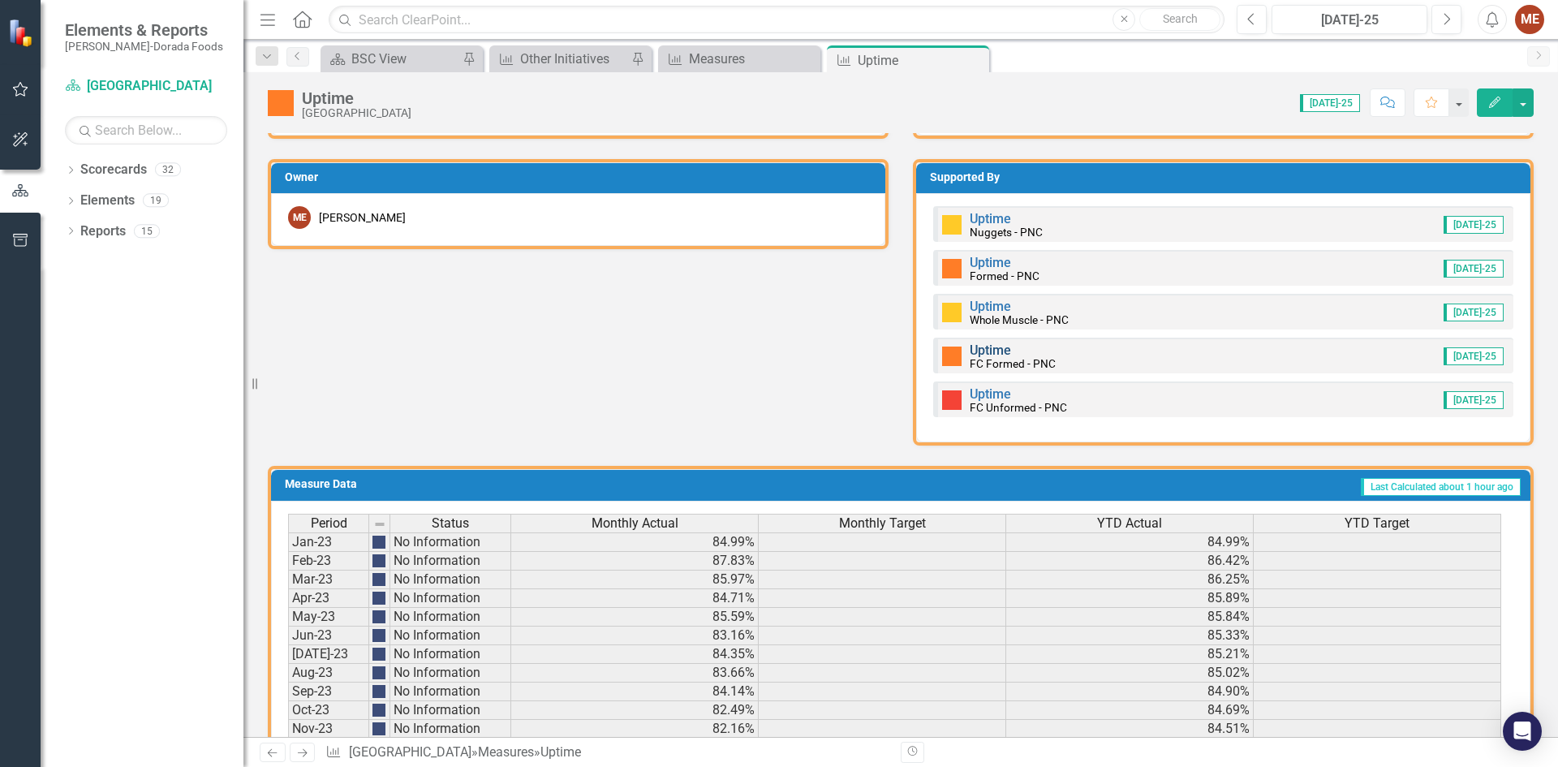
click at [985, 347] on link "Uptime" at bounding box center [989, 349] width 41 height 15
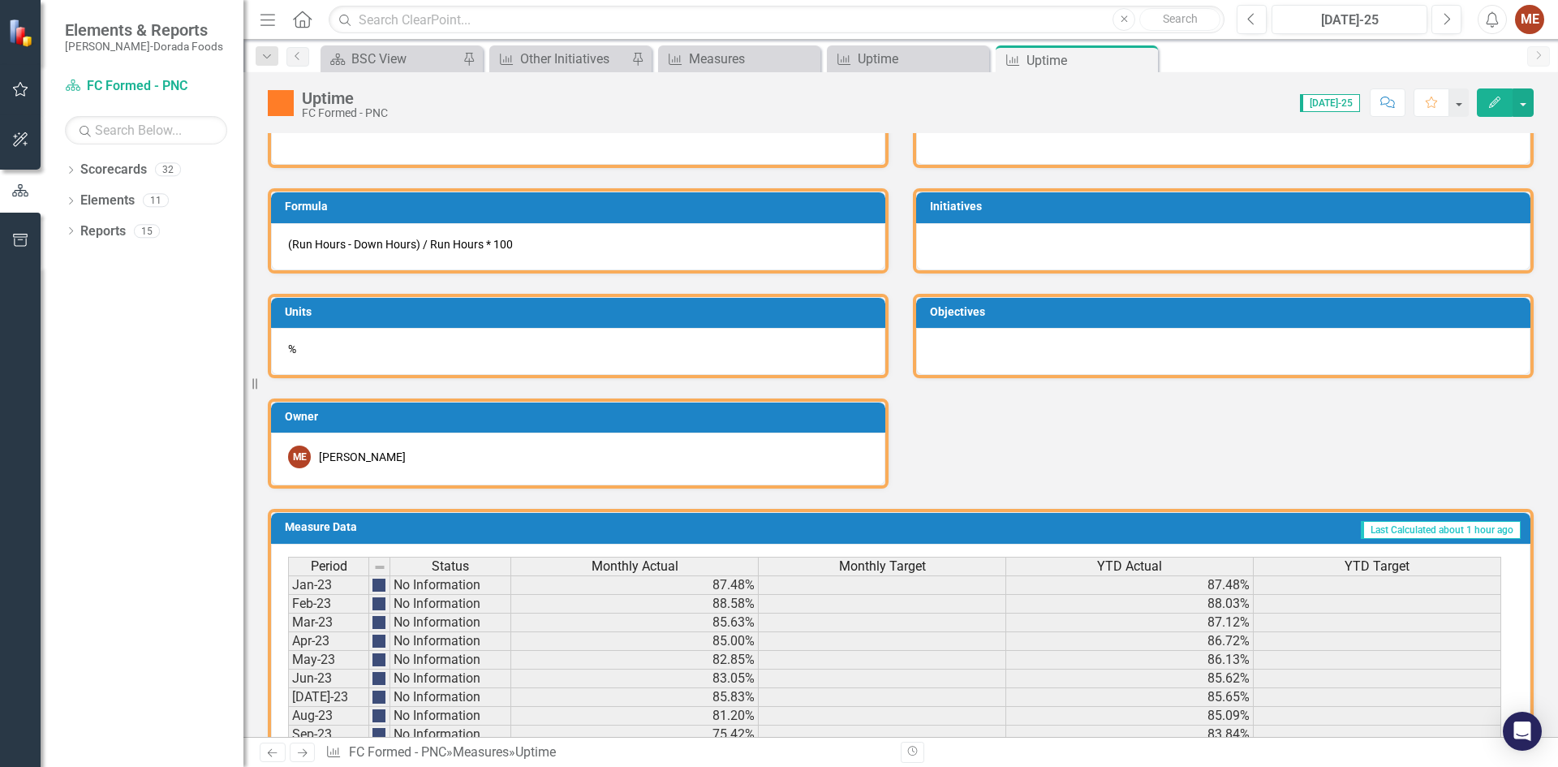
scroll to position [970, 0]
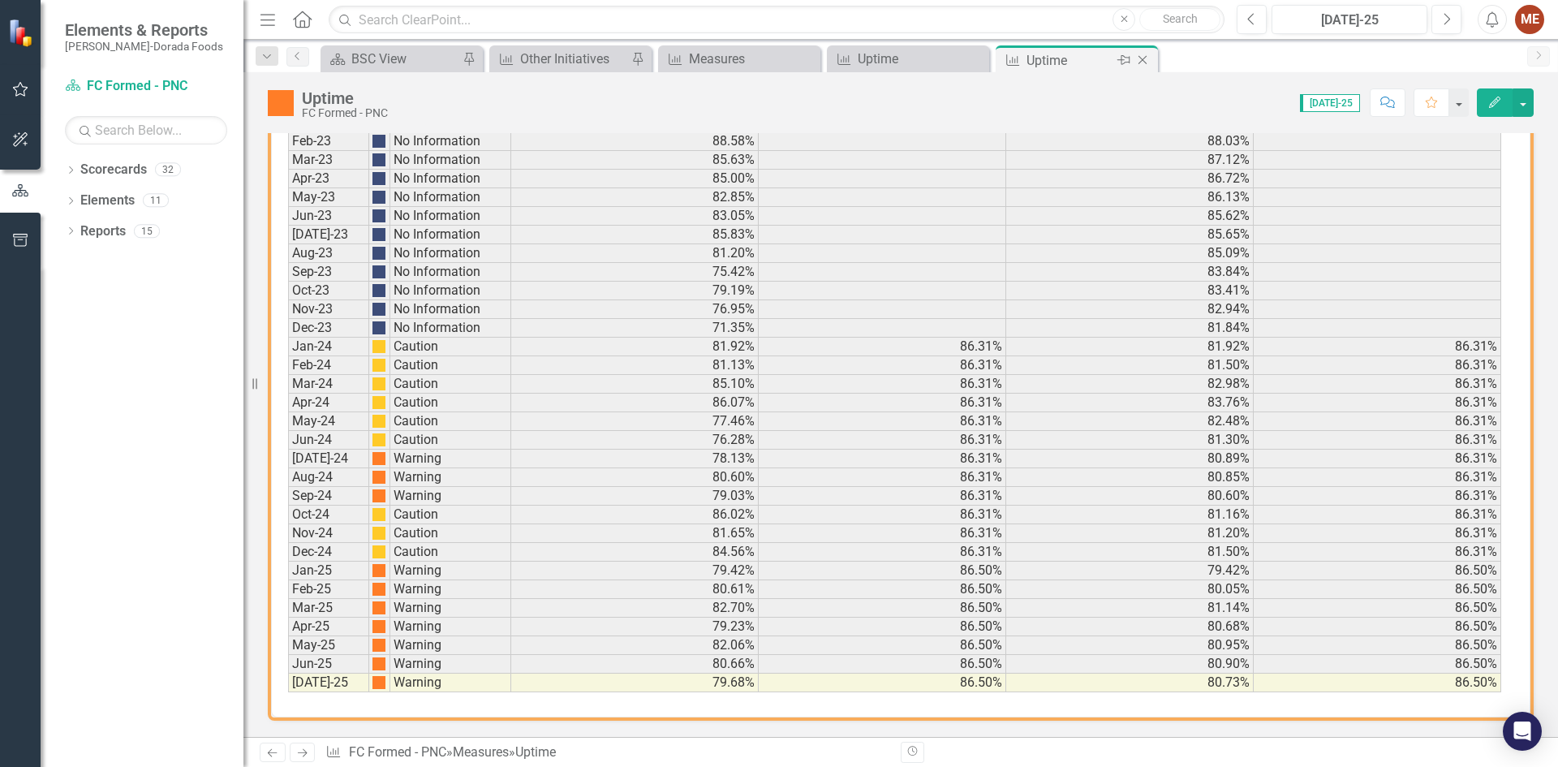
click at [1143, 58] on icon "Close" at bounding box center [1142, 60] width 16 height 13
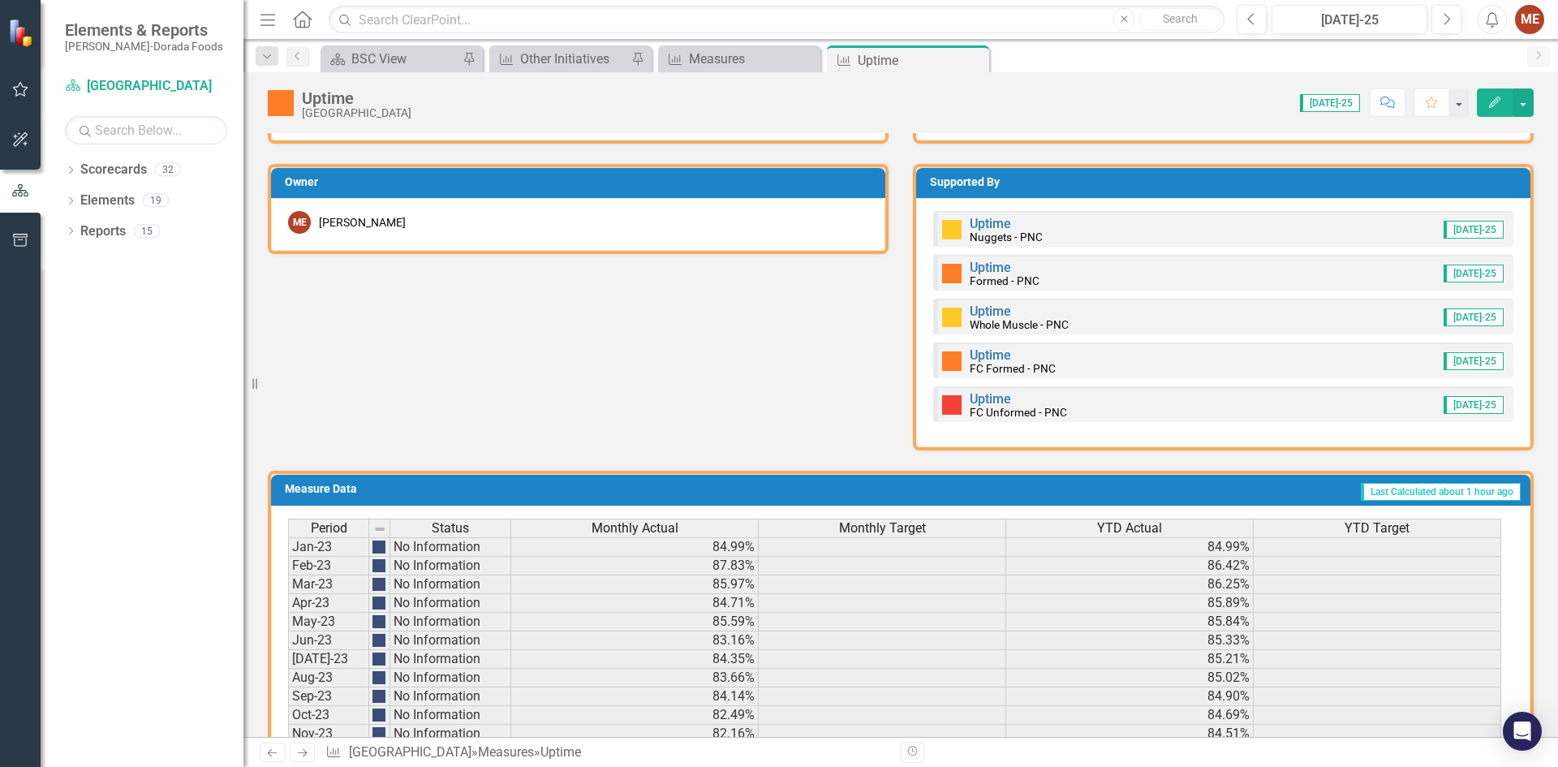
scroll to position [1136, 0]
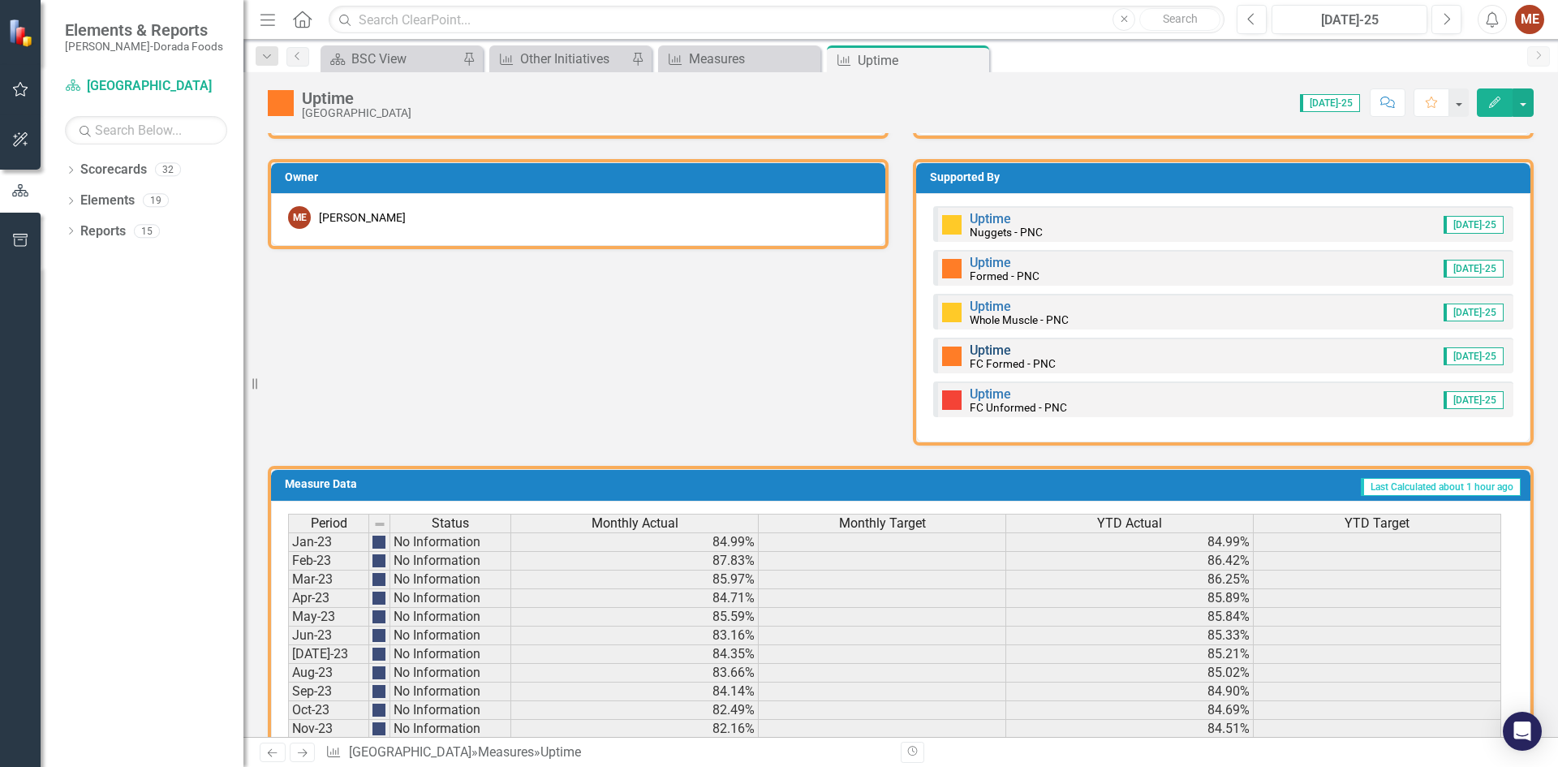
click at [991, 346] on link "Uptime" at bounding box center [989, 349] width 41 height 15
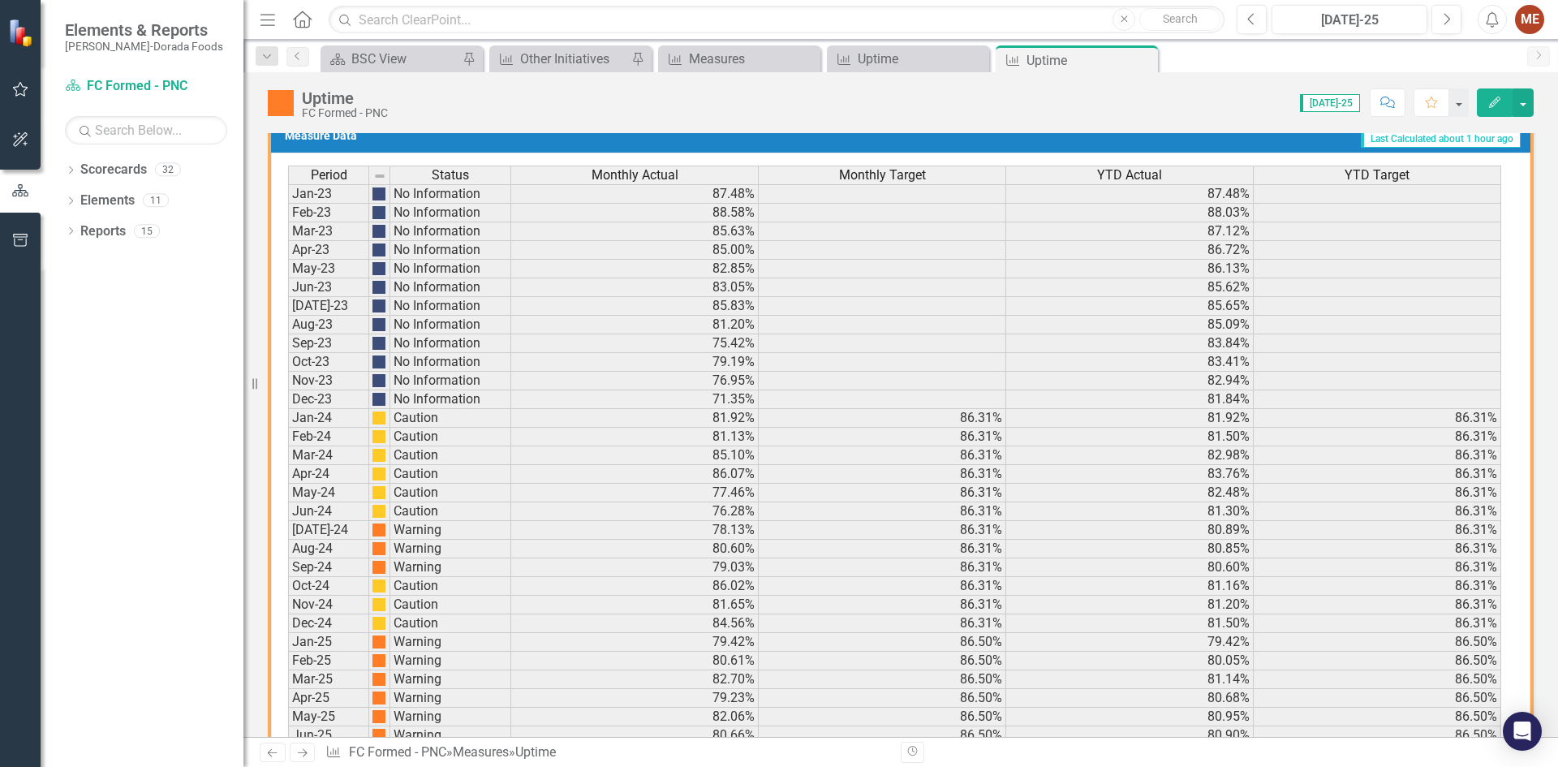
scroll to position [970, 0]
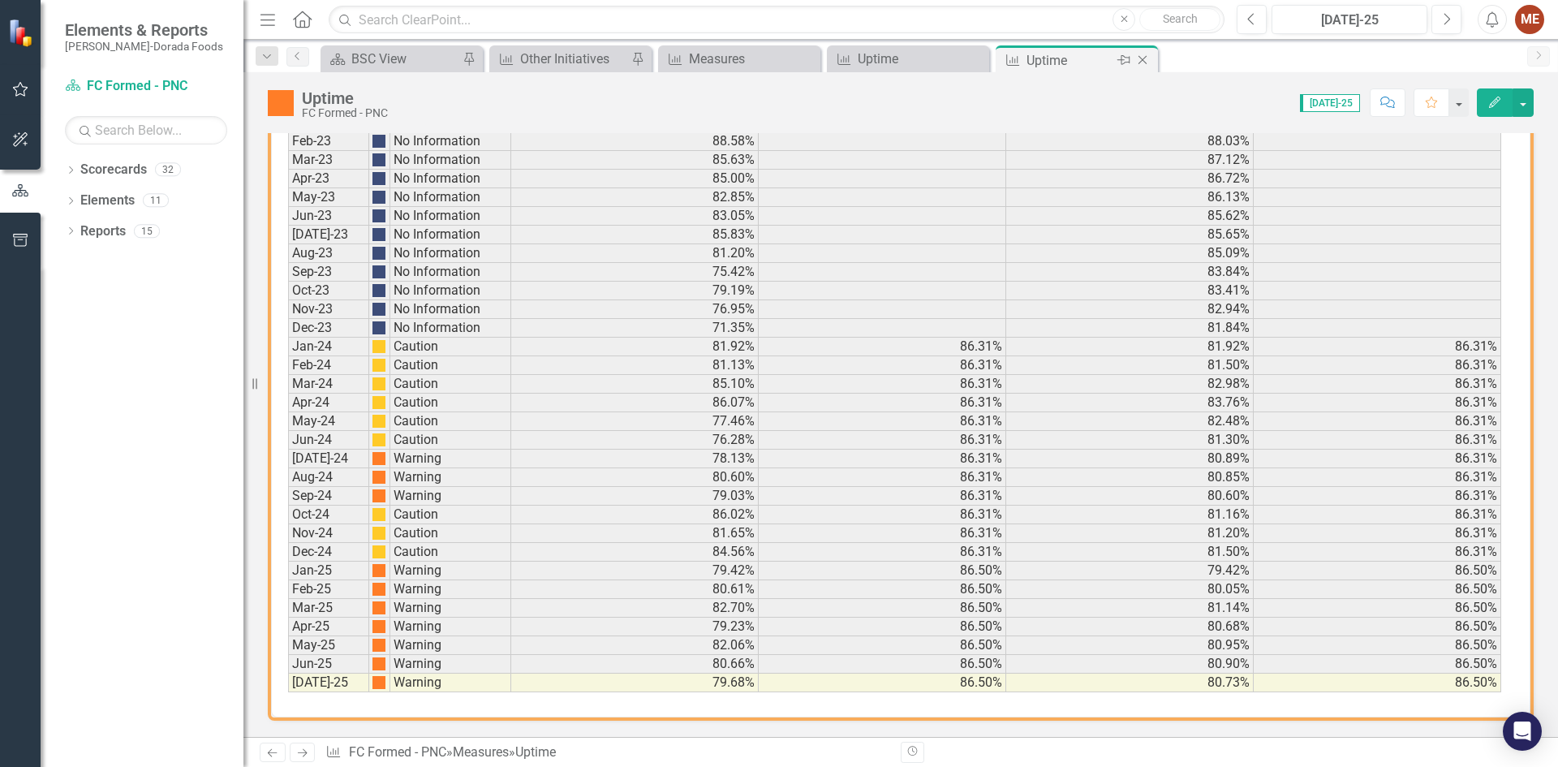
click at [1147, 60] on icon "Close" at bounding box center [1142, 60] width 16 height 13
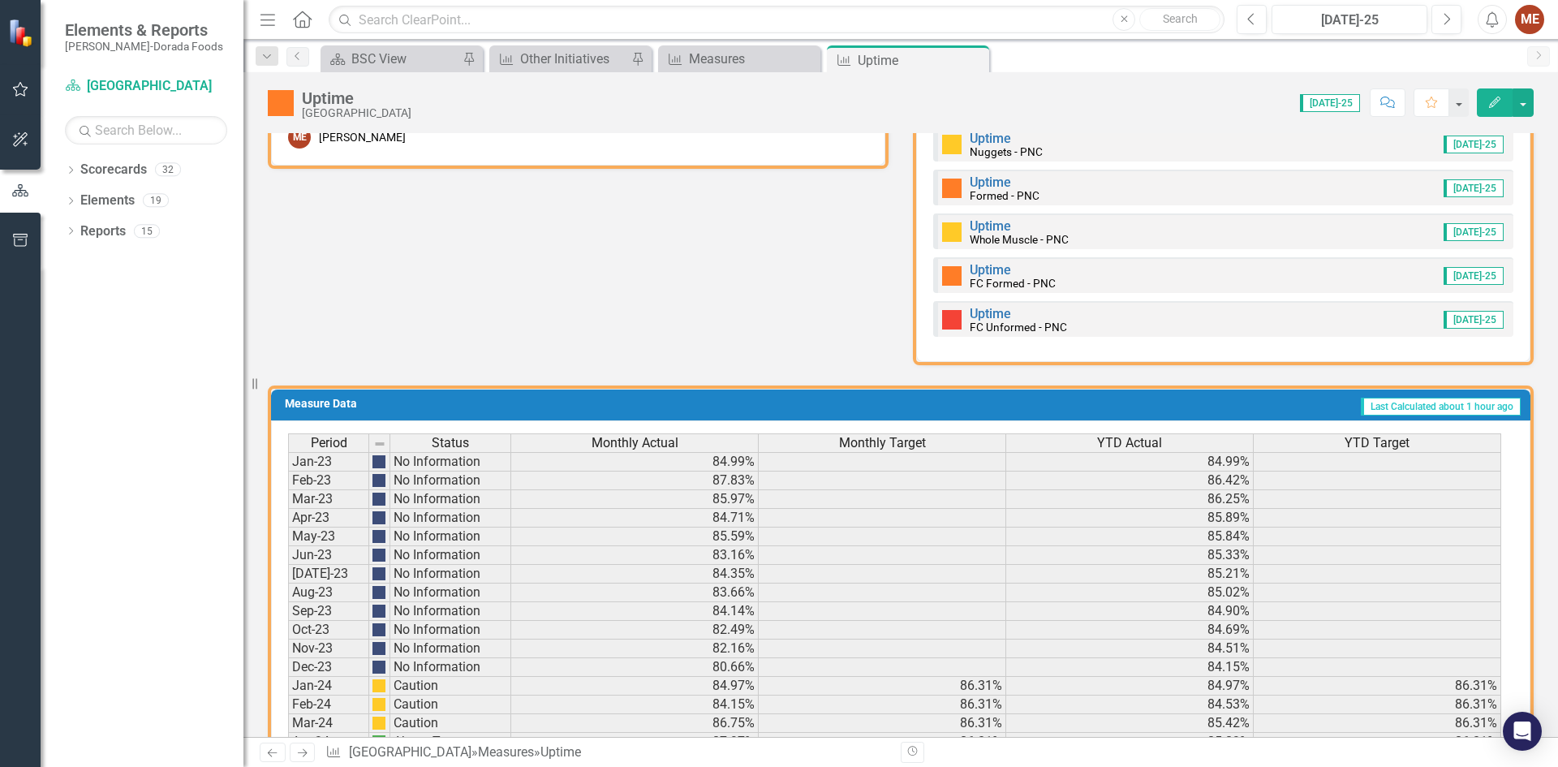
scroll to position [1217, 0]
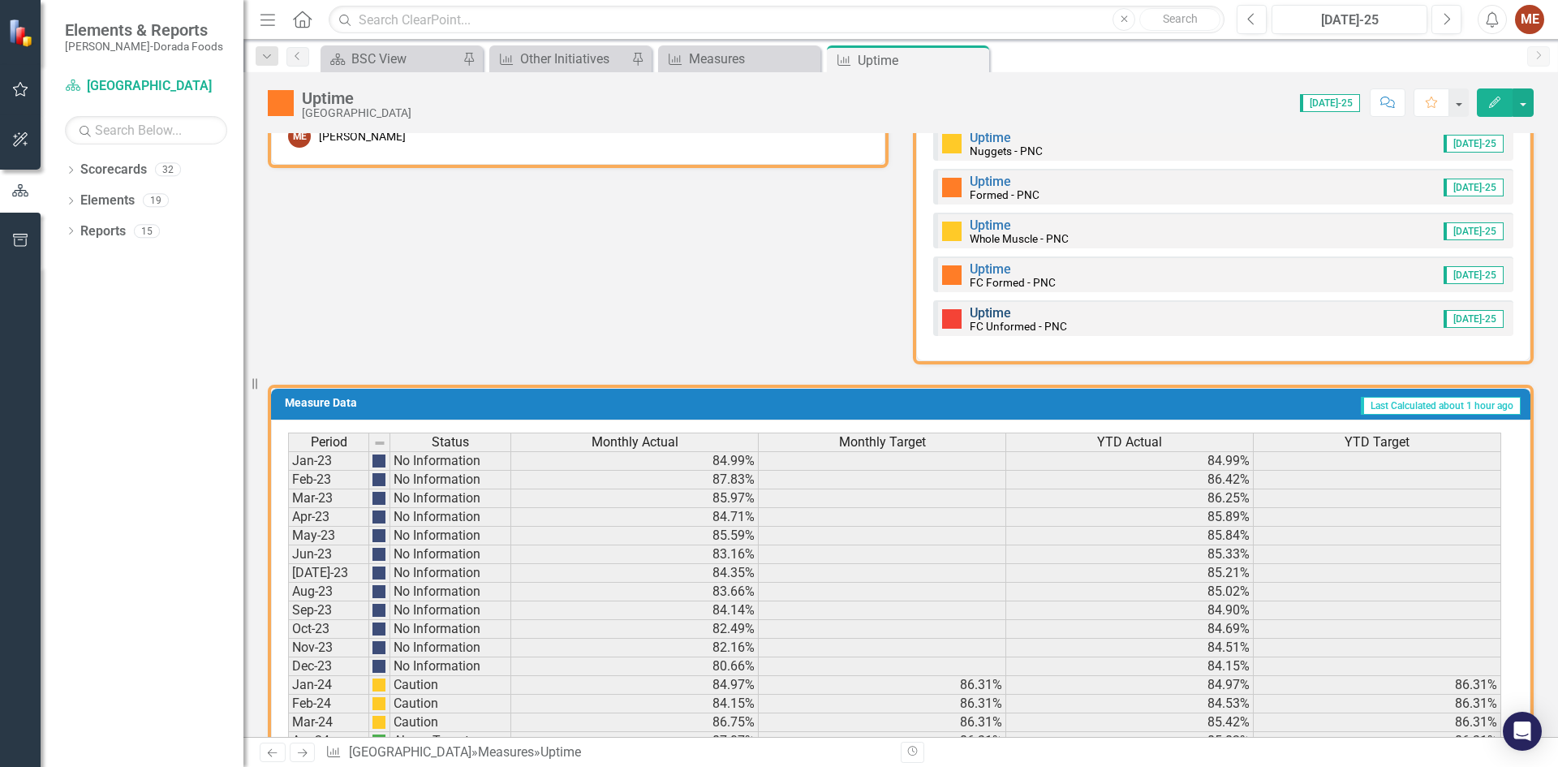
click at [969, 316] on link "Uptime" at bounding box center [989, 312] width 41 height 15
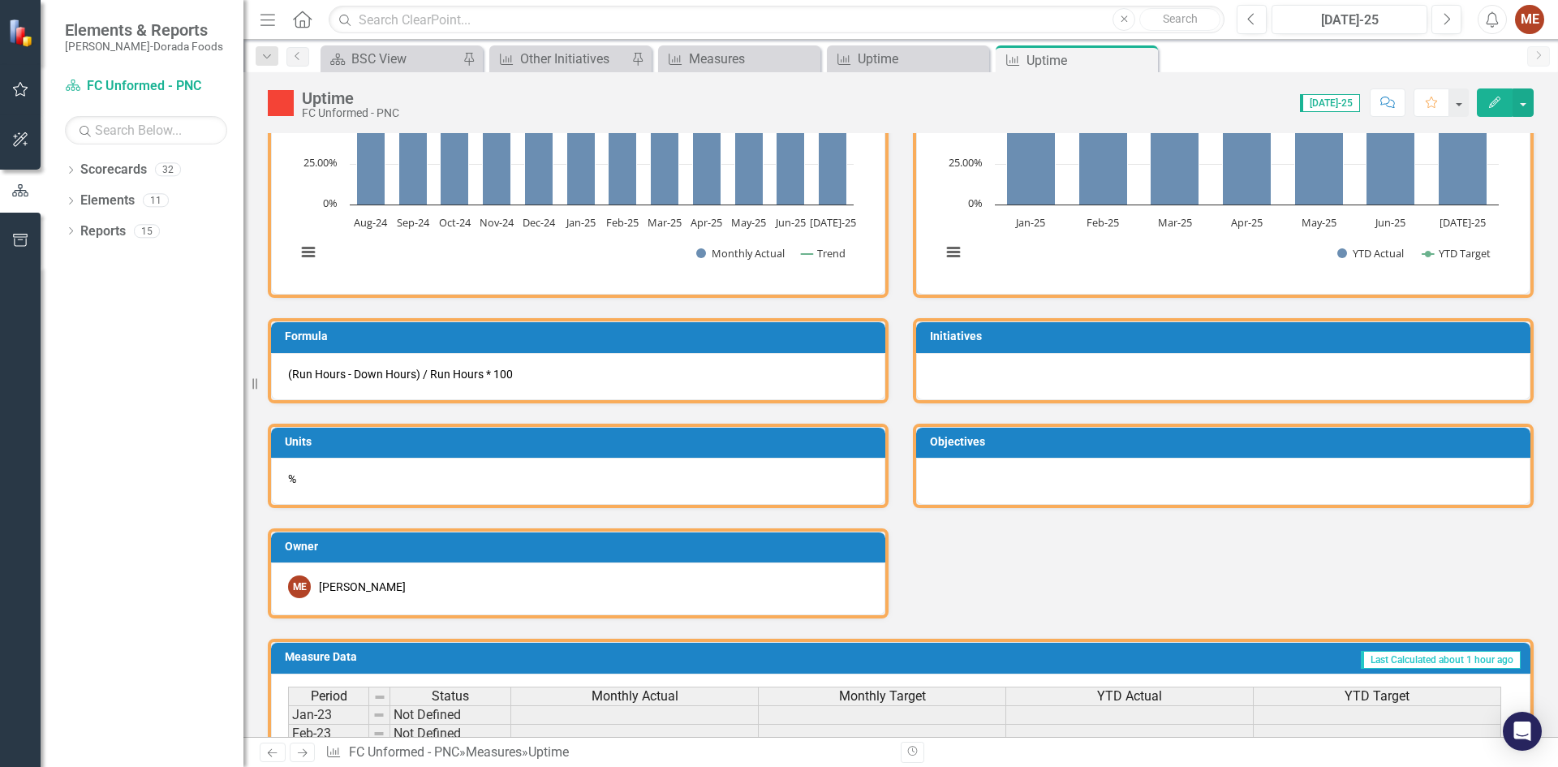
scroll to position [970, 0]
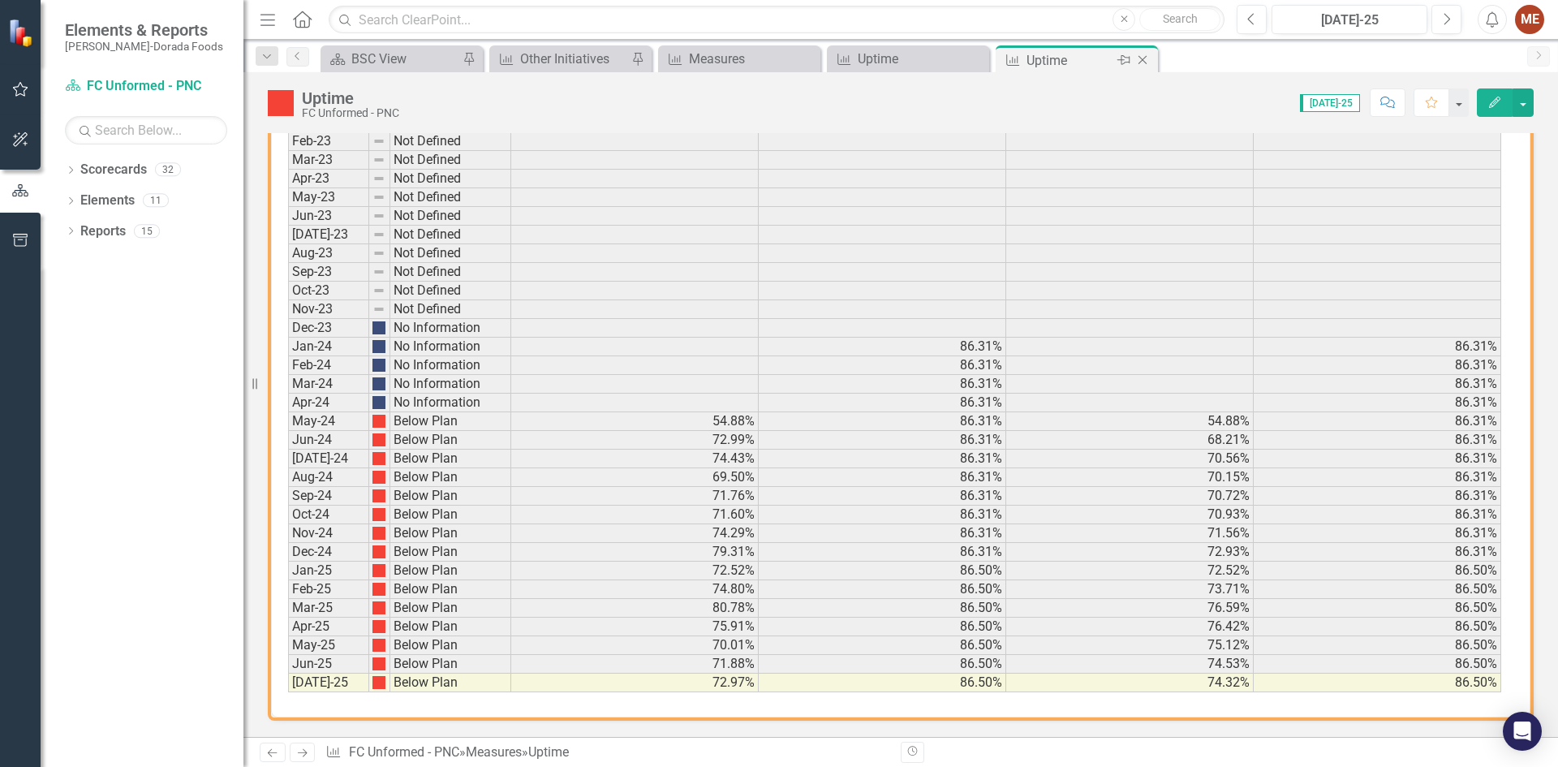
click at [1137, 59] on icon "Close" at bounding box center [1142, 60] width 16 height 13
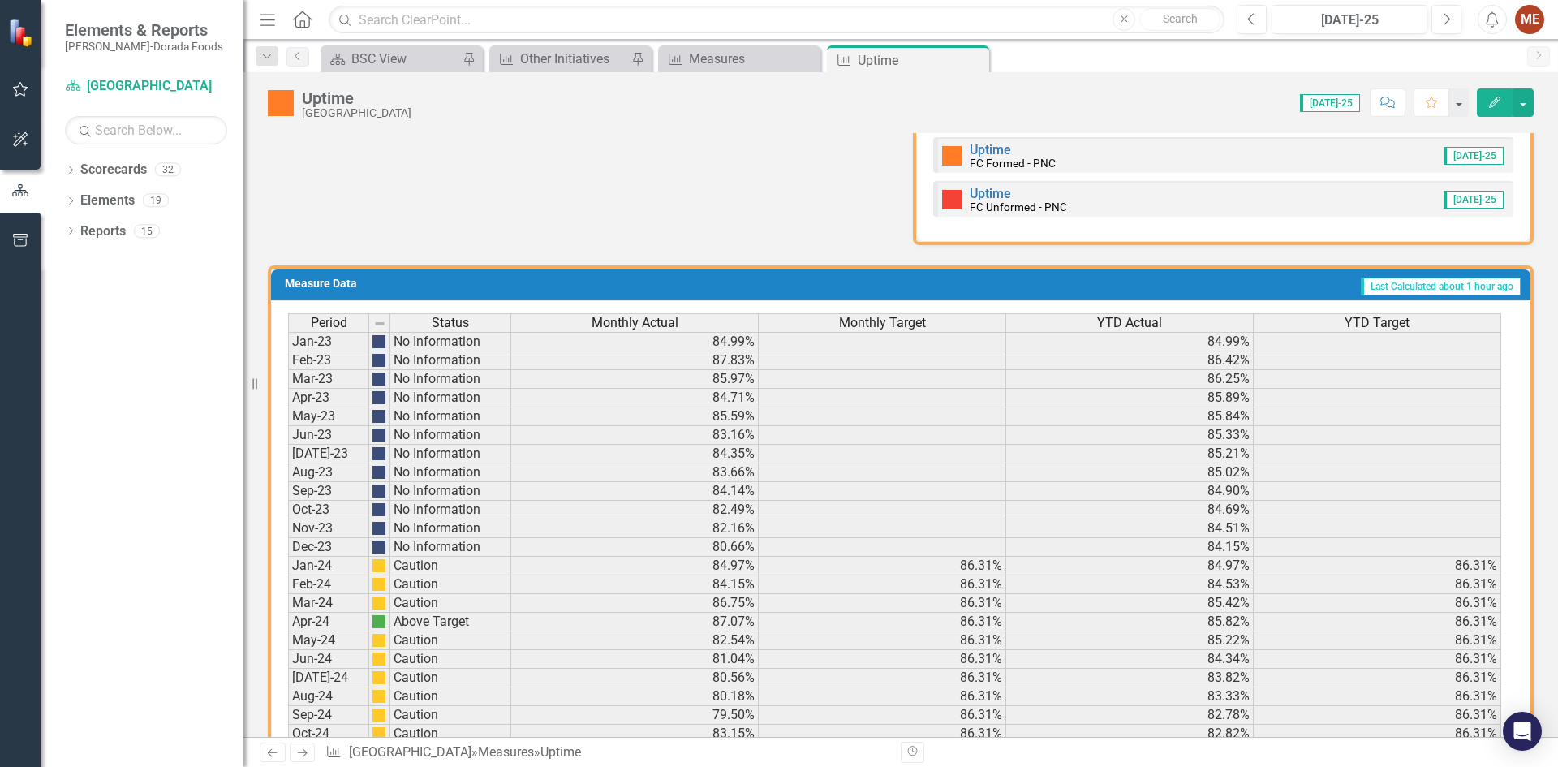
scroll to position [1068, 0]
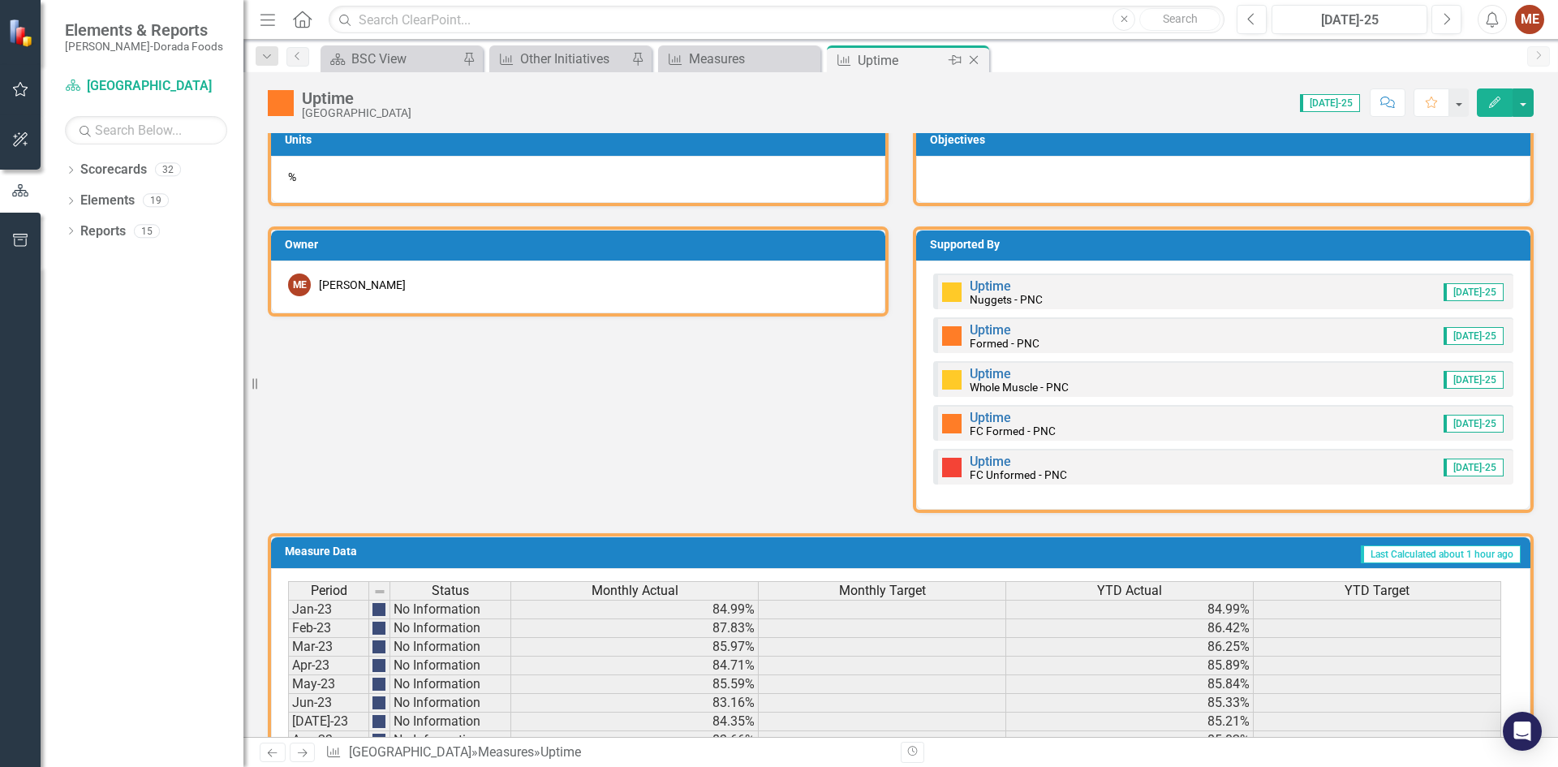
click at [970, 60] on icon "Close" at bounding box center [973, 60] width 16 height 13
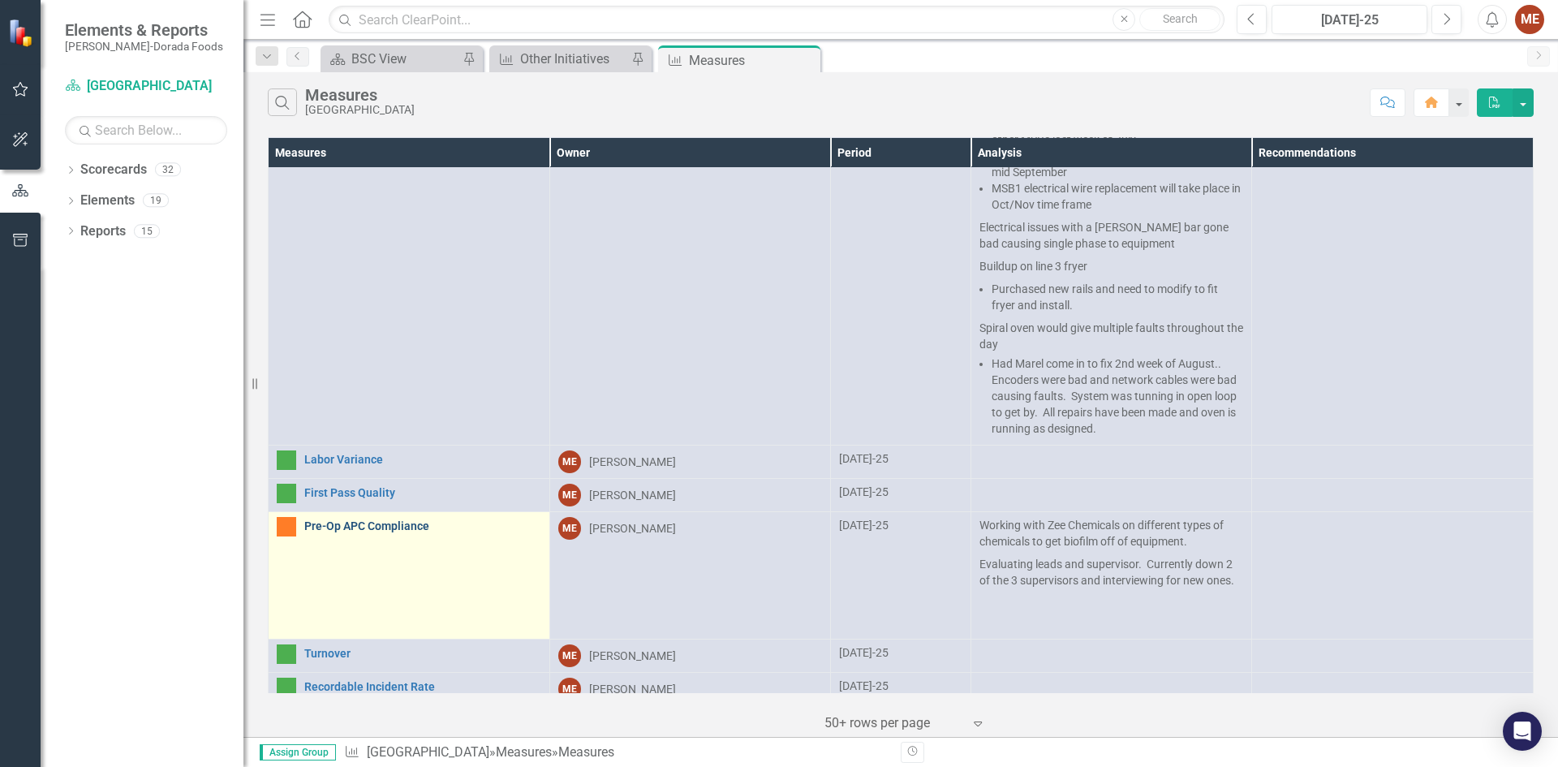
scroll to position [1136, 0]
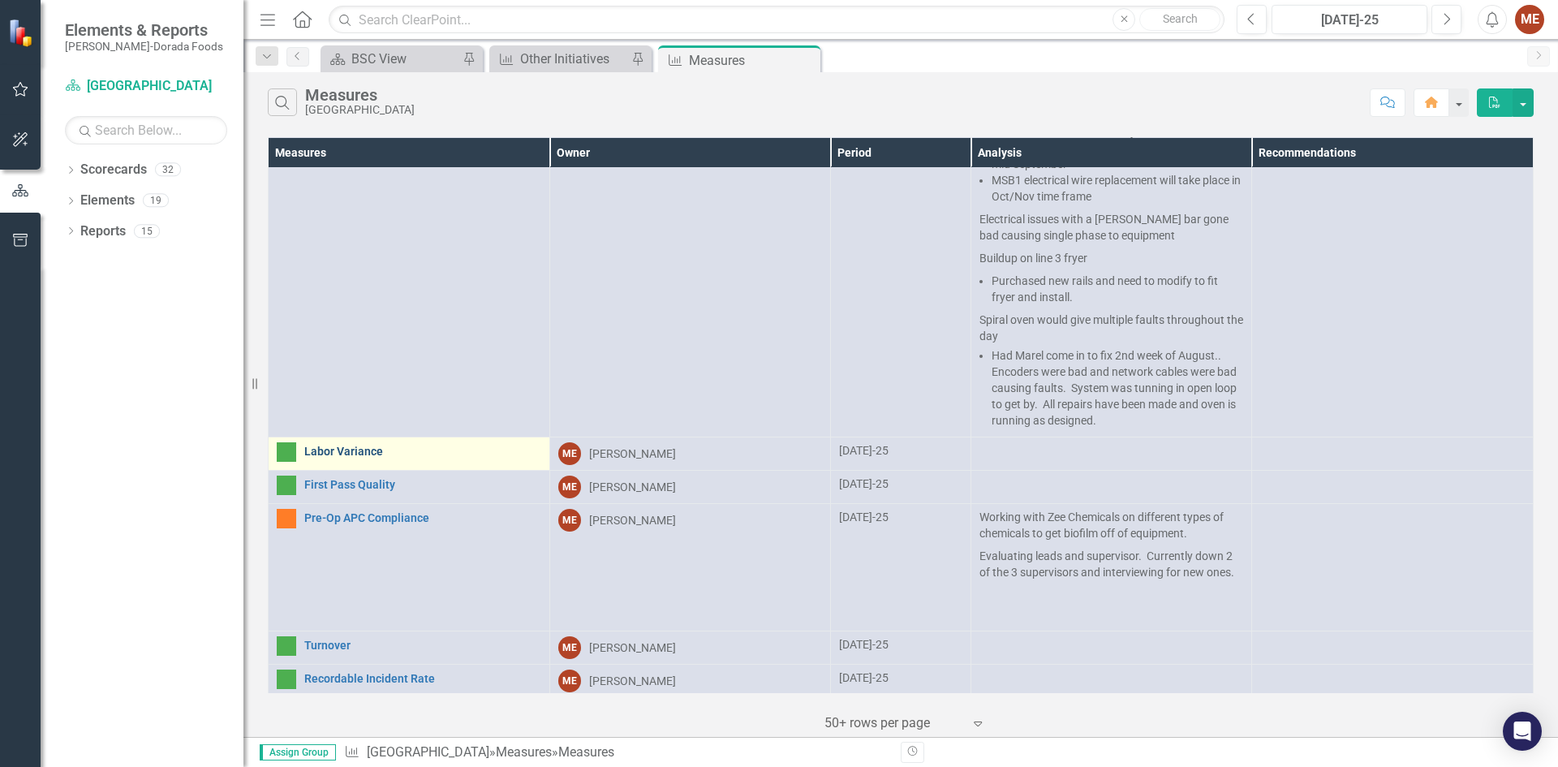
click at [320, 445] on link "Labor Variance" at bounding box center [422, 451] width 237 height 12
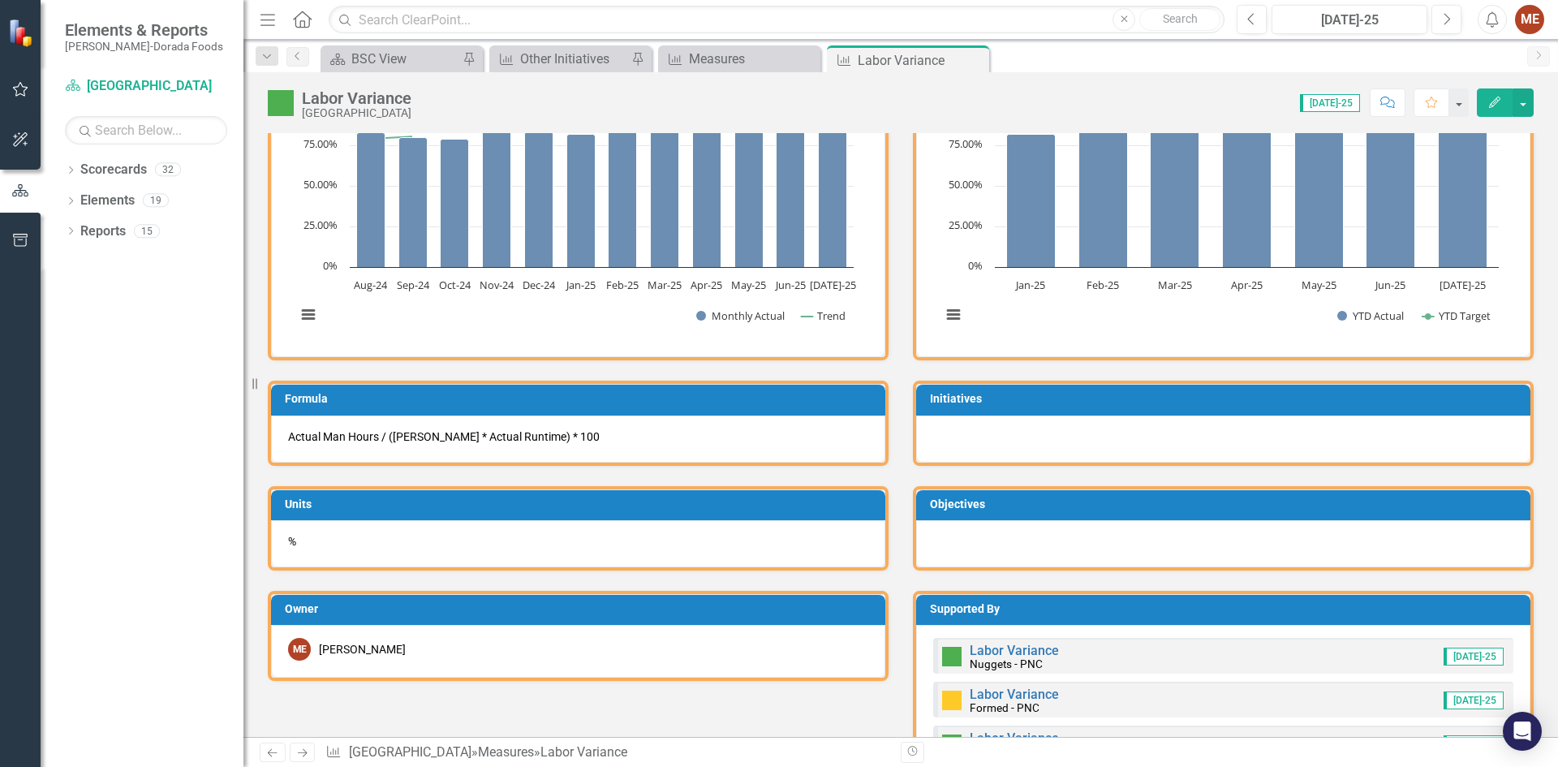
scroll to position [600, 0]
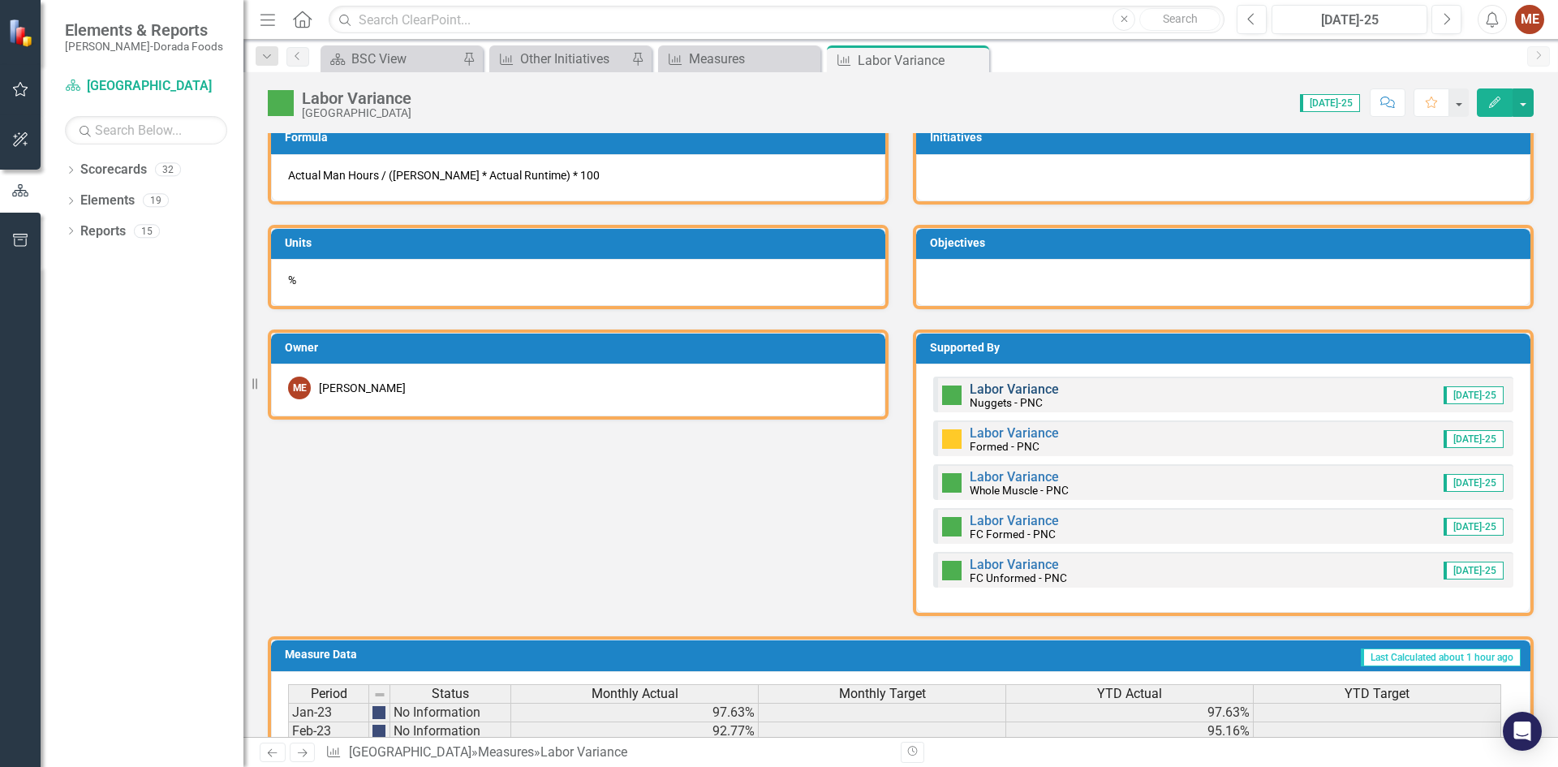
click at [991, 393] on link "Labor Variance" at bounding box center [1013, 388] width 89 height 15
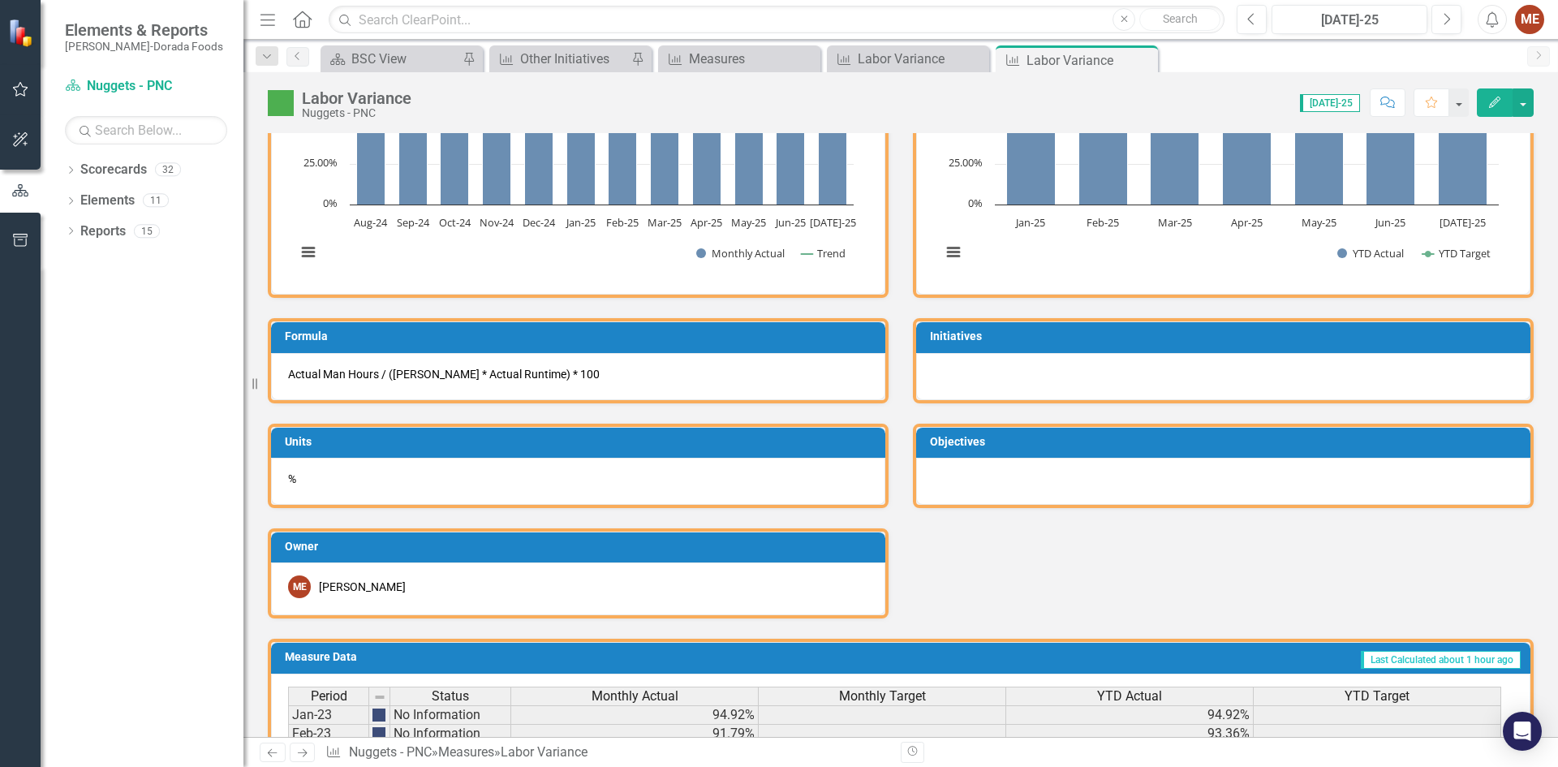
scroll to position [993, 0]
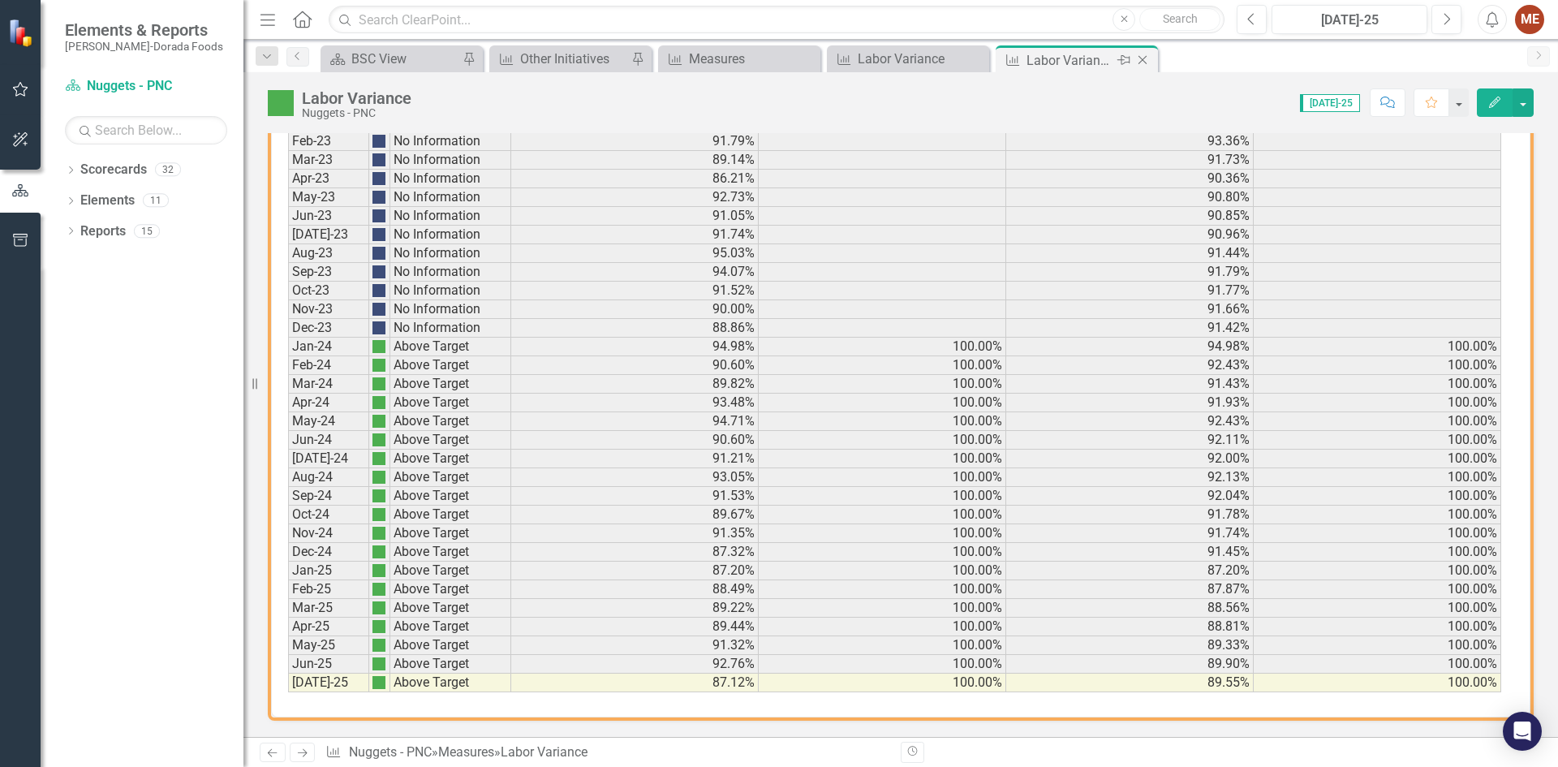
click at [1148, 58] on icon "Close" at bounding box center [1142, 60] width 16 height 13
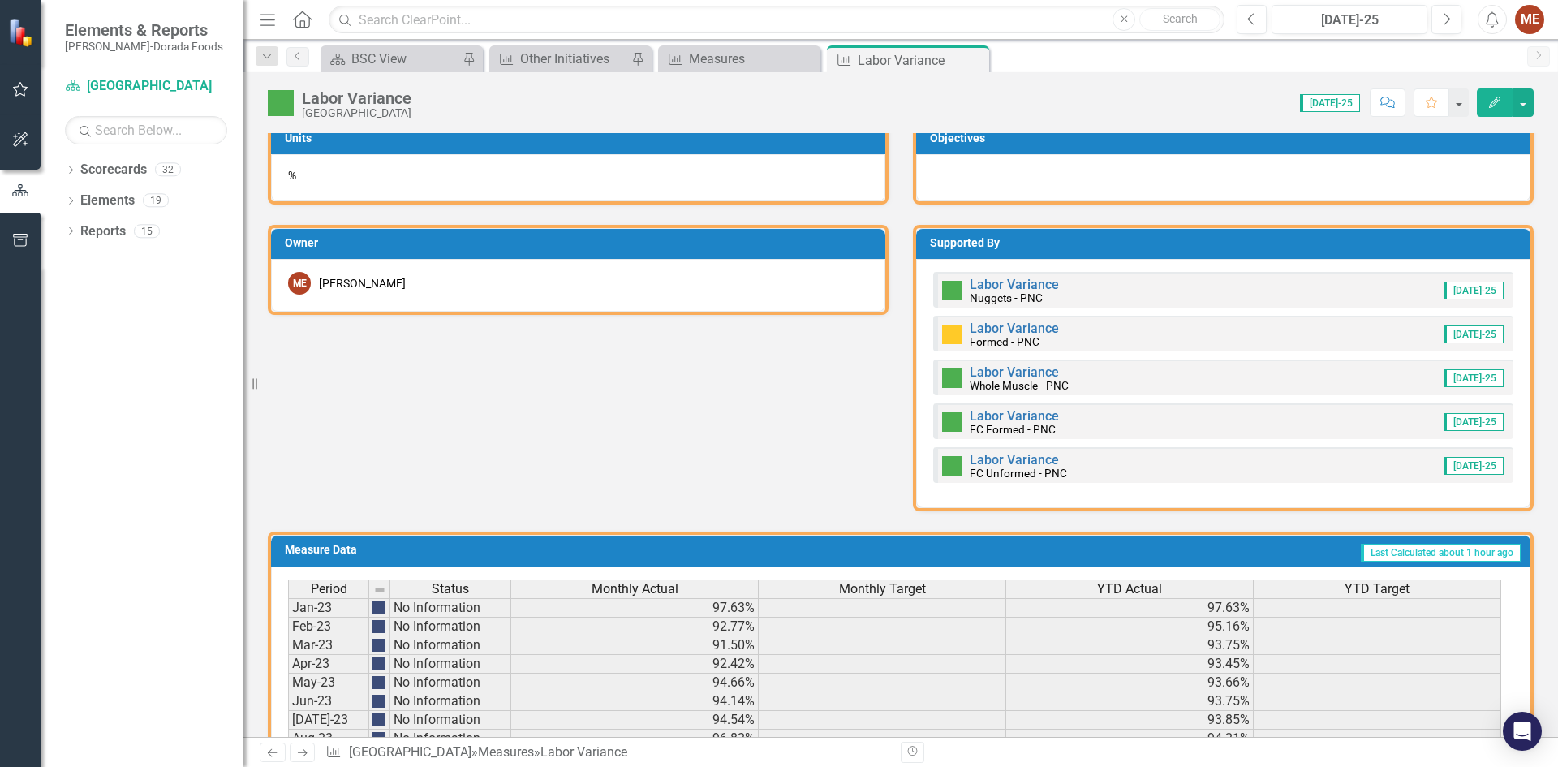
scroll to position [730, 0]
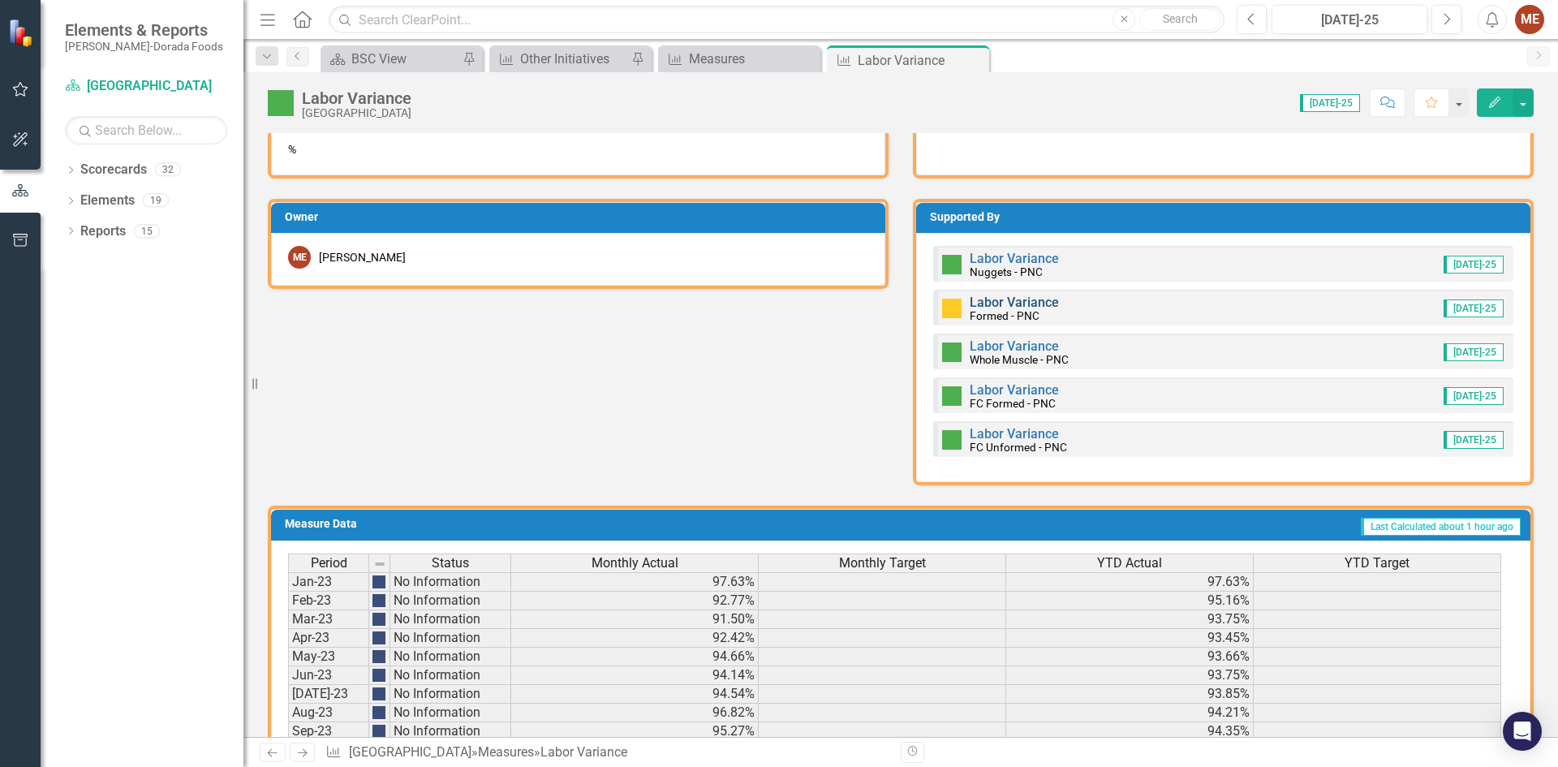
click at [981, 302] on link "Labor Variance" at bounding box center [1013, 302] width 89 height 15
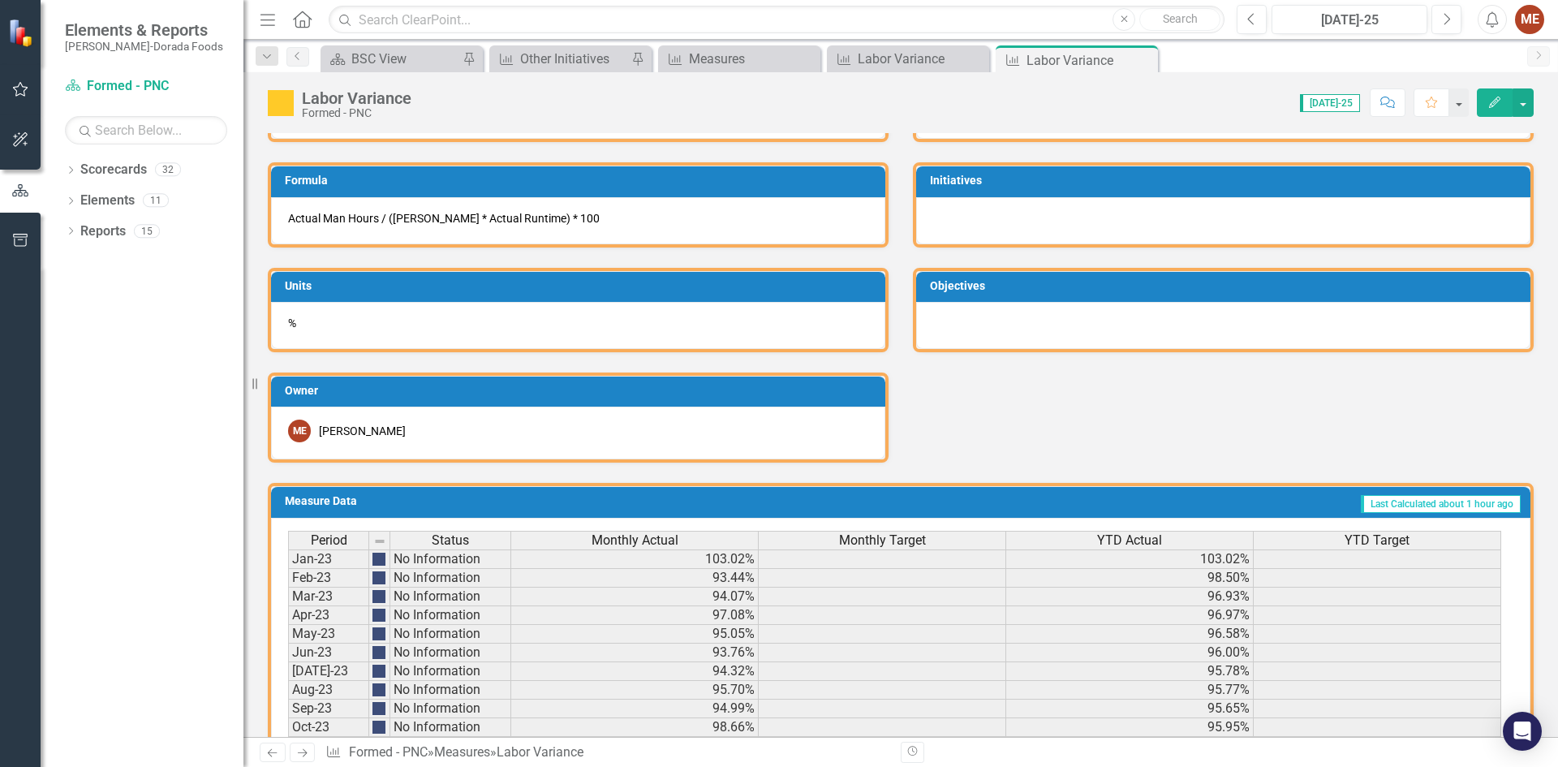
scroll to position [993, 0]
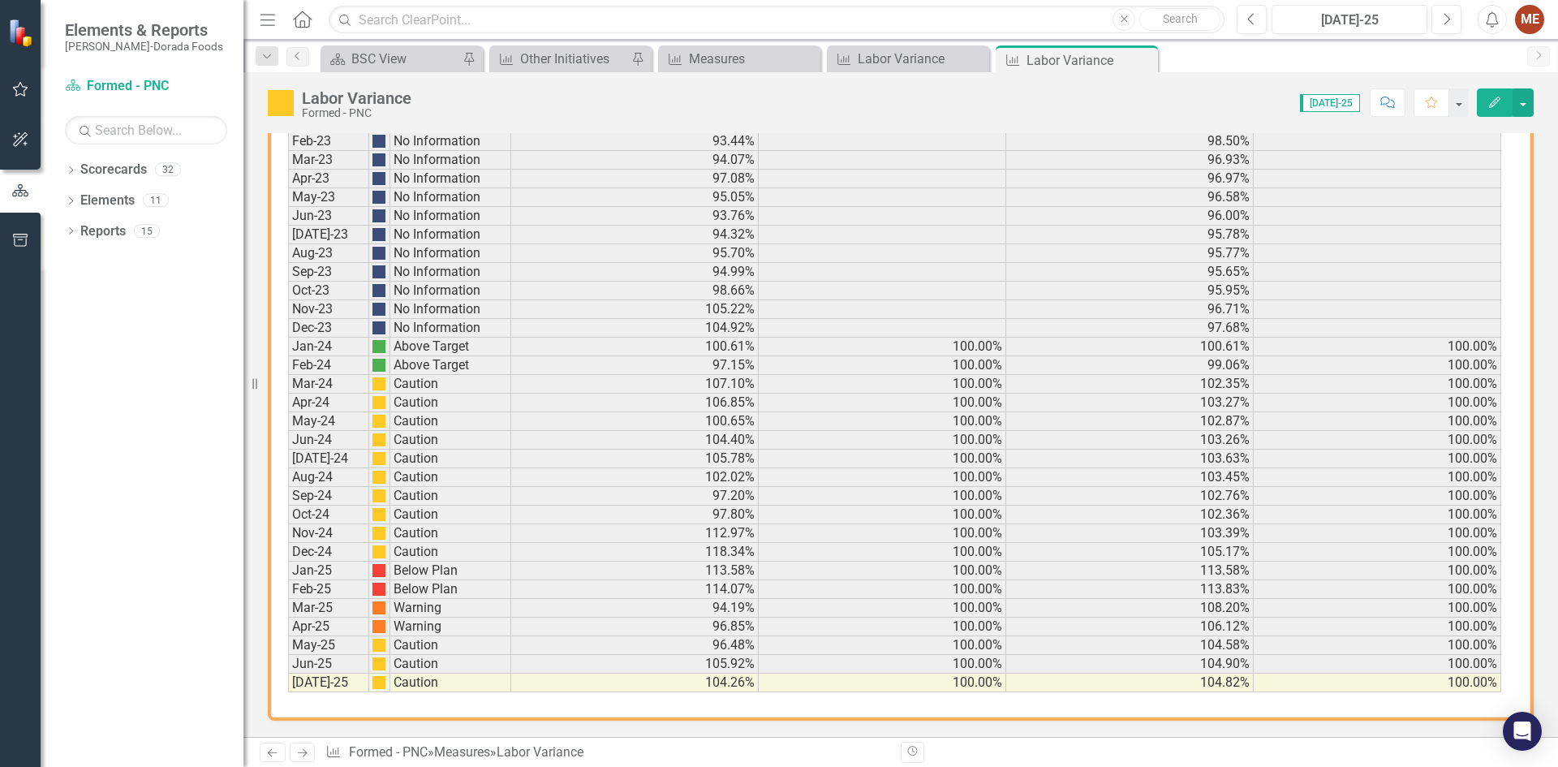
drag, startPoint x: 1150, startPoint y: 65, endPoint x: 1141, endPoint y: 61, distance: 9.8
click at [0, 0] on icon "Close" at bounding box center [0, 0] width 0 height 0
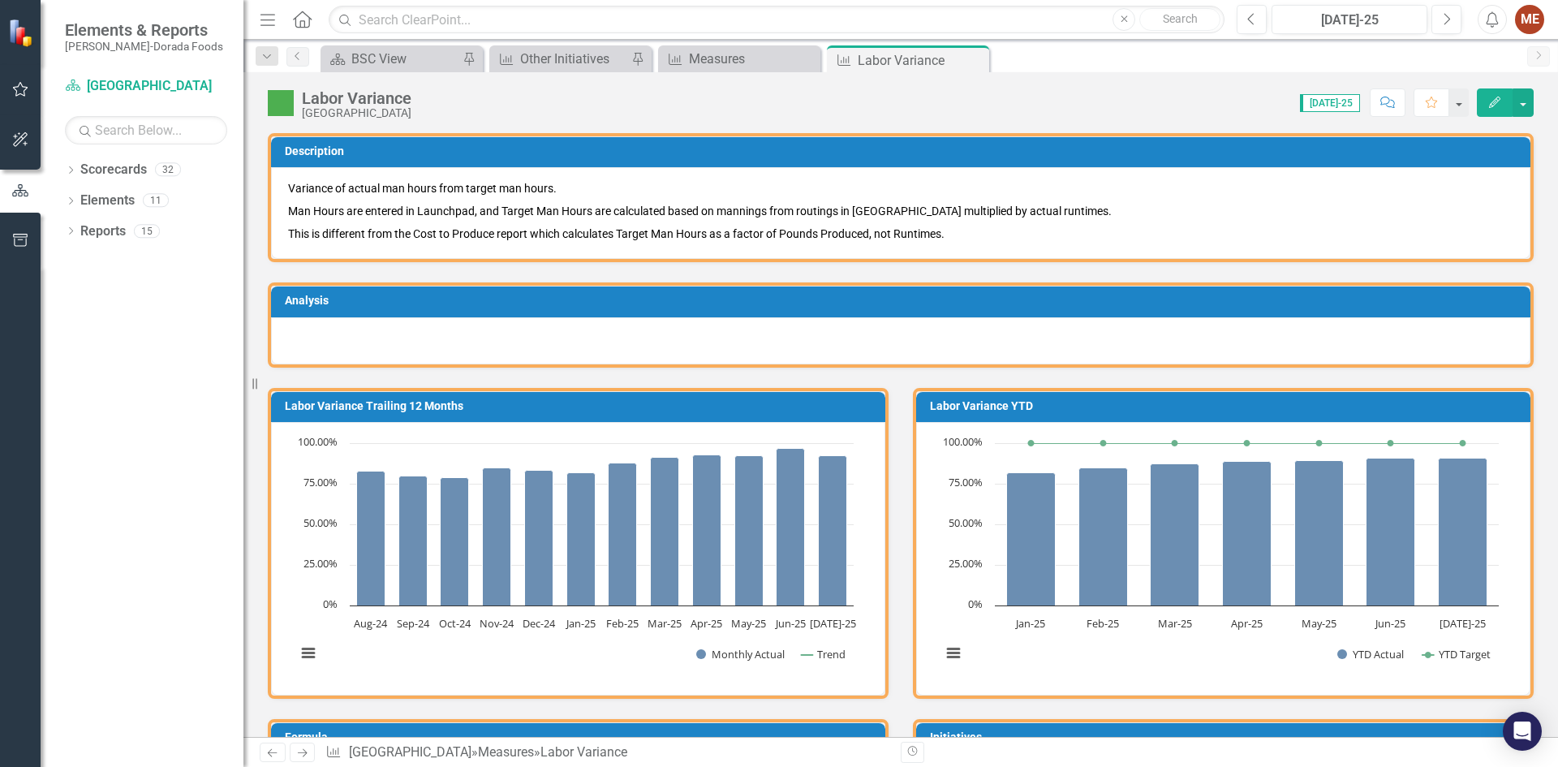
click at [1141, 61] on div "Scorecard BSC View Pin Measure Other Initiatives Pin Measure Measures Close Mea…" at bounding box center [918, 58] width 1202 height 26
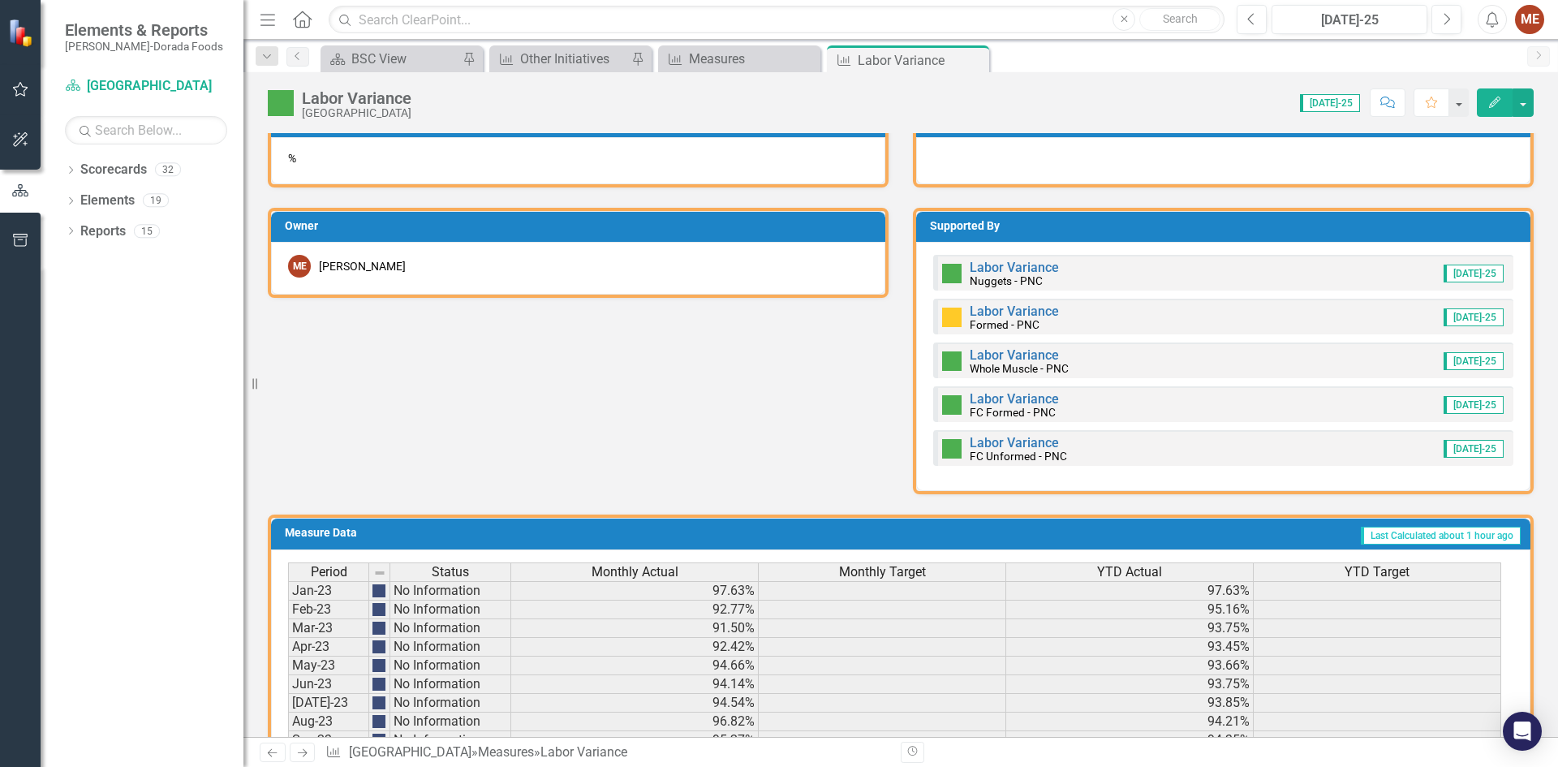
scroll to position [730, 0]
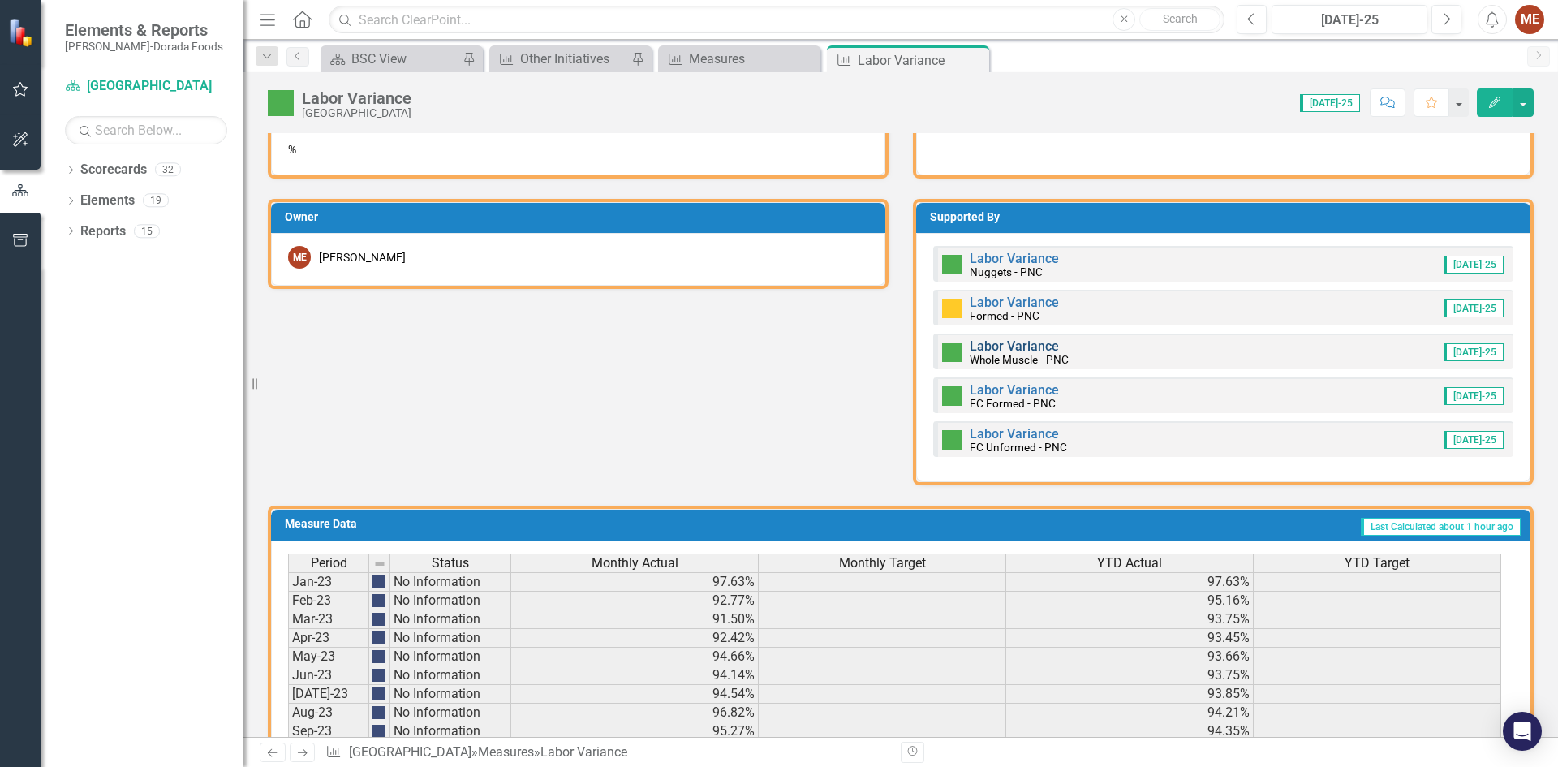
click at [988, 342] on link "Labor Variance" at bounding box center [1013, 345] width 89 height 15
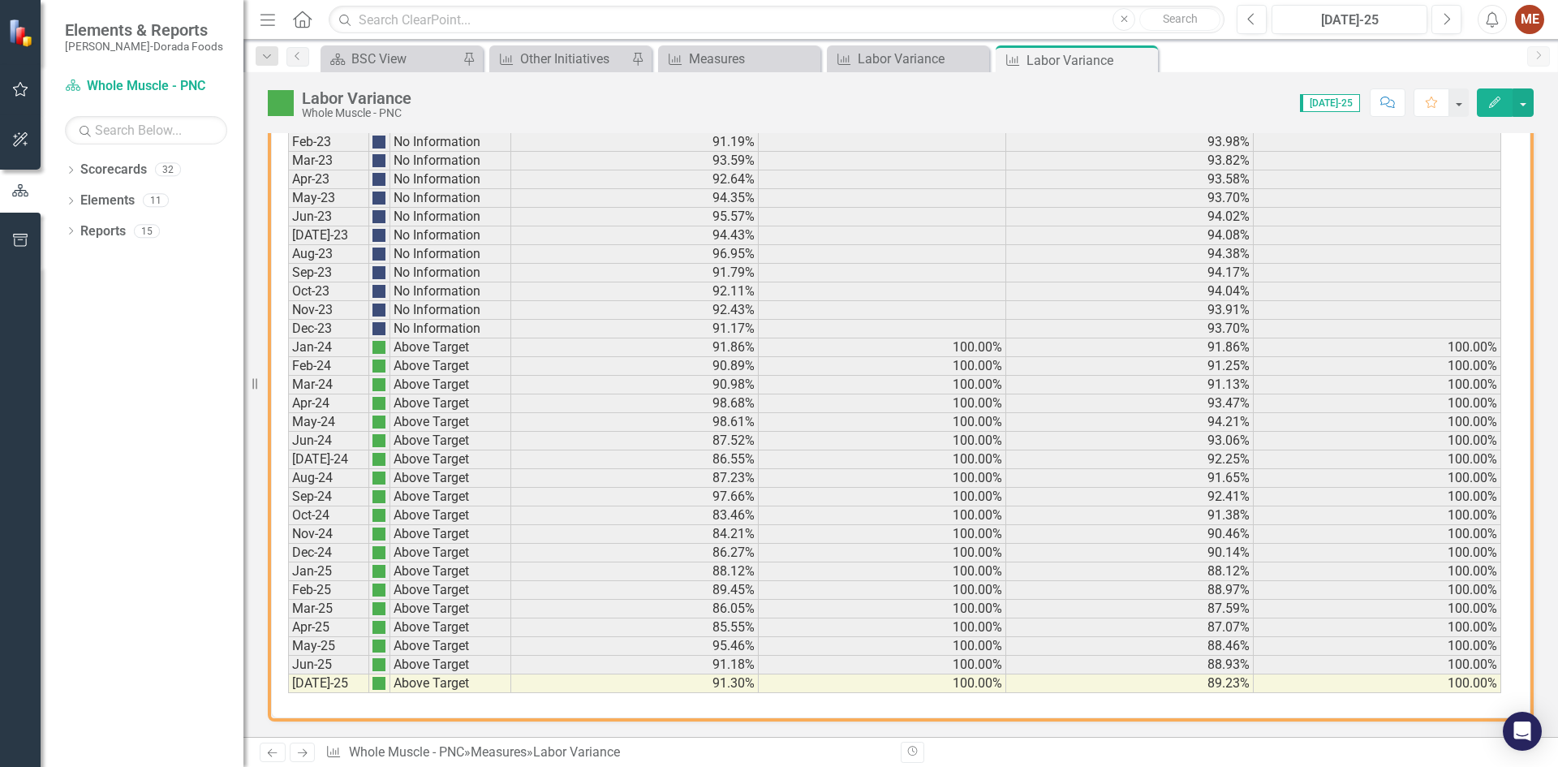
scroll to position [993, 0]
click at [0, 0] on icon "Close" at bounding box center [0, 0] width 0 height 0
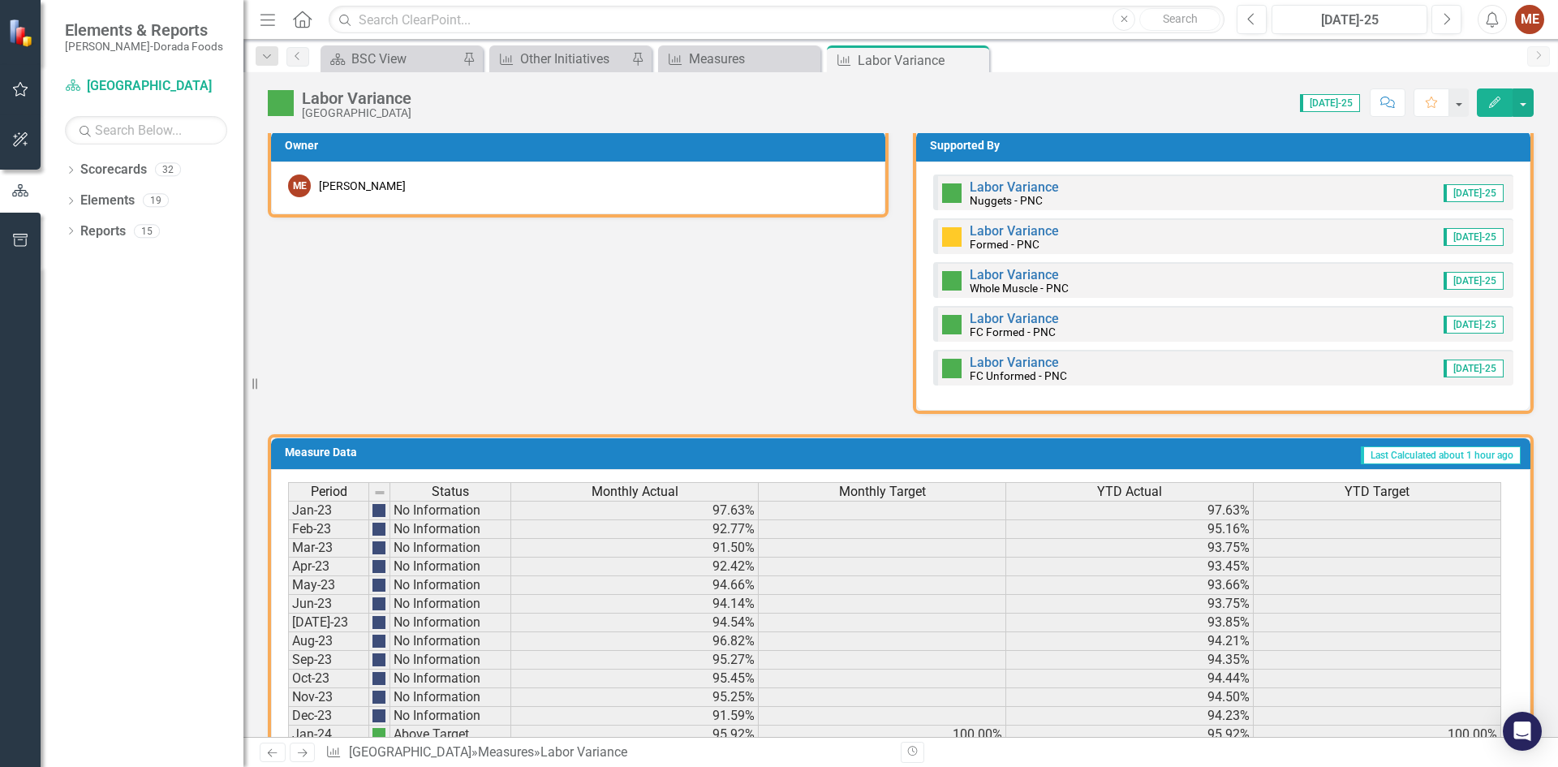
scroll to position [784, 0]
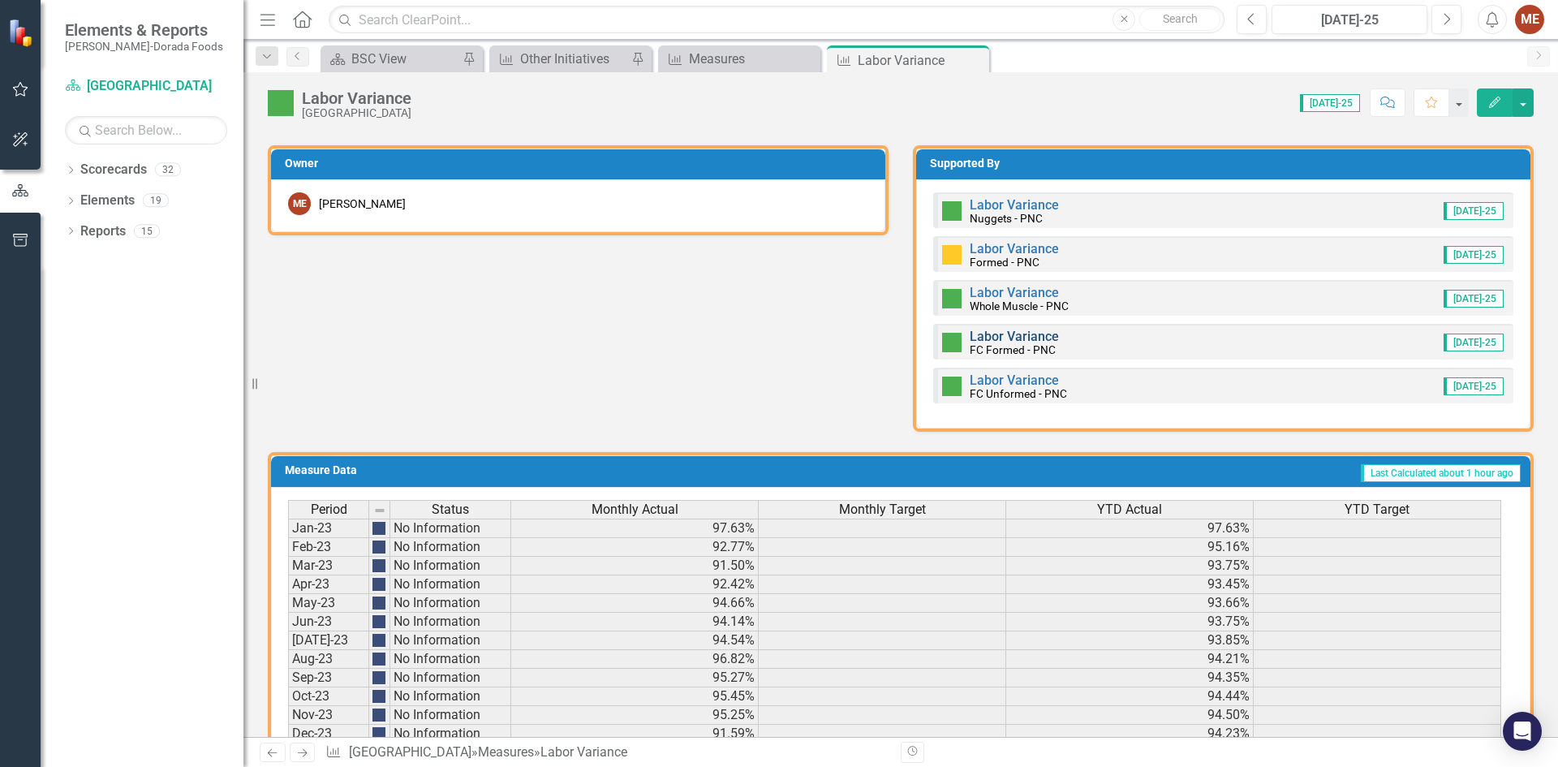
click at [990, 336] on link "Labor Variance" at bounding box center [1013, 336] width 89 height 15
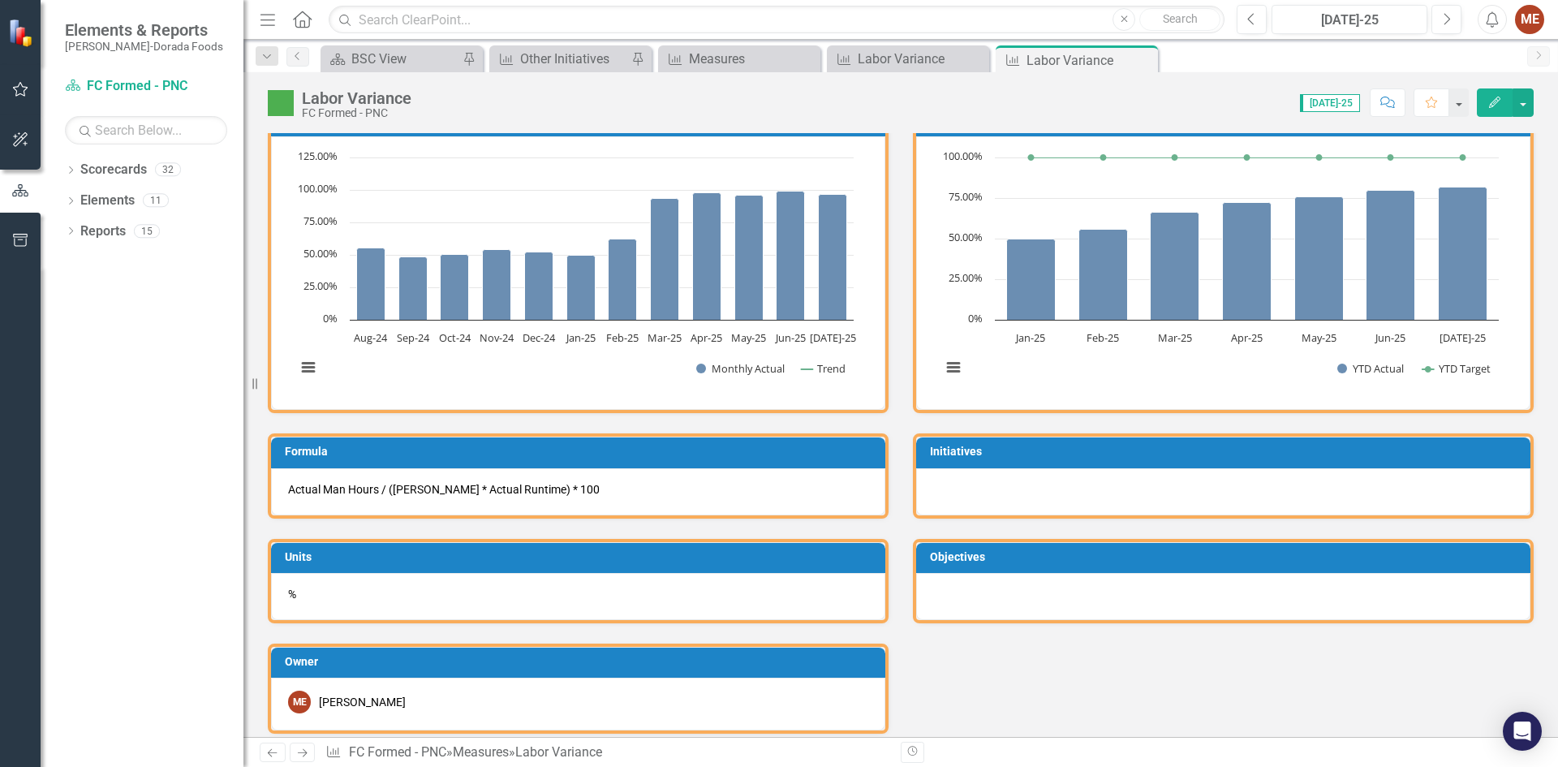
scroll to position [993, 0]
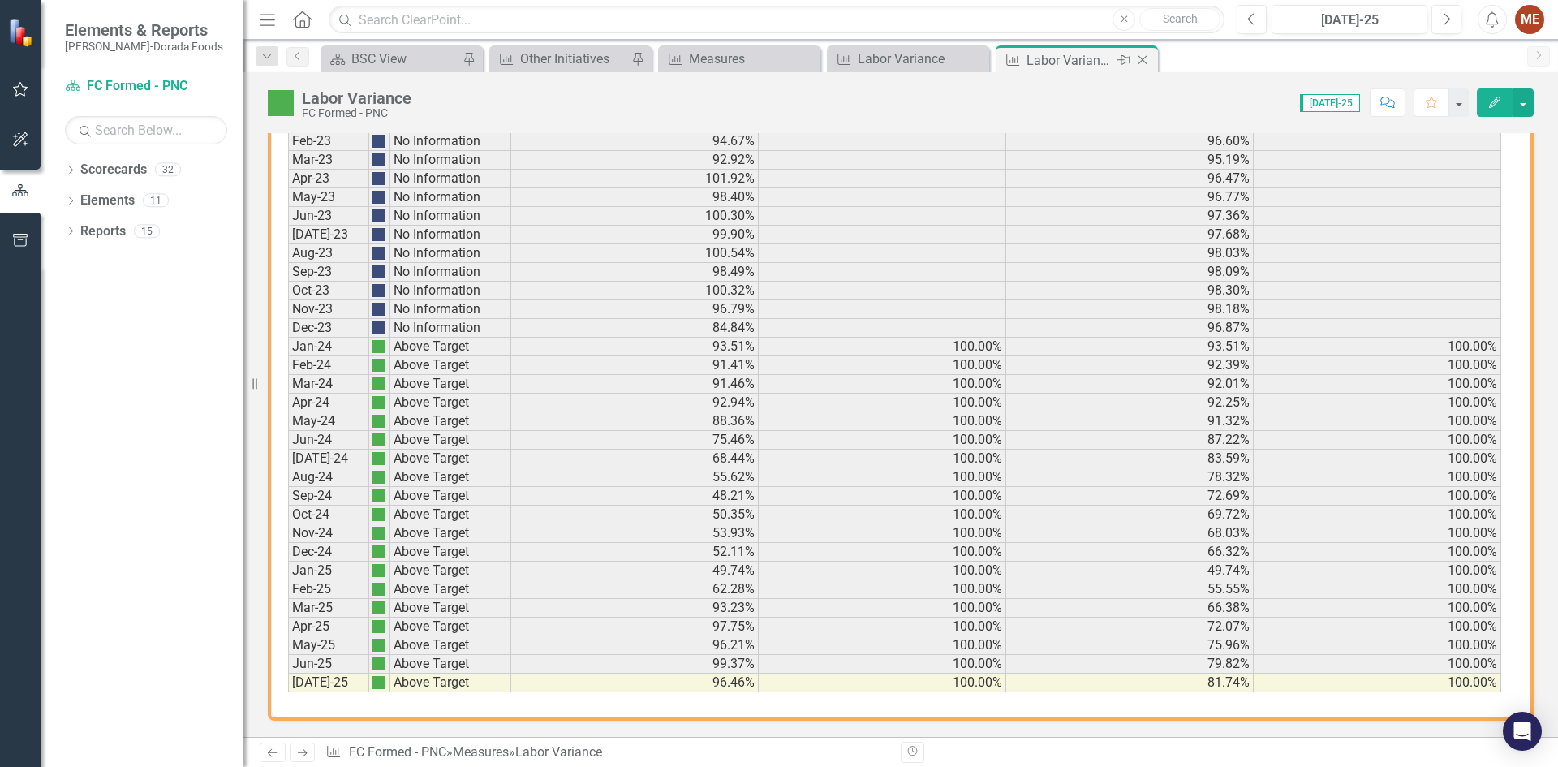
click at [1141, 58] on icon "Close" at bounding box center [1142, 60] width 16 height 13
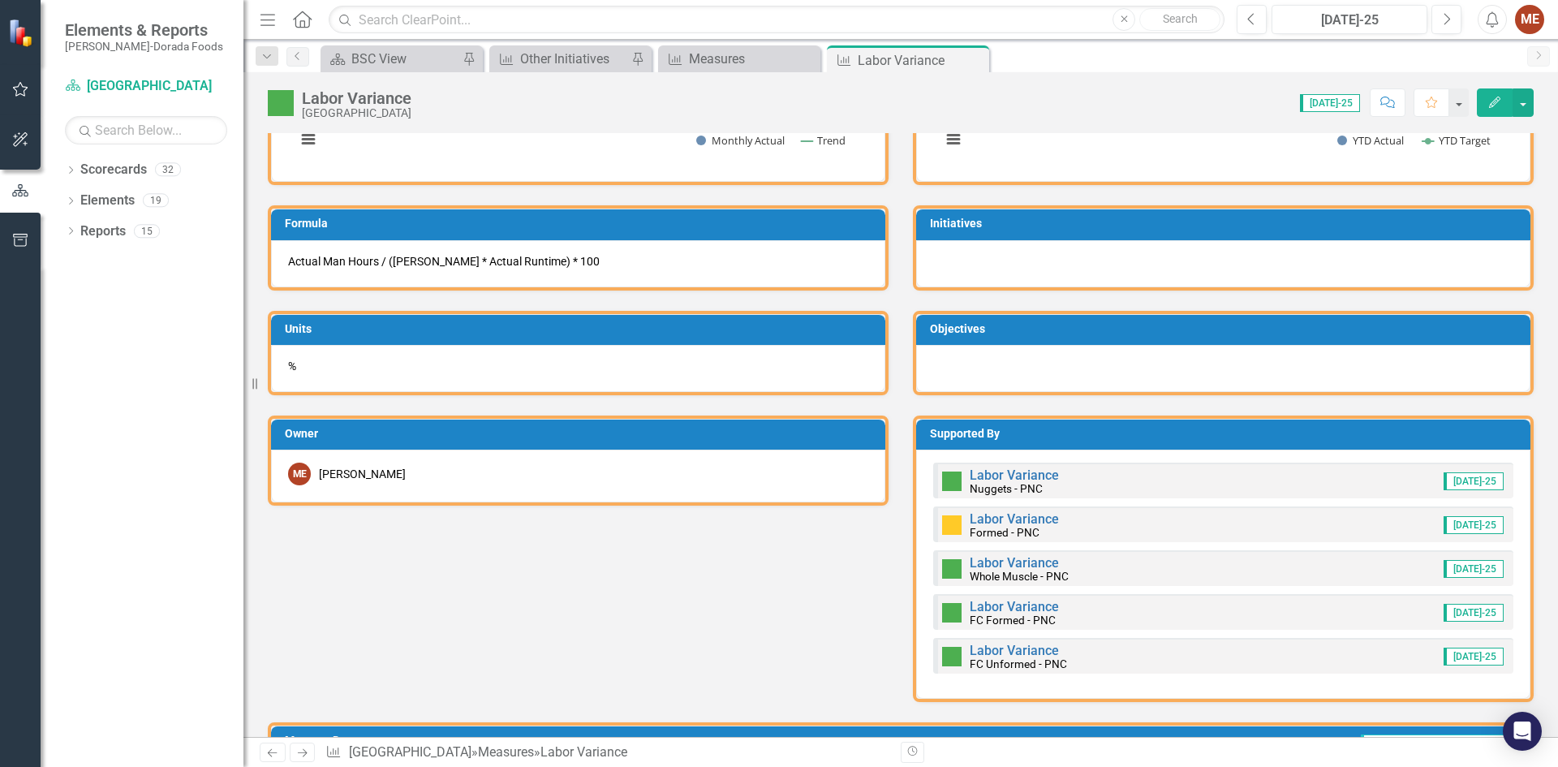
scroll to position [649, 0]
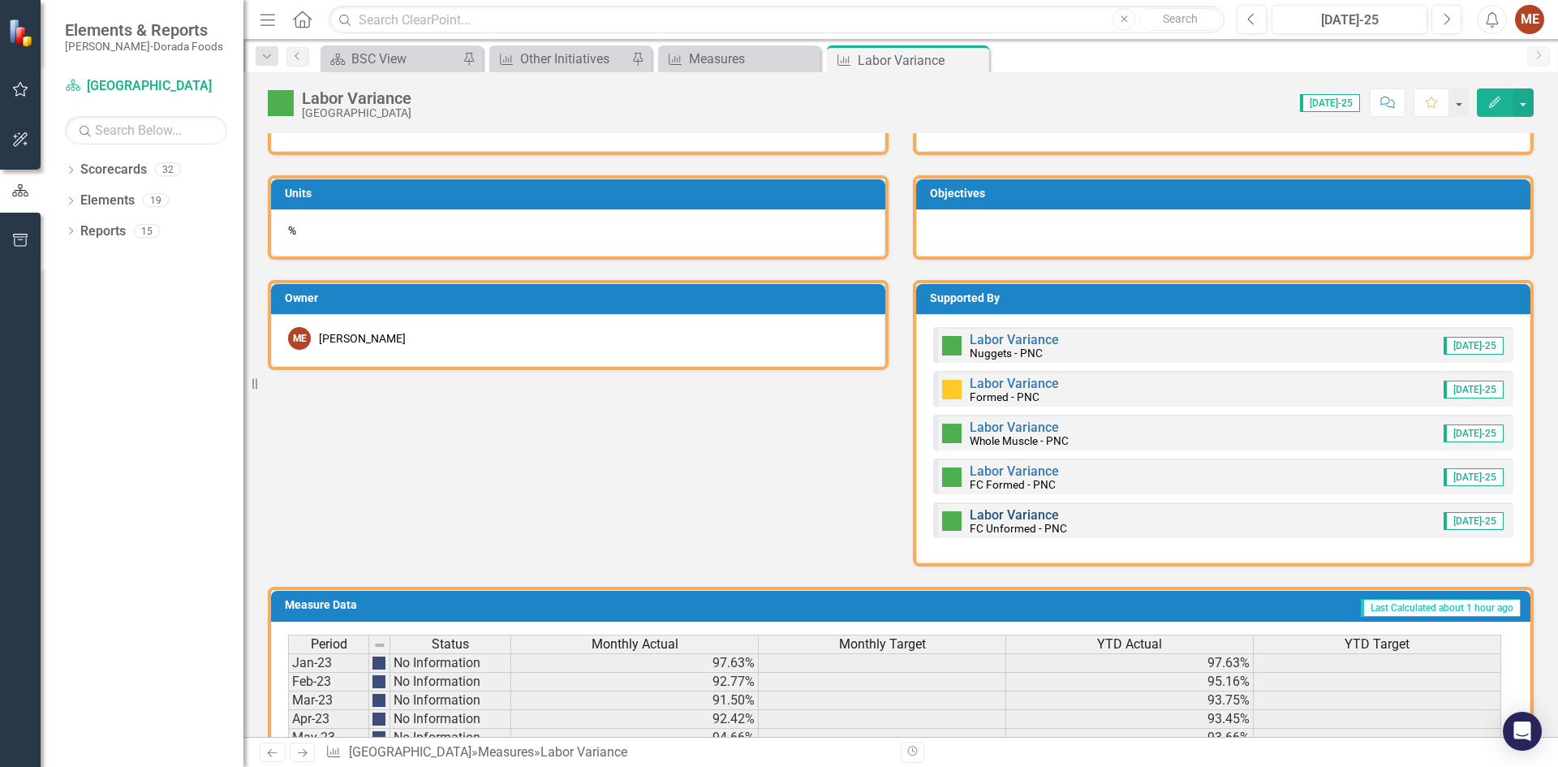
click at [992, 511] on link "Labor Variance" at bounding box center [1013, 514] width 89 height 15
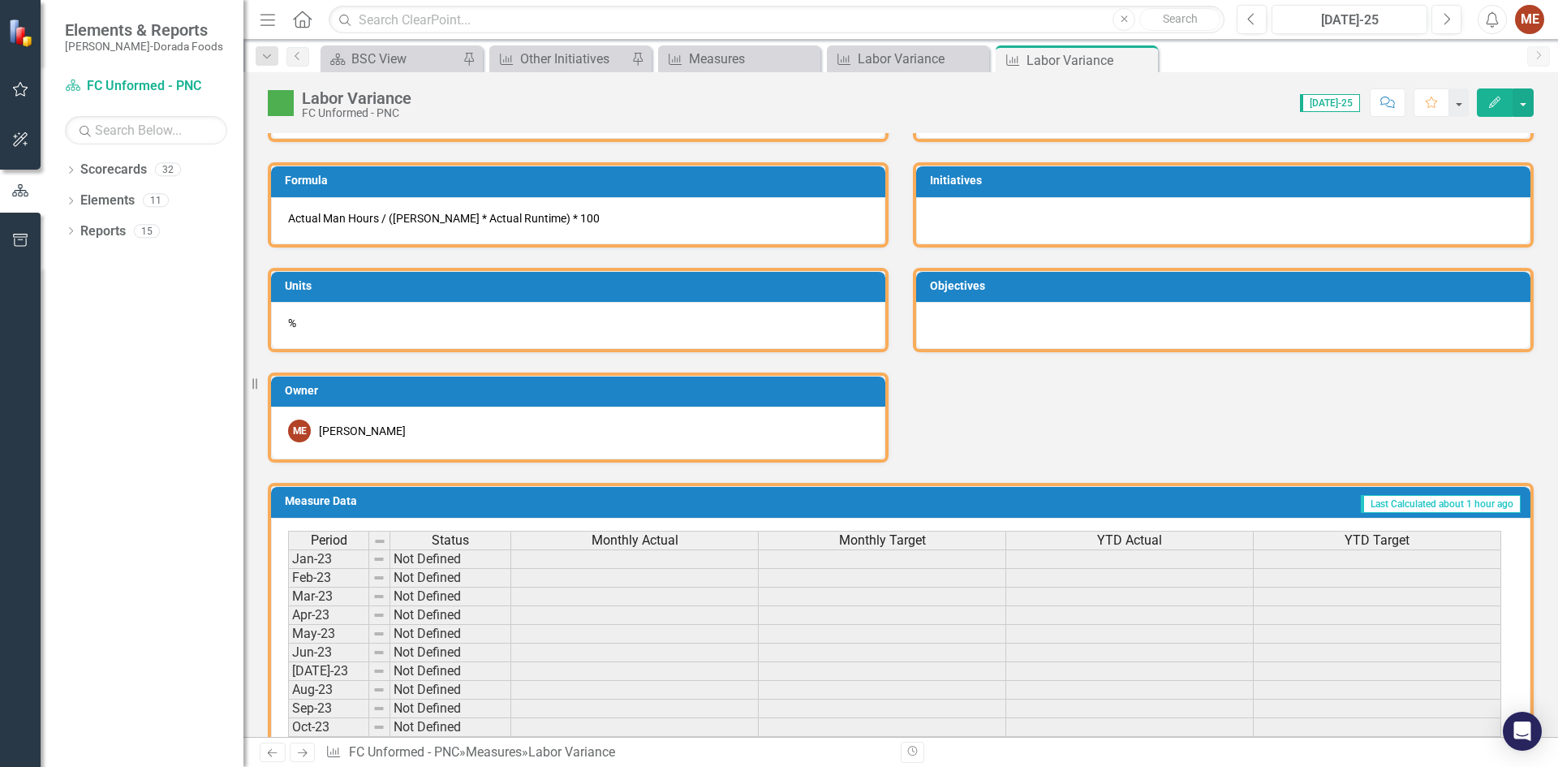
scroll to position [993, 0]
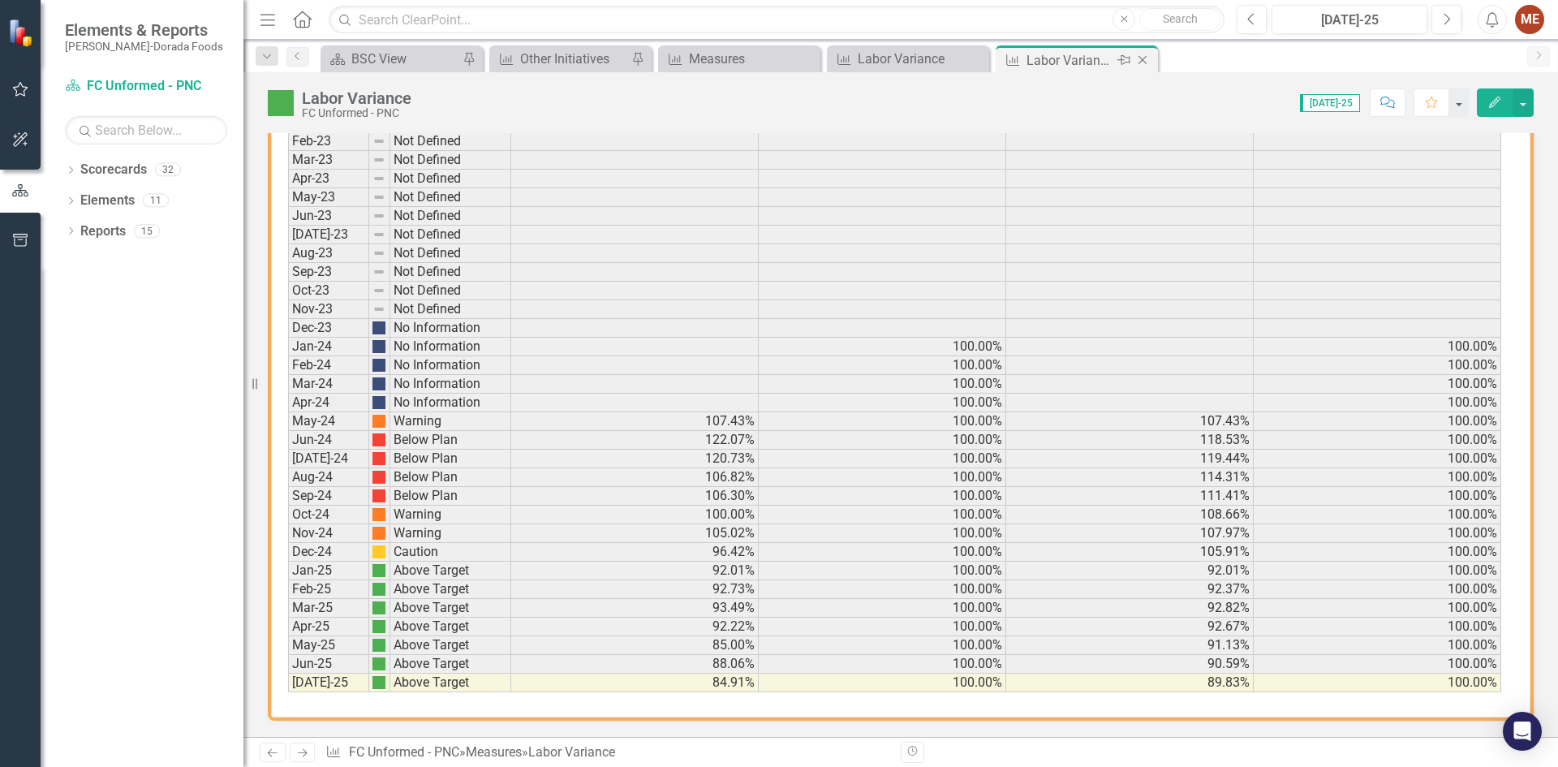
click at [1141, 56] on icon "Close" at bounding box center [1142, 60] width 16 height 13
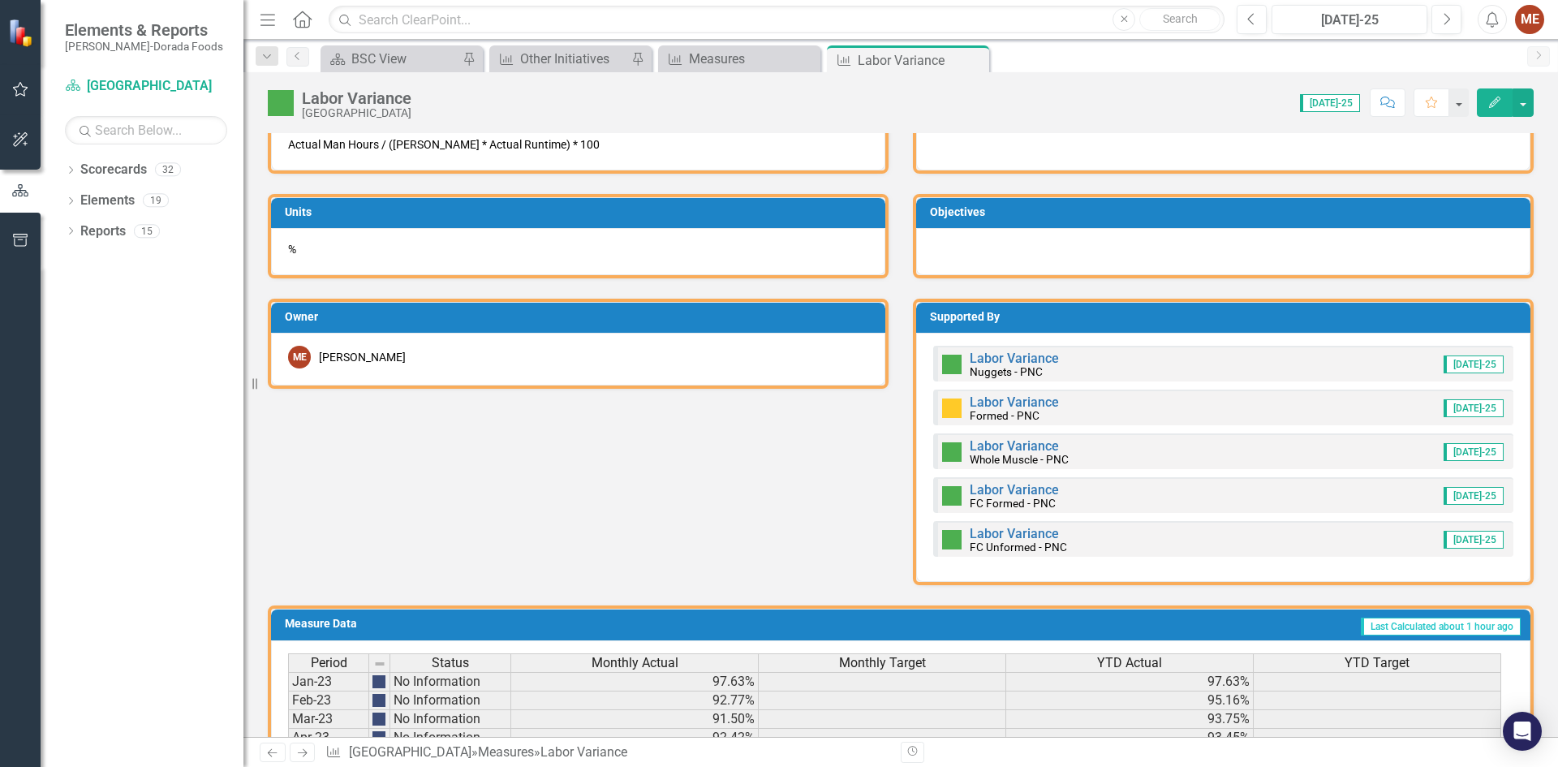
scroll to position [621, 0]
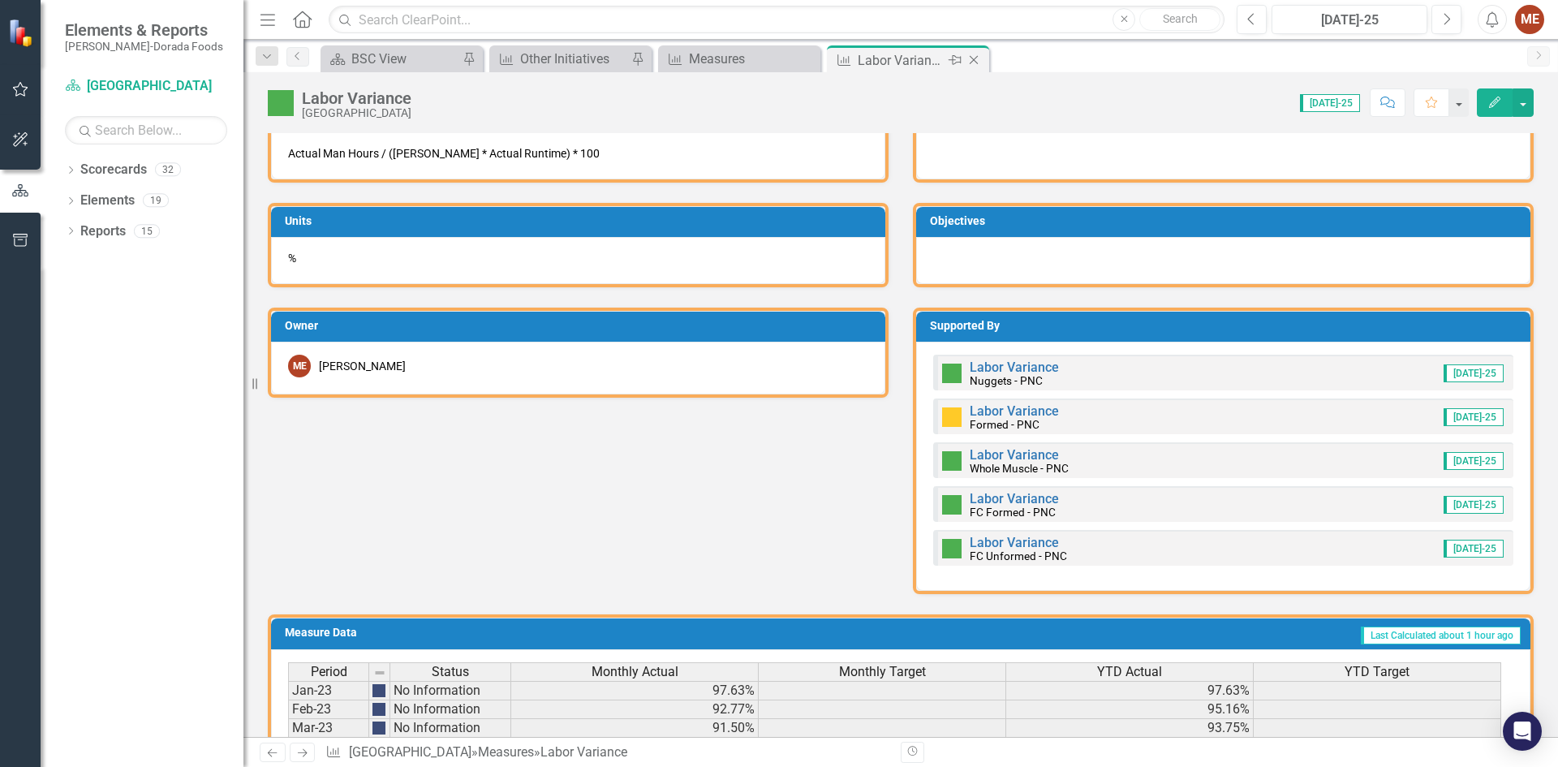
click at [967, 60] on icon "Close" at bounding box center [973, 60] width 16 height 13
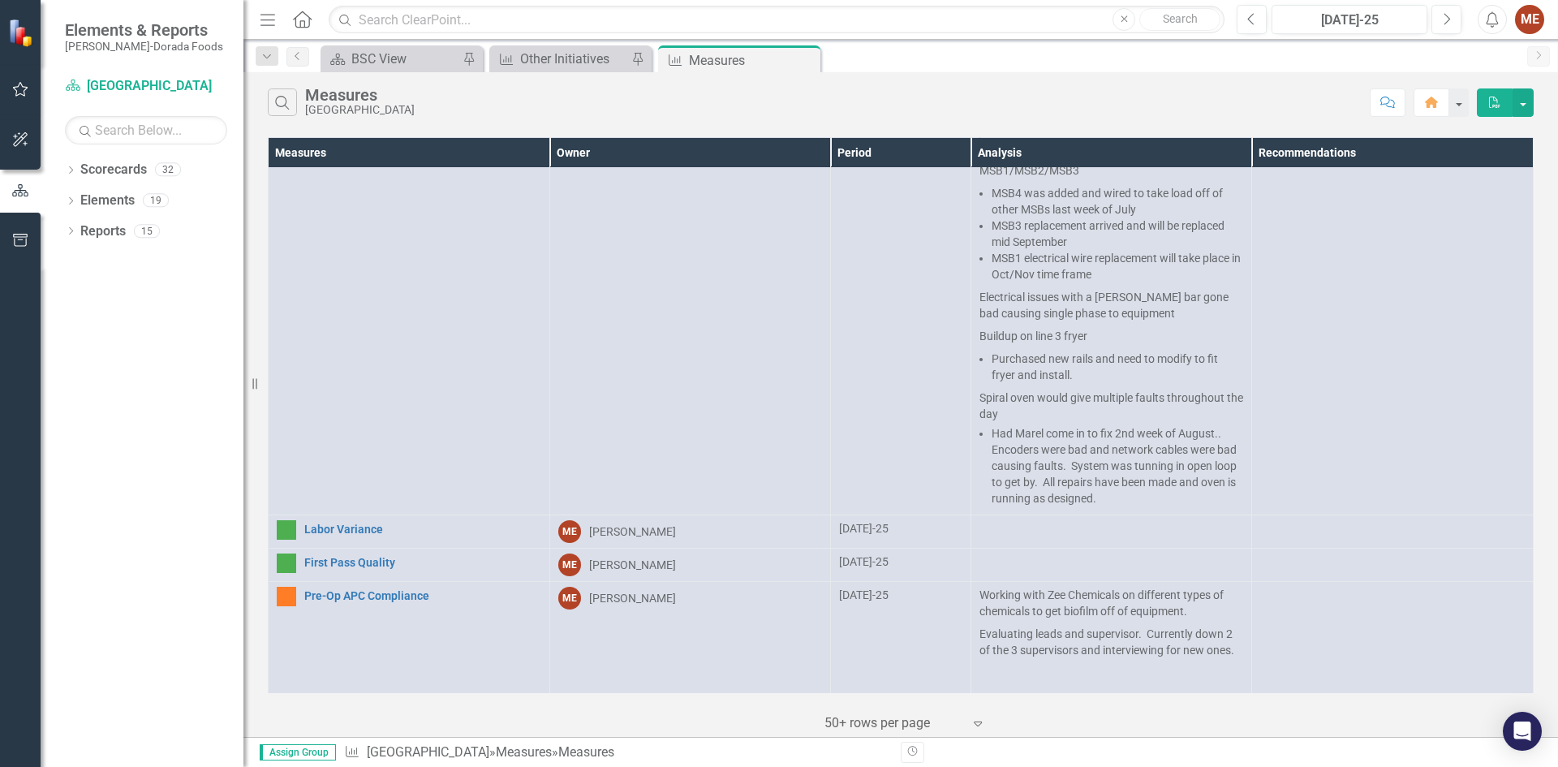
scroll to position [1292, 0]
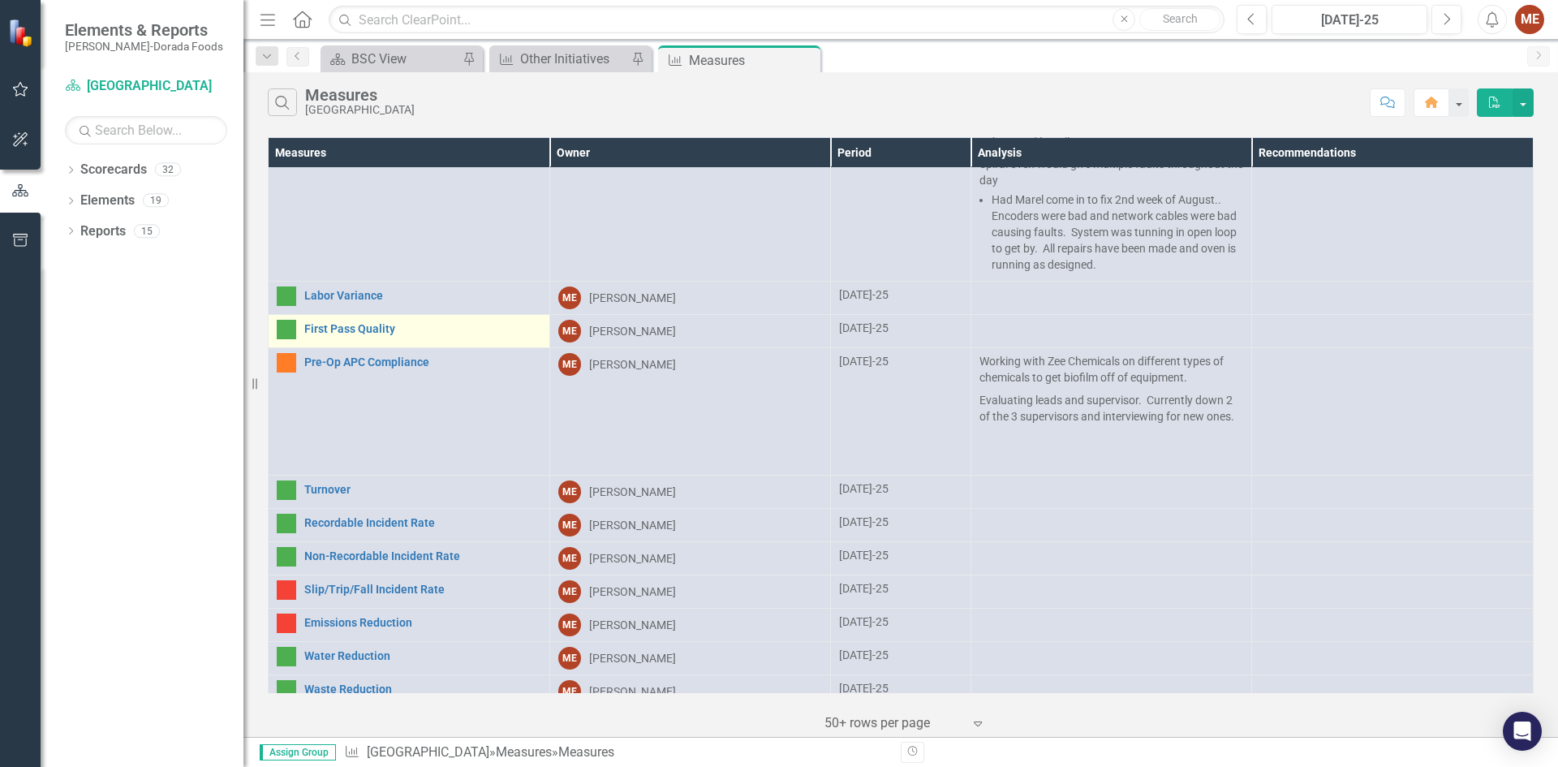
click at [364, 315] on td "First Pass Quality Link Open Element" at bounding box center [410, 331] width 282 height 33
click at [364, 323] on link "First Pass Quality" at bounding box center [422, 329] width 237 height 12
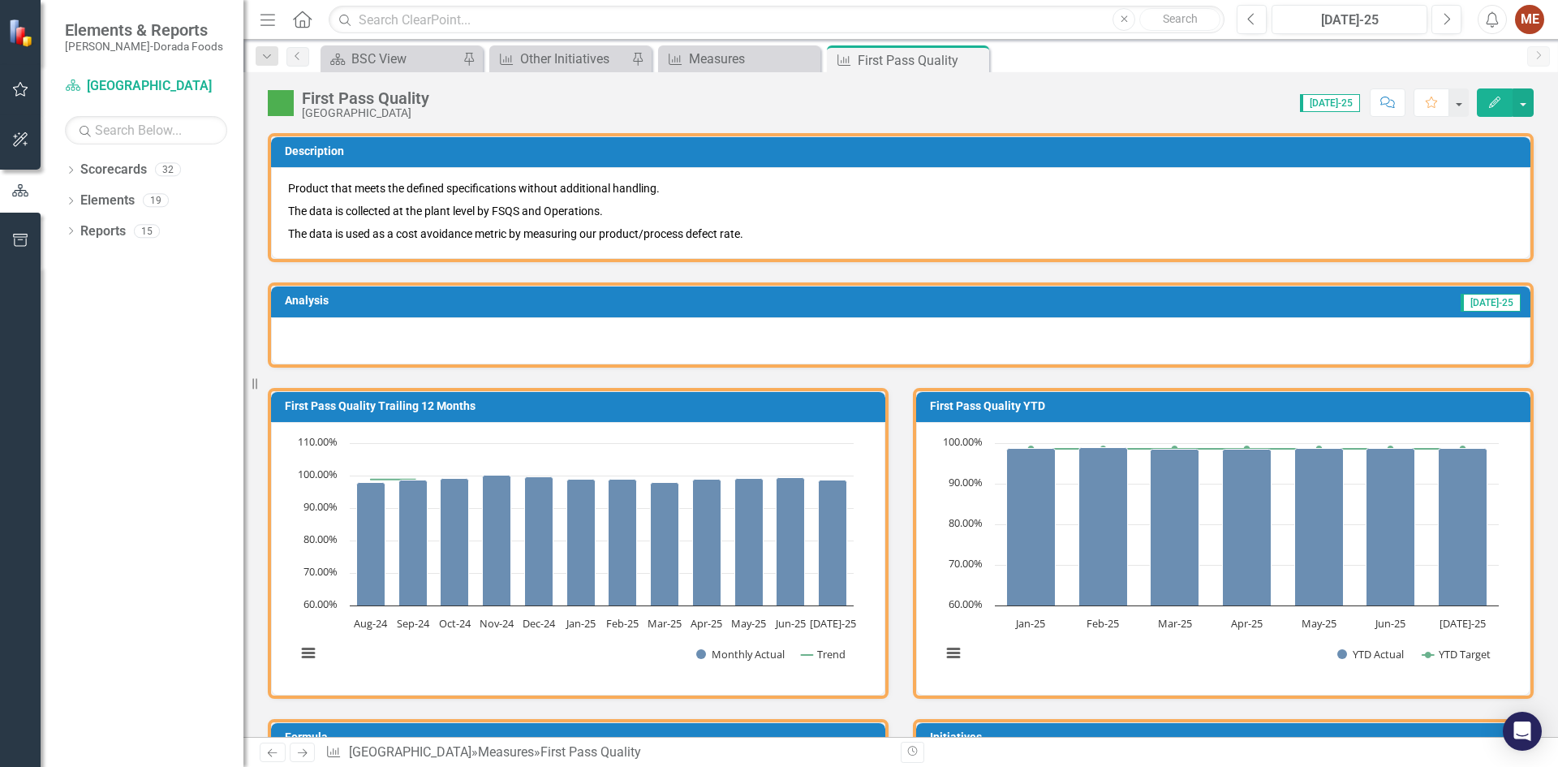
scroll to position [649, 0]
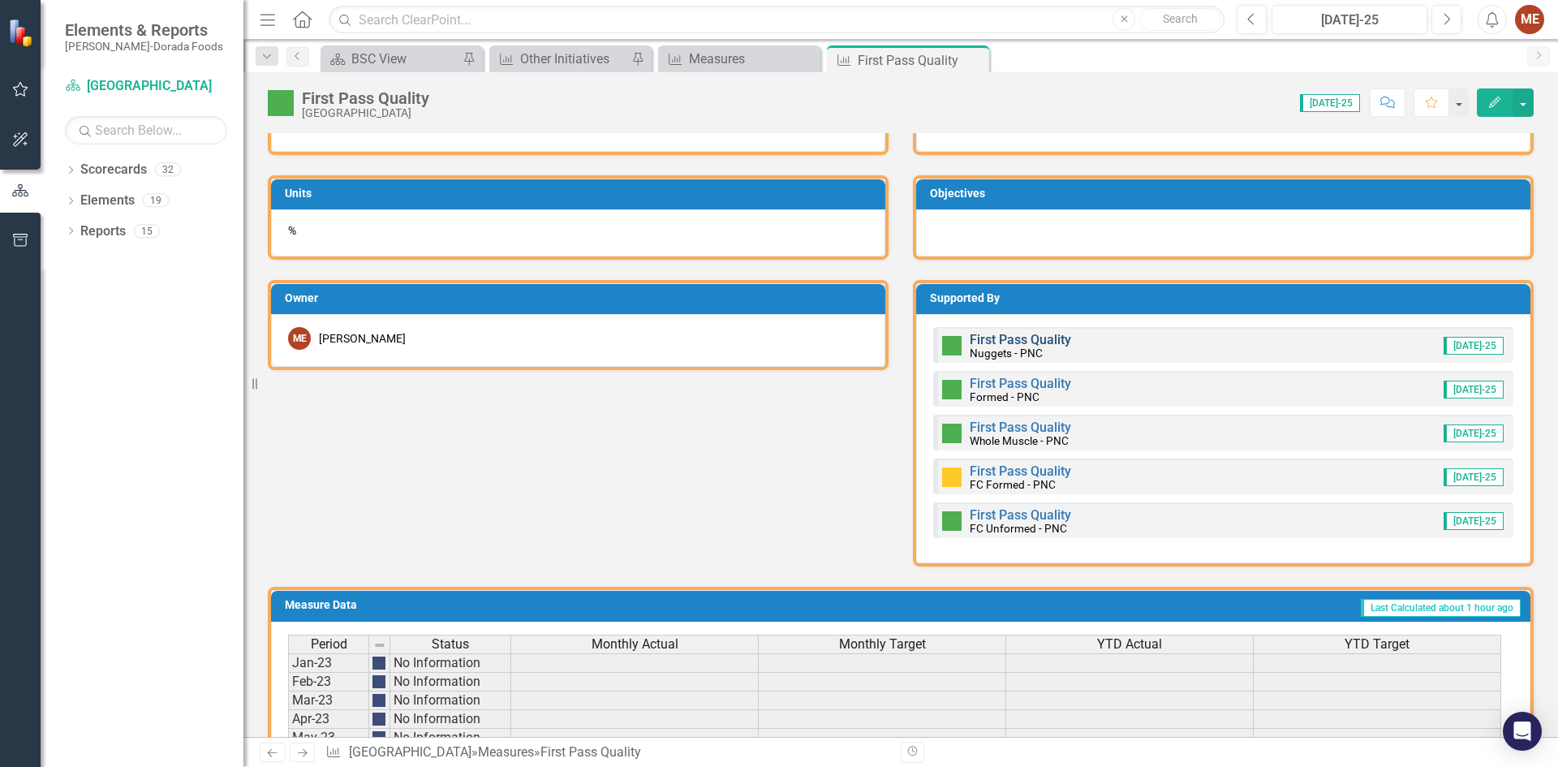
click at [996, 342] on link "First Pass Quality" at bounding box center [1019, 339] width 101 height 15
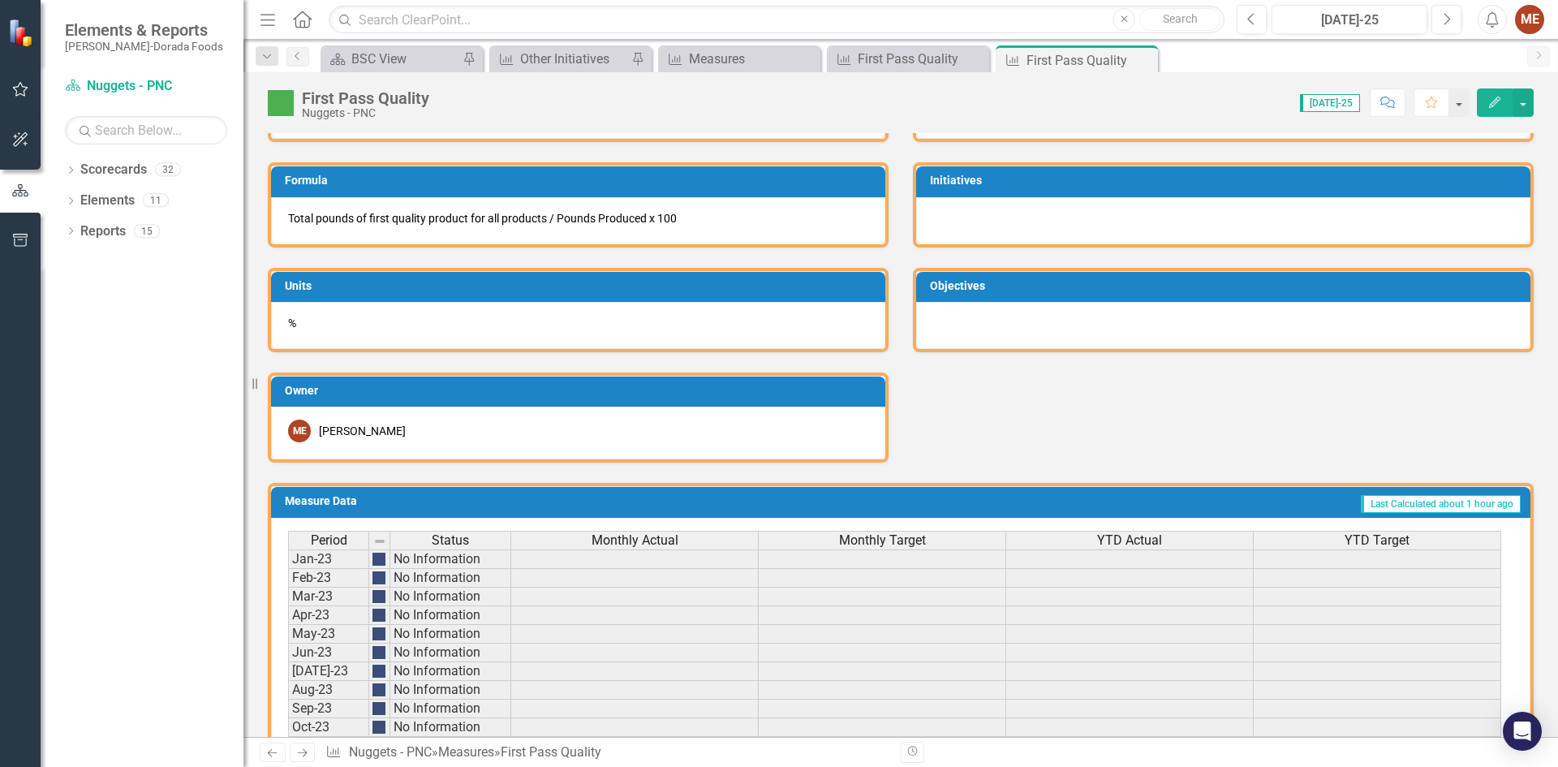
scroll to position [993, 0]
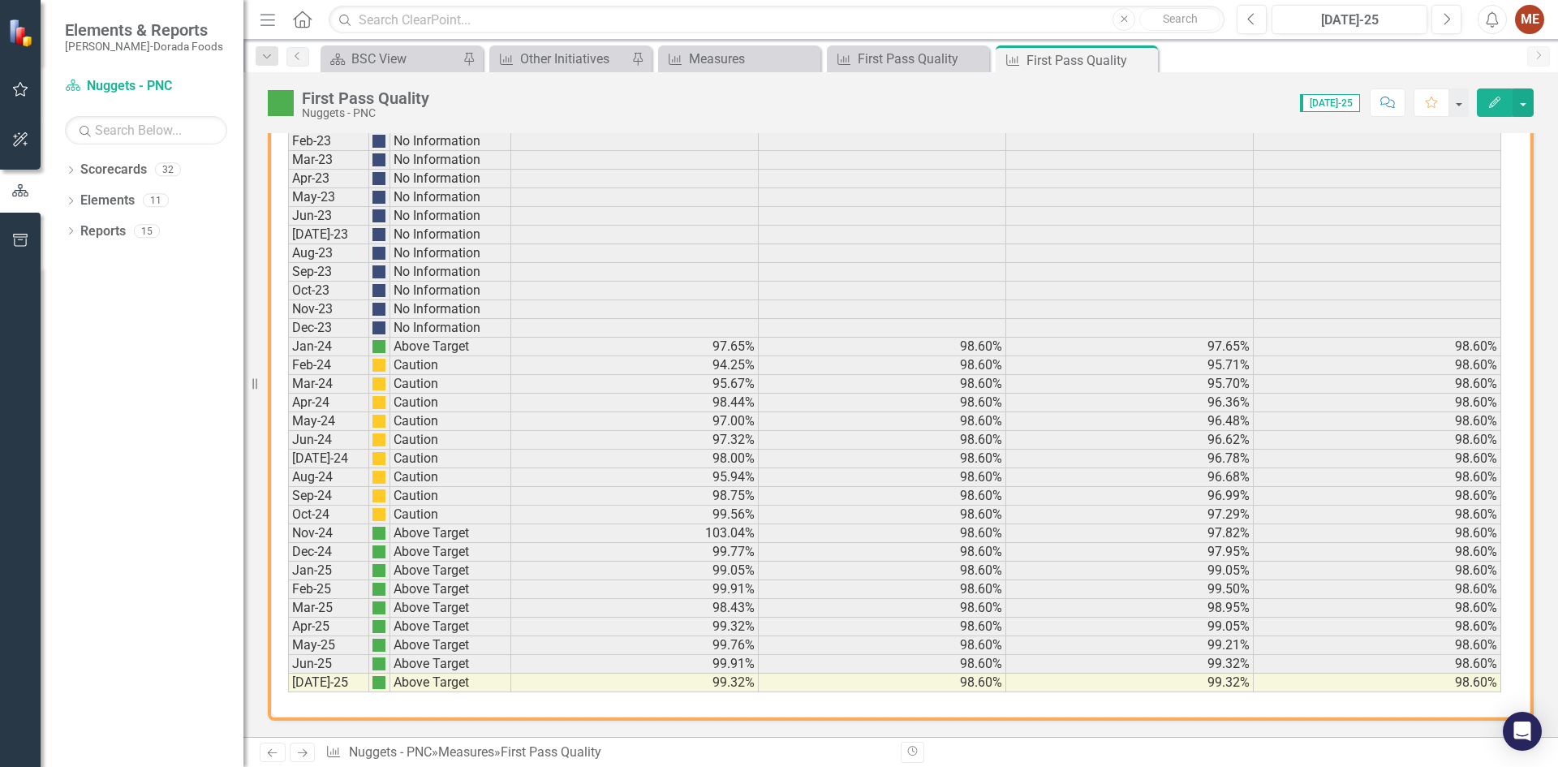
click at [1164, 67] on div "Scorecard BSC View Pin Measure Other Initiatives Pin Measure Measures Close Mea…" at bounding box center [918, 58] width 1202 height 26
click at [1146, 58] on icon "Close" at bounding box center [1142, 60] width 16 height 13
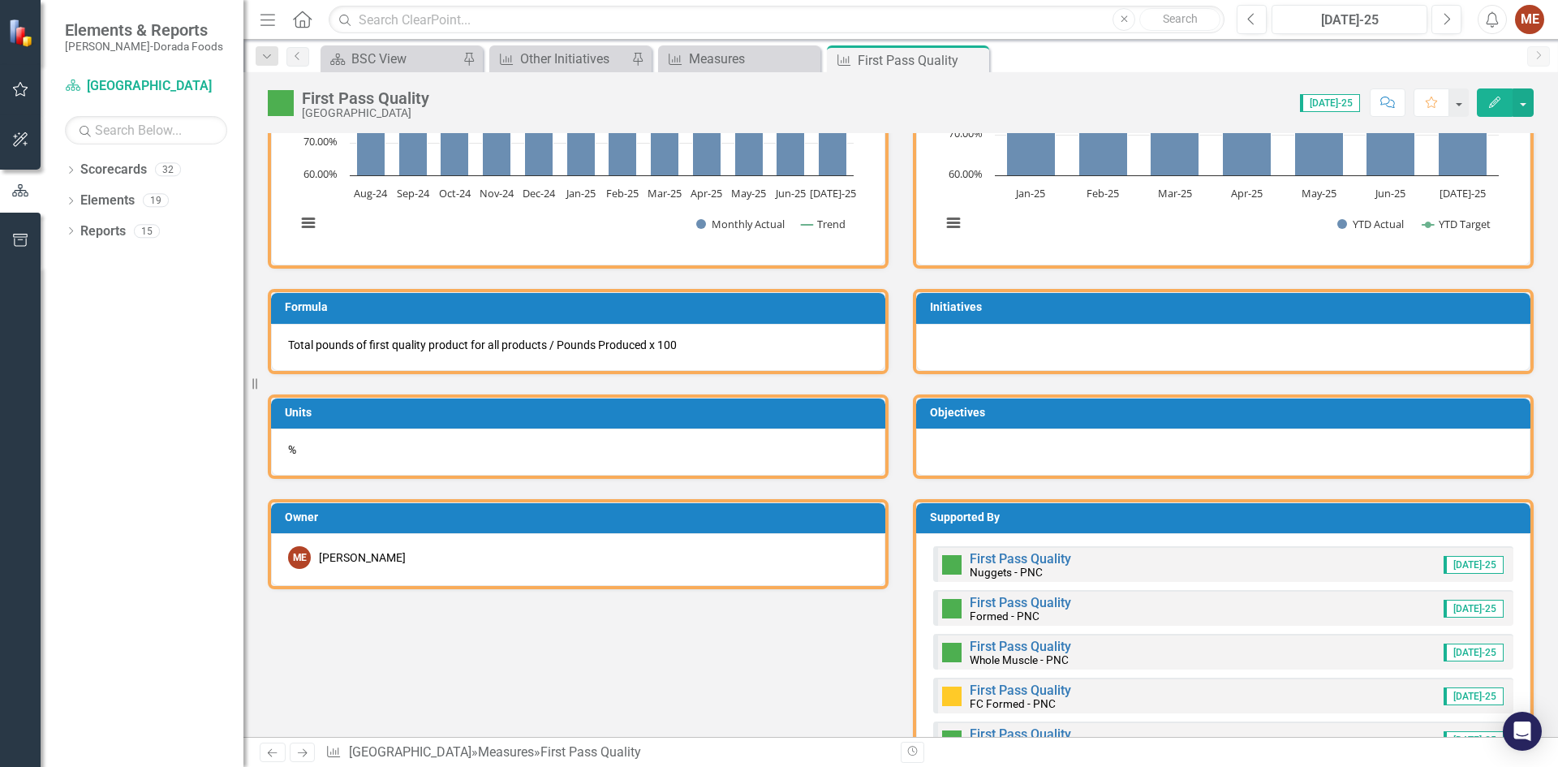
scroll to position [649, 0]
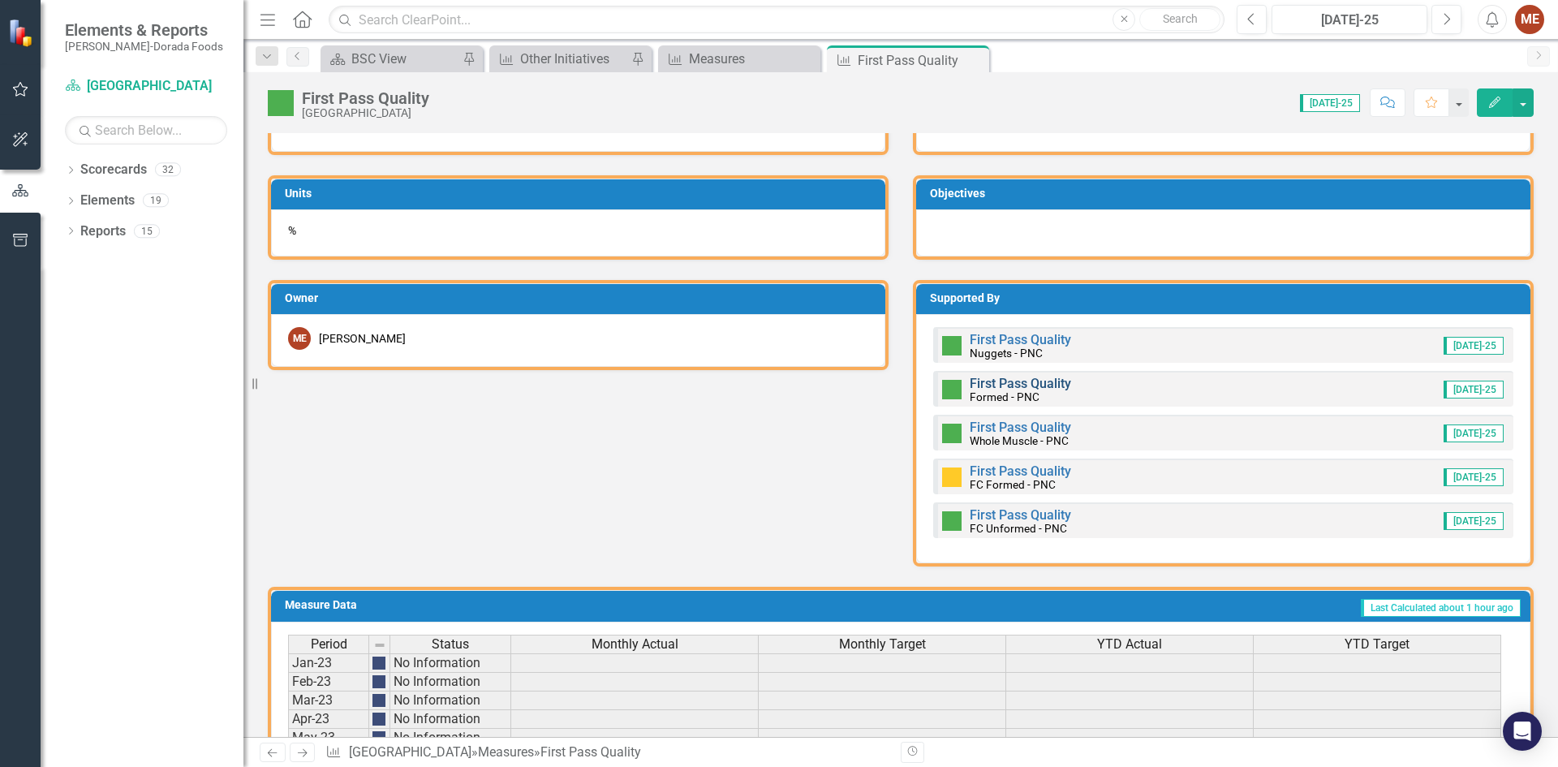
click at [1017, 382] on link "First Pass Quality" at bounding box center [1019, 383] width 101 height 15
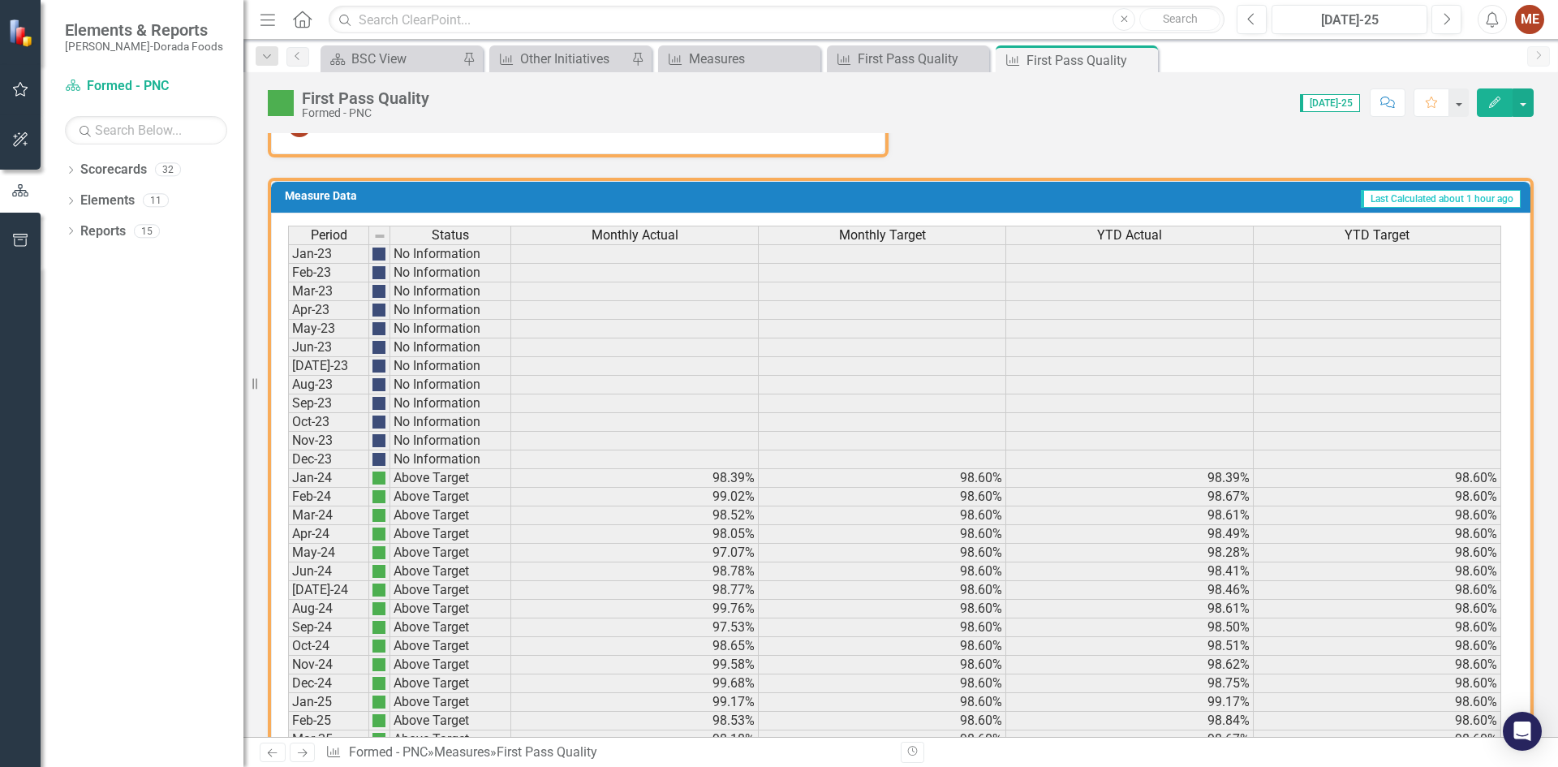
scroll to position [993, 0]
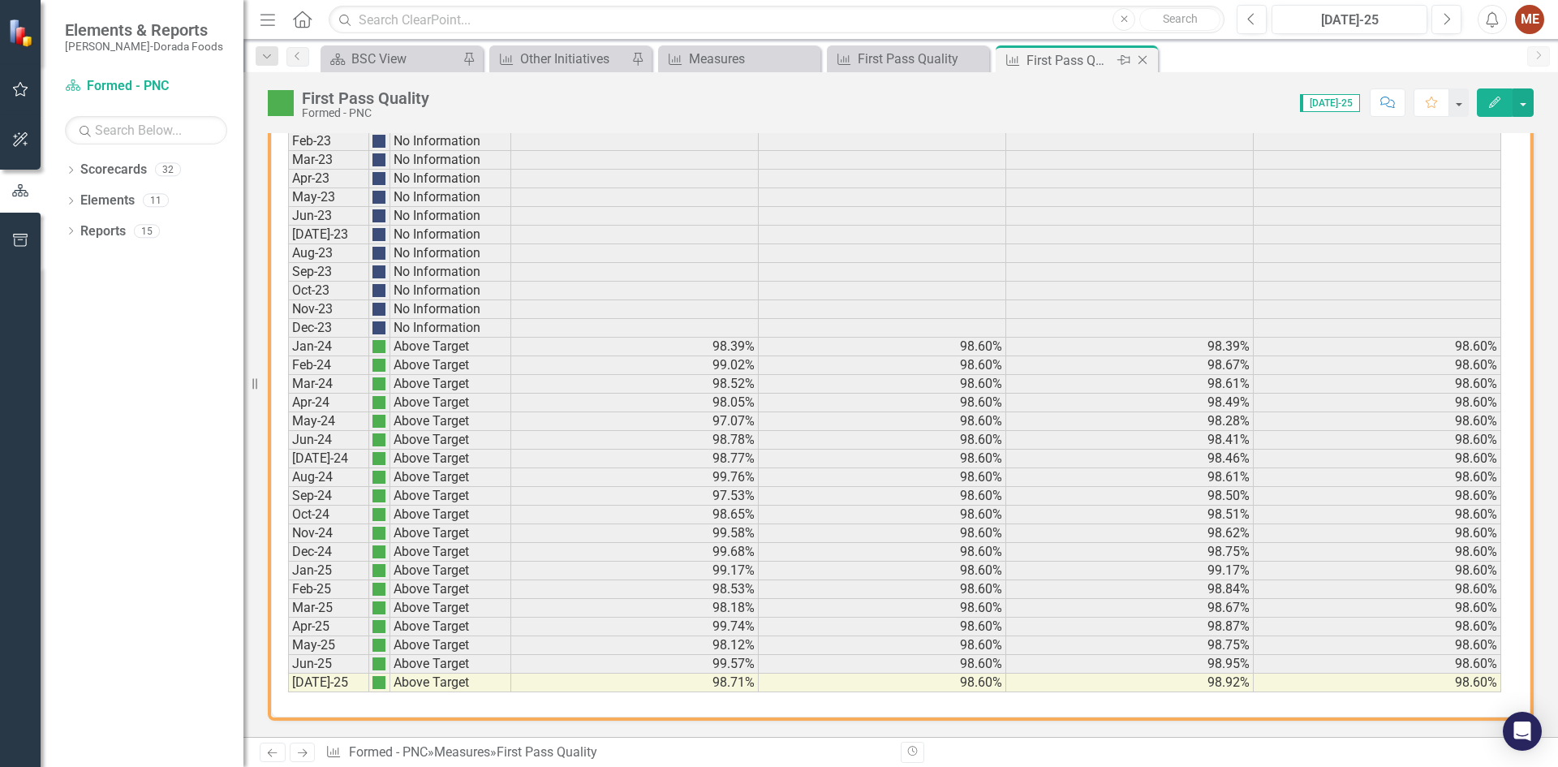
click at [1140, 58] on icon "Close" at bounding box center [1142, 60] width 16 height 13
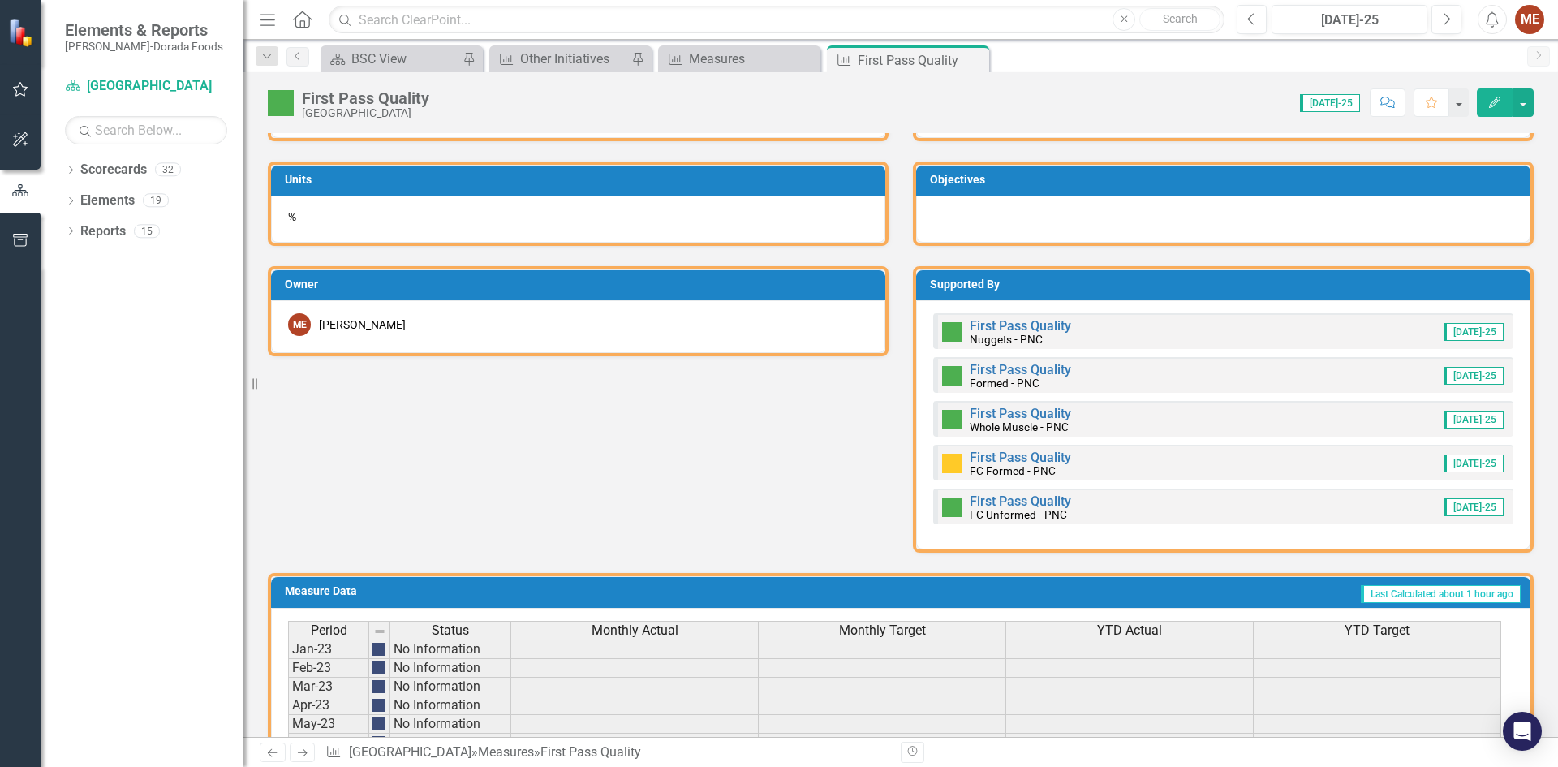
scroll to position [730, 0]
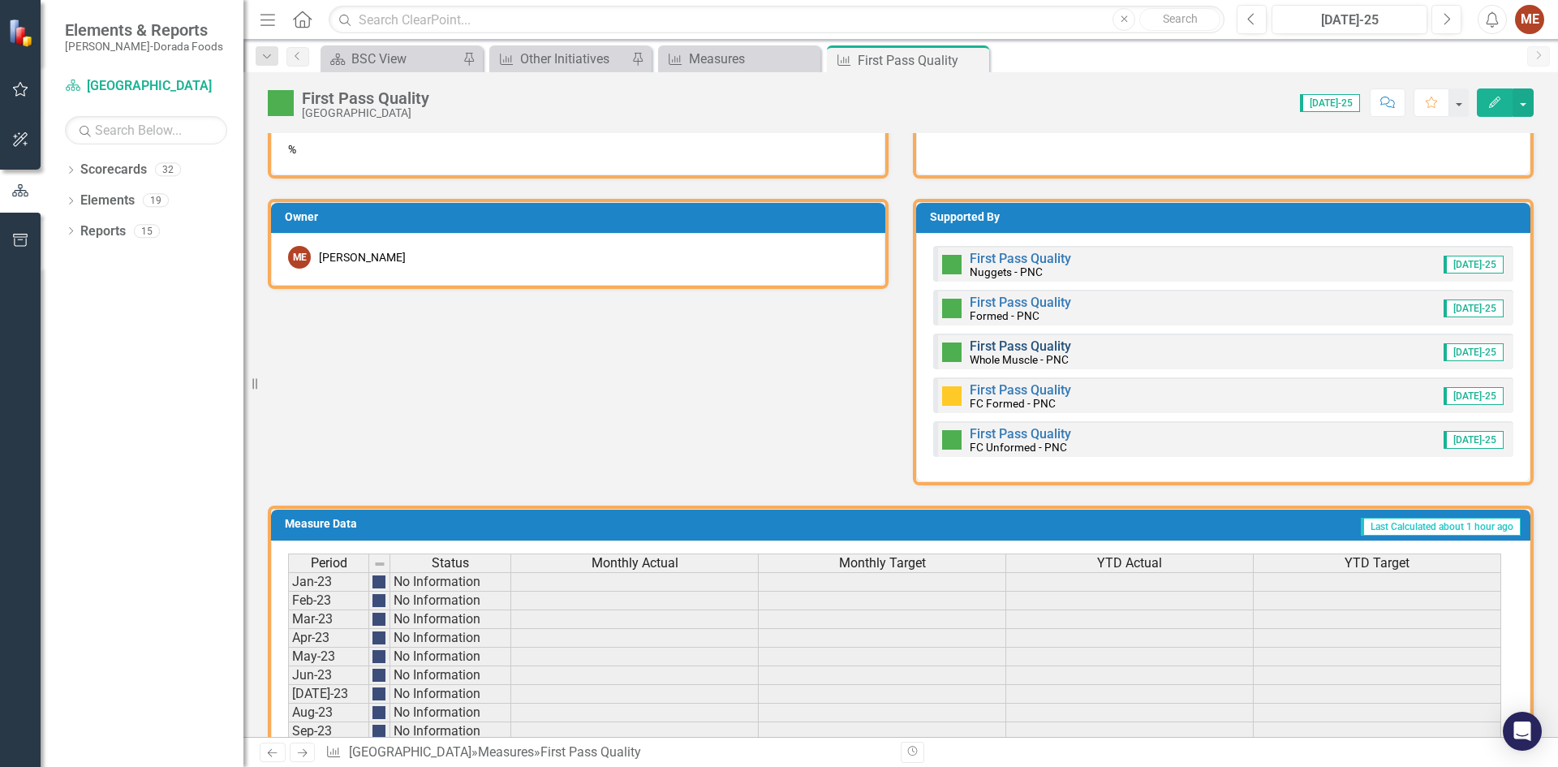
click at [987, 346] on link "First Pass Quality" at bounding box center [1019, 345] width 101 height 15
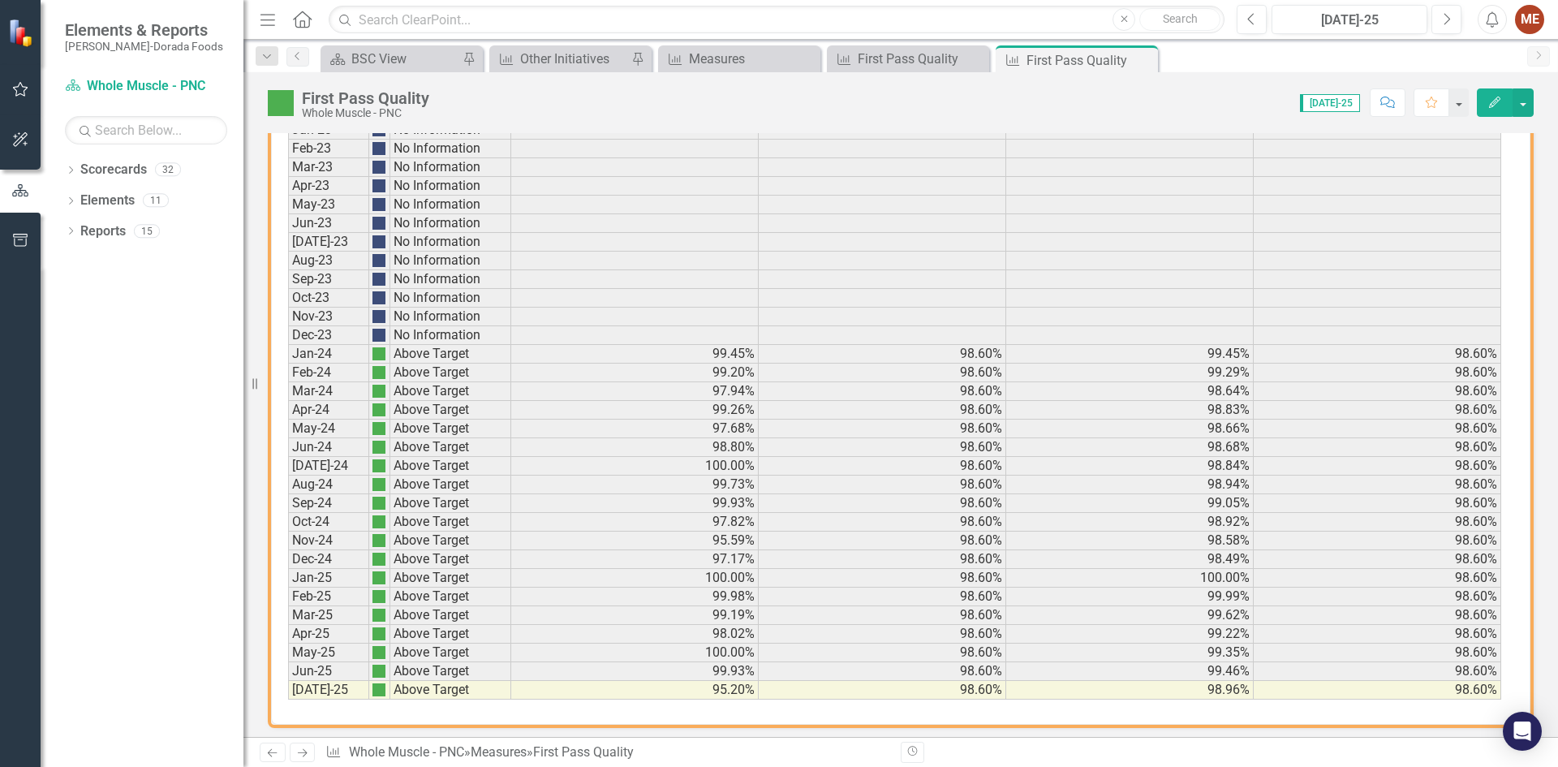
scroll to position [993, 0]
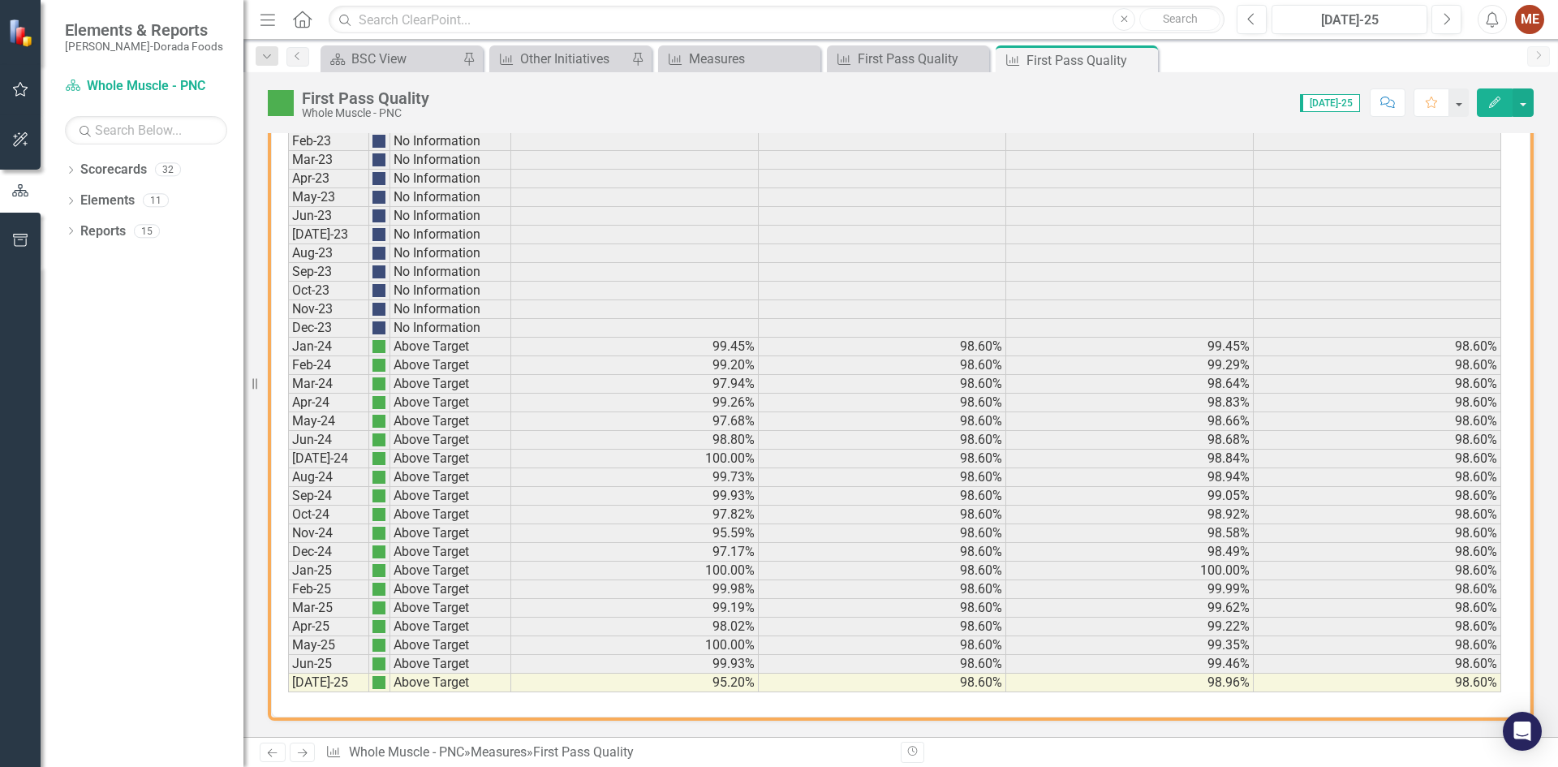
drag, startPoint x: 1145, startPoint y: 58, endPoint x: 1145, endPoint y: 159, distance: 100.6
click at [0, 0] on icon "Close" at bounding box center [0, 0] width 0 height 0
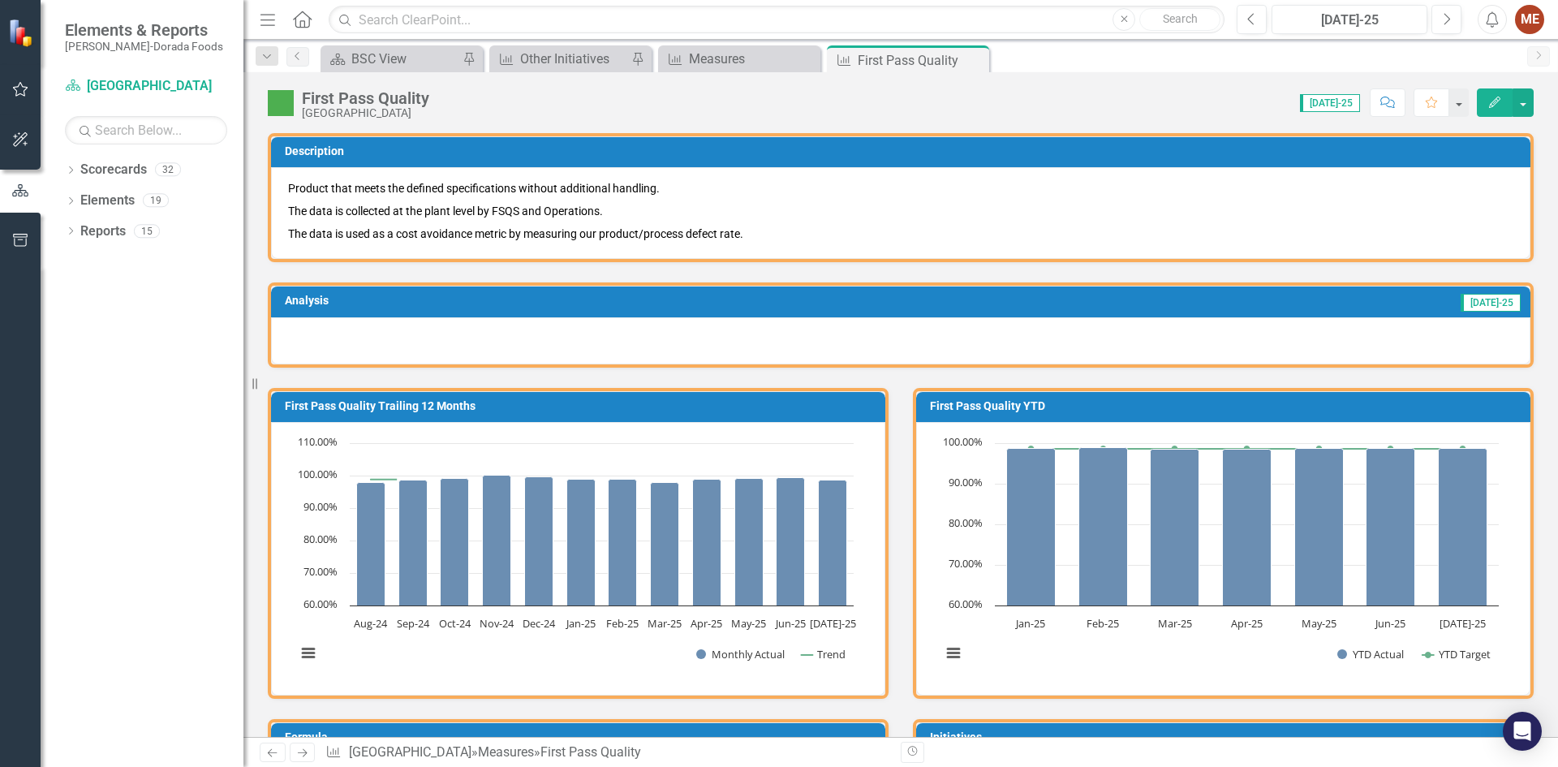
scroll to position [811, 0]
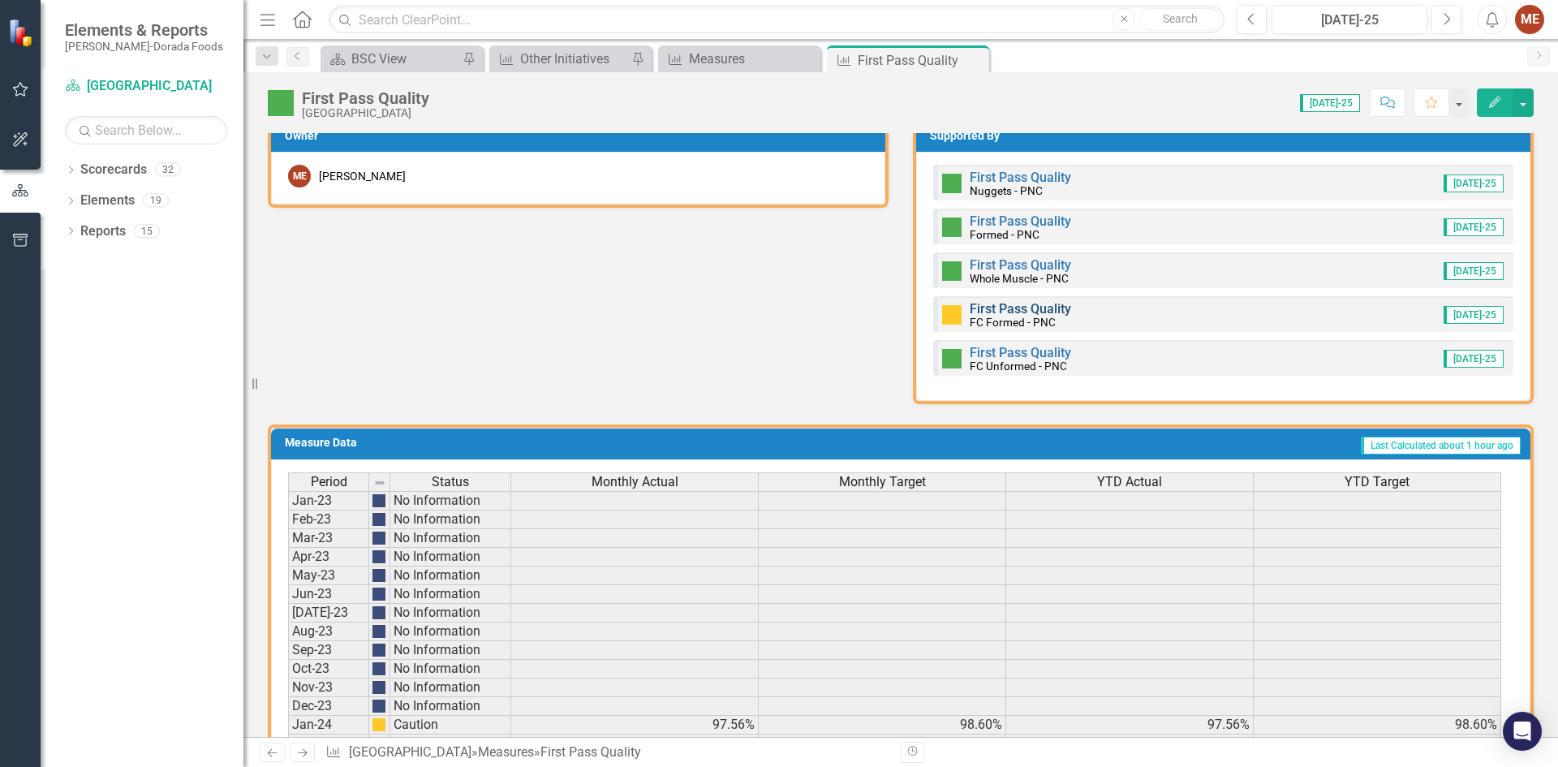
click at [996, 310] on link "First Pass Quality" at bounding box center [1019, 308] width 101 height 15
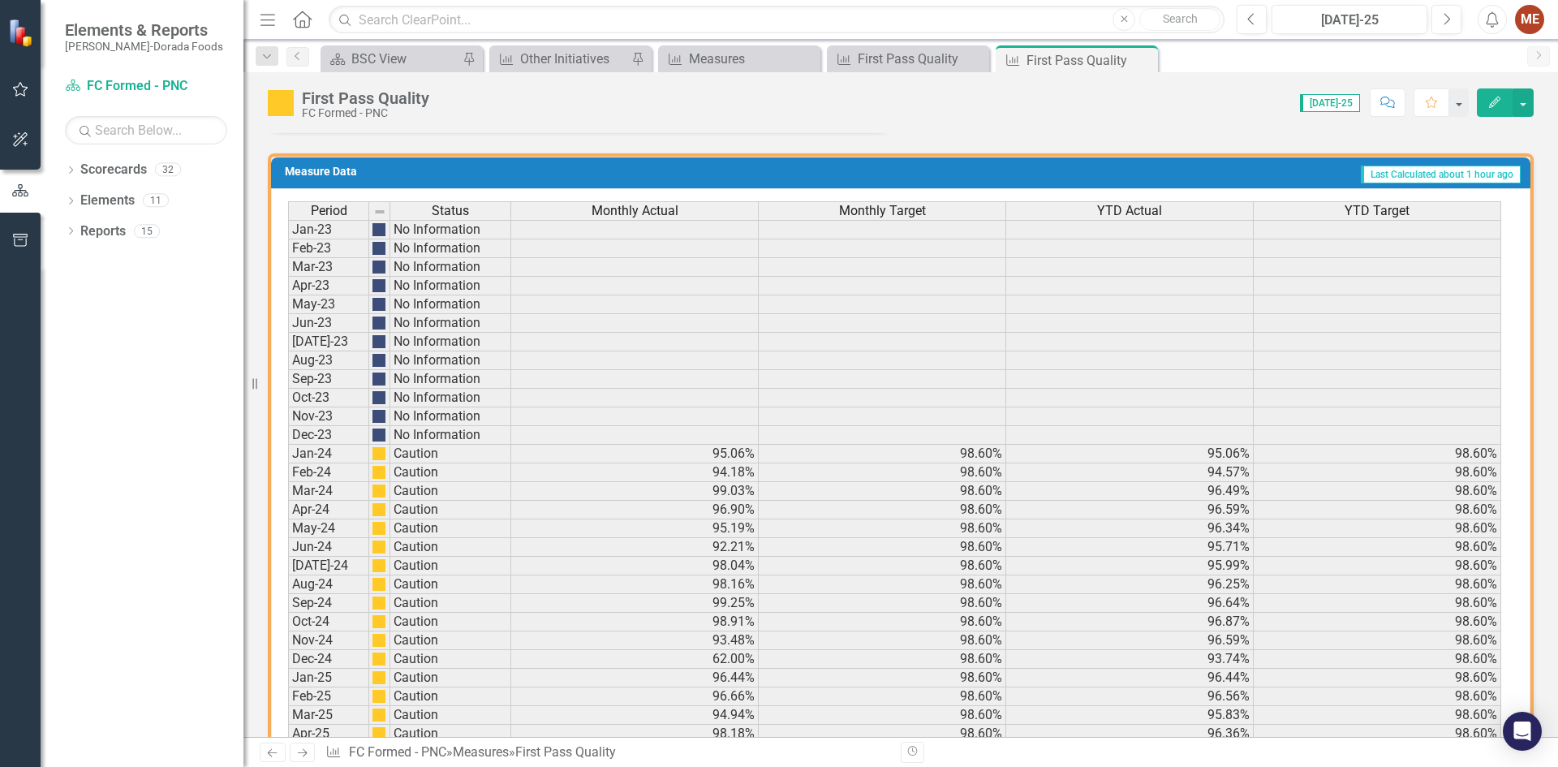
scroll to position [993, 0]
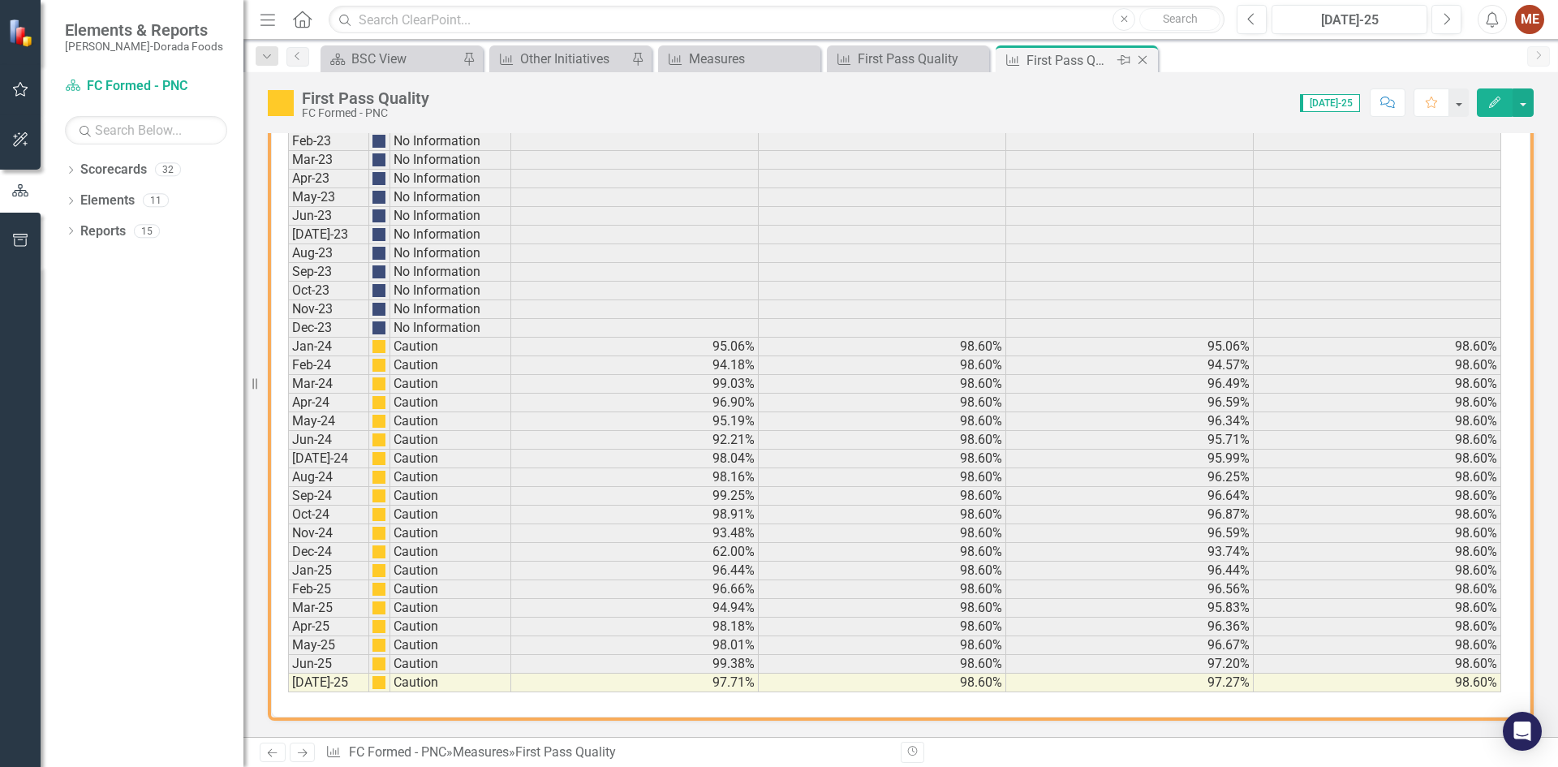
click at [1143, 62] on icon "Close" at bounding box center [1142, 60] width 16 height 13
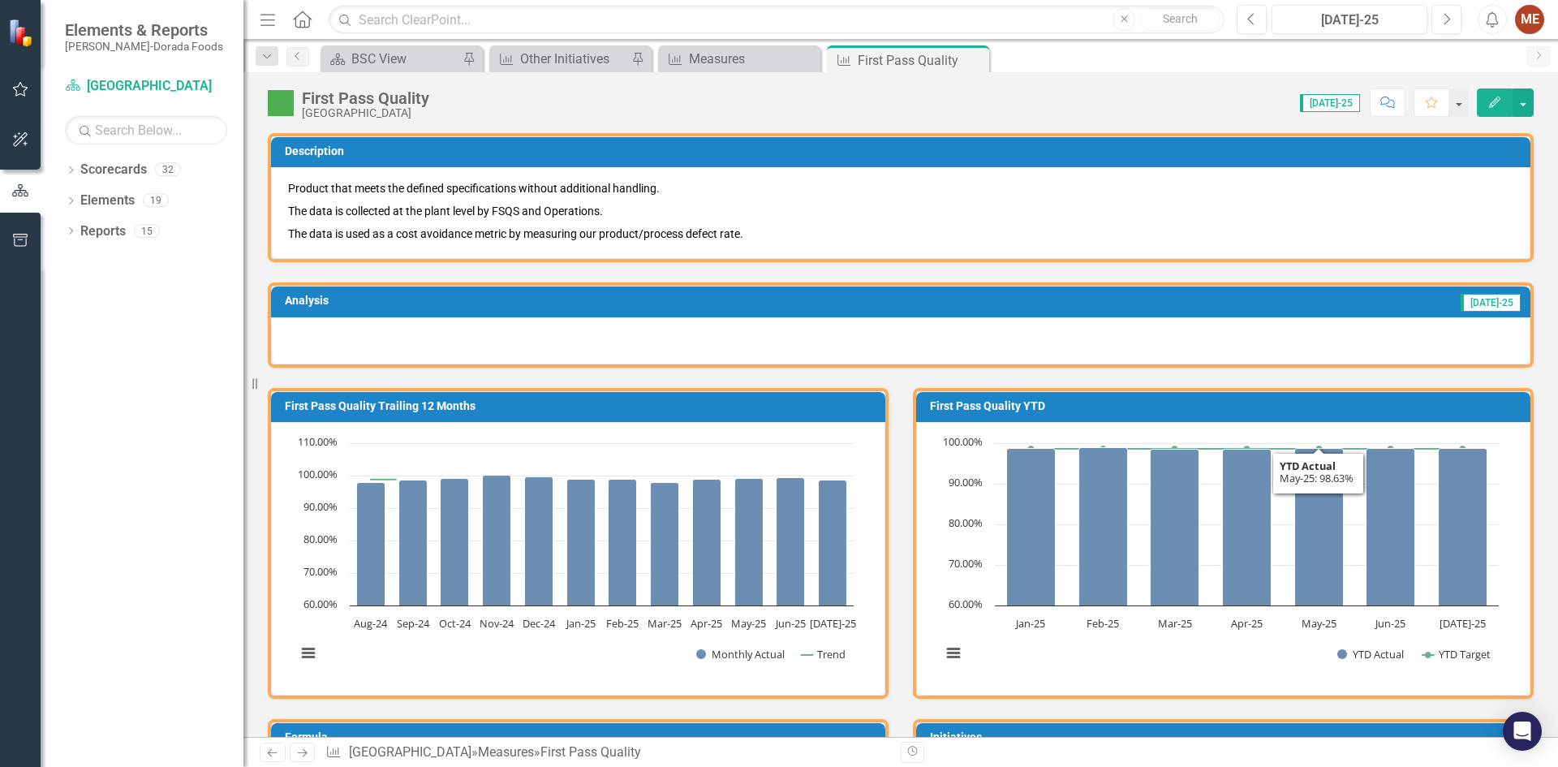
scroll to position [730, 0]
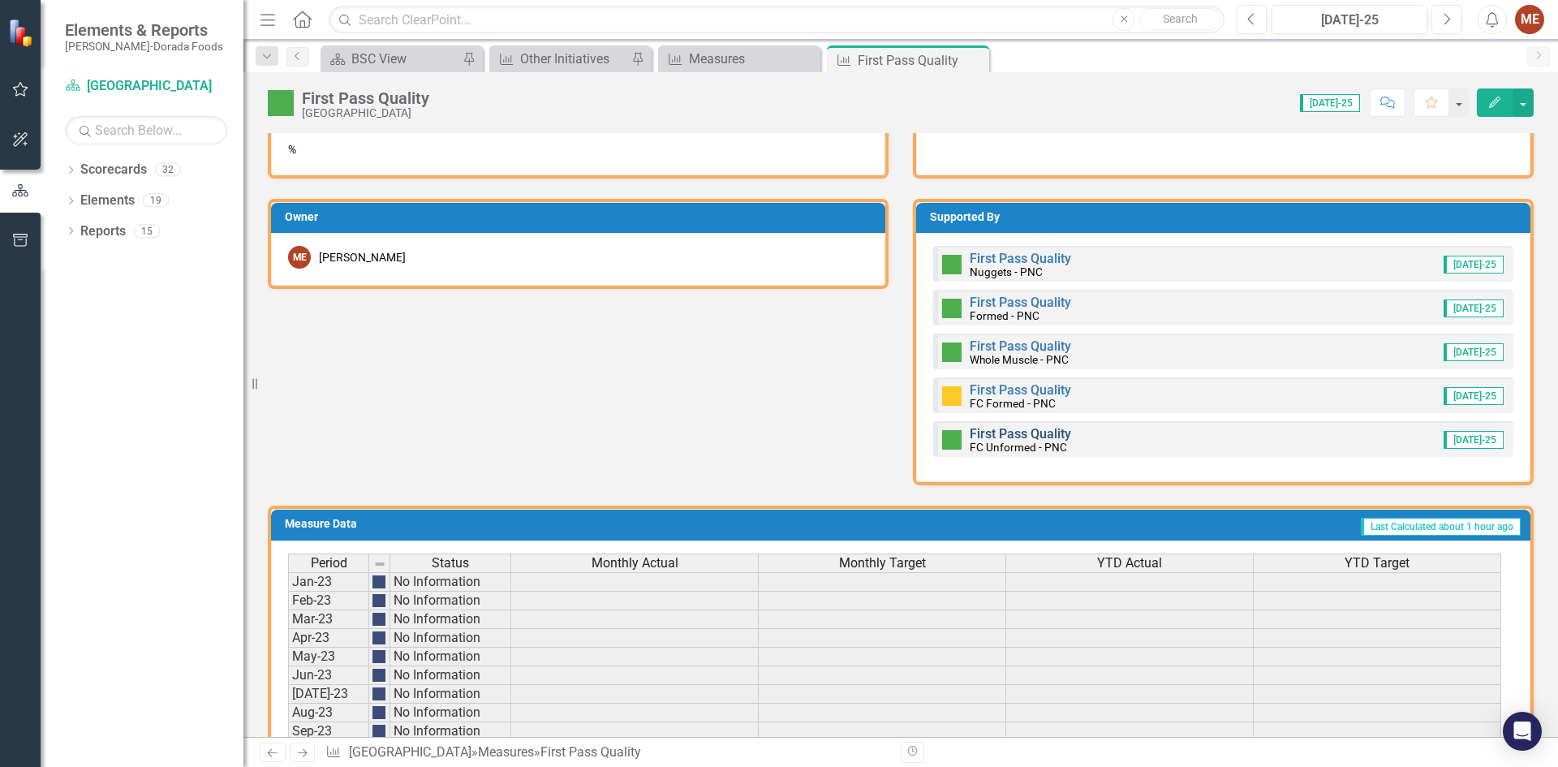
click at [982, 429] on link "First Pass Quality" at bounding box center [1019, 433] width 101 height 15
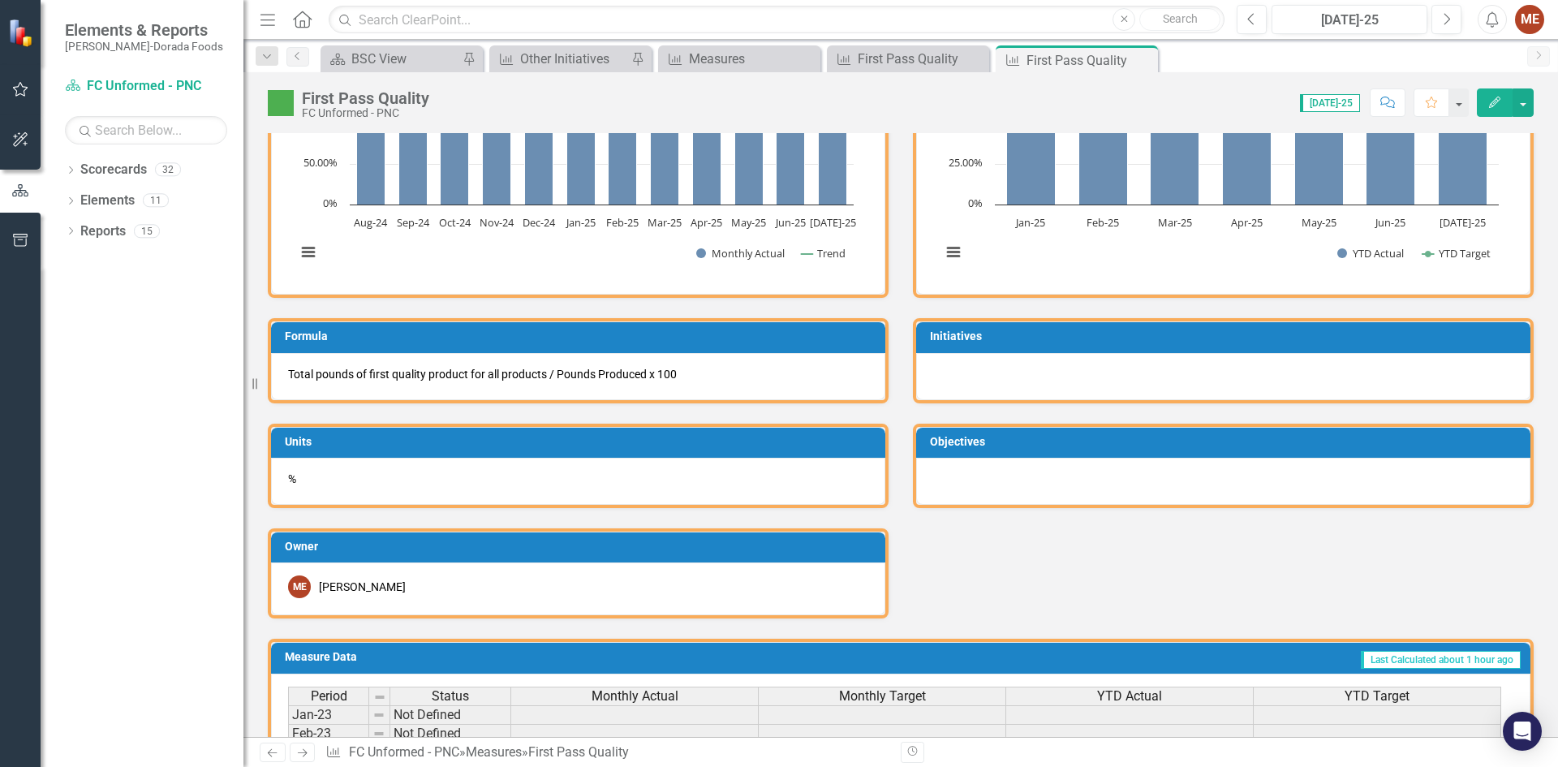
scroll to position [993, 0]
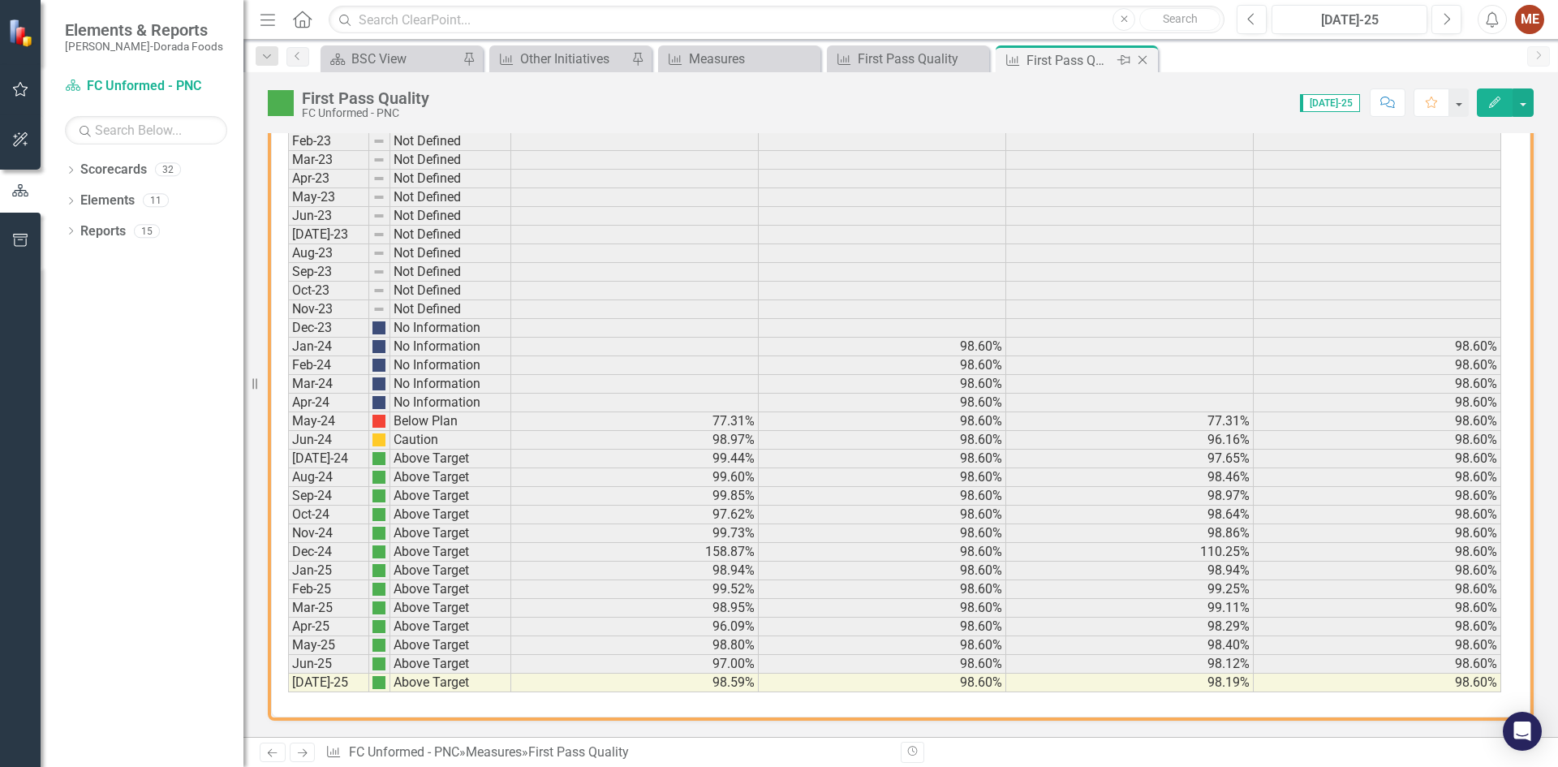
click at [1148, 58] on icon "Close" at bounding box center [1142, 60] width 16 height 13
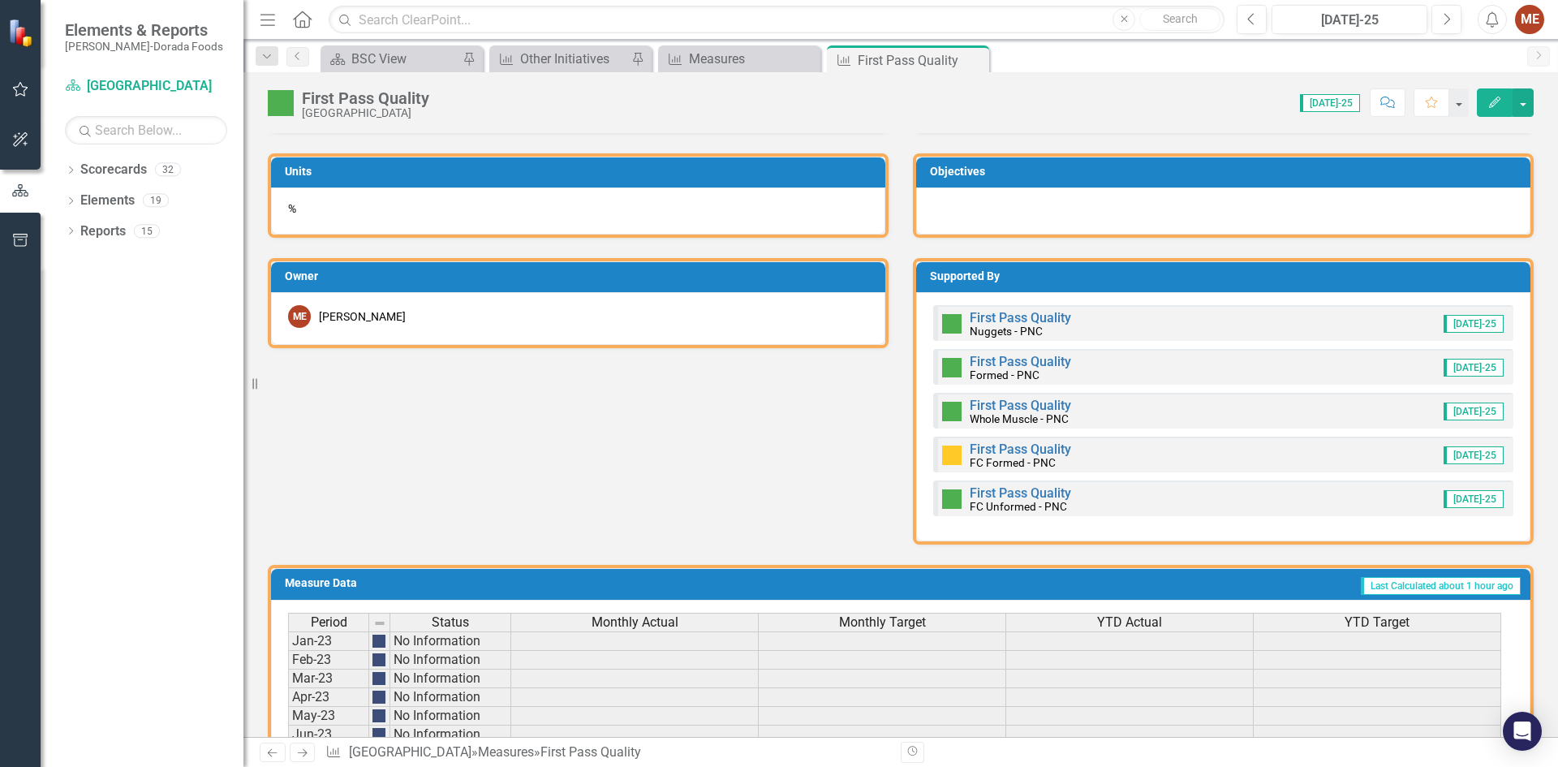
scroll to position [540, 0]
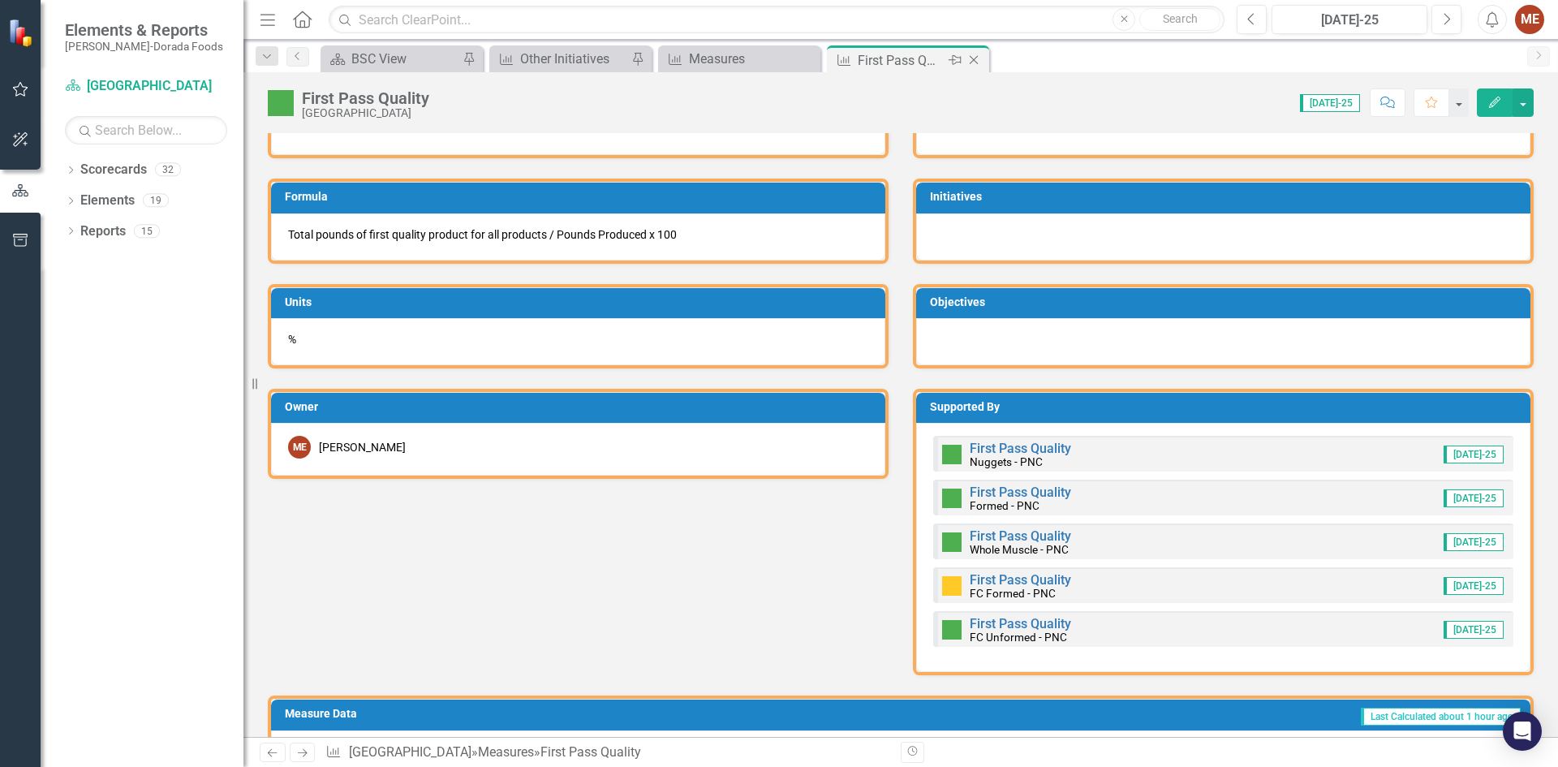
click at [974, 60] on icon at bounding box center [973, 60] width 9 height 9
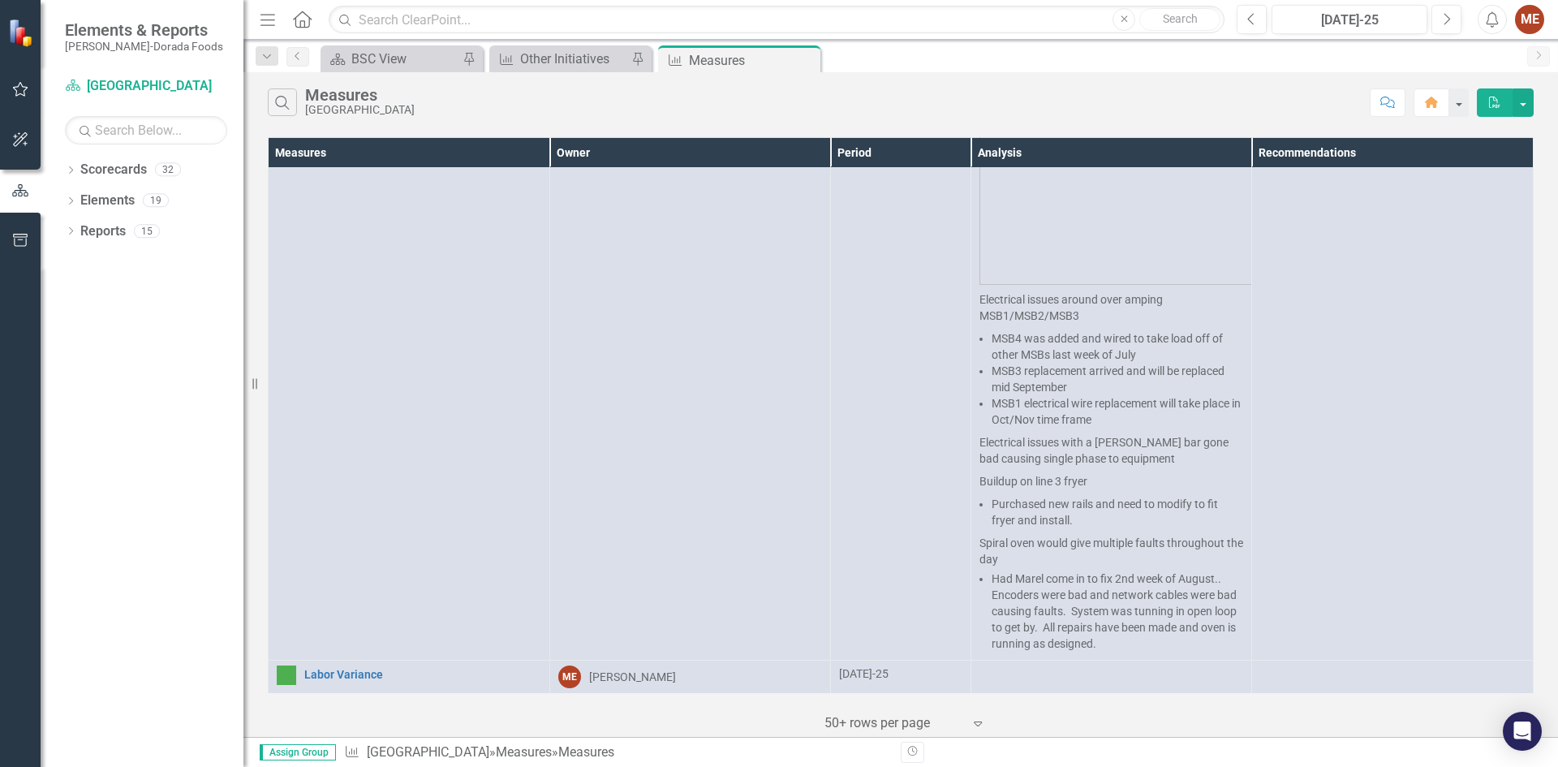
scroll to position [1292, 0]
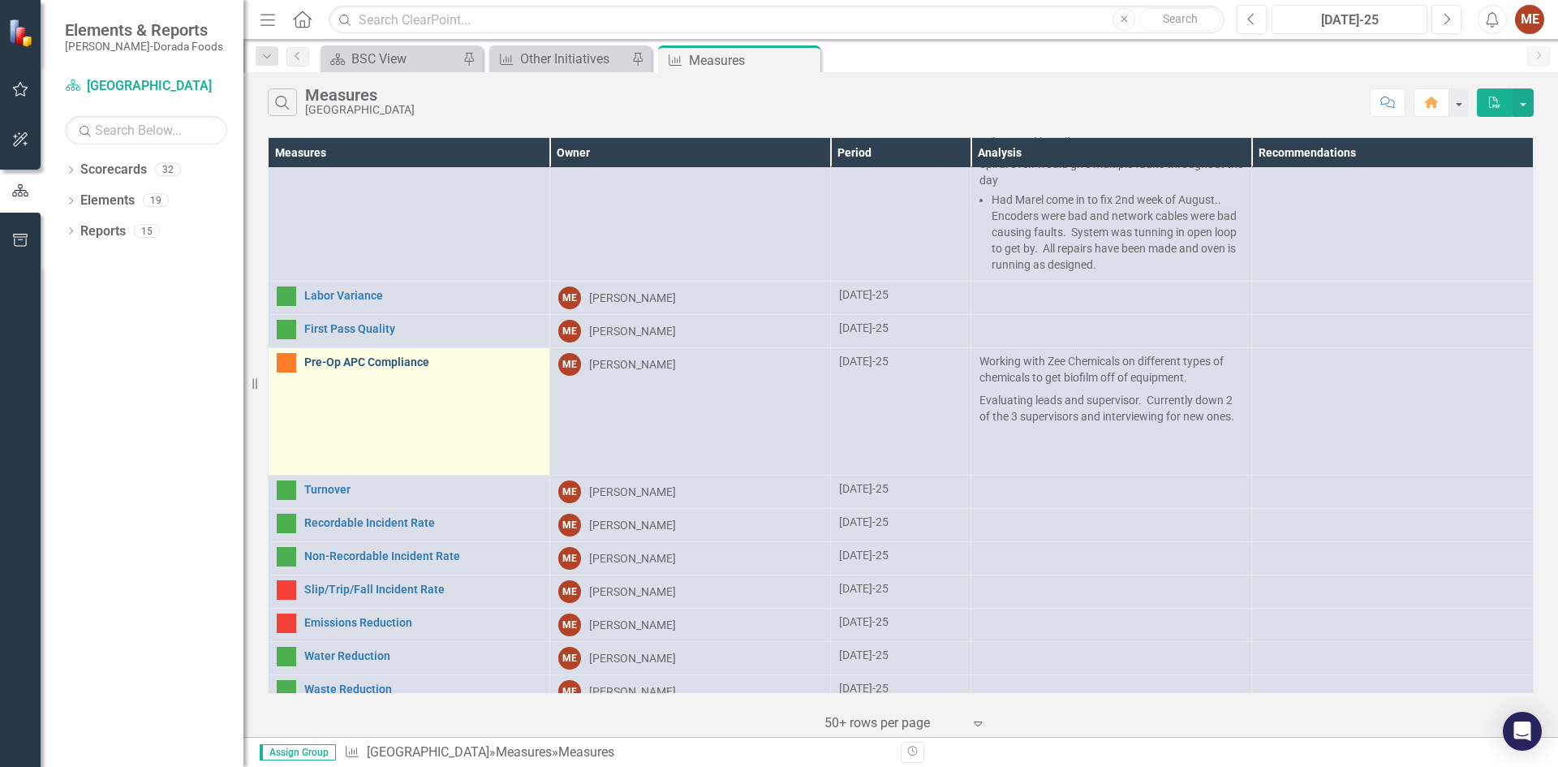
click at [350, 356] on link "Pre-Op APC Compliance" at bounding box center [422, 362] width 237 height 12
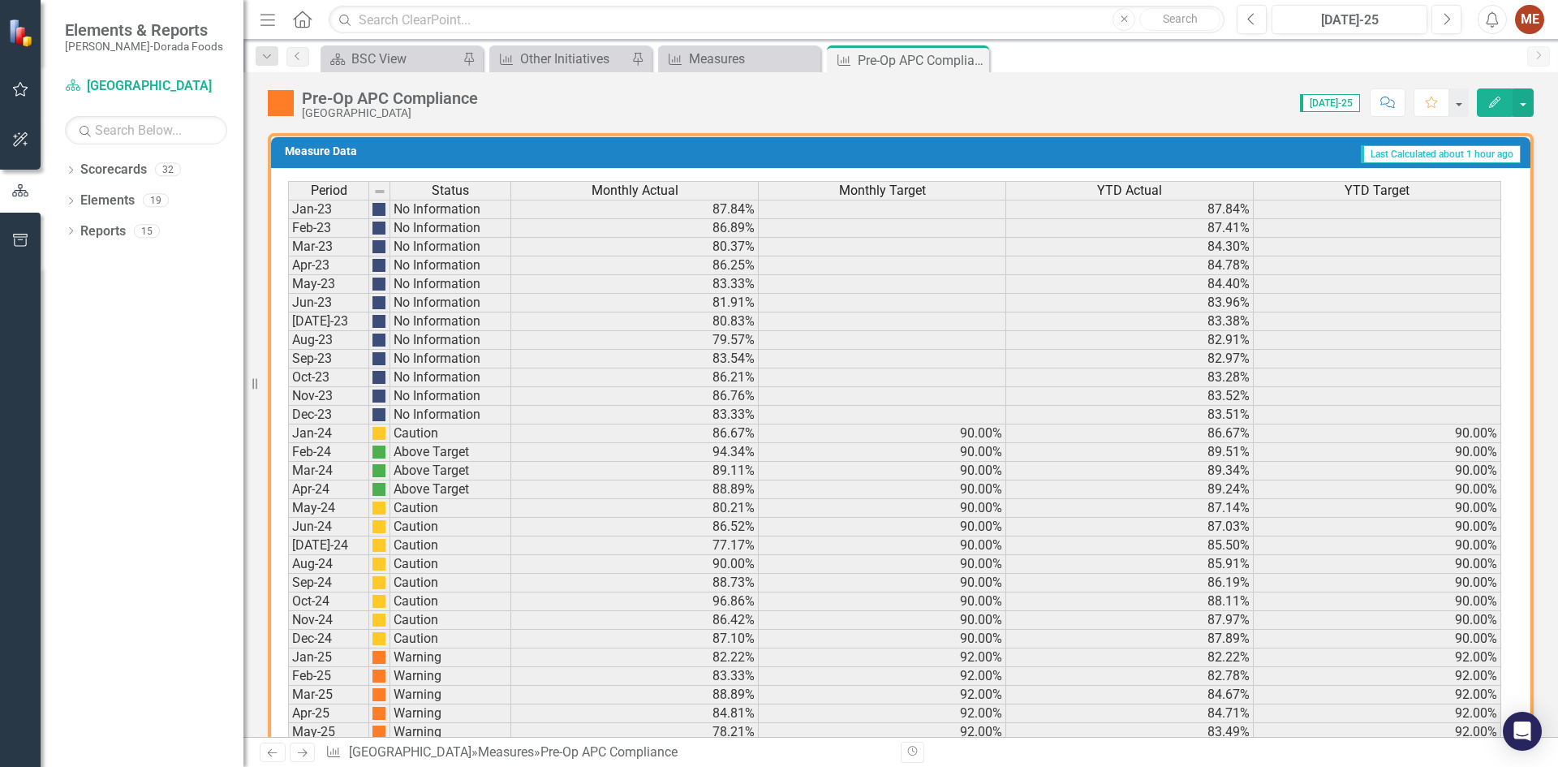
scroll to position [1060, 0]
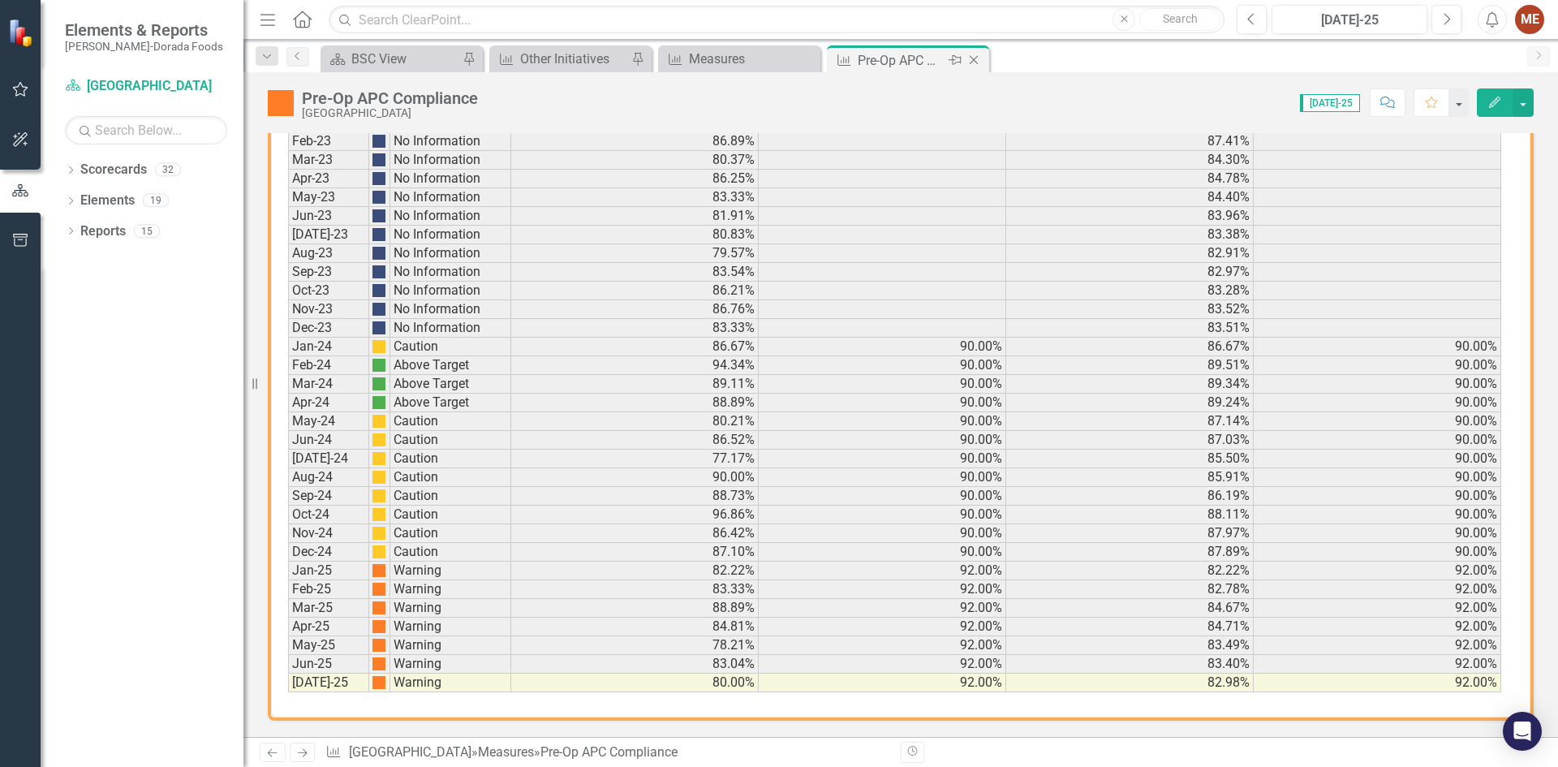
click at [978, 58] on icon "Close" at bounding box center [973, 60] width 16 height 13
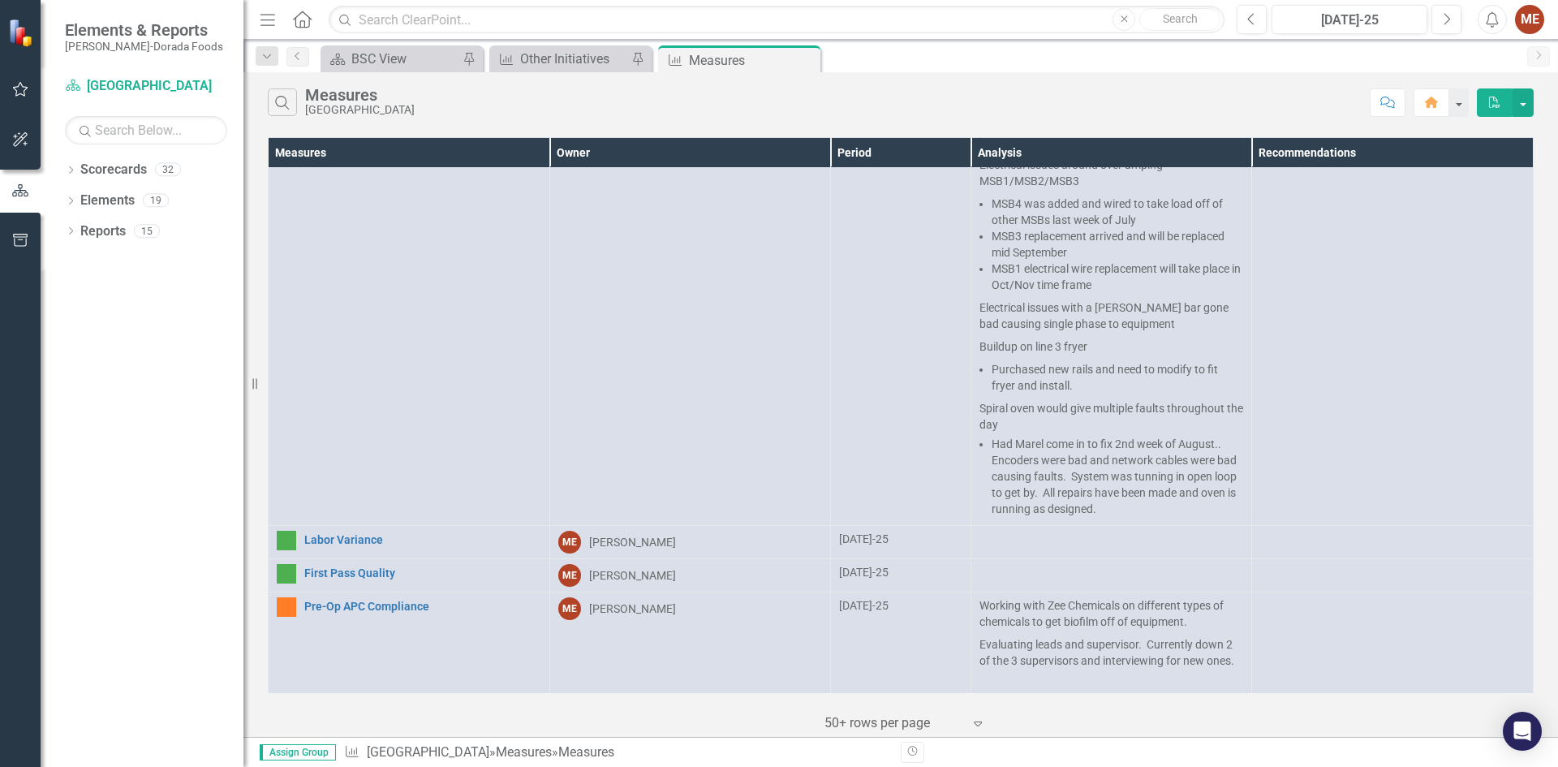
scroll to position [1292, 0]
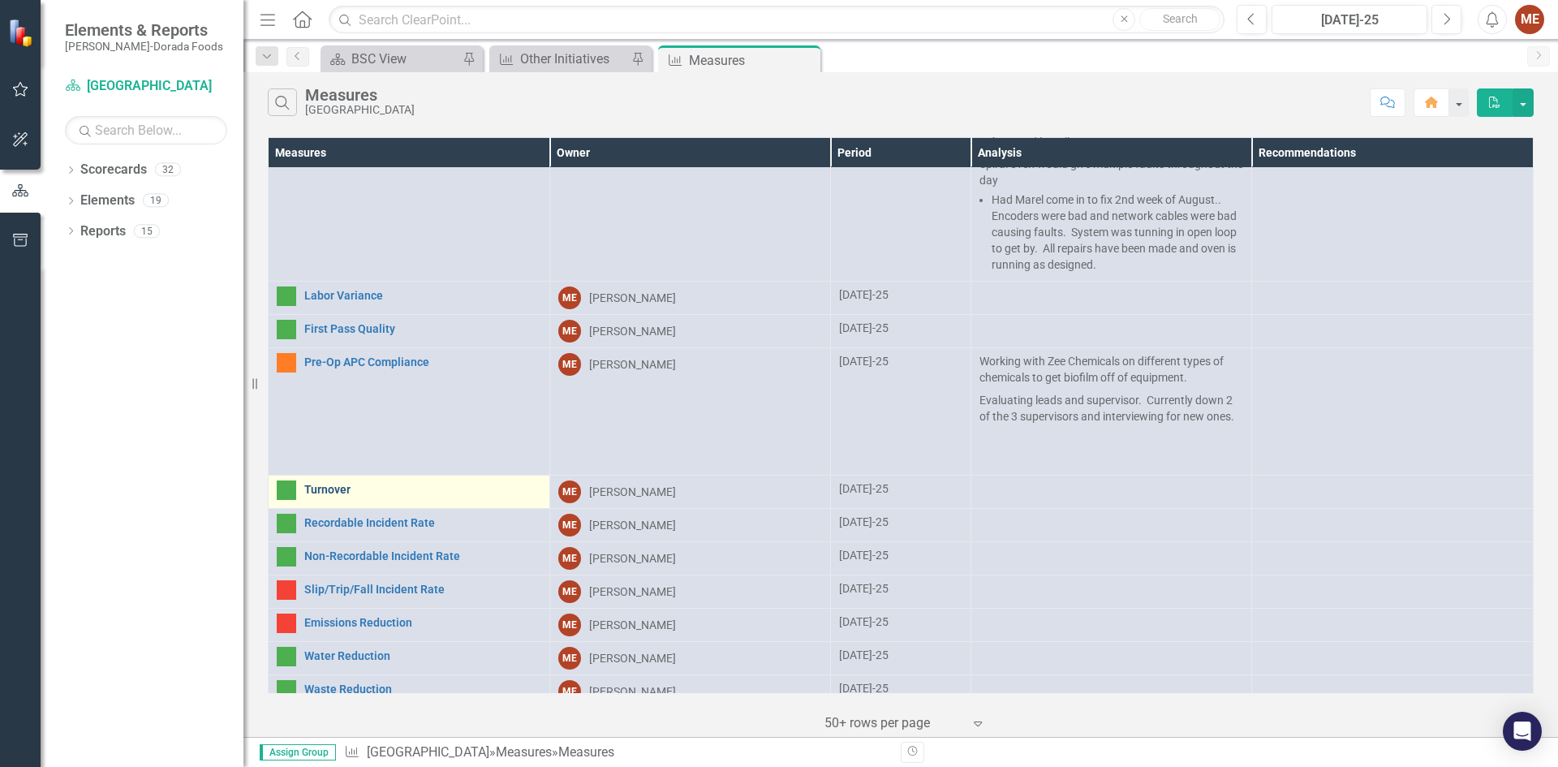
click at [378, 484] on link "Turnover" at bounding box center [422, 490] width 237 height 12
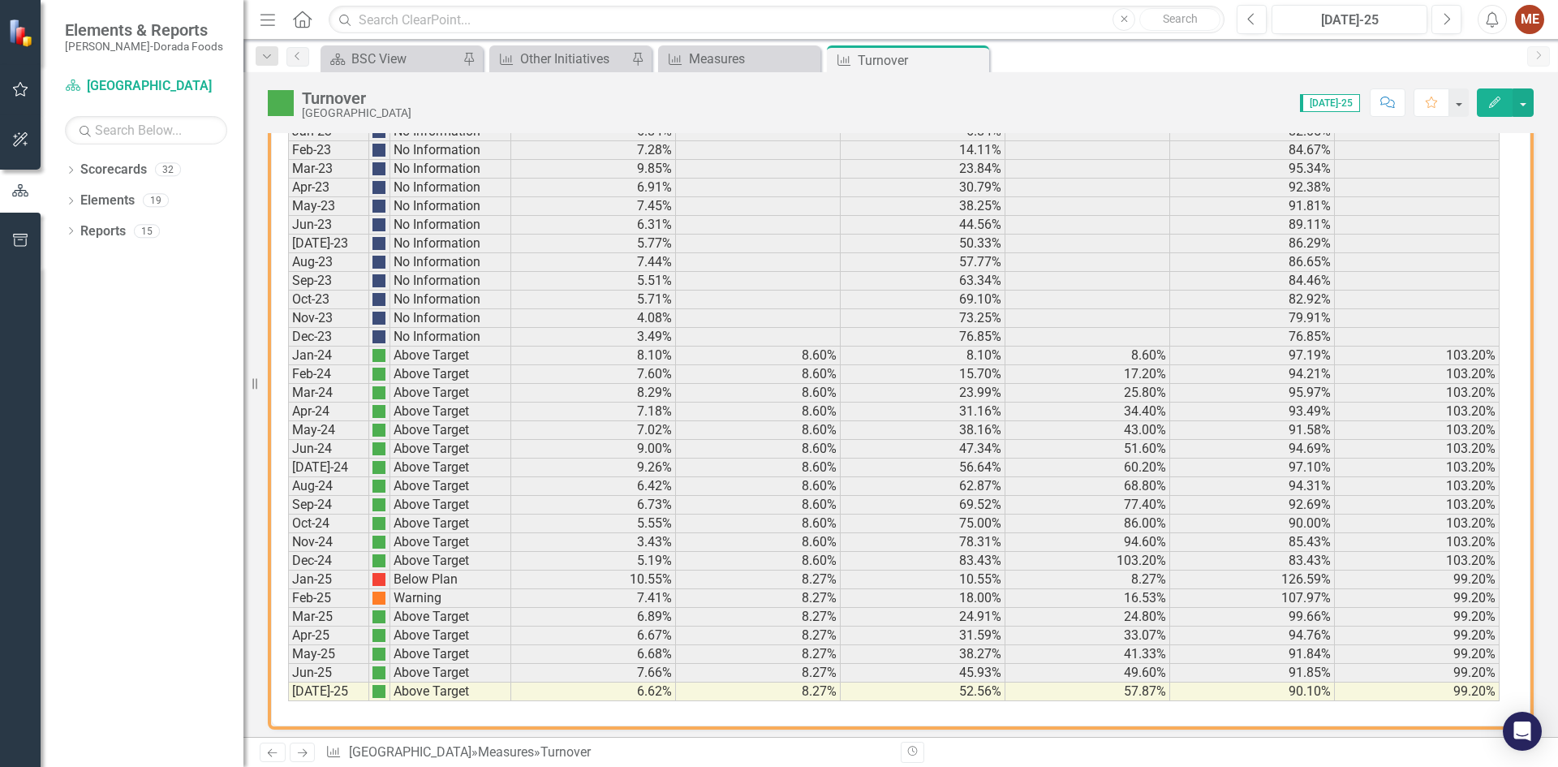
scroll to position [993, 0]
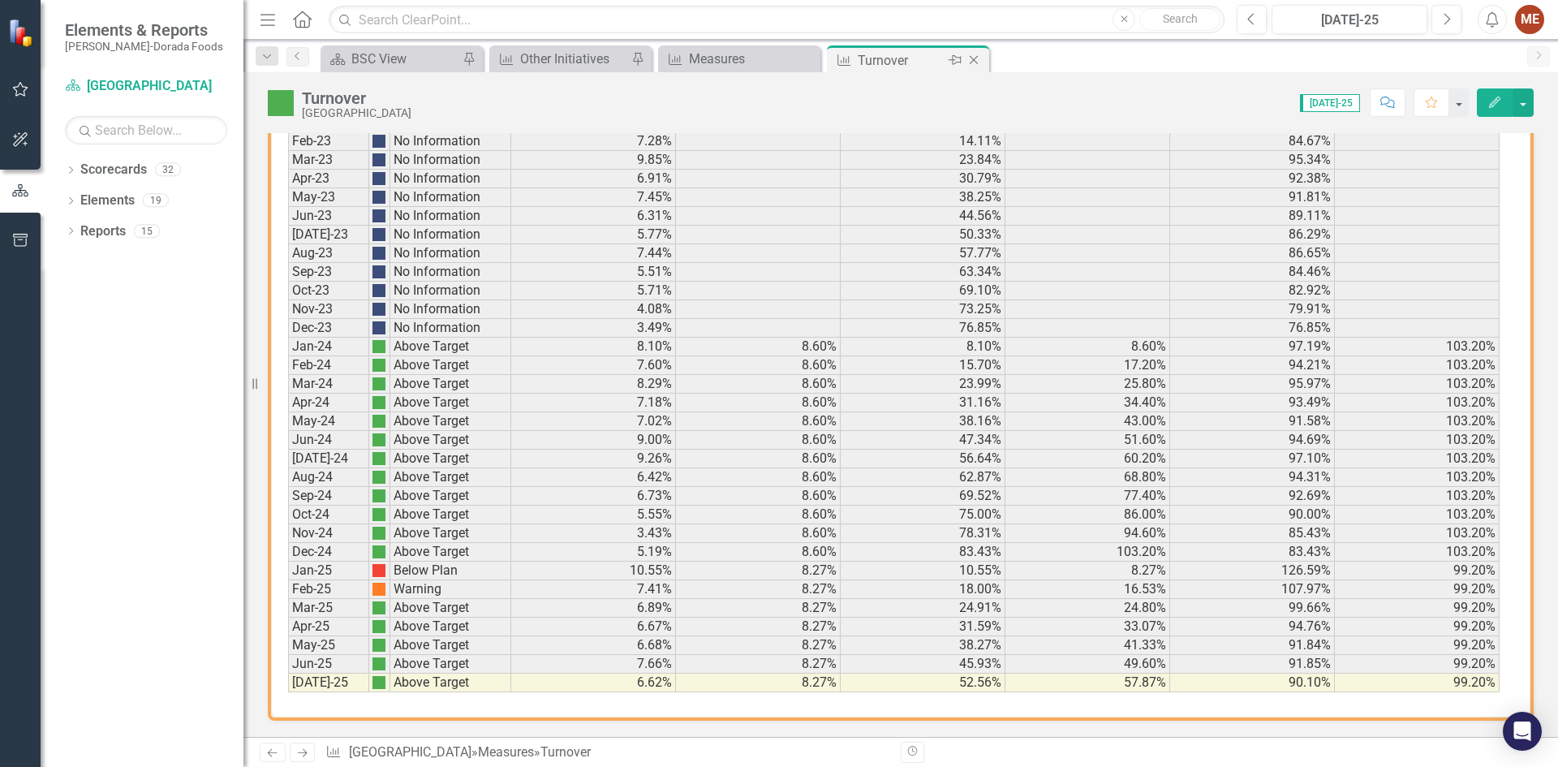
click at [970, 61] on icon "Close" at bounding box center [973, 60] width 16 height 13
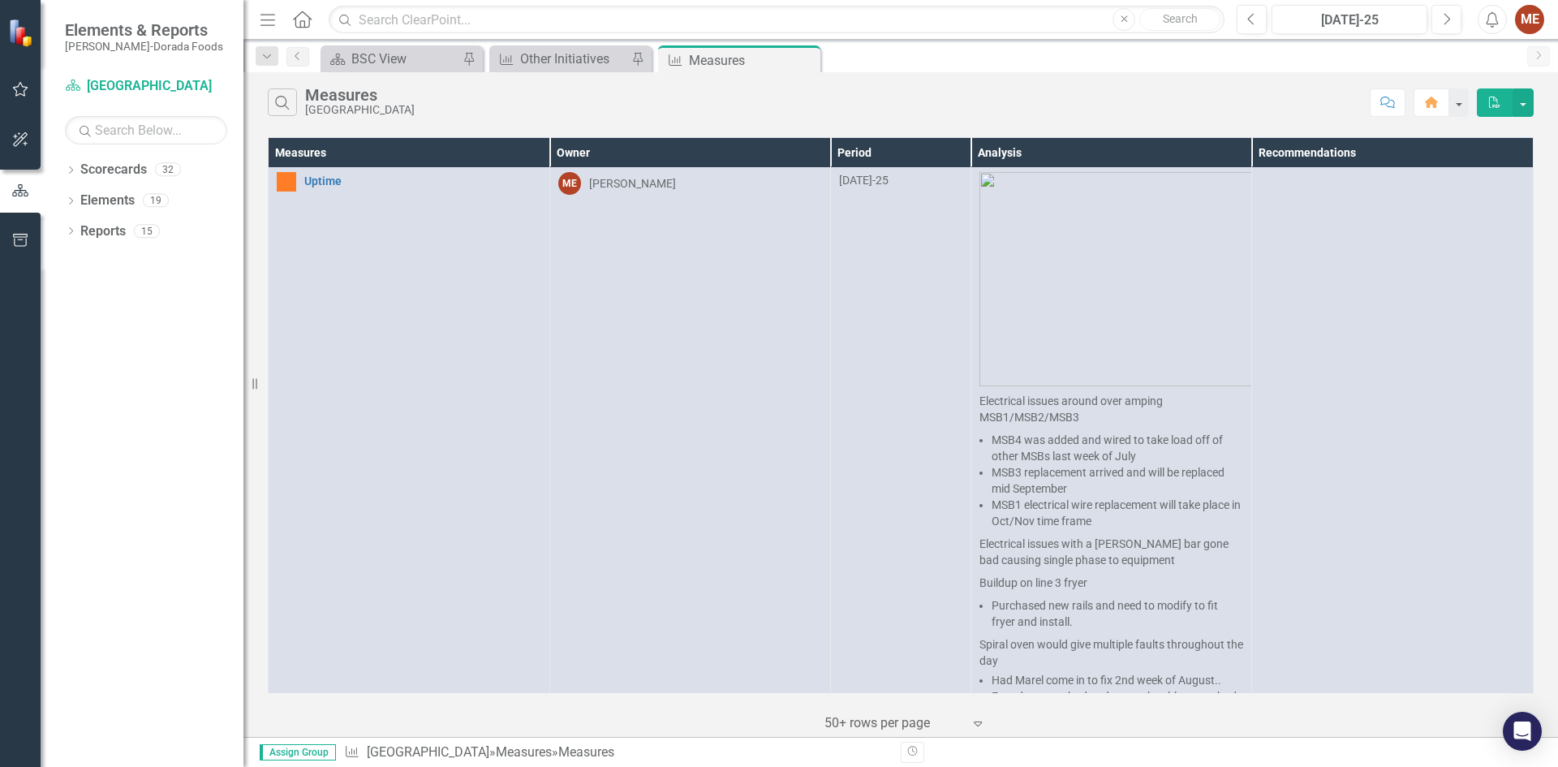
scroll to position [1292, 0]
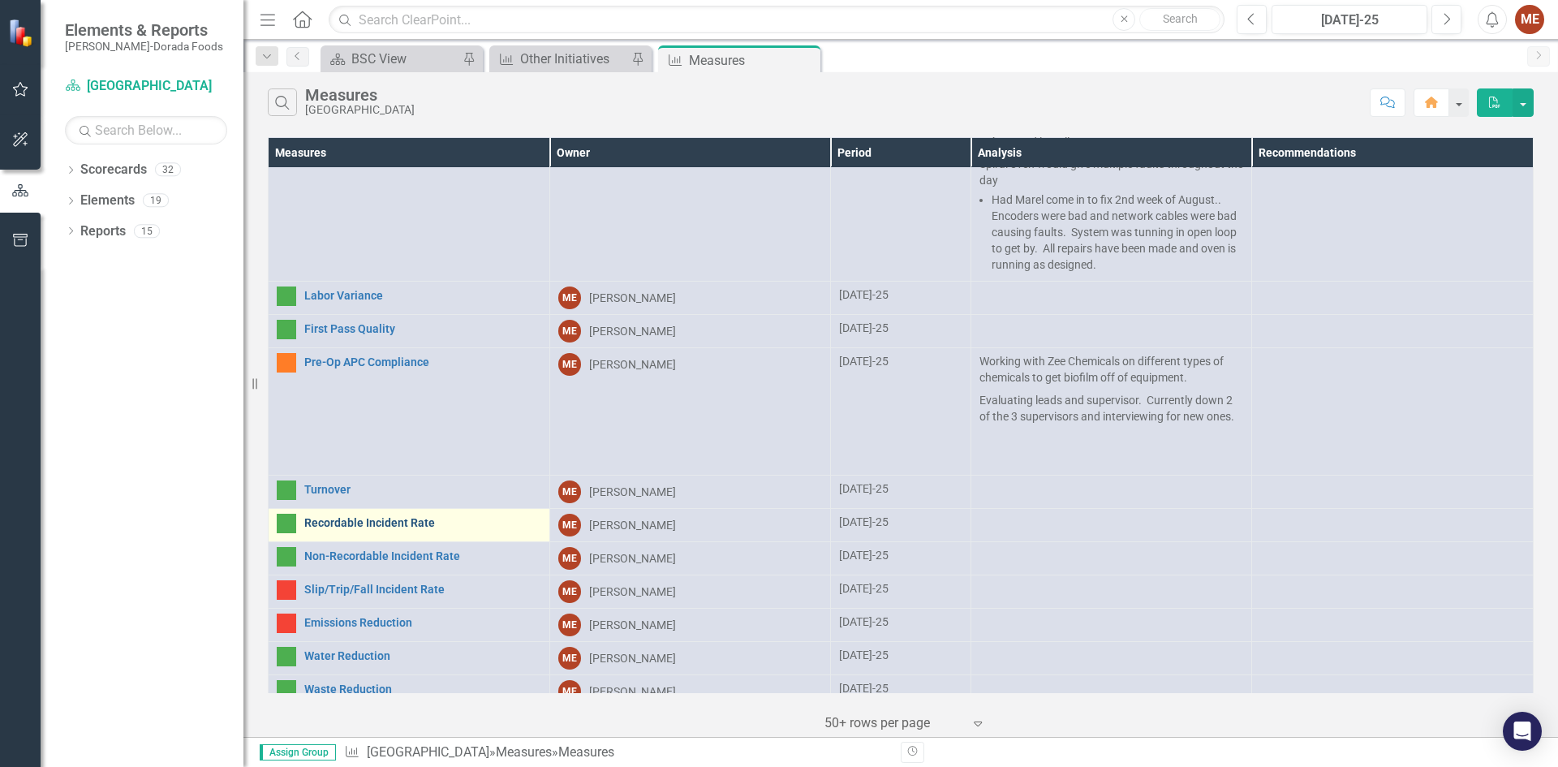
click at [336, 517] on link "Recordable Incident Rate" at bounding box center [422, 523] width 237 height 12
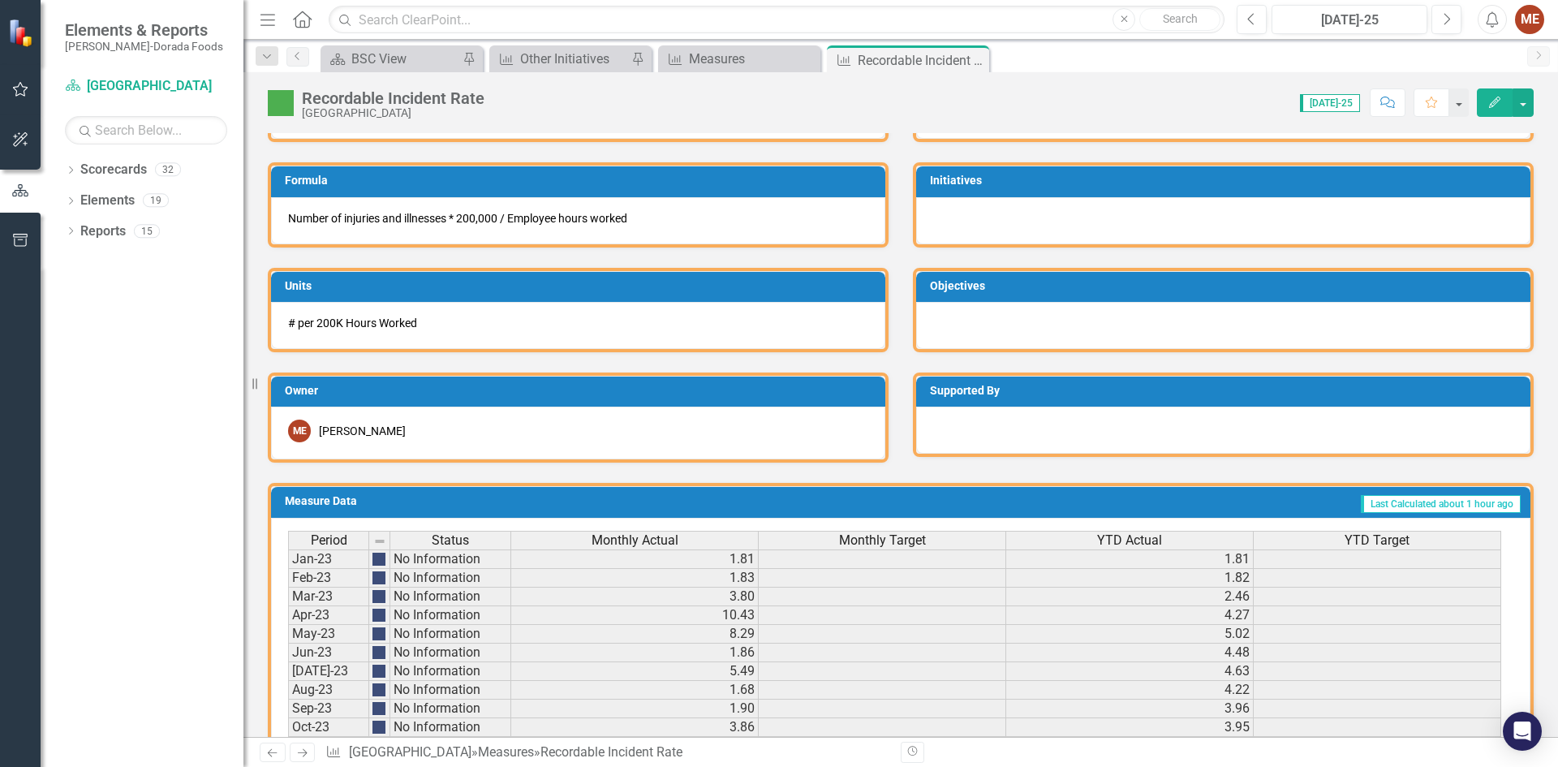
scroll to position [993, 0]
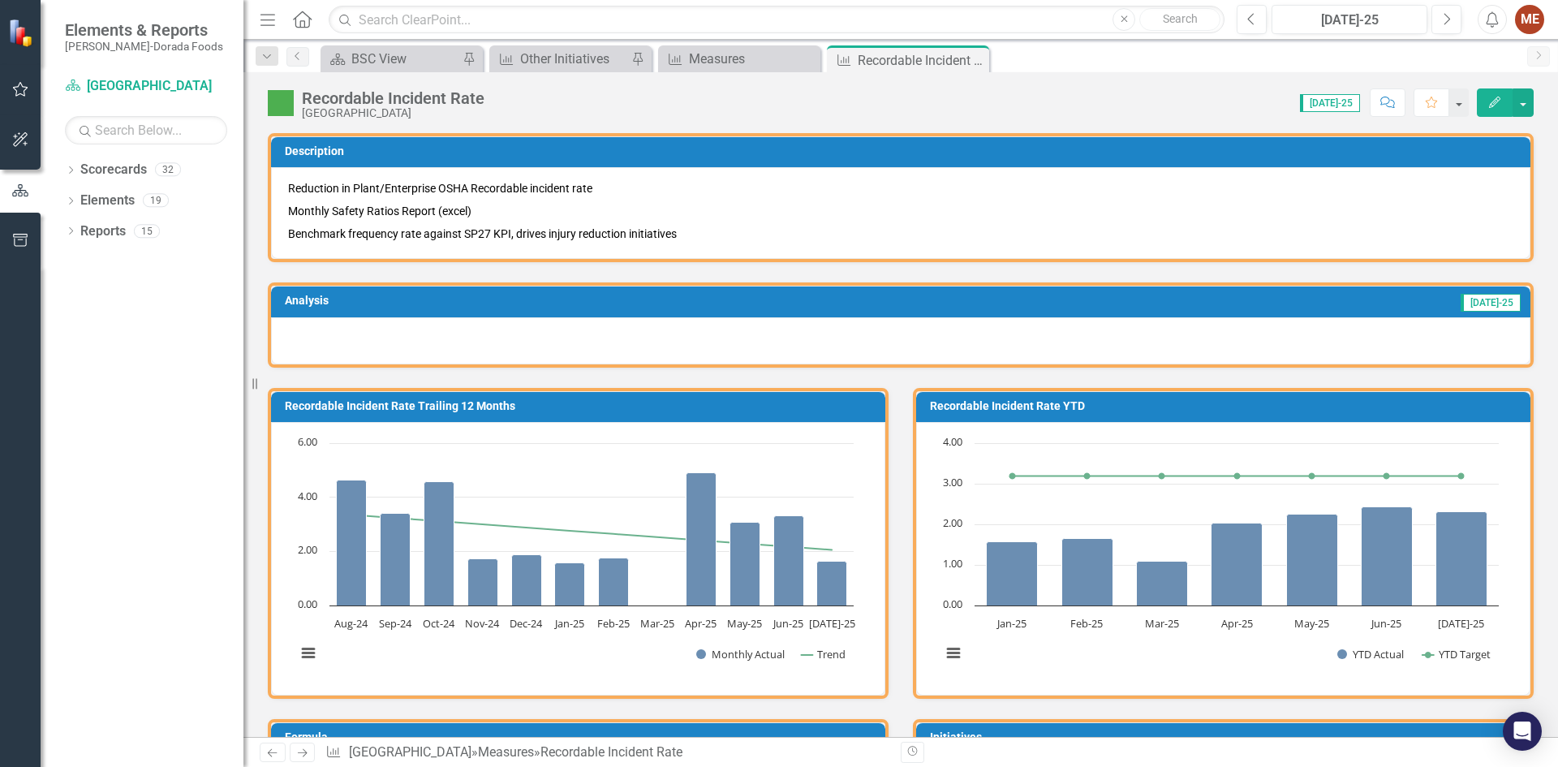
scroll to position [993, 0]
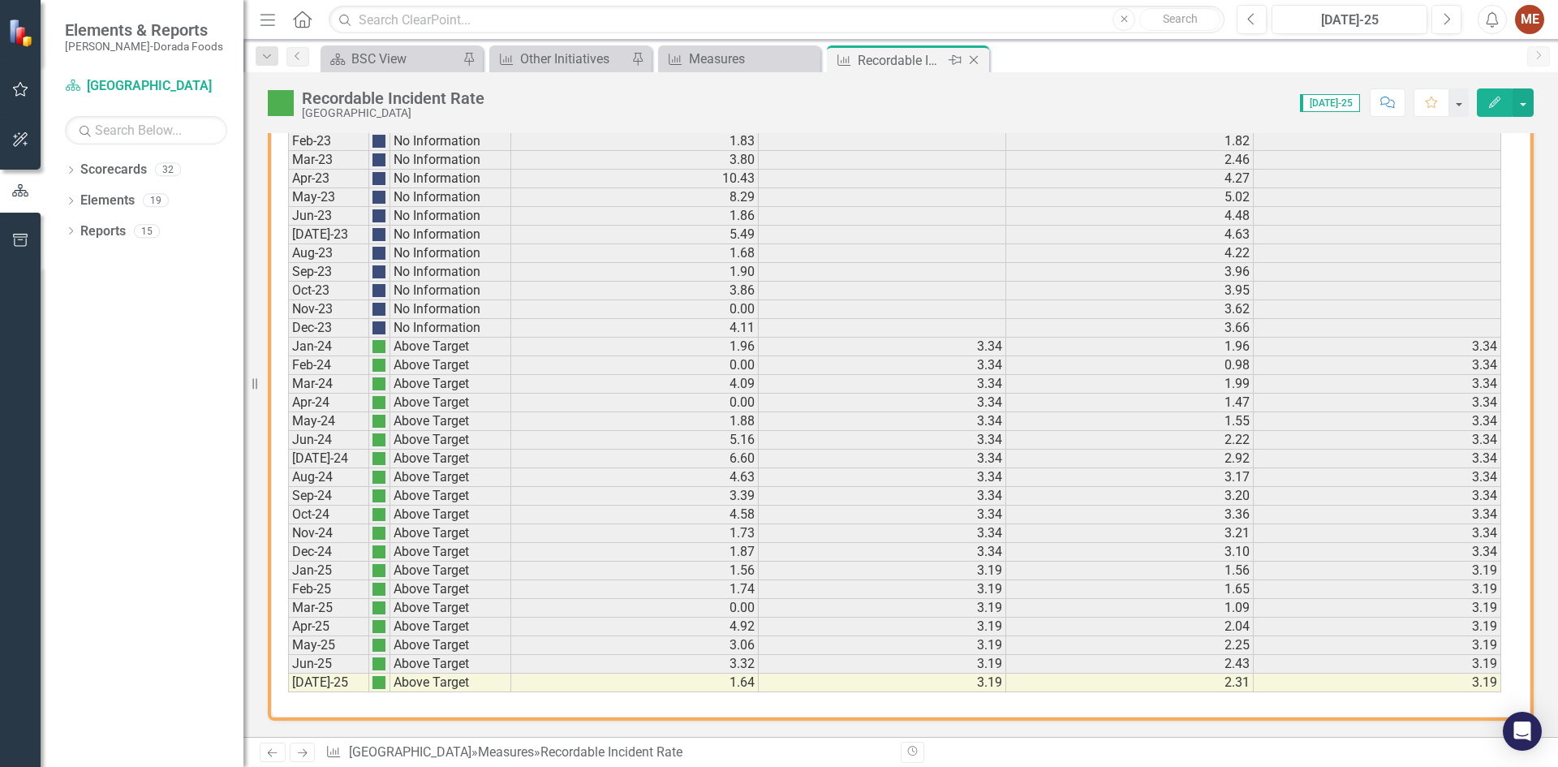
click at [974, 59] on icon "Close" at bounding box center [973, 60] width 16 height 13
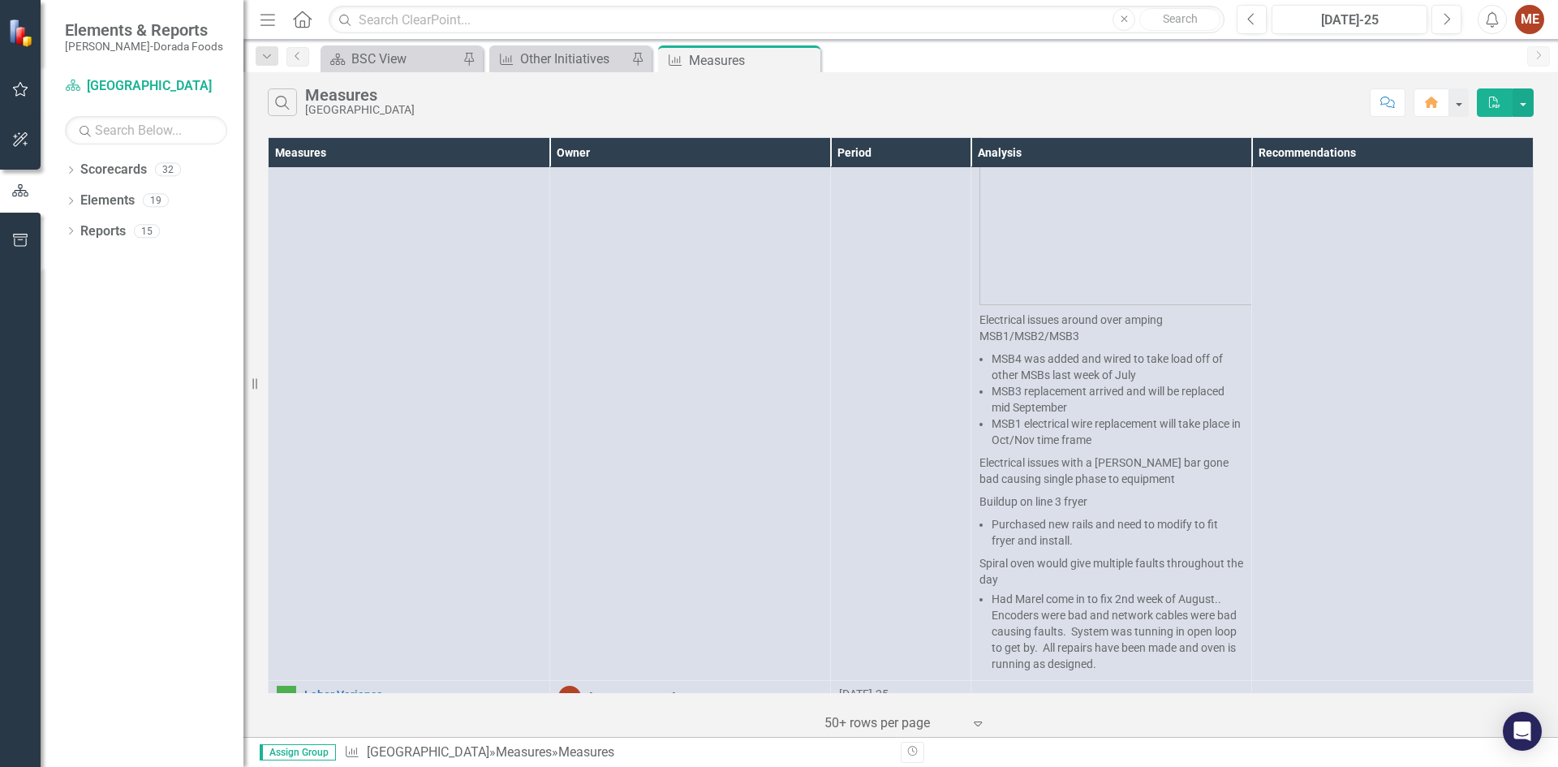
scroll to position [1292, 0]
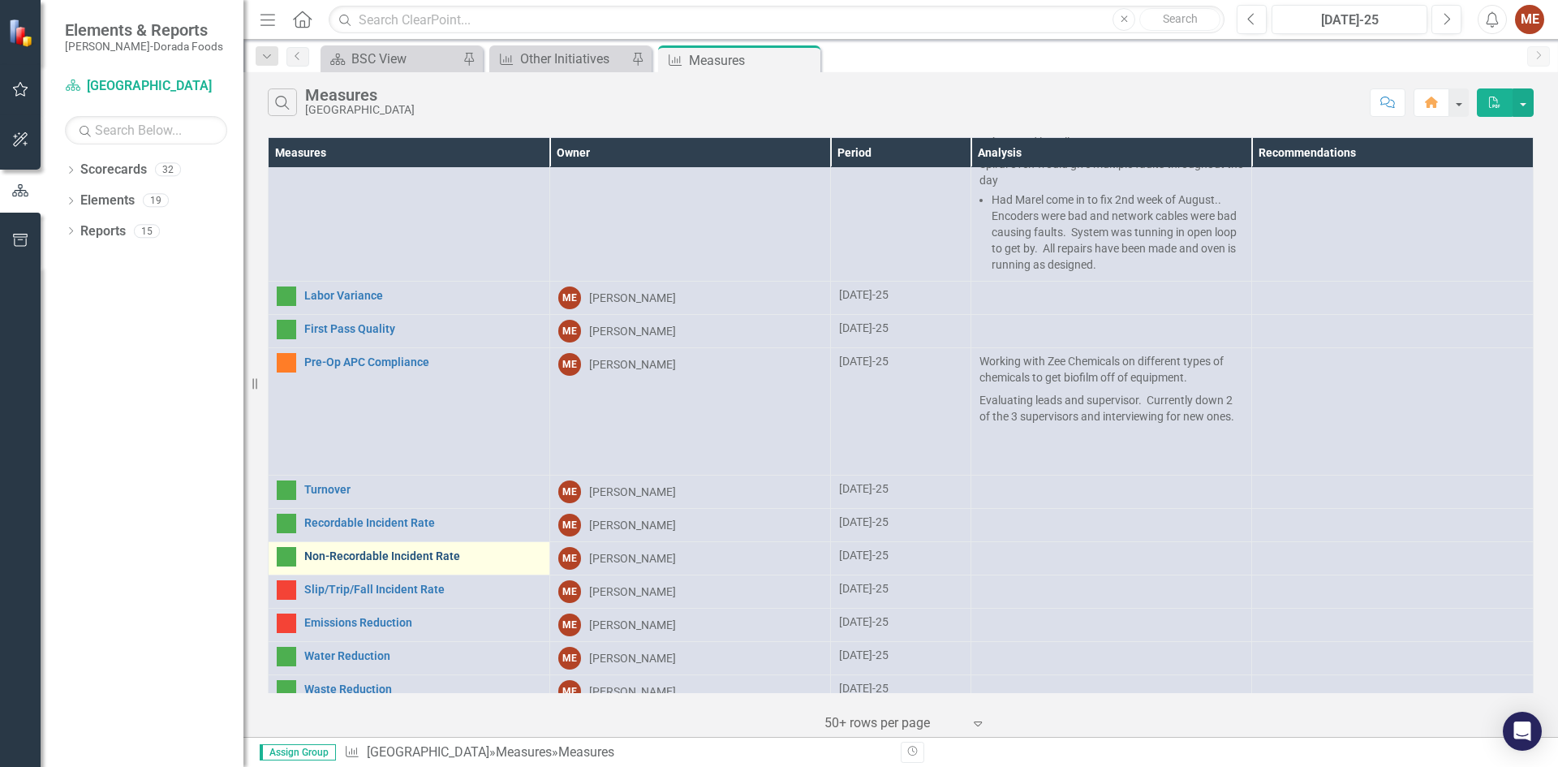
click at [356, 550] on link "Non-Recordable Incident Rate" at bounding box center [422, 556] width 237 height 12
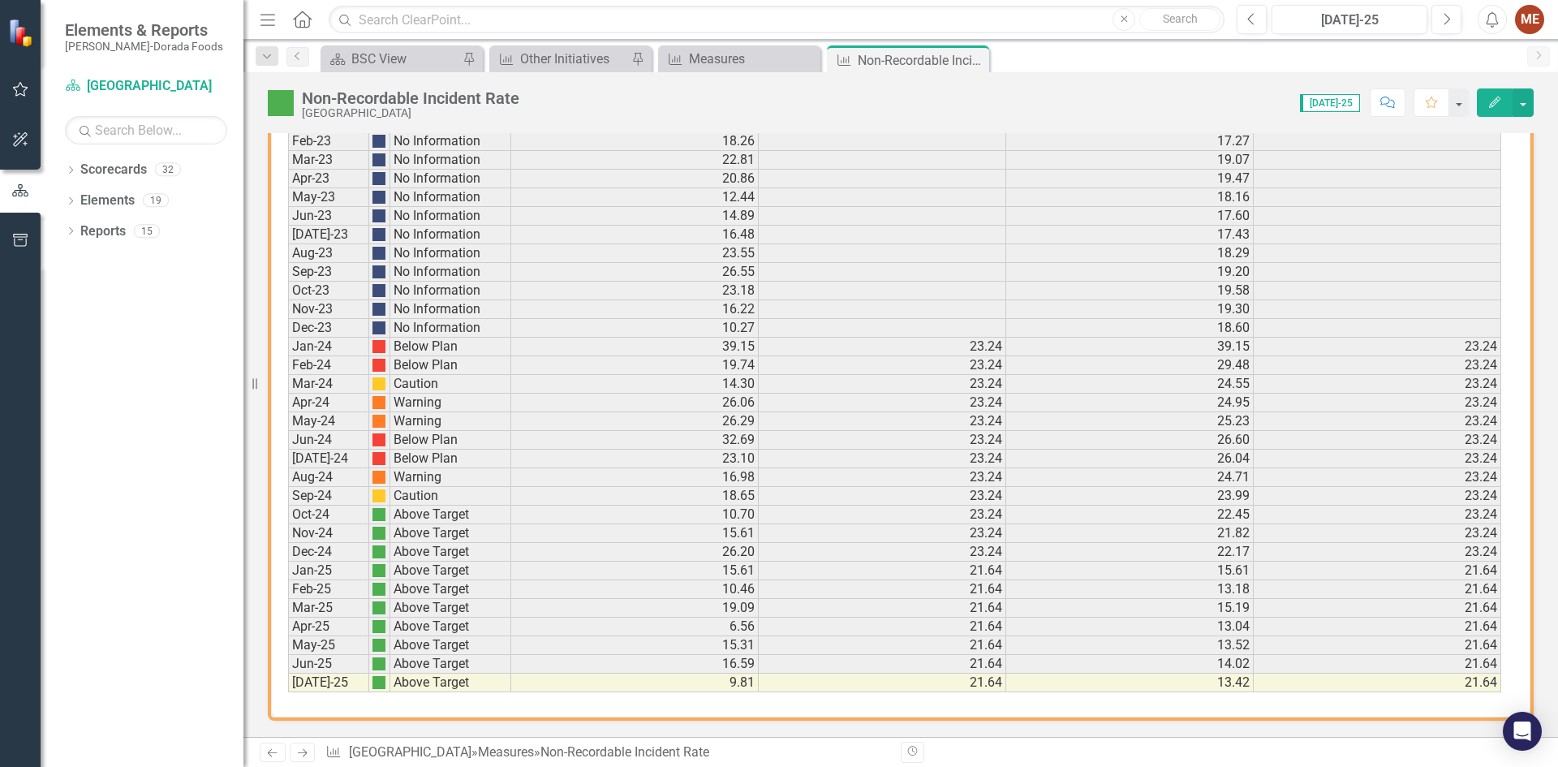
scroll to position [425, 0]
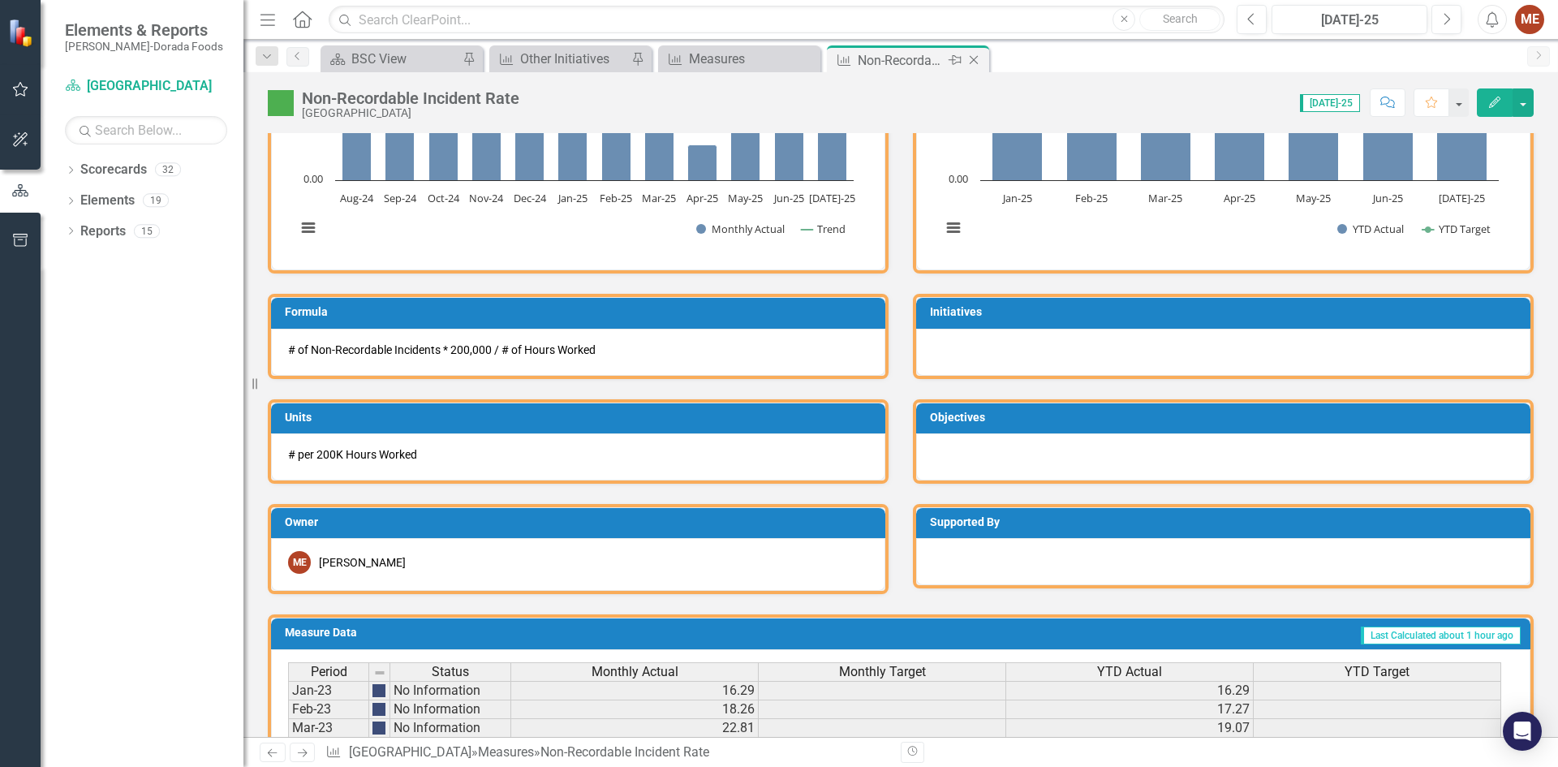
click at [979, 59] on icon "Close" at bounding box center [973, 60] width 16 height 13
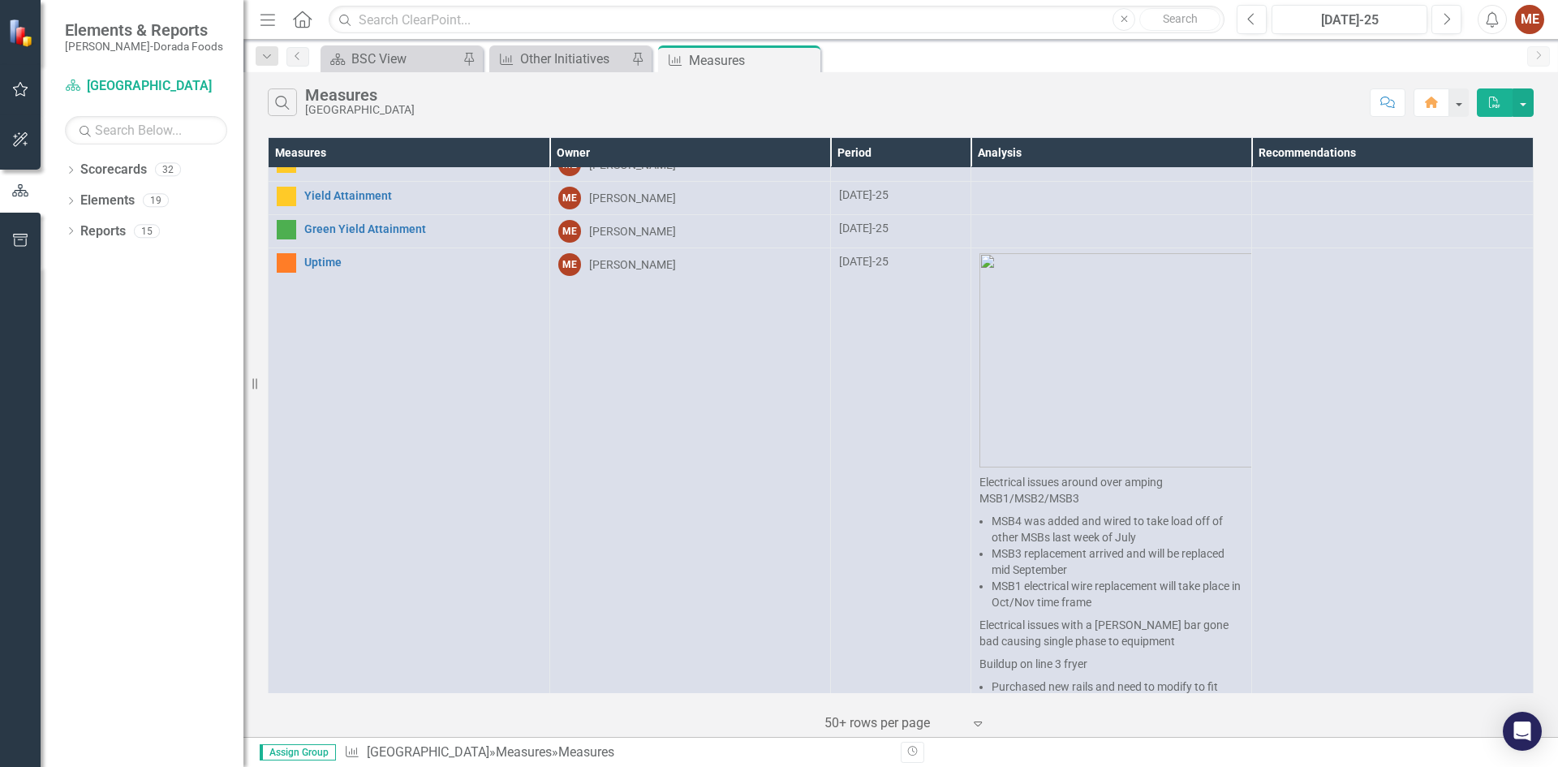
scroll to position [1292, 0]
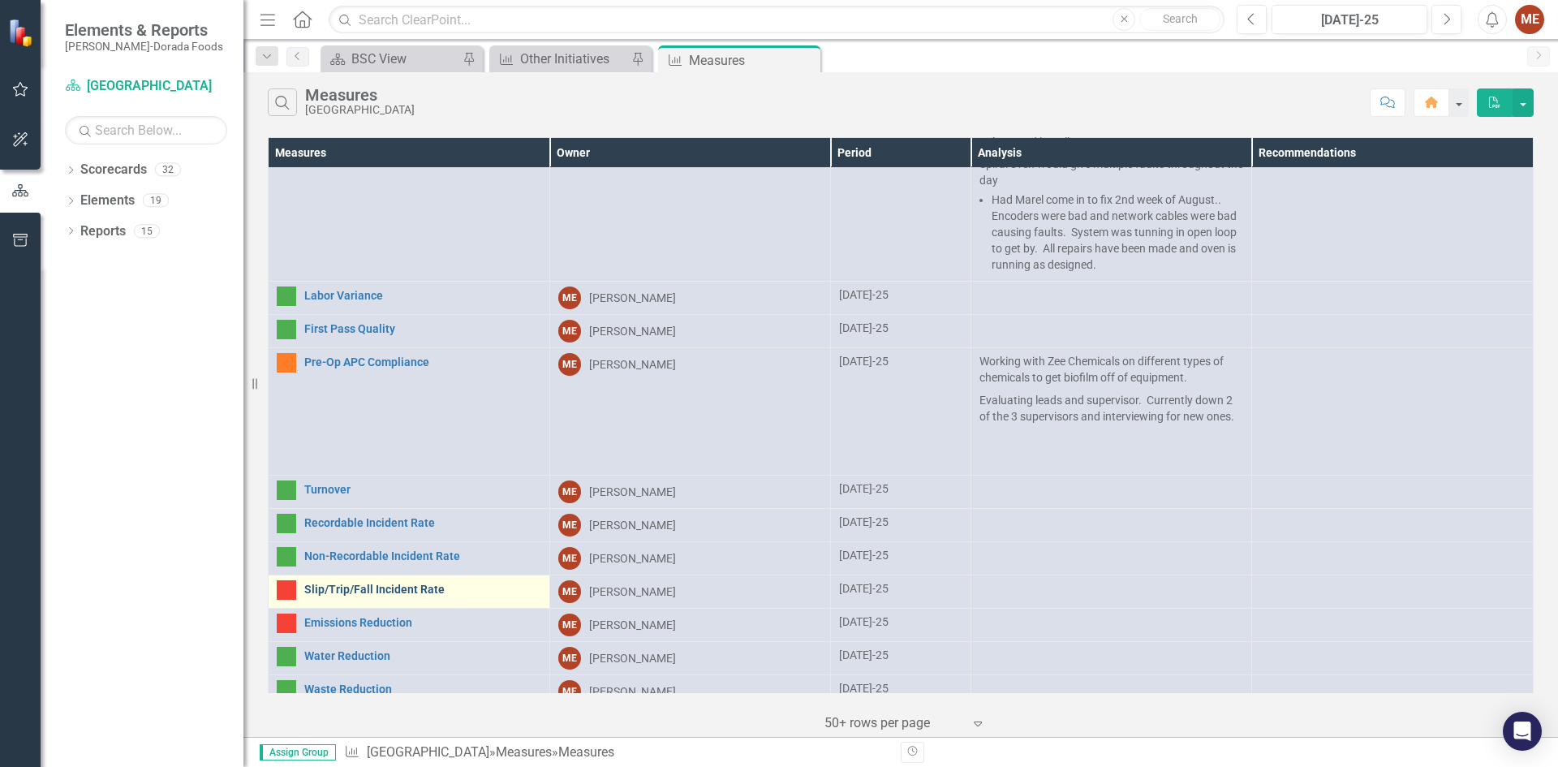
click at [421, 583] on link "Slip/Trip/Fall Incident Rate" at bounding box center [422, 589] width 237 height 12
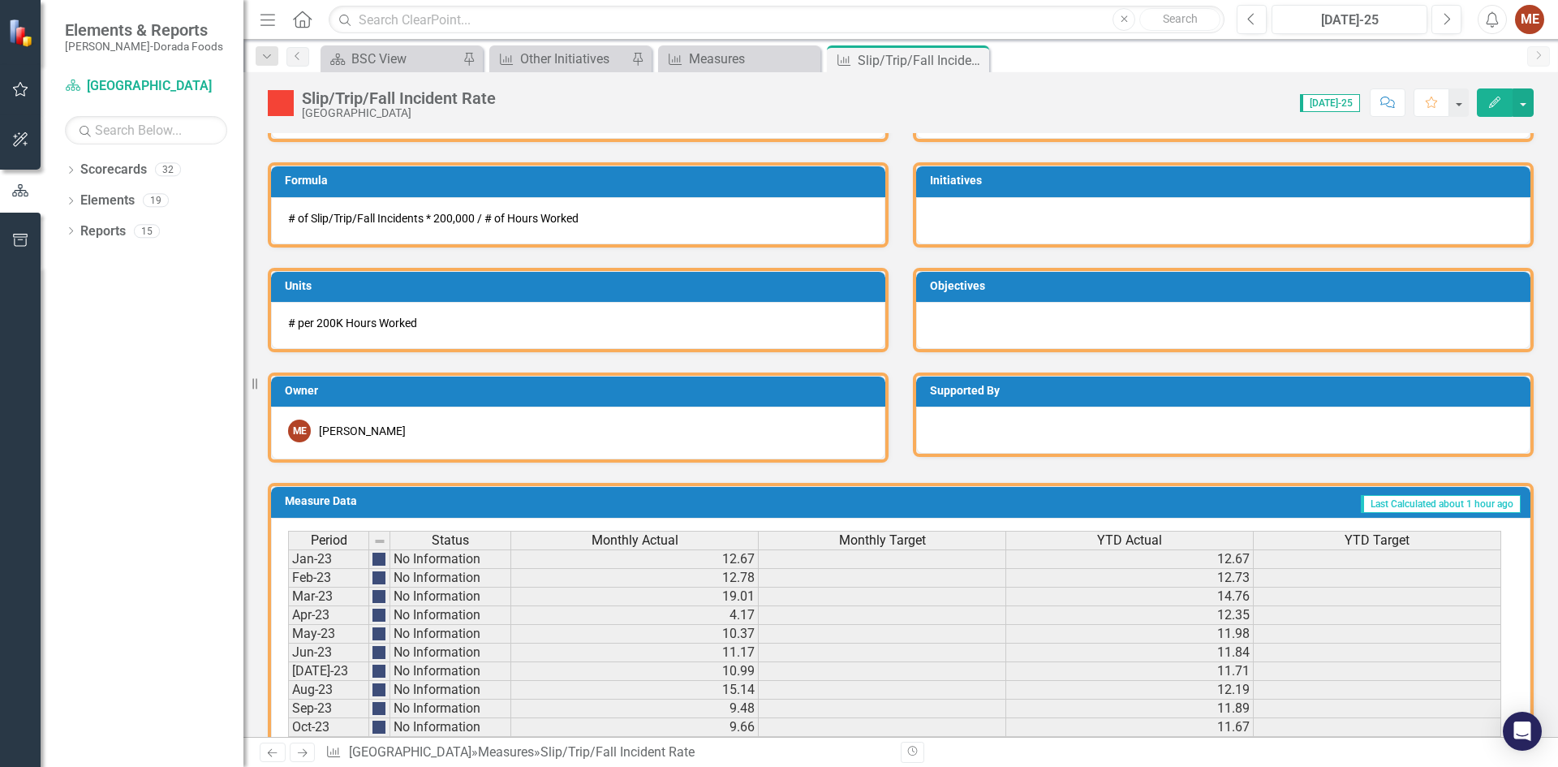
scroll to position [993, 0]
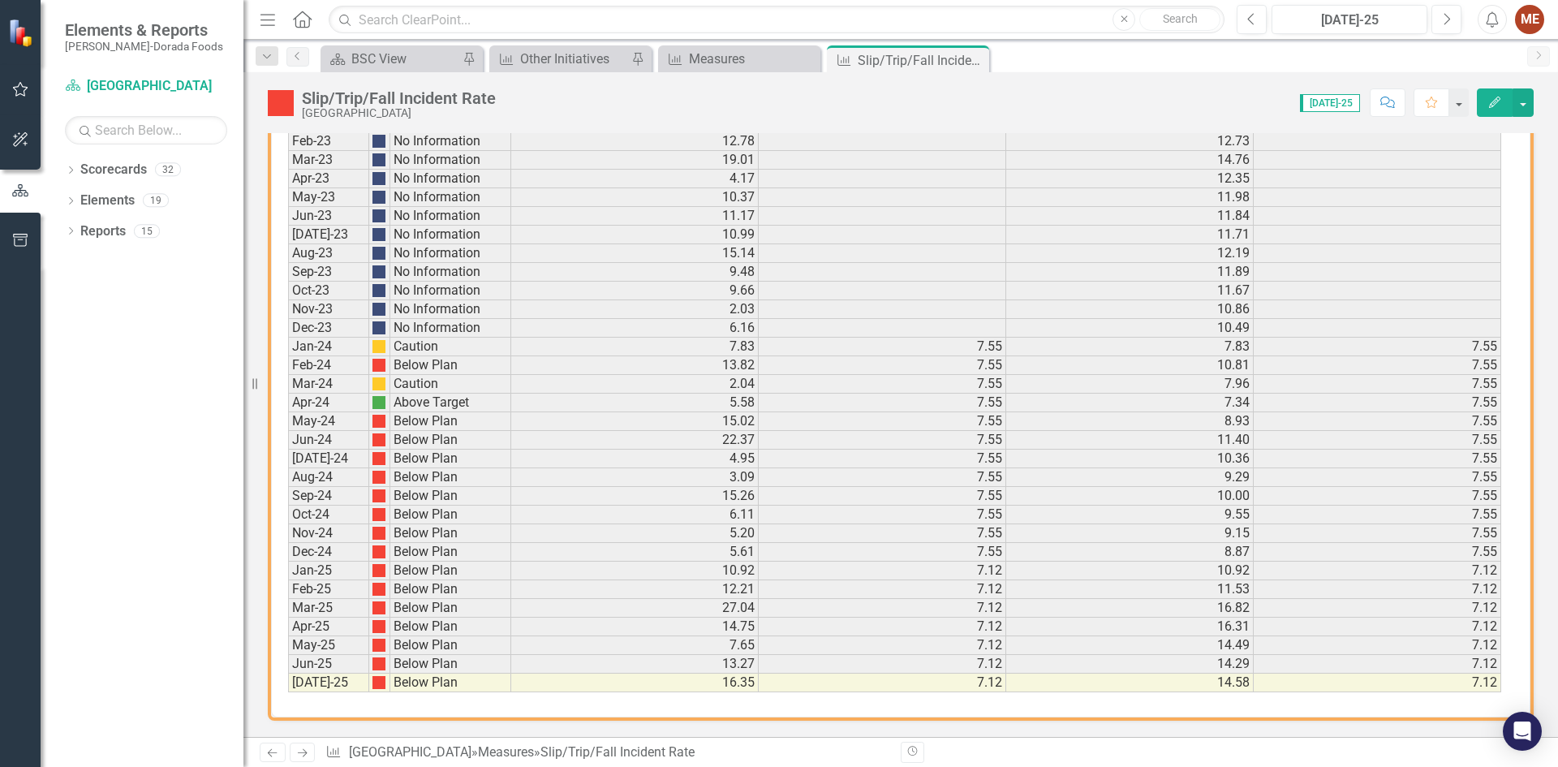
click at [0, 0] on icon "Close" at bounding box center [0, 0] width 0 height 0
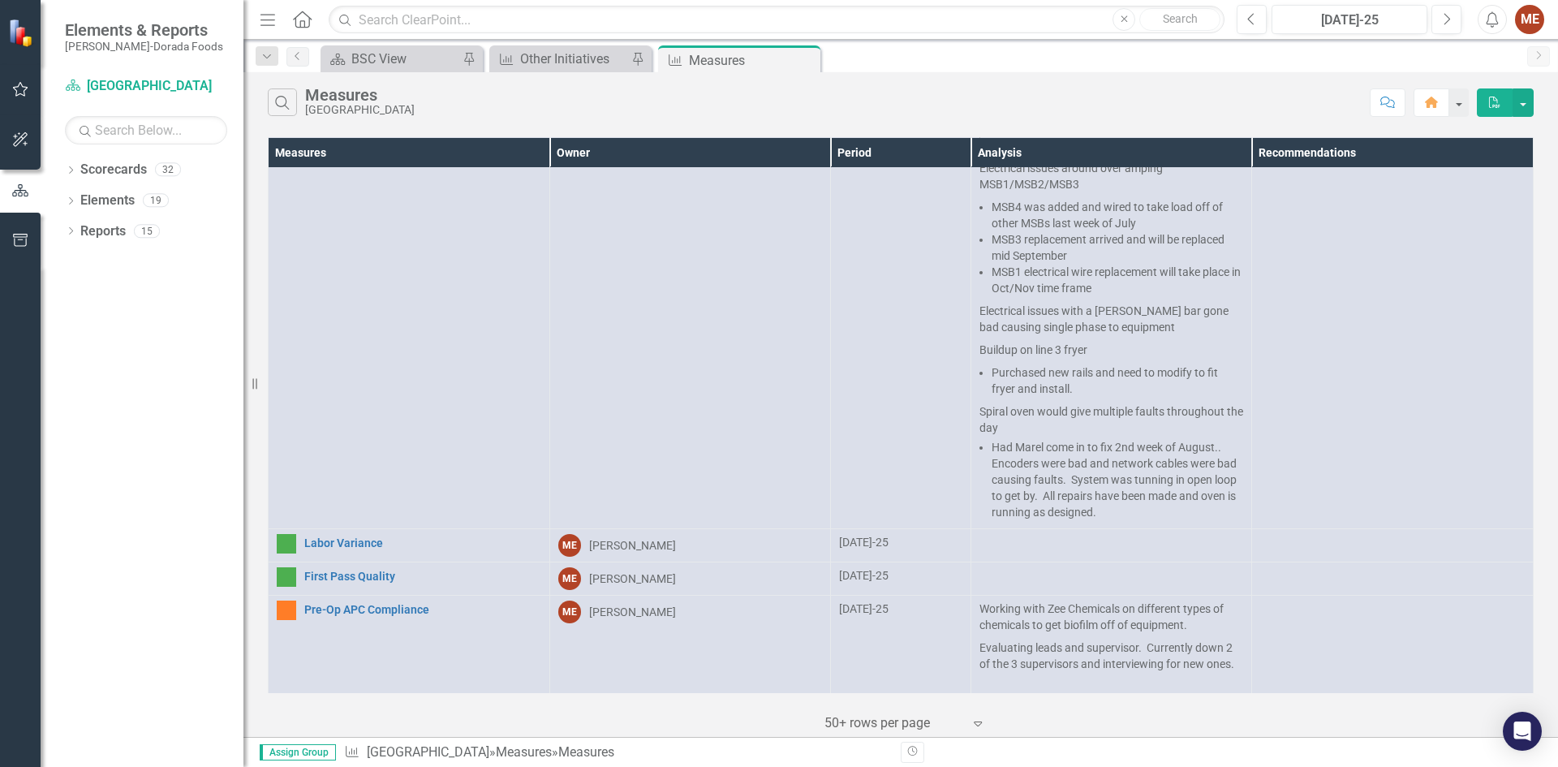
scroll to position [1292, 0]
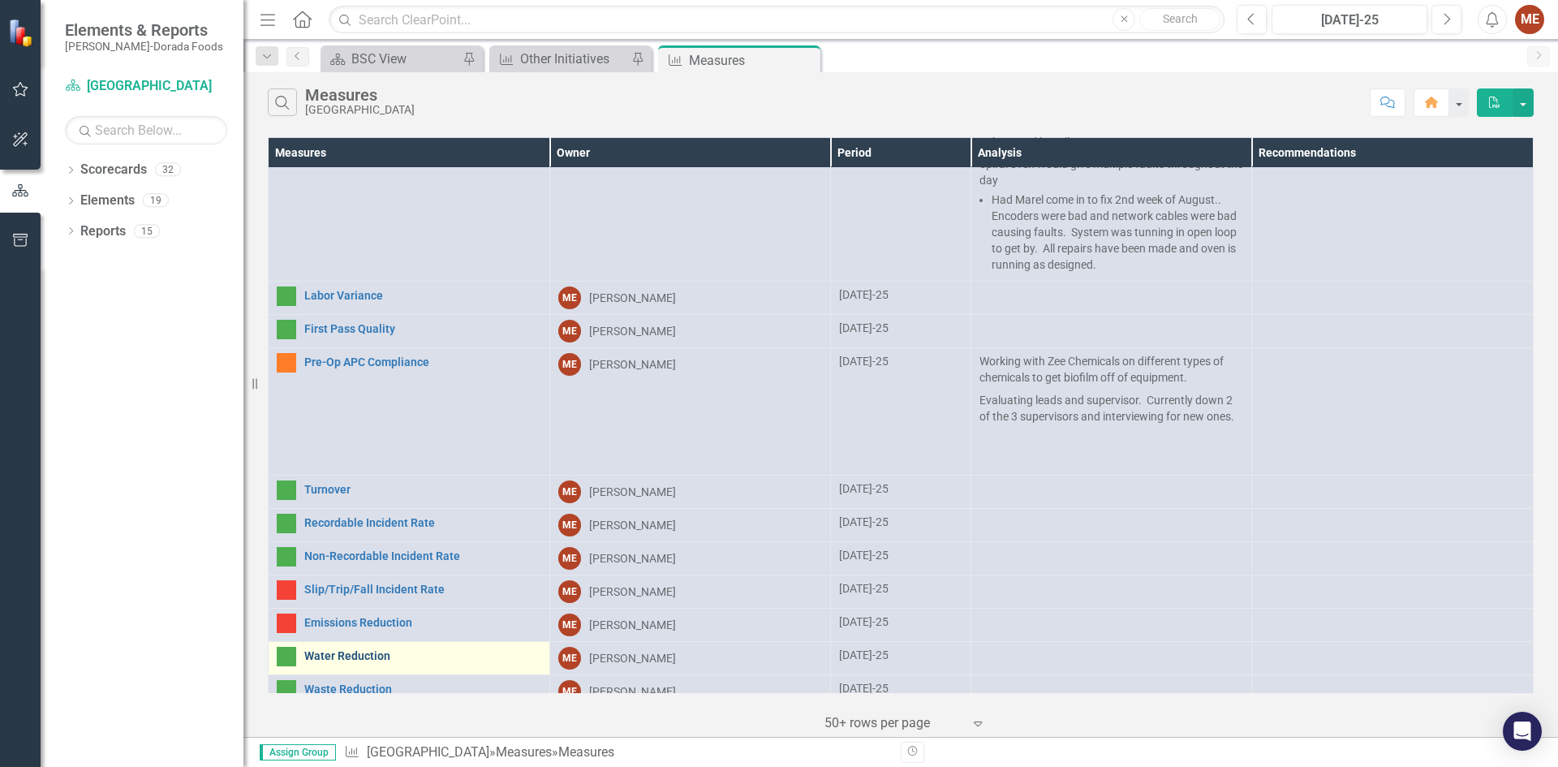
click at [371, 650] on link "Water Reduction" at bounding box center [422, 656] width 237 height 12
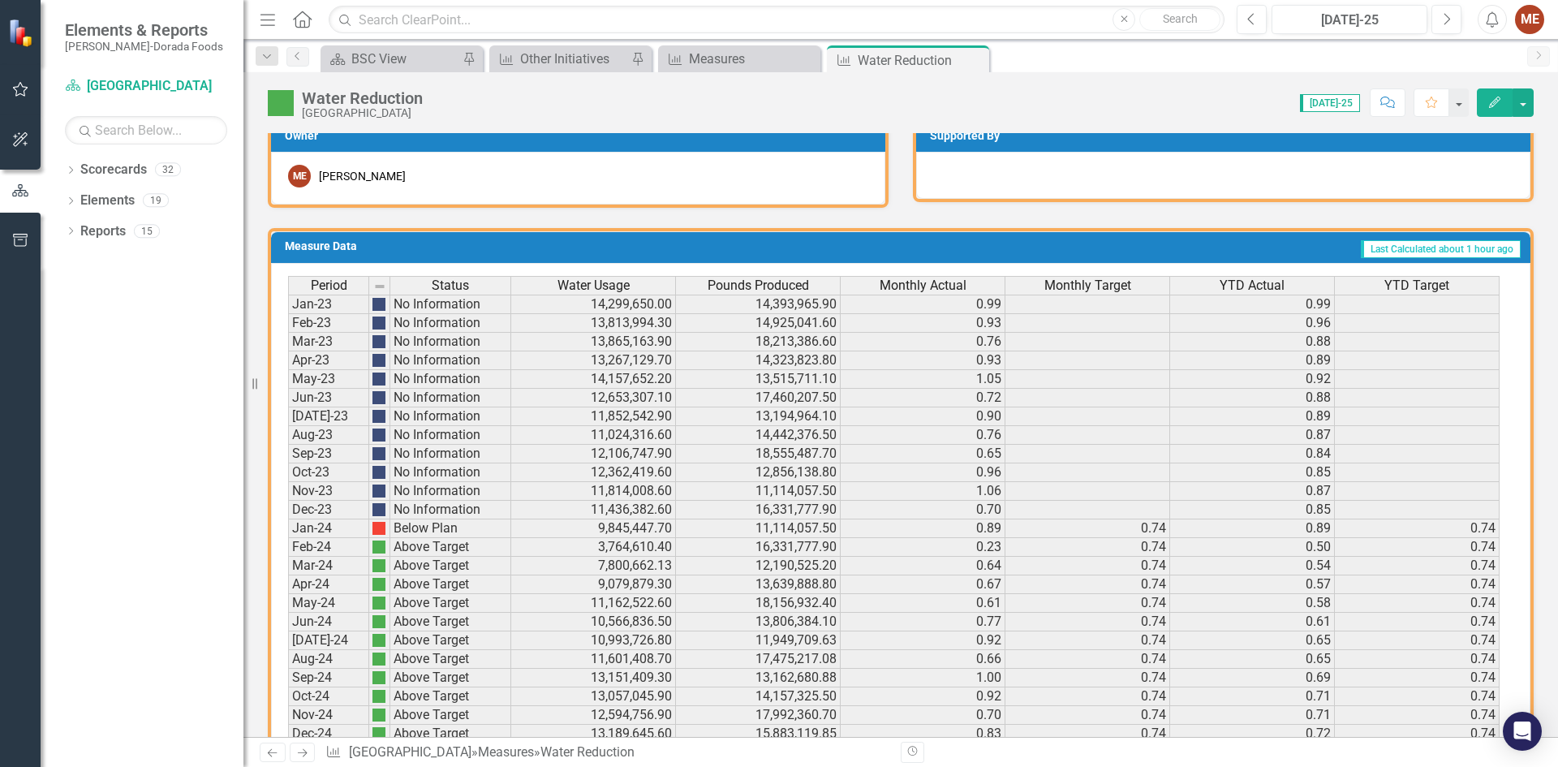
scroll to position [993, 0]
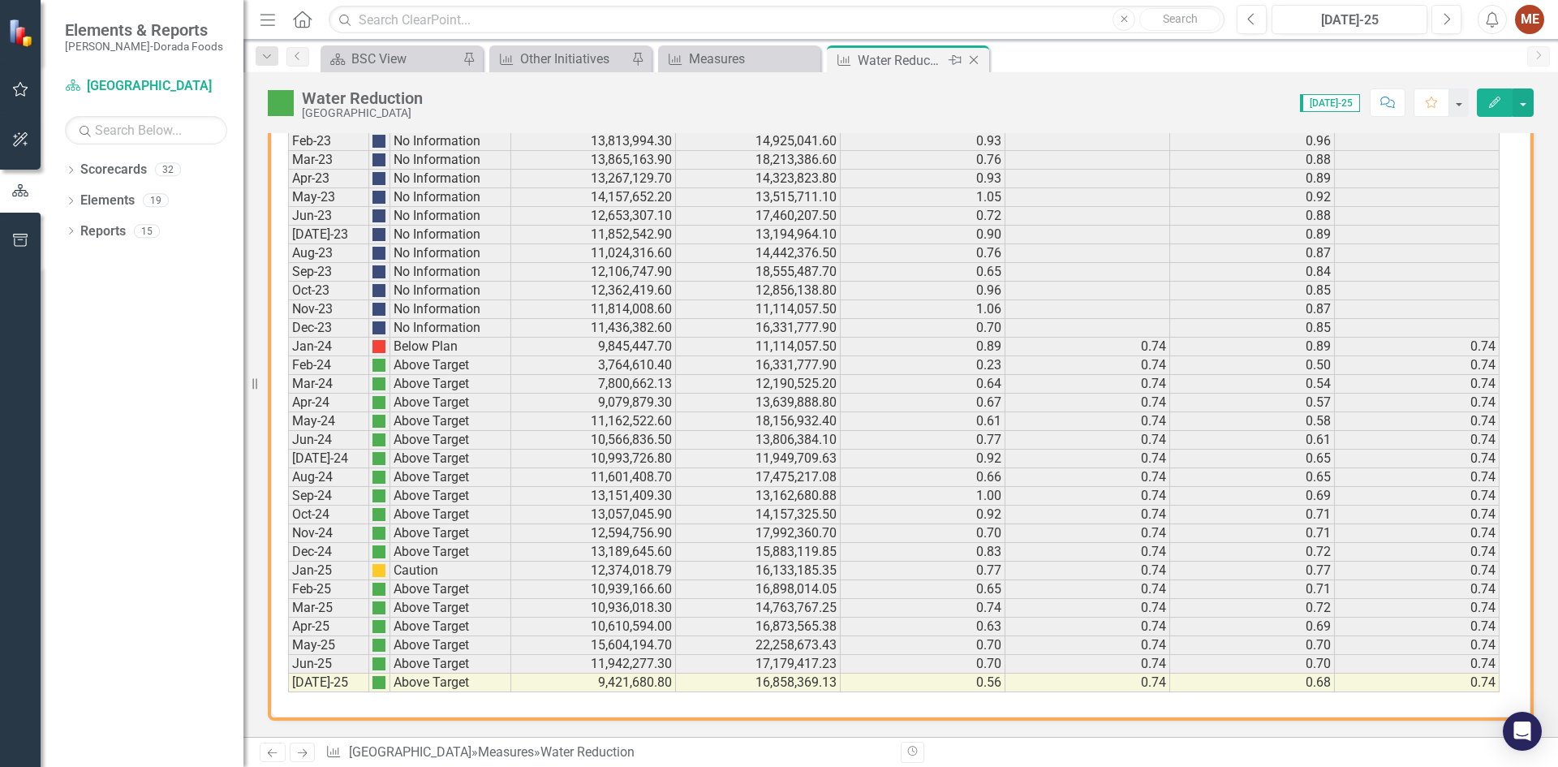
click at [980, 55] on icon "Close" at bounding box center [973, 60] width 16 height 13
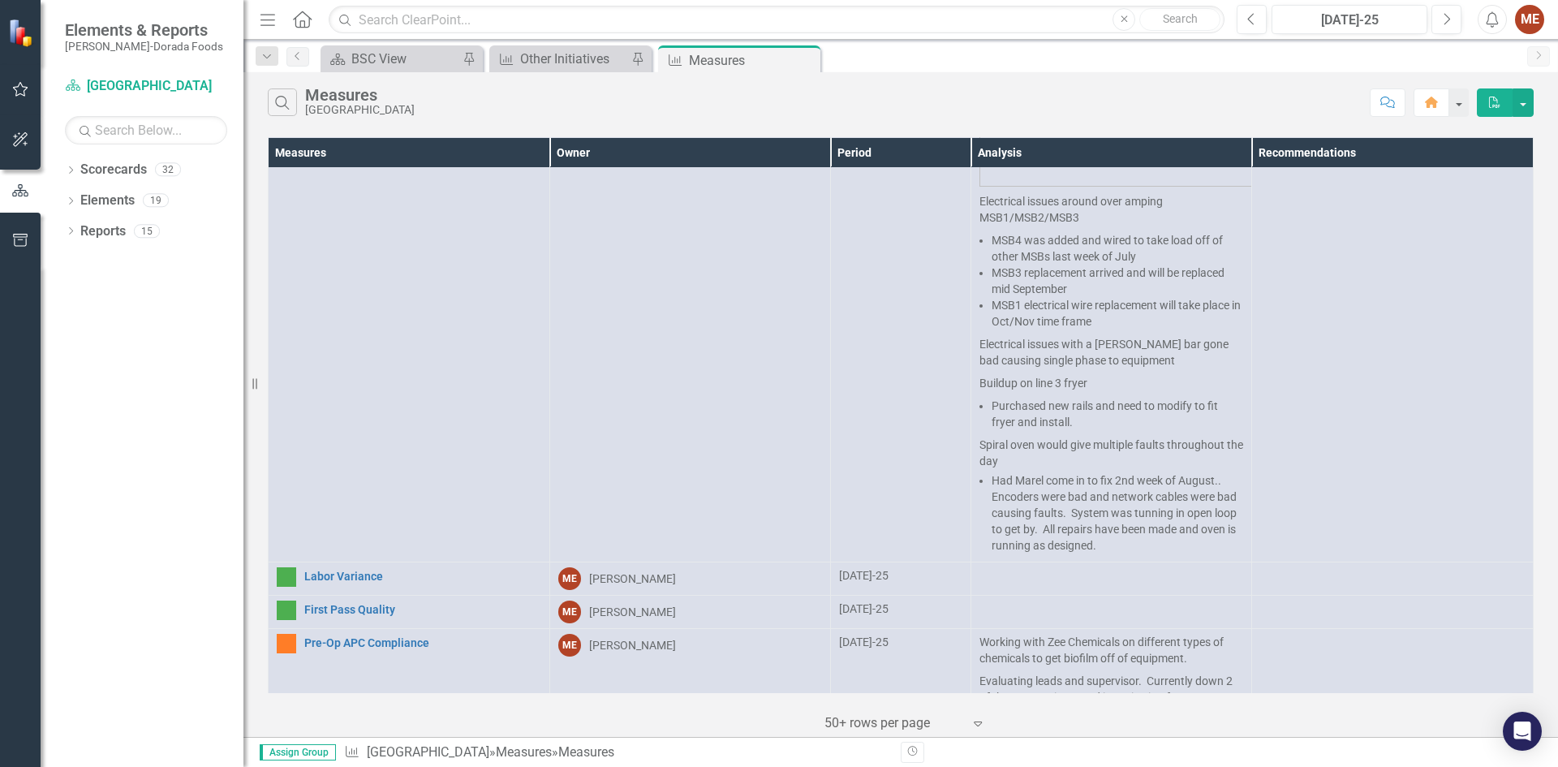
scroll to position [1292, 0]
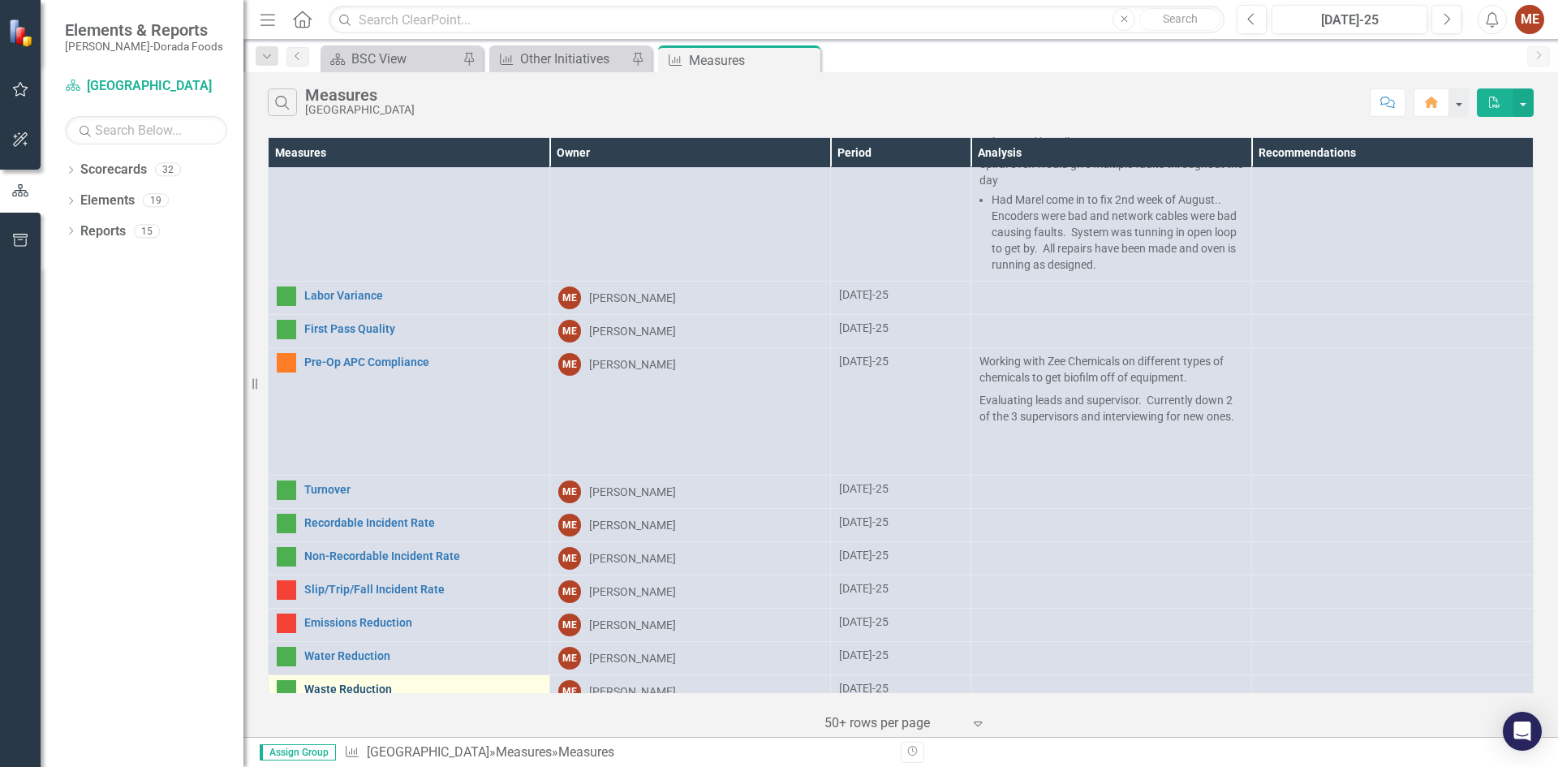
click at [349, 683] on link "Waste Reduction" at bounding box center [422, 689] width 237 height 12
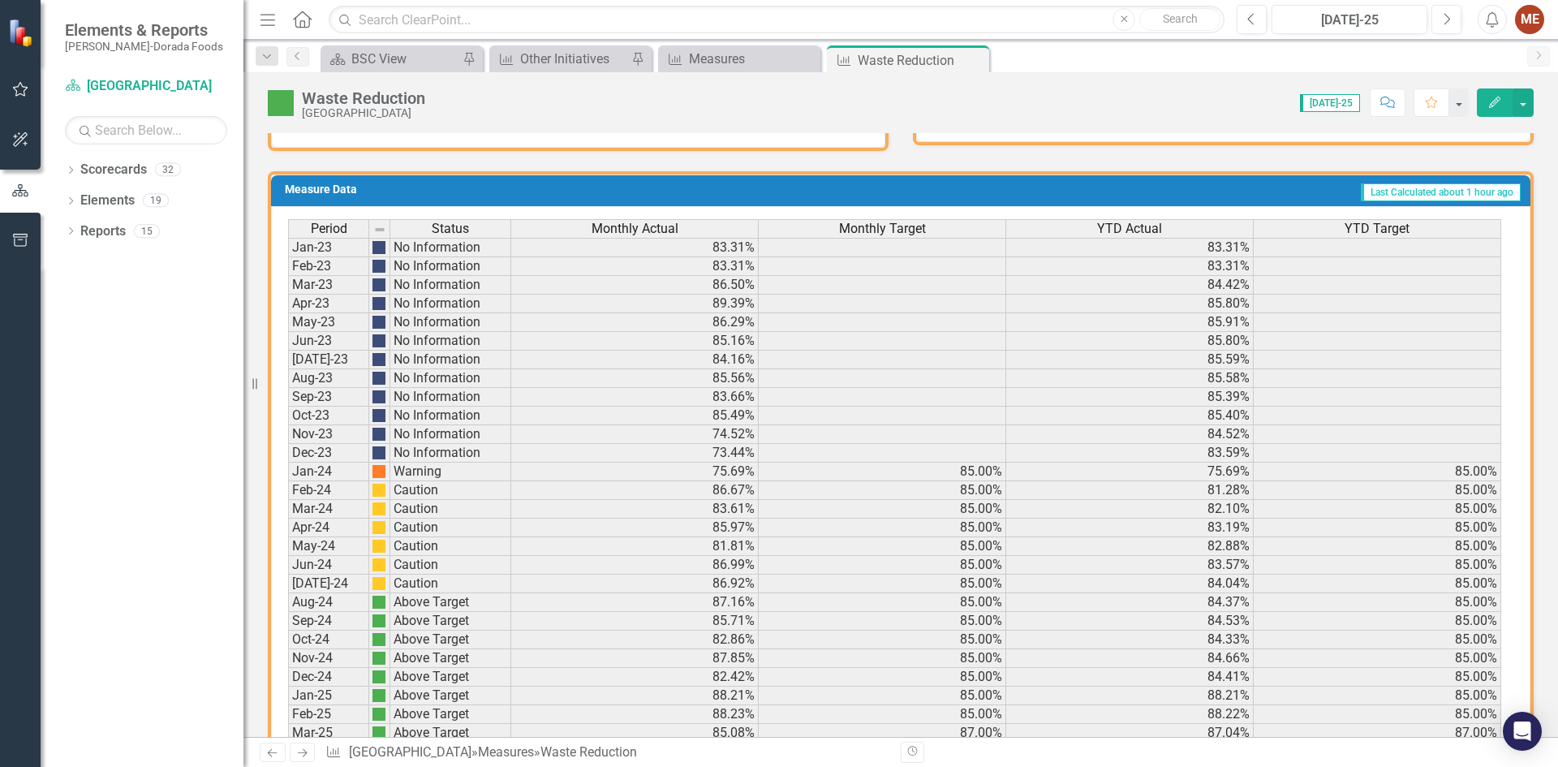
scroll to position [993, 0]
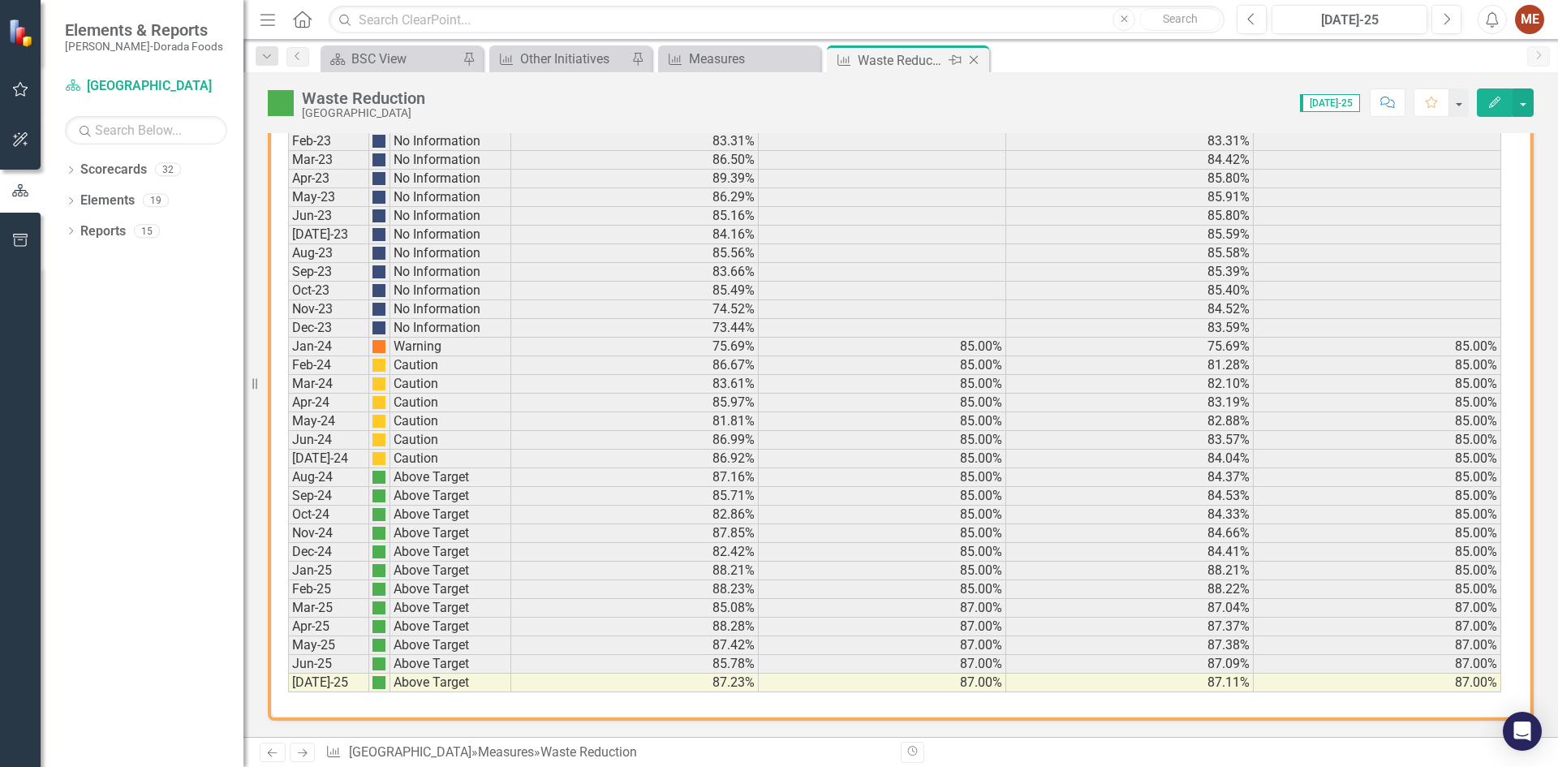
click at [981, 61] on icon "Close" at bounding box center [973, 60] width 16 height 13
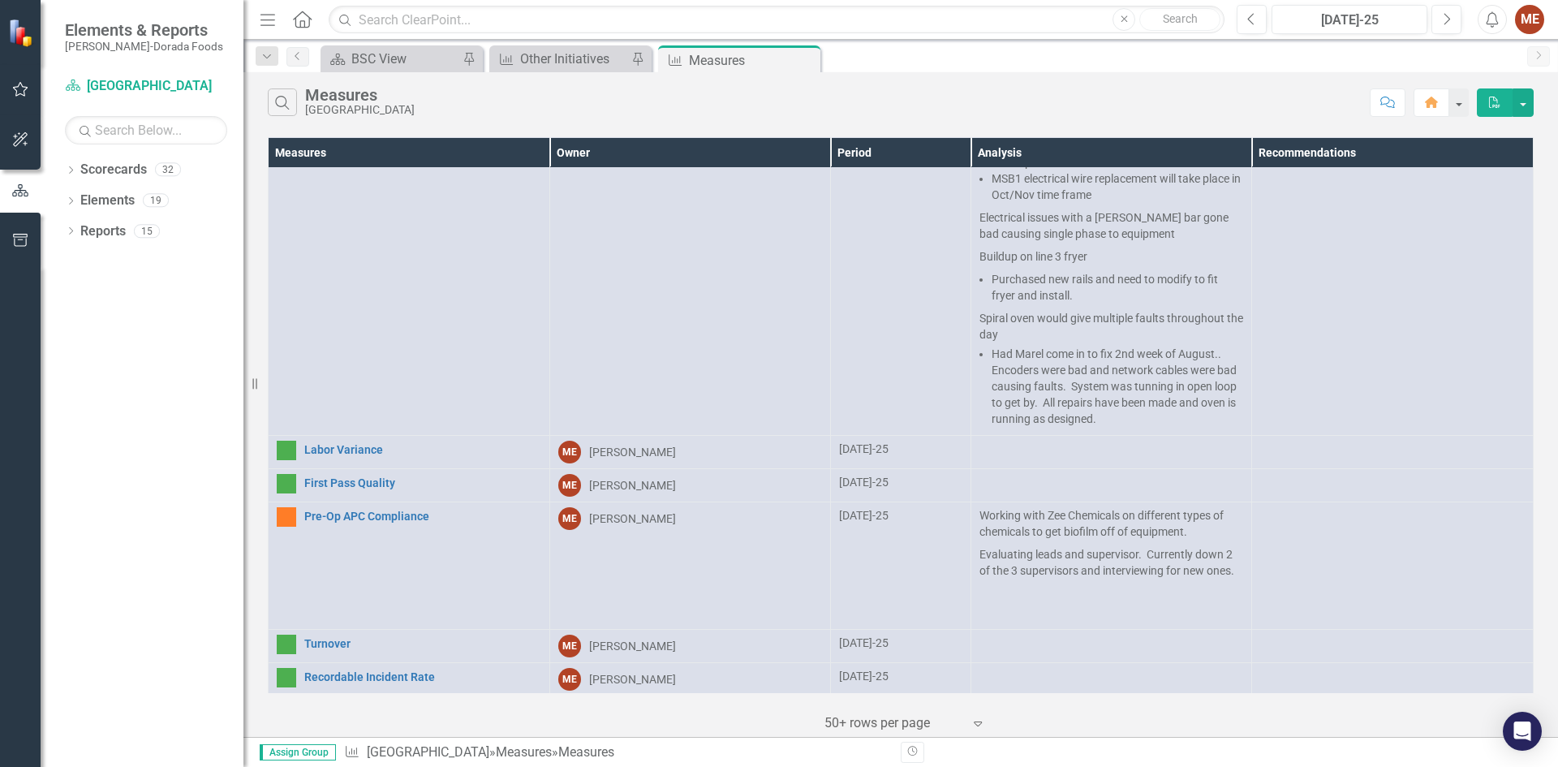
scroll to position [1292, 0]
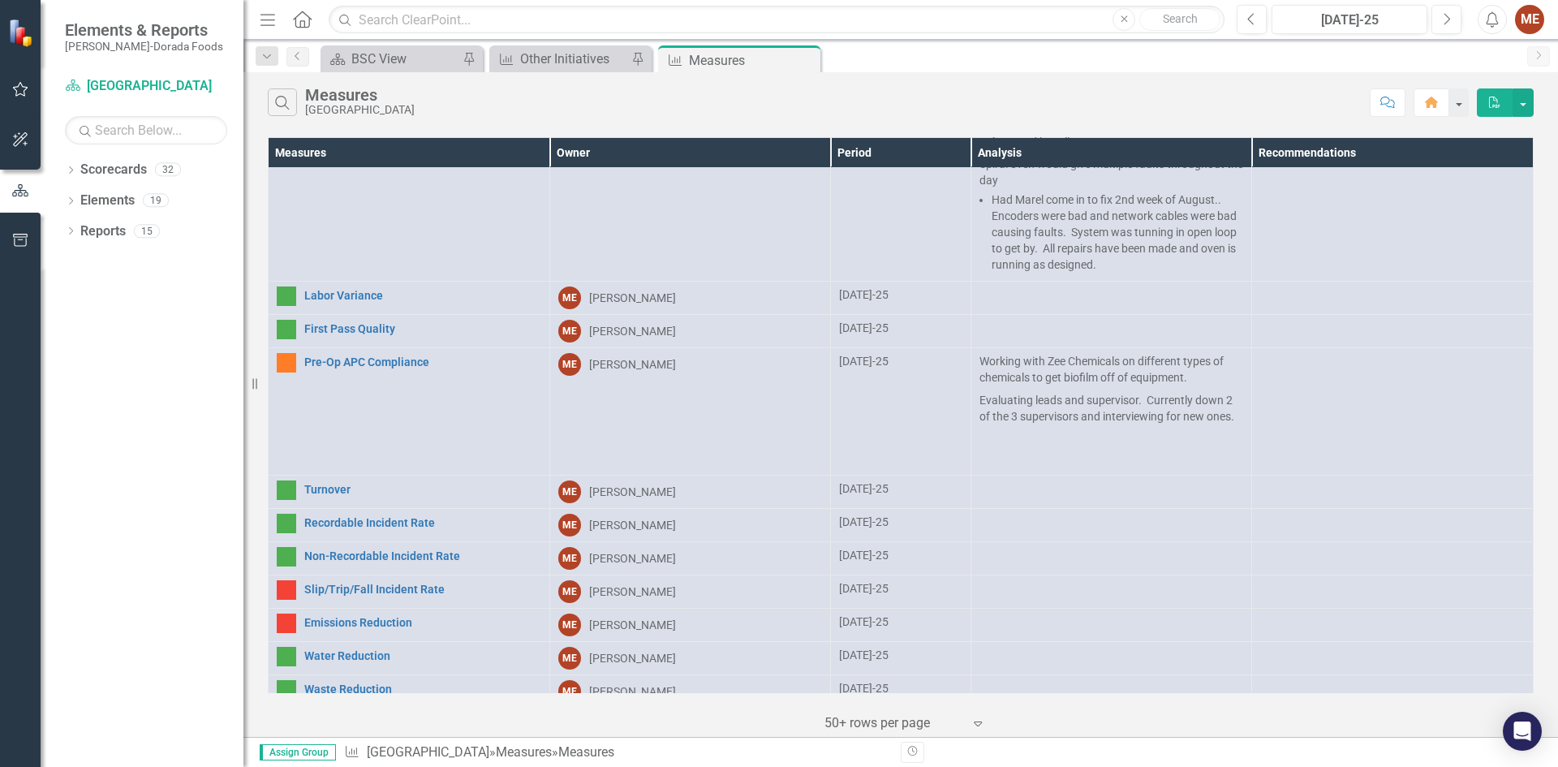
click at [359, 716] on link "Other Initiatives" at bounding box center [422, 722] width 237 height 12
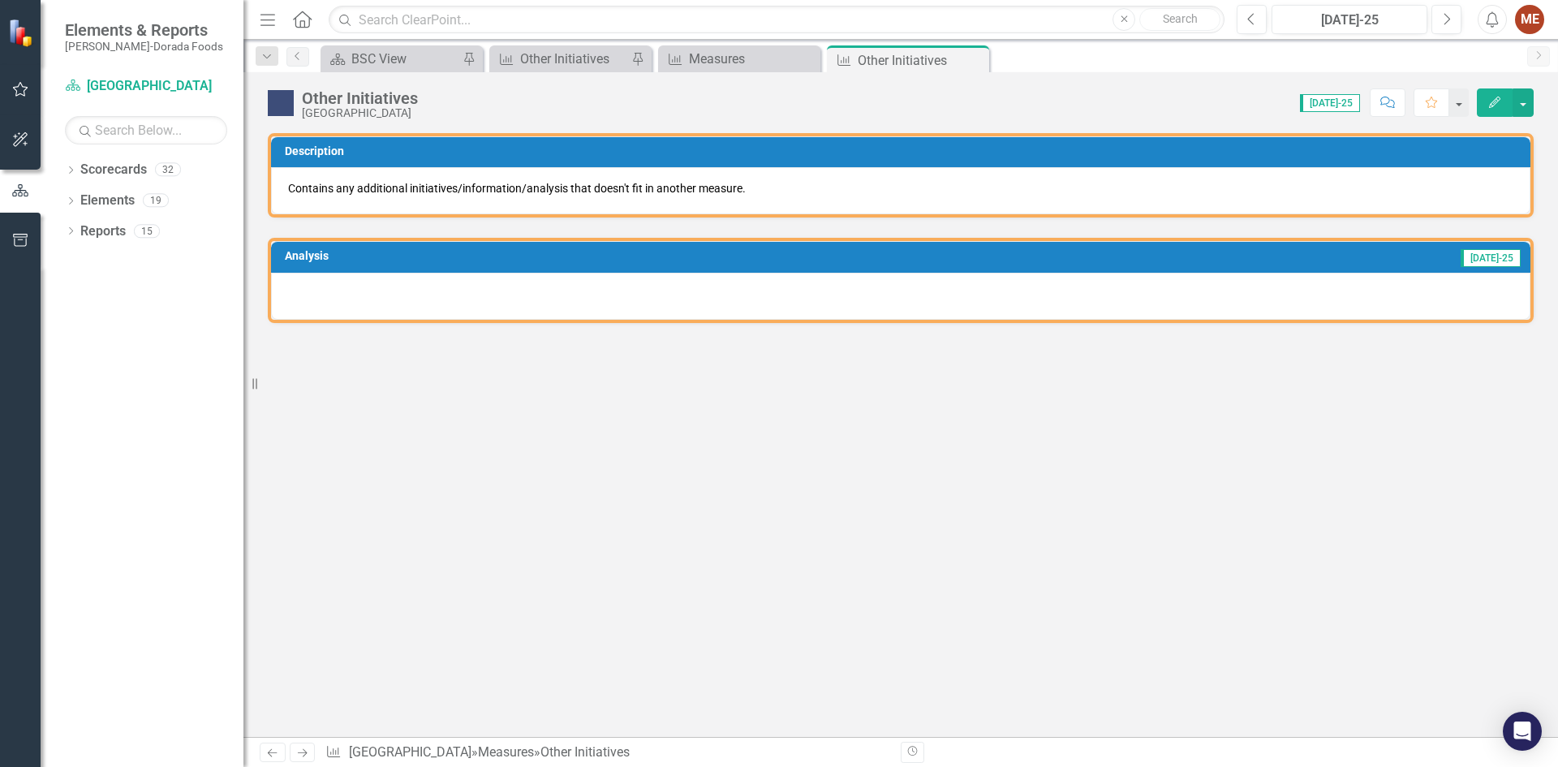
click at [513, 291] on div at bounding box center [900, 296] width 1259 height 47
click at [452, 286] on div at bounding box center [900, 296] width 1259 height 47
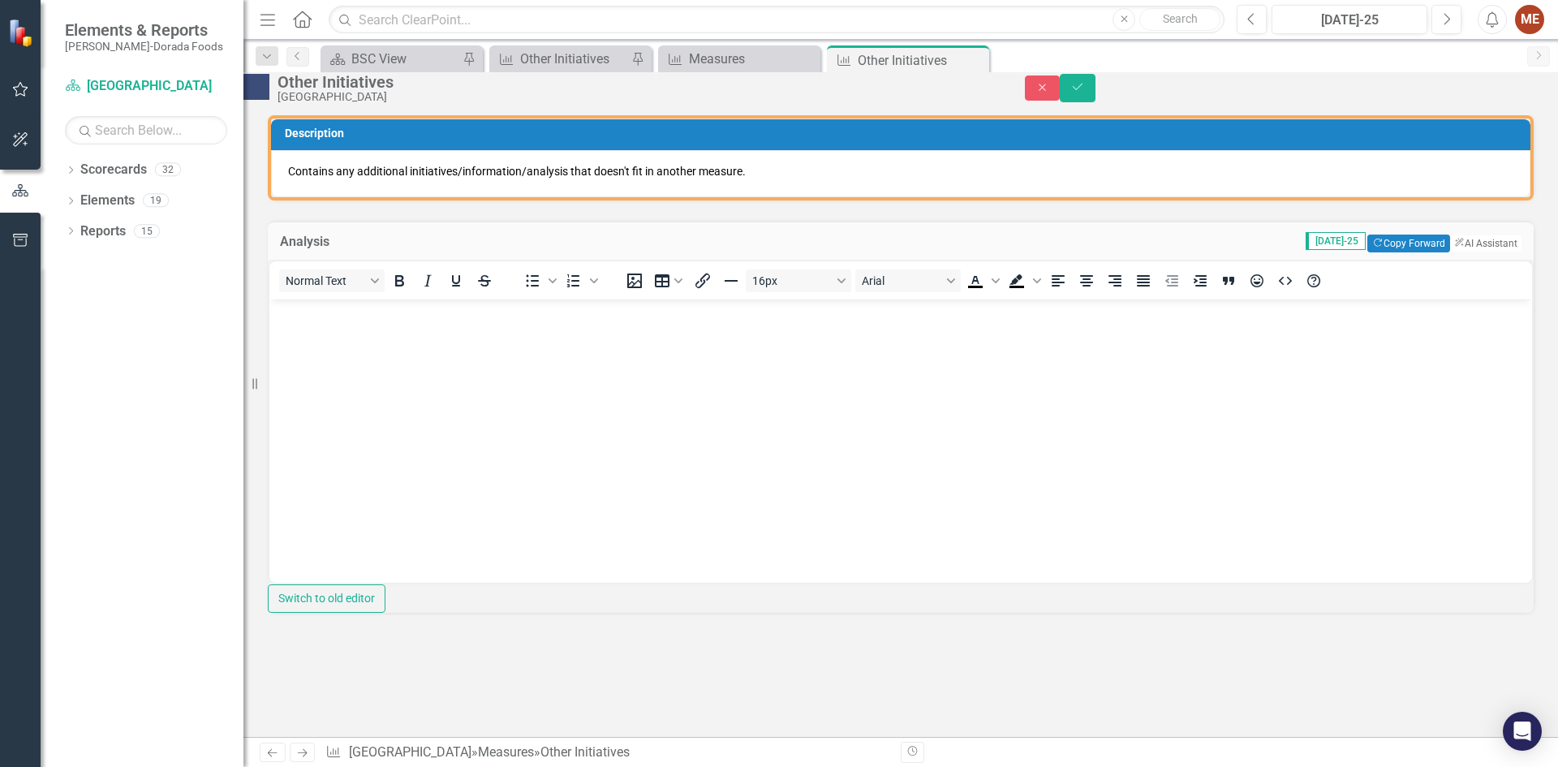
click at [437, 290] on icon "Italic" at bounding box center [427, 280] width 19 height 19
click at [1085, 91] on icon "Save" at bounding box center [1077, 86] width 15 height 11
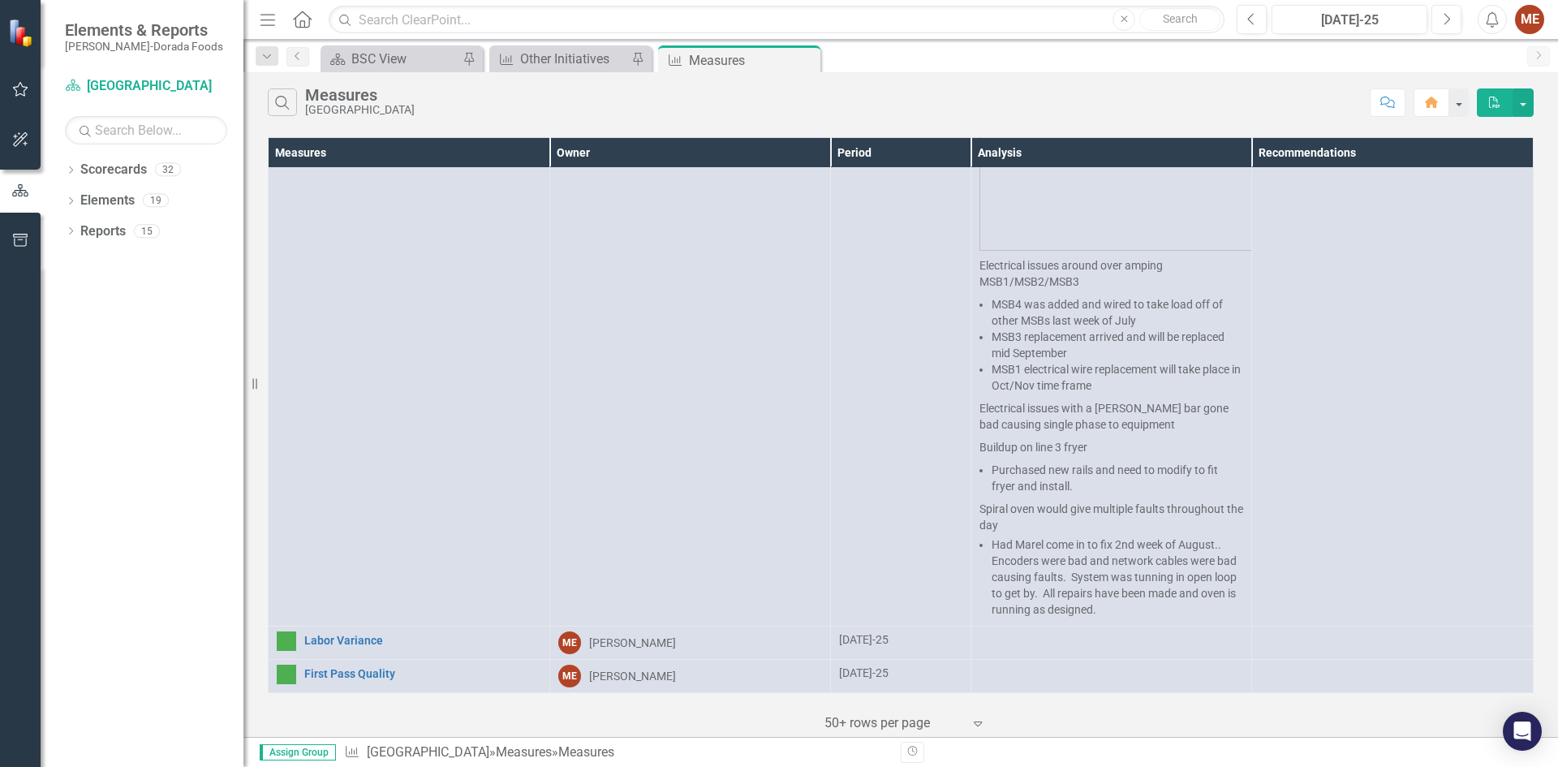
scroll to position [1350, 0]
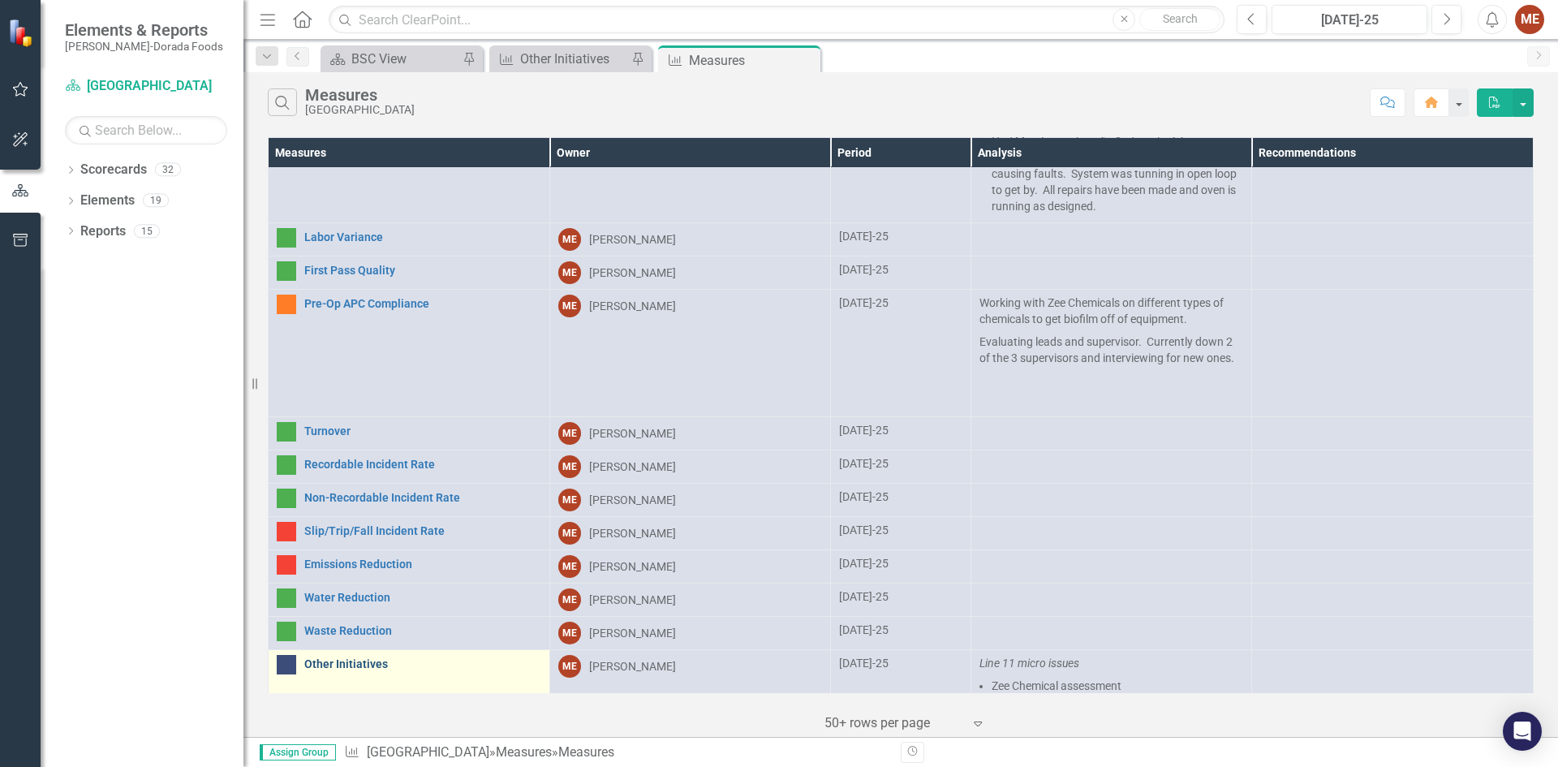
click at [341, 658] on link "Other Initiatives" at bounding box center [422, 664] width 237 height 12
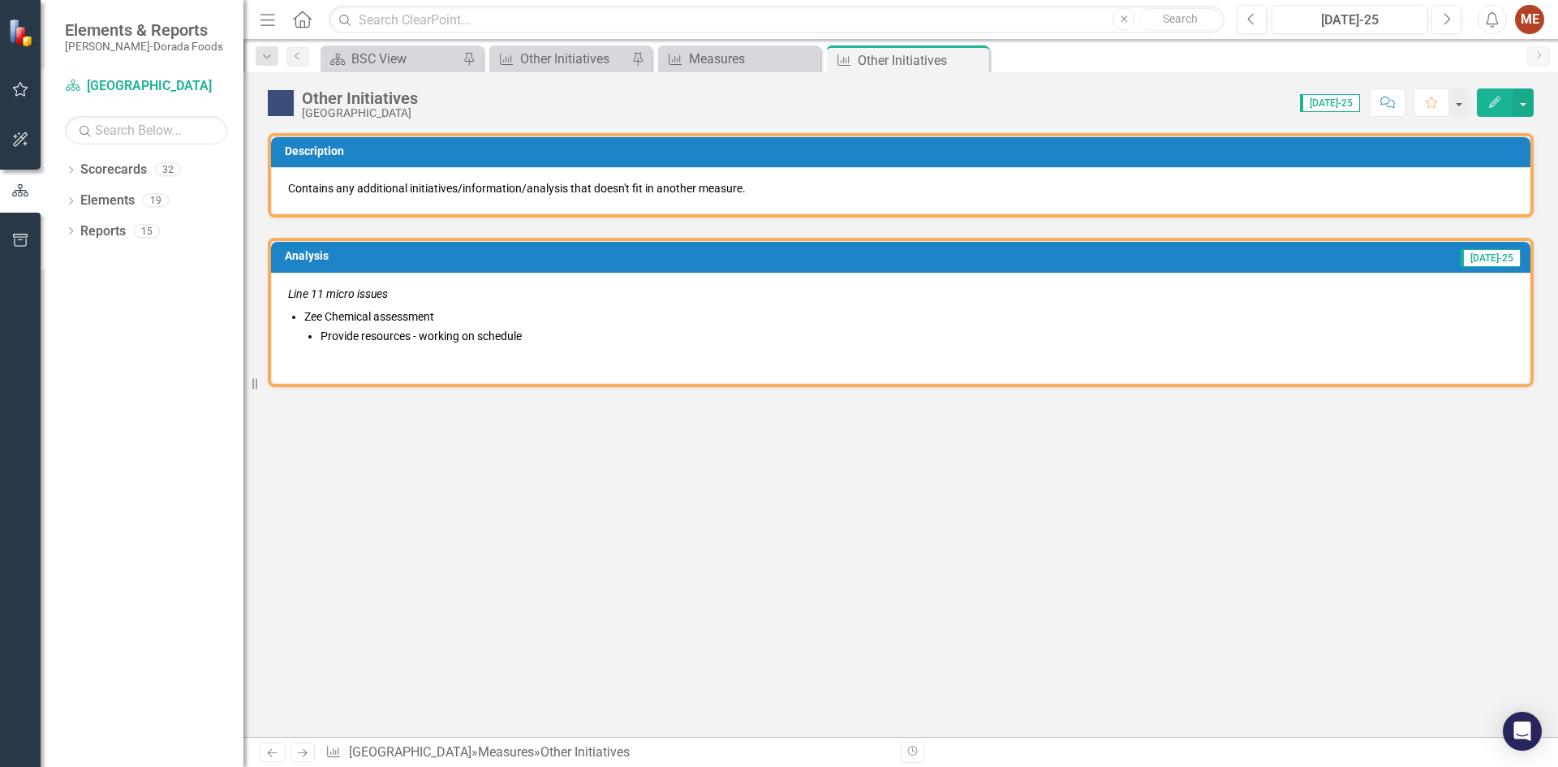
click at [556, 345] on span "Line 11 micro issues Zee Chemical assessment Provide resources - working on sch…" at bounding box center [900, 326] width 1225 height 81
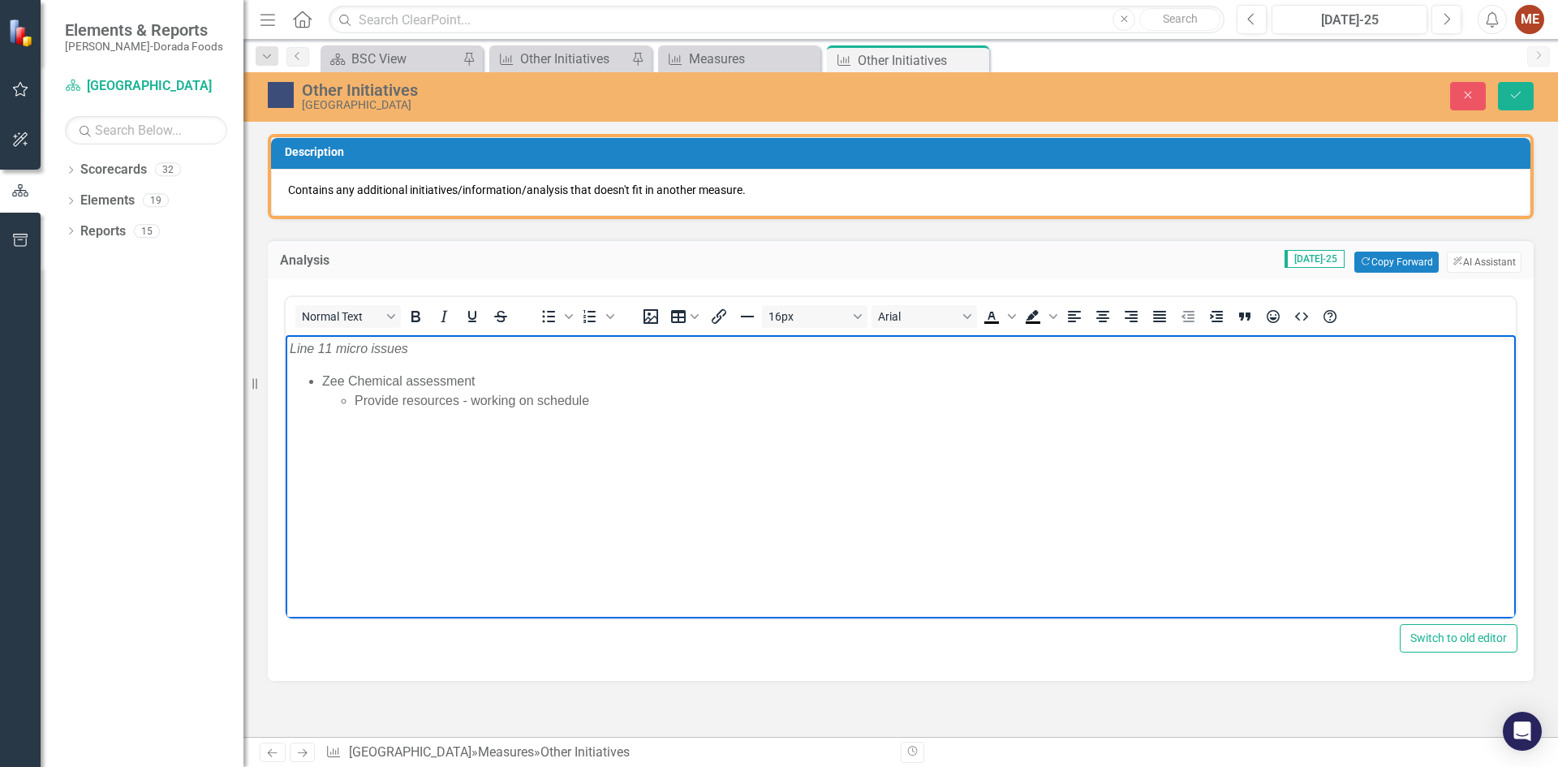
click at [622, 437] on p "Rich Text Area. Press ALT-0 for help." at bounding box center [901, 432] width 1222 height 19
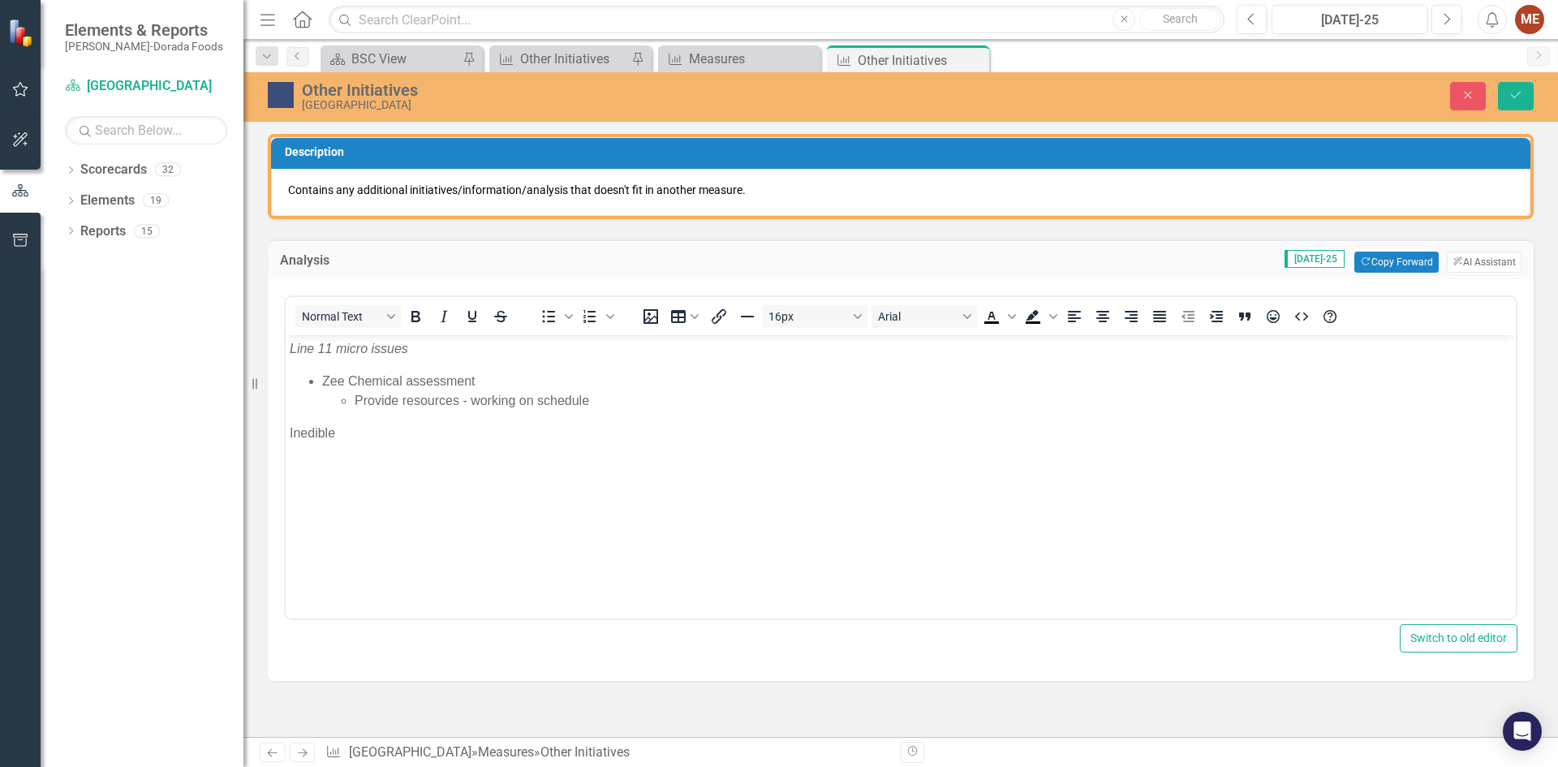
click at [596, 440] on p "Inedible" at bounding box center [901, 432] width 1222 height 19
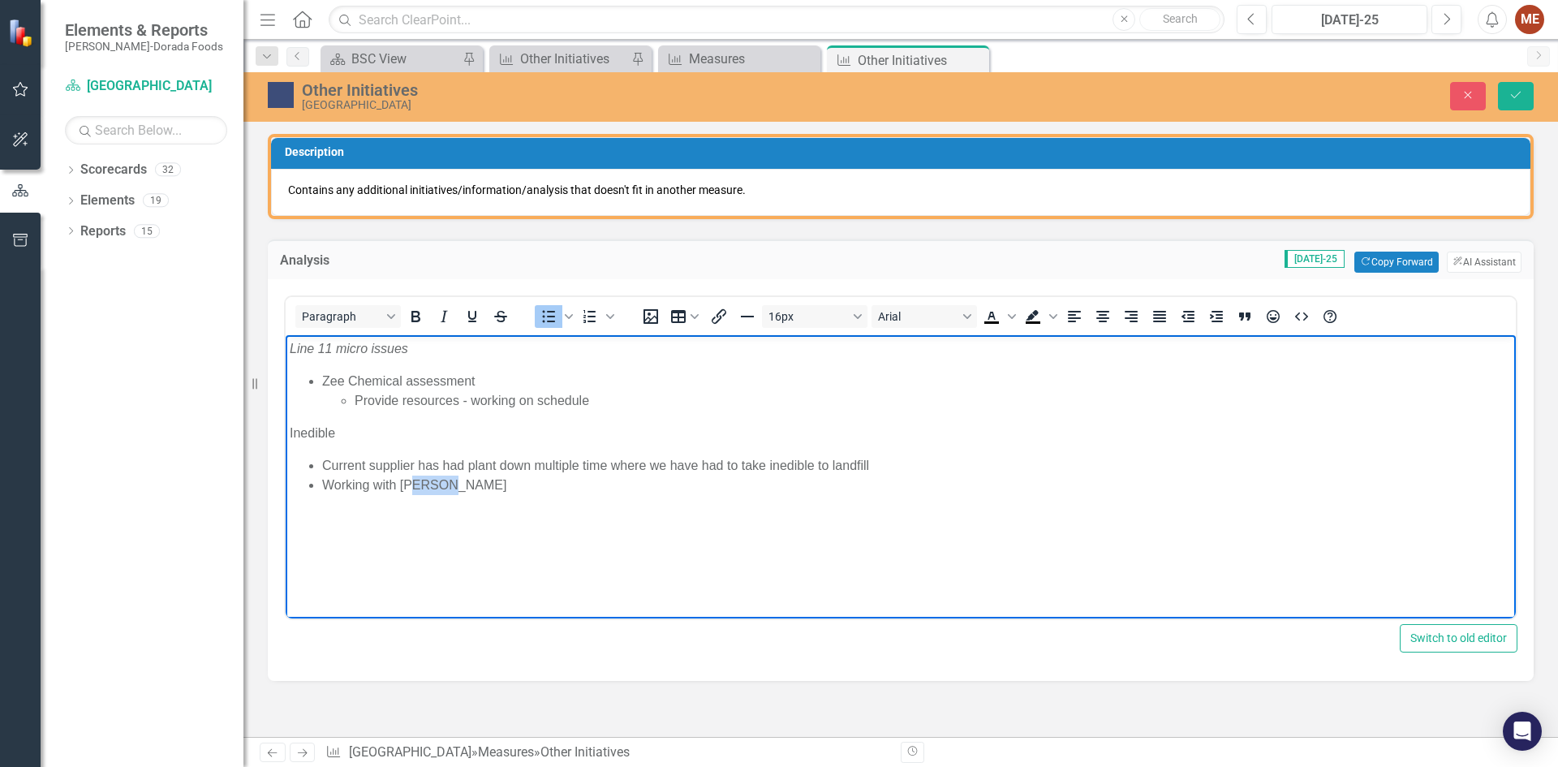
drag, startPoint x: 456, startPoint y: 487, endPoint x: 418, endPoint y: 487, distance: 38.1
click at [418, 487] on li "Working with [PERSON_NAME]" at bounding box center [916, 484] width 1189 height 19
click at [1515, 92] on icon "Save" at bounding box center [1515, 94] width 15 height 11
